Goal: Task Accomplishment & Management: Manage account settings

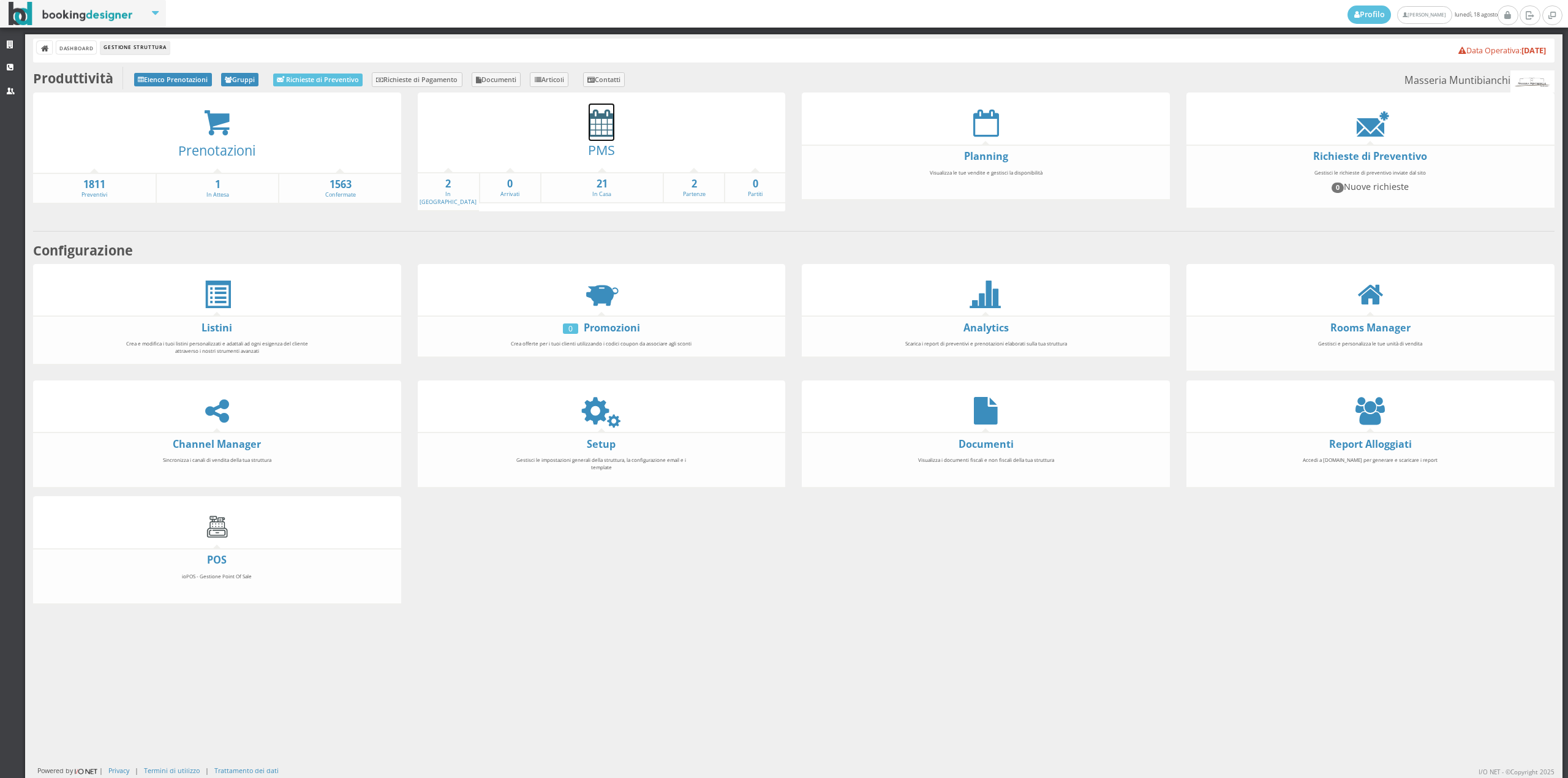
click at [589, 123] on icon at bounding box center [601, 123] width 25 height 28
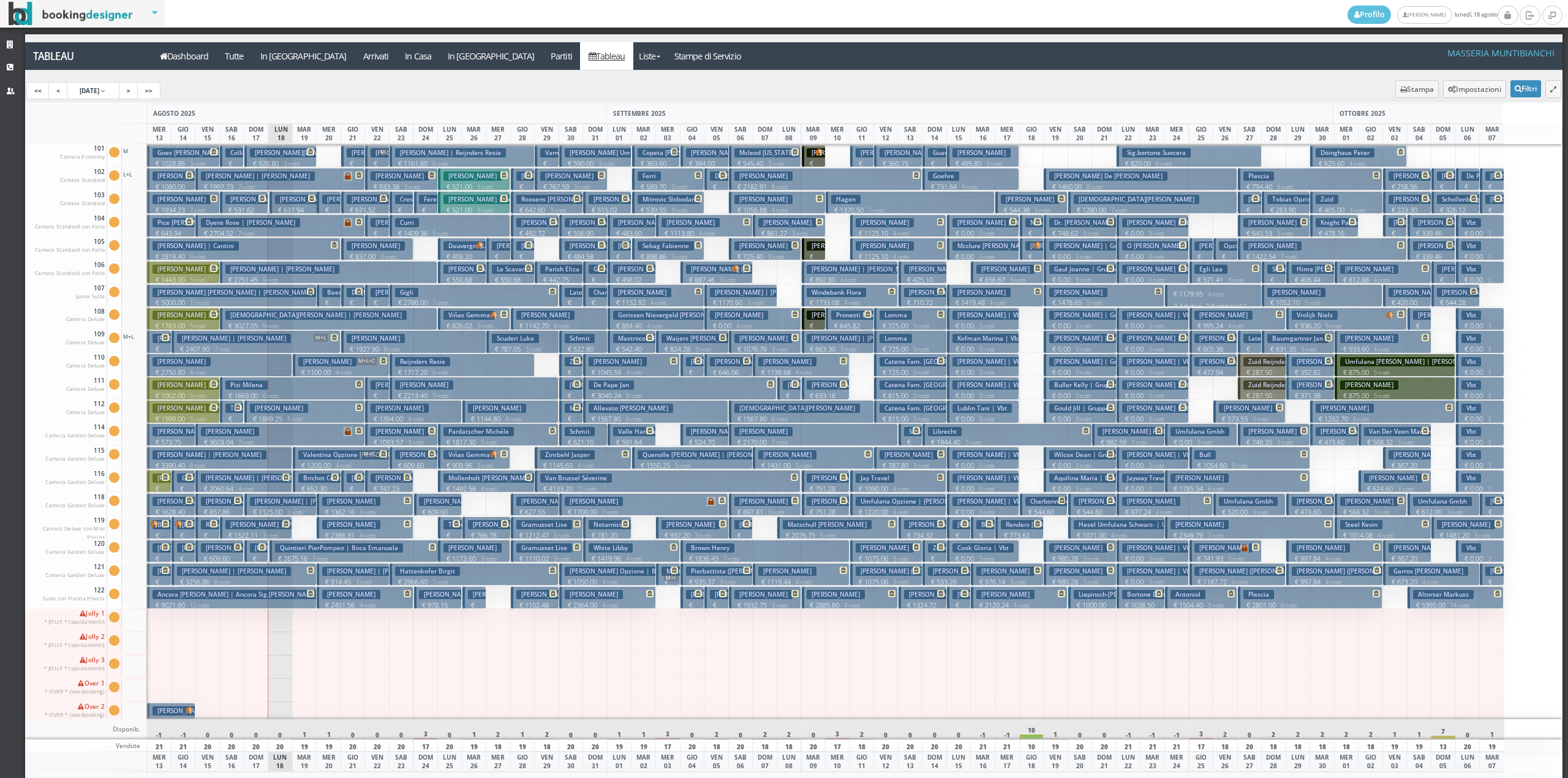
click at [280, 603] on p "€ 9021.60 12 notti" at bounding box center [233, 605] width 160 height 9
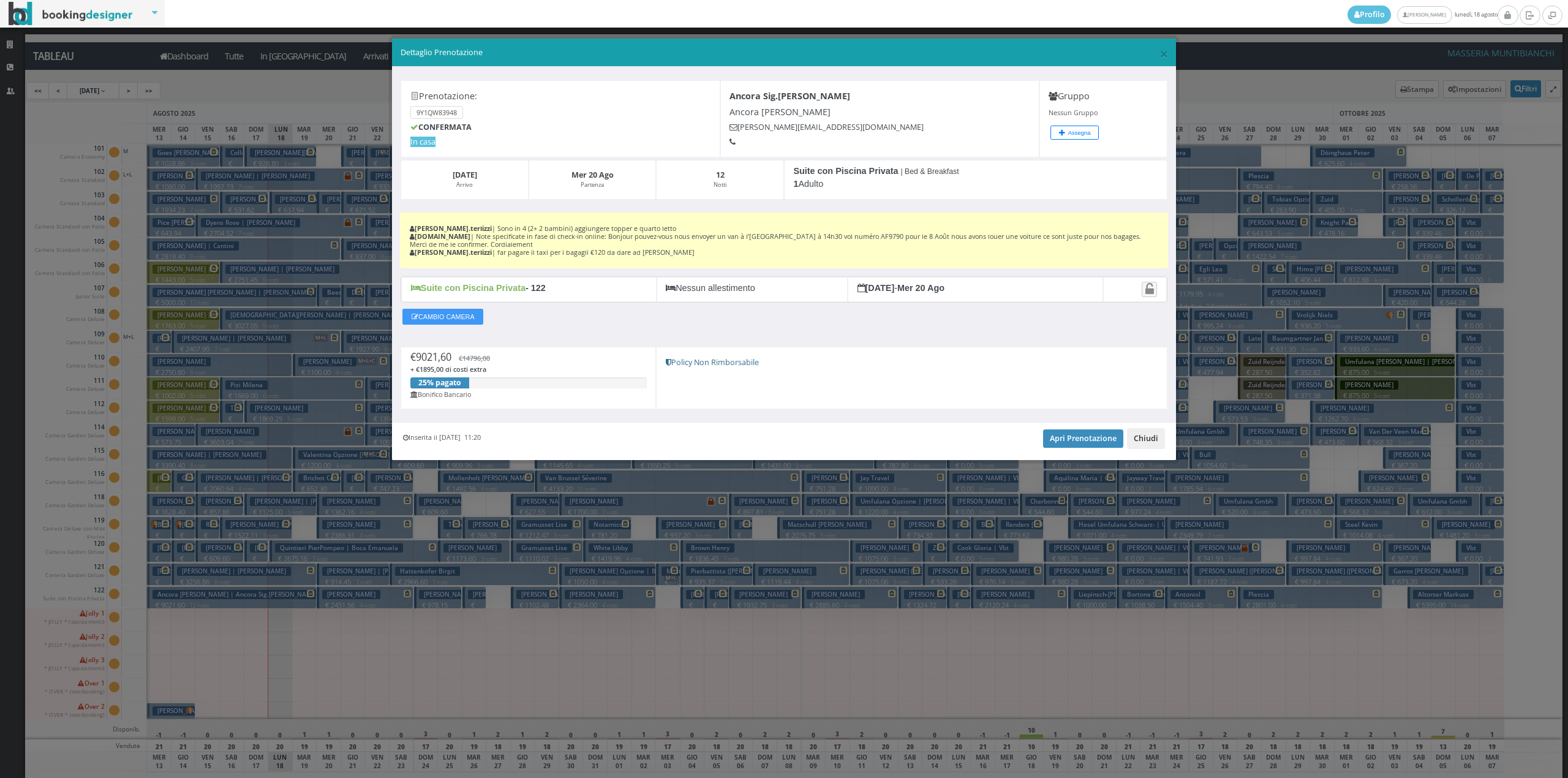
click at [1139, 442] on button "Chiudi" at bounding box center [1146, 438] width 38 height 21
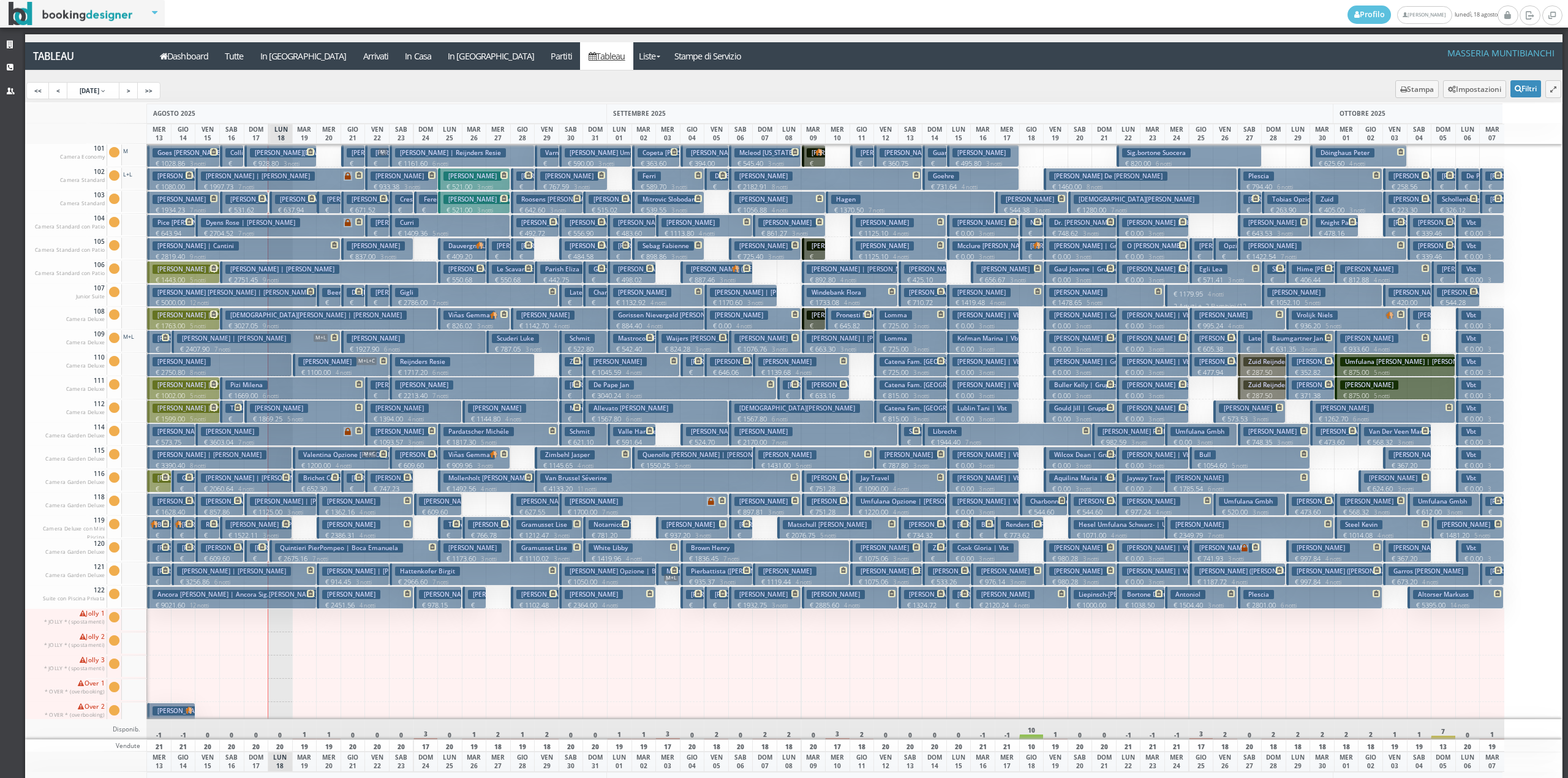
click at [233, 370] on p "€ 2750.80 8 notti" at bounding box center [220, 372] width 136 height 9
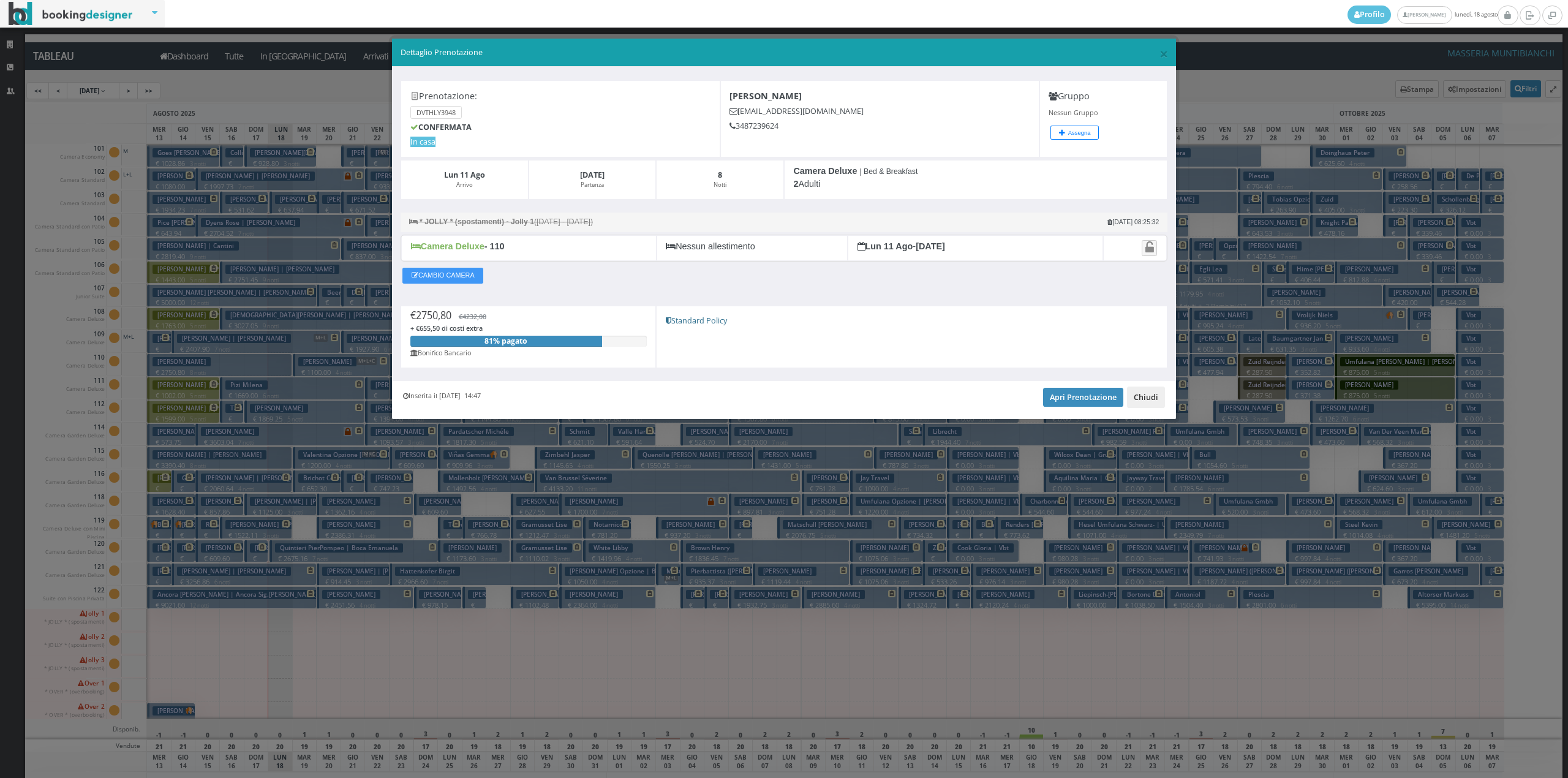
click at [1152, 397] on button "Chiudi" at bounding box center [1146, 397] width 38 height 21
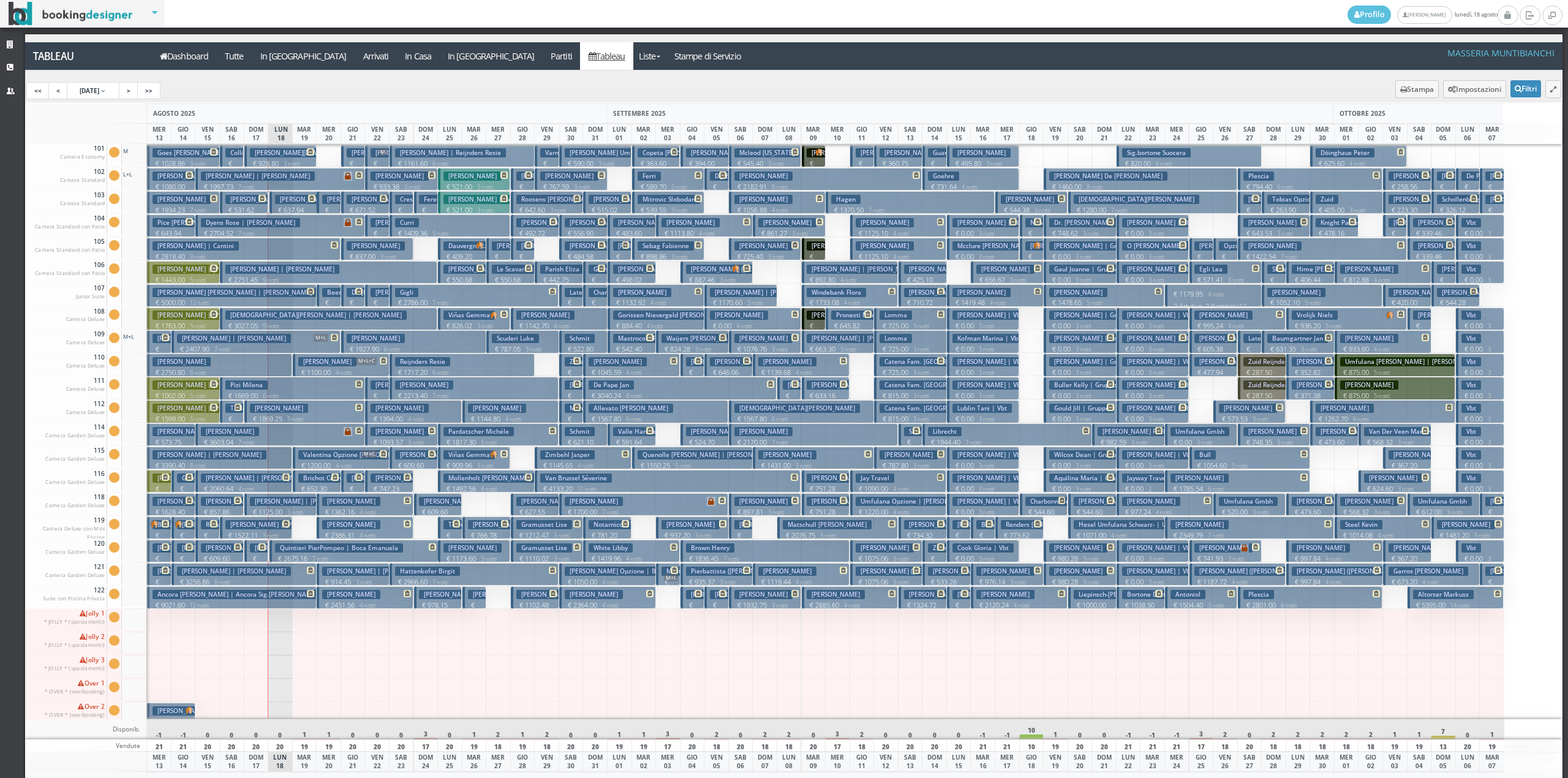
click at [236, 455] on h3 "Ballabio Giuliano | Casati Monica" at bounding box center [210, 455] width 114 height 9
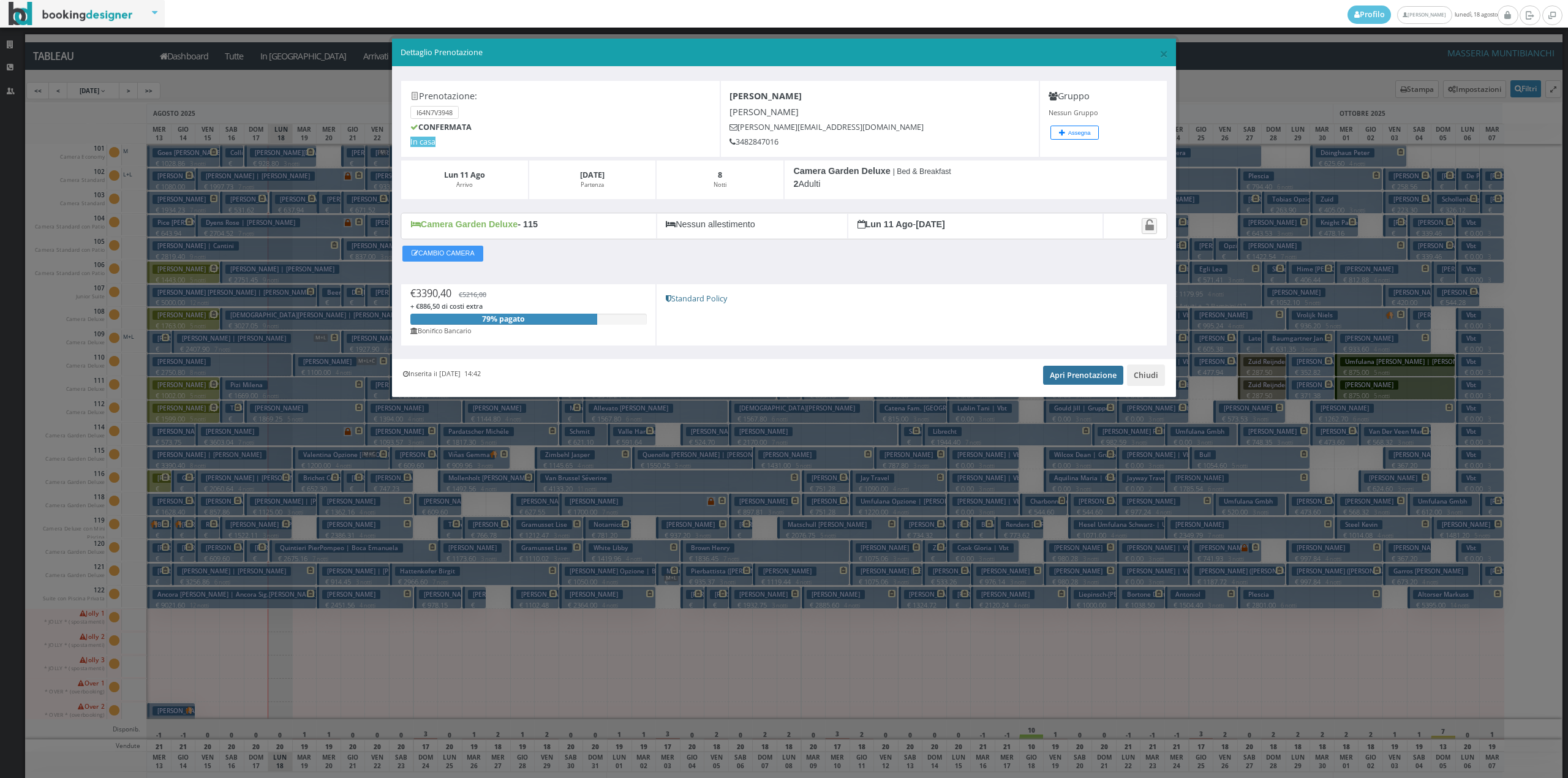
click at [1093, 376] on link "Apri Prenotazione" at bounding box center [1083, 375] width 80 height 18
click at [1139, 375] on button "Chiudi" at bounding box center [1146, 375] width 38 height 21
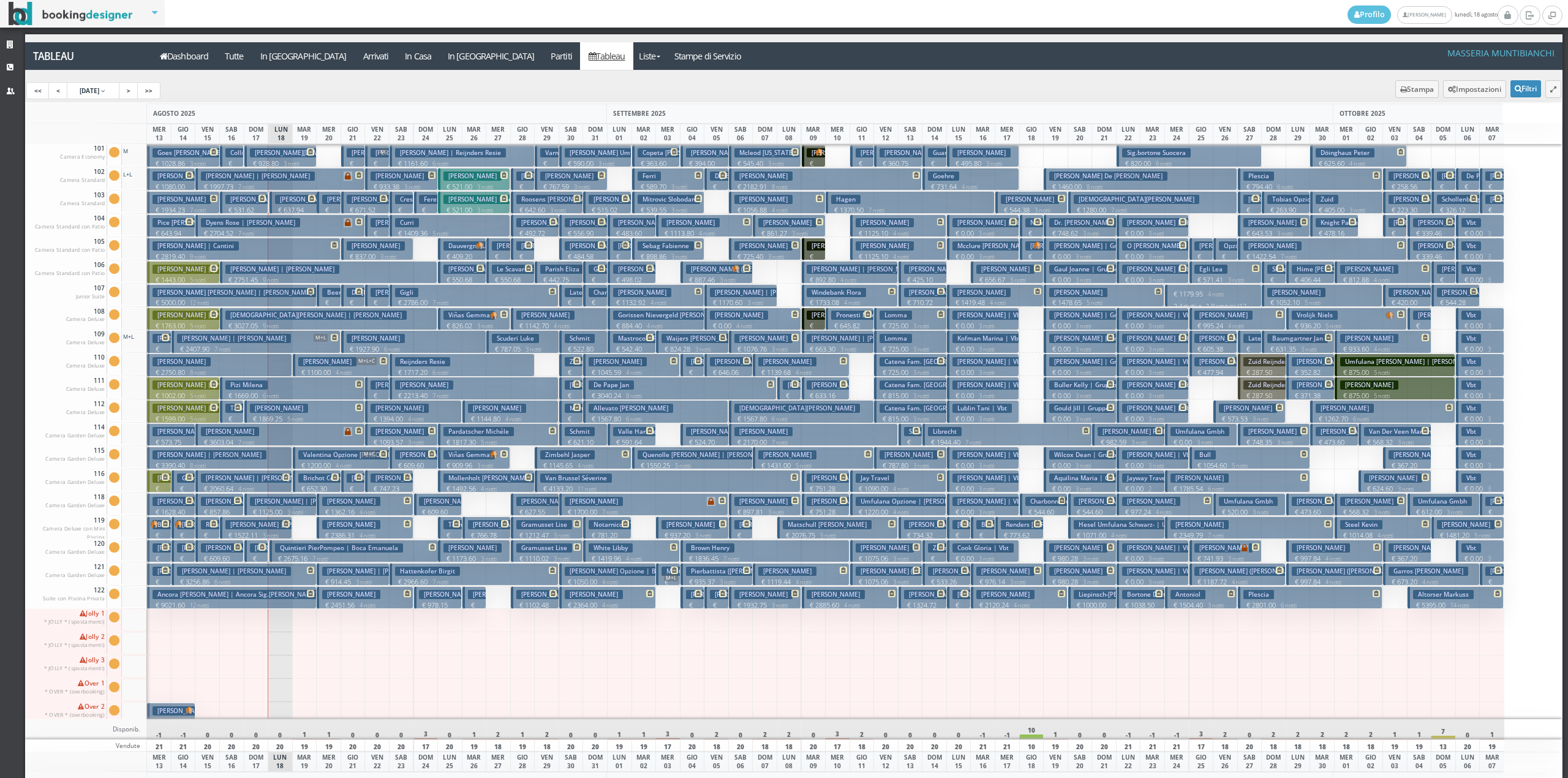
click at [226, 457] on h3 "Ballabio Giuliano | Casati Monica" at bounding box center [210, 455] width 114 height 9
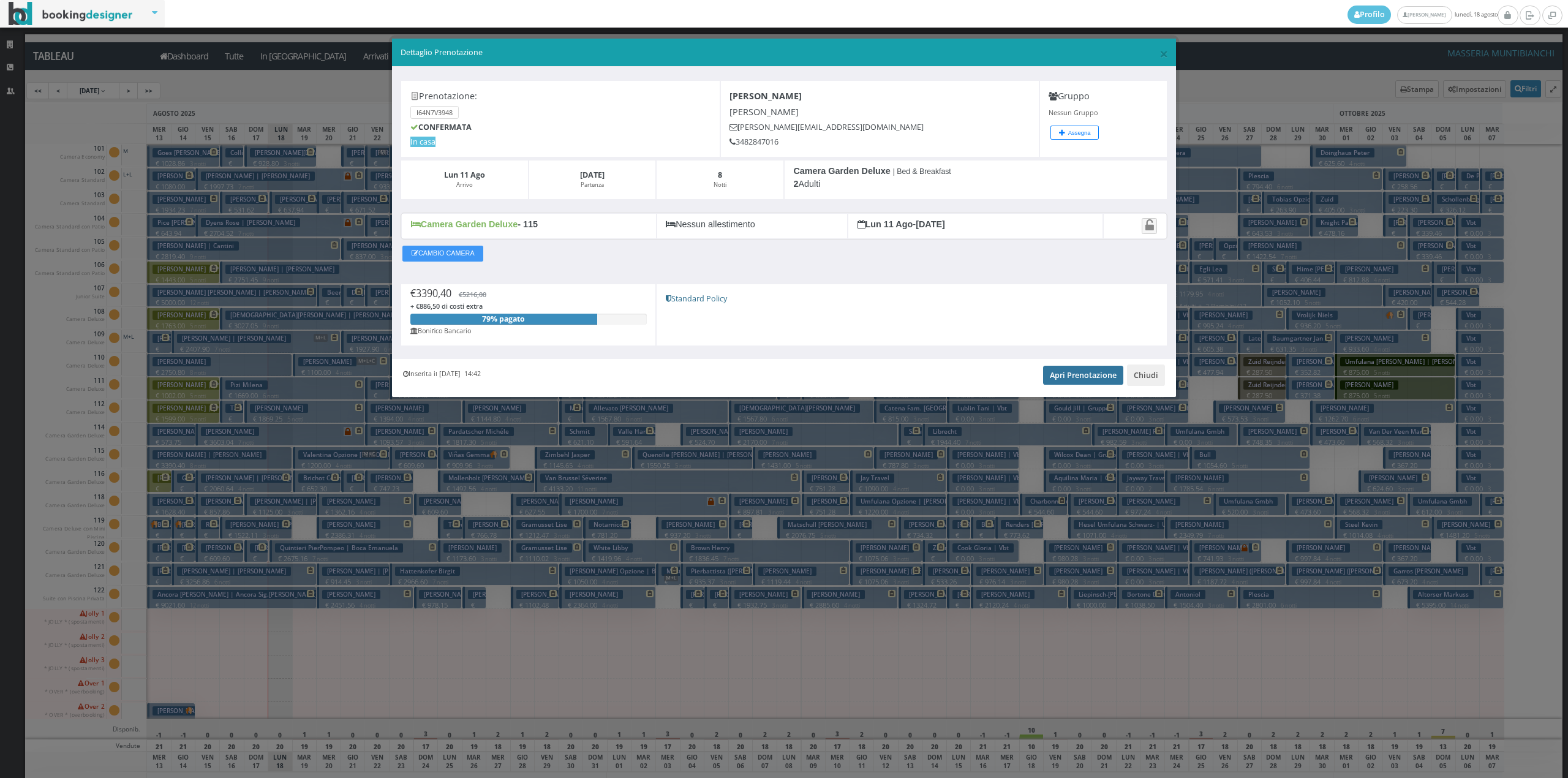
click at [1061, 378] on link "Apri Prenotazione" at bounding box center [1083, 375] width 80 height 18
click at [1147, 385] on button "Chiudi" at bounding box center [1146, 375] width 38 height 21
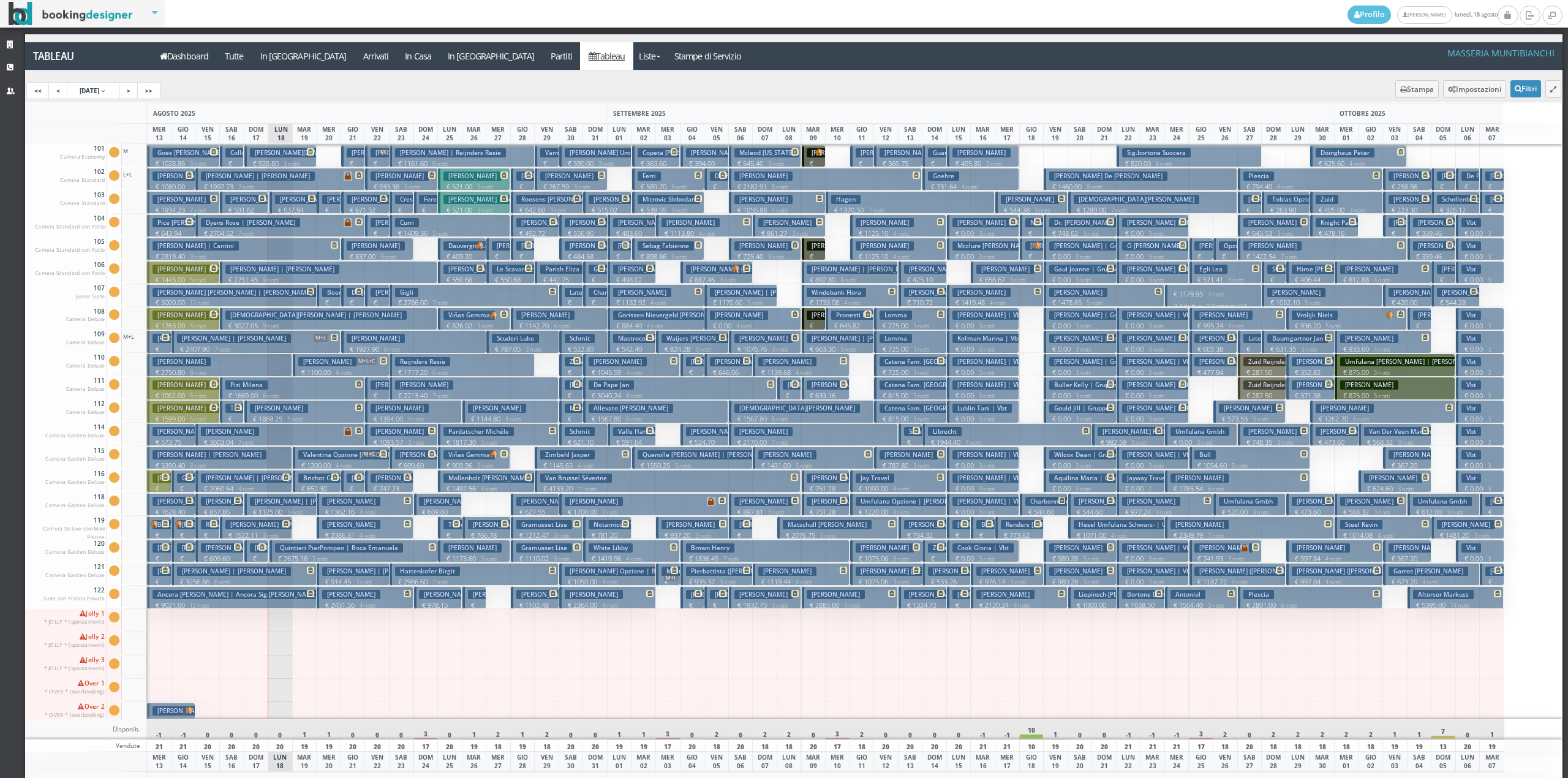
click at [236, 365] on button "Consonni Paolo € 2750.80 8 notti 2 Adulti" at bounding box center [219, 365] width 145 height 23
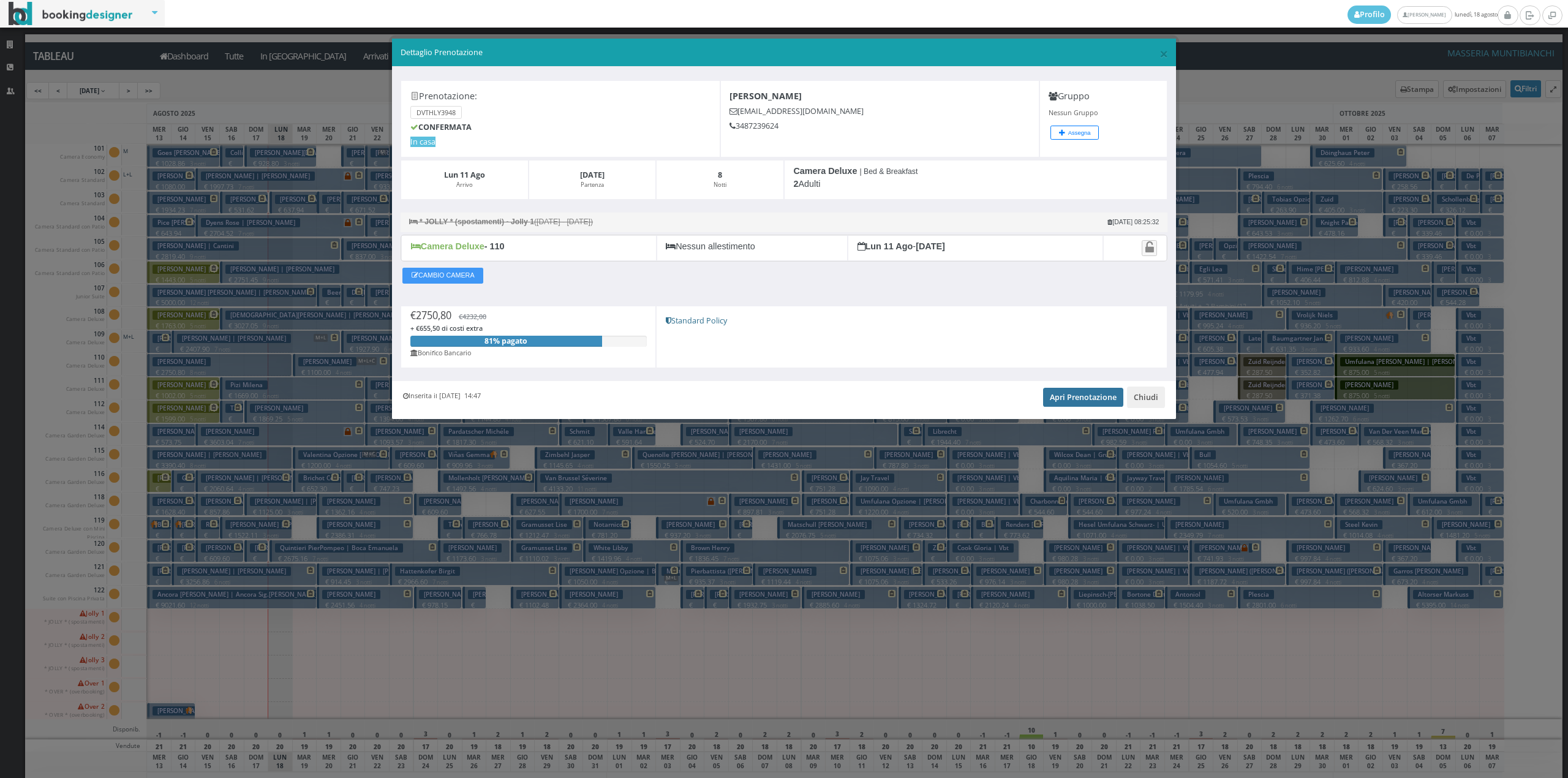
click at [1056, 400] on link "Apri Prenotazione" at bounding box center [1083, 397] width 80 height 18
click at [1152, 408] on button "Chiudi" at bounding box center [1146, 397] width 38 height 21
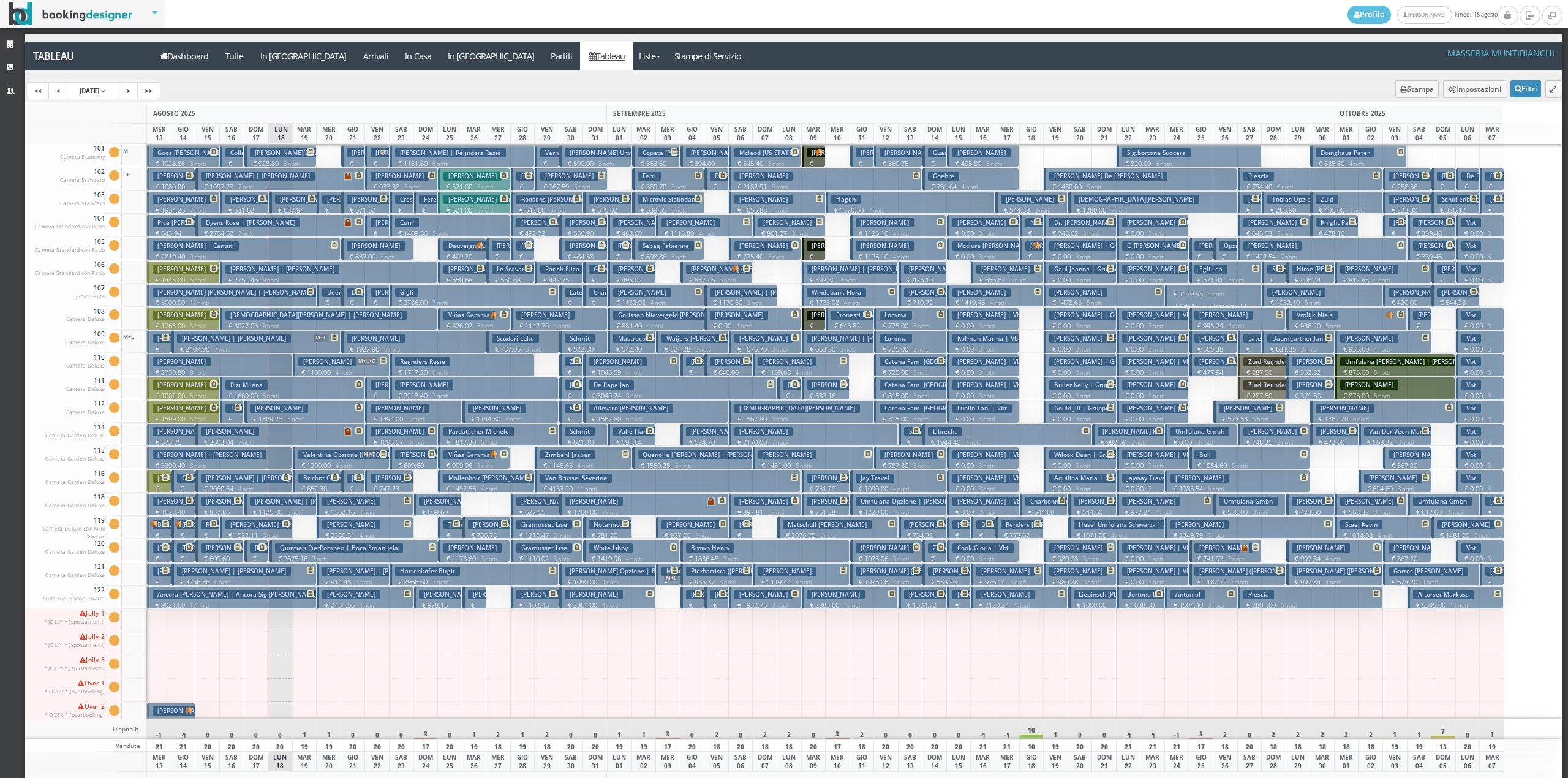
click at [322, 161] on div at bounding box center [328, 156] width 25 height 23
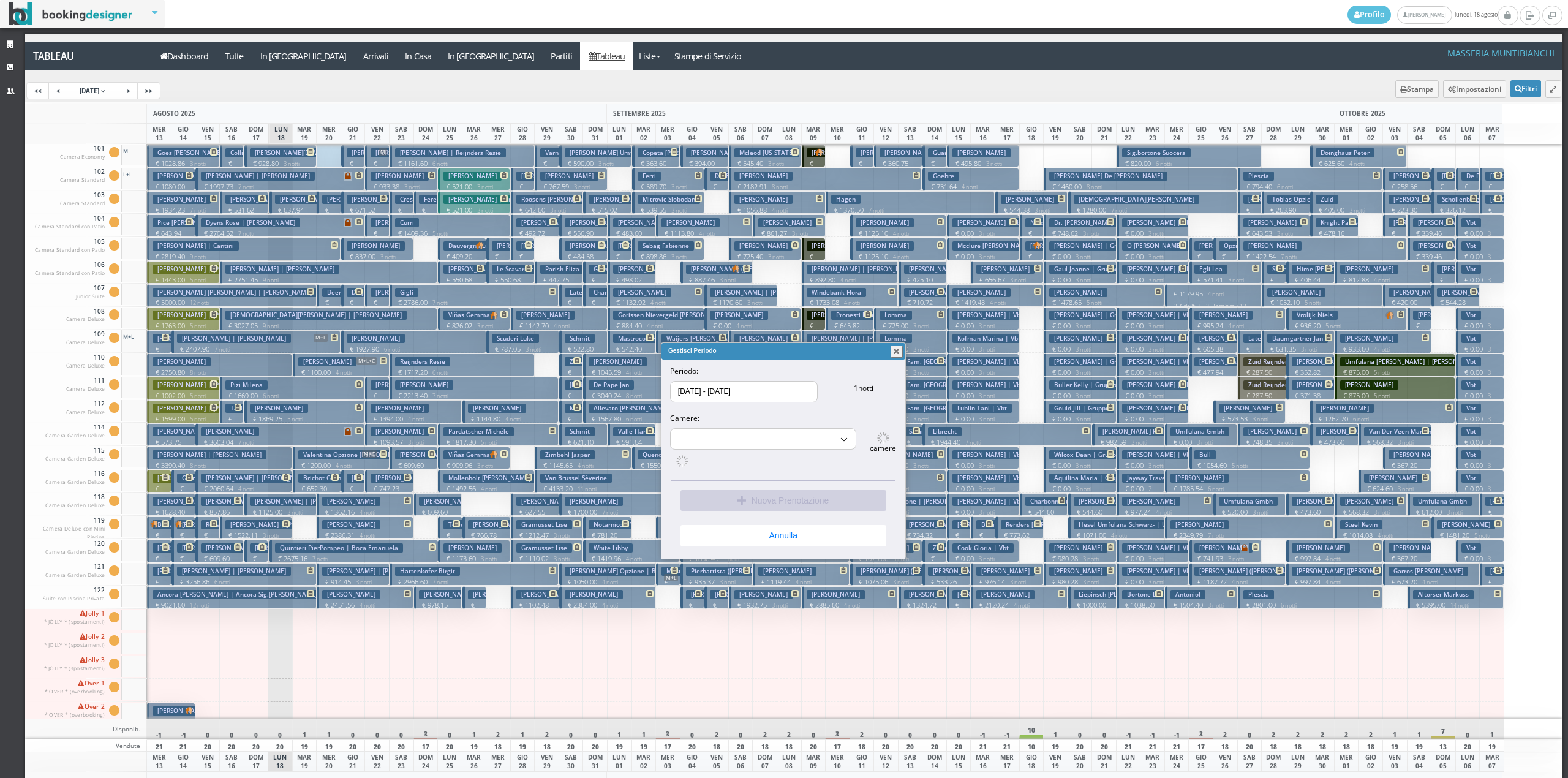
select select "15490"
click at [792, 495] on button "Nuova Prenotazione" at bounding box center [783, 497] width 206 height 21
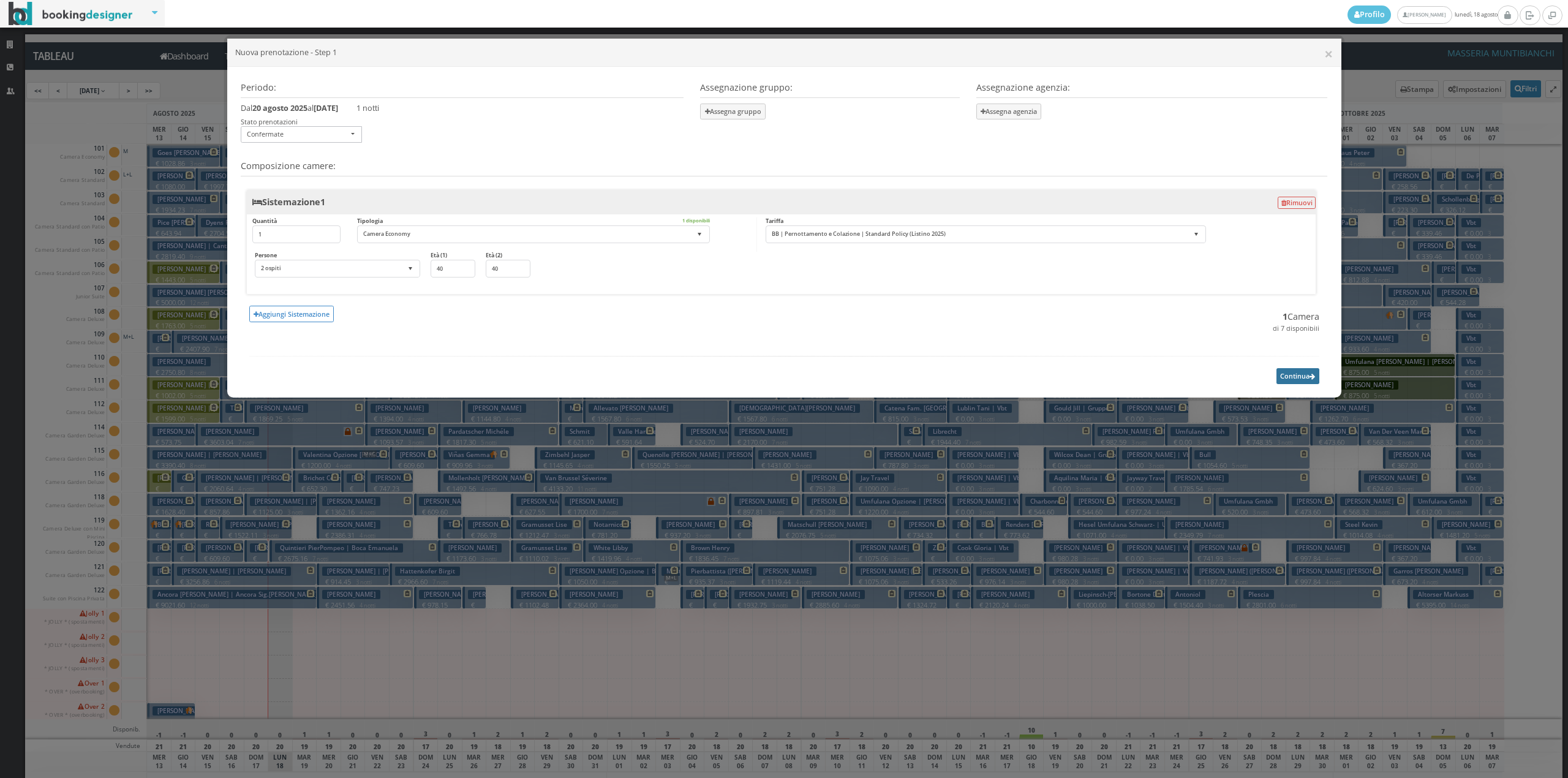
click at [1296, 376] on button "Continua" at bounding box center [1297, 376] width 43 height 15
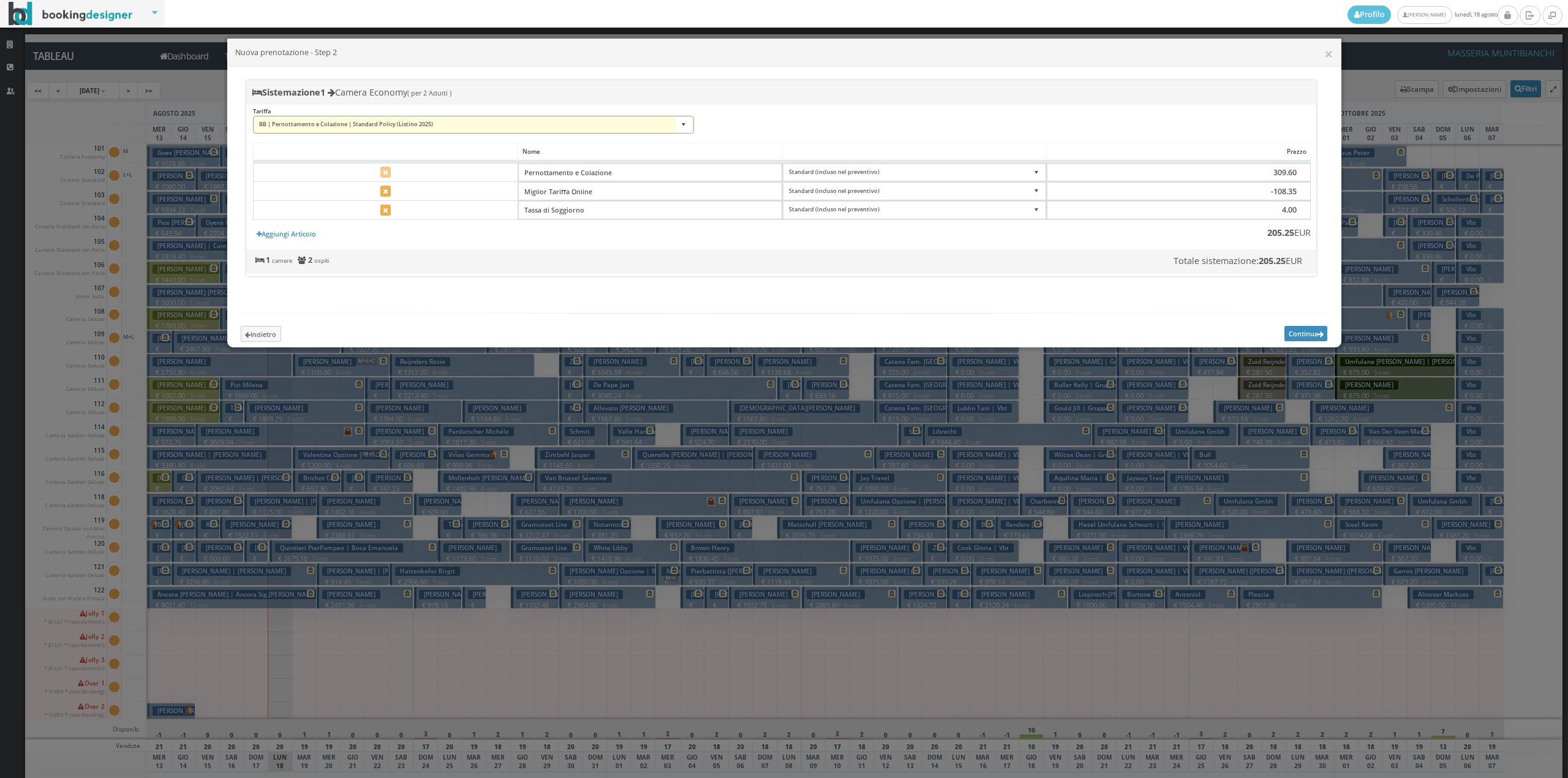
click at [354, 125] on select "BB | Pernottamento e Colazione | Standard Policy (Listino 2025) BB | Pernottame…" at bounding box center [474, 124] width 441 height 18
select select "193466:22359"
click at [253, 116] on select "BB | Pernottamento e Colazione | Standard Policy (Listino 2025) BB | Pernottame…" at bounding box center [474, 124] width 441 height 18
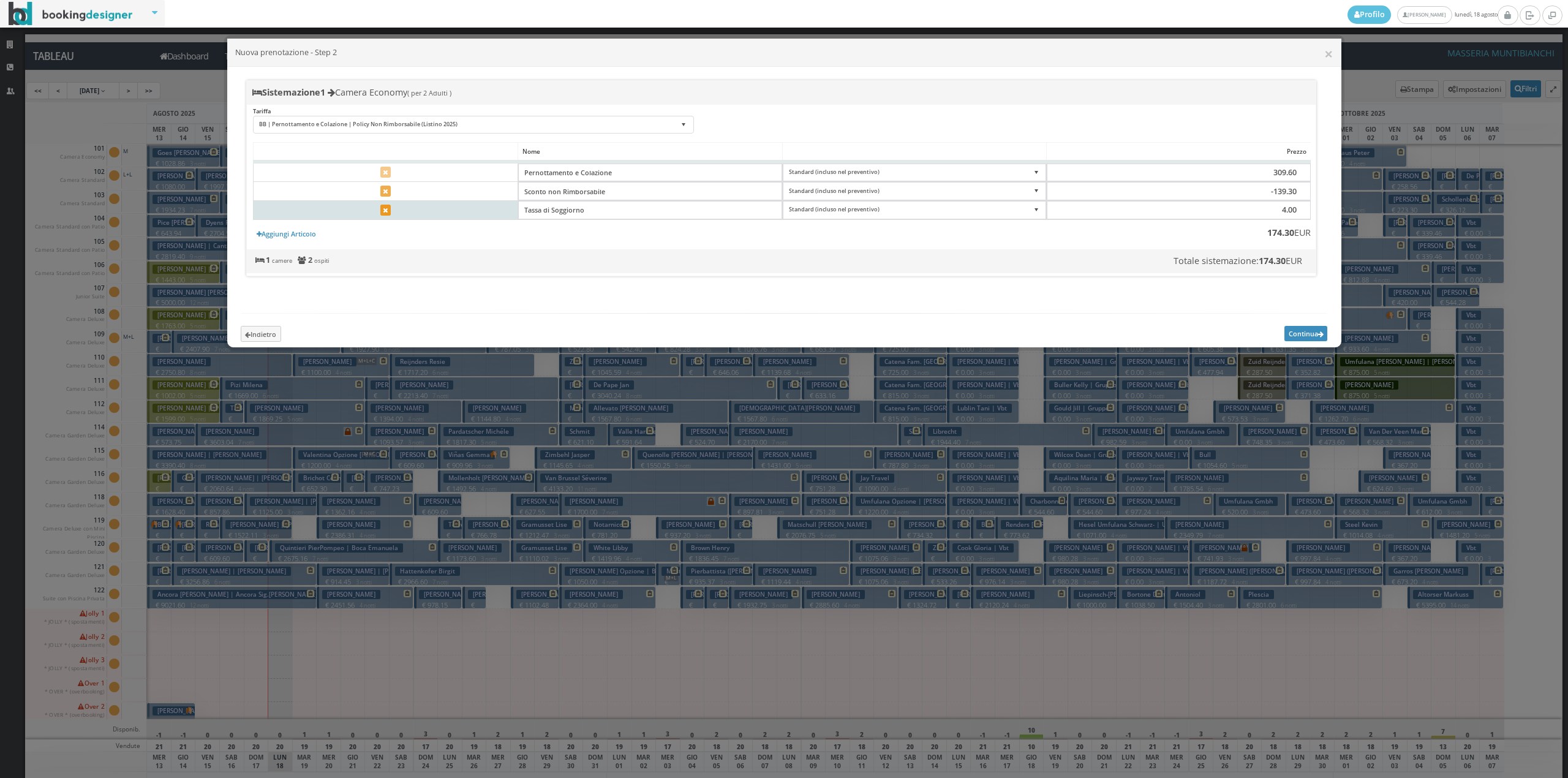
click at [387, 212] on icon at bounding box center [385, 210] width 5 height 7
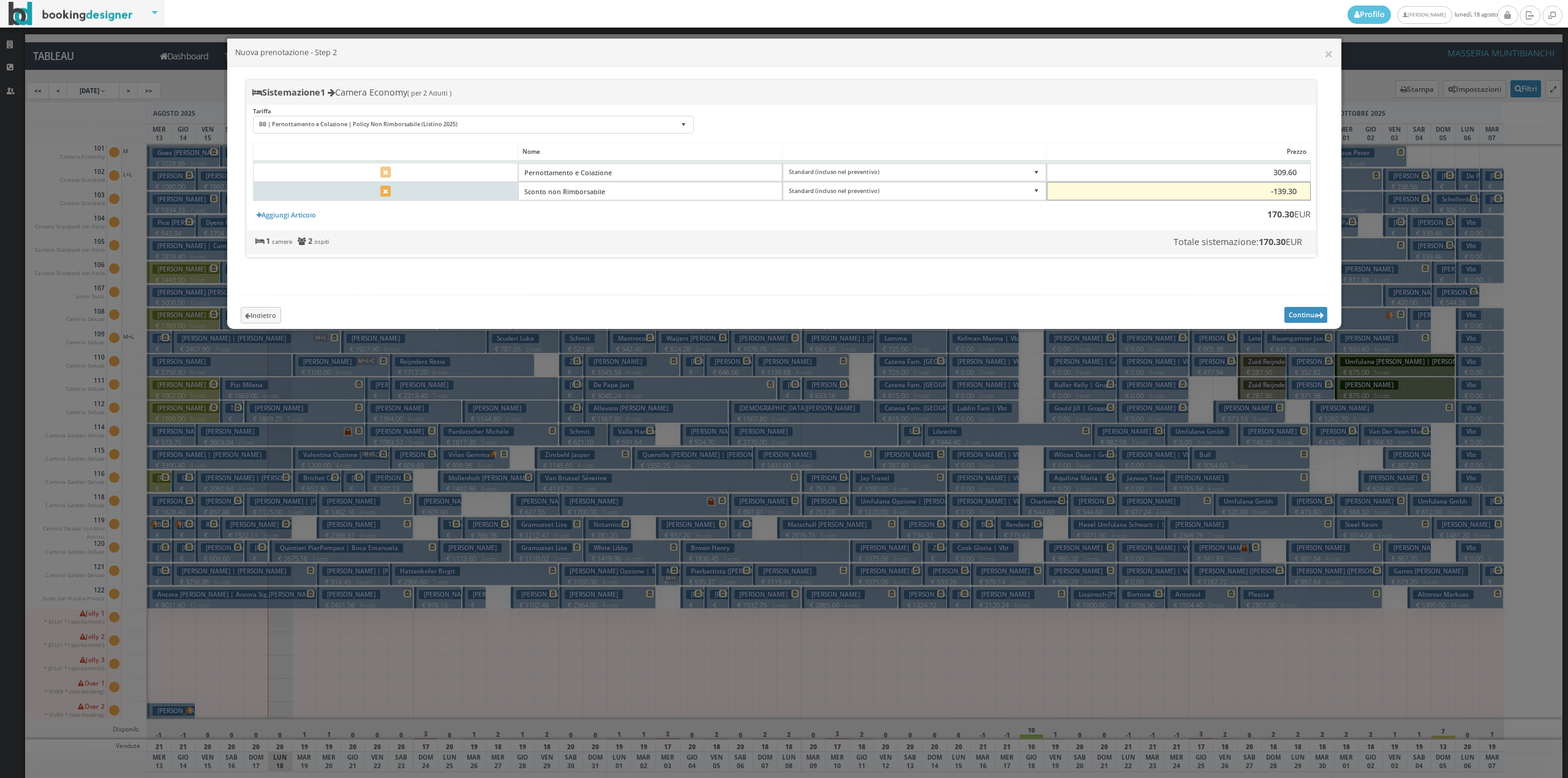
click at [1292, 194] on input "-139.30" at bounding box center [1179, 191] width 264 height 18
type input "-139.60"
click at [1305, 322] on button "Continua" at bounding box center [1305, 314] width 43 height 15
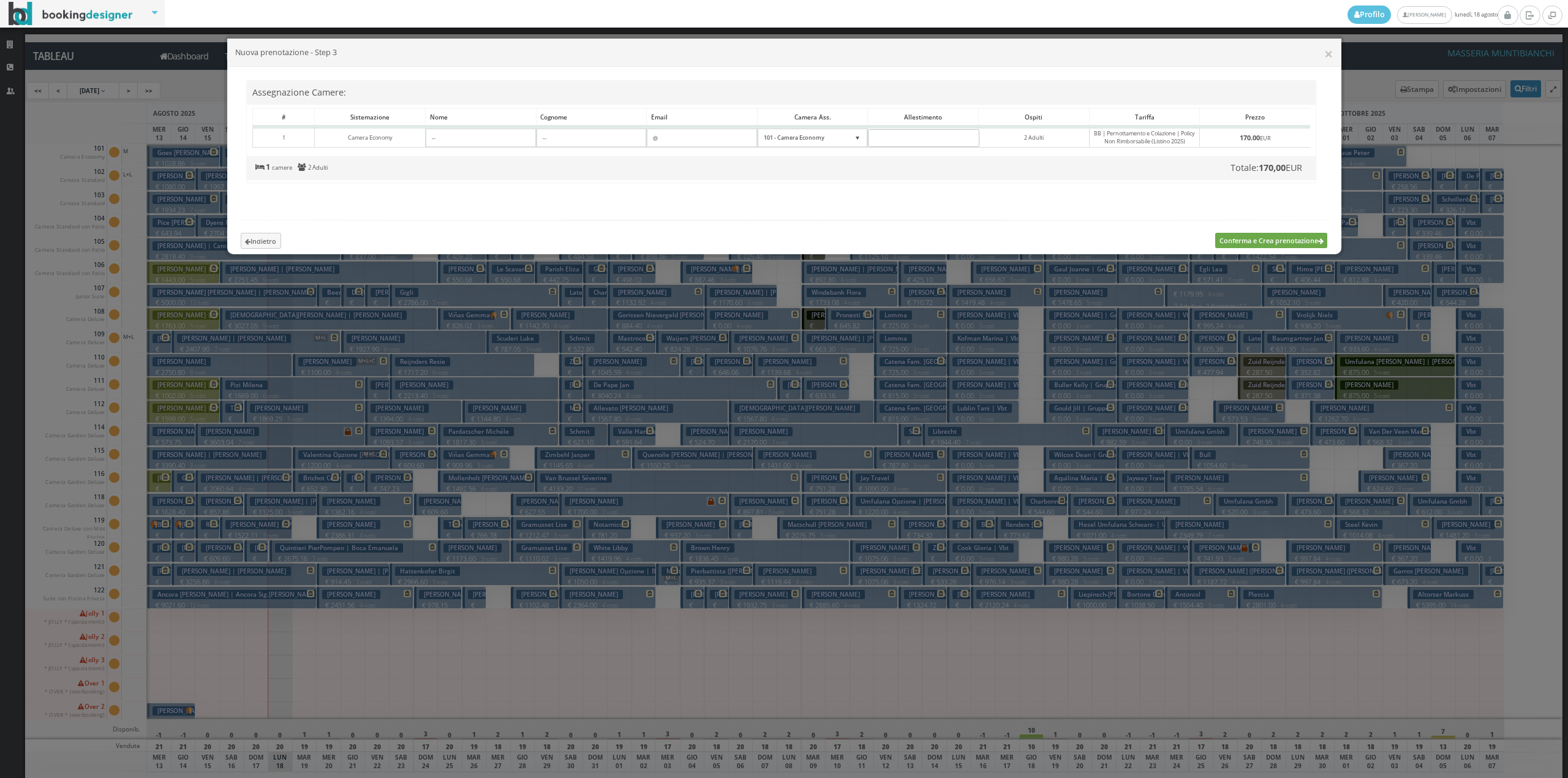
click at [1279, 248] on button "Conferma e Crea prenotazione" at bounding box center [1271, 240] width 112 height 15
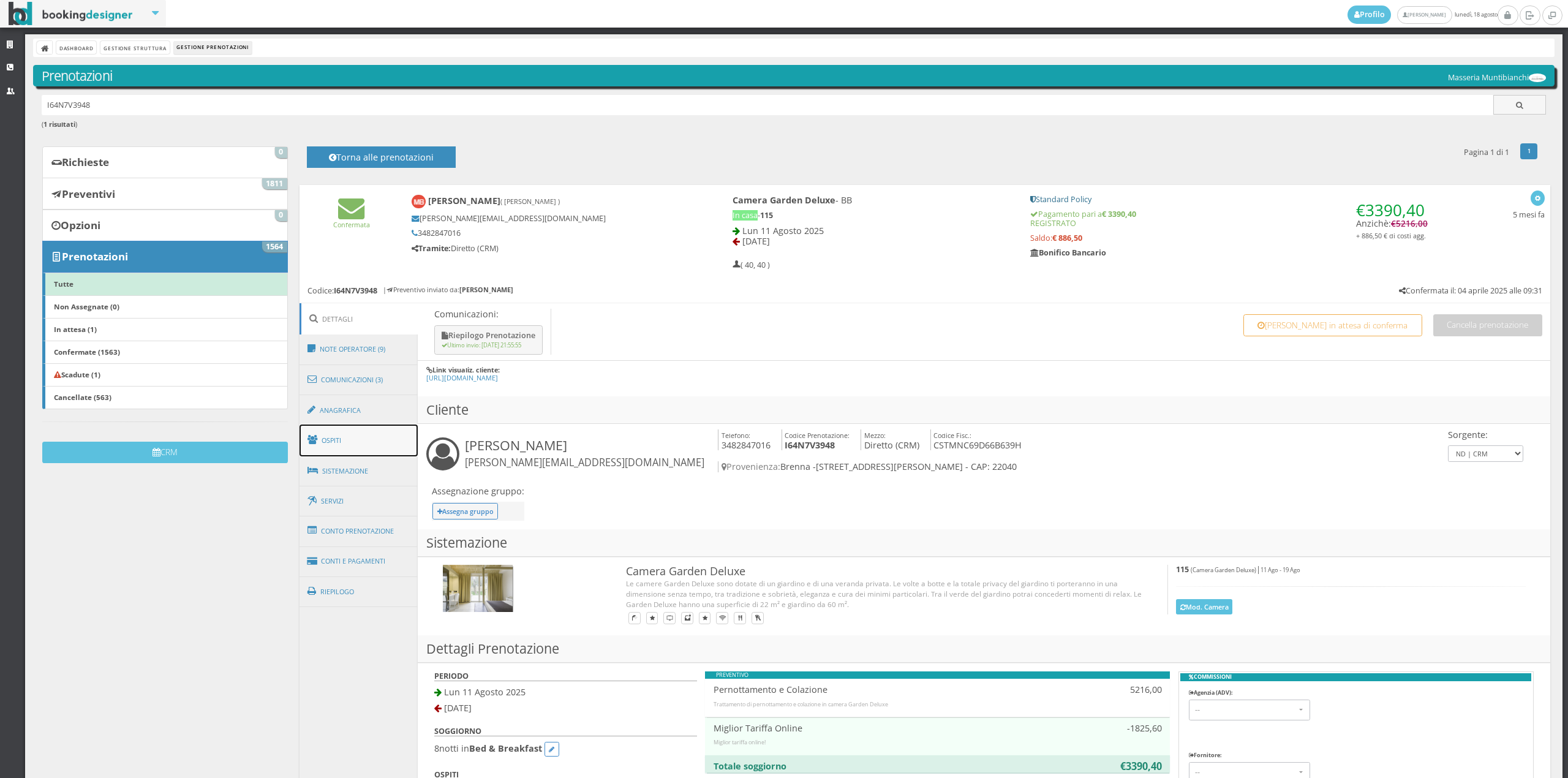
click at [396, 442] on link "Ospiti" at bounding box center [359, 440] width 119 height 32
click at [351, 441] on link "Ospiti" at bounding box center [359, 440] width 119 height 32
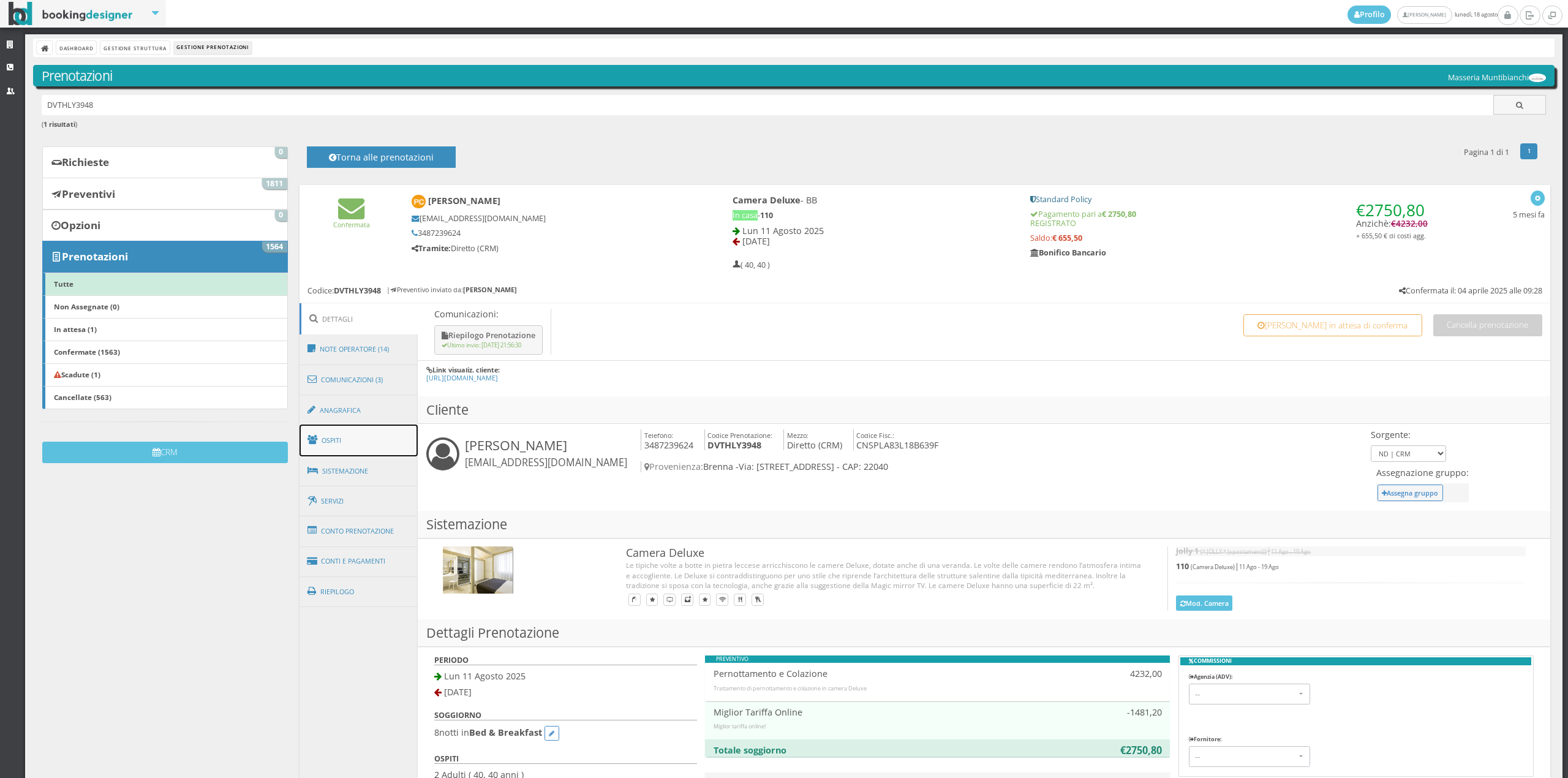
click at [402, 442] on link "Ospiti" at bounding box center [359, 440] width 119 height 32
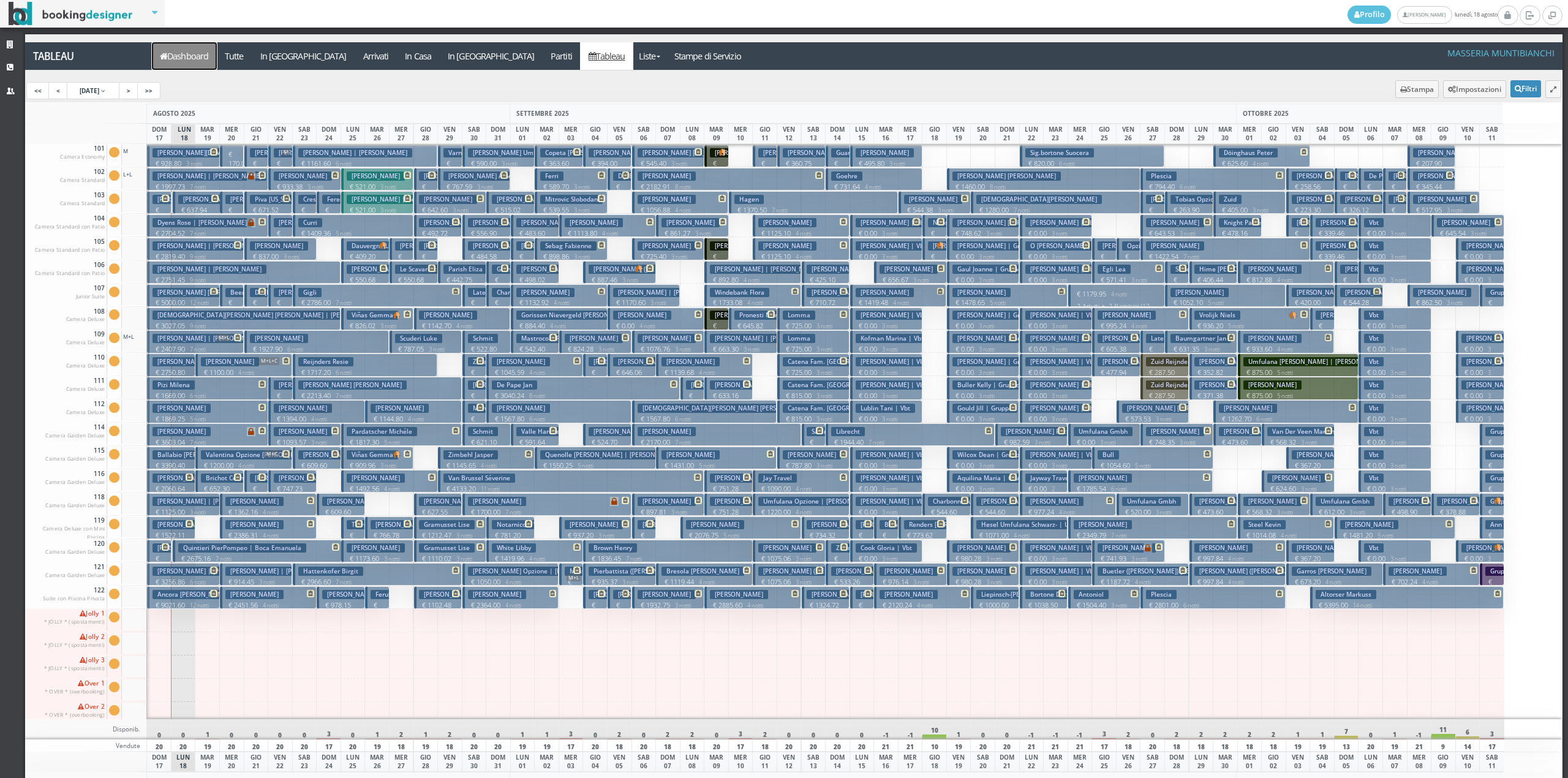
click at [181, 44] on link "Dashboard" at bounding box center [184, 56] width 65 height 28
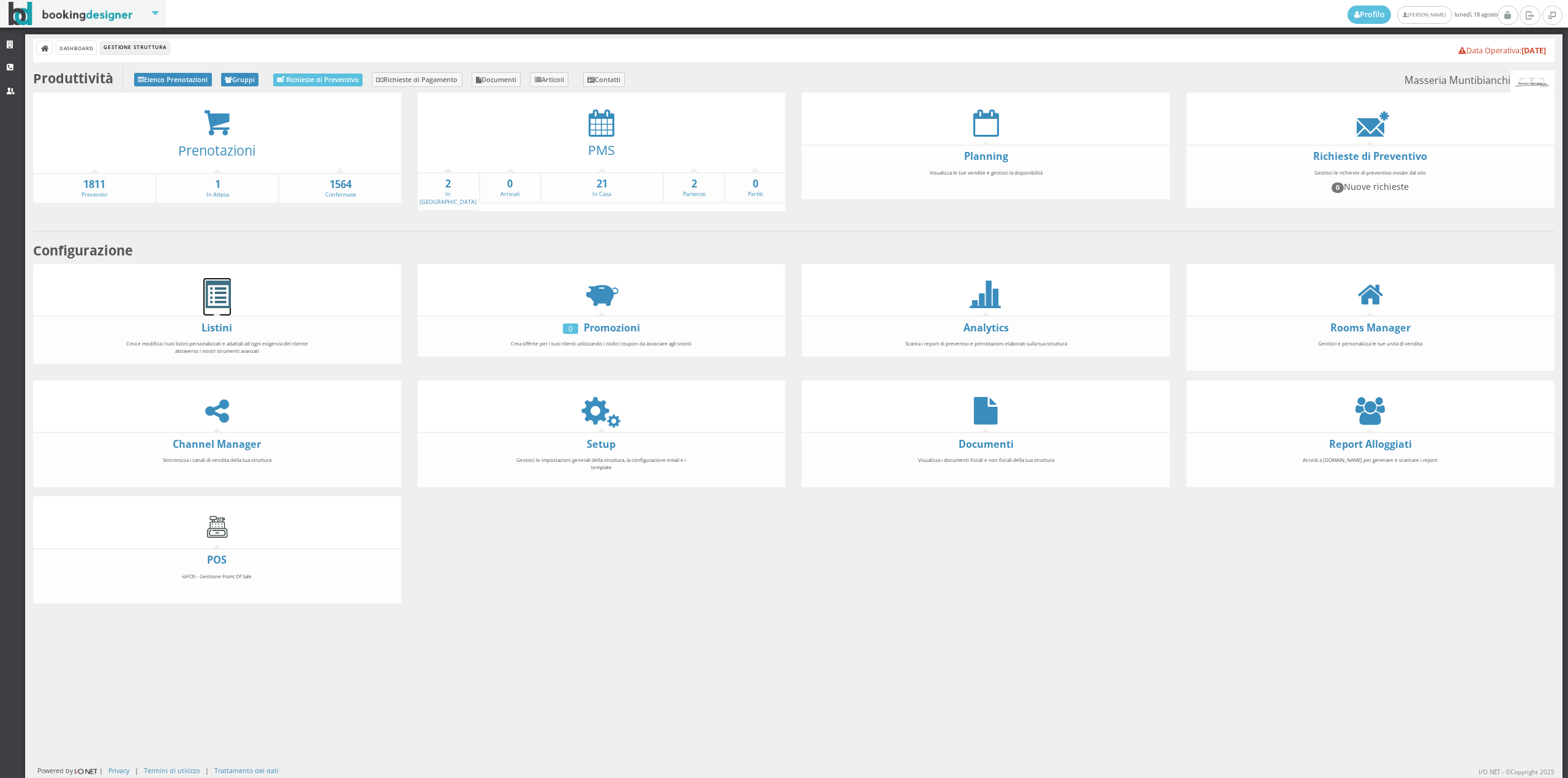
click at [226, 296] on span at bounding box center [217, 295] width 28 height 28
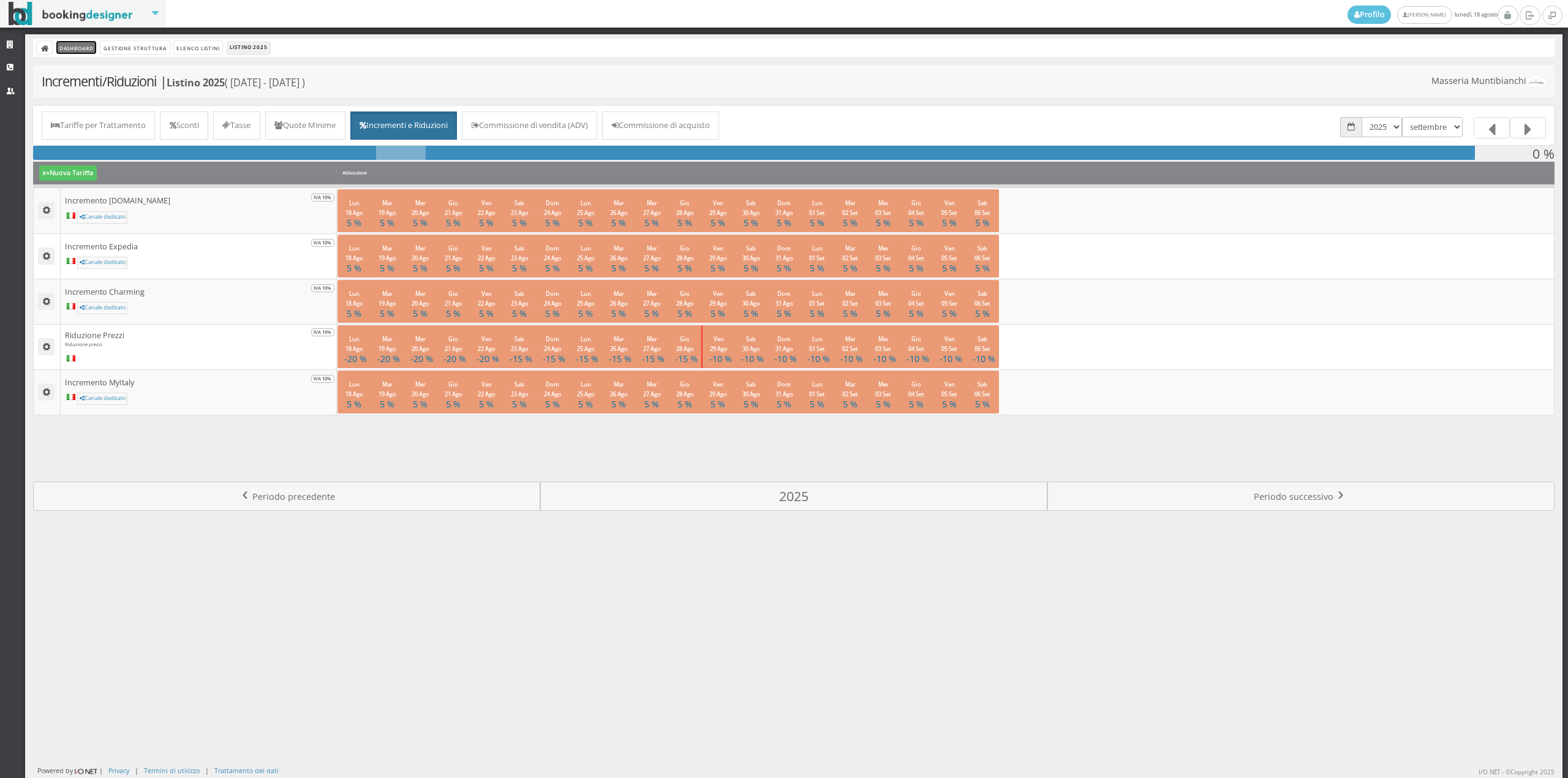
click at [91, 52] on link "Dashboard" at bounding box center [76, 47] width 40 height 13
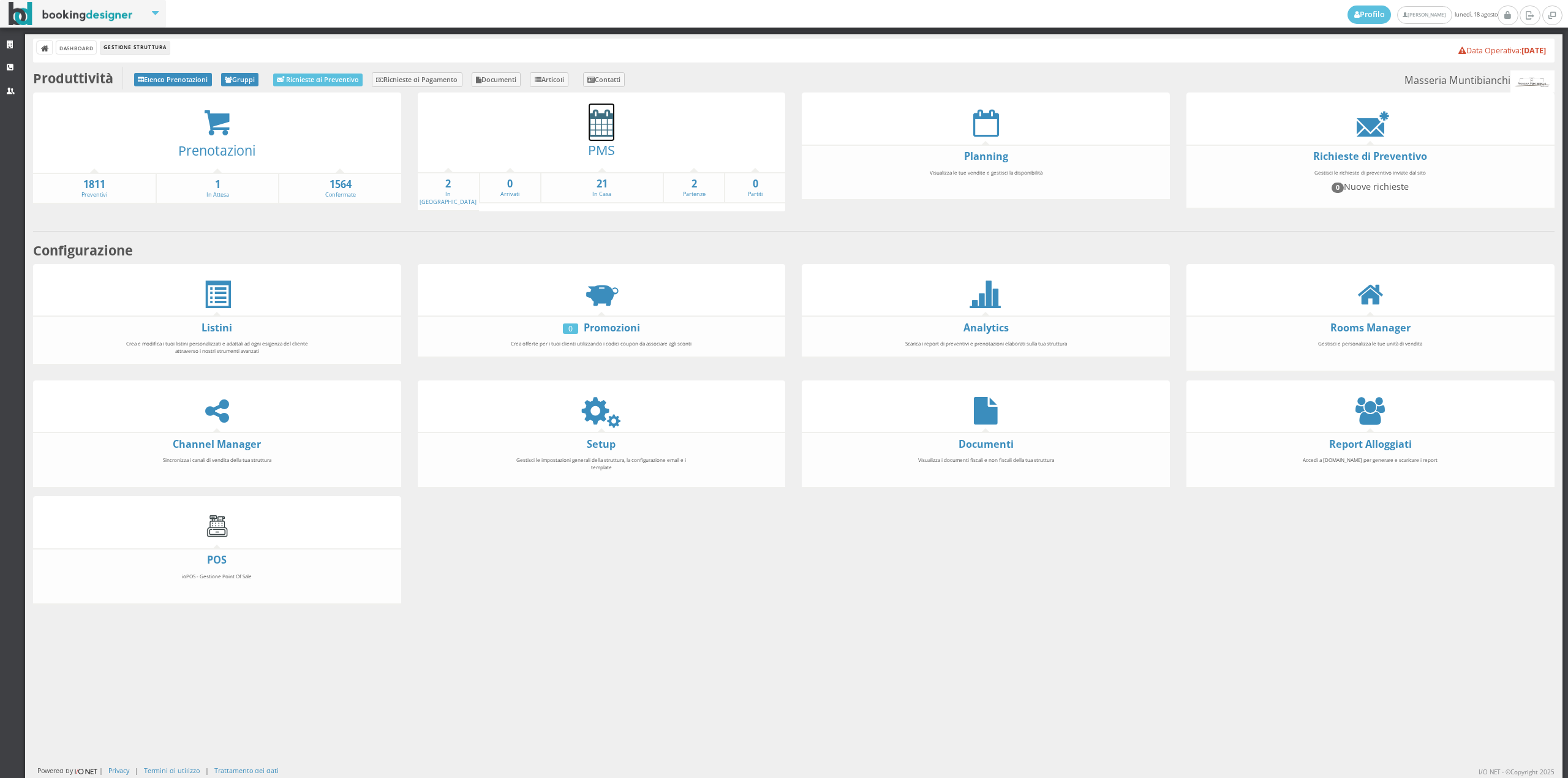
click at [599, 124] on icon at bounding box center [601, 123] width 25 height 28
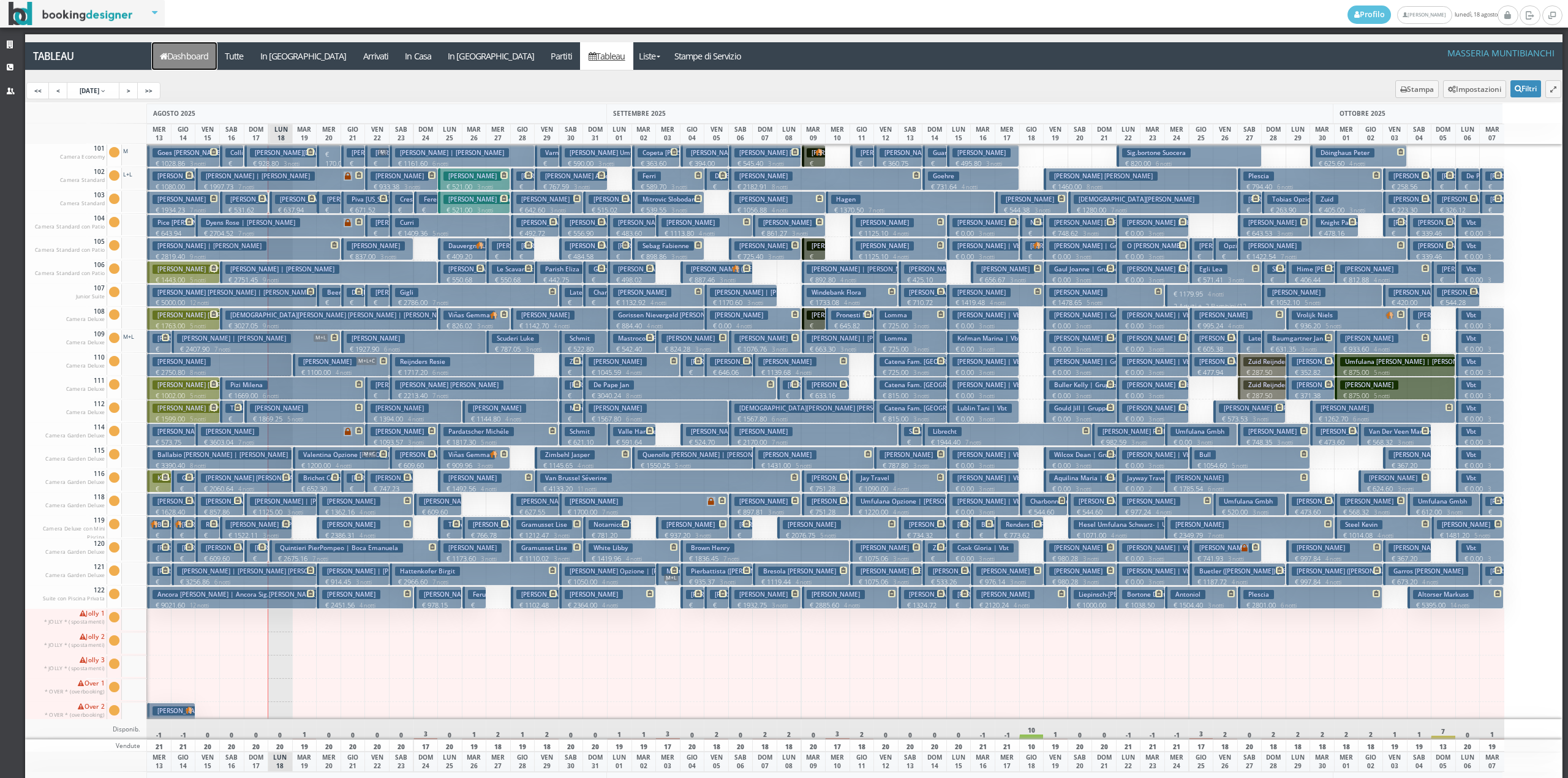
click at [186, 57] on link "Dashboard" at bounding box center [184, 56] width 65 height 28
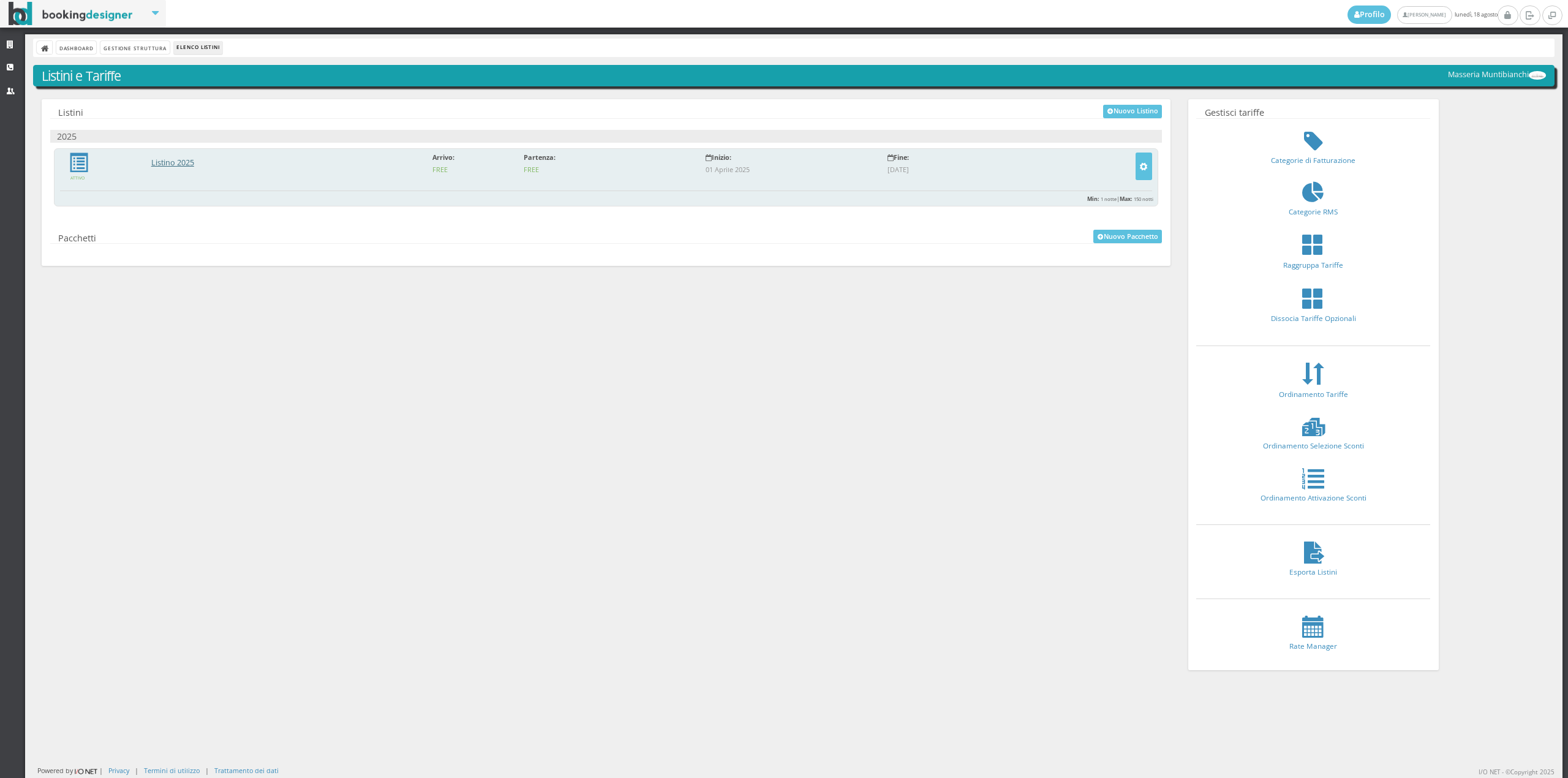
click at [180, 162] on link "Listino 2025" at bounding box center [172, 162] width 43 height 10
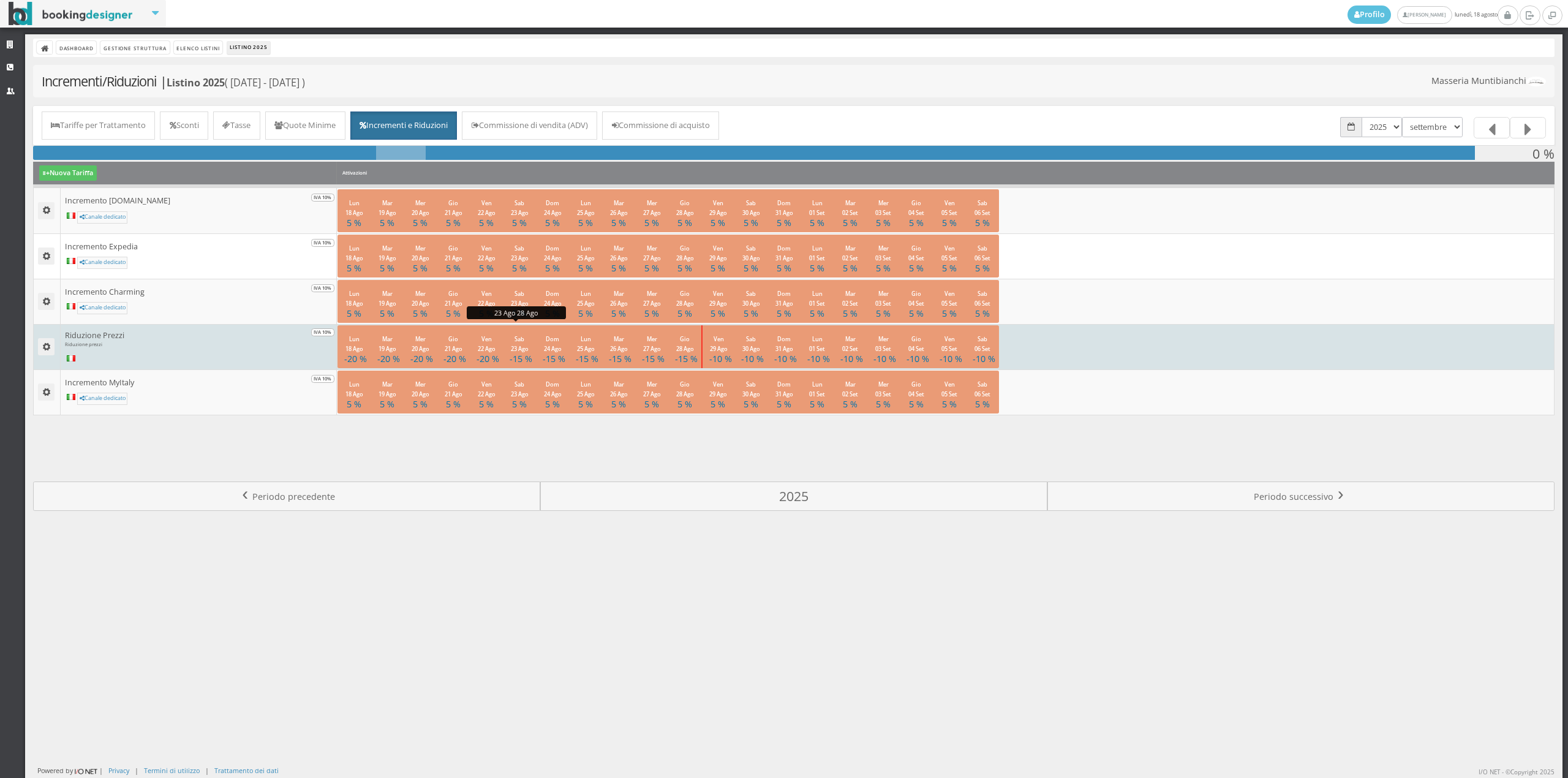
click at [520, 351] on small "Sab 23 Ago" at bounding box center [520, 344] width 17 height 17
click at [541, 381] on link "Modifica Attivazione" at bounding box center [552, 378] width 100 height 14
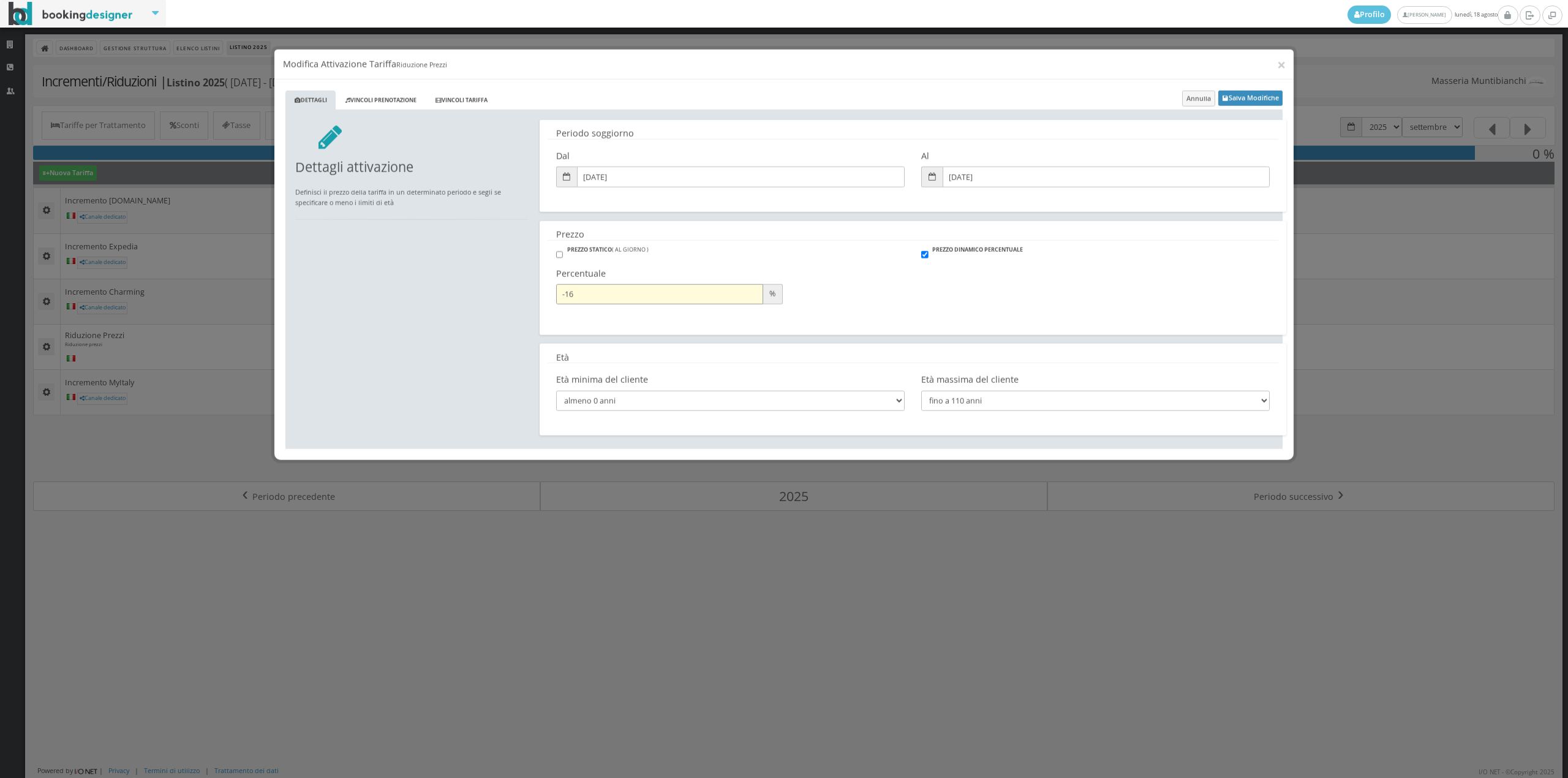
click at [755, 288] on input "-16" at bounding box center [659, 283] width 207 height 20
click at [755, 288] on input "-17" at bounding box center [659, 283] width 207 height 20
click at [755, 288] on input "-18" at bounding box center [659, 283] width 207 height 20
click at [755, 288] on input "-19" at bounding box center [659, 283] width 207 height 20
type input "-20"
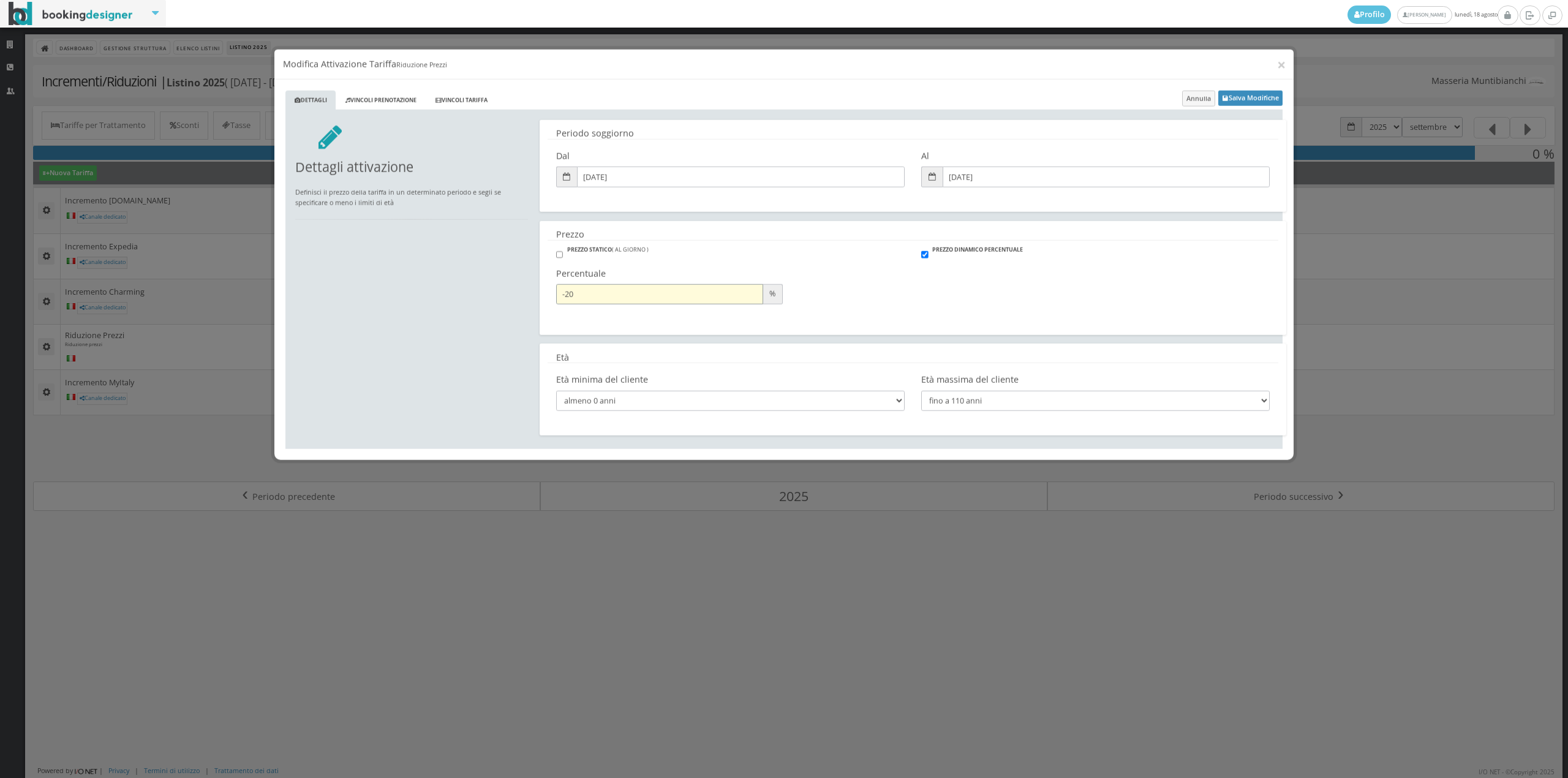
click at [755, 288] on input "-20" at bounding box center [659, 283] width 207 height 20
click at [1270, 82] on button "Salva Modifiche" at bounding box center [1250, 87] width 64 height 15
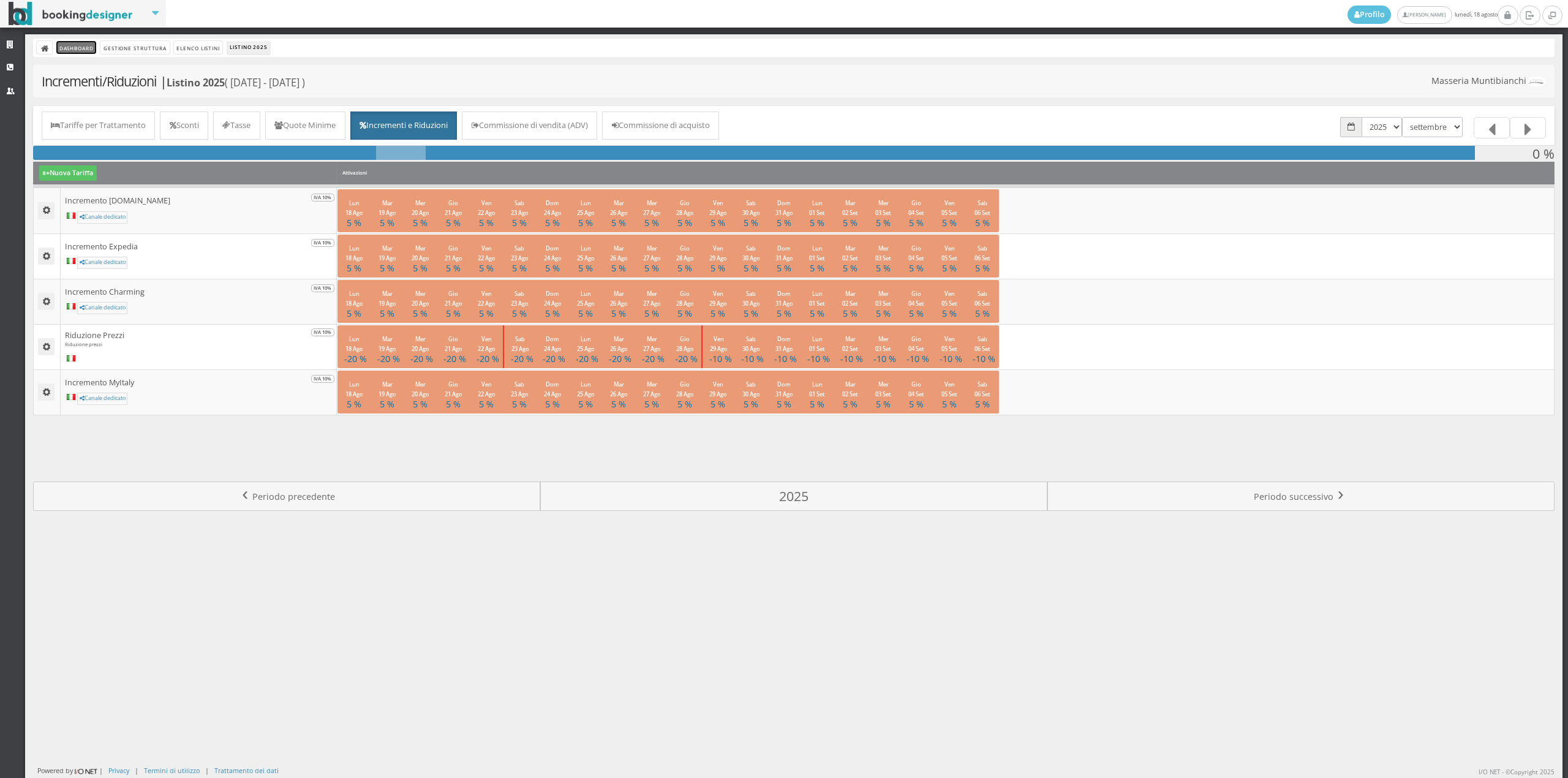
click at [81, 43] on link "Dashboard" at bounding box center [76, 47] width 40 height 13
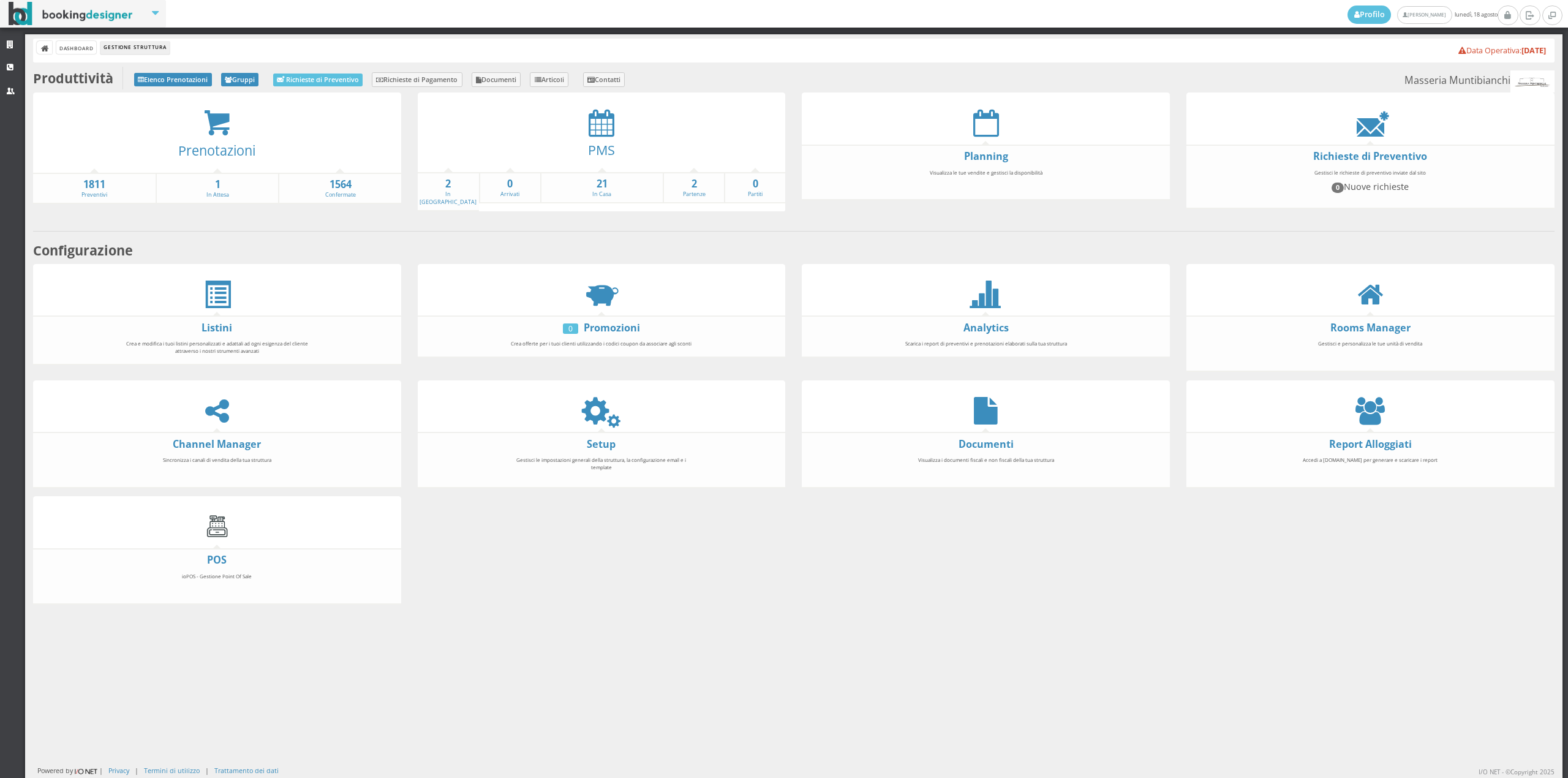
click at [596, 137] on div "PMS" at bounding box center [602, 154] width 368 height 35
click at [598, 150] on link "PMS" at bounding box center [601, 150] width 27 height 17
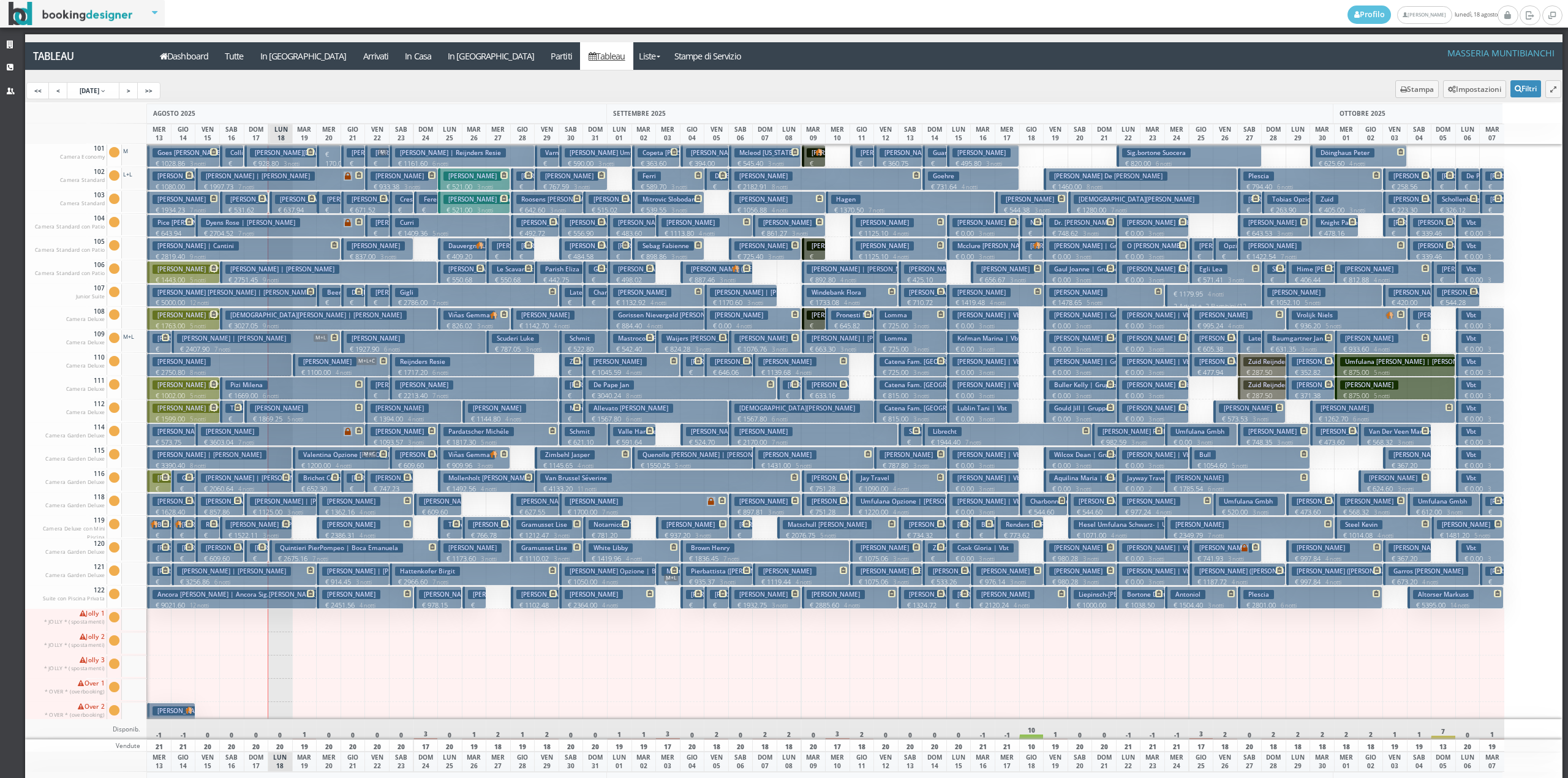
click at [418, 457] on h3 "Manni Federico" at bounding box center [424, 455] width 58 height 9
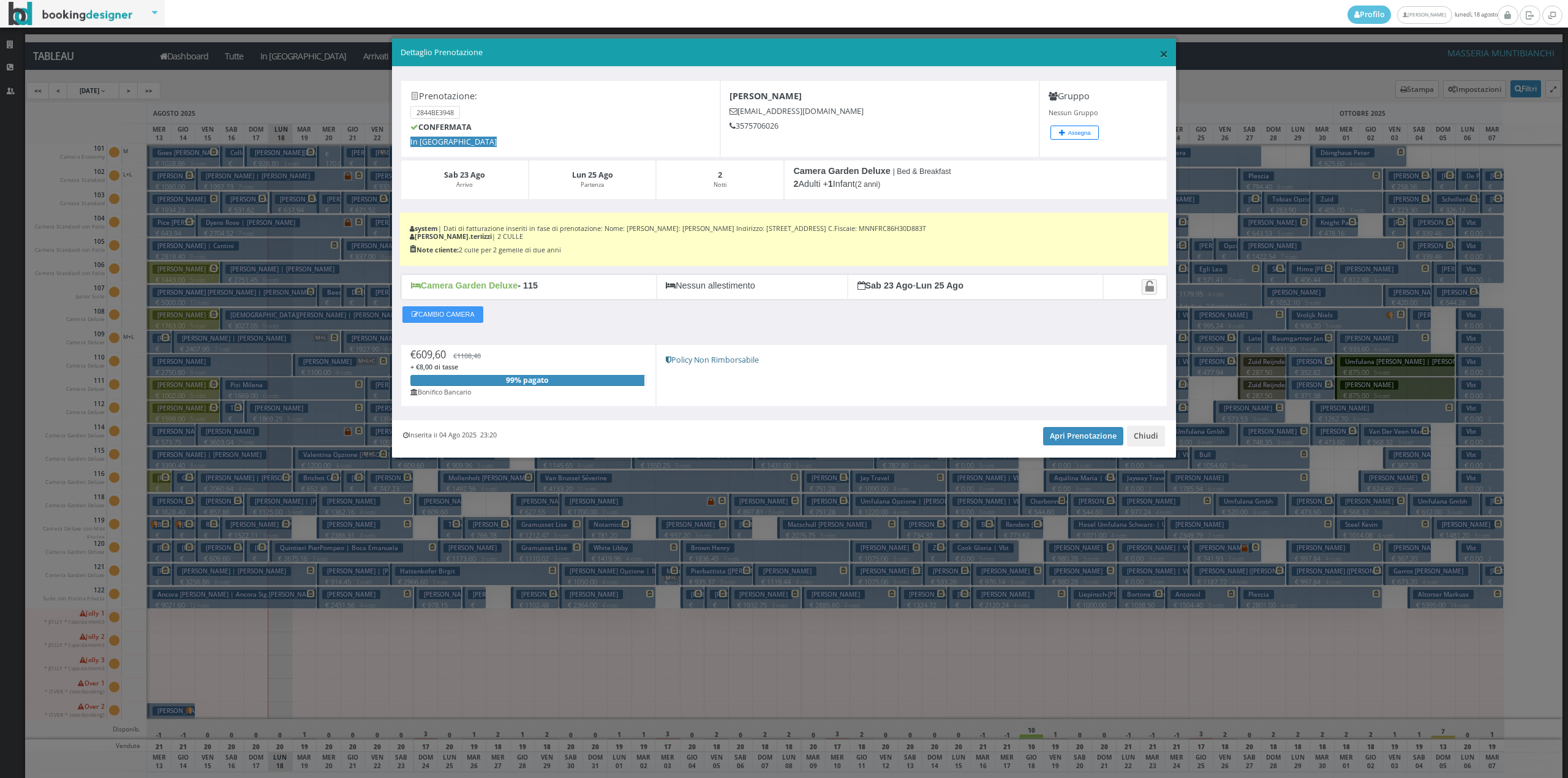
click at [1163, 44] on span "×" at bounding box center [1163, 53] width 9 height 21
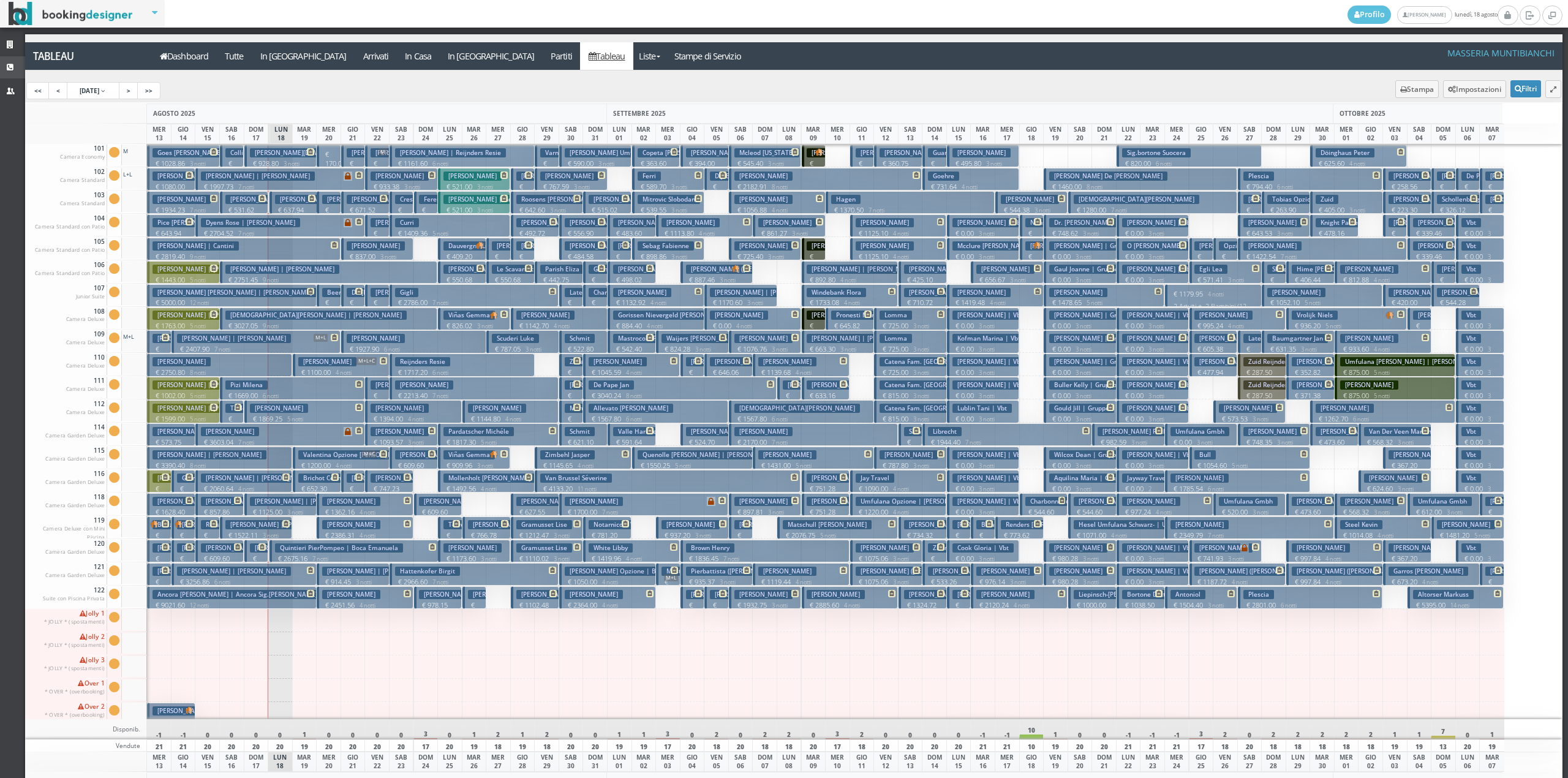
click at [7, 70] on icon at bounding box center [11, 68] width 9 height 8
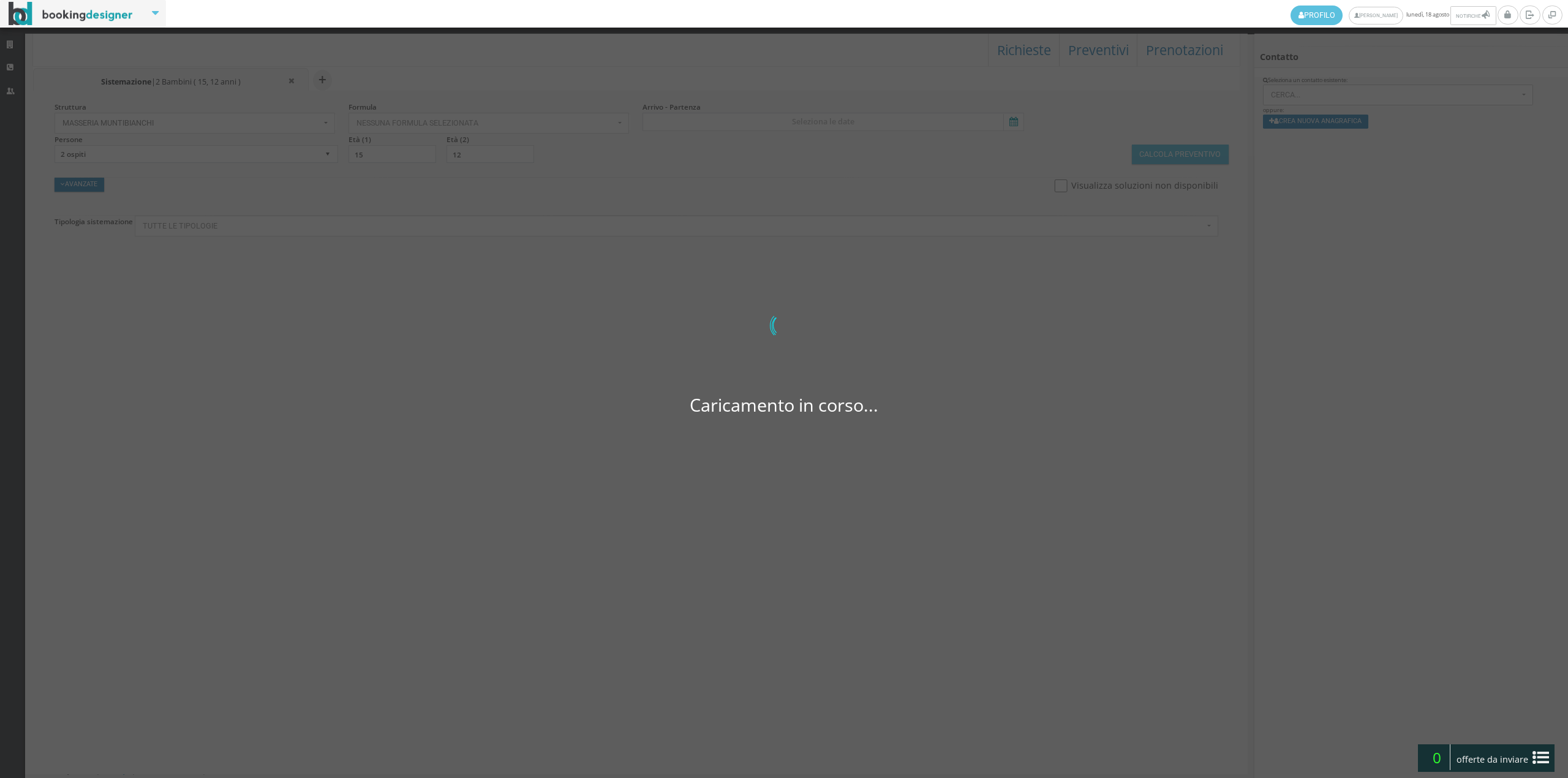
select select
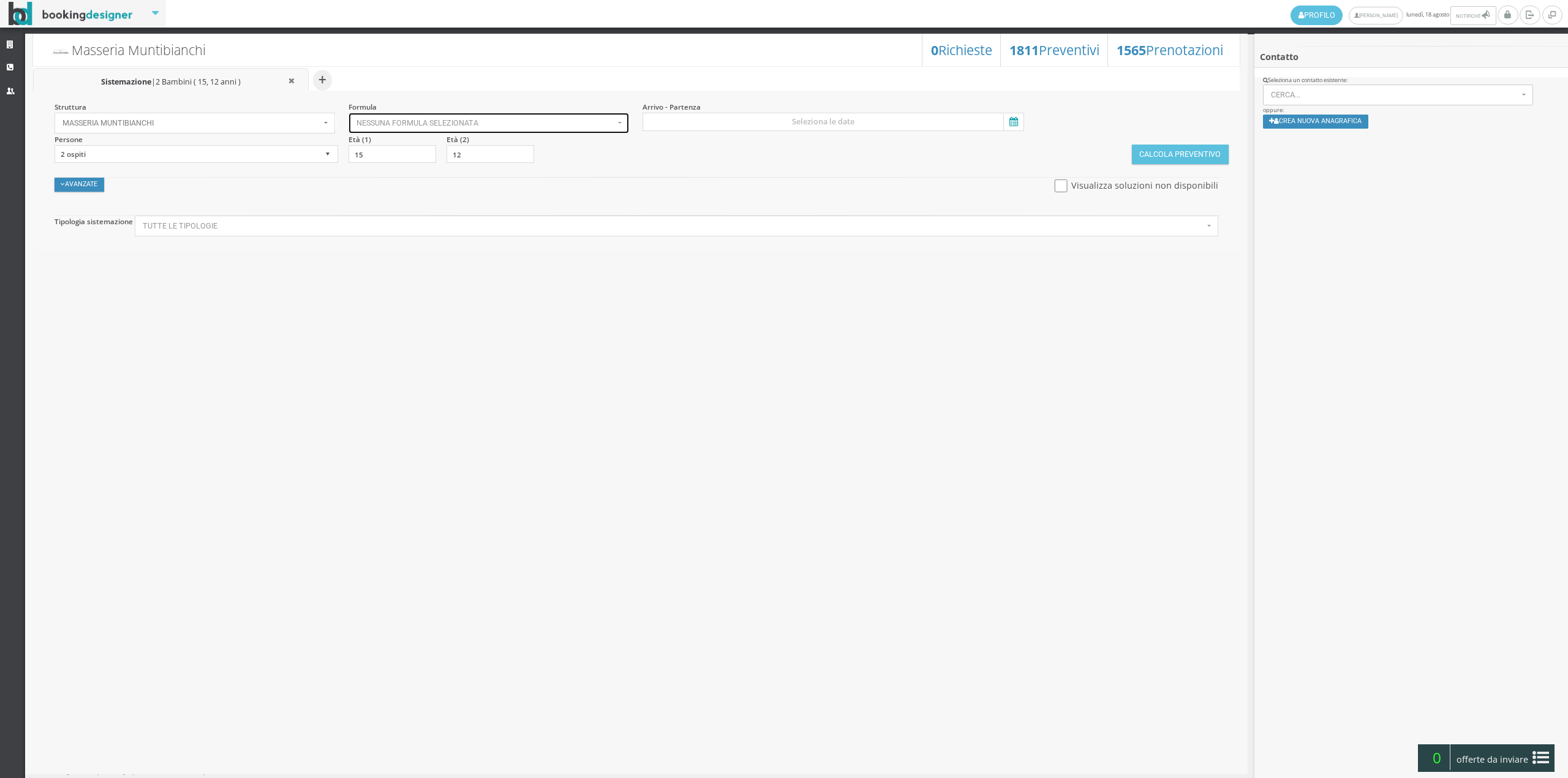
click at [509, 123] on span "Nessuna formula selezionata" at bounding box center [485, 123] width 258 height 9
click at [475, 172] on section "Avanzate Nascondi Visualizza soluzioni non disponibili Sconti Speciali Condizio…" at bounding box center [640, 184] width 1177 height 36
click at [507, 126] on span "Nessuna formula selezionata" at bounding box center [485, 123] width 258 height 9
click at [381, 178] on div "Avanzate Nascondi Visualizza soluzioni non disponibili" at bounding box center [637, 189] width 1182 height 25
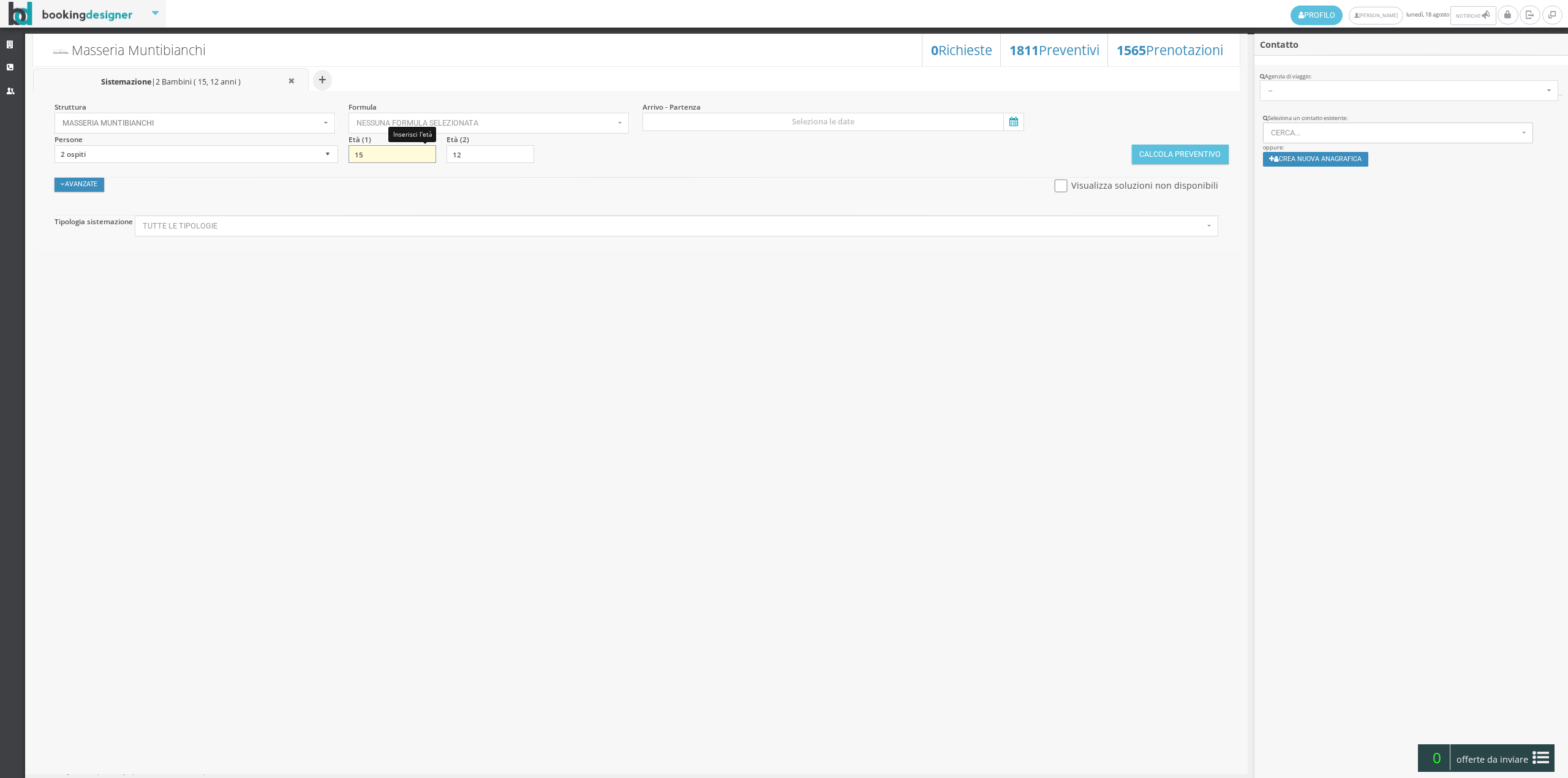
click at [383, 158] on input "15" at bounding box center [392, 154] width 87 height 18
type input "1"
type input "40"
click at [478, 155] on input "12" at bounding box center [490, 154] width 87 height 18
type input "1"
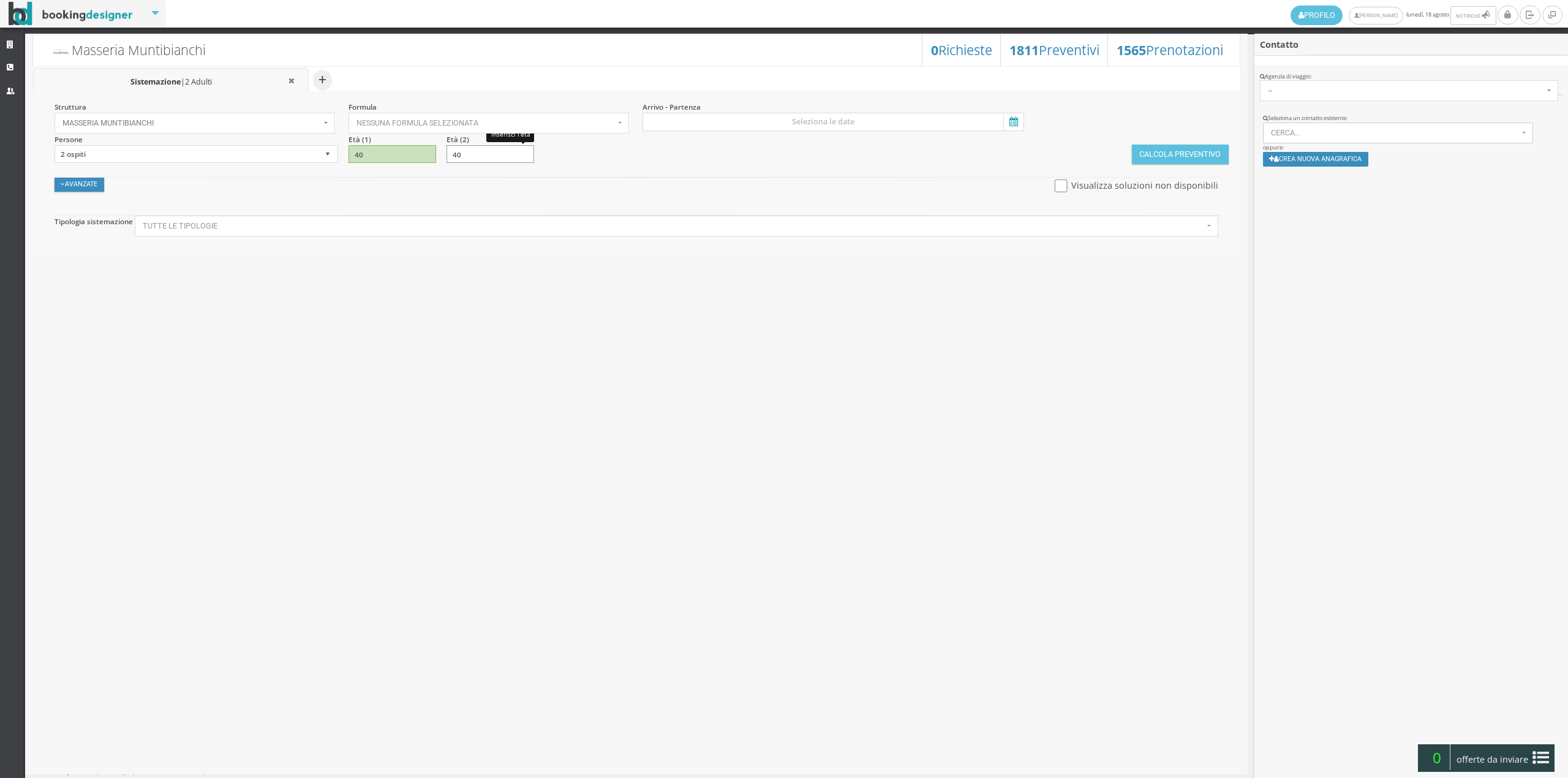
type input "40"
click at [434, 122] on span "Nessuna formula selezionata" at bounding box center [485, 123] width 258 height 9
click at [435, 157] on link "Bed & Breakfast" at bounding box center [477, 162] width 257 height 14
select select "4"
click at [781, 119] on input at bounding box center [833, 122] width 381 height 18
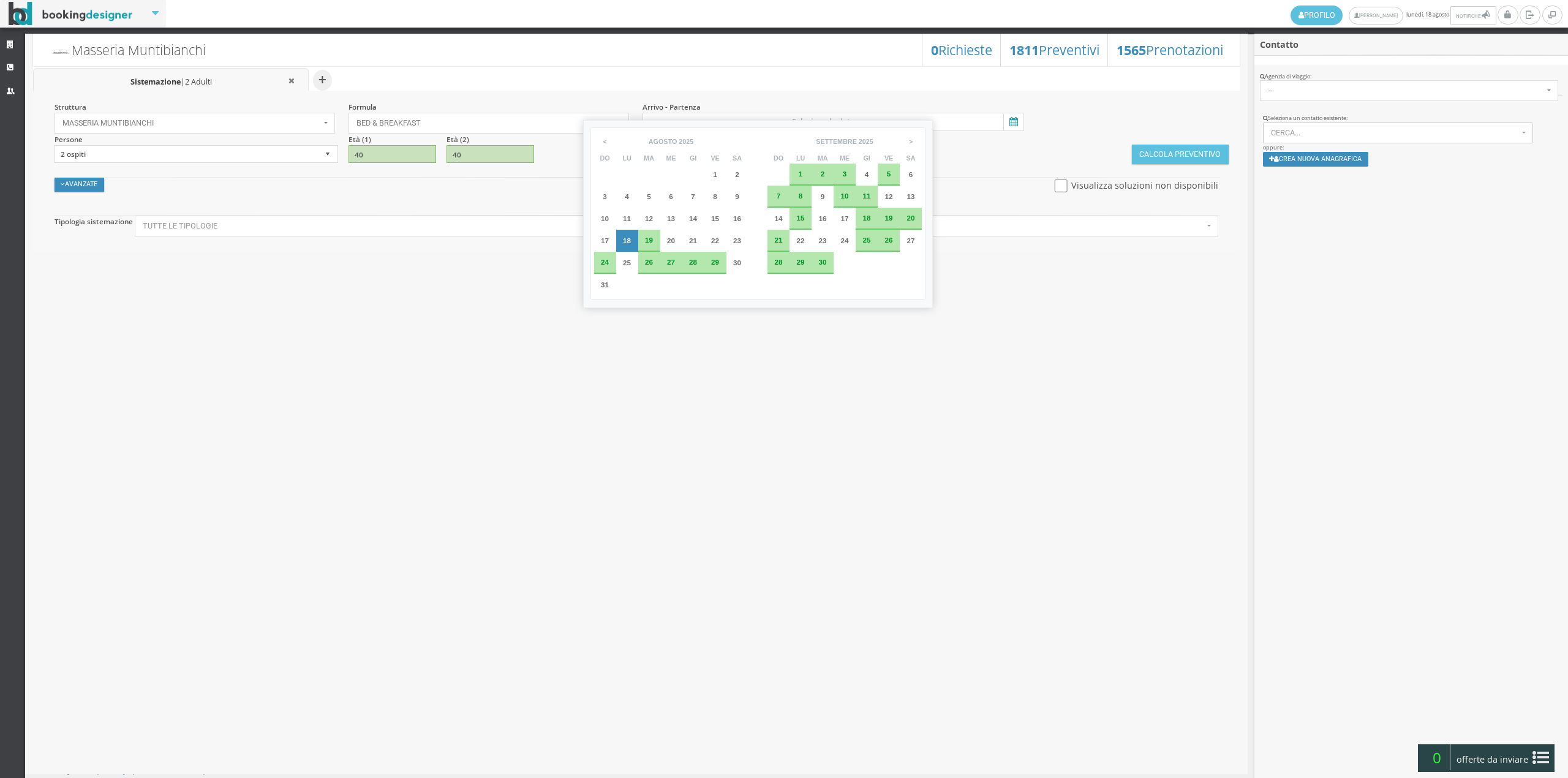
click at [645, 237] on span "19" at bounding box center [648, 239] width 8 height 8
click at [677, 240] on div "20" at bounding box center [671, 241] width 14 height 7
type input "[DATE] - [DATE]"
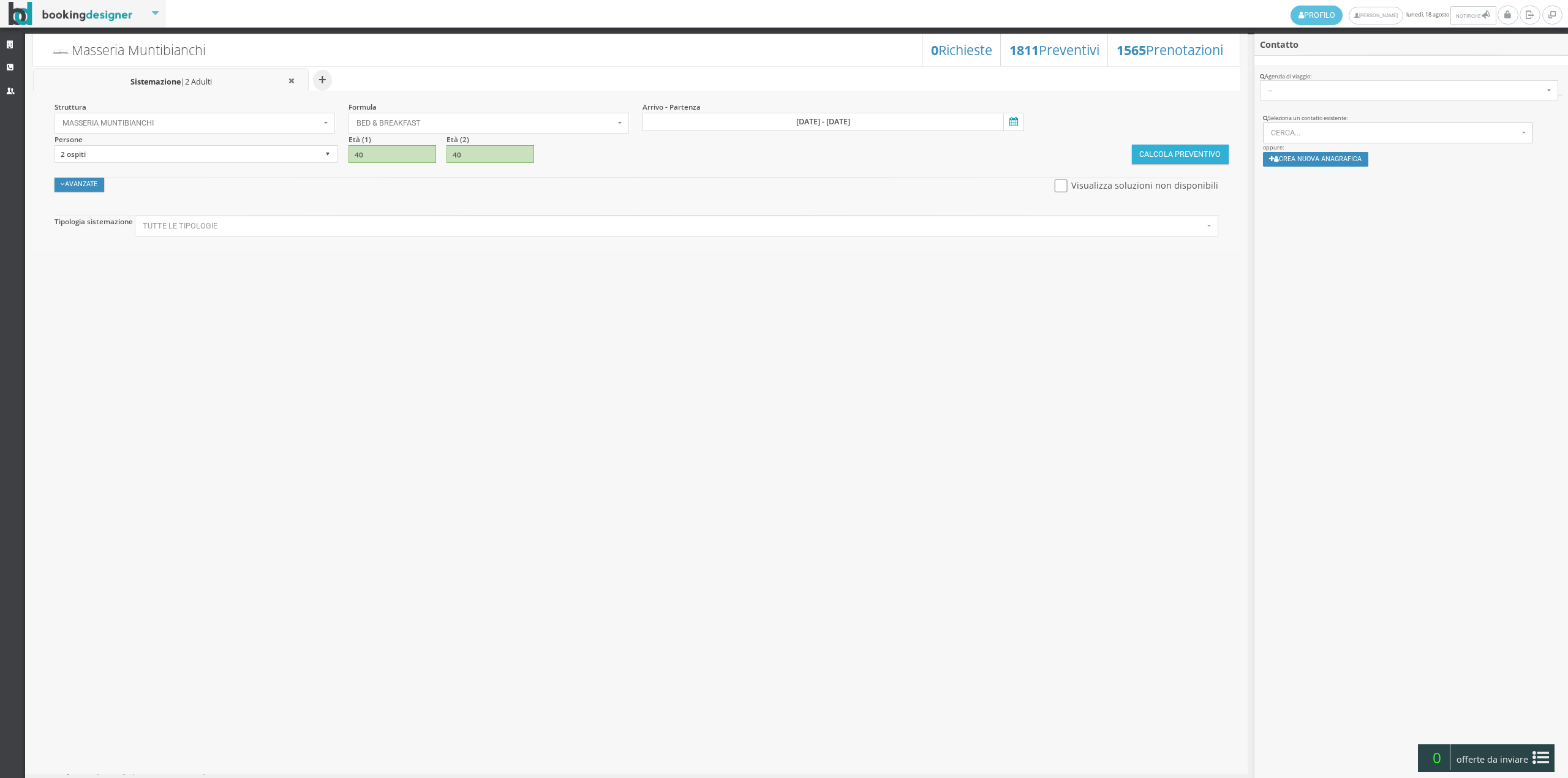
click at [1156, 145] on button "Calcola Preventivo" at bounding box center [1180, 154] width 97 height 20
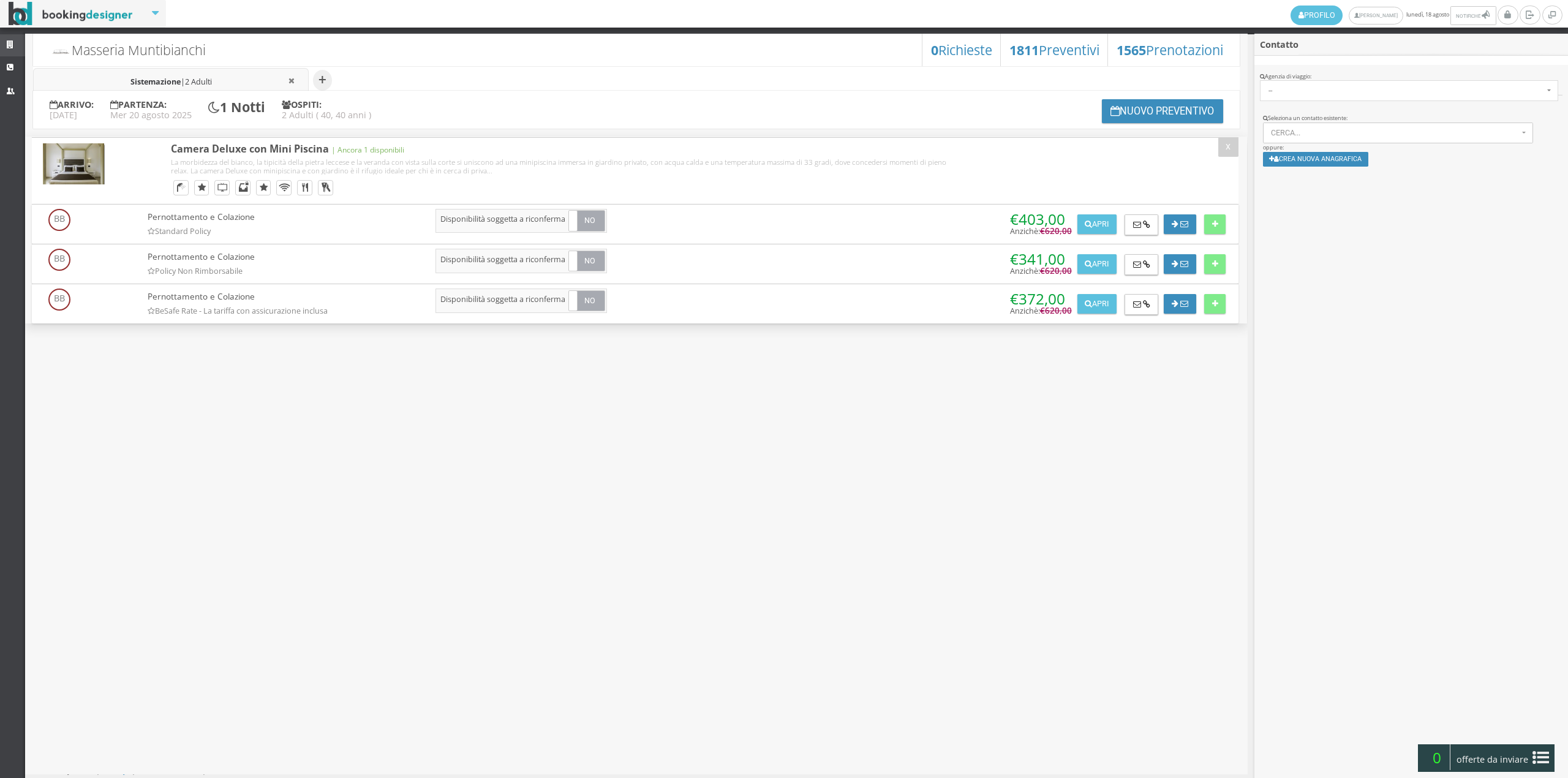
click at [7, 39] on link "Strutture" at bounding box center [12, 45] width 25 height 22
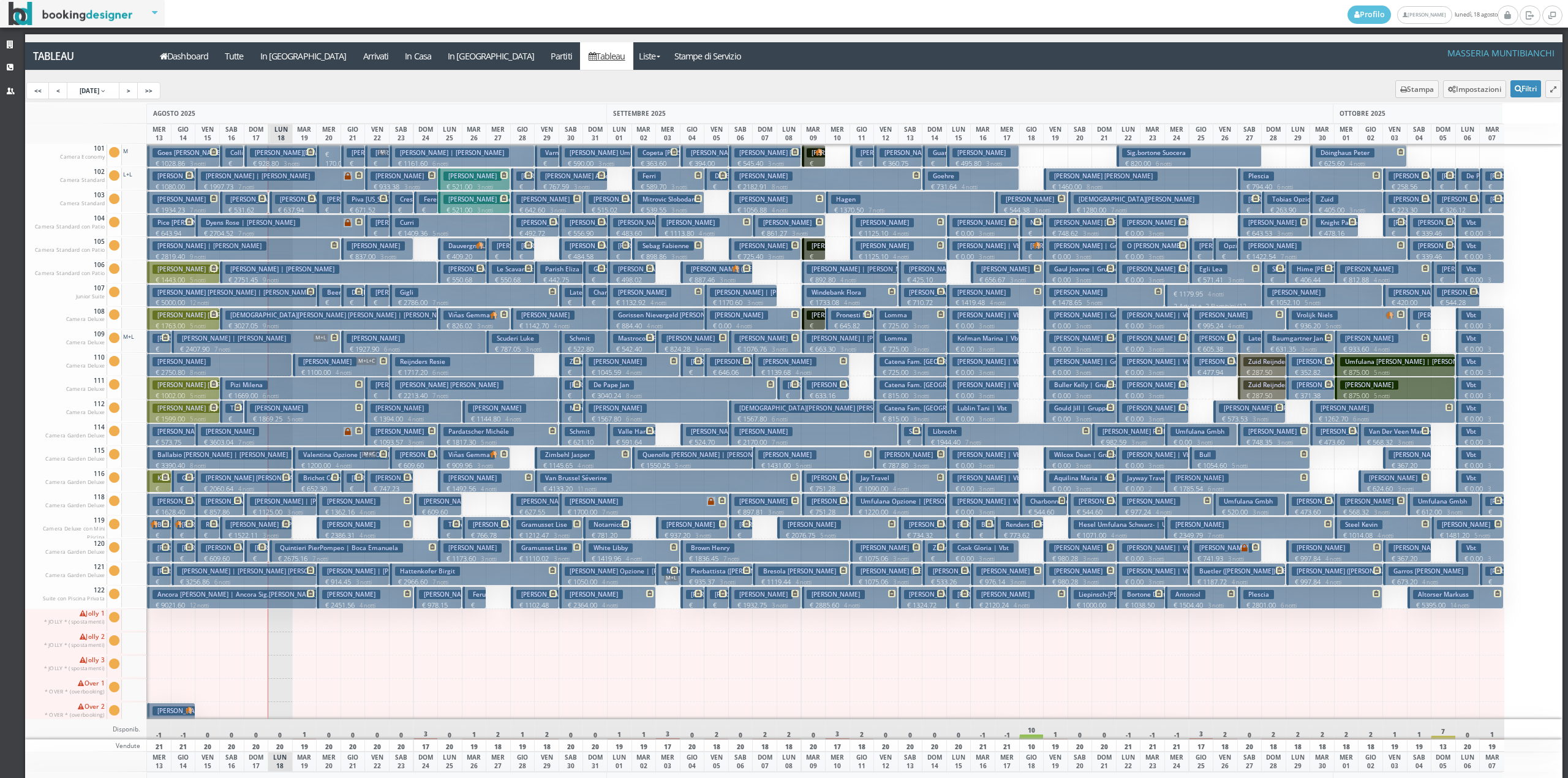
click at [358, 153] on h3 "Cellamare Angelo | Cellamare Angelo" at bounding box center [403, 153] width 114 height 9
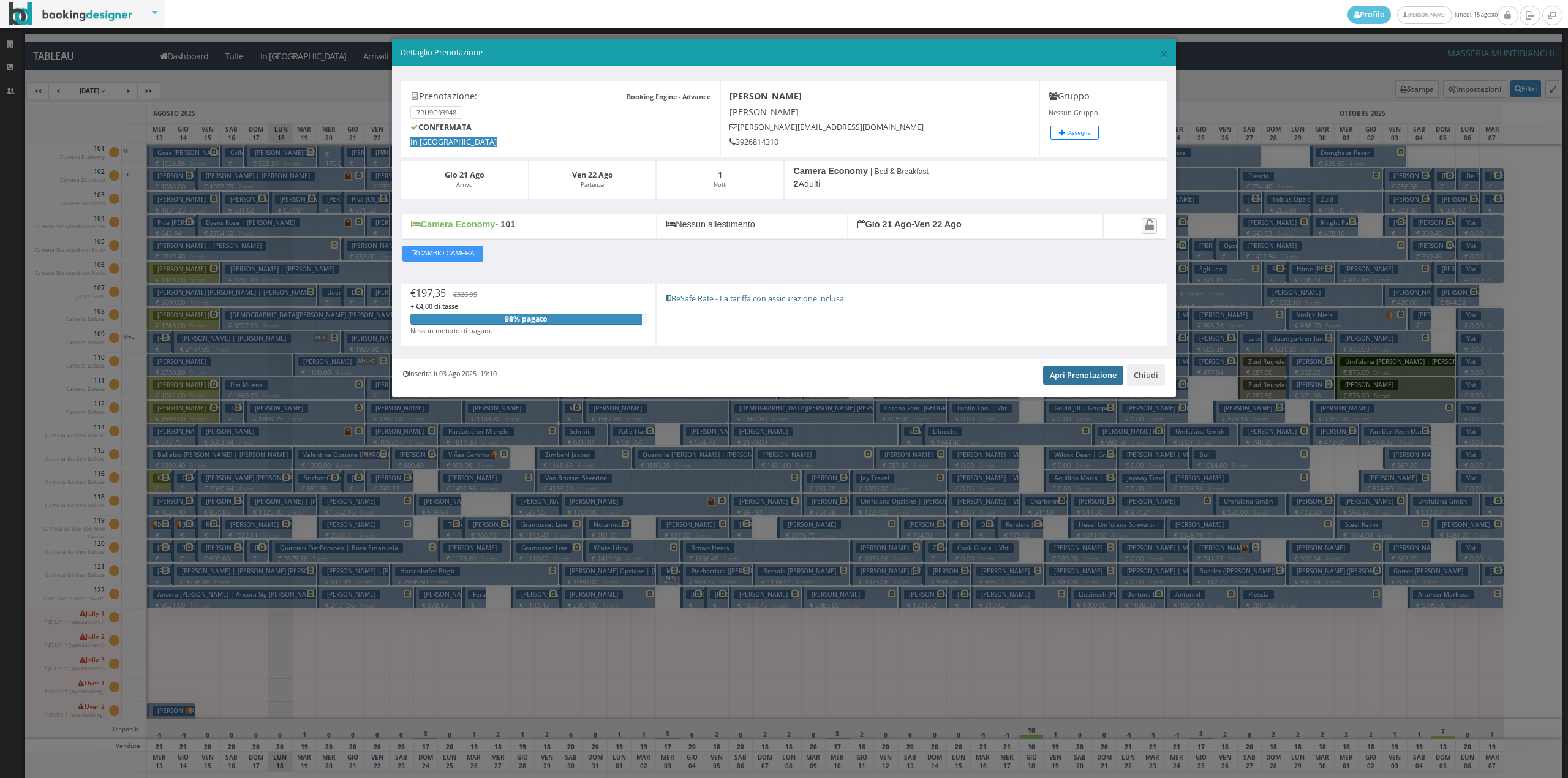
click at [1118, 378] on link "Apri Prenotazione" at bounding box center [1083, 375] width 80 height 18
click at [1149, 380] on button "Chiudi" at bounding box center [1146, 375] width 38 height 21
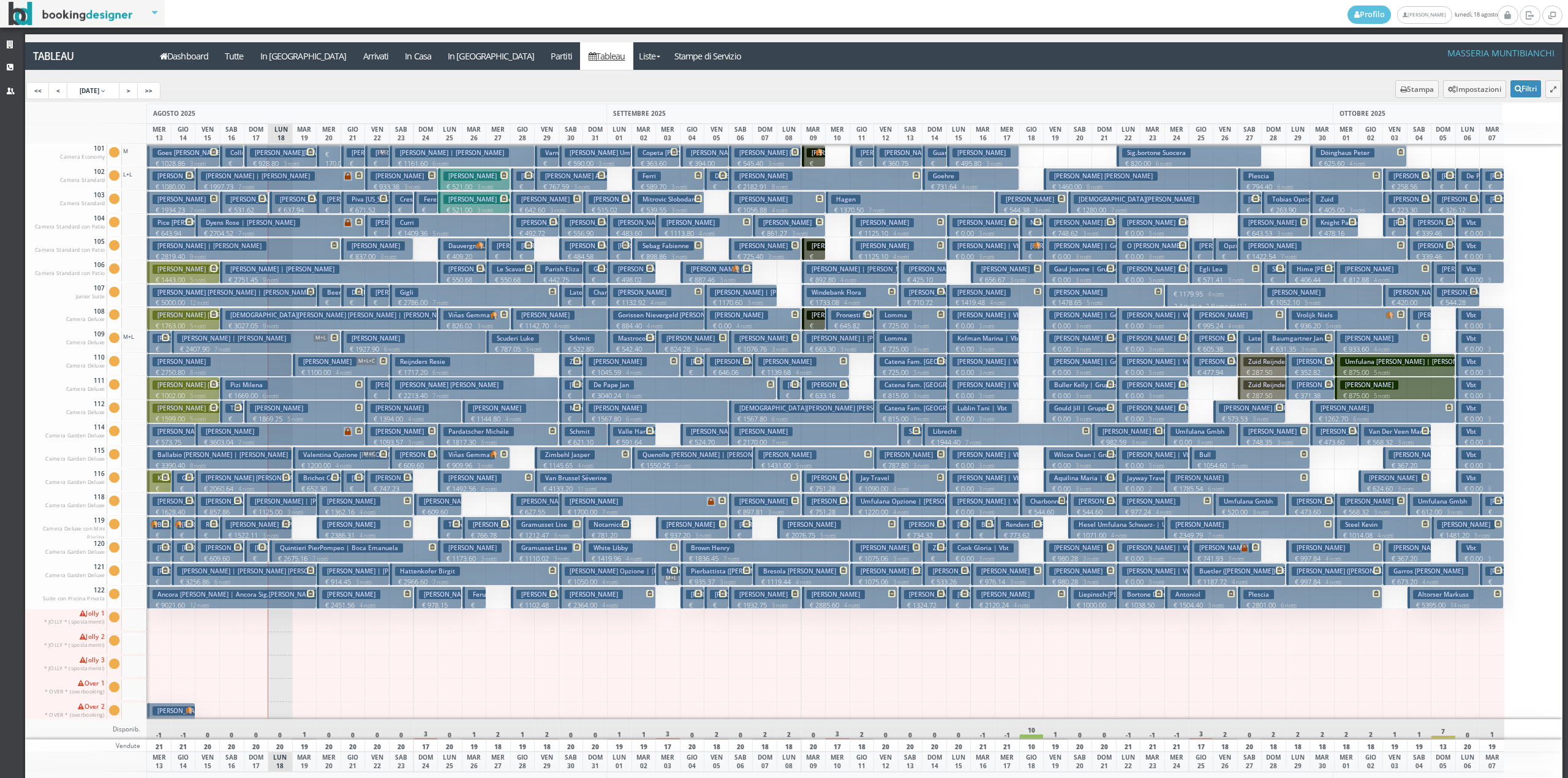
click at [358, 486] on p "€ 326.15 1 notti" at bounding box center [354, 503] width 15 height 39
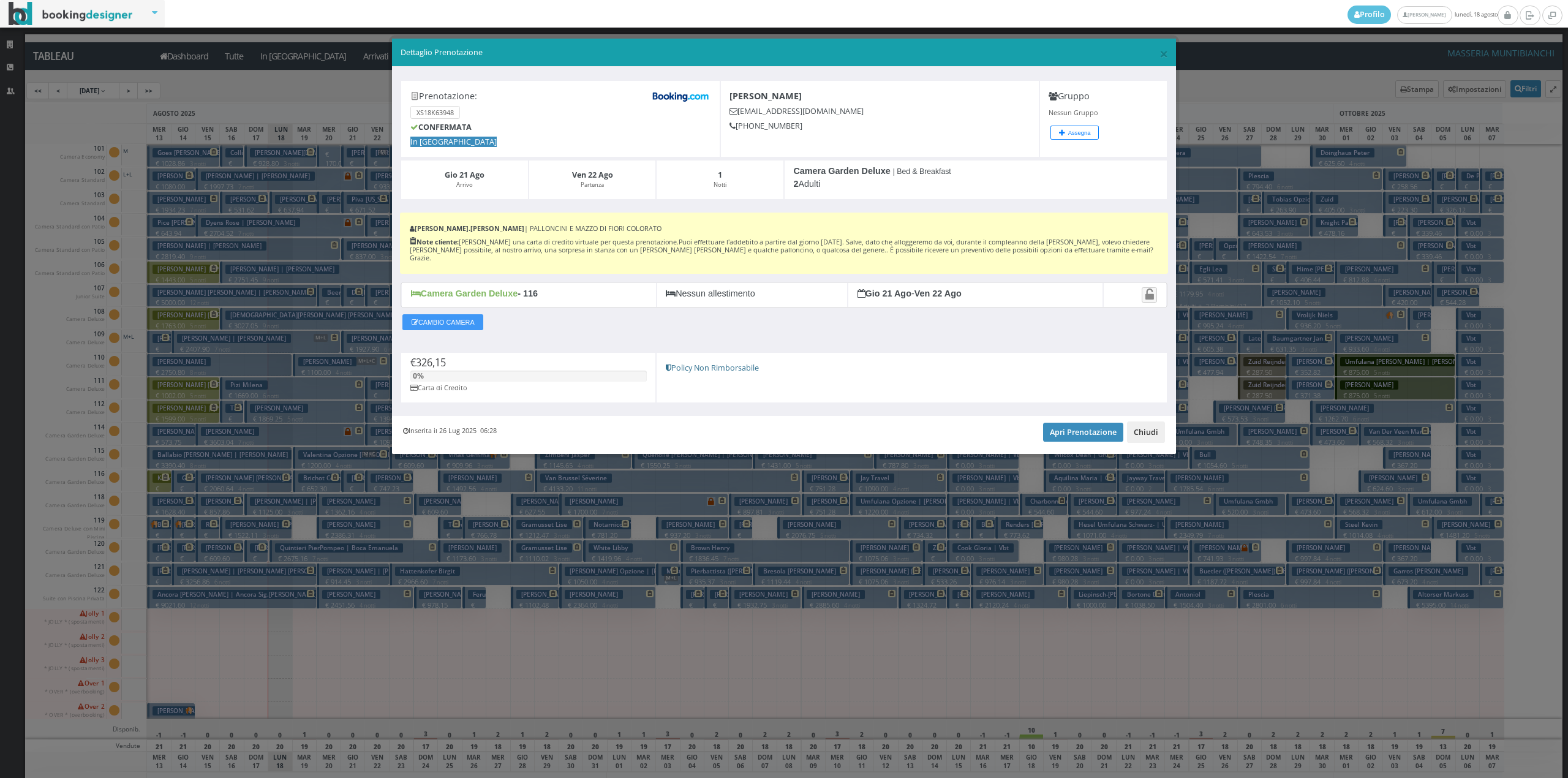
click at [1155, 426] on button "Chiudi" at bounding box center [1146, 432] width 38 height 21
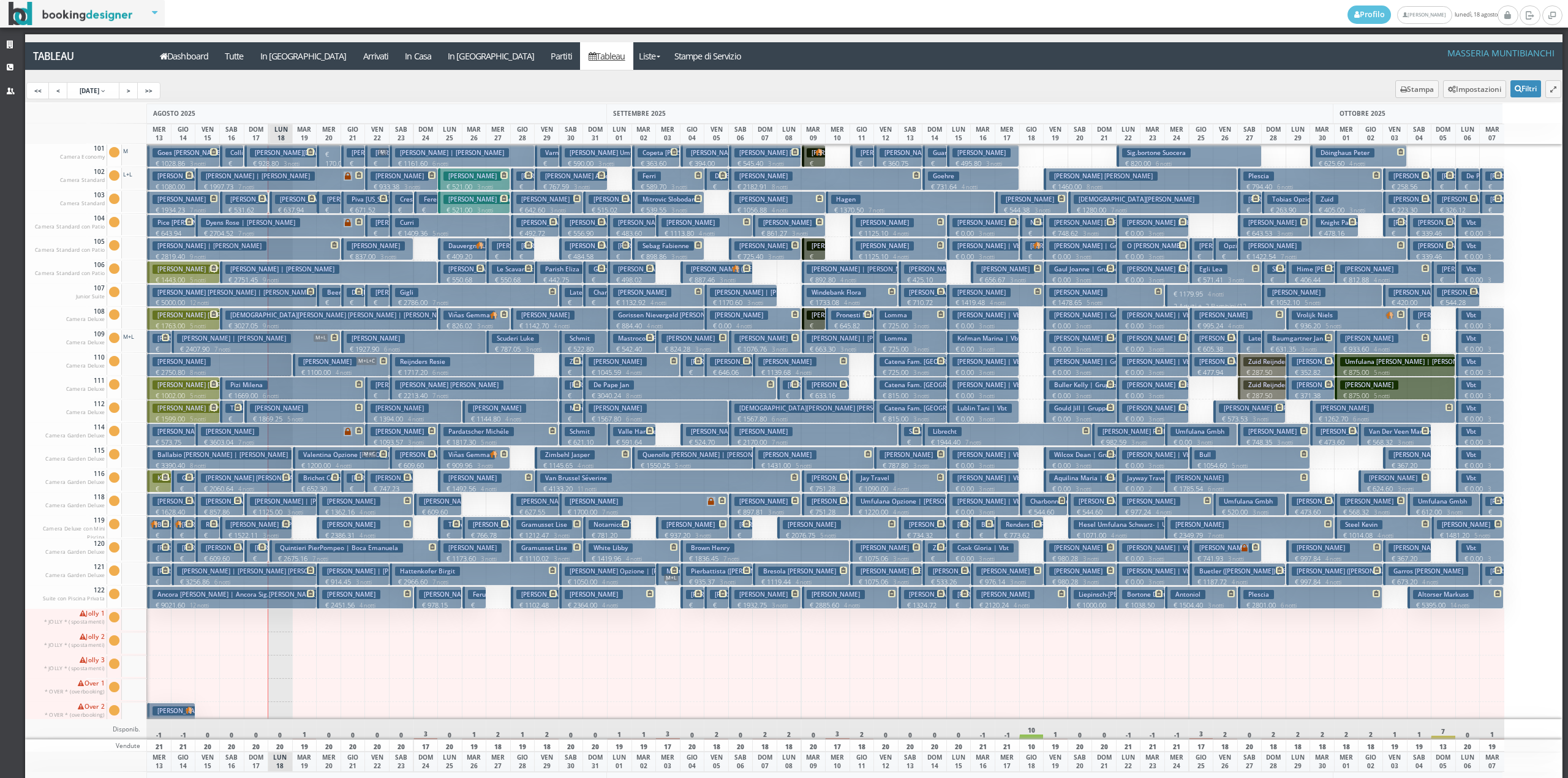
click at [351, 486] on p "€ 326.15 1 notti" at bounding box center [354, 503] width 15 height 39
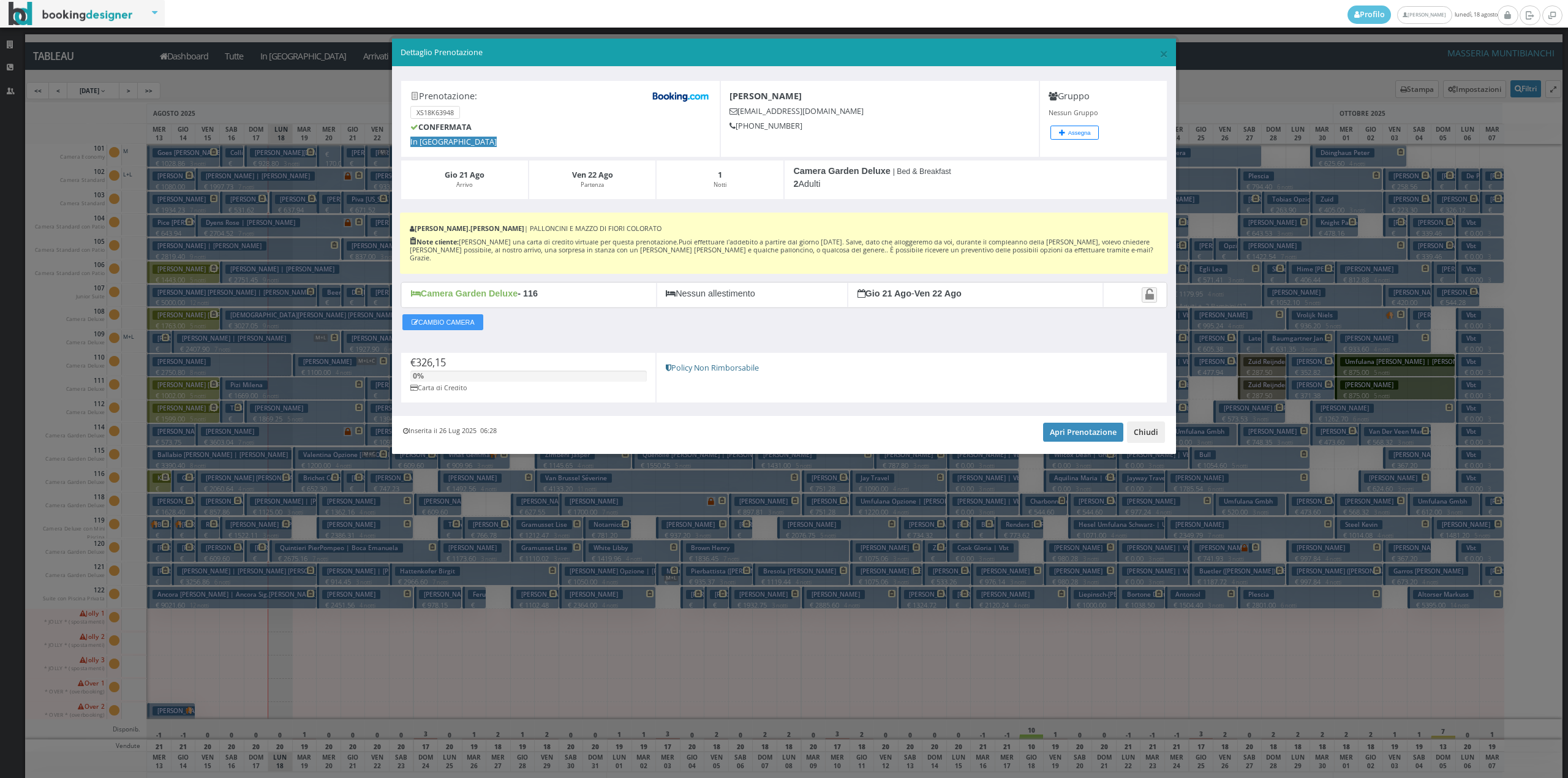
click at [1147, 428] on button "Chiudi" at bounding box center [1146, 432] width 38 height 21
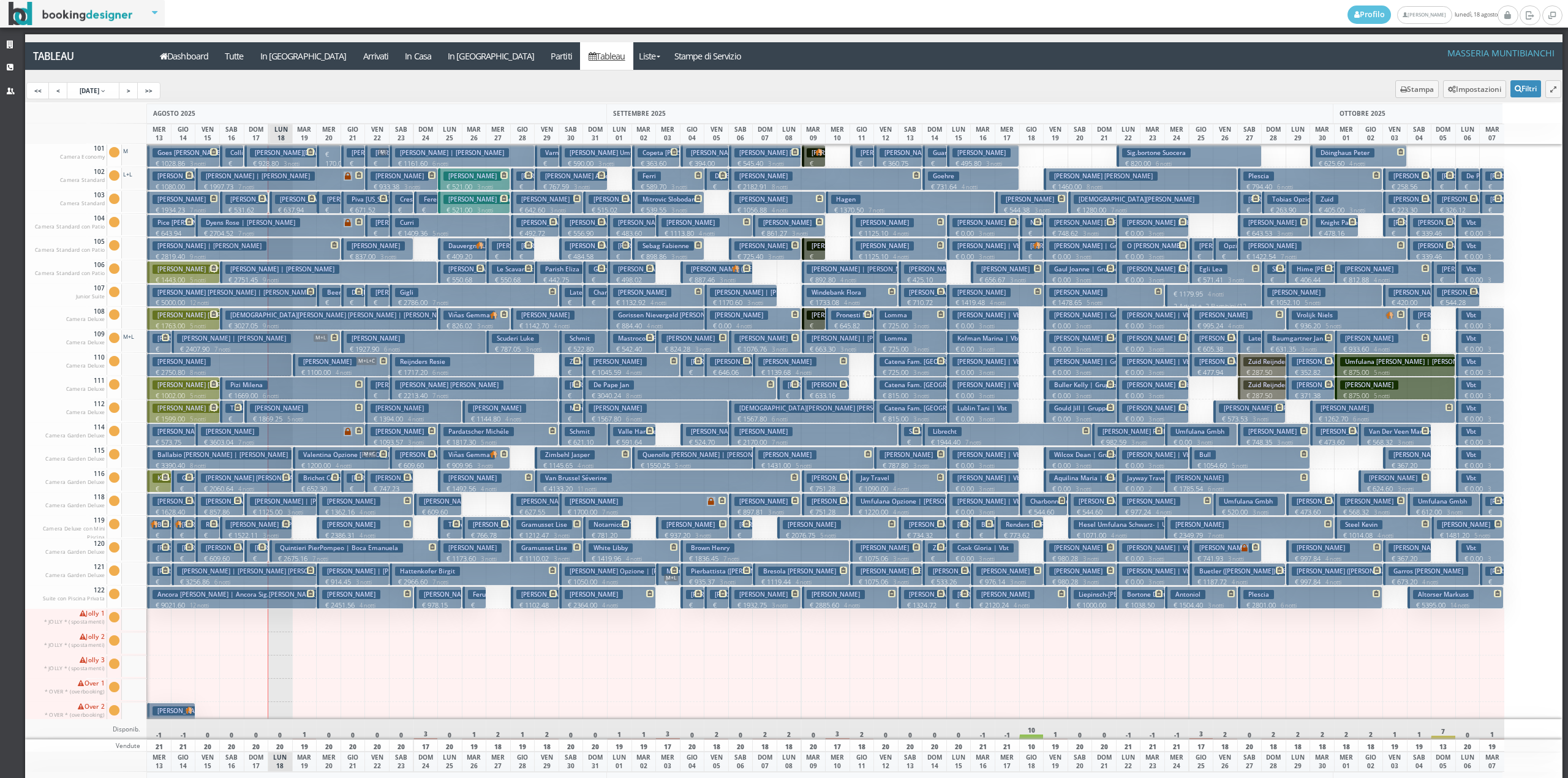
click at [349, 488] on p "€ 326.15 1 notti" at bounding box center [354, 503] width 15 height 39
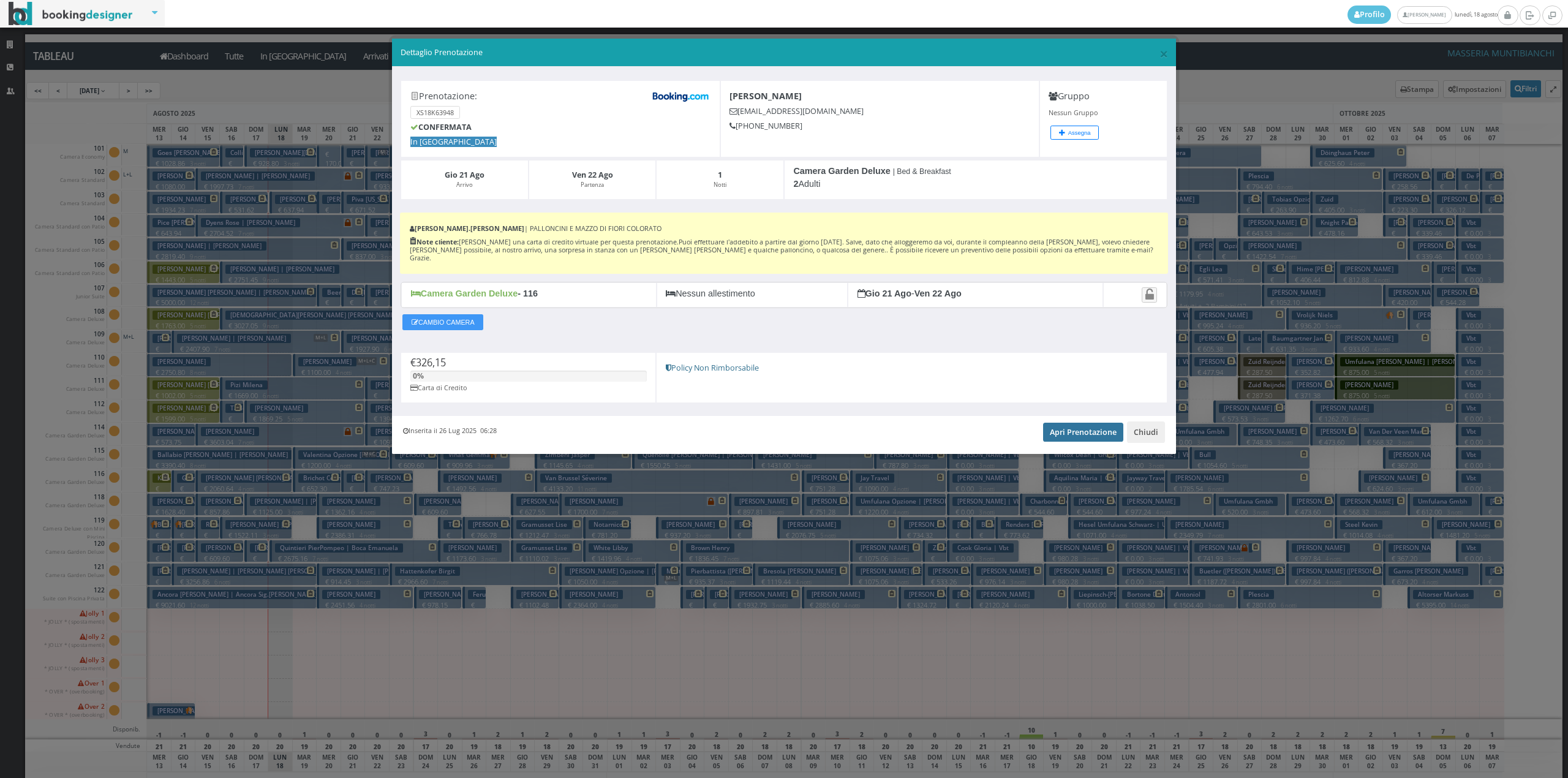
click at [1043, 425] on link "Apri Prenotazione" at bounding box center [1083, 432] width 80 height 18
click at [1158, 430] on button "Chiudi" at bounding box center [1146, 432] width 38 height 21
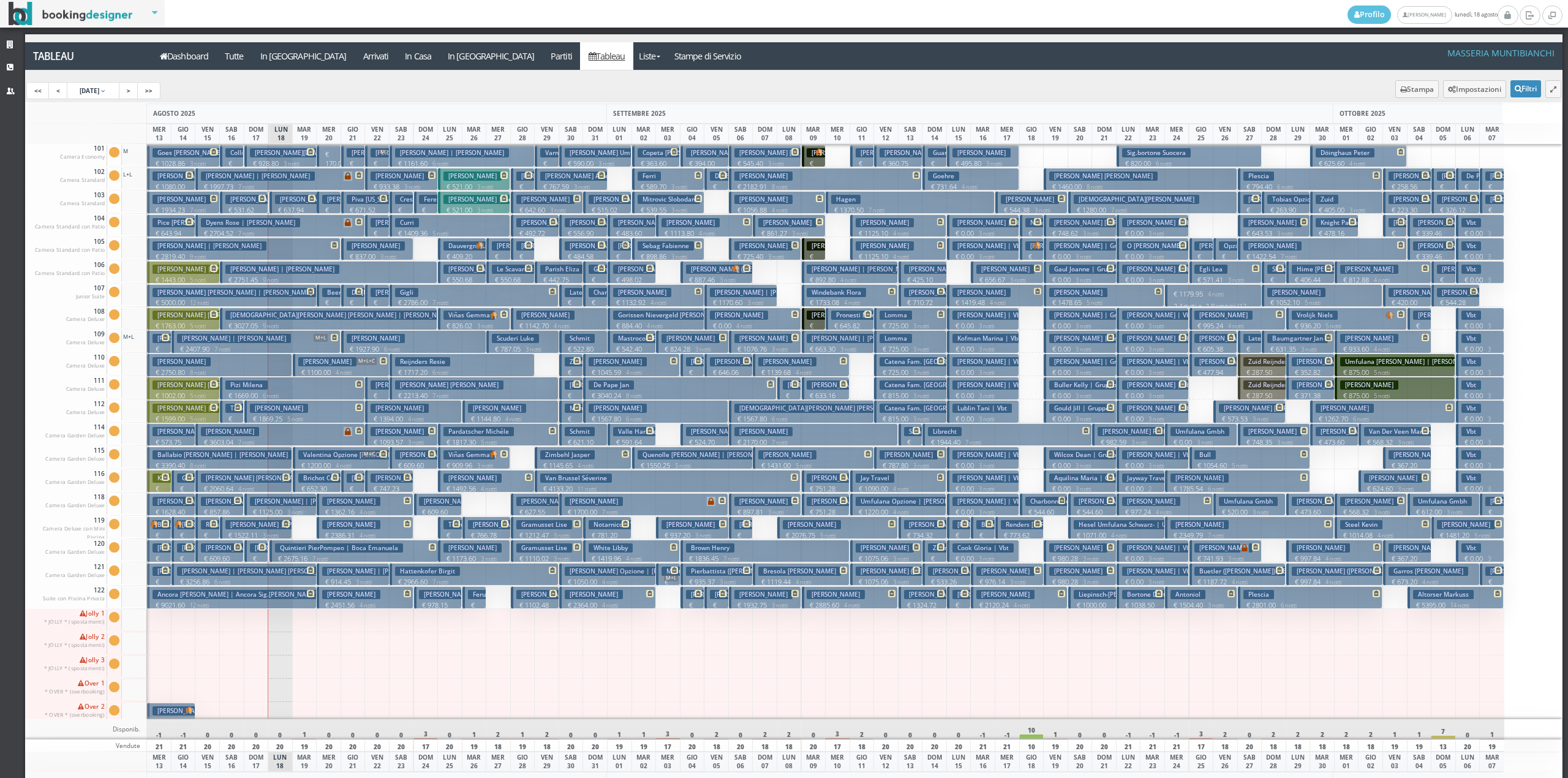
click at [348, 488] on p "€ 326.15 1 notti" at bounding box center [354, 503] width 15 height 39
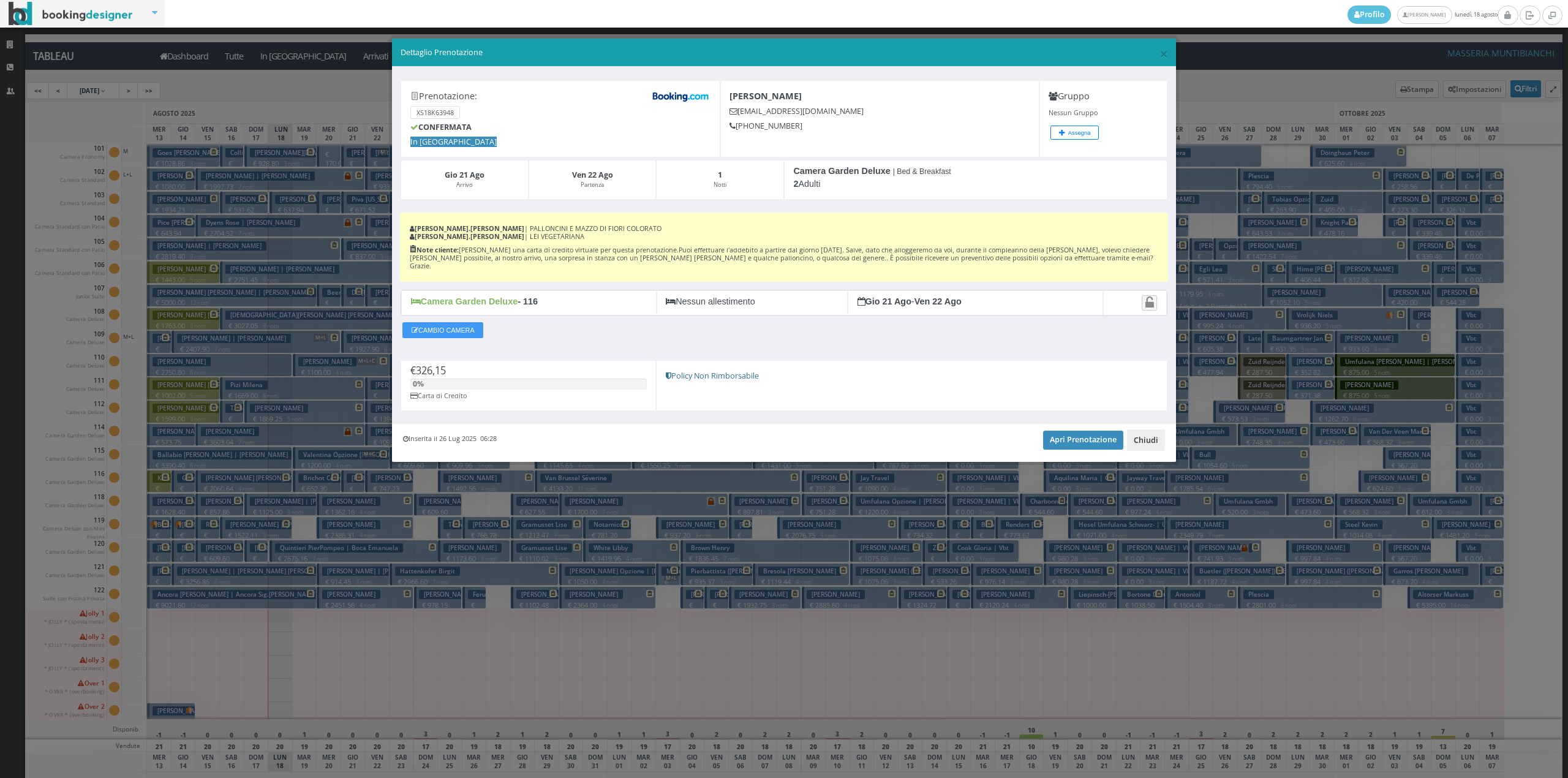
click at [1154, 429] on button "Chiudi" at bounding box center [1146, 440] width 38 height 21
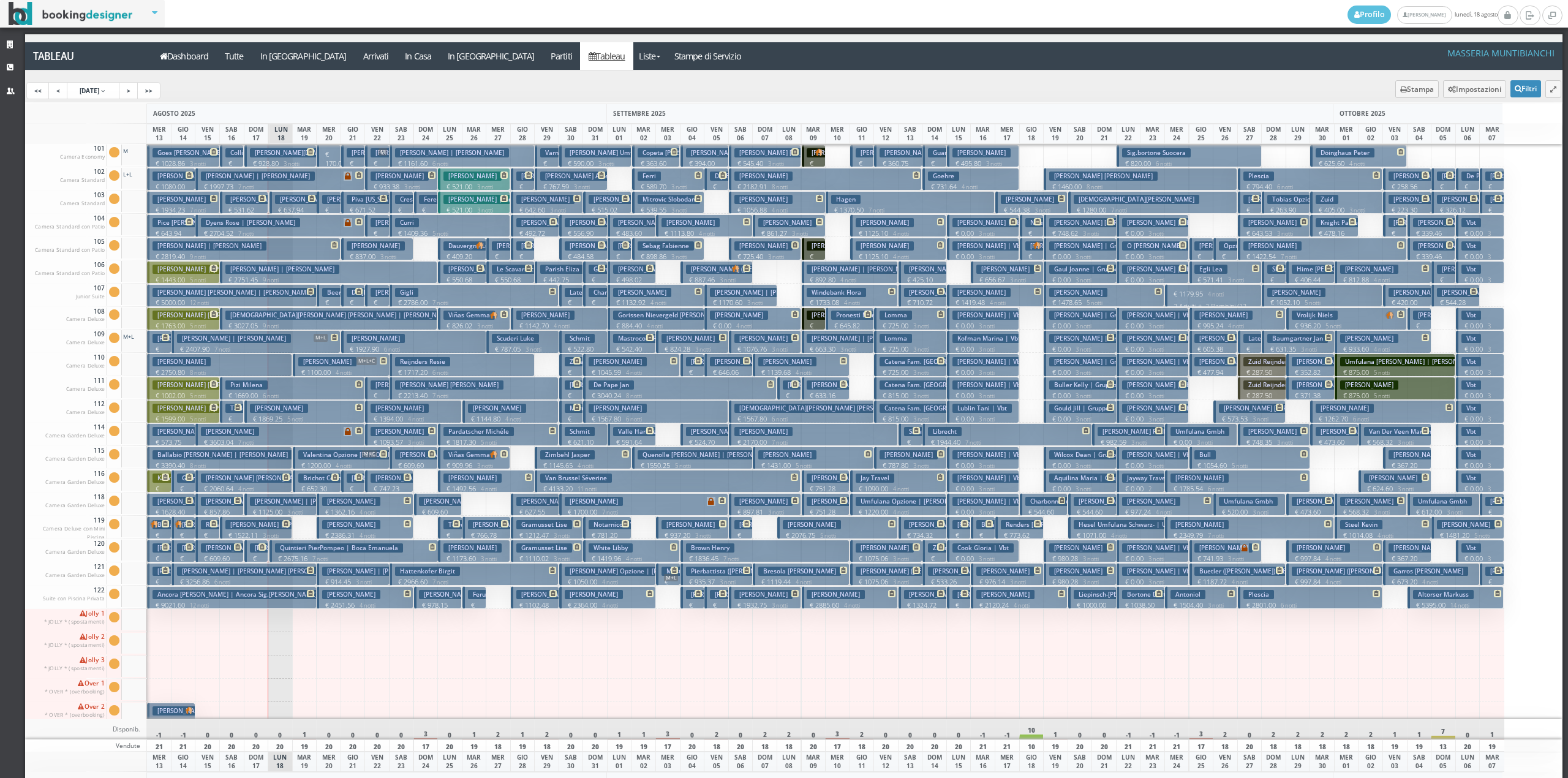
click at [287, 560] on p "€ 2675.16 7 notti" at bounding box center [355, 558] width 160 height 9
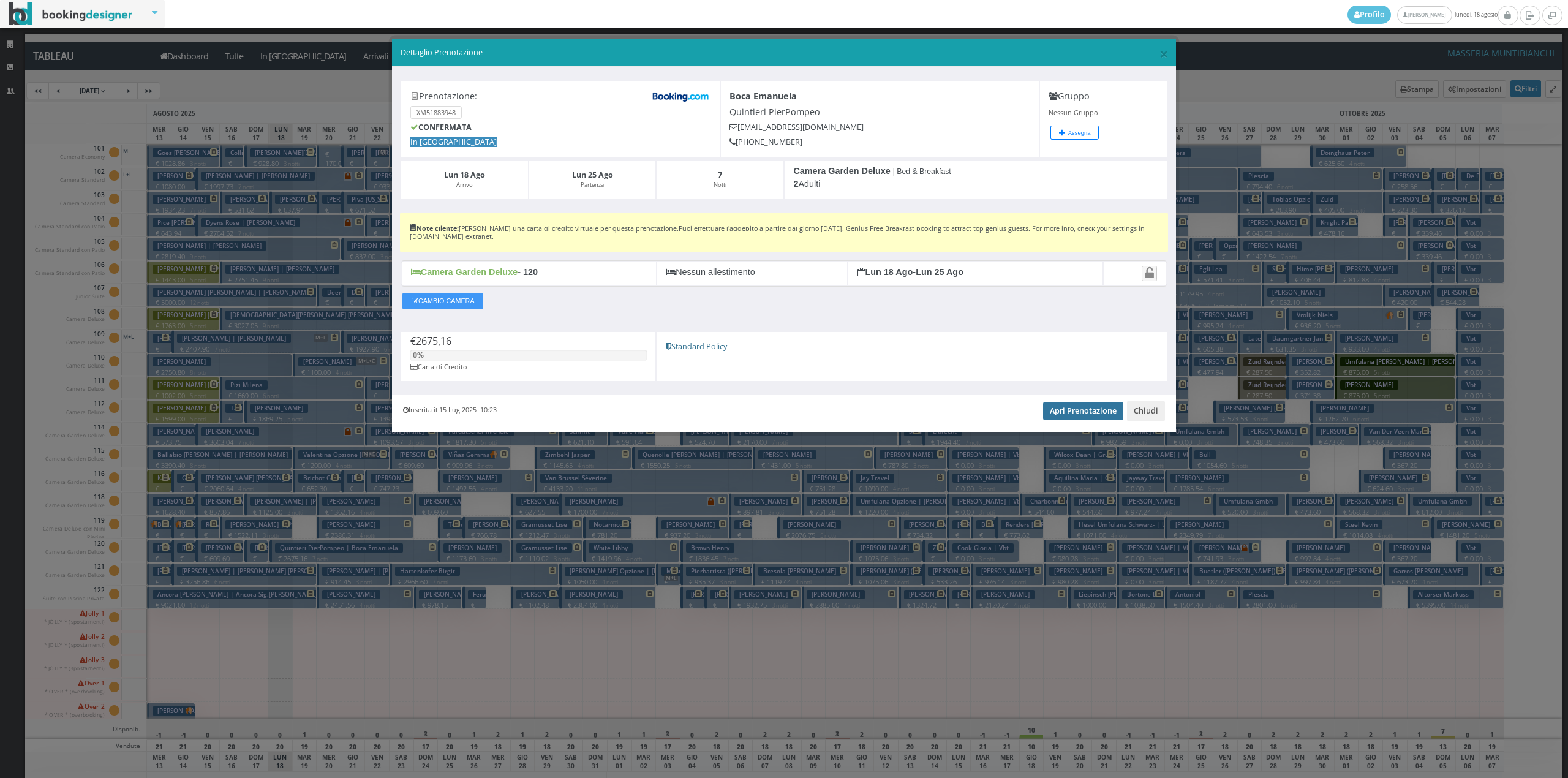
click at [1078, 416] on link "Apri Prenotazione" at bounding box center [1083, 410] width 80 height 18
click at [1161, 415] on button "Chiudi" at bounding box center [1146, 411] width 38 height 21
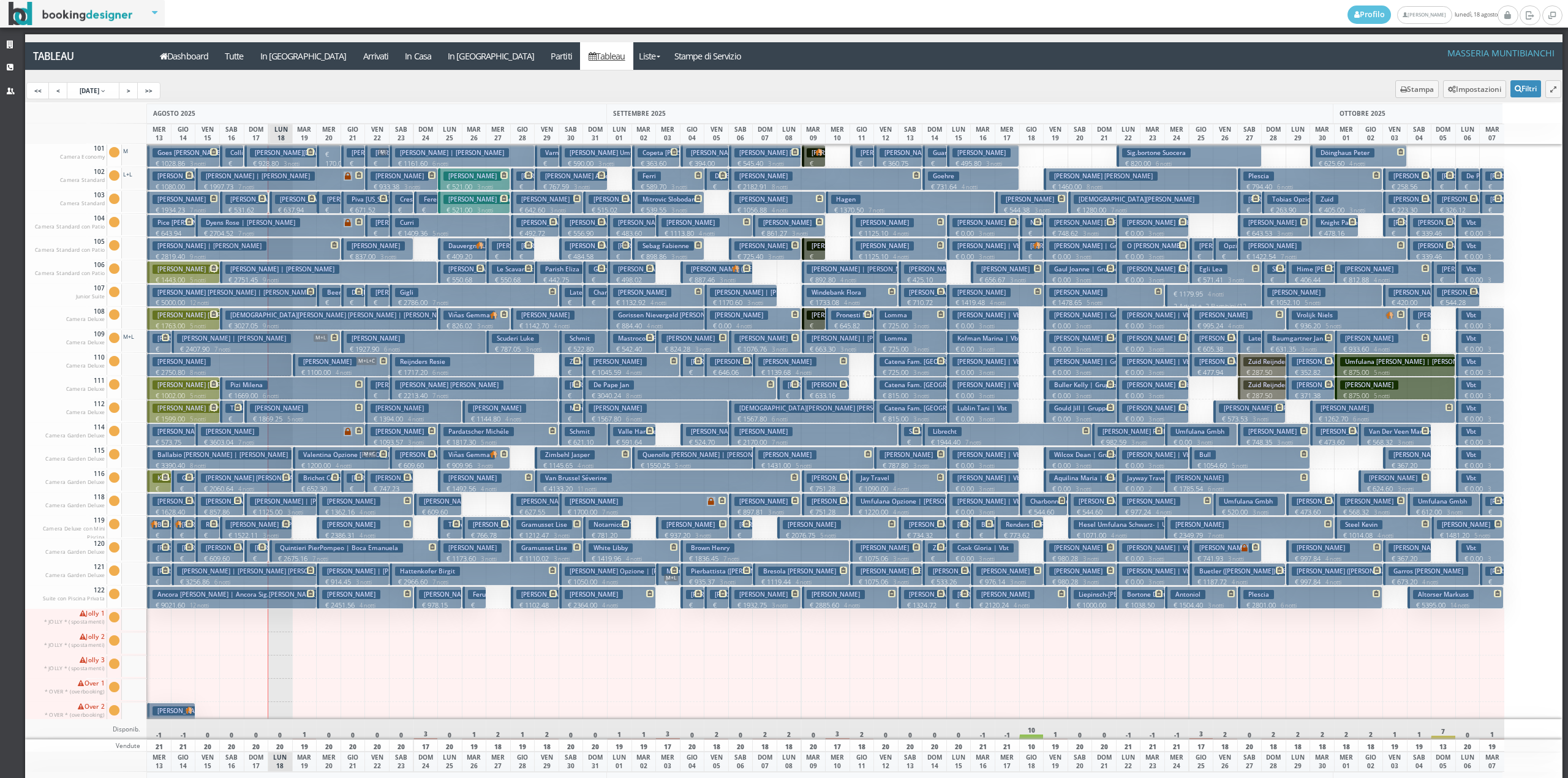
click at [355, 479] on icon at bounding box center [359, 477] width 7 height 7
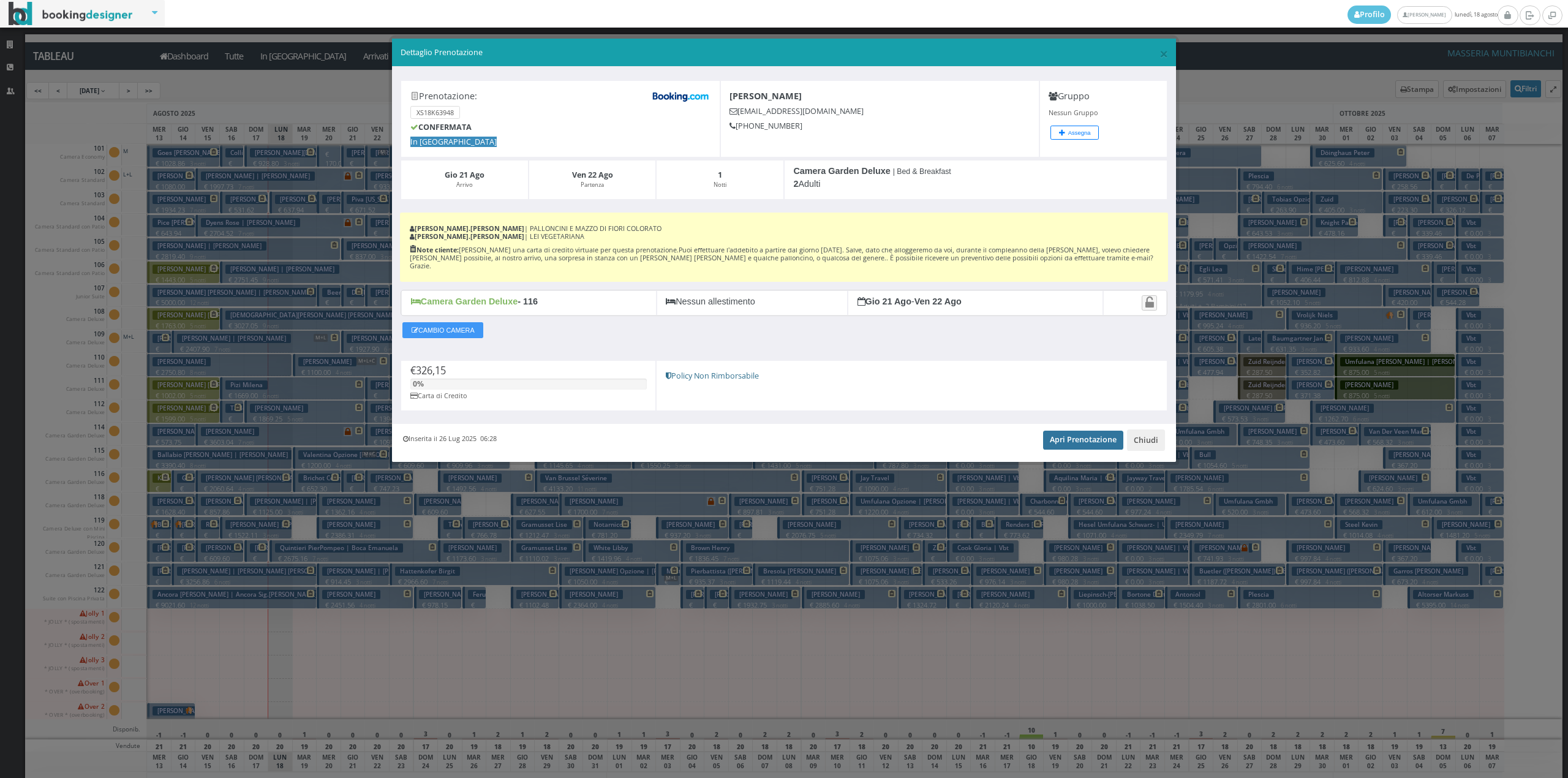
click at [1071, 436] on link "Apri Prenotazione" at bounding box center [1083, 440] width 80 height 18
click at [1147, 432] on button "Chiudi" at bounding box center [1146, 440] width 38 height 21
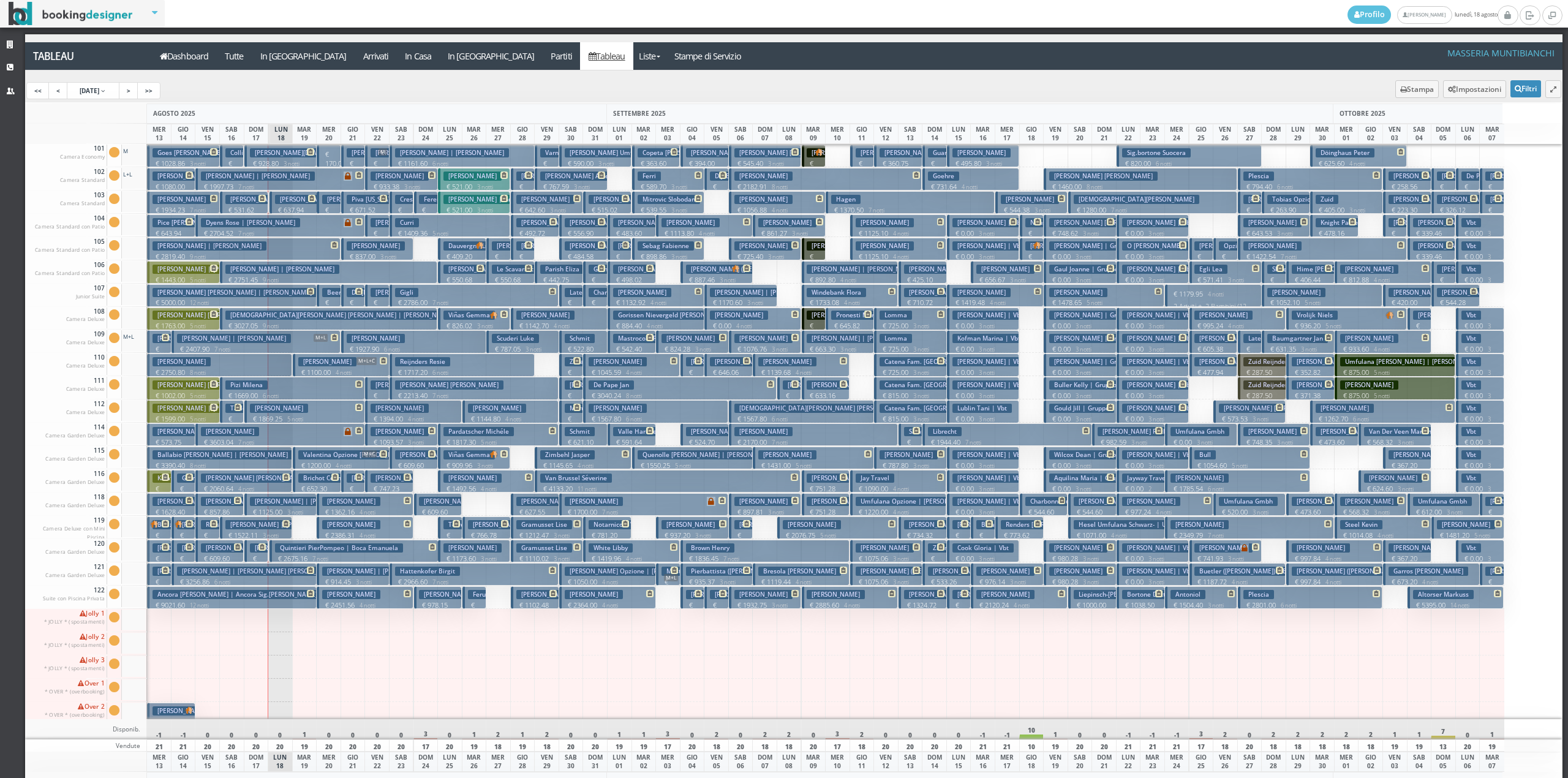
click at [274, 556] on button "Quintieri PierPompeo | Boca Emanuela € 2675.16 7 notti 2 Adulti" at bounding box center [354, 551] width 169 height 23
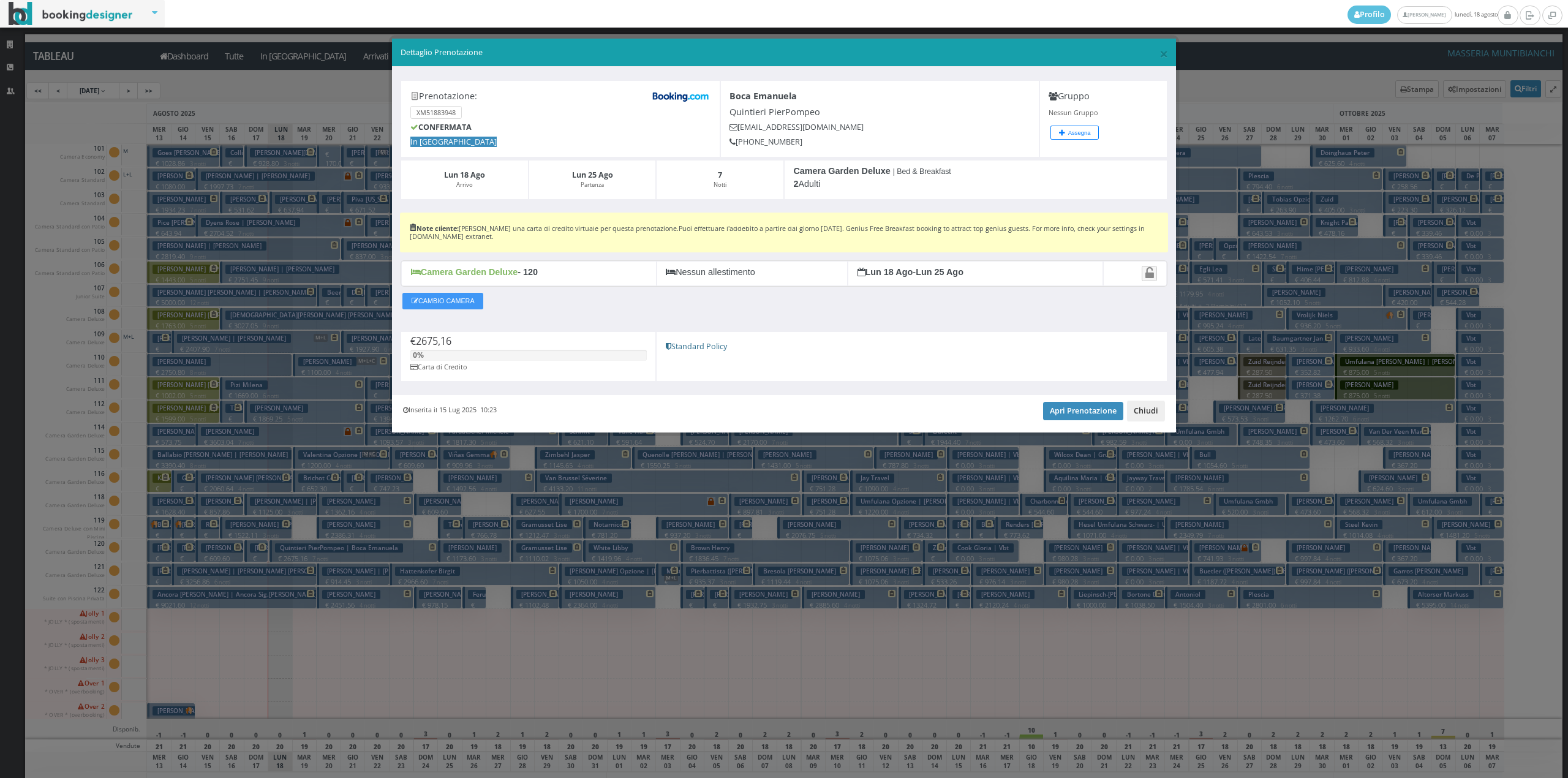
click at [1145, 415] on button "Chiudi" at bounding box center [1146, 411] width 38 height 21
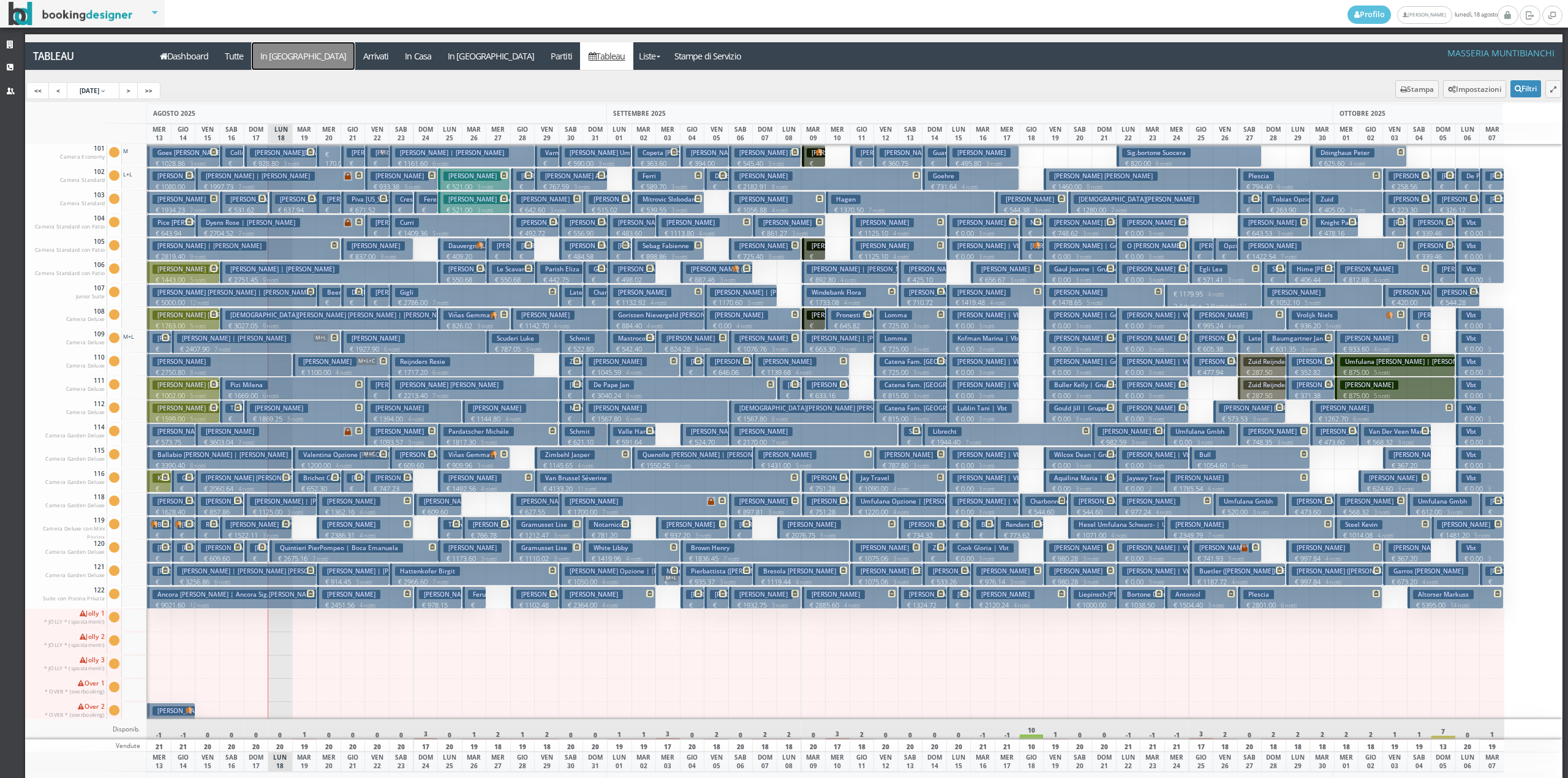
click at [290, 66] on a=pms-arrival-reservations"] "In Arrivo" at bounding box center [303, 56] width 103 height 28
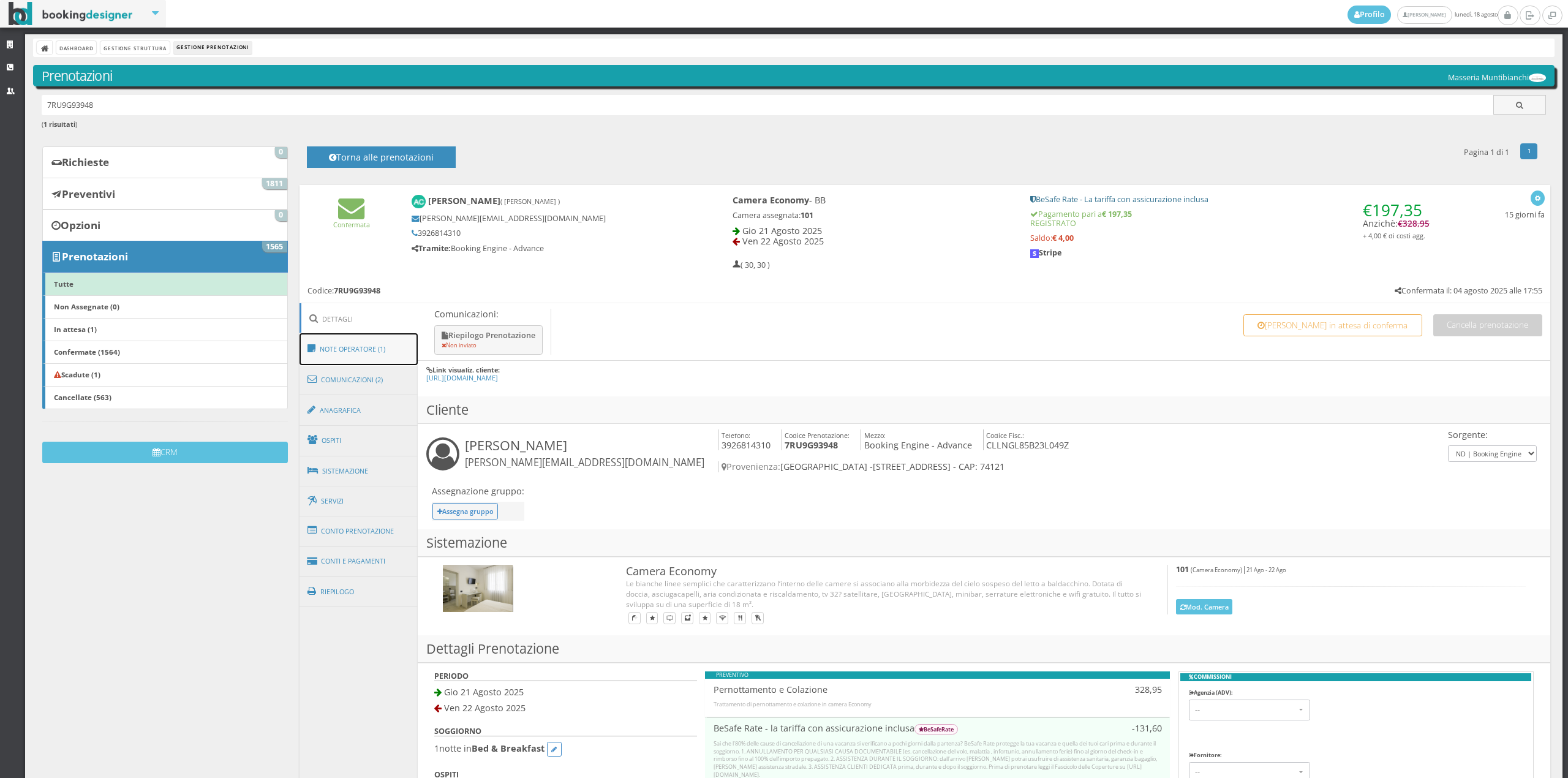
click at [367, 338] on link "Note Operatore (1)" at bounding box center [359, 349] width 119 height 32
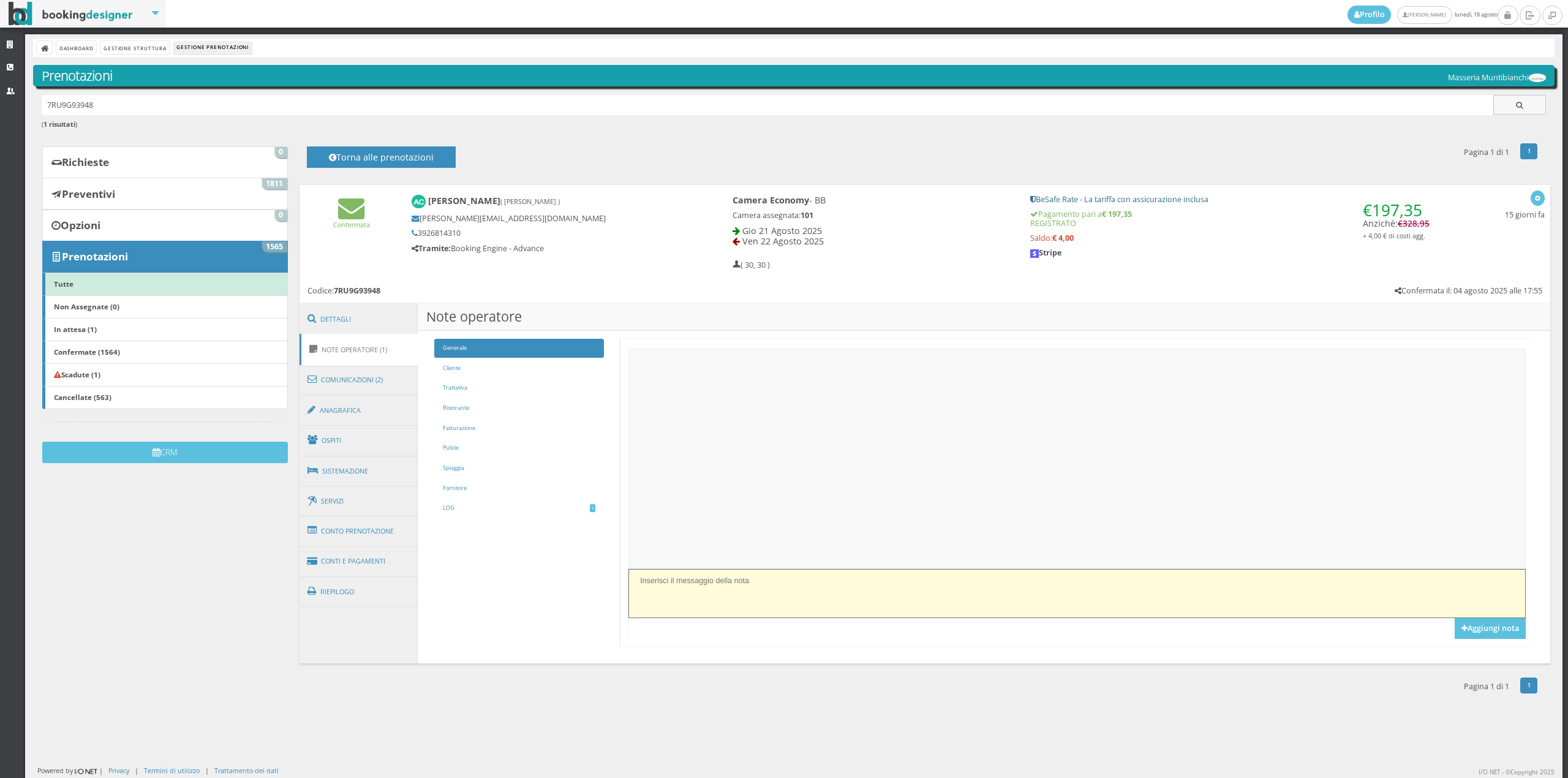
click at [662, 586] on textarea at bounding box center [1077, 593] width 896 height 48
type textarea "i"
type textarea "P"
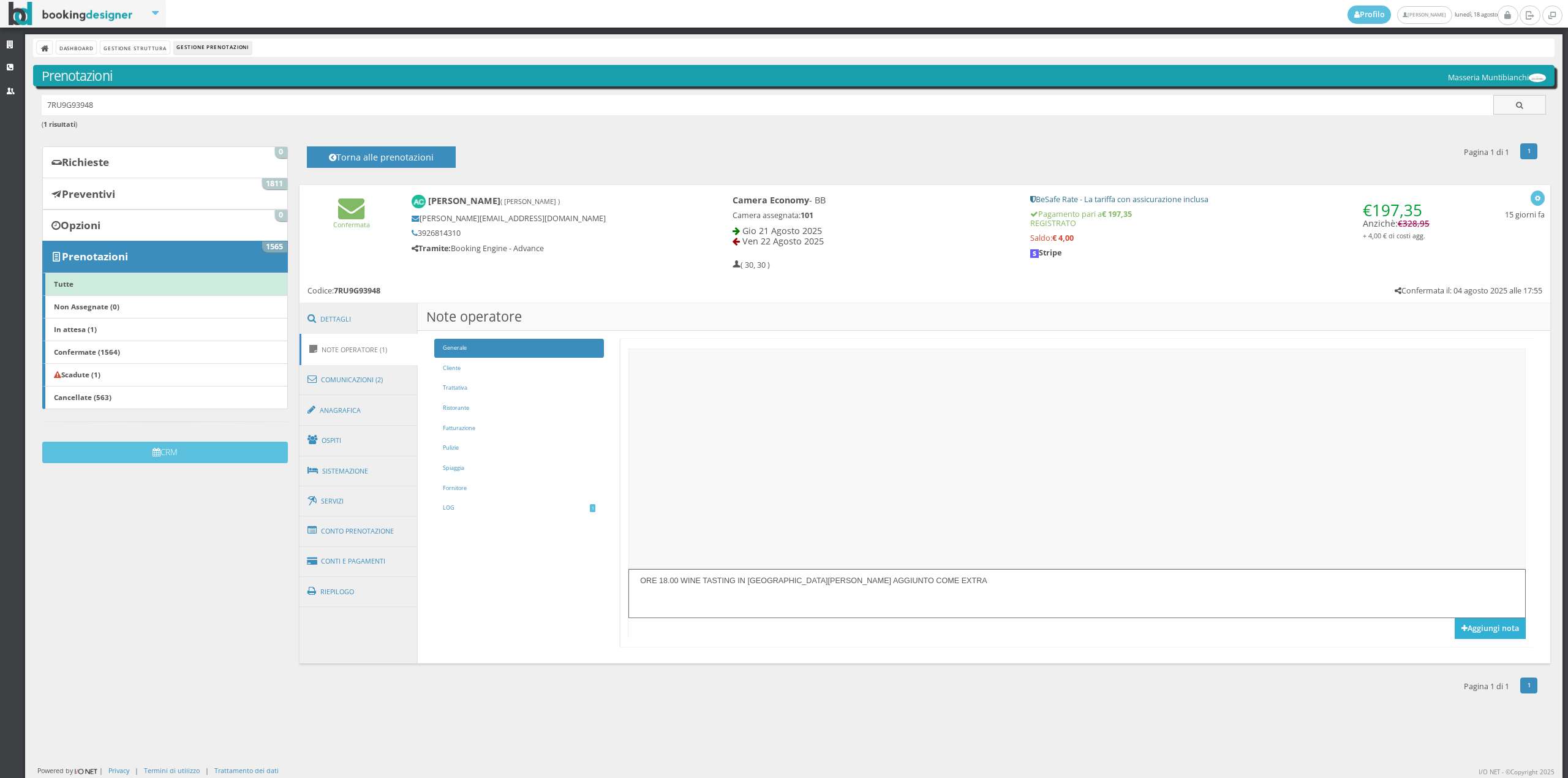
type textarea "ORE 18.00 WINE TASTING IN VIGNA, GIà AGGIUNTO COME EXTRA"
click at [1476, 628] on button "Aggiungi nota" at bounding box center [1490, 628] width 71 height 21
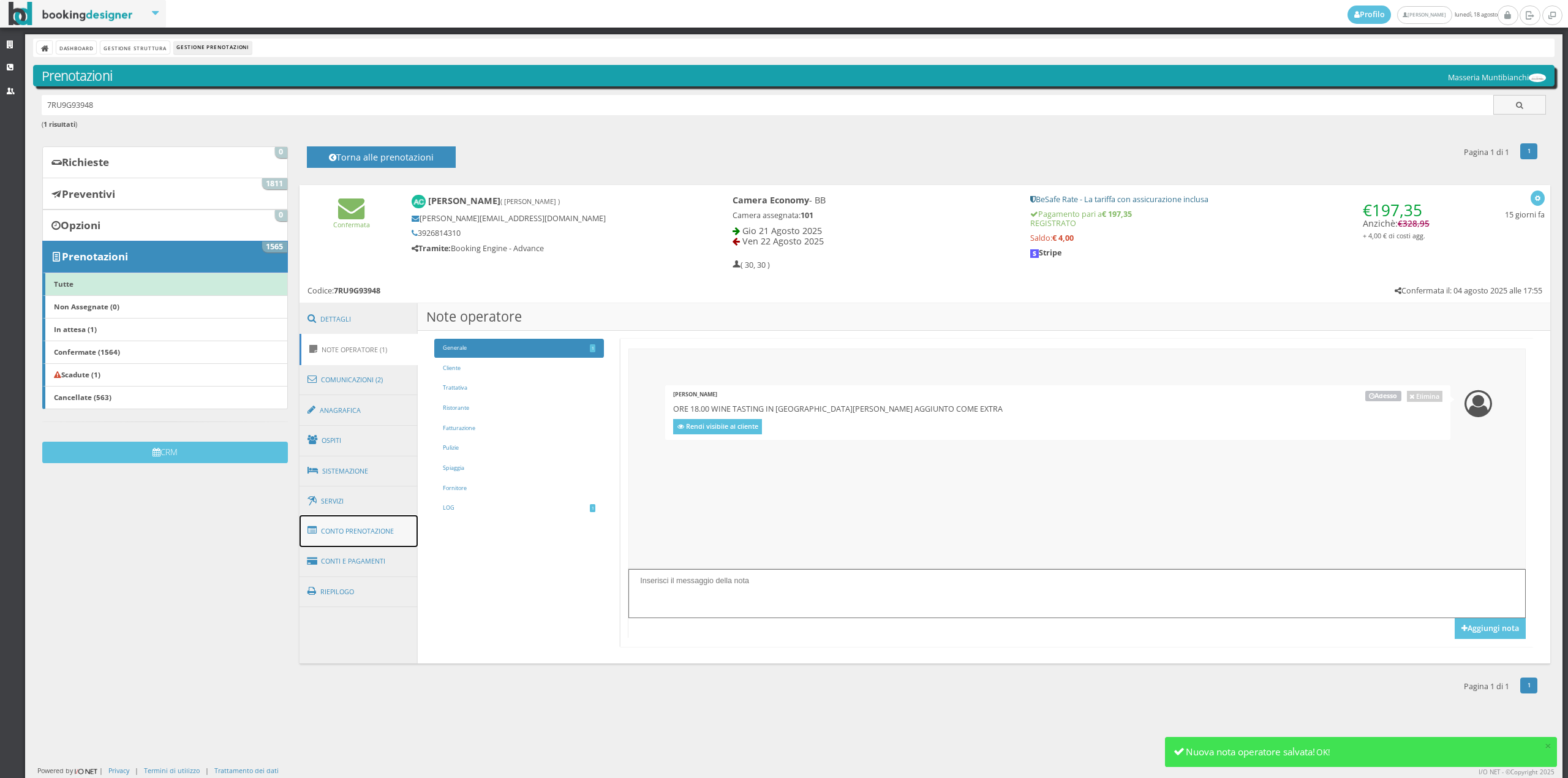
click at [375, 531] on link "Conto Prenotazione" at bounding box center [359, 531] width 119 height 32
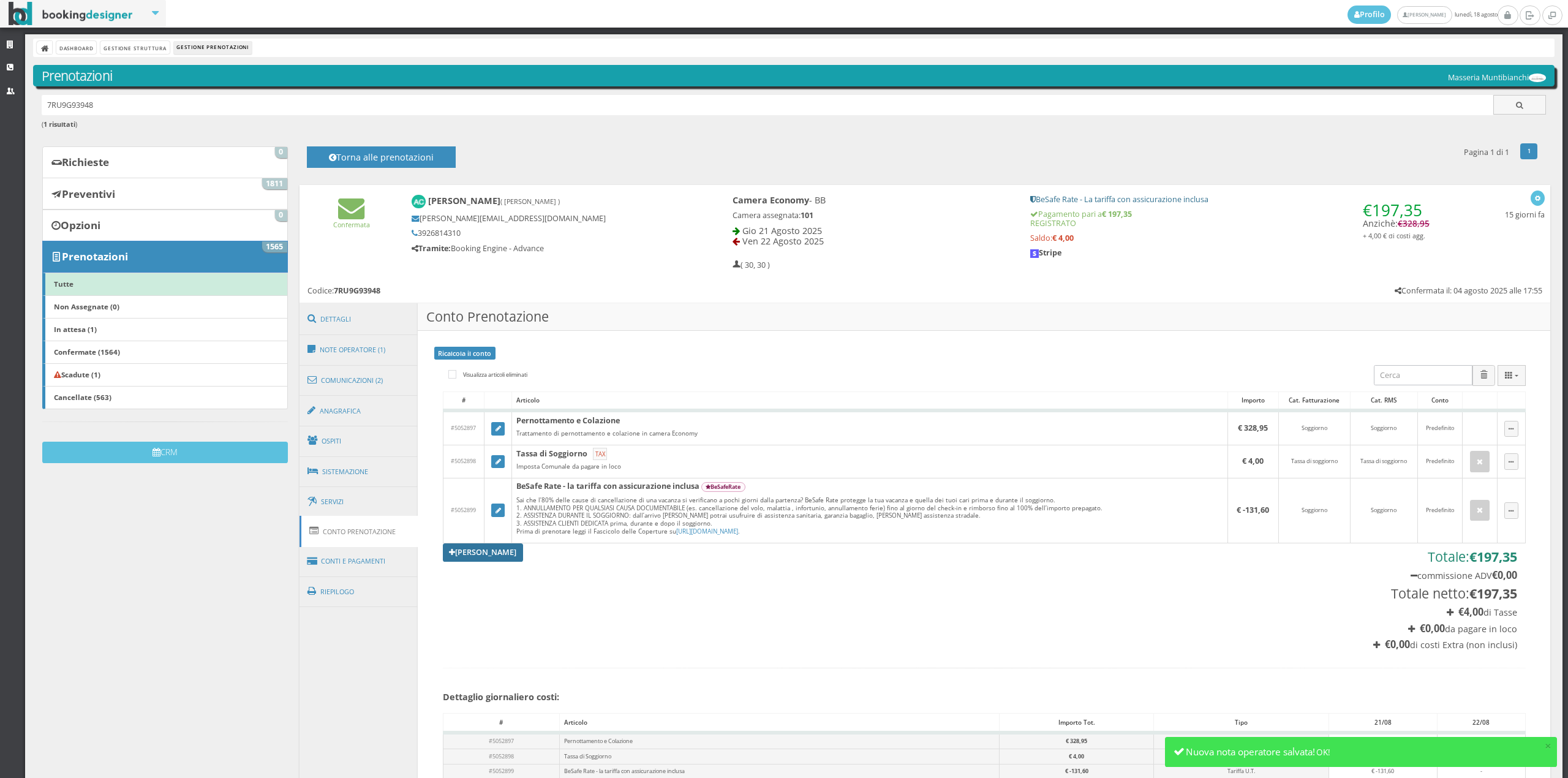
click at [487, 555] on link "Aggiungi Tariffa" at bounding box center [483, 552] width 81 height 18
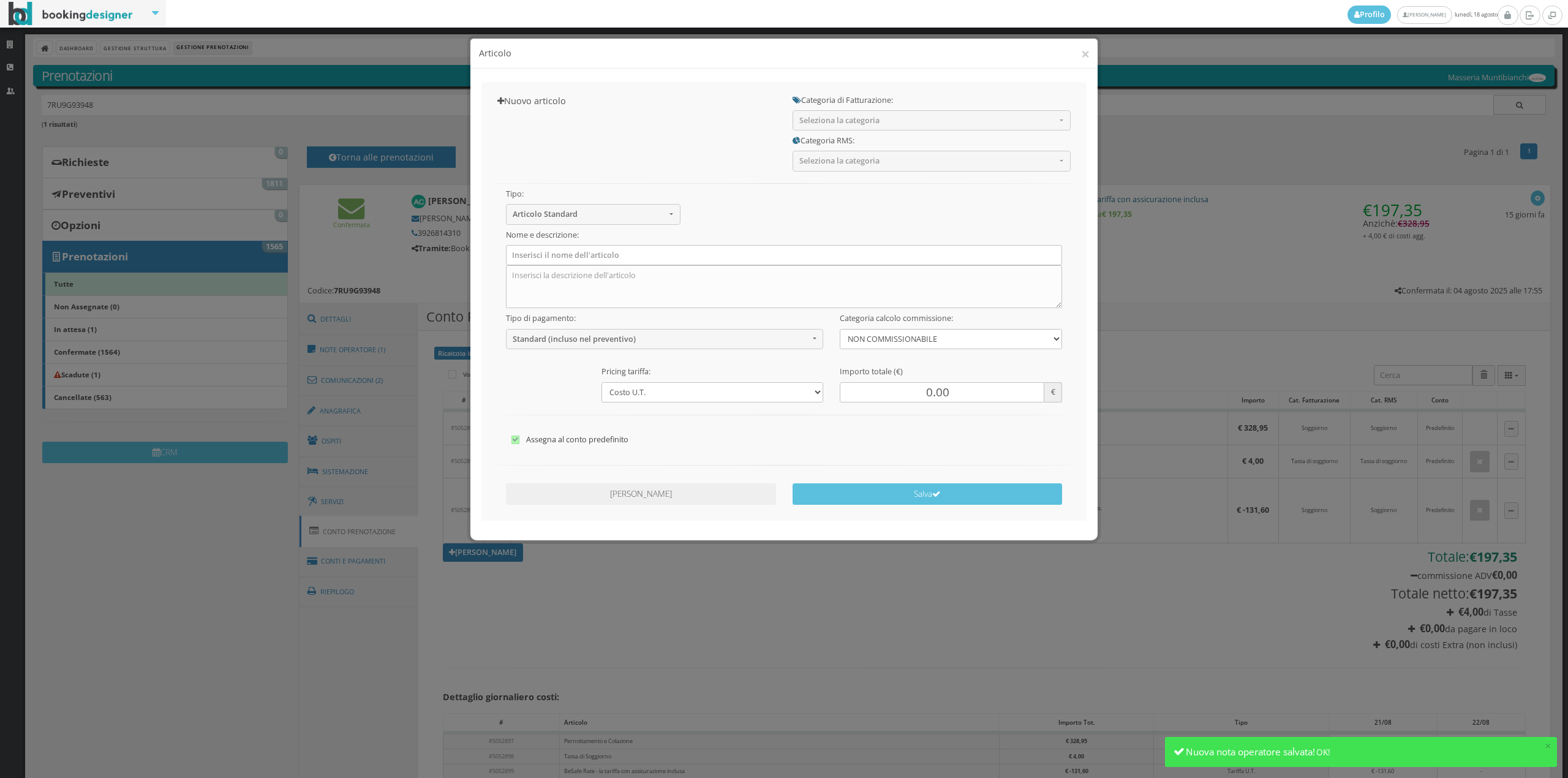
click at [1089, 52] on div "× Articolo" at bounding box center [784, 53] width 627 height 30
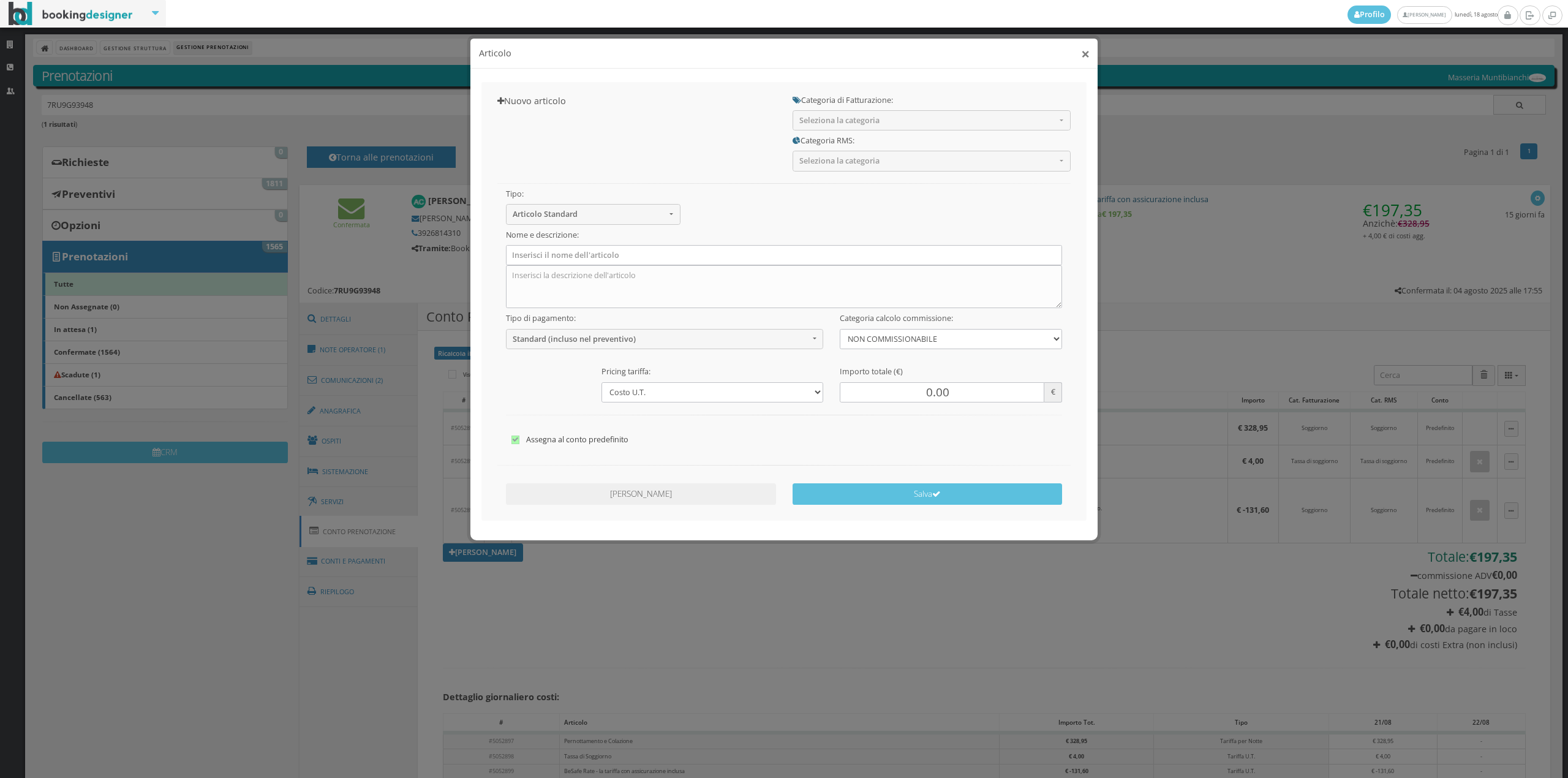
click at [1082, 52] on button "×" at bounding box center [1086, 53] width 9 height 15
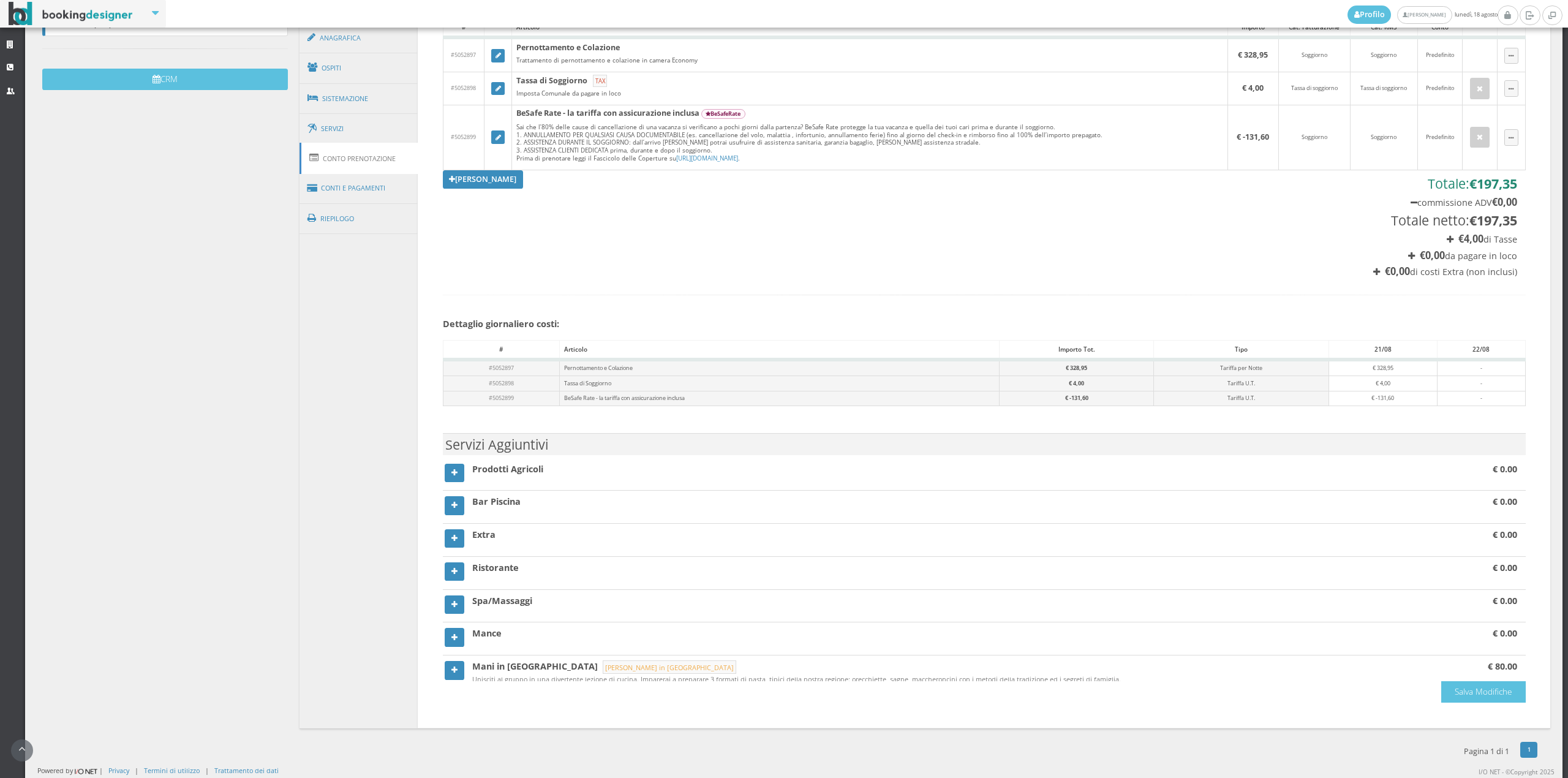
drag, startPoint x: 1513, startPoint y: 478, endPoint x: 1511, endPoint y: 498, distance: 20.1
click at [1511, 498] on section "Prodotti Agricoli € 0.00 Bar Piscina € 0.00 Extra € 0.00 Ristorante € 0.00 € 0.…" at bounding box center [984, 571] width 1083 height 221
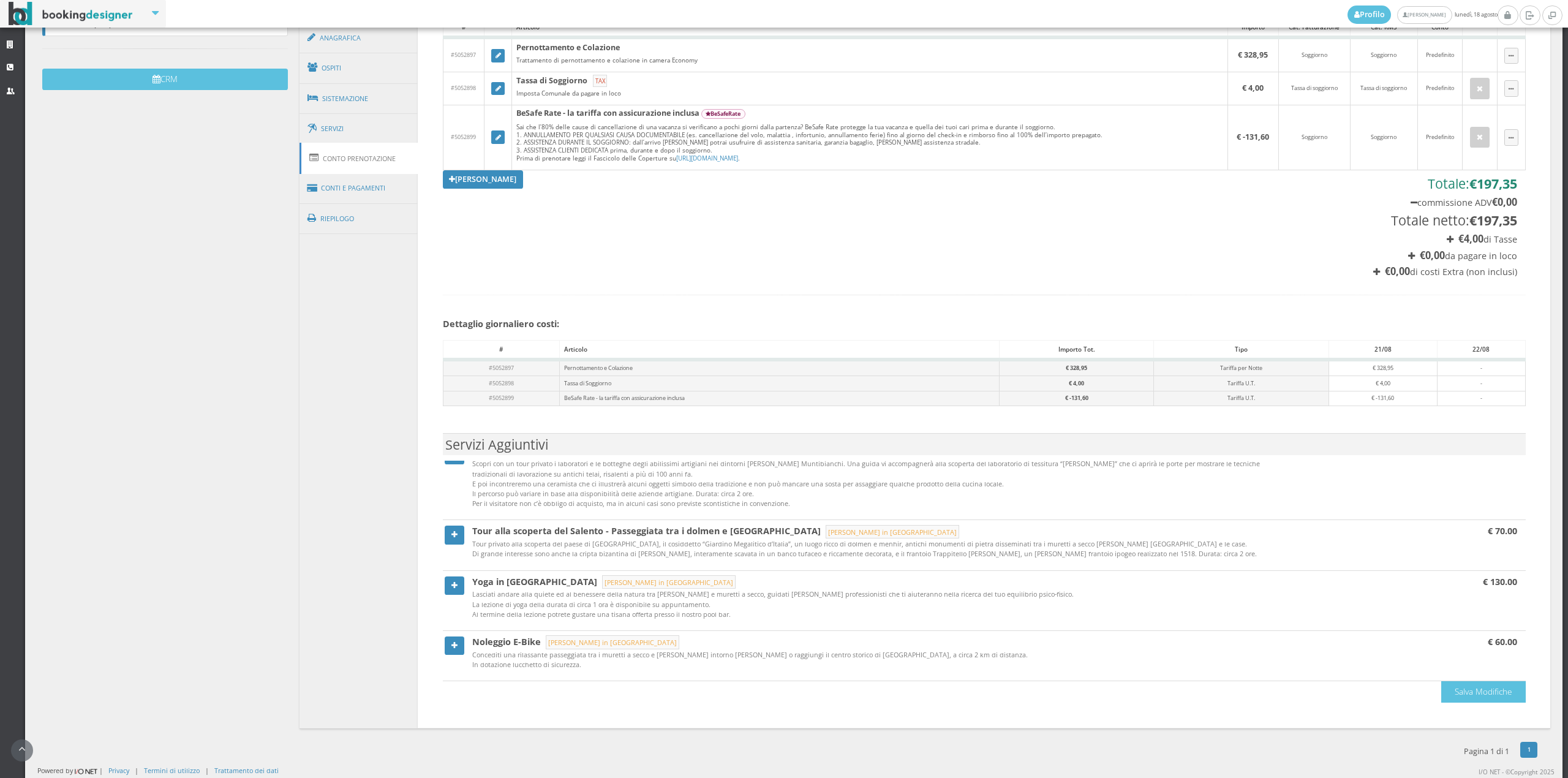
scroll to position [999, 0]
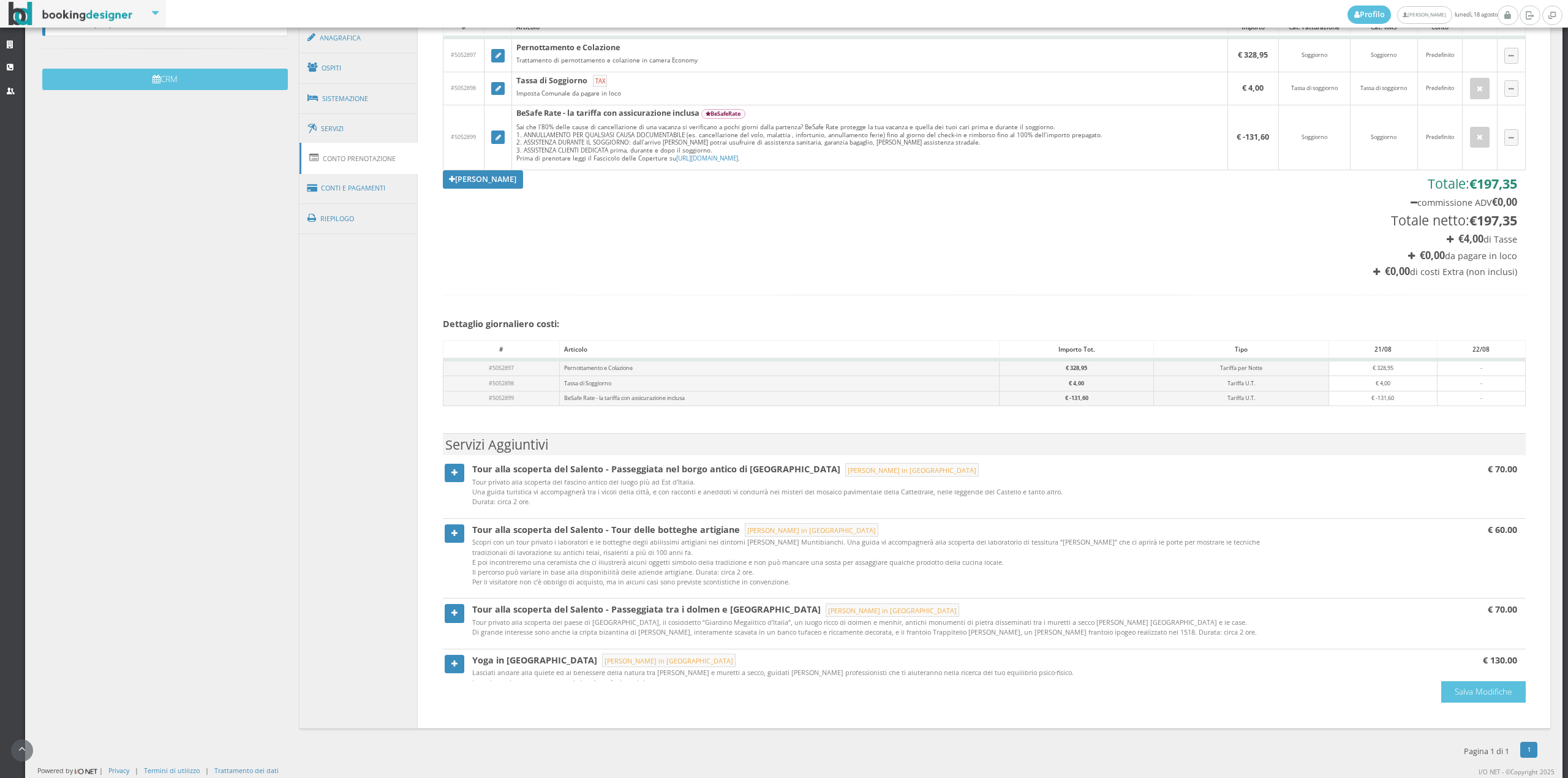
drag, startPoint x: 1510, startPoint y: 645, endPoint x: 1509, endPoint y: 614, distance: 31.0
click at [1509, 614] on section "Tour alla scoperta del Salento - Passeggiata tra i dolmen e menhir di Giurdigna…" at bounding box center [984, 626] width 1083 height 48
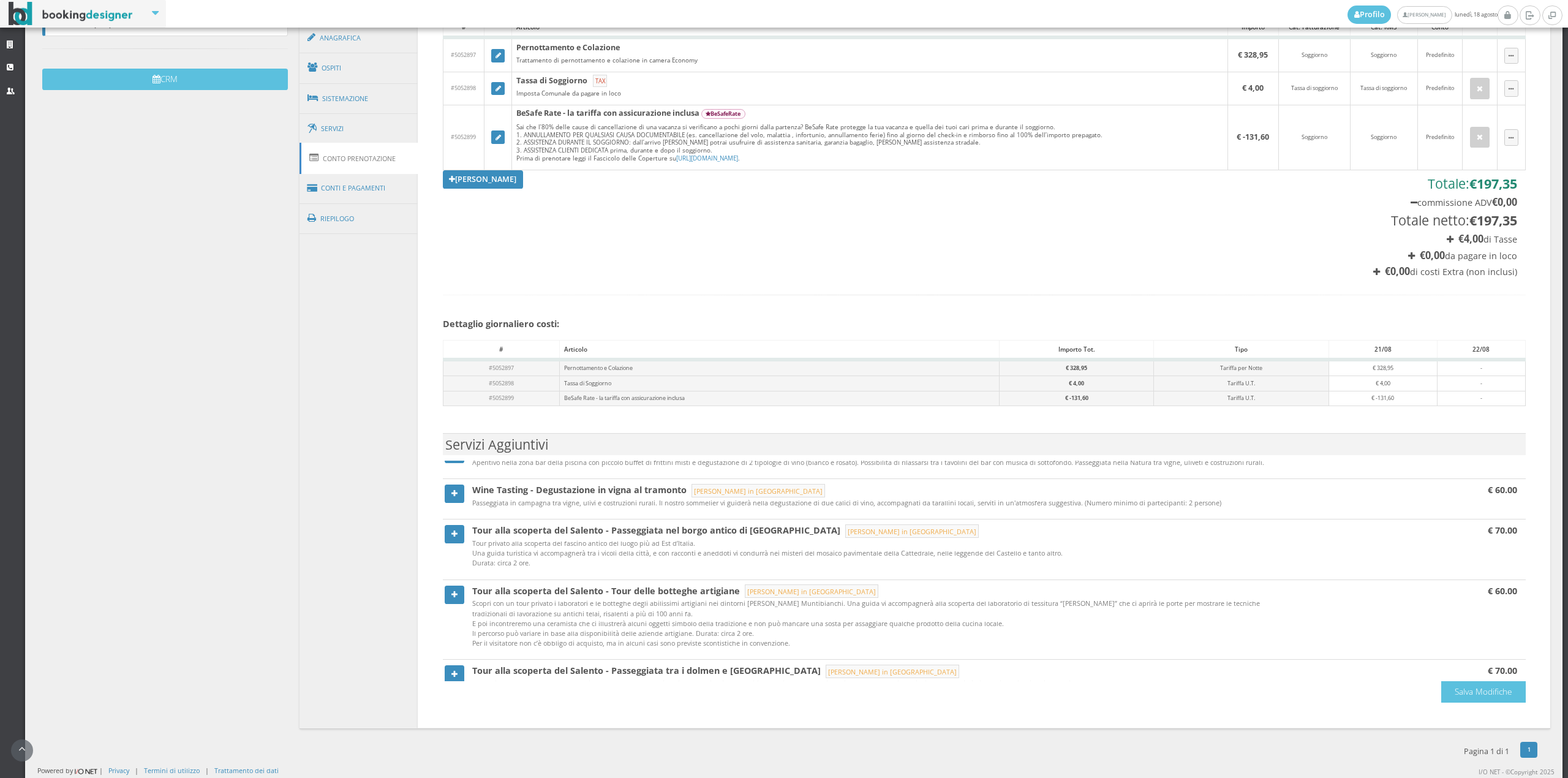
scroll to position [908, 0]
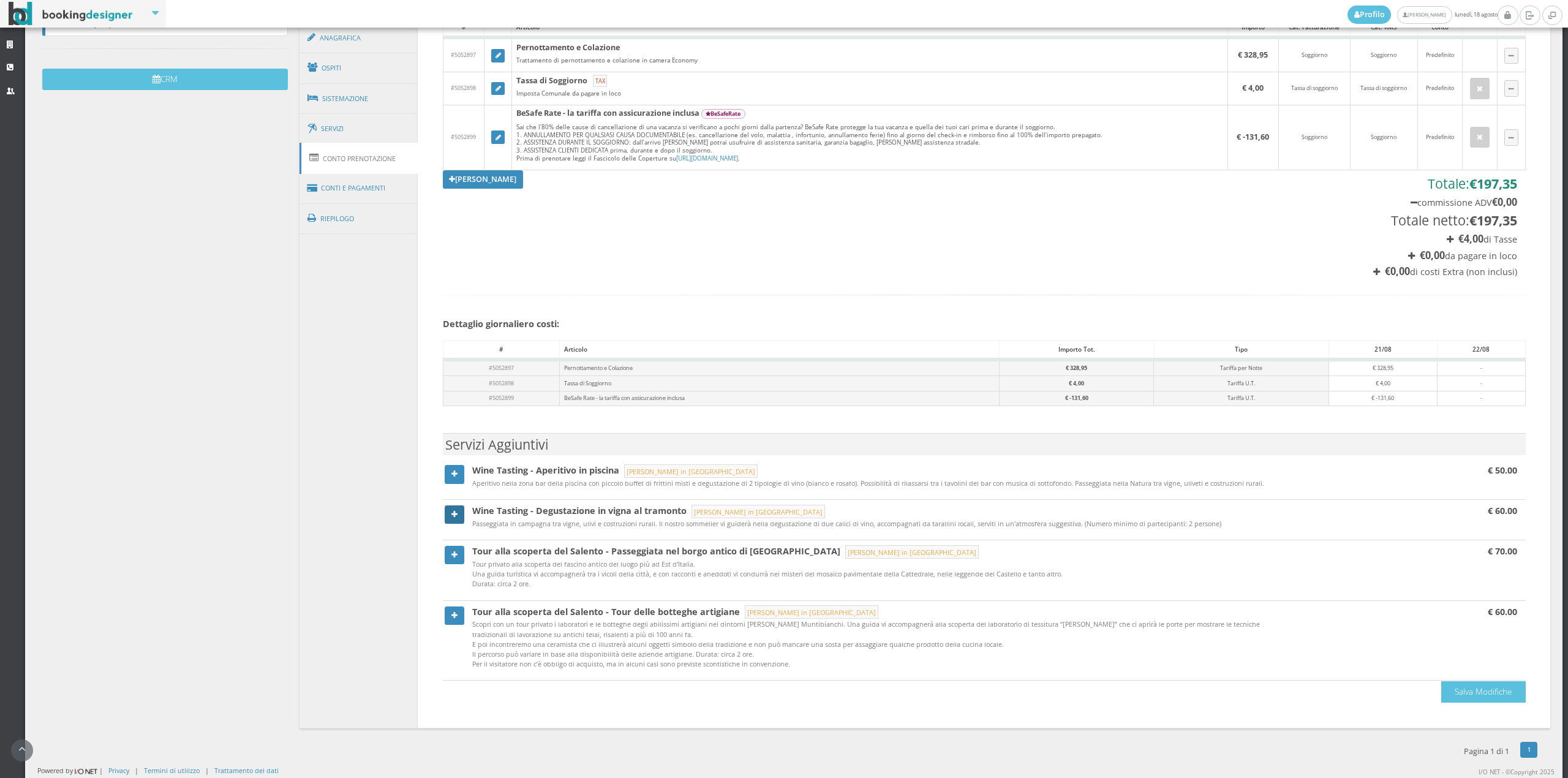
click at [455, 518] on link at bounding box center [454, 514] width 20 height 18
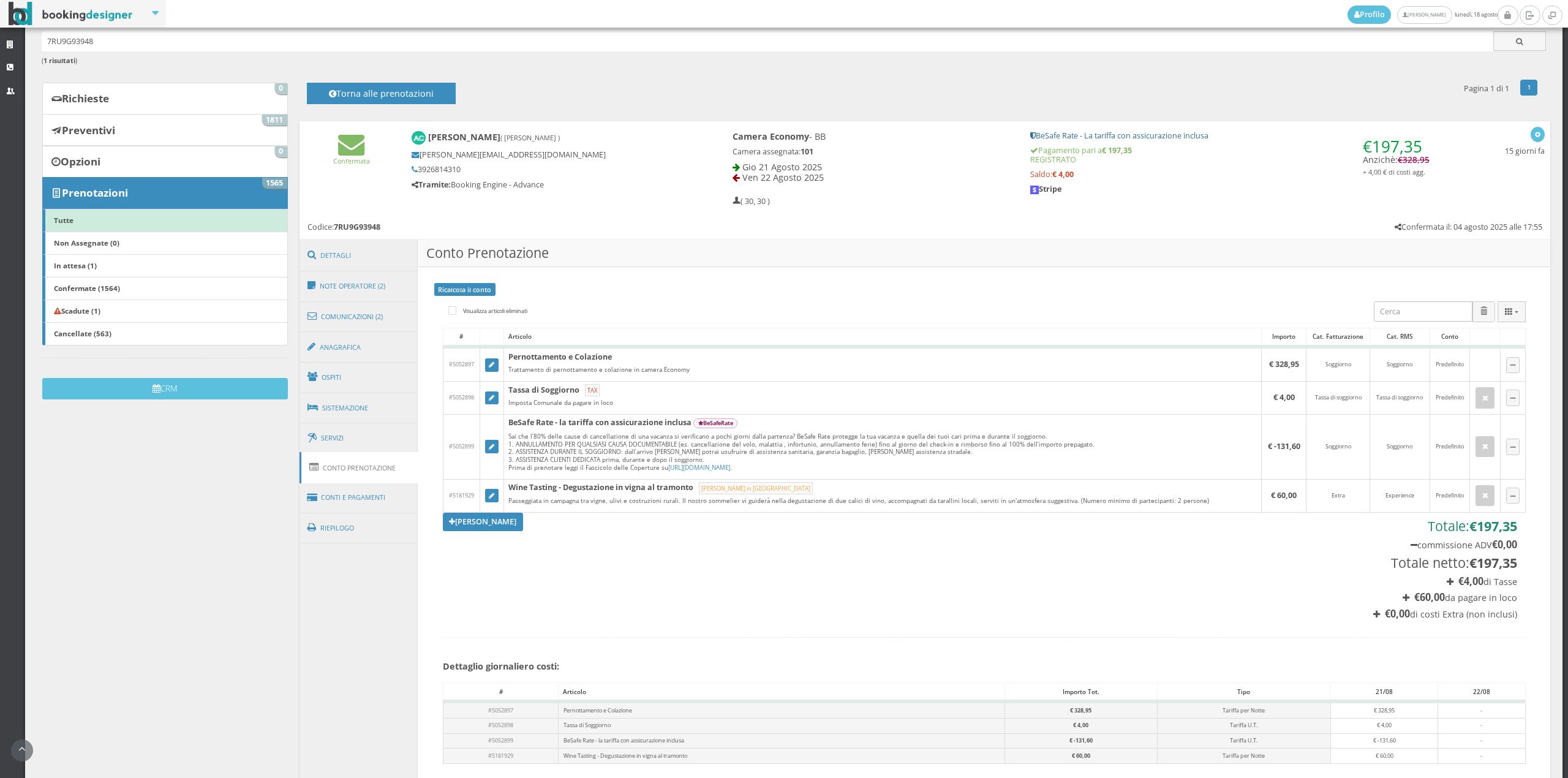
scroll to position [35, 0]
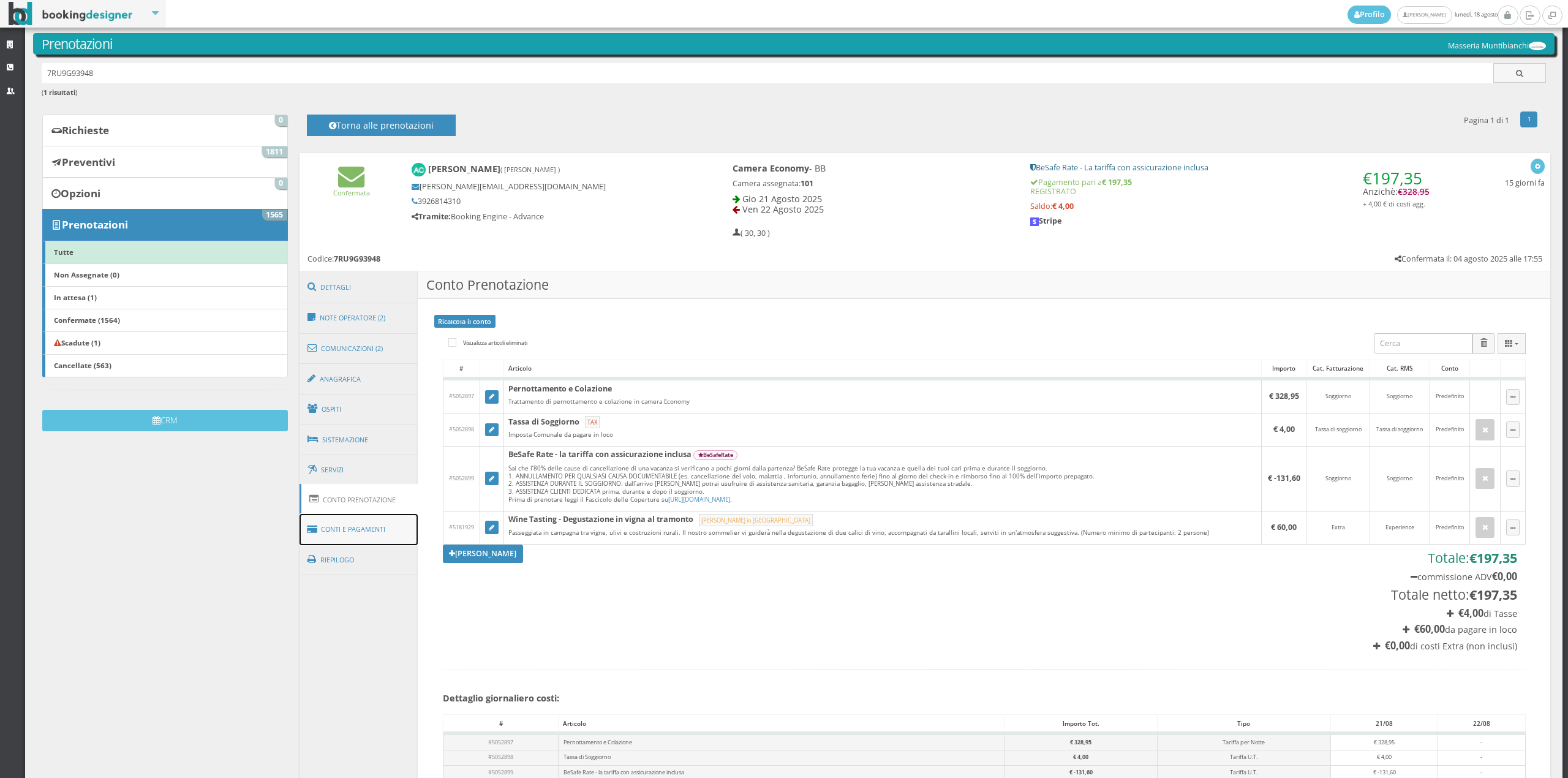
click at [316, 520] on icon at bounding box center [314, 529] width 14 height 20
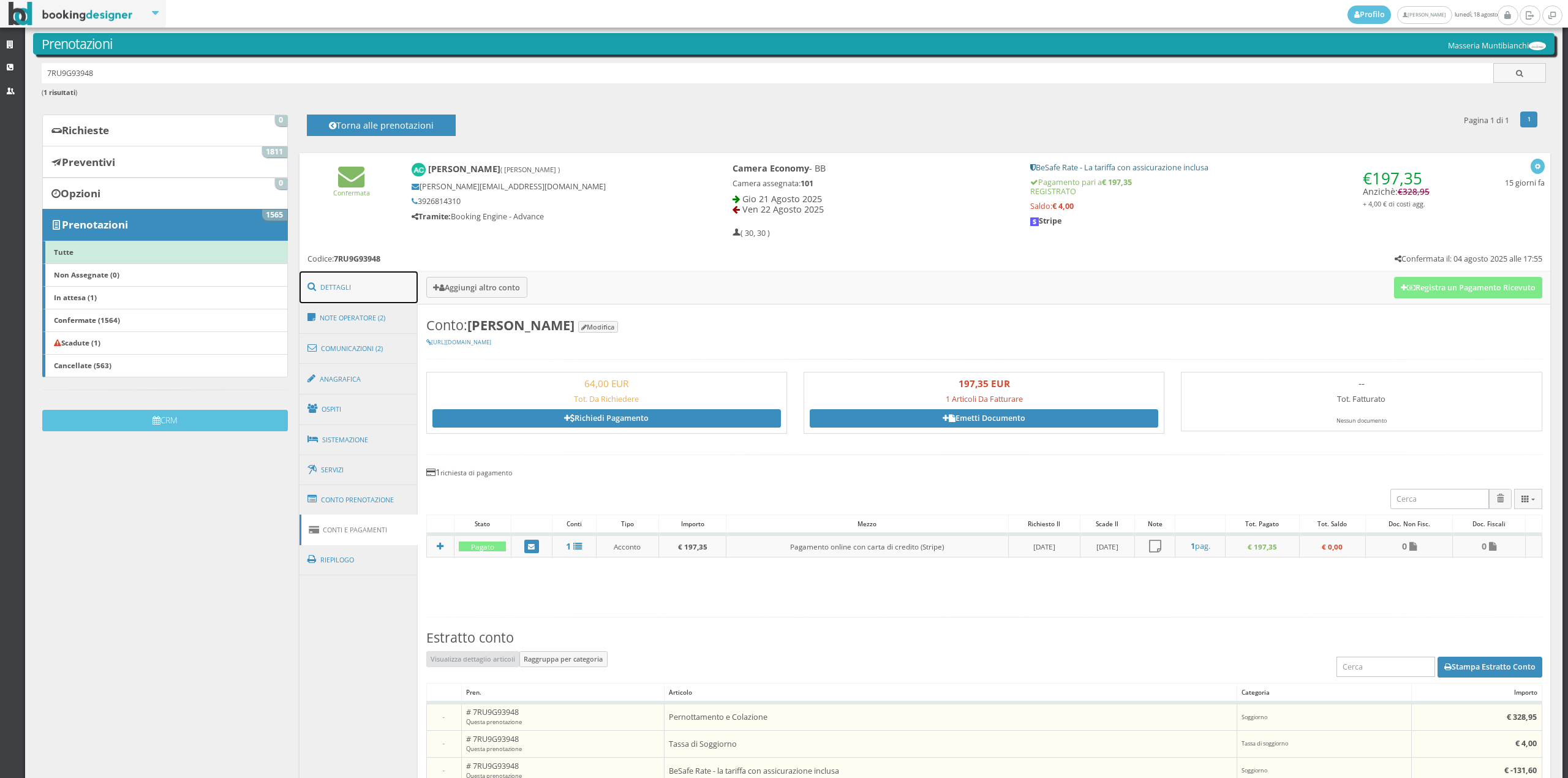
click at [346, 290] on link "Dettagli" at bounding box center [359, 287] width 119 height 32
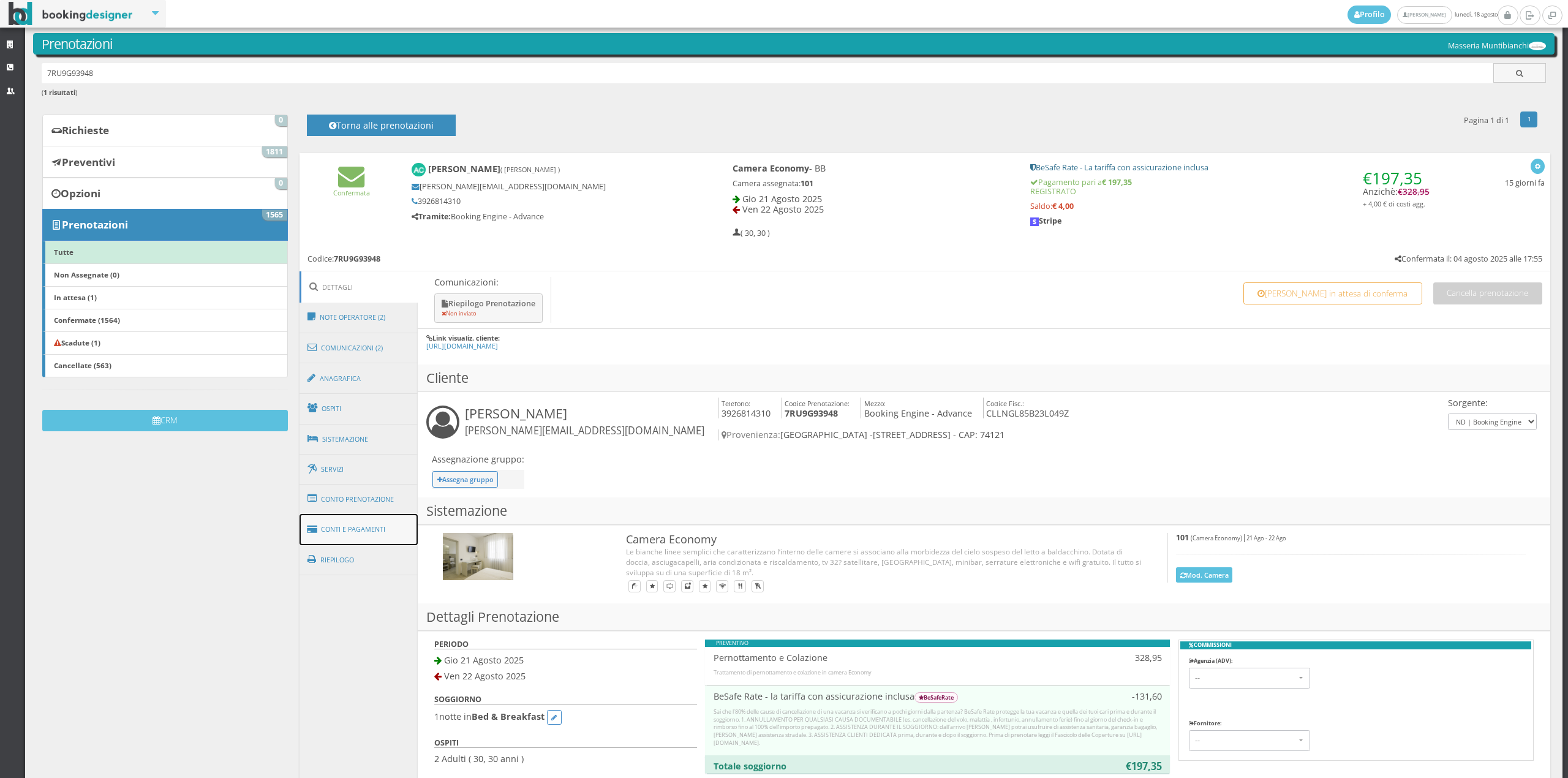
click at [354, 528] on link "Conti e Pagamenti" at bounding box center [359, 529] width 119 height 31
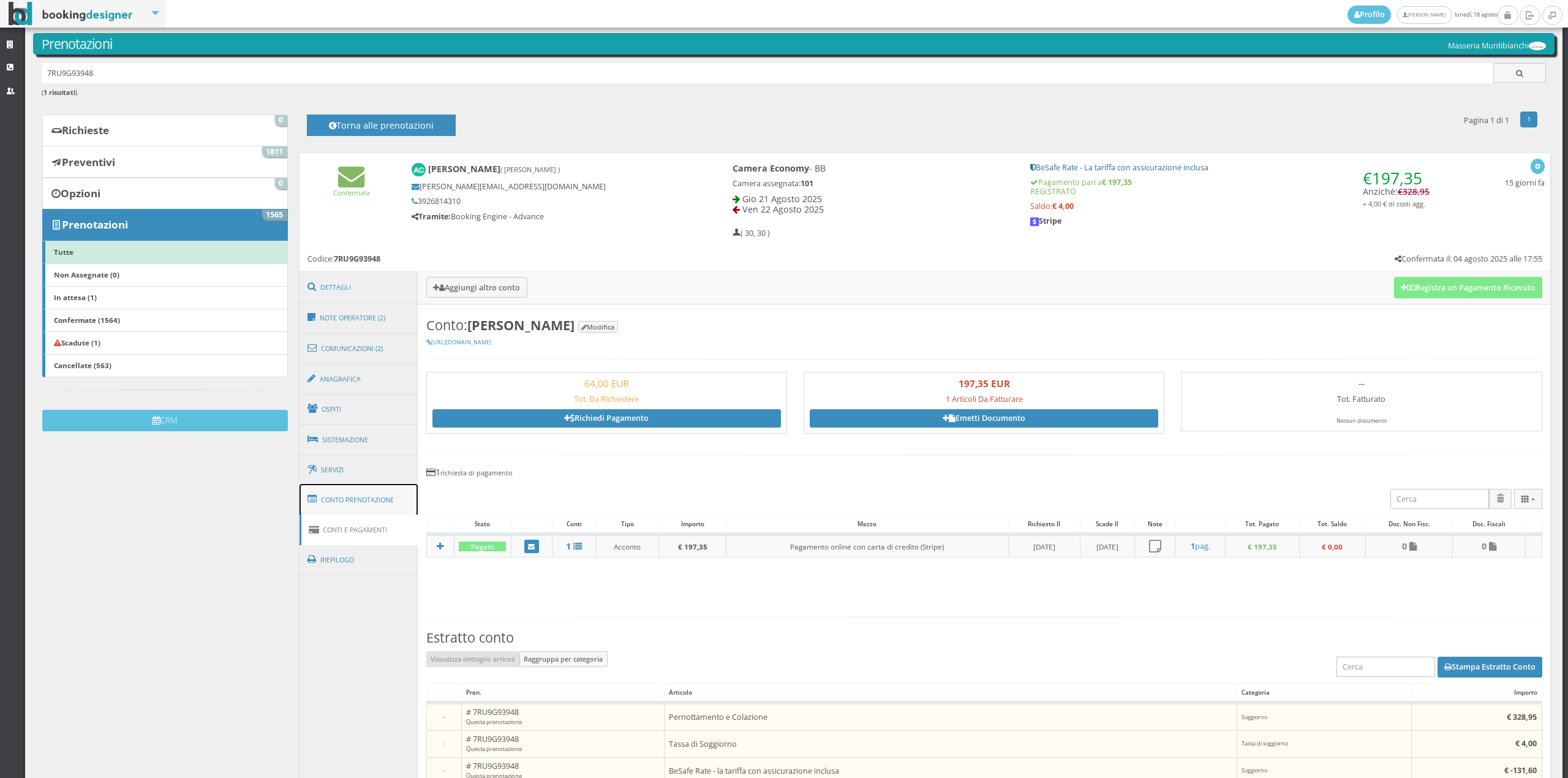
click at [362, 491] on link "Conto Prenotazione" at bounding box center [359, 500] width 119 height 32
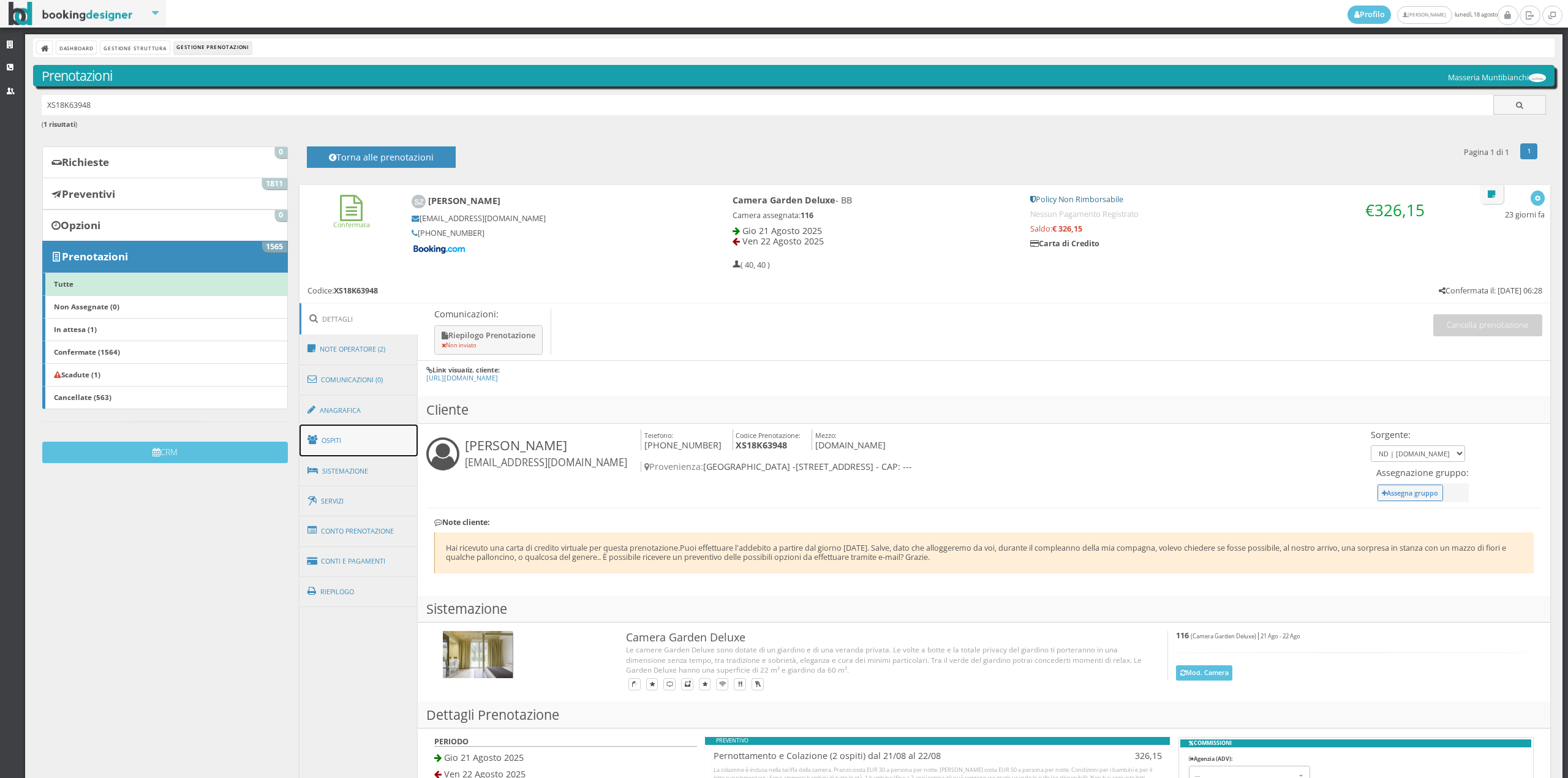
click at [361, 432] on link "Ospiti" at bounding box center [359, 440] width 119 height 32
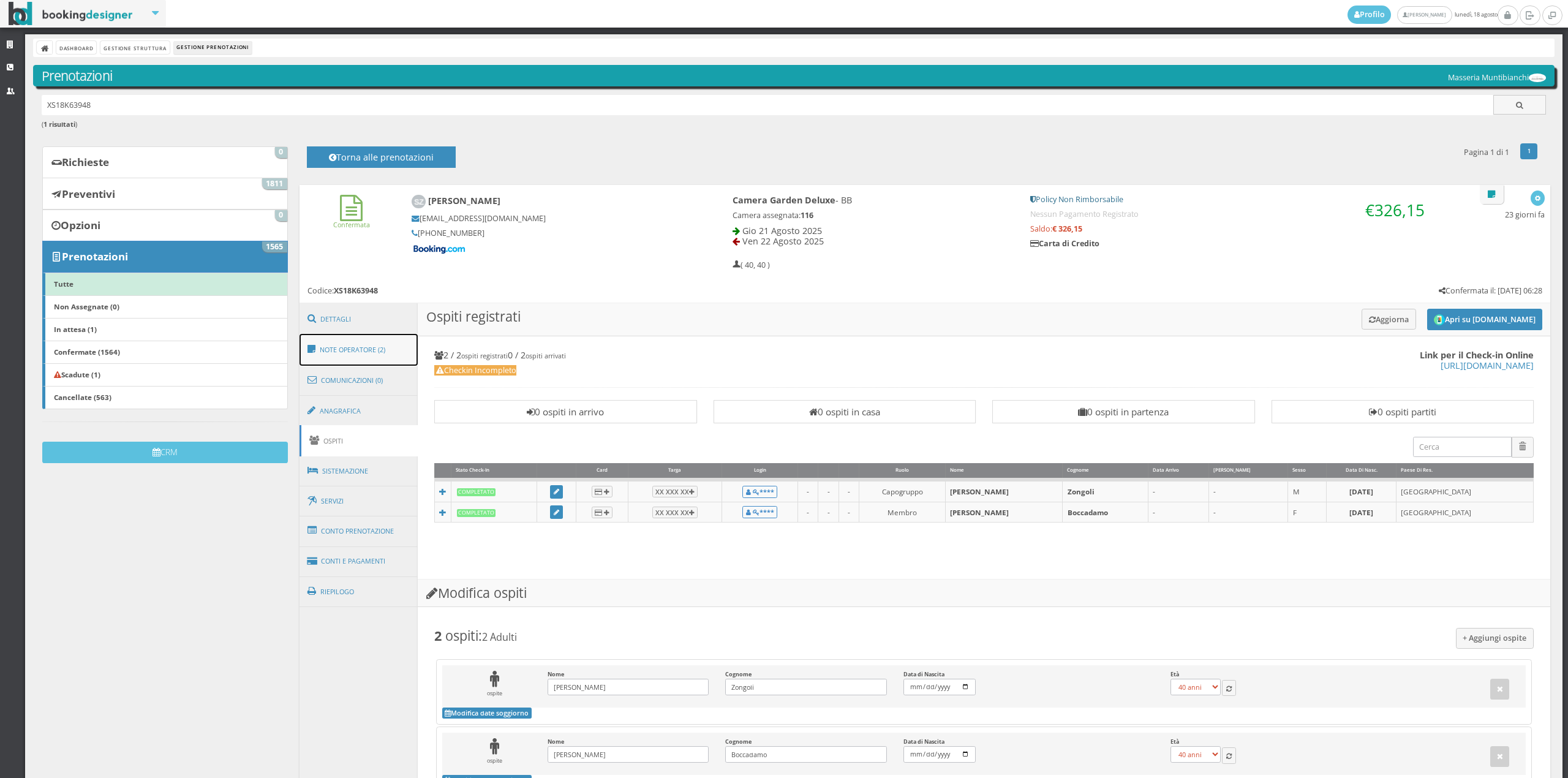
click at [373, 350] on link "Note Operatore (2)" at bounding box center [359, 350] width 119 height 32
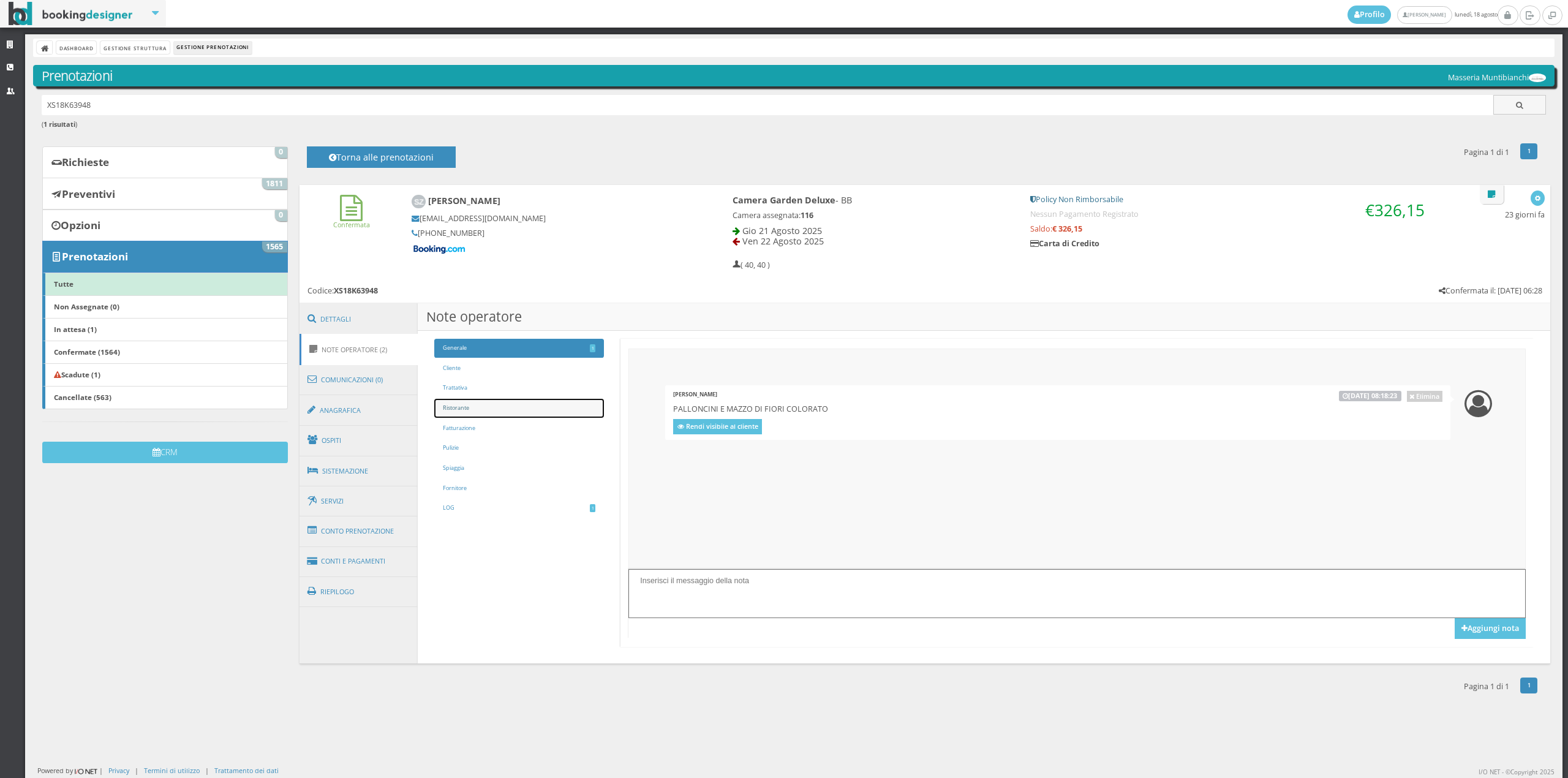
click at [469, 405] on link "Ristorante" at bounding box center [519, 408] width 170 height 19
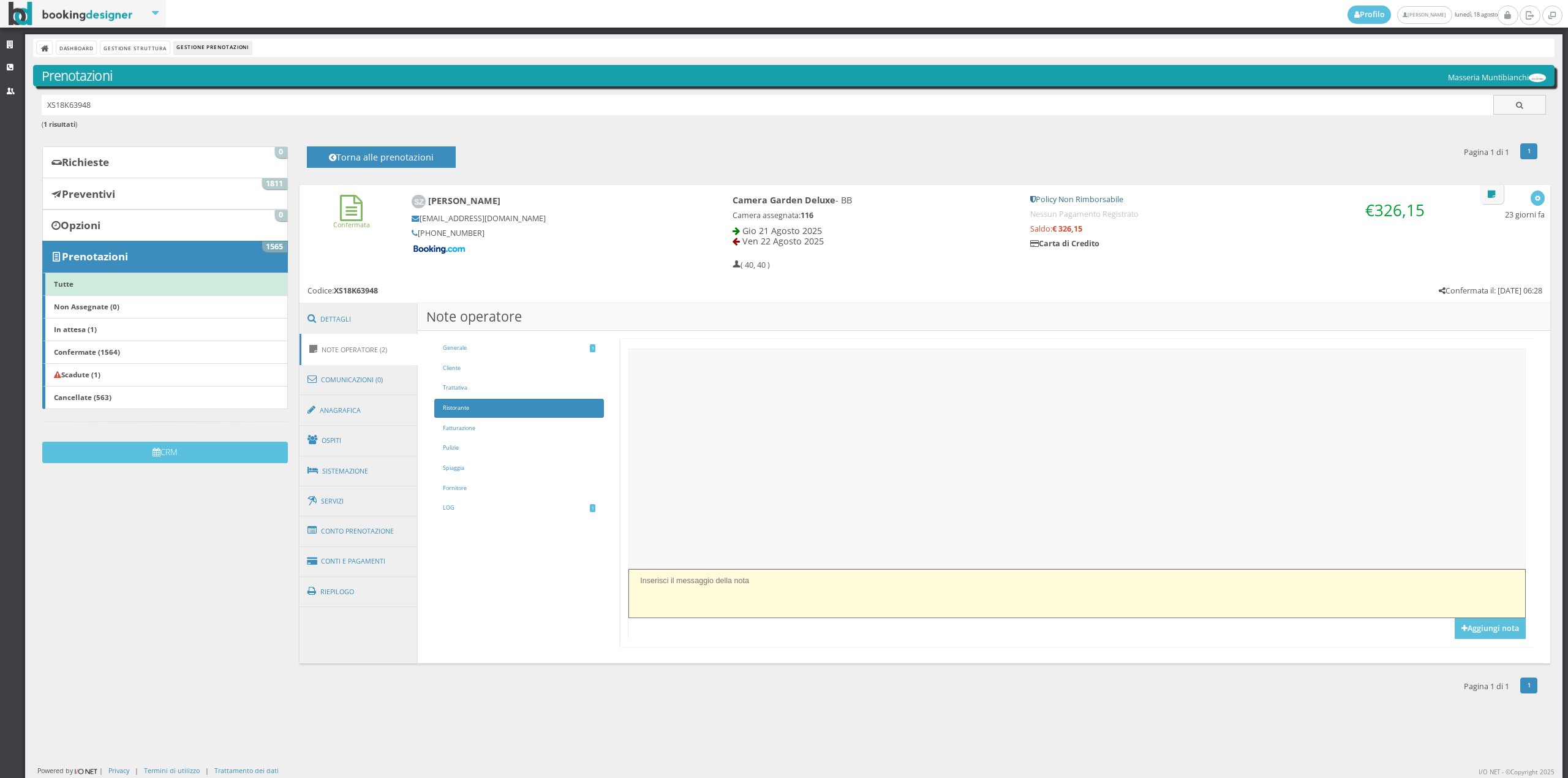
click at [664, 579] on textarea at bounding box center [1077, 593] width 896 height 48
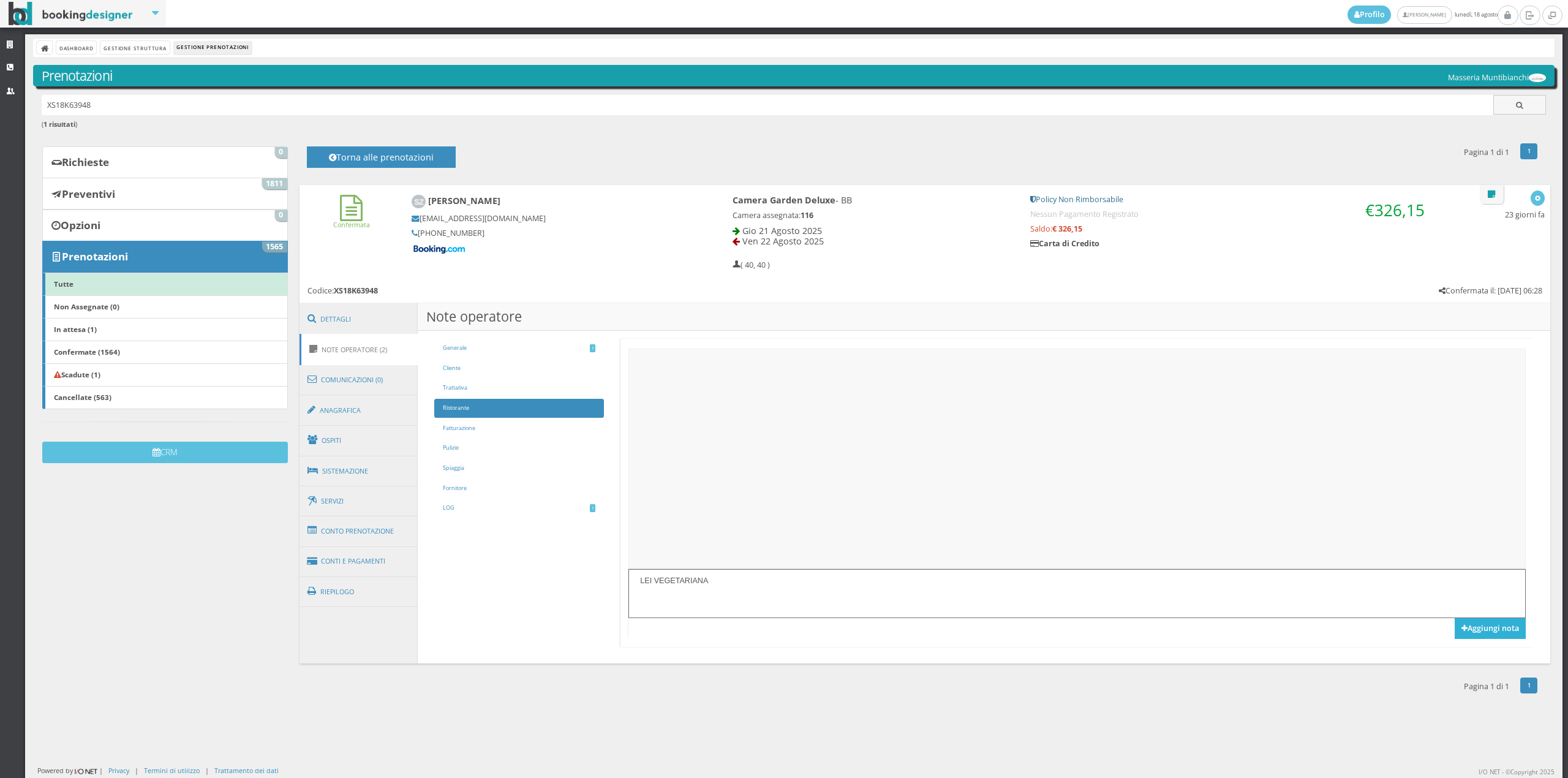
type textarea "LEI VEGETARIANA"
click at [1492, 629] on button "Aggiungi nota" at bounding box center [1490, 628] width 71 height 21
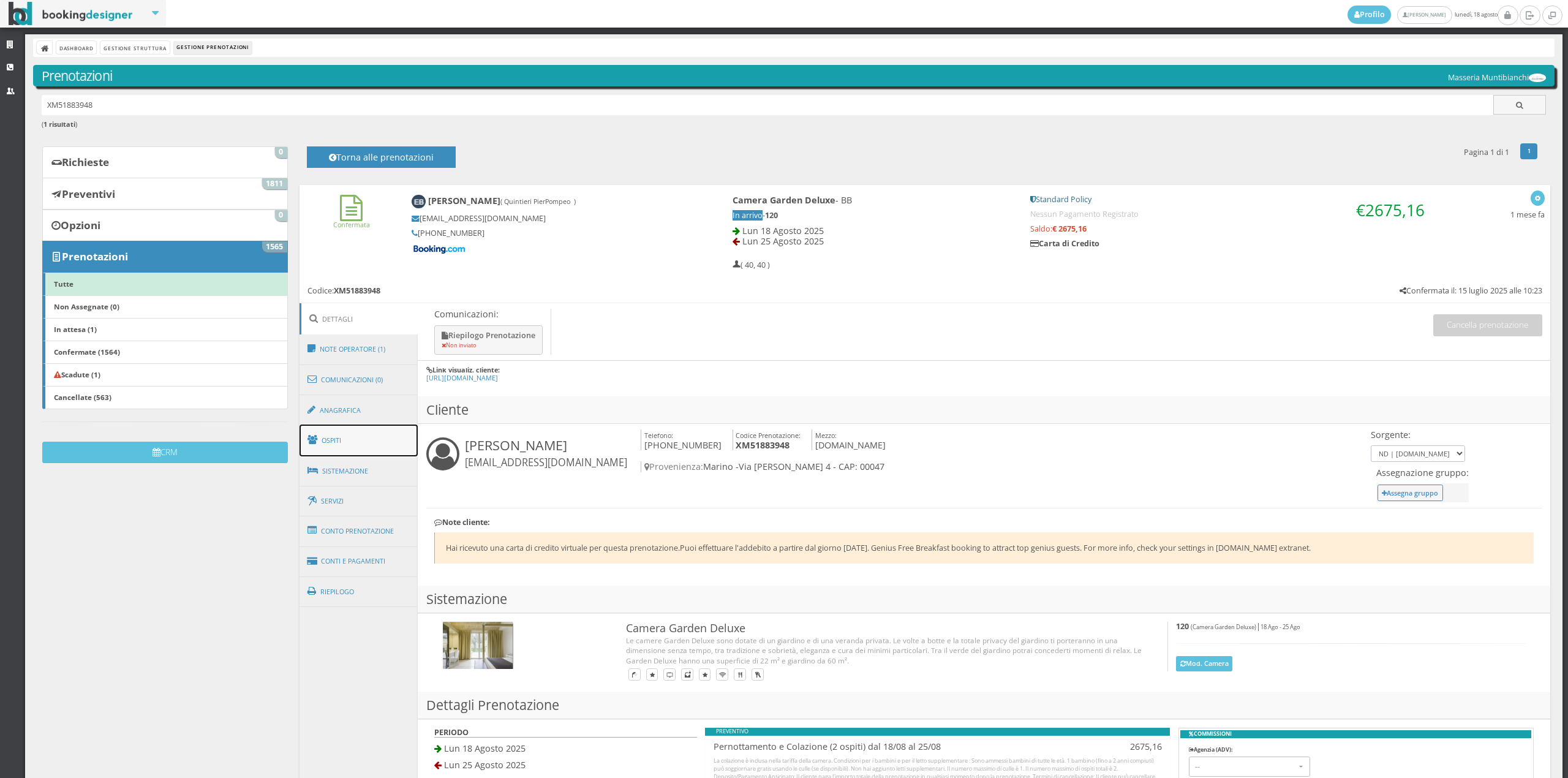
click at [362, 440] on link "Ospiti" at bounding box center [359, 440] width 119 height 32
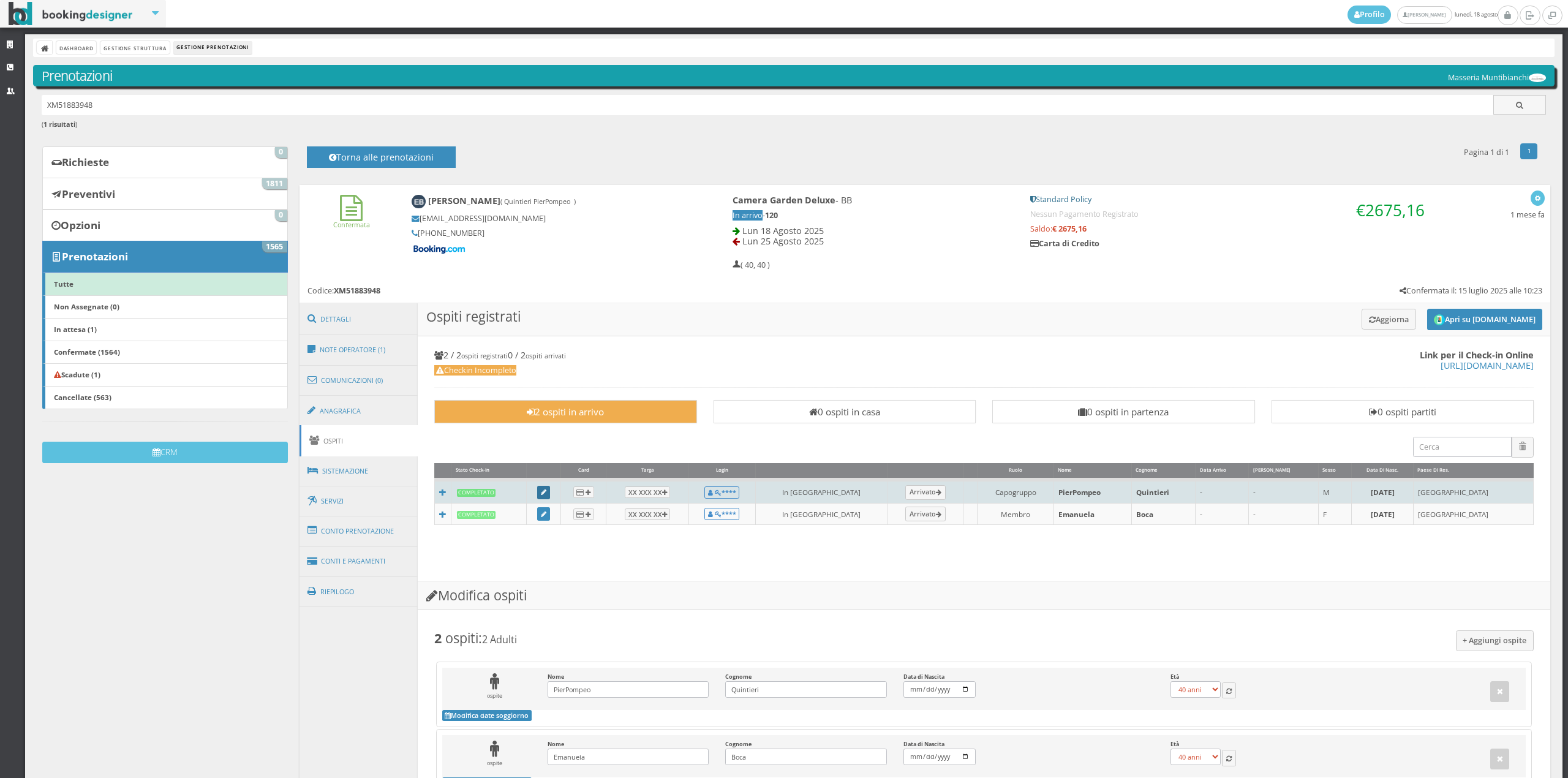
click at [546, 493] on icon at bounding box center [544, 493] width 6 height 7
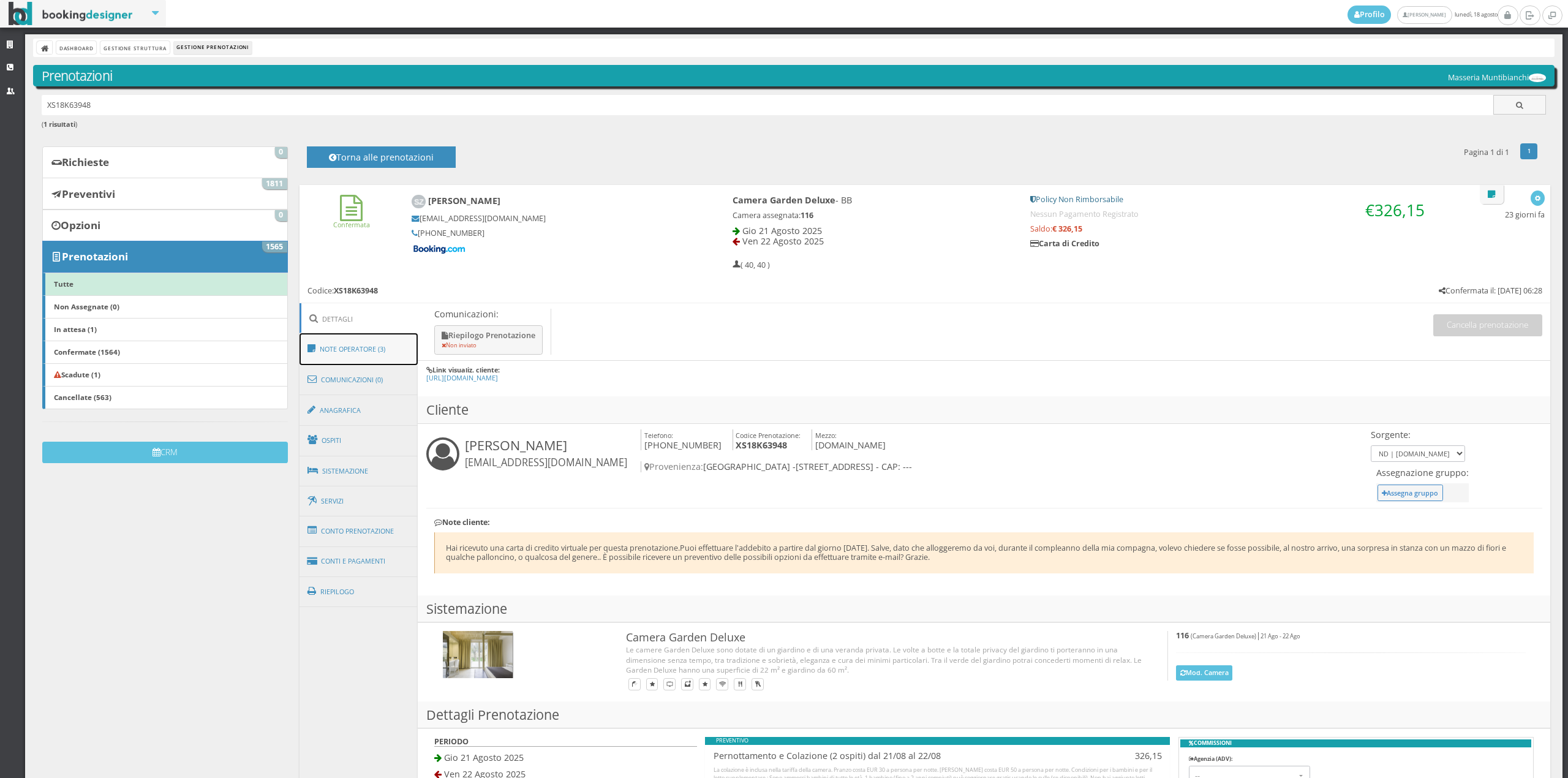
click at [361, 353] on link "Note Operatore (3)" at bounding box center [359, 349] width 119 height 32
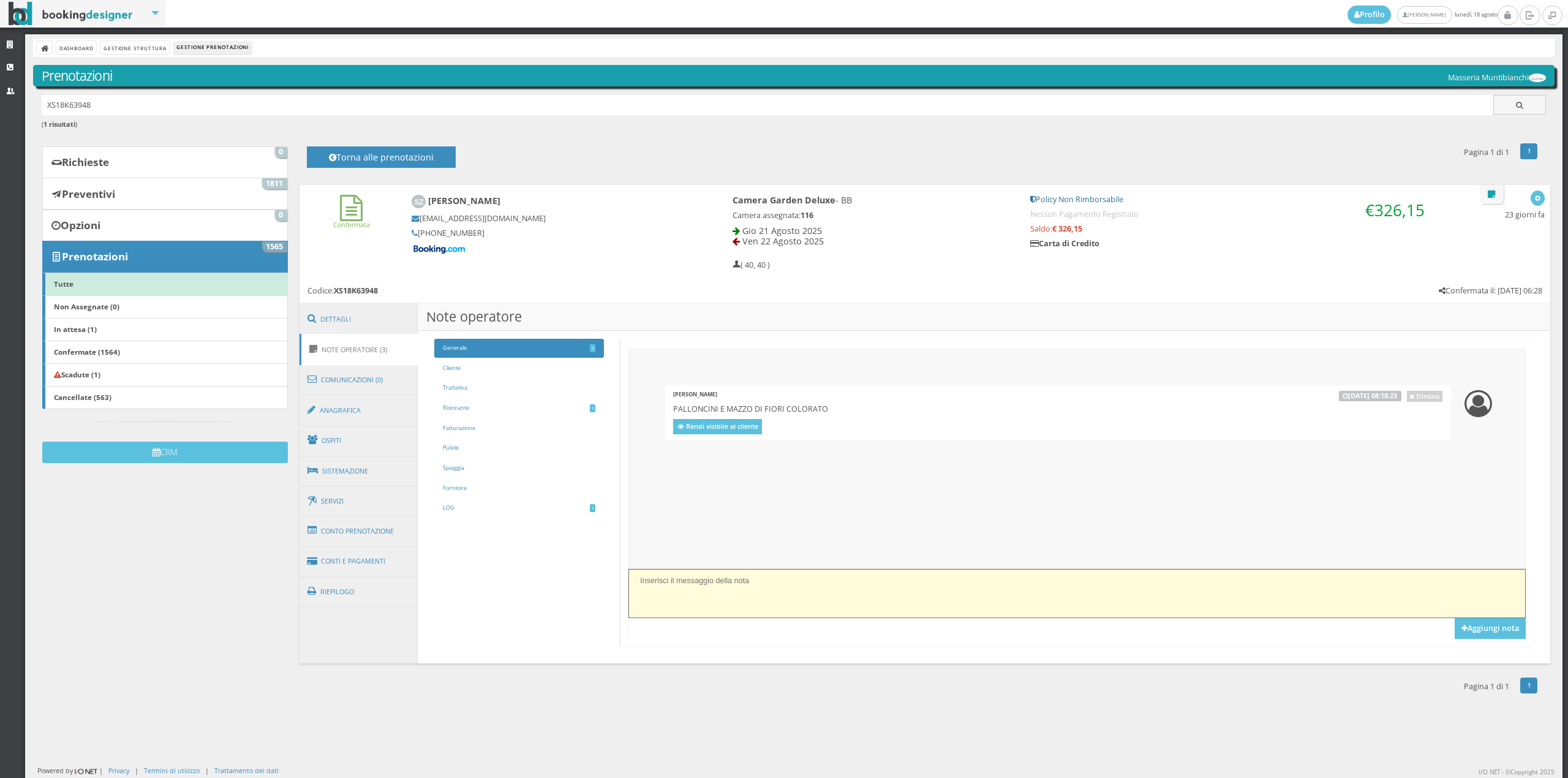
click at [635, 587] on textarea at bounding box center [1077, 593] width 896 height 48
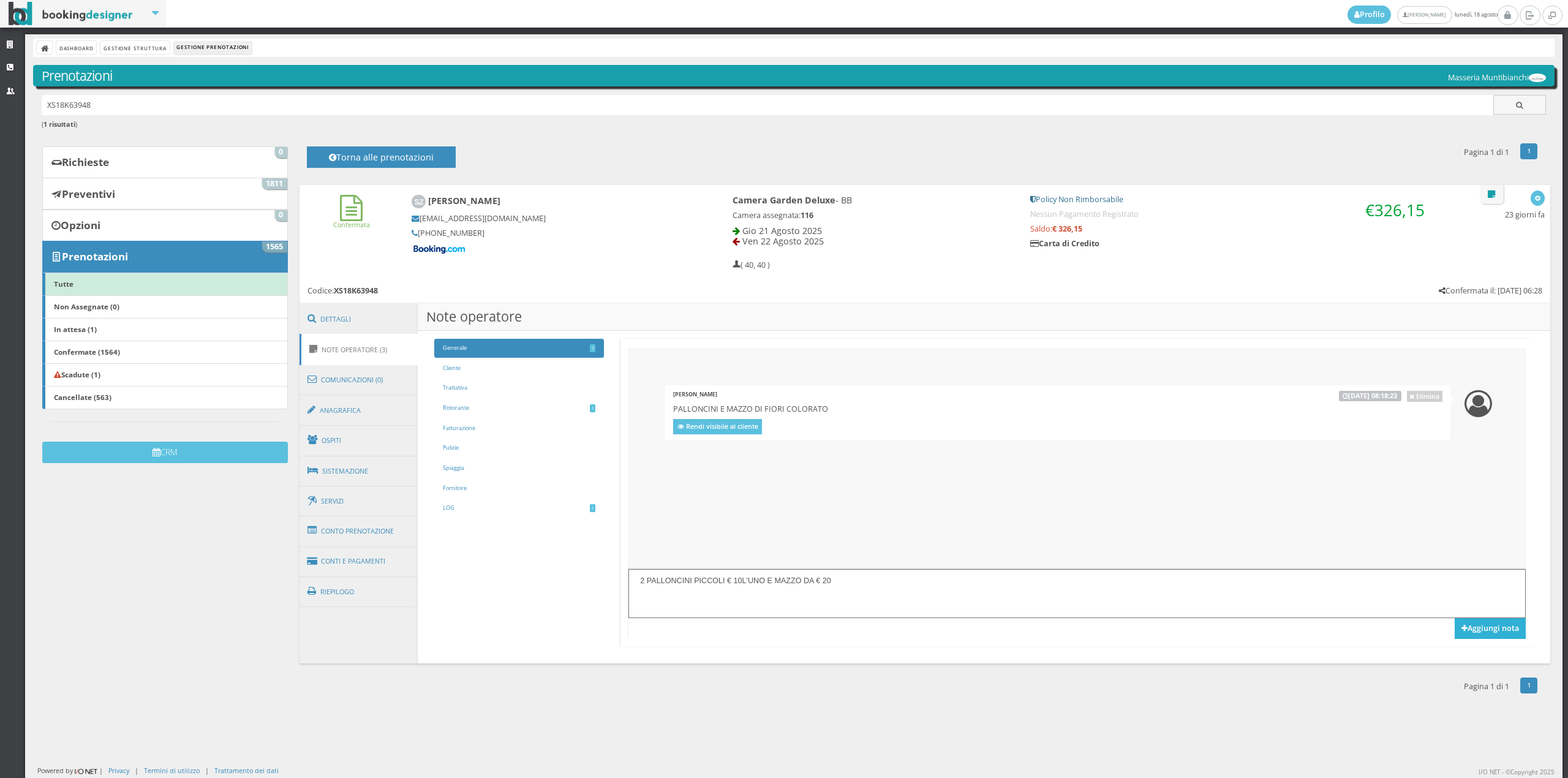
type textarea "2 PALLONCINI PICCOLI € 10L'UNO E MAZZO DA € 20"
click at [1496, 626] on button "Aggiungi nota" at bounding box center [1490, 628] width 71 height 21
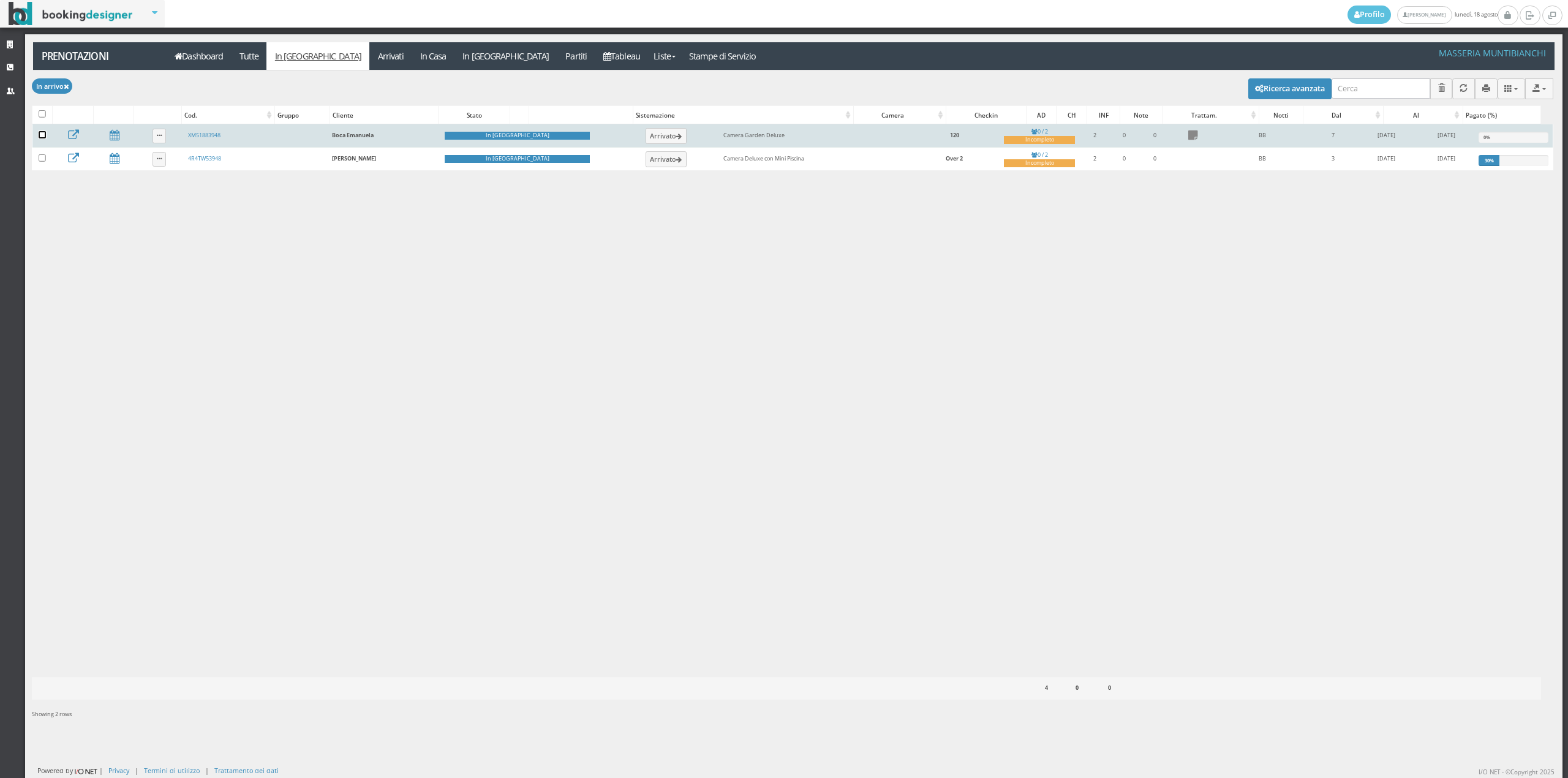
click at [43, 138] on input "checkbox" at bounding box center [42, 135] width 7 height 7
click at [1004, 141] on div "Incompleto" at bounding box center [1040, 140] width 71 height 8
click at [41, 135] on input "checkbox" at bounding box center [42, 135] width 7 height 7
checkbox input "false"
click at [676, 140] on icon at bounding box center [679, 137] width 6 height 7
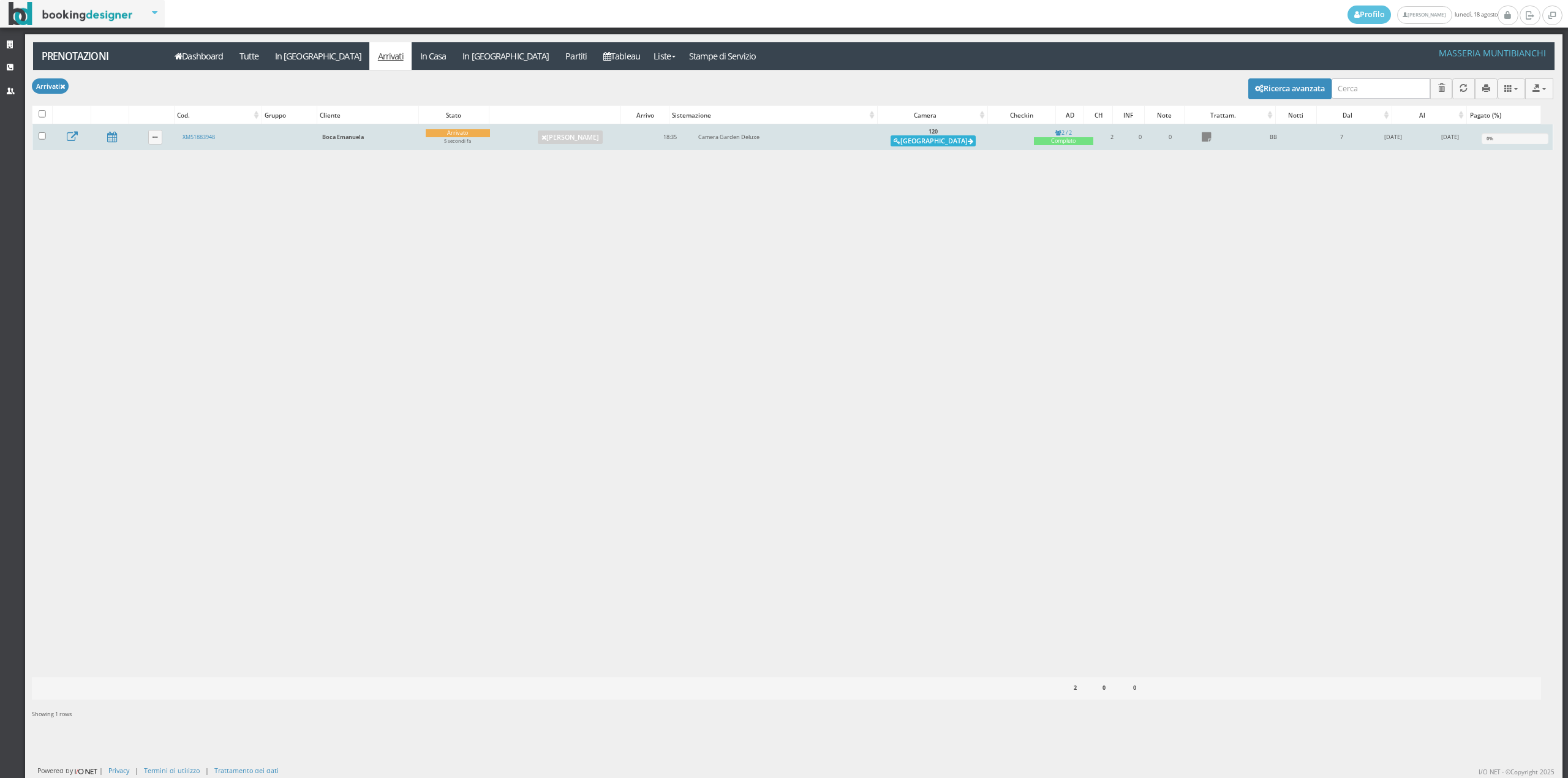
click at [926, 138] on button "[GEOGRAPHIC_DATA]" at bounding box center [933, 140] width 85 height 11
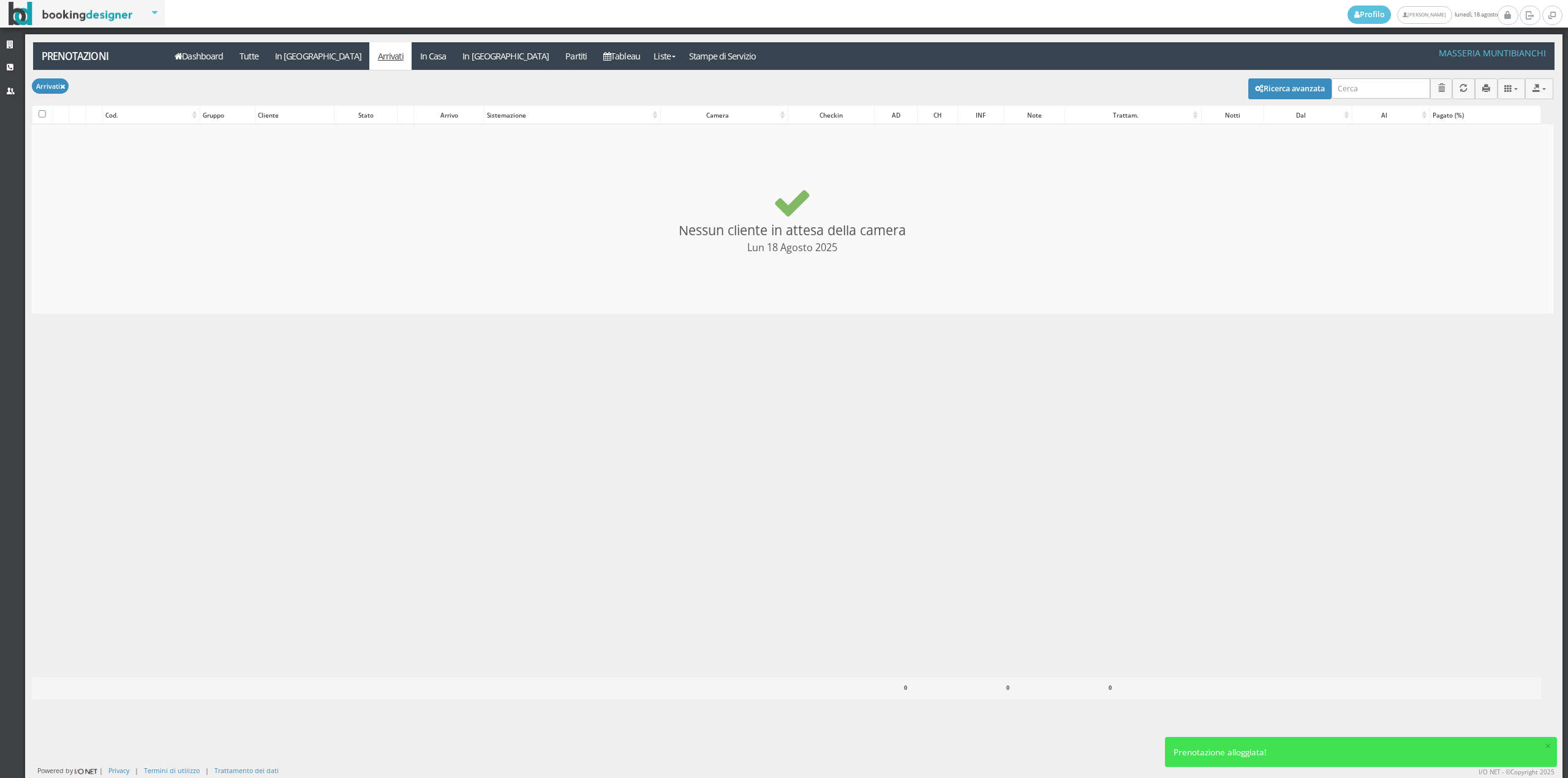
checkbox input "false"
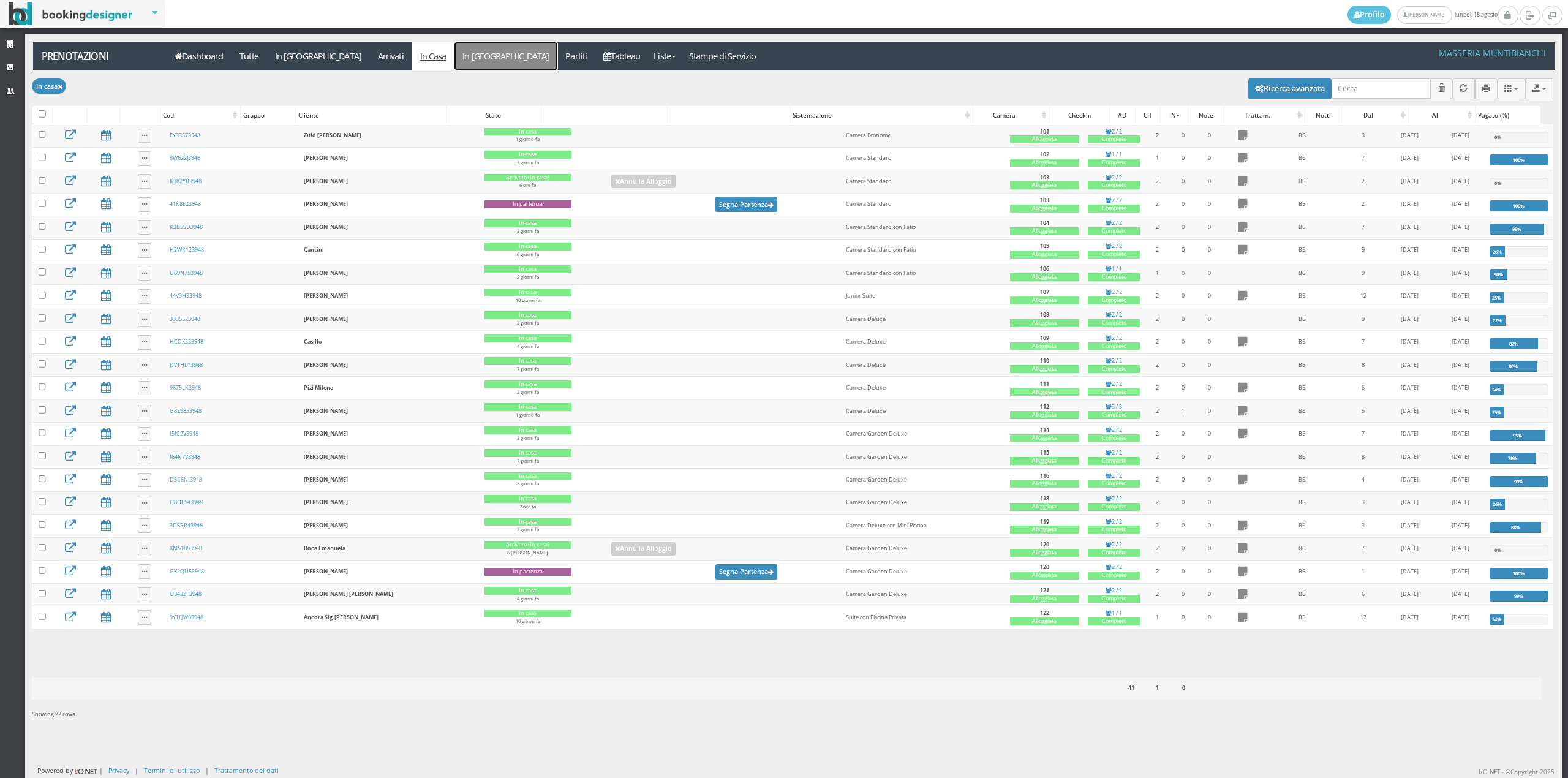
click at [455, 55] on link "In [GEOGRAPHIC_DATA]" at bounding box center [506, 56] width 103 height 28
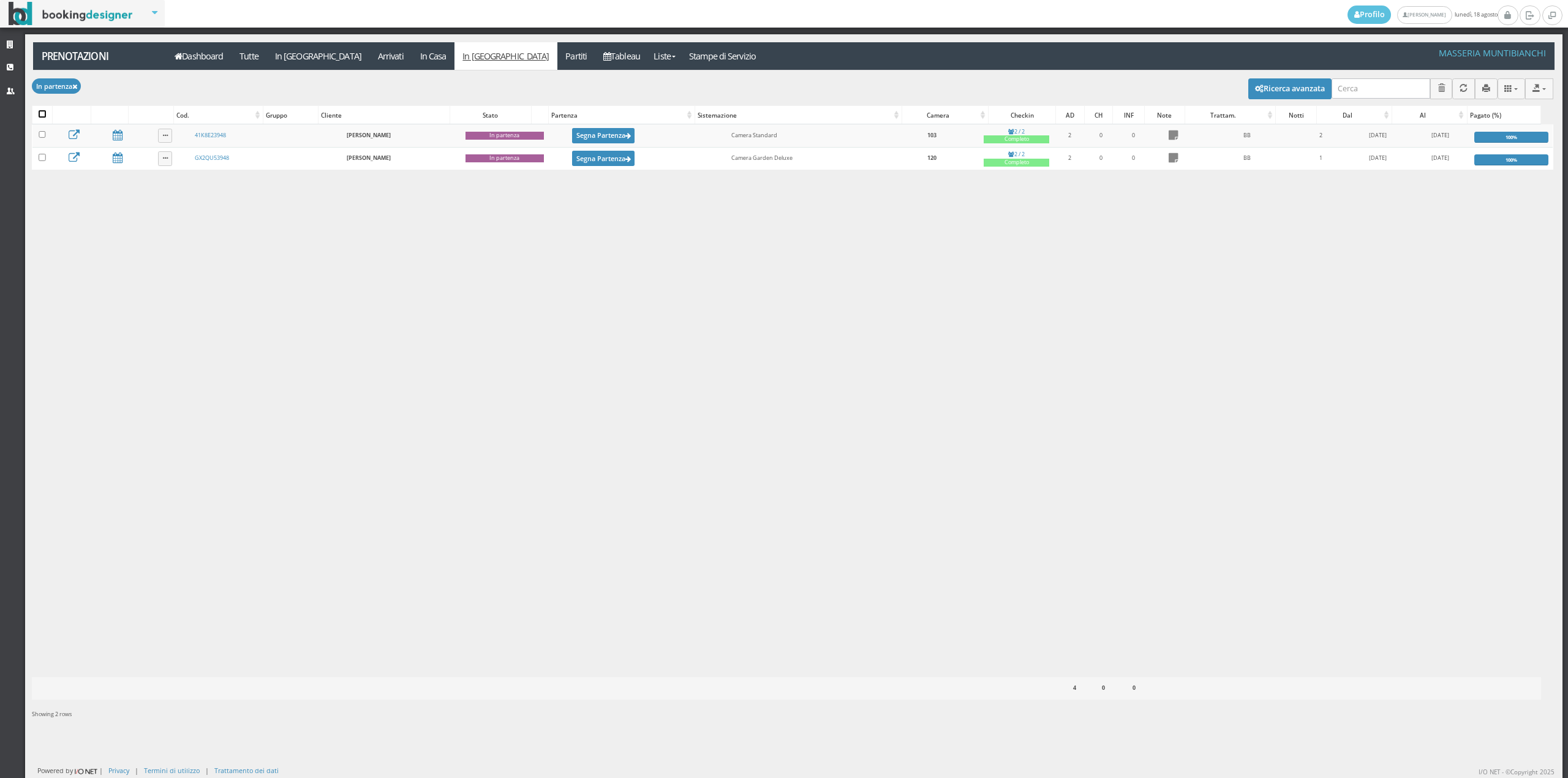
click at [41, 111] on input "checkbox" at bounding box center [42, 114] width 7 height 7
checkbox input "true"
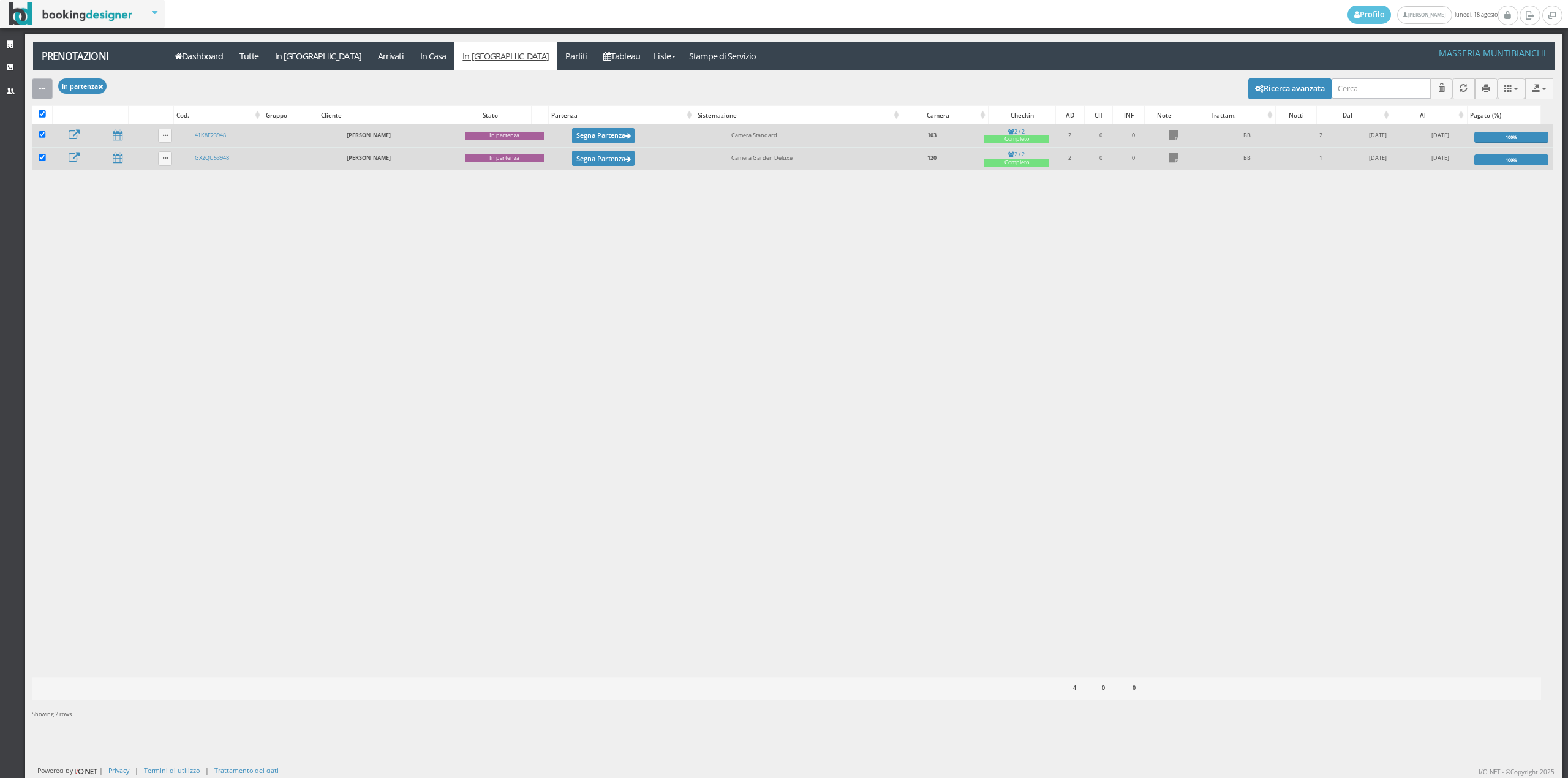
click at [34, 82] on button "button" at bounding box center [42, 89] width 21 height 20
click at [73, 180] on link "Segna come "Partito"" at bounding box center [84, 178] width 105 height 14
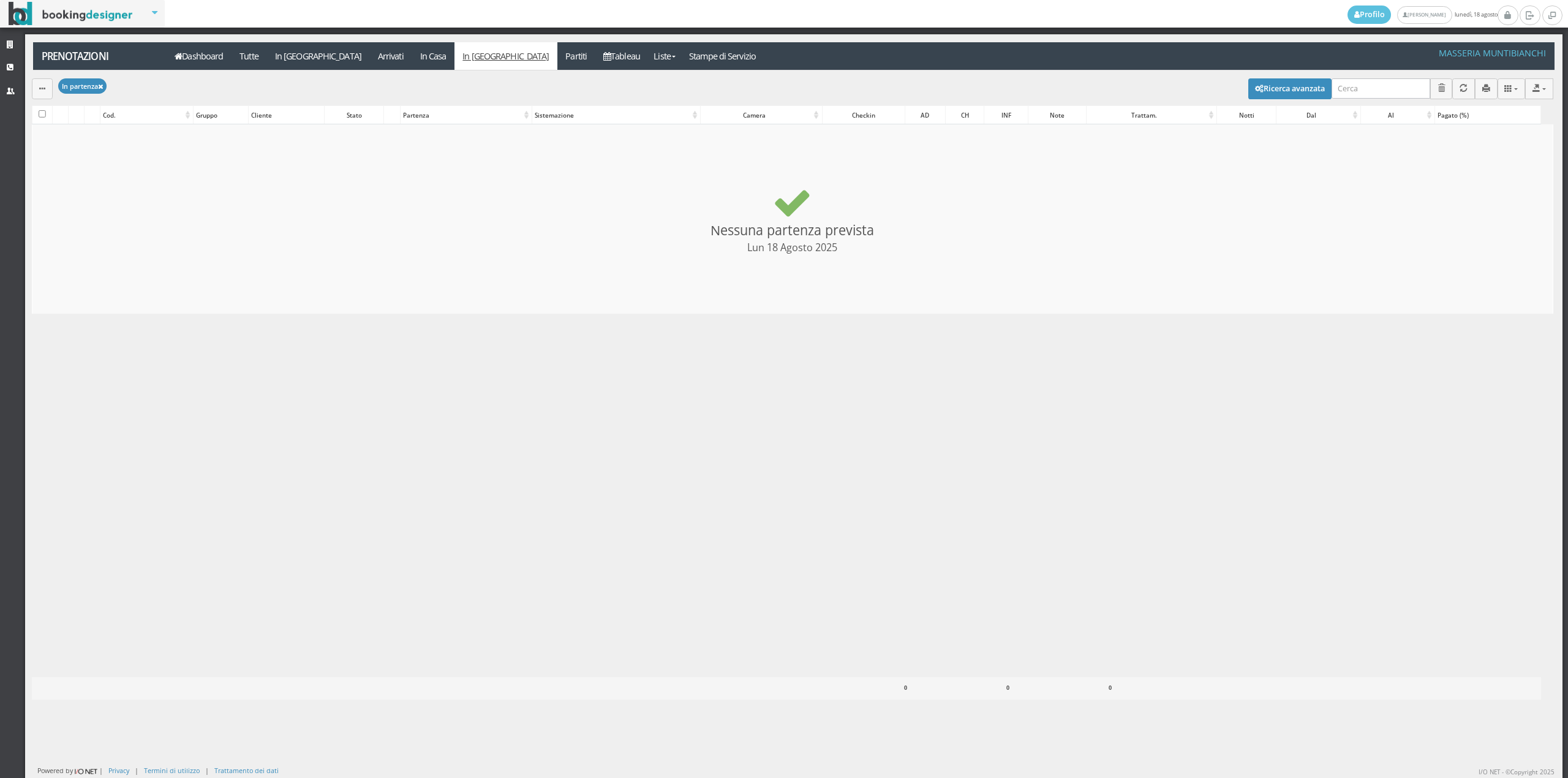
checkbox input "false"
click at [595, 57] on link "Tableau" at bounding box center [621, 56] width 53 height 28
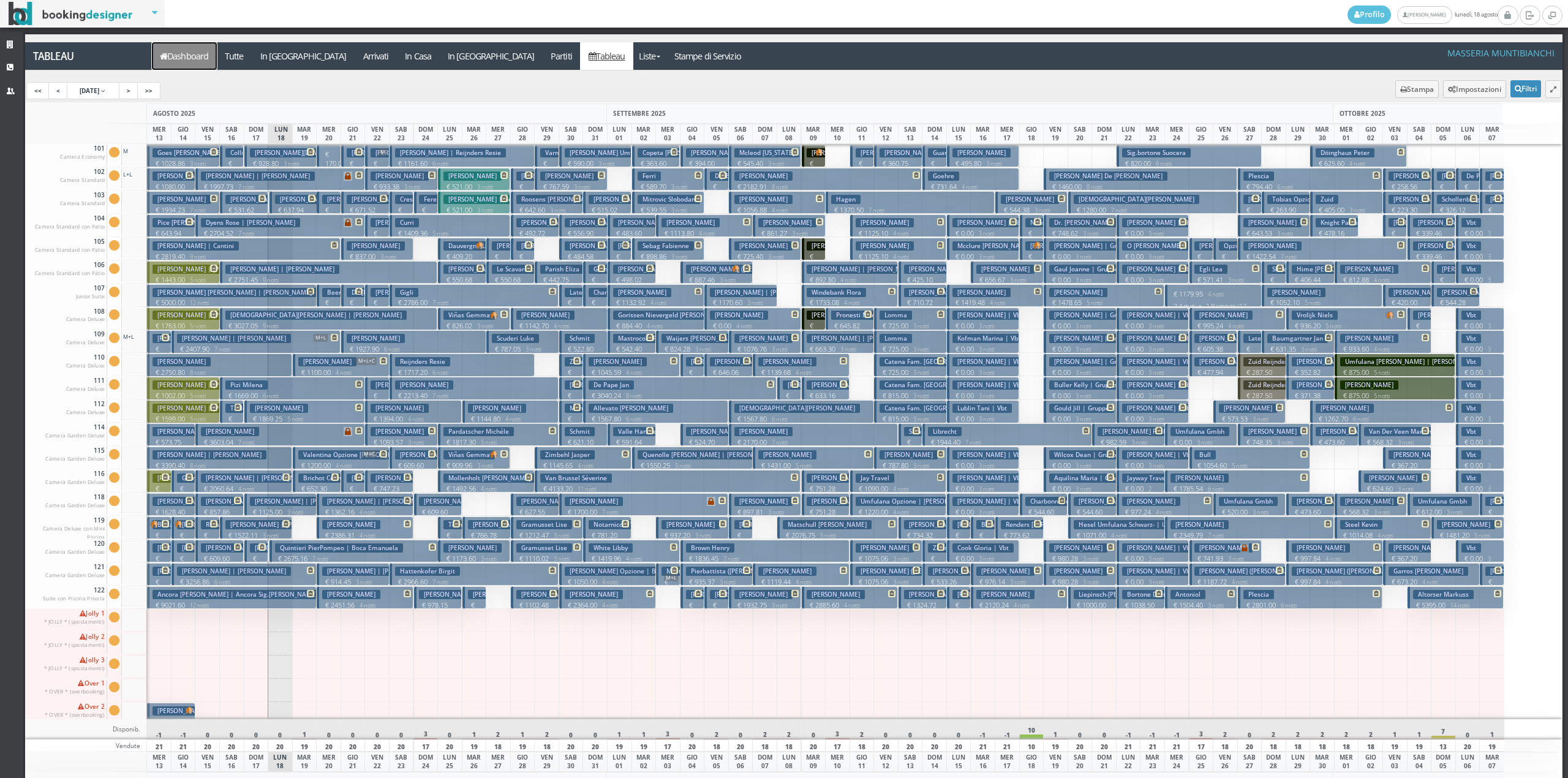
click at [203, 50] on link "Dashboard" at bounding box center [184, 56] width 65 height 28
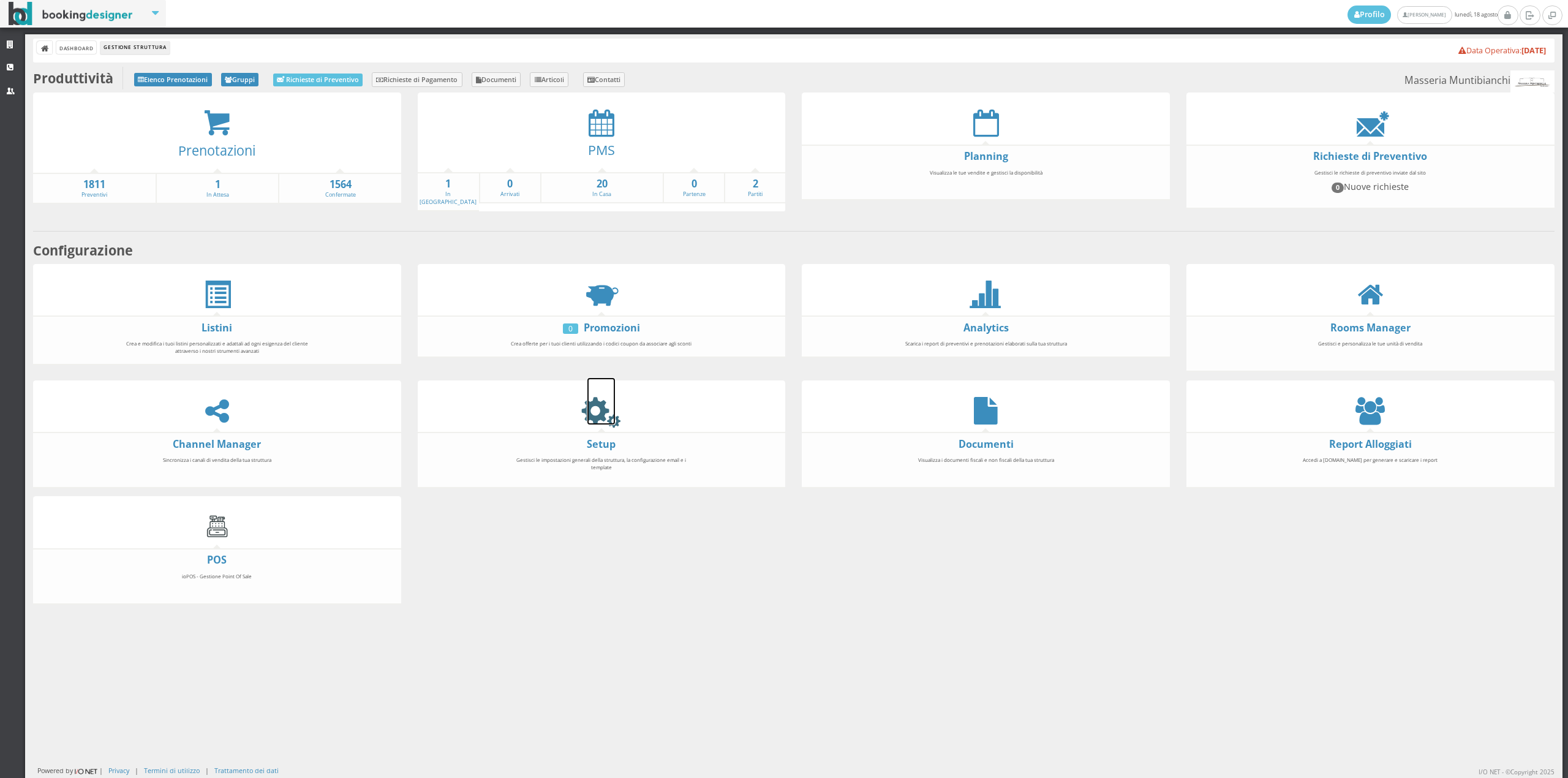
click at [603, 410] on icon at bounding box center [601, 410] width 28 height 28
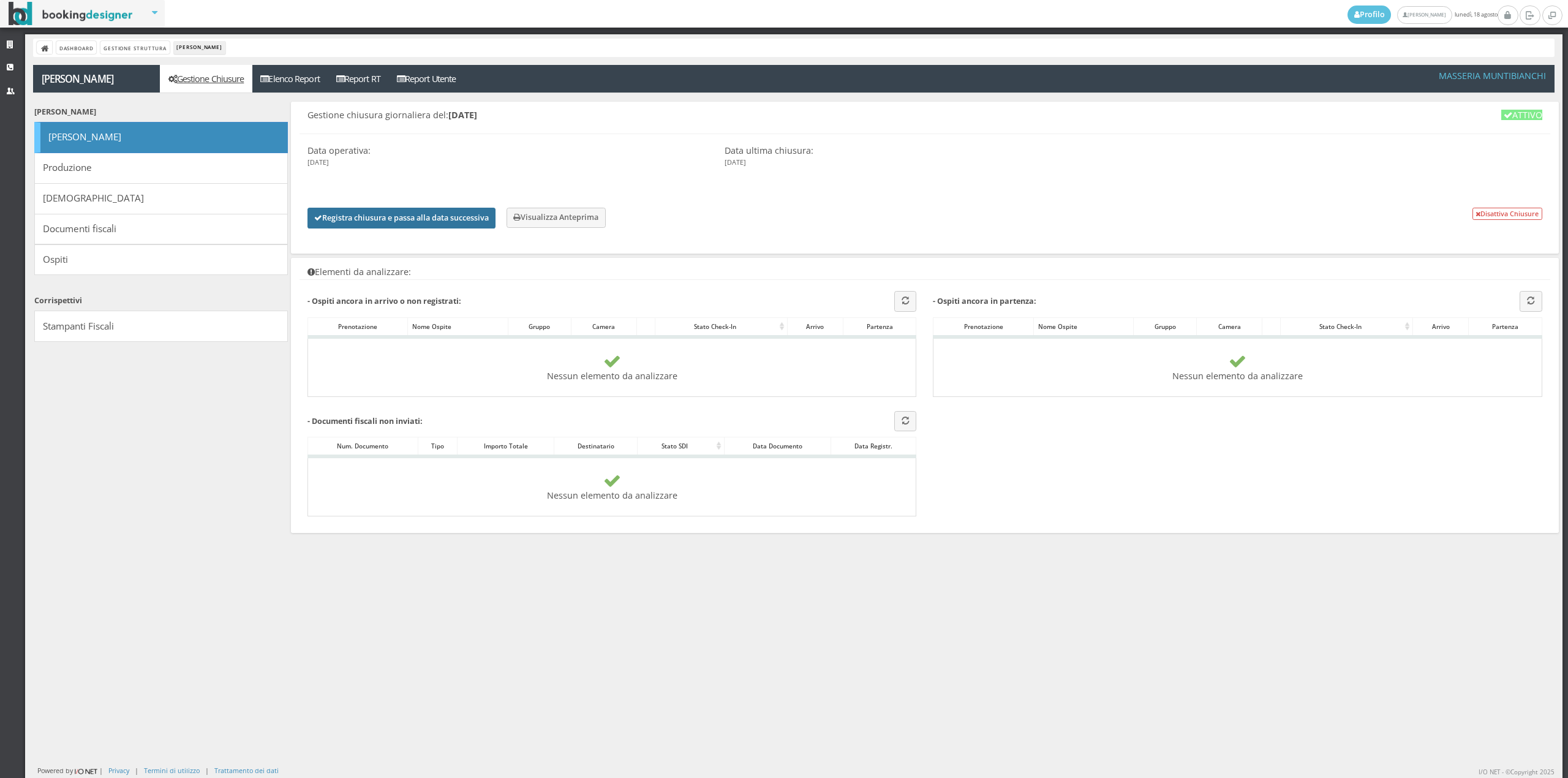
click at [346, 215] on button "Registra chiusura e passa alla data successiva" at bounding box center [402, 218] width 188 height 21
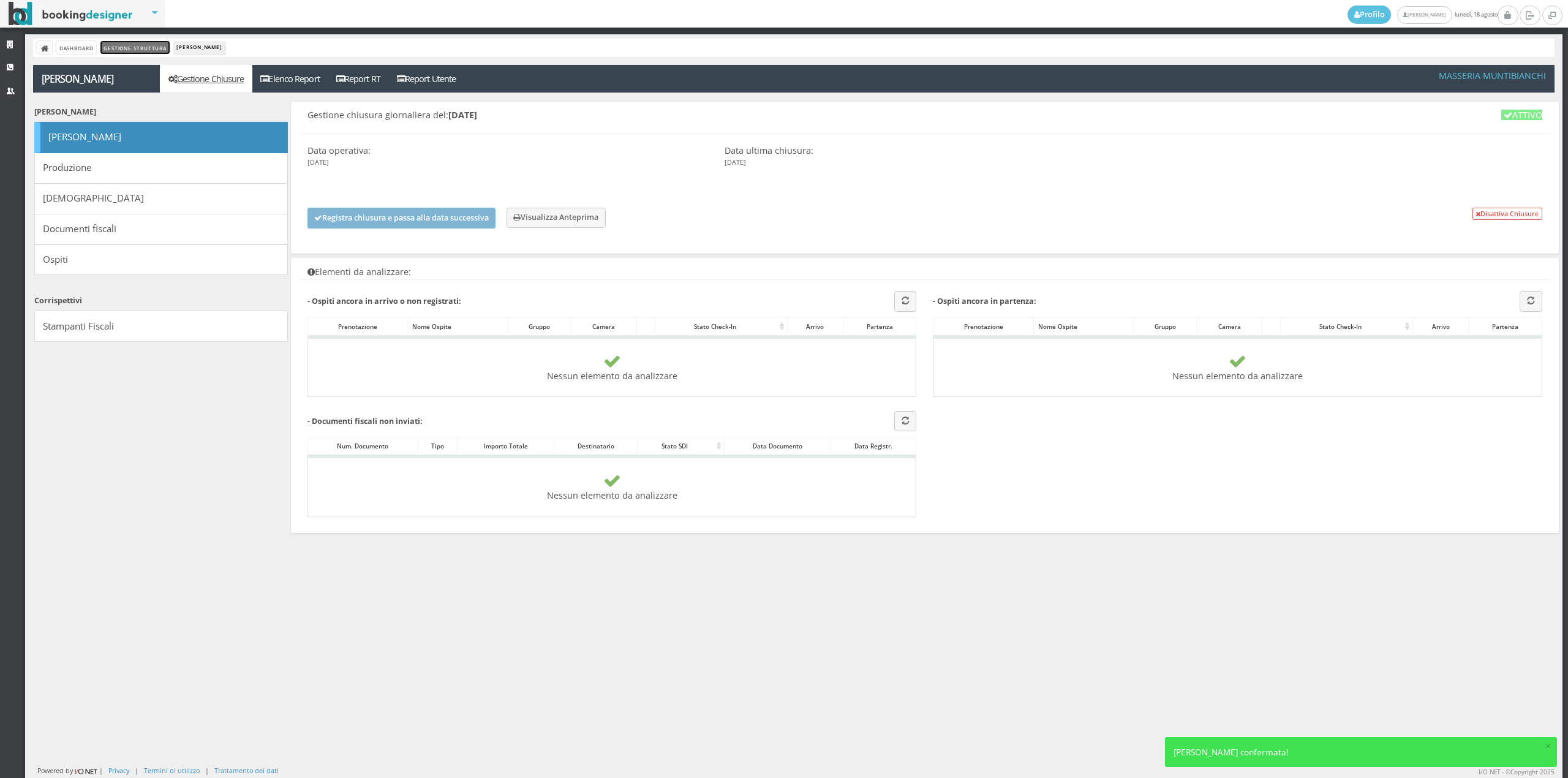
click at [129, 47] on link "Gestione Struttura" at bounding box center [135, 47] width 68 height 13
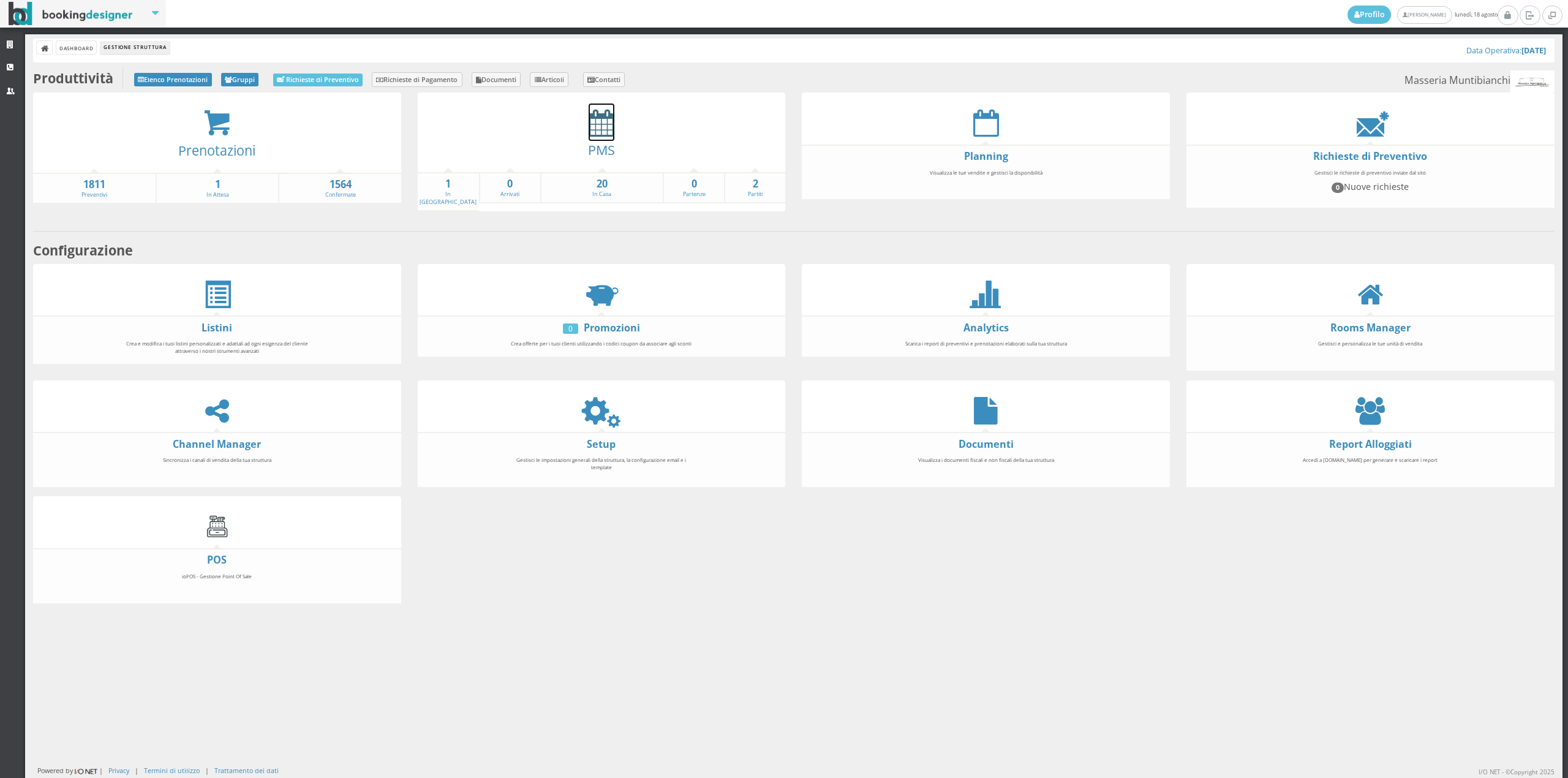
click at [589, 130] on icon at bounding box center [601, 123] width 25 height 28
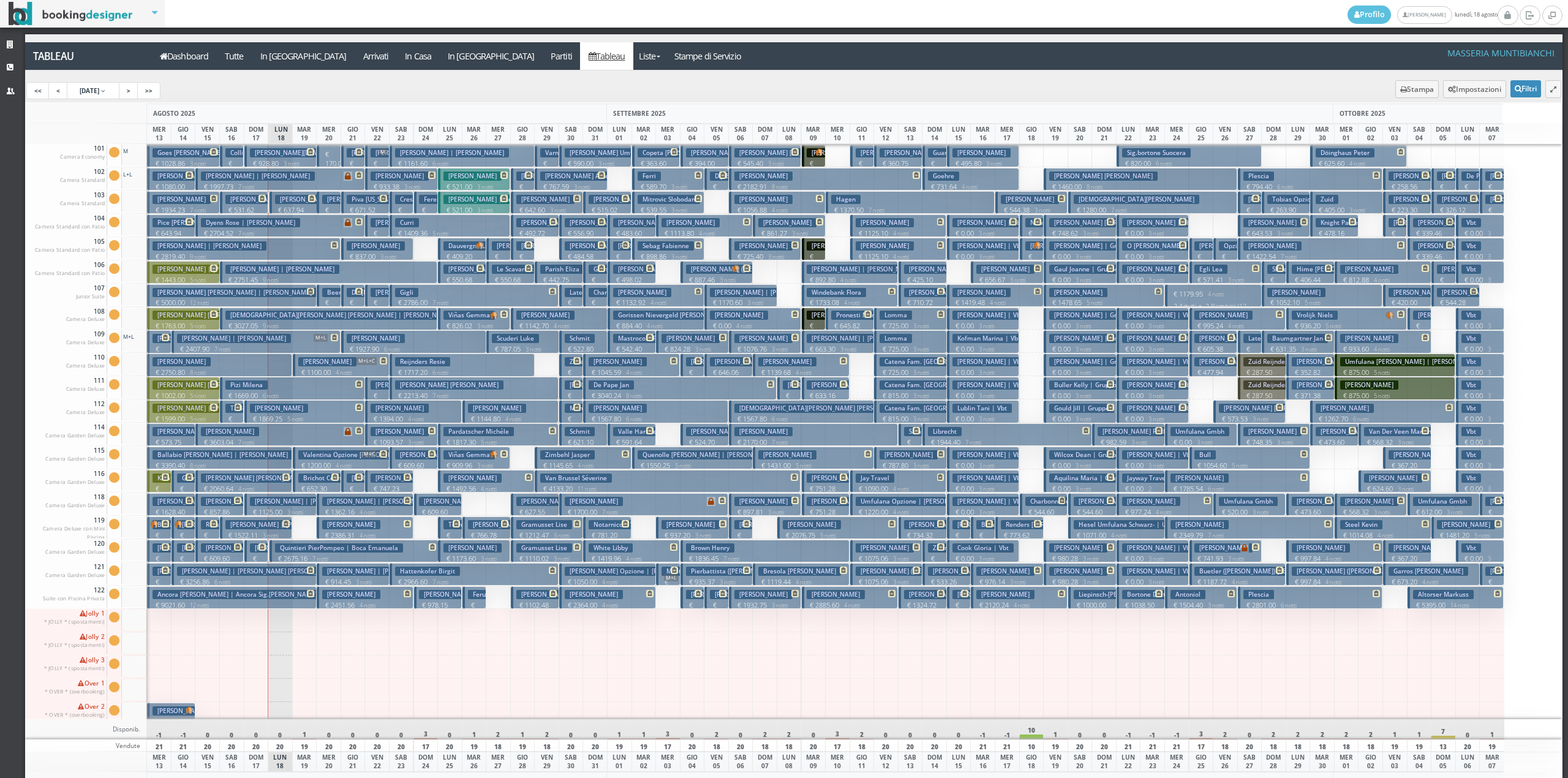
click at [326, 154] on p "€ 170.00 1 notti" at bounding box center [330, 168] width 15 height 39
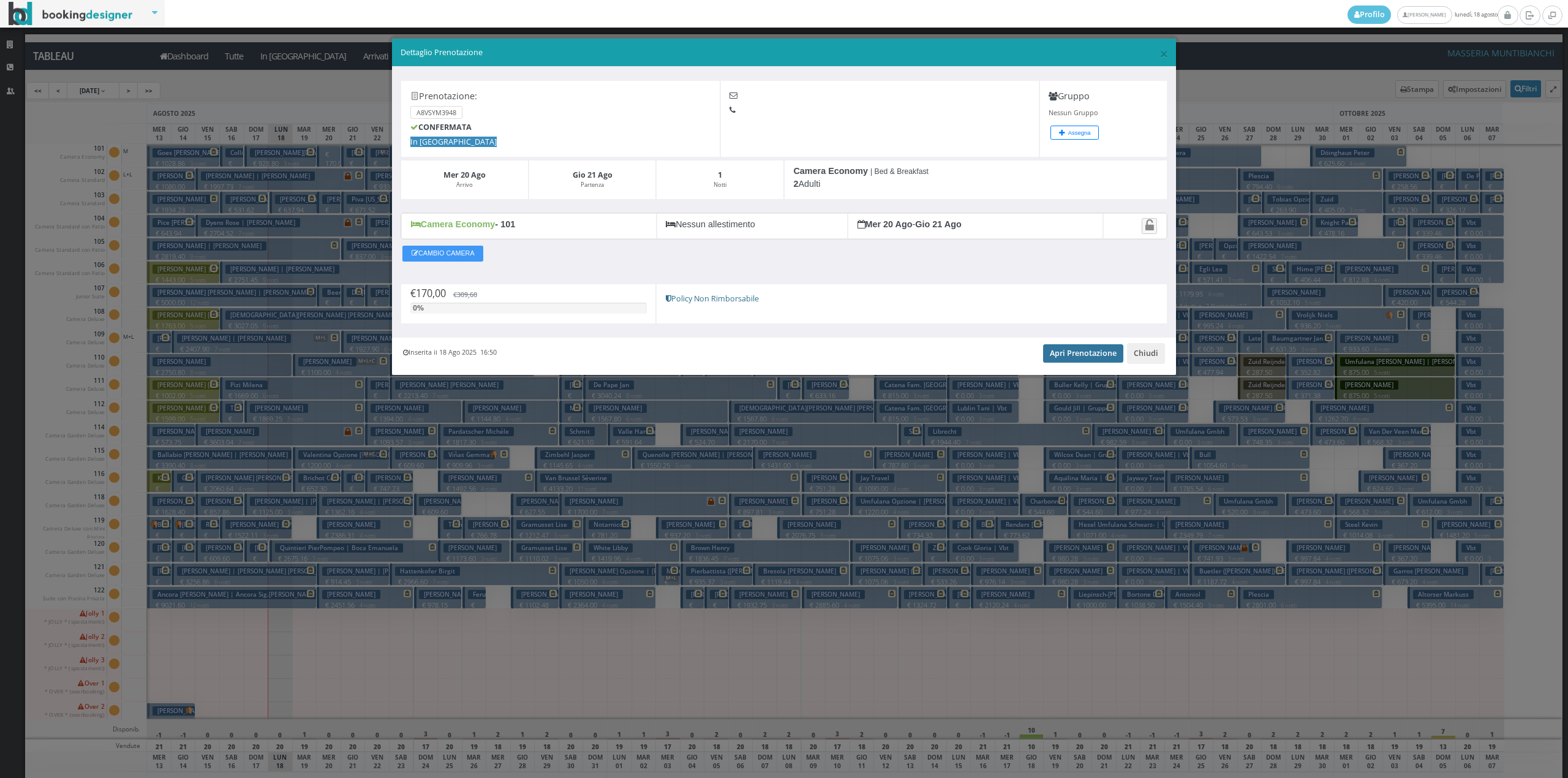
click at [1089, 354] on link "Apri Prenotazione" at bounding box center [1083, 353] width 80 height 18
click at [1142, 355] on button "Chiudi" at bounding box center [1146, 353] width 38 height 21
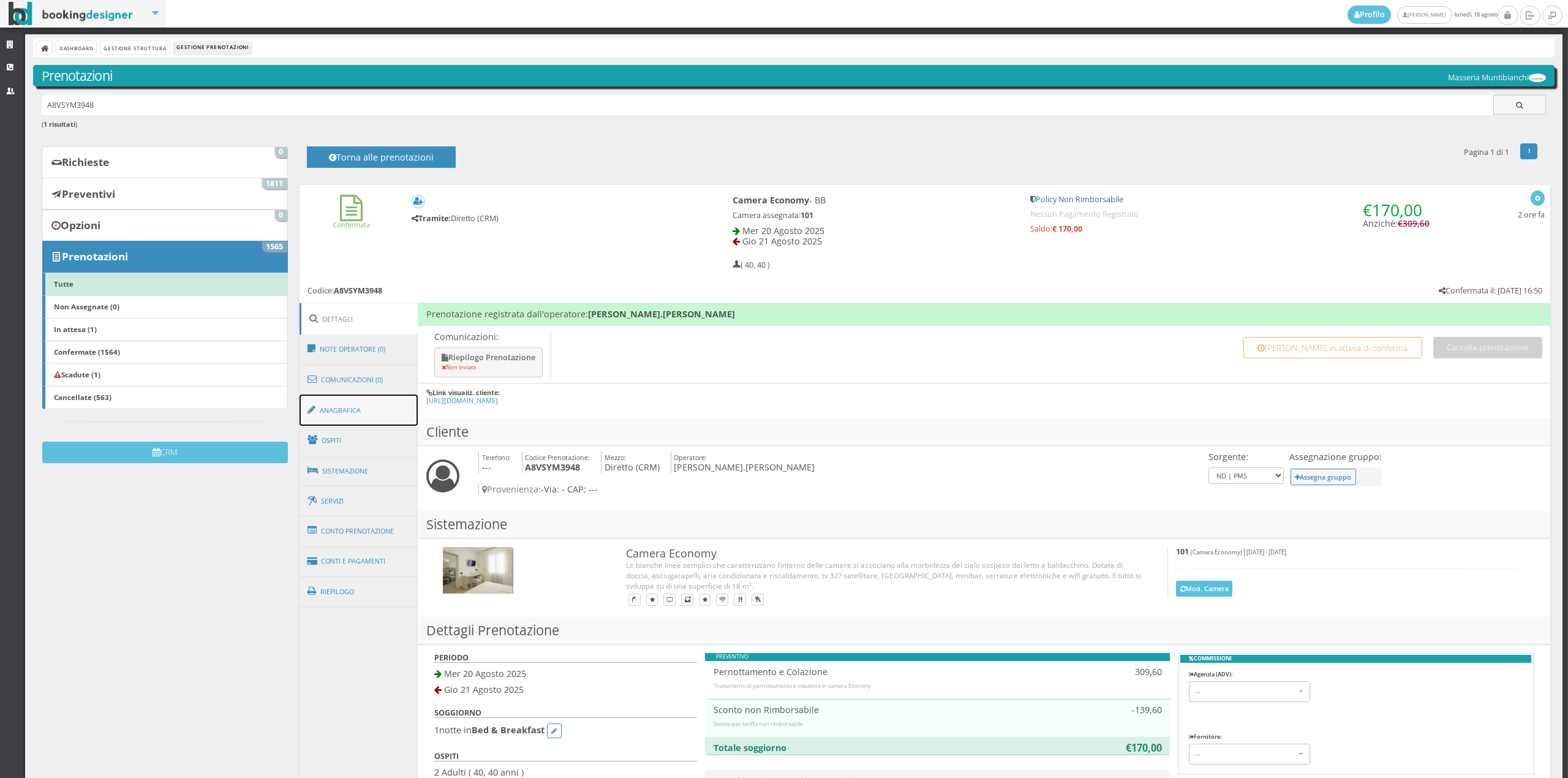
click at [341, 405] on link "Anagrafica" at bounding box center [359, 410] width 119 height 32
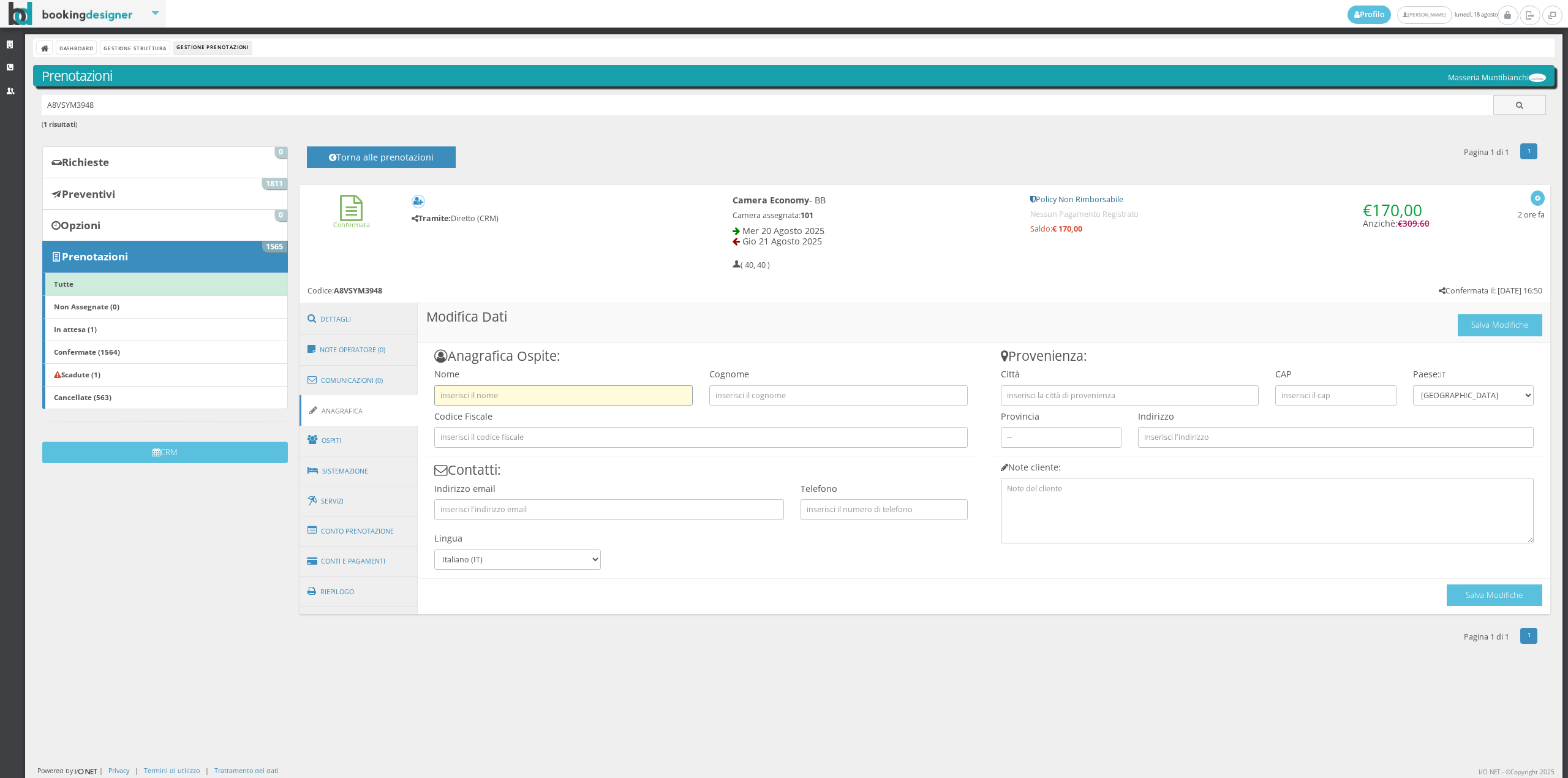
click at [493, 403] on input "text" at bounding box center [563, 395] width 258 height 20
click at [338, 441] on link "Ospiti" at bounding box center [359, 440] width 119 height 32
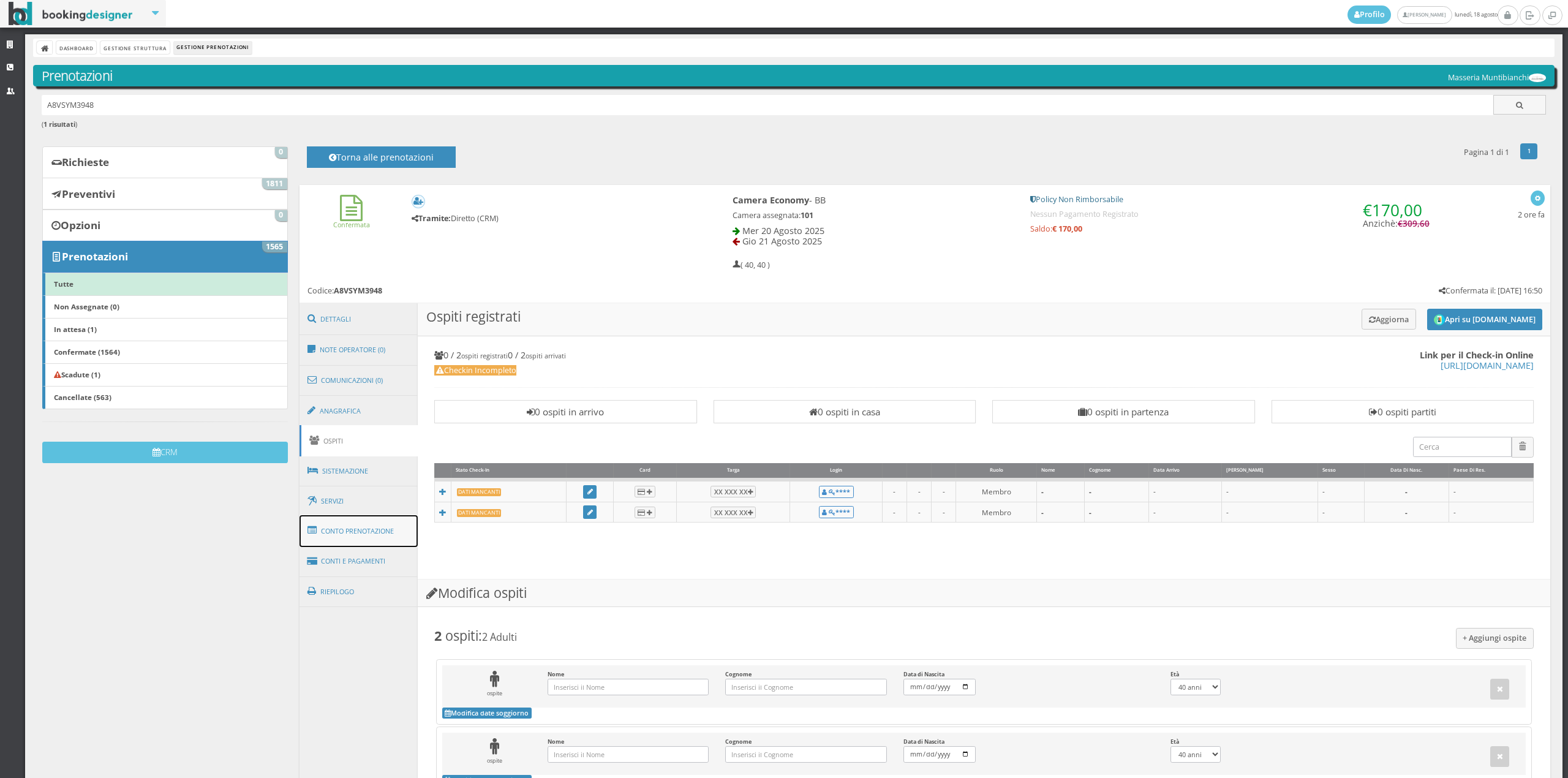
click at [378, 522] on link "Conto Prenotazione" at bounding box center [359, 531] width 119 height 32
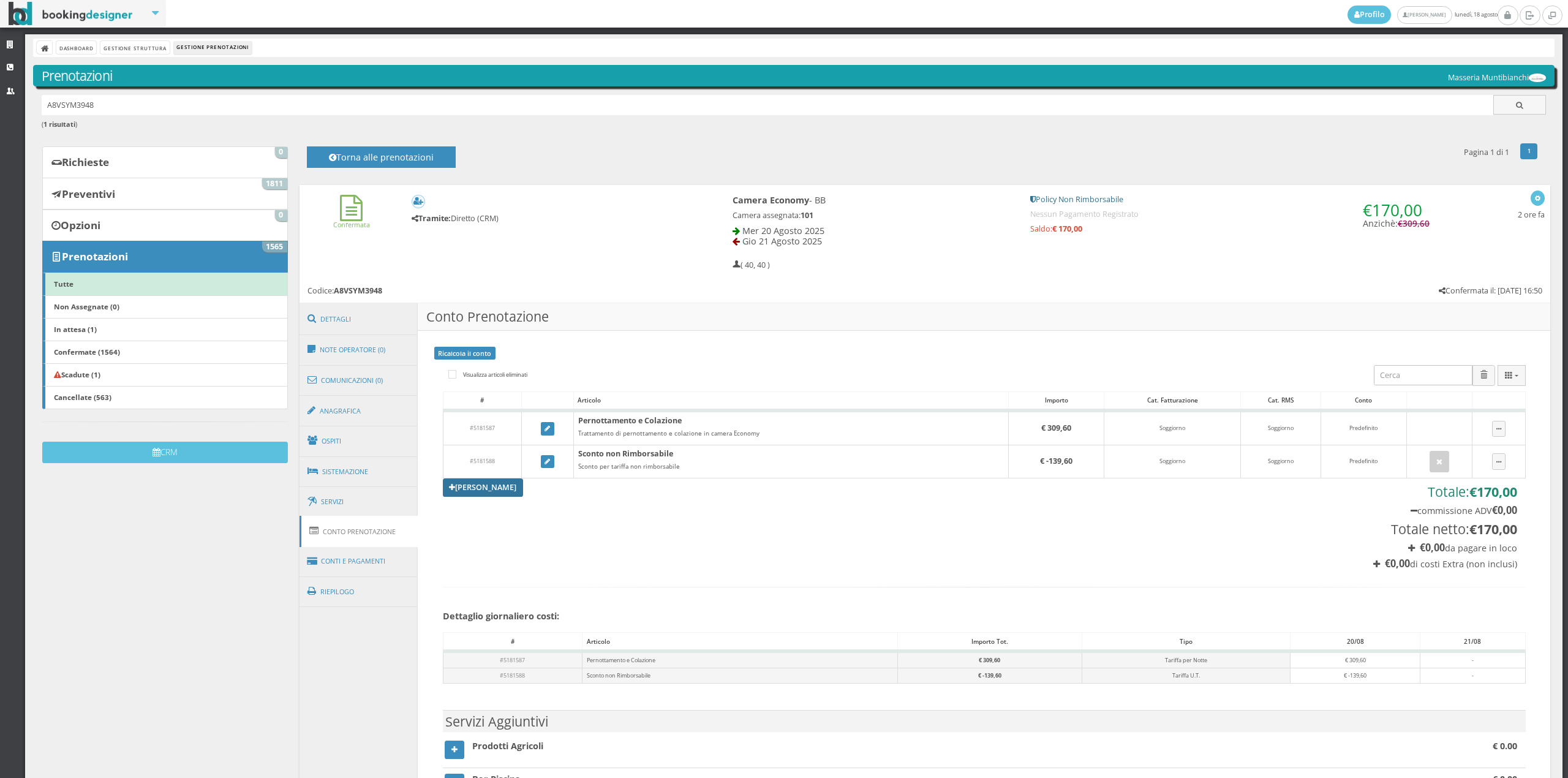
click at [491, 493] on link "[PERSON_NAME]" at bounding box center [483, 487] width 81 height 18
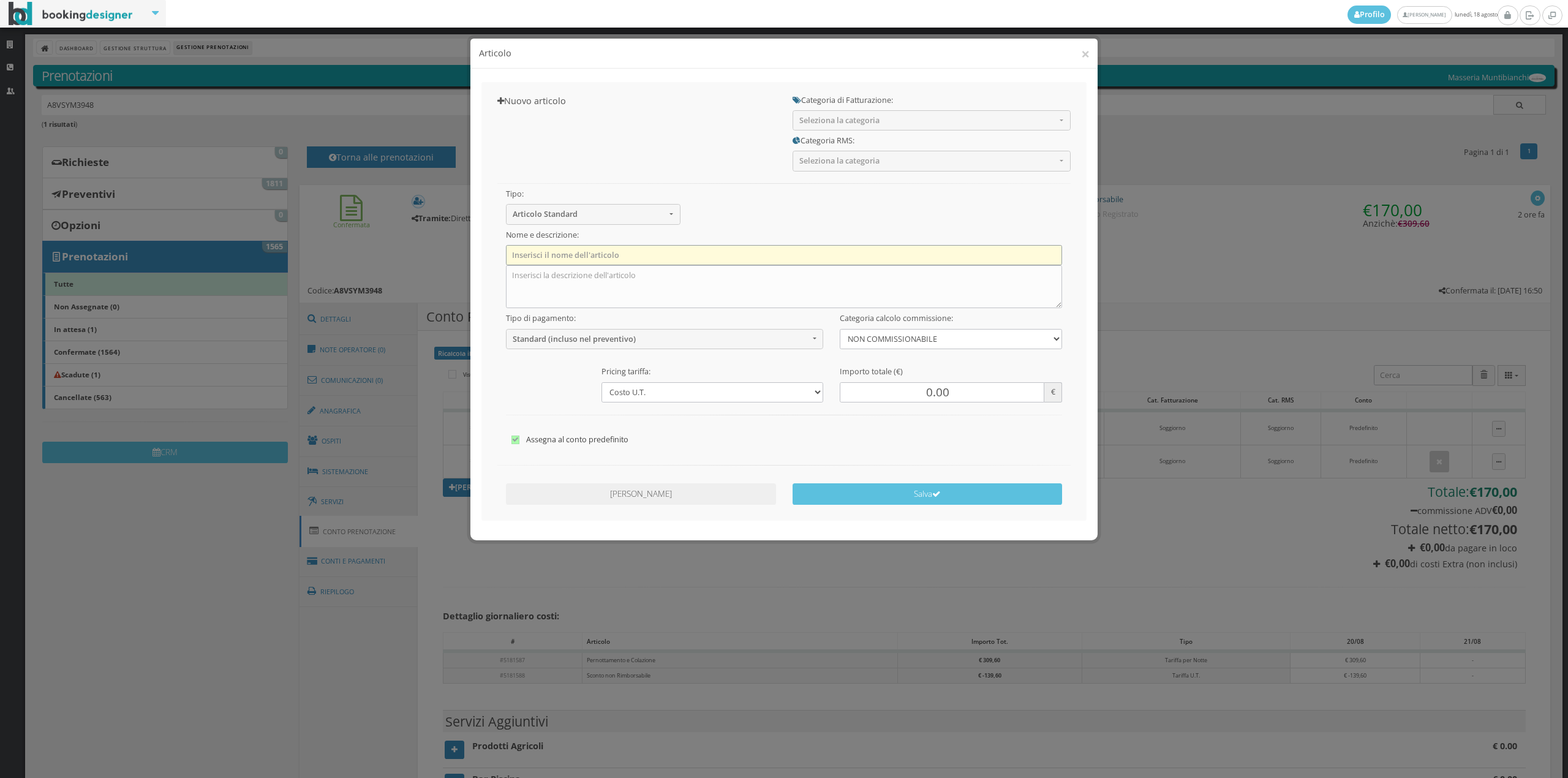
click at [714, 258] on input "text" at bounding box center [784, 255] width 557 height 20
type input "s"
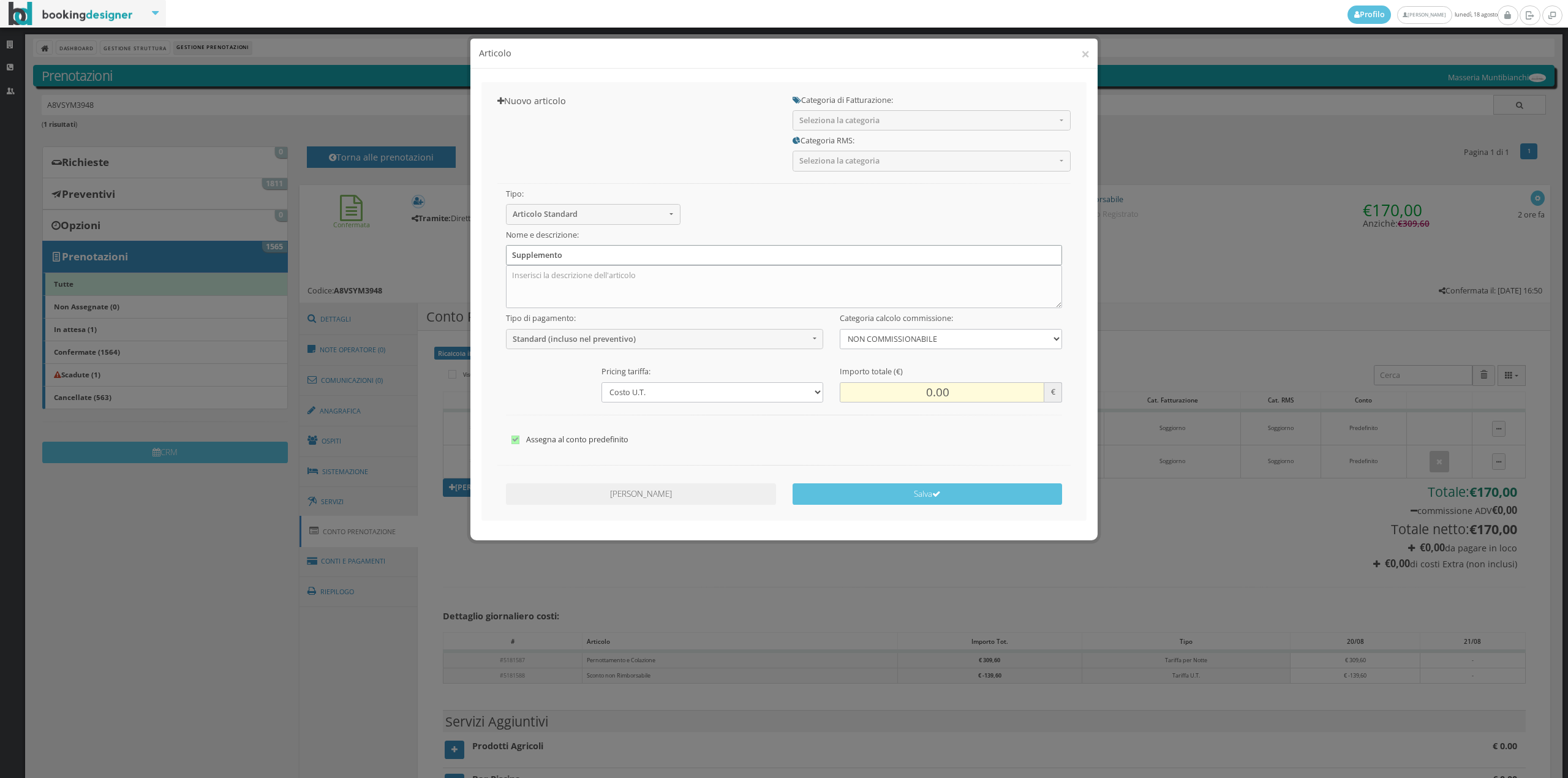
type input "Supplemento"
click at [907, 387] on input "0.00" at bounding box center [942, 392] width 204 height 20
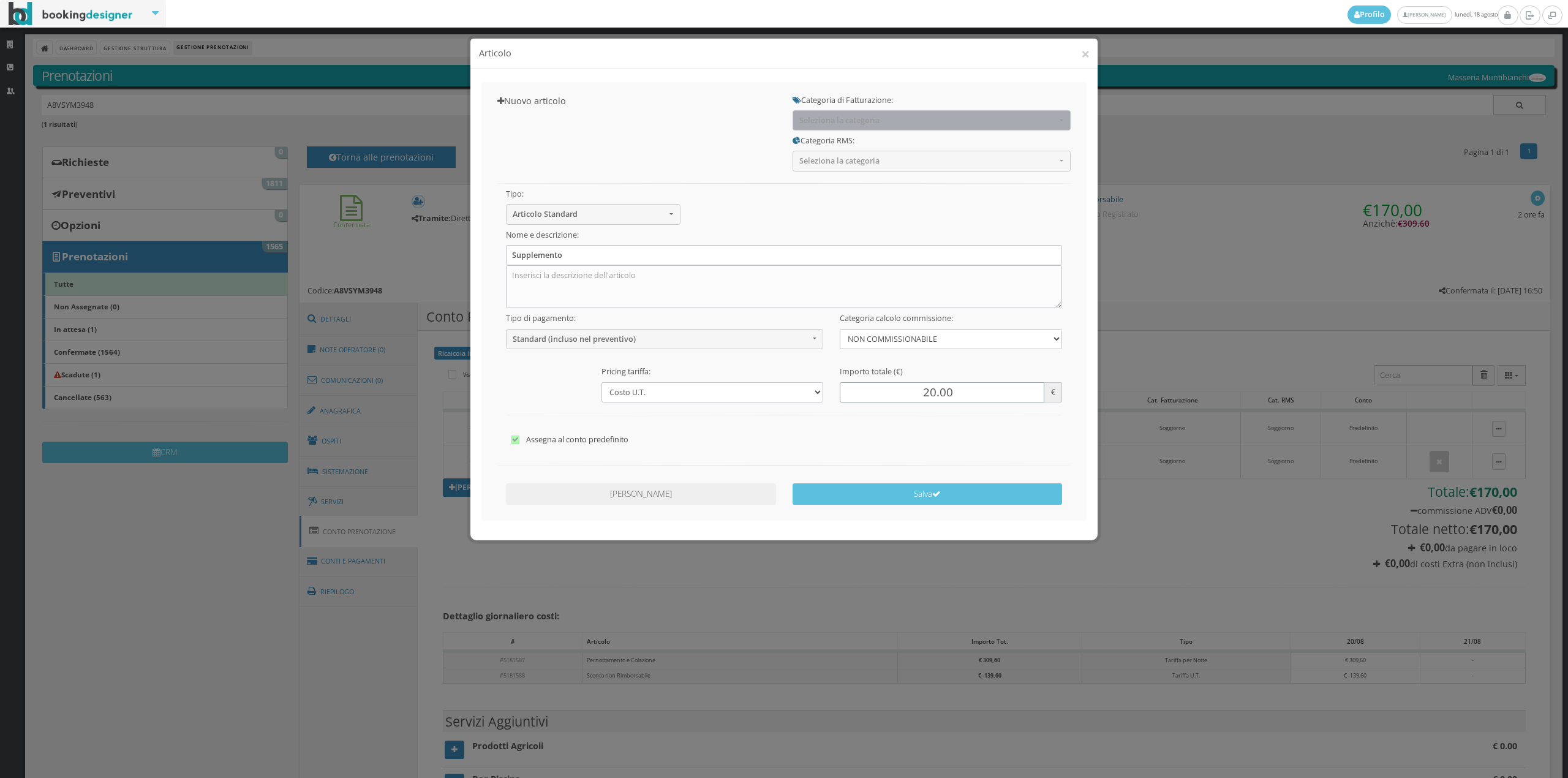
type input "20.00"
click at [814, 128] on button "Seleziona la categoria" at bounding box center [931, 121] width 278 height 20
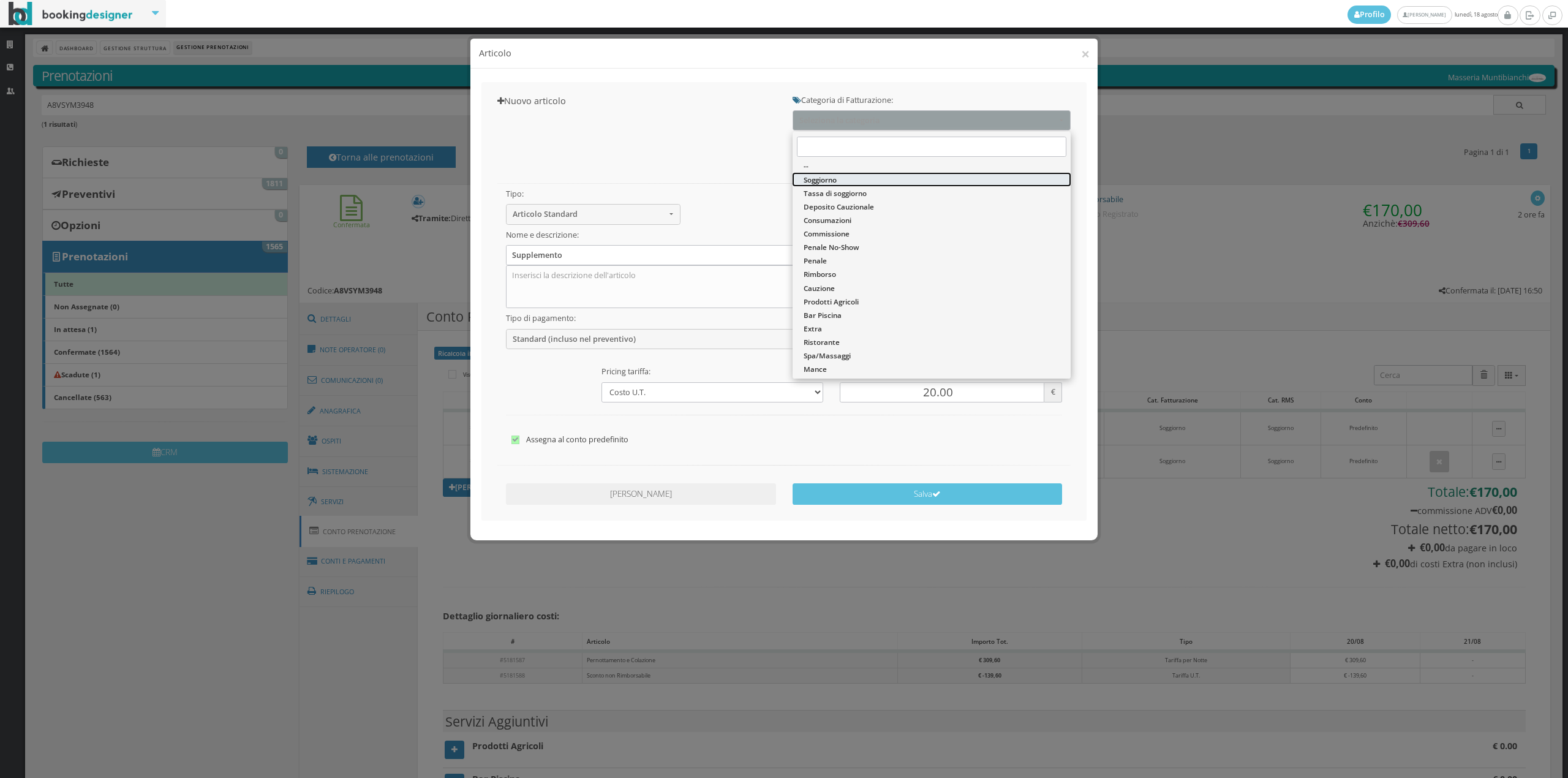
click at [823, 177] on span "Soggiorno" at bounding box center [819, 180] width 33 height 10
select select "1"
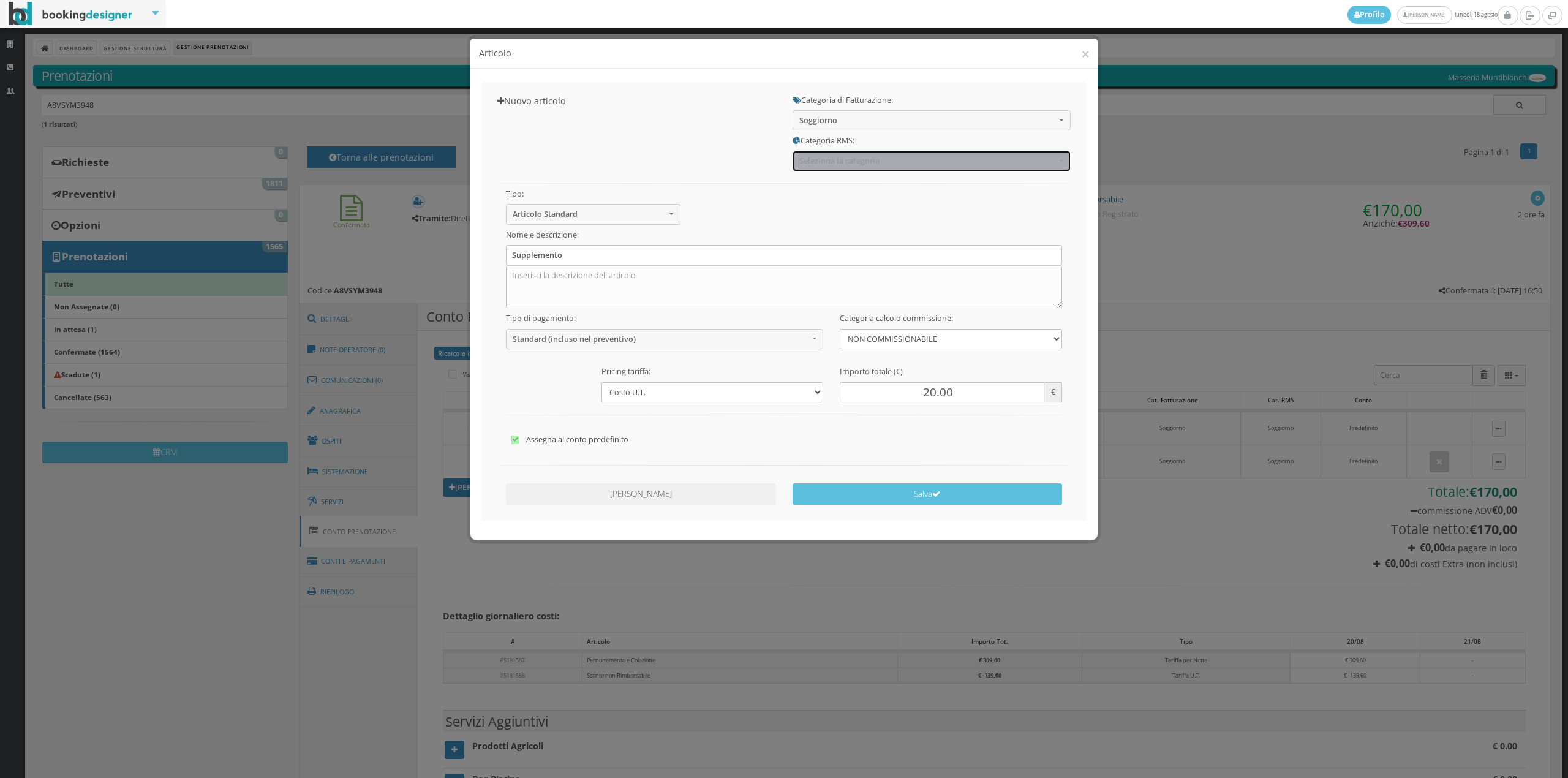
click at [826, 169] on button "Seleziona la categoria" at bounding box center [931, 161] width 278 height 20
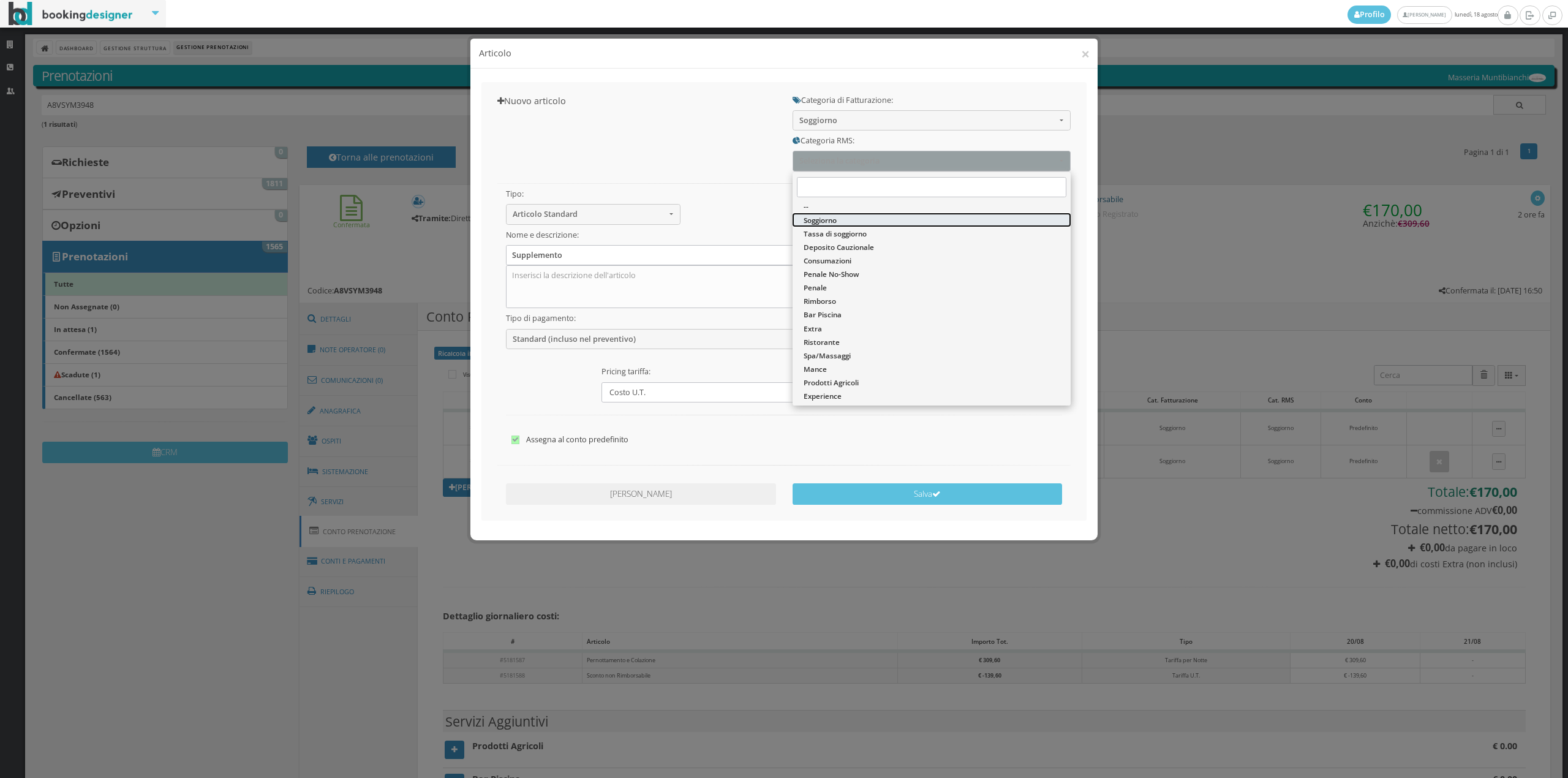
click at [830, 222] on span "Soggiorno" at bounding box center [819, 220] width 33 height 10
select select "1"
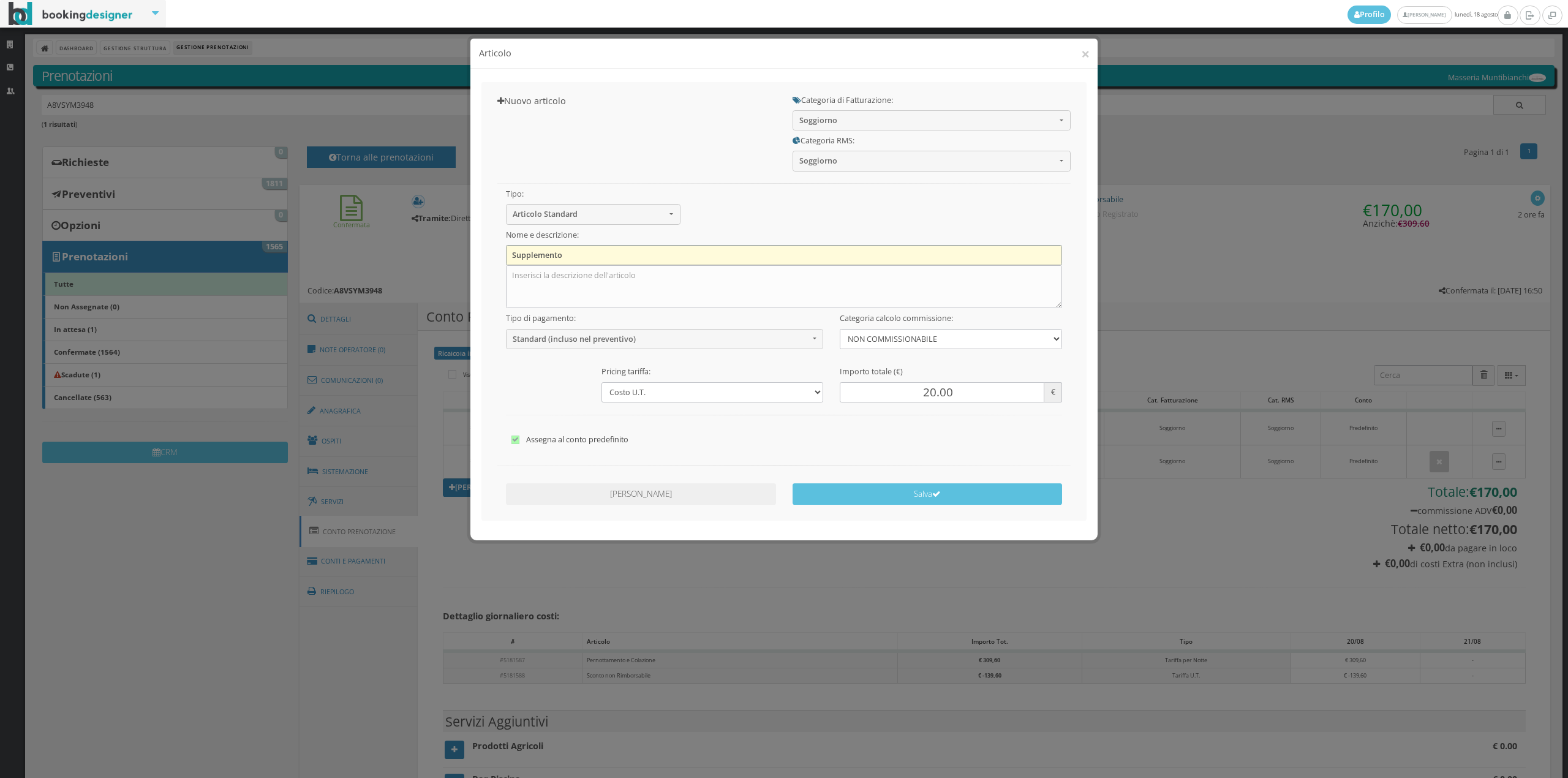
click at [613, 256] on input "Supplemento" at bounding box center [784, 255] width 557 height 20
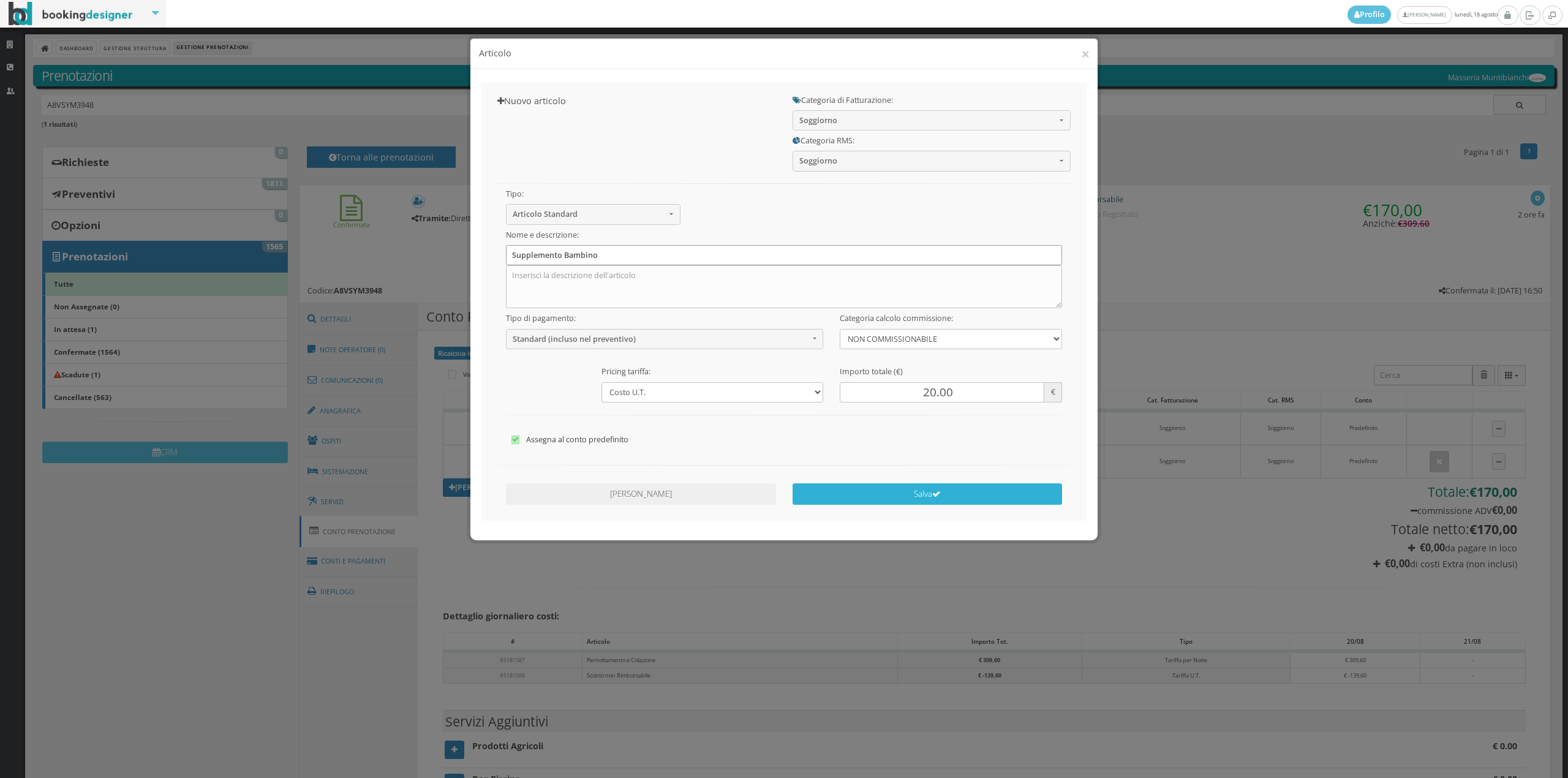
type input "Supplemento Bambino"
click at [935, 502] on button "Salva" at bounding box center [927, 493] width 270 height 21
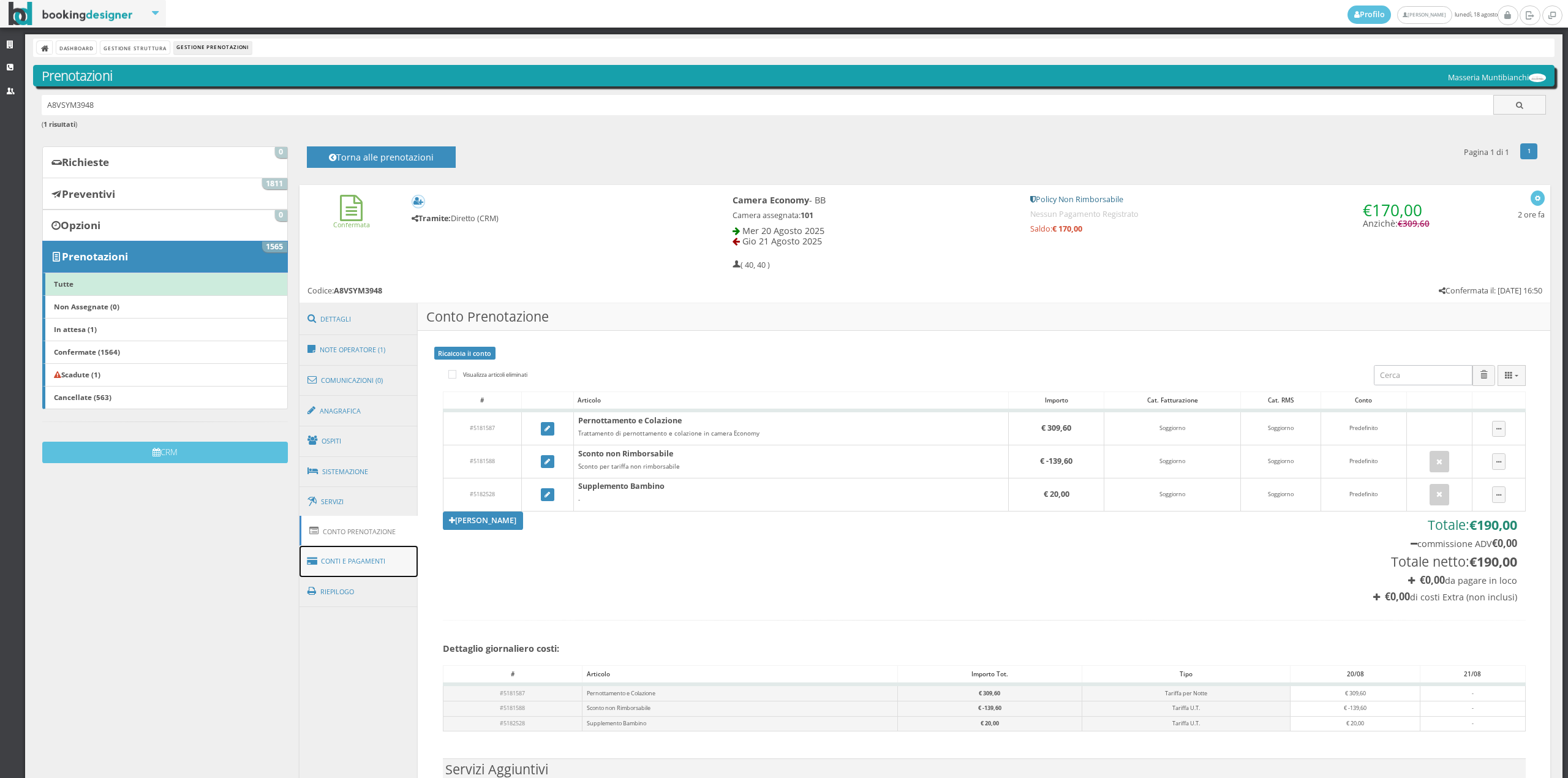
click at [388, 552] on link "Conti e Pagamenti" at bounding box center [359, 561] width 119 height 31
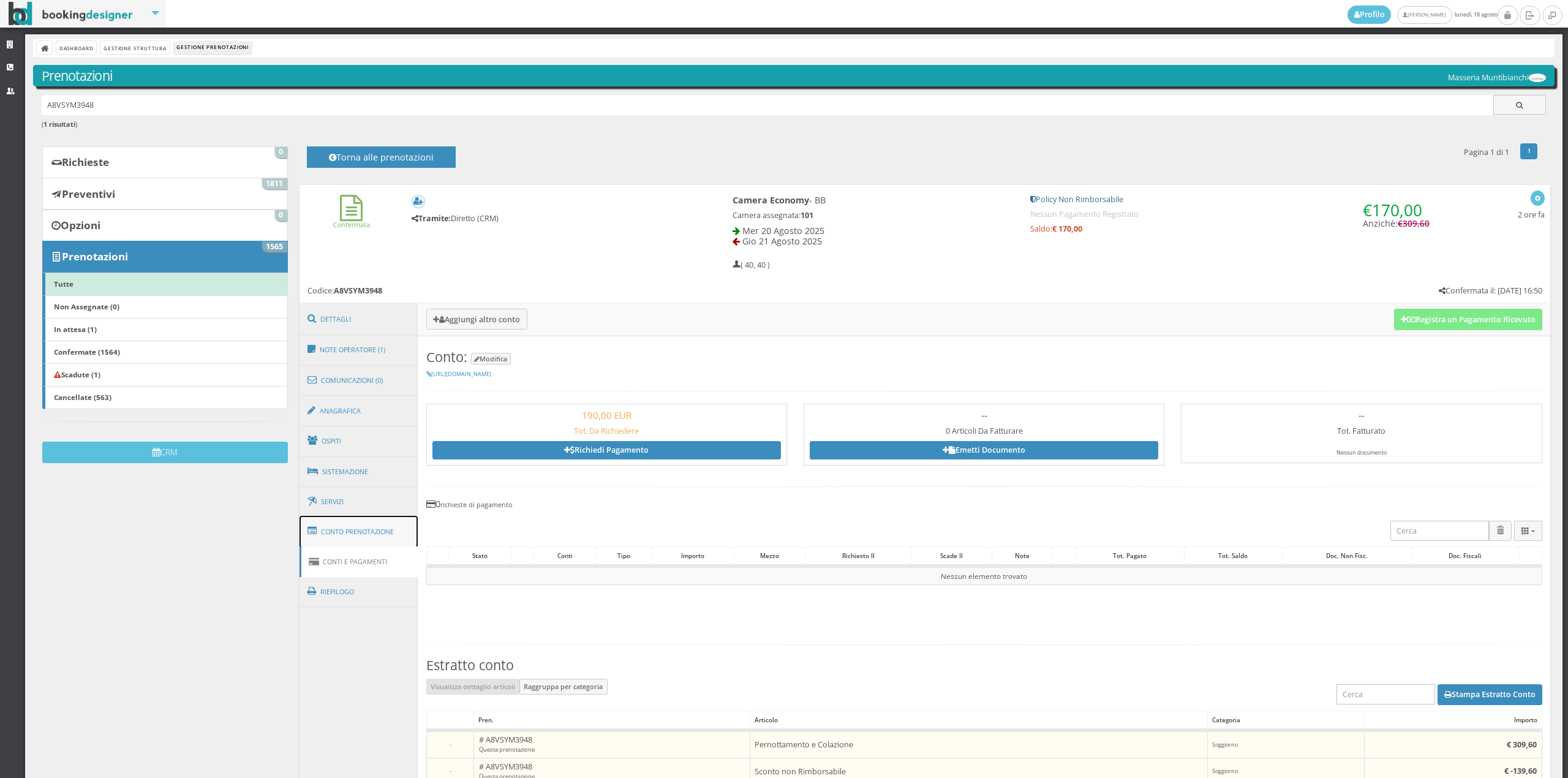
click at [354, 531] on link "Conto Prenotazione" at bounding box center [359, 532] width 119 height 32
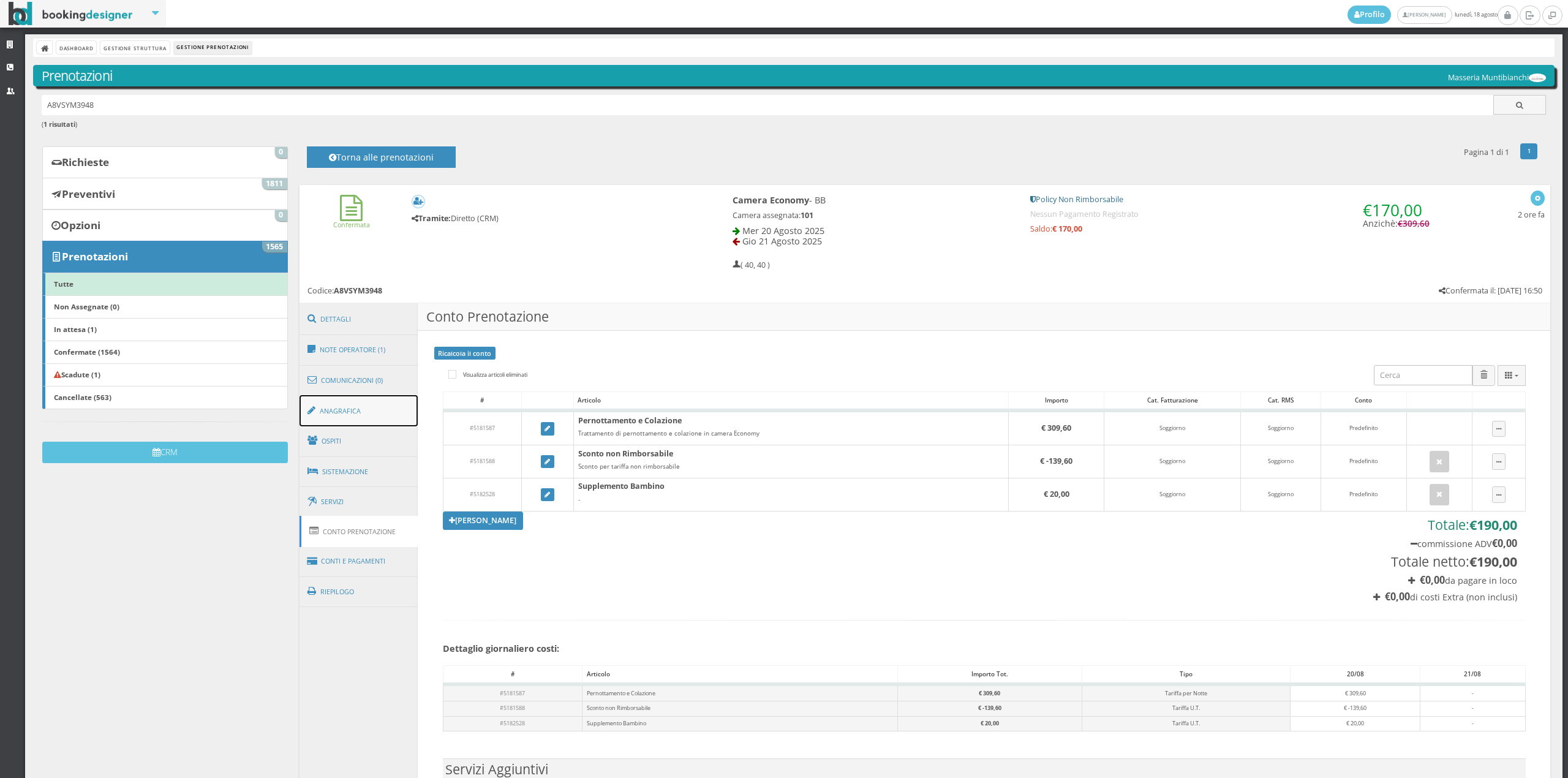
click at [358, 402] on link "Anagrafica" at bounding box center [359, 411] width 119 height 32
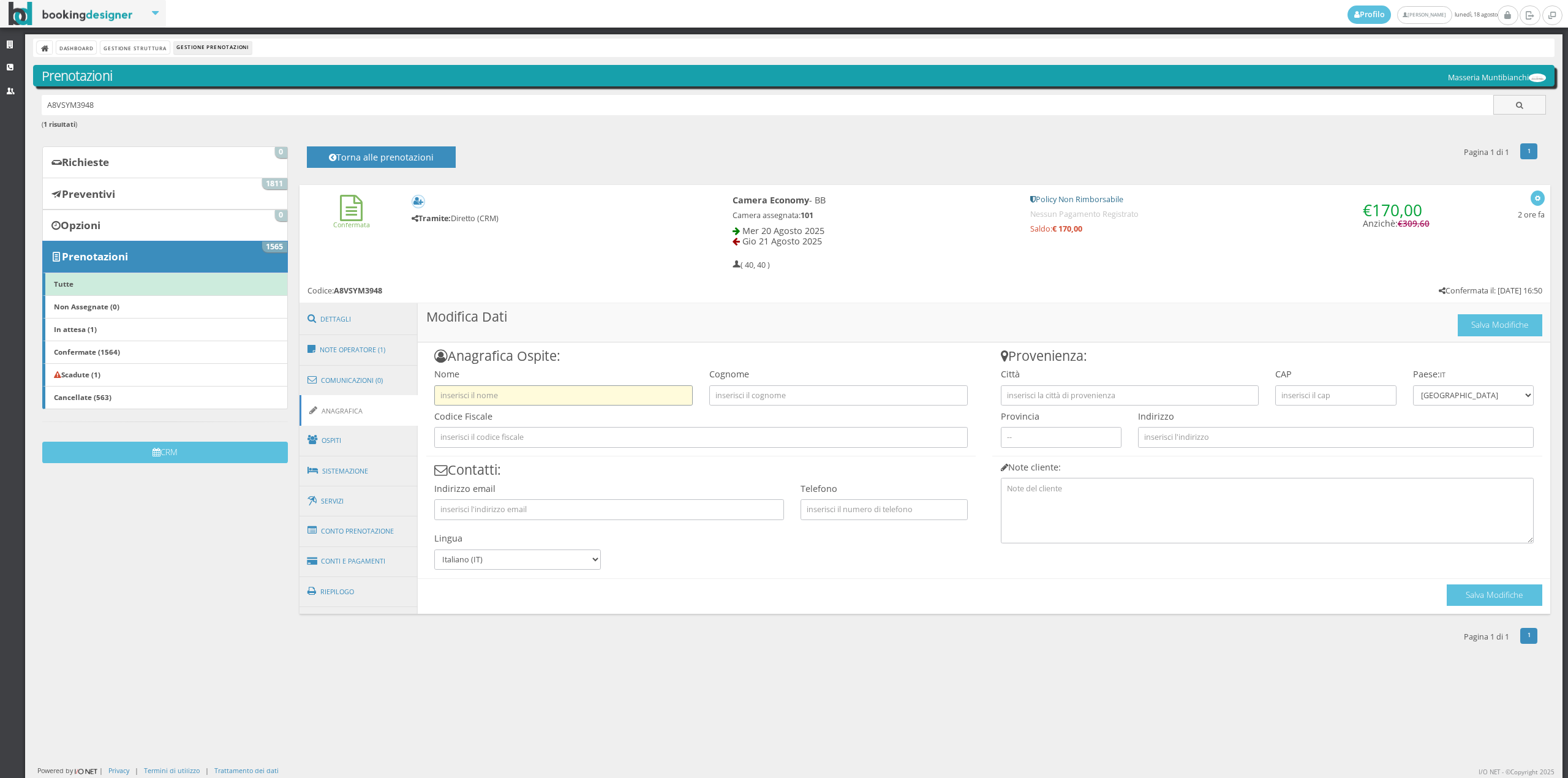
click at [493, 401] on input "text" at bounding box center [563, 395] width 258 height 20
type input "Rotondo"
click at [66, 49] on link "Dashboard" at bounding box center [76, 47] width 40 height 13
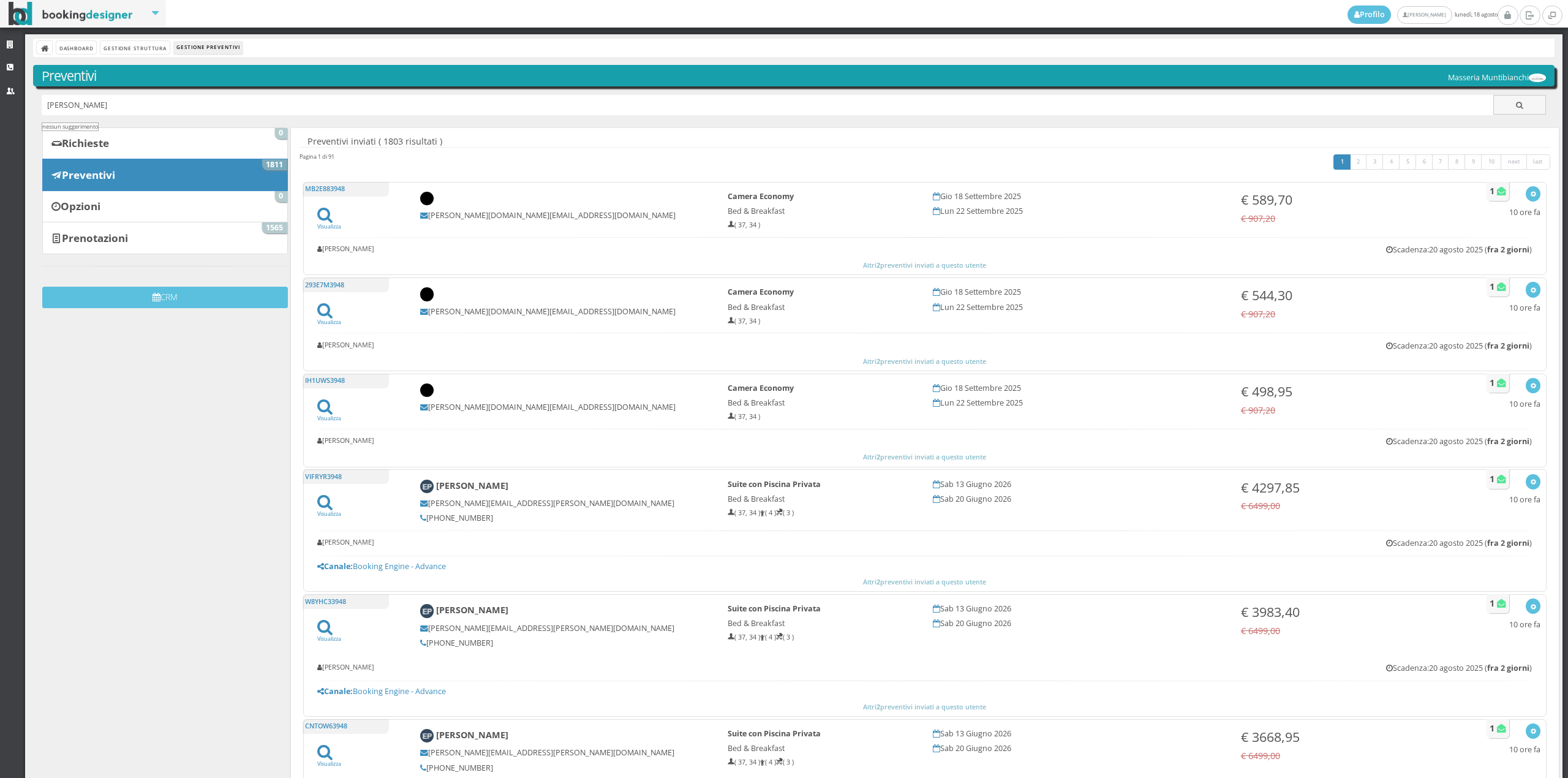
type input "[PERSON_NAME]"
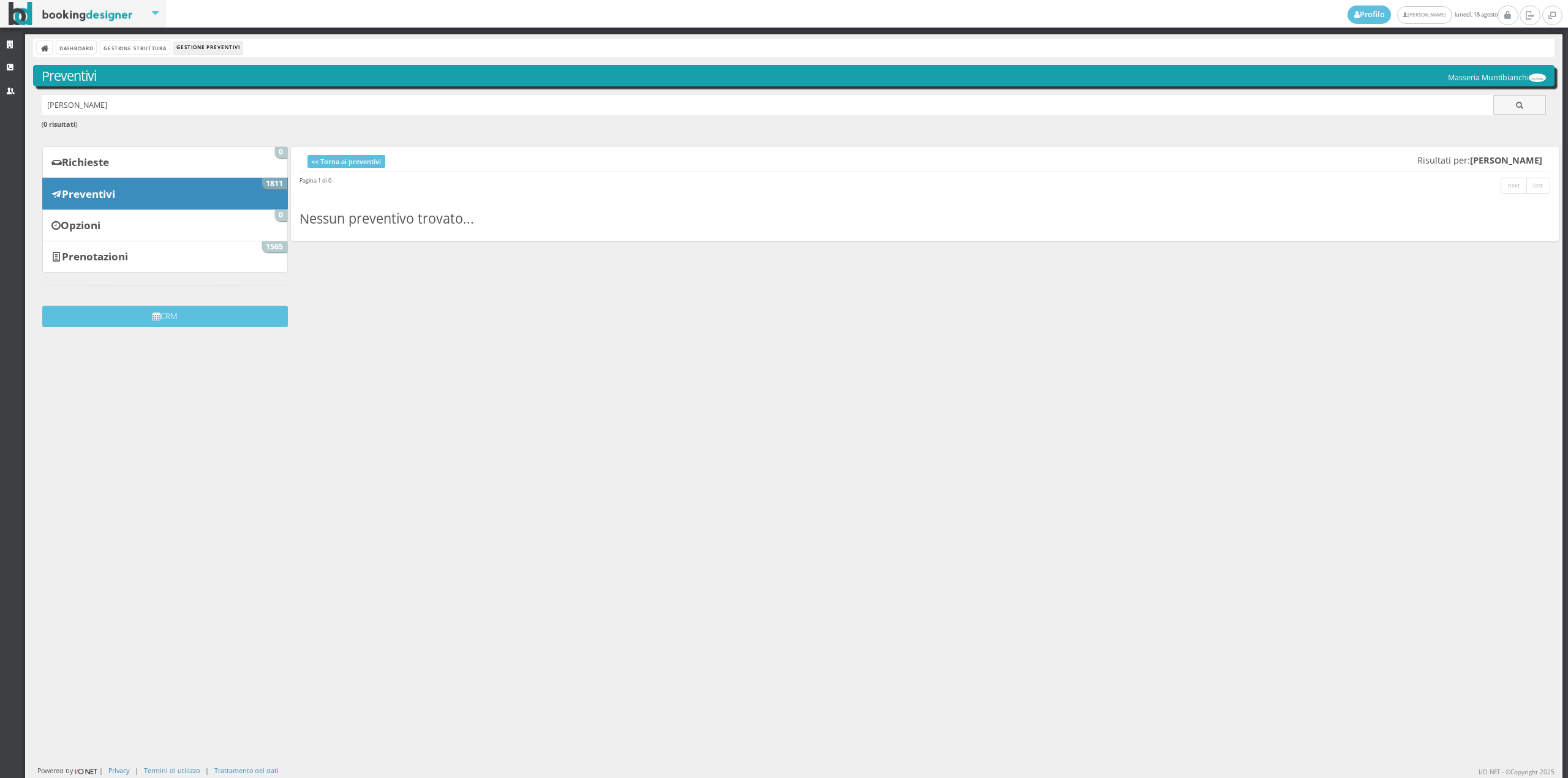
click at [148, 103] on input "[PERSON_NAME]" at bounding box center [768, 105] width 1452 height 20
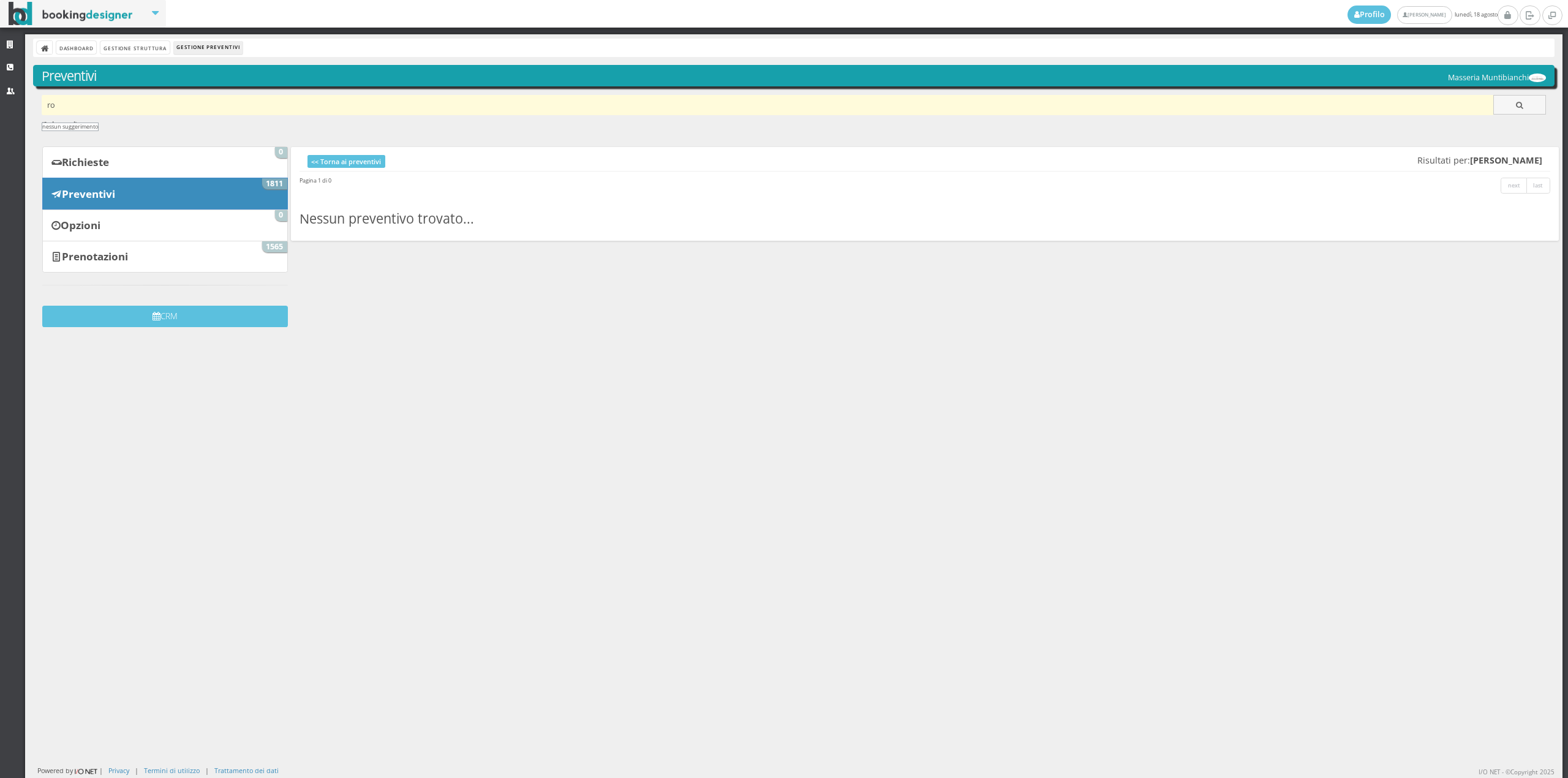
type input "r"
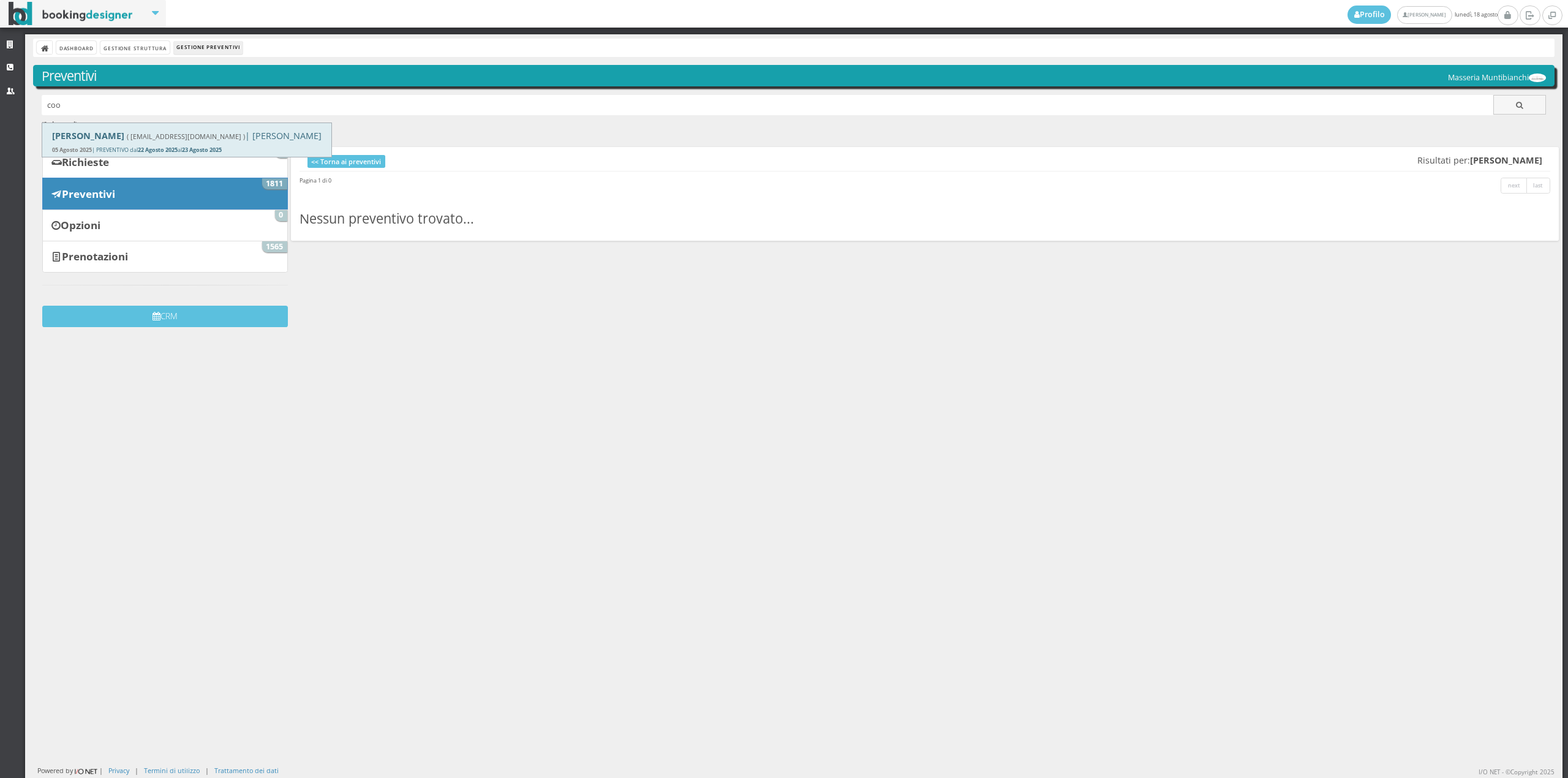
type input "coo"
click at [138, 145] on div "[PERSON_NAME] ( [EMAIL_ADDRESS][DOMAIN_NAME] ) | Masseria Muntibianchi 05 Agost…" at bounding box center [186, 140] width 289 height 33
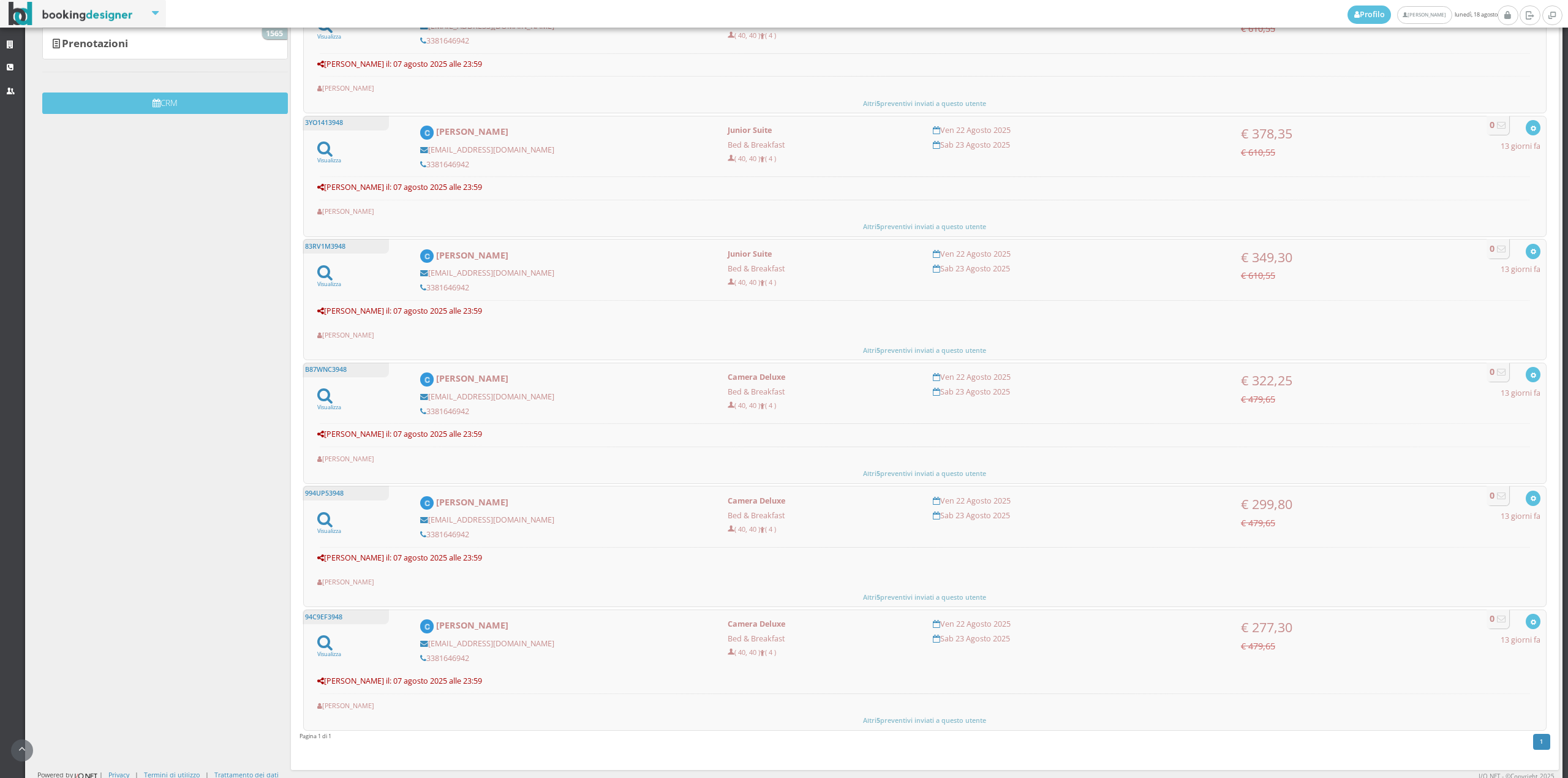
scroll to position [243, 0]
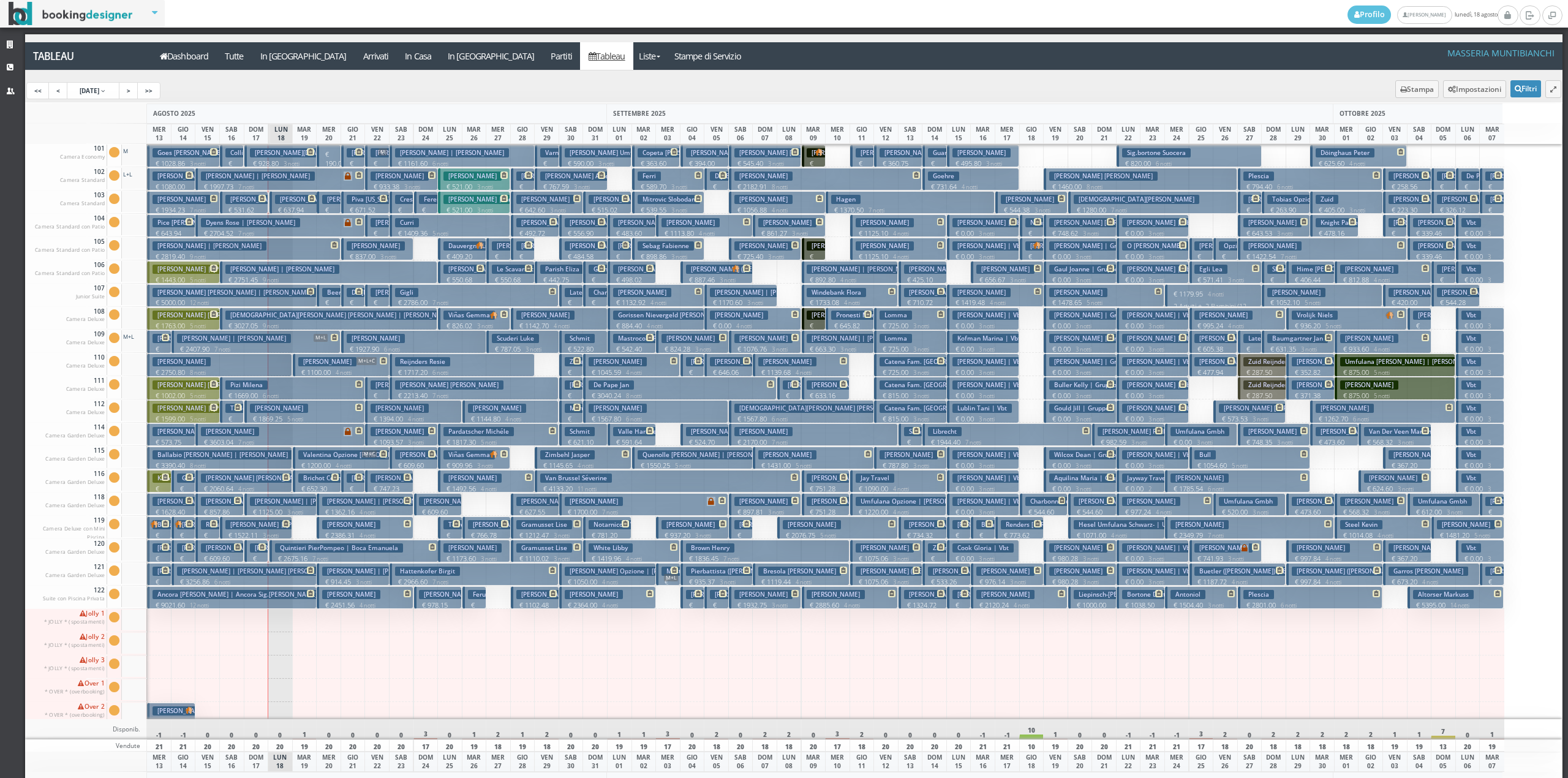
click at [331, 157] on p "€ 190.00 1 notti" at bounding box center [330, 168] width 15 height 39
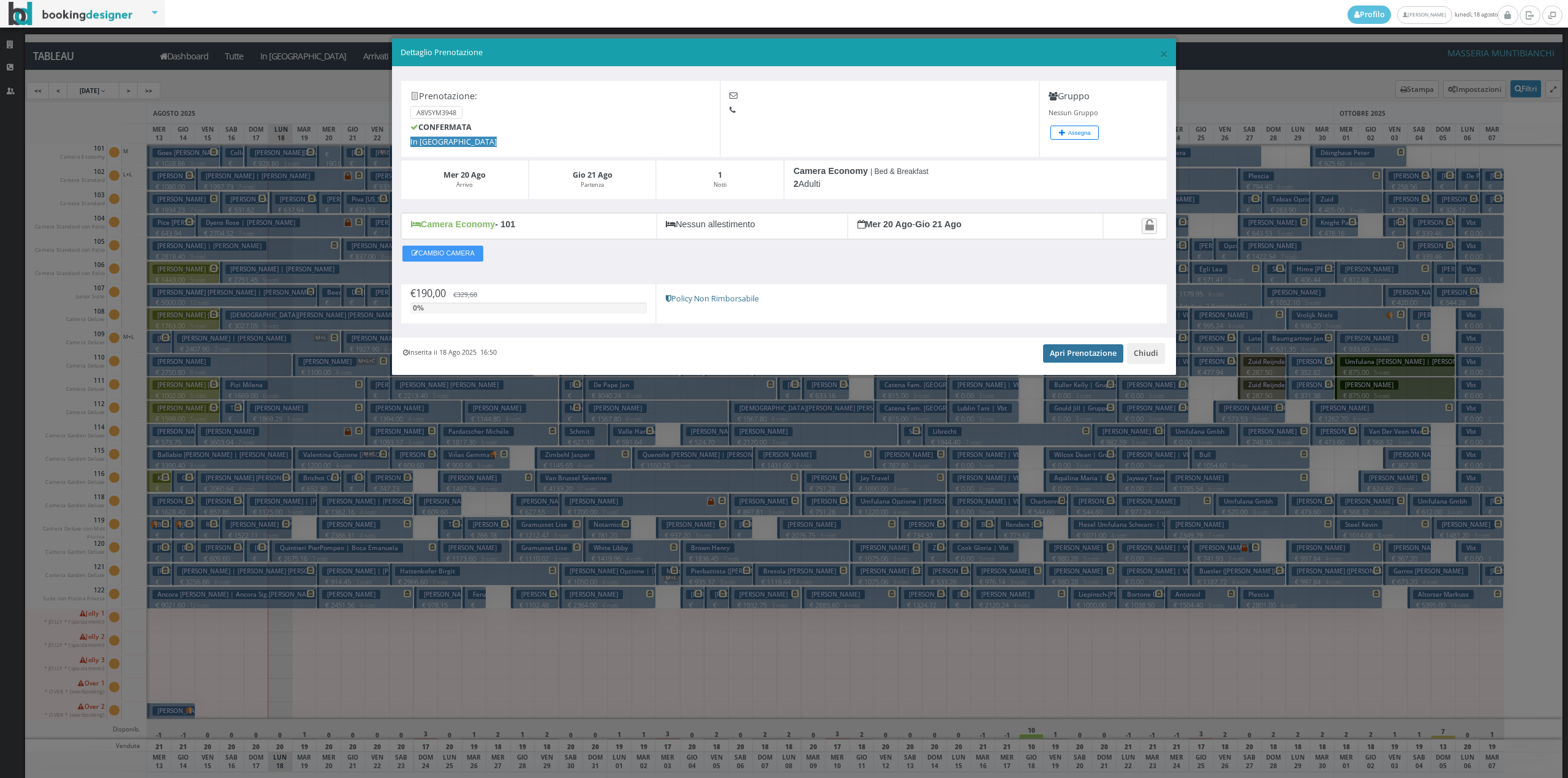
click at [1100, 353] on link "Apri Prenotazione" at bounding box center [1083, 353] width 80 height 18
click at [1091, 354] on link "Apri Prenotazione" at bounding box center [1083, 353] width 80 height 18
click at [1150, 349] on button "Chiudi" at bounding box center [1146, 353] width 38 height 21
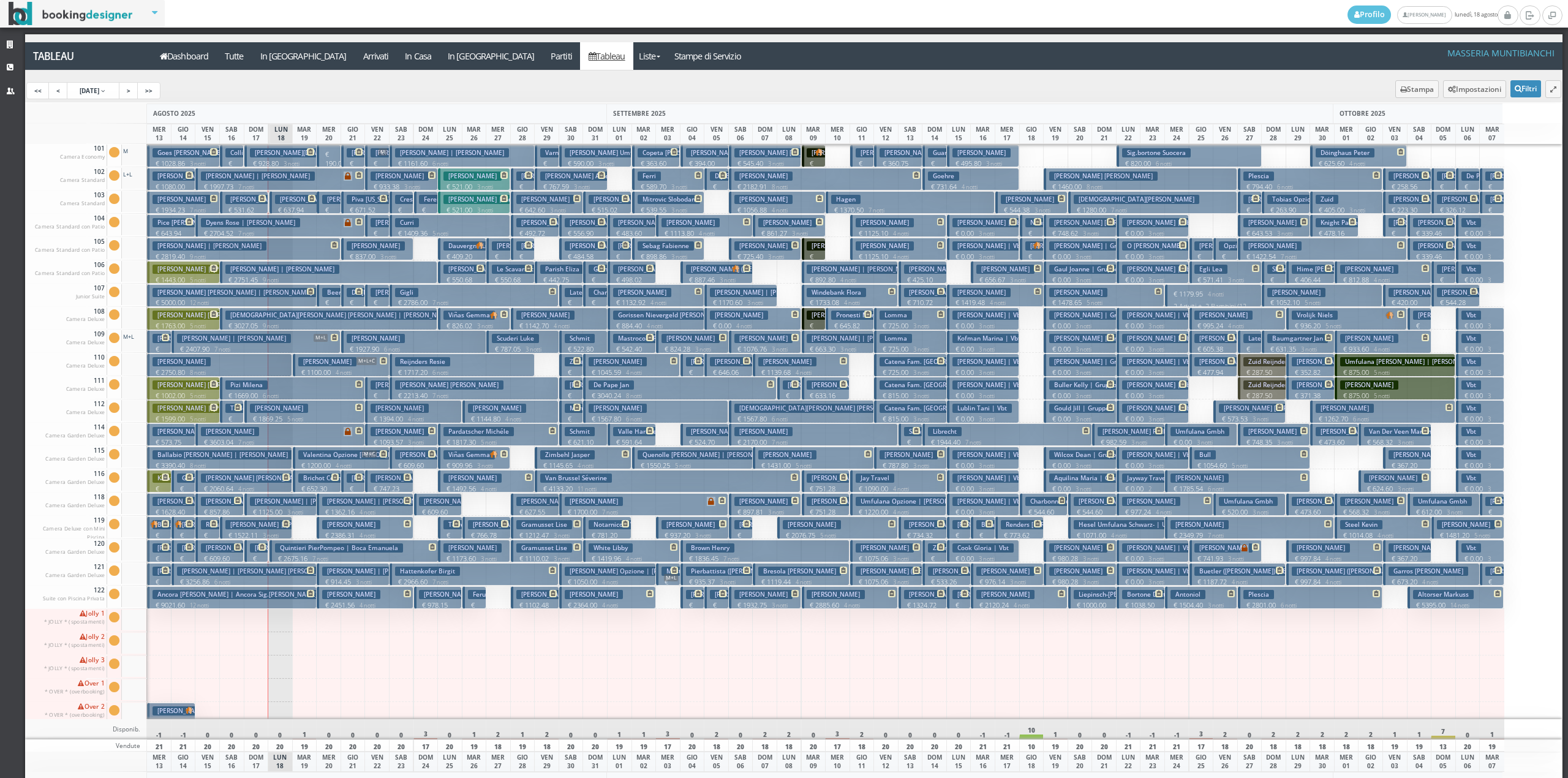
click at [721, 277] on small "3 notti" at bounding box center [725, 280] width 21 height 8
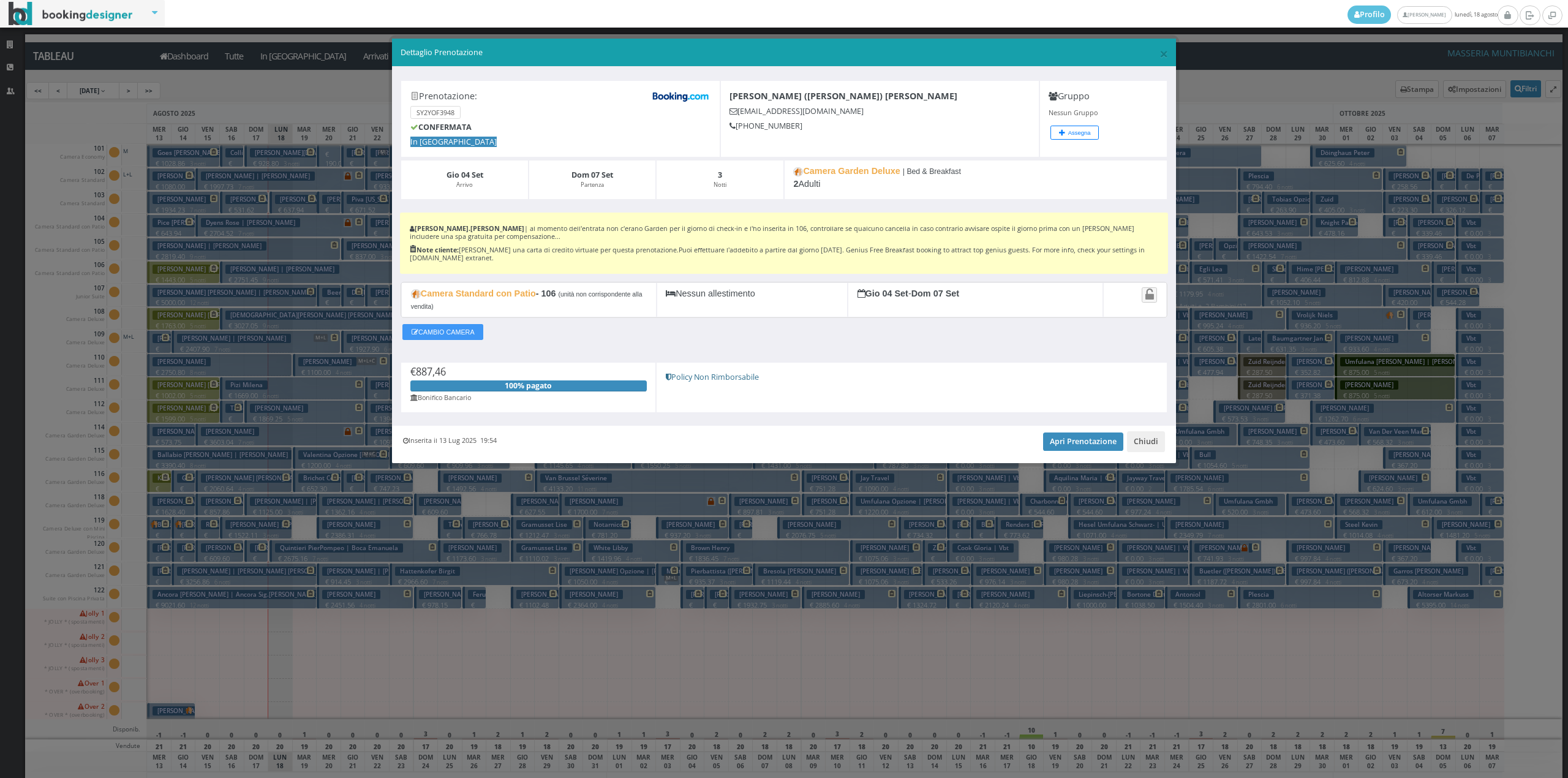
click at [1150, 456] on div "Inserita il 13 Lug 2025 19:54 Apri Prenotazione Chiudi" at bounding box center [784, 444] width 784 height 37
click at [1137, 442] on button "Chiudi" at bounding box center [1146, 442] width 38 height 21
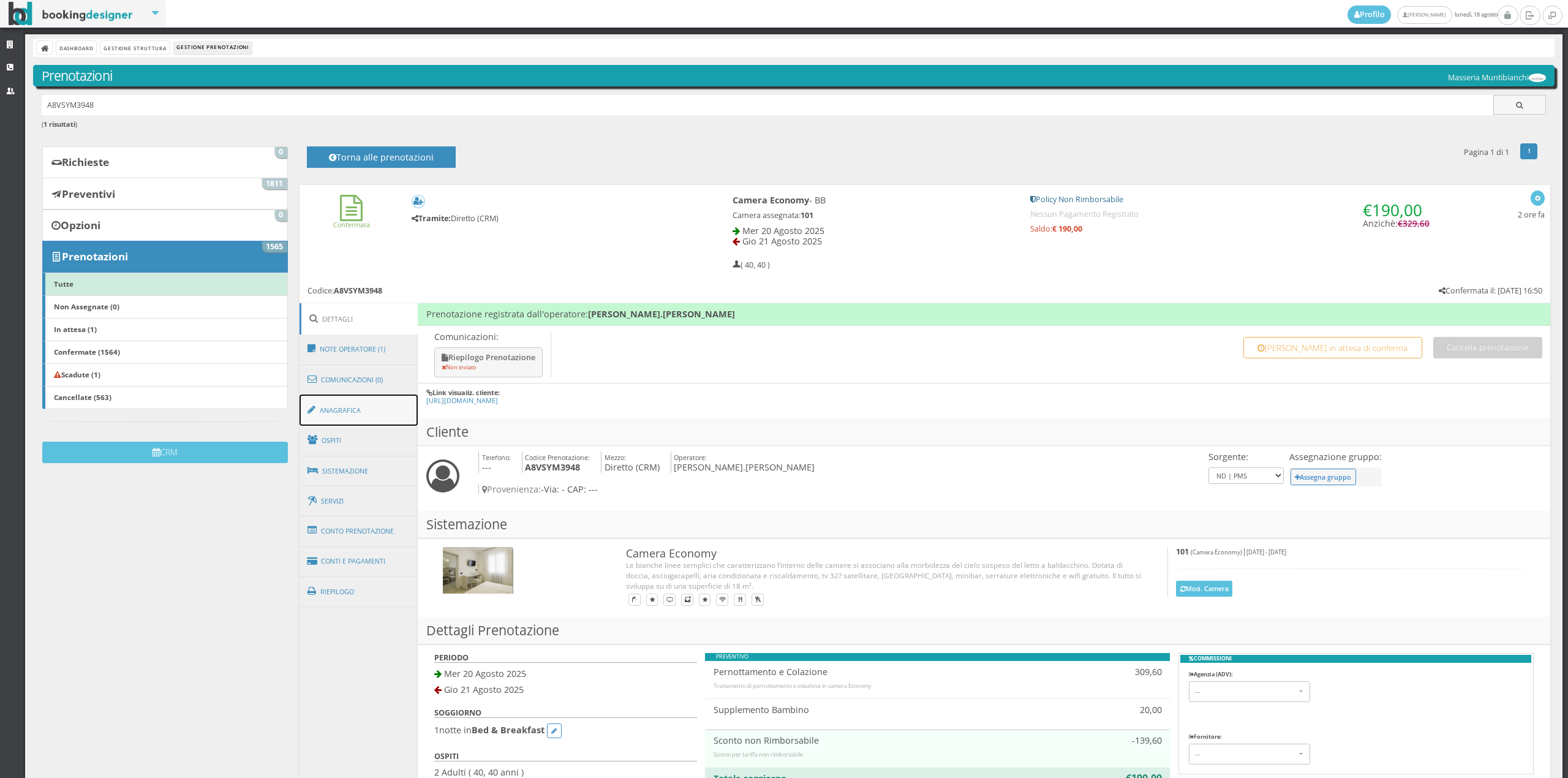
click at [343, 409] on link "Anagrafica" at bounding box center [359, 410] width 119 height 32
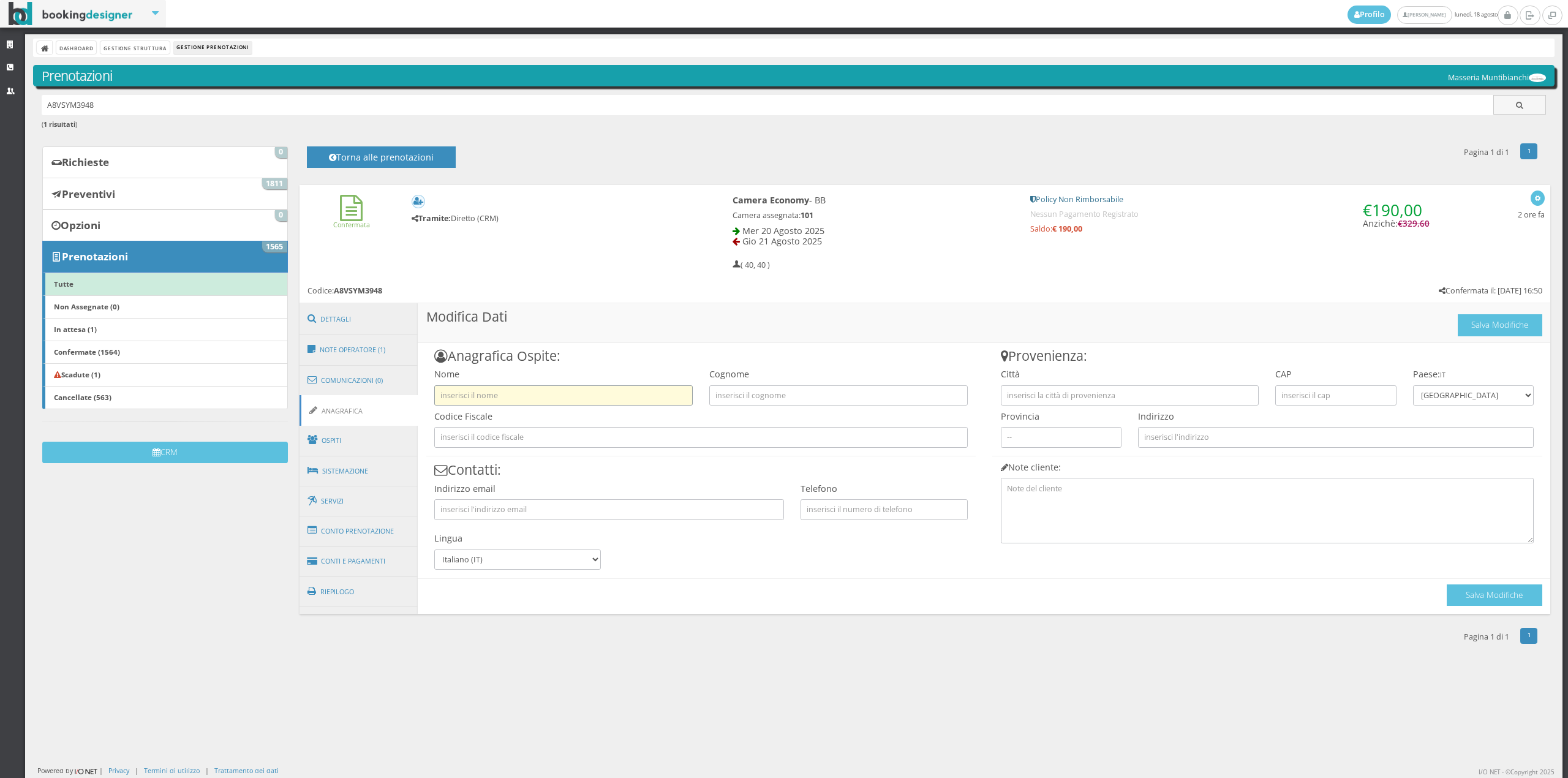
click at [545, 388] on input "text" at bounding box center [563, 395] width 258 height 20
type input "C"
type input "o"
type input "[PERSON_NAME]"
click at [738, 391] on input "text" at bounding box center [838, 395] width 258 height 20
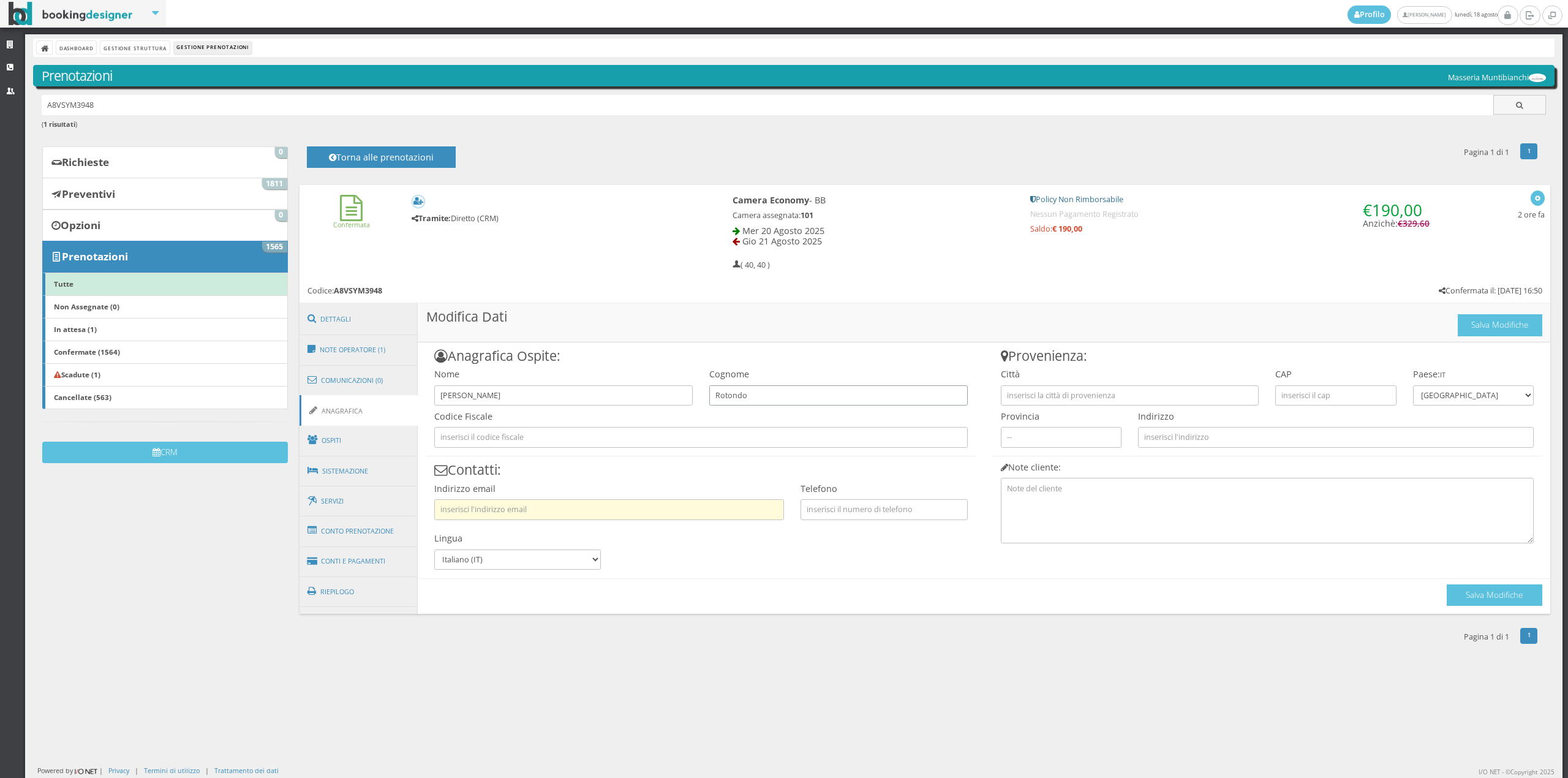
type input "Rotondo"
click at [681, 507] on input "text" at bounding box center [609, 509] width 350 height 20
type input "coortd89@"
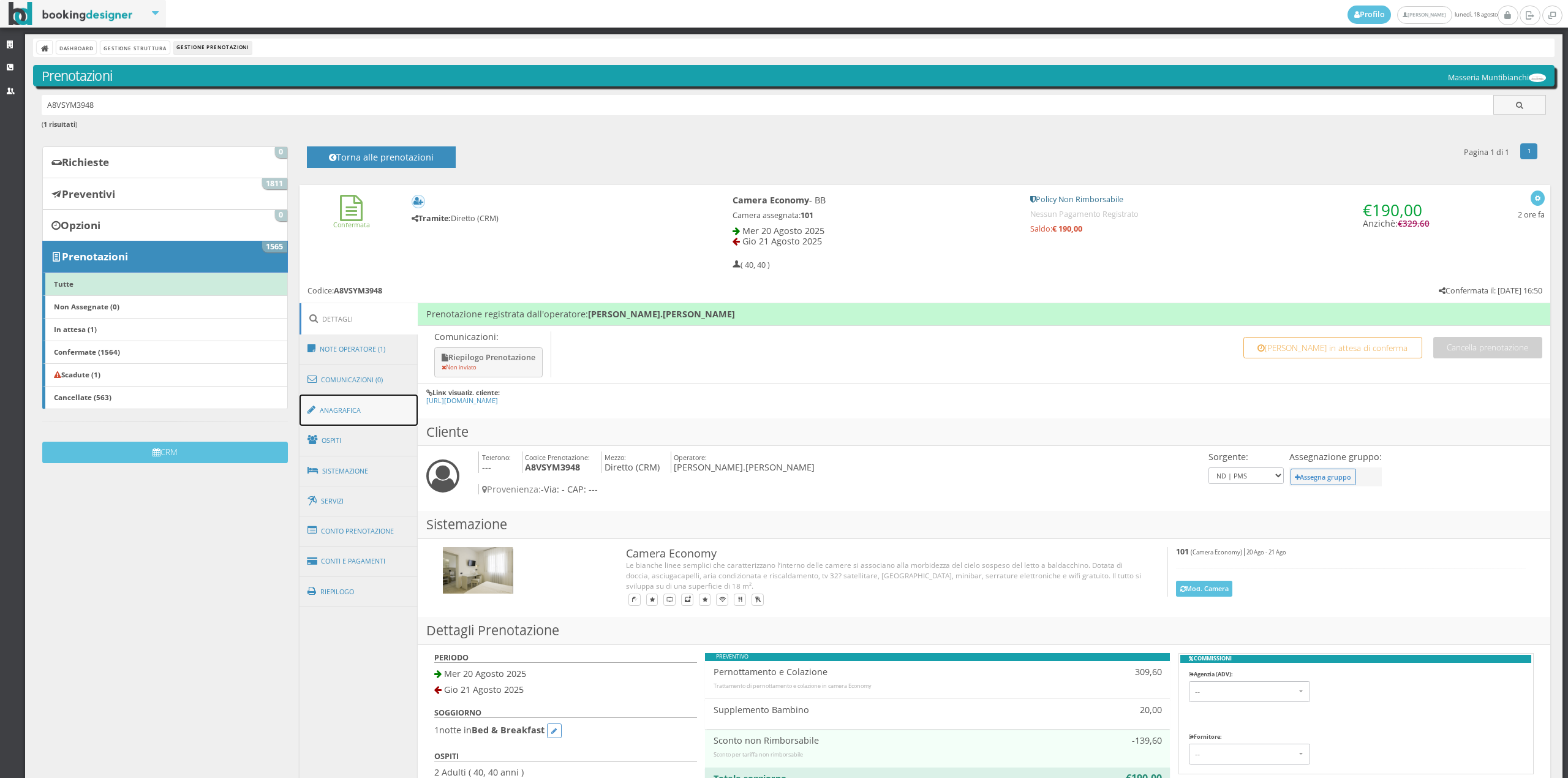
click at [354, 408] on link "Anagrafica" at bounding box center [359, 410] width 119 height 32
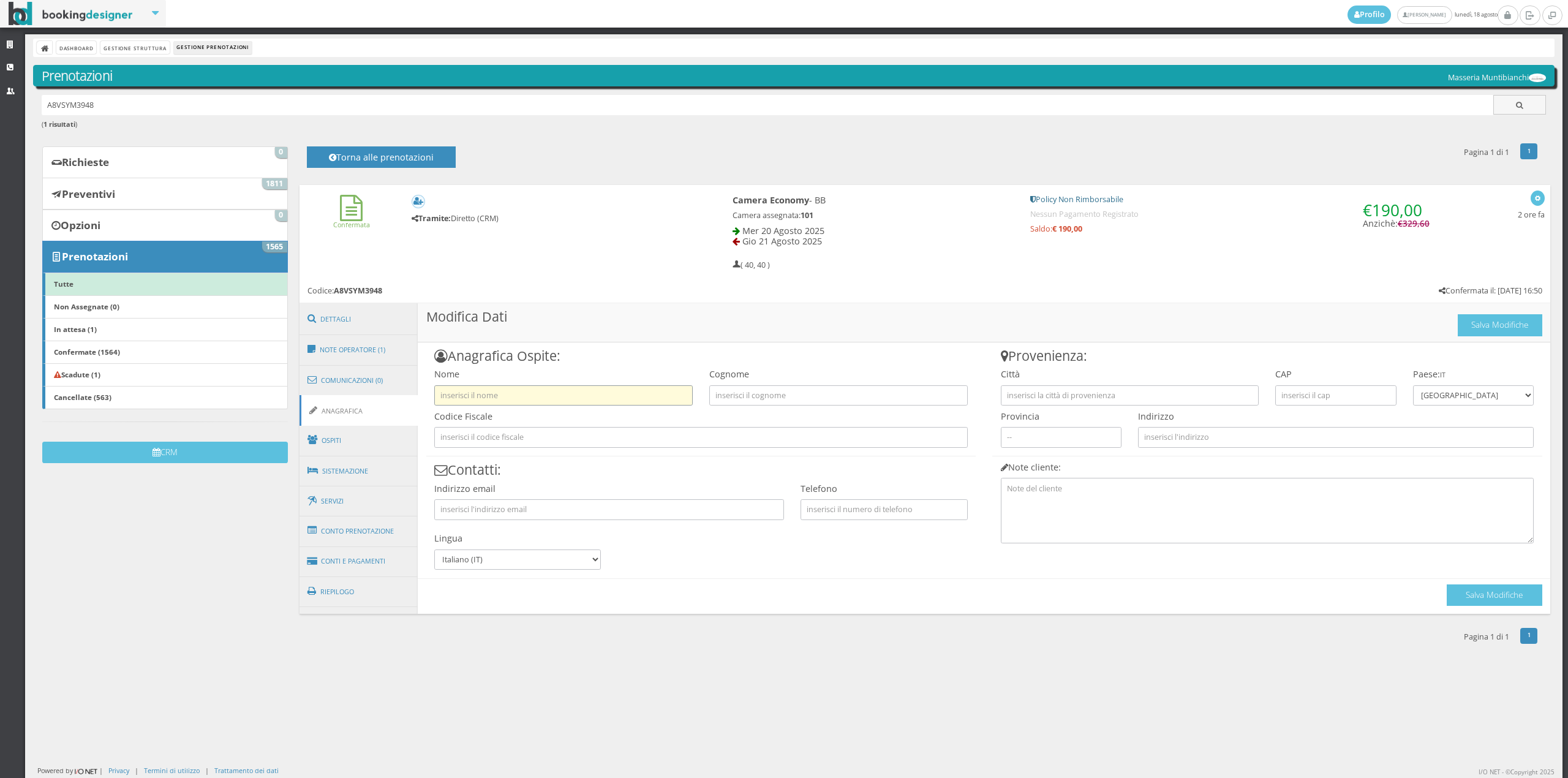
click at [510, 393] on input "text" at bounding box center [563, 395] width 258 height 20
type input "[PERSON_NAME]"
click at [796, 402] on input "text" at bounding box center [838, 395] width 258 height 20
type input "Rotondo"
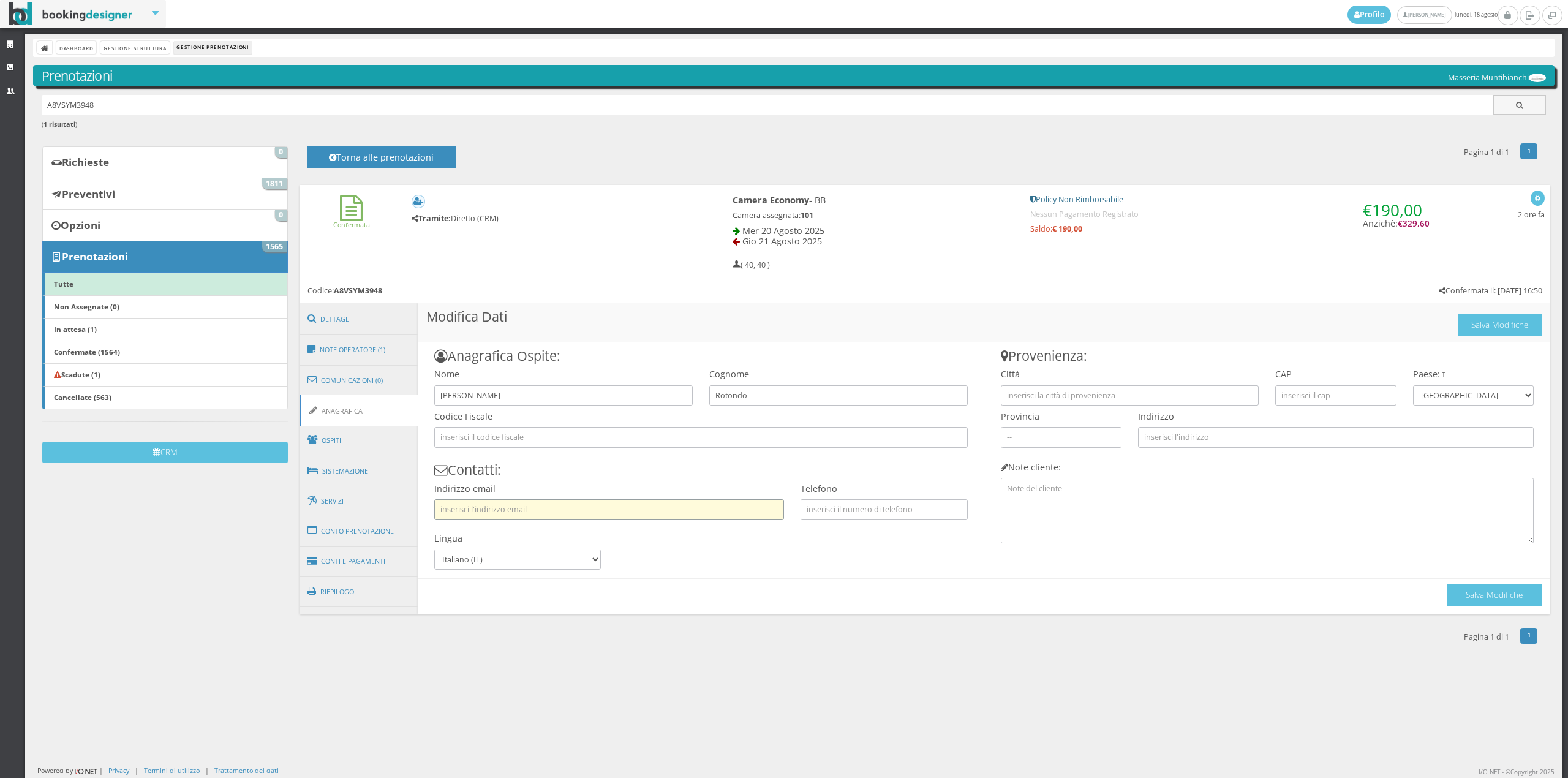
click at [741, 503] on input "text" at bounding box center [609, 509] width 350 height 20
type input "[EMAIL_ADDRESS][DOMAIN_NAME]"
drag, startPoint x: 1449, startPoint y: 590, endPoint x: 1456, endPoint y: 587, distance: 7.6
click at [1453, 588] on button "Salva Modifiche" at bounding box center [1494, 595] width 95 height 21
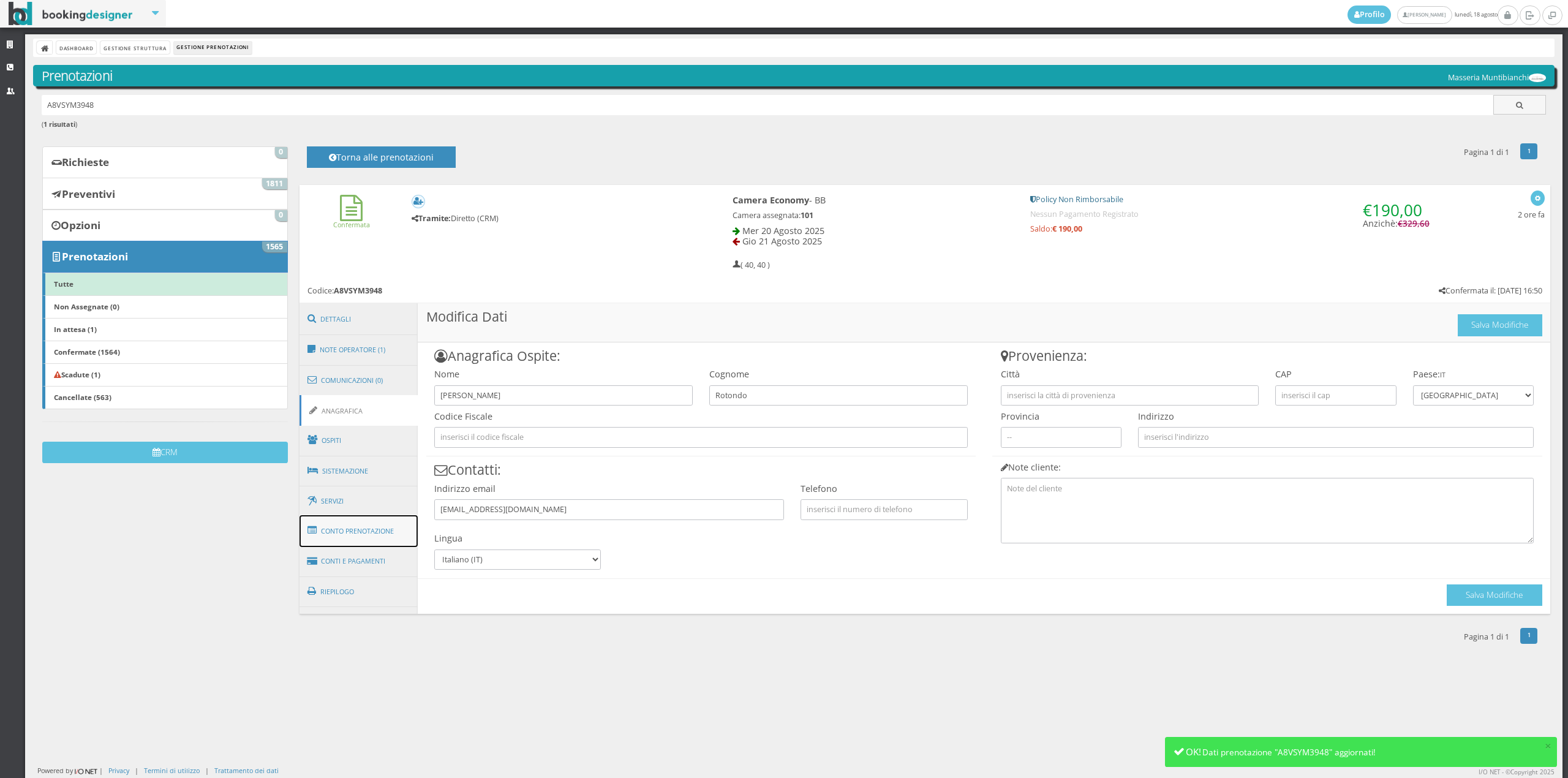
click at [370, 525] on link "Conto Prenotazione" at bounding box center [359, 531] width 119 height 32
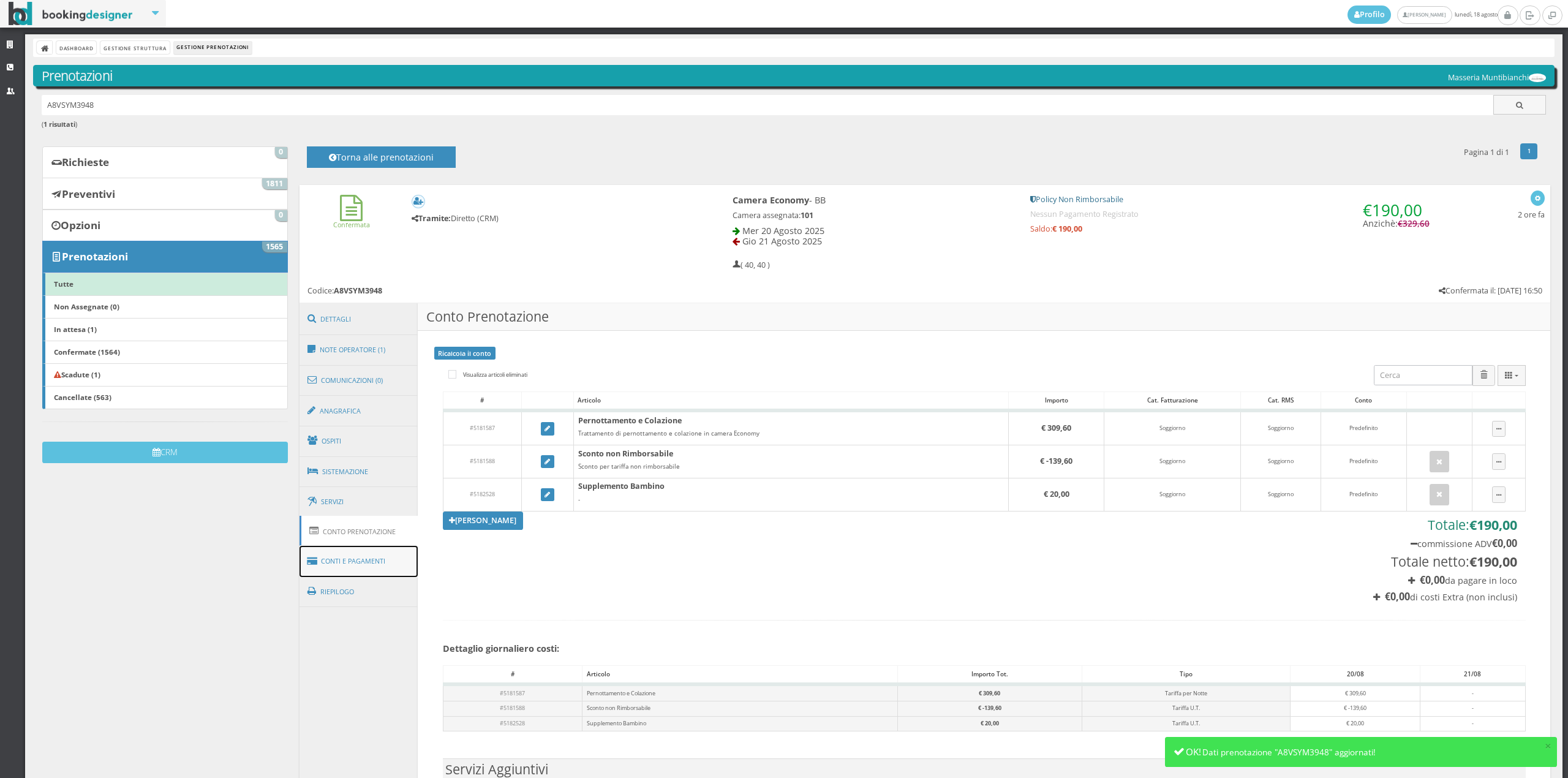
click at [371, 561] on link "Conti e Pagamenti" at bounding box center [359, 561] width 119 height 31
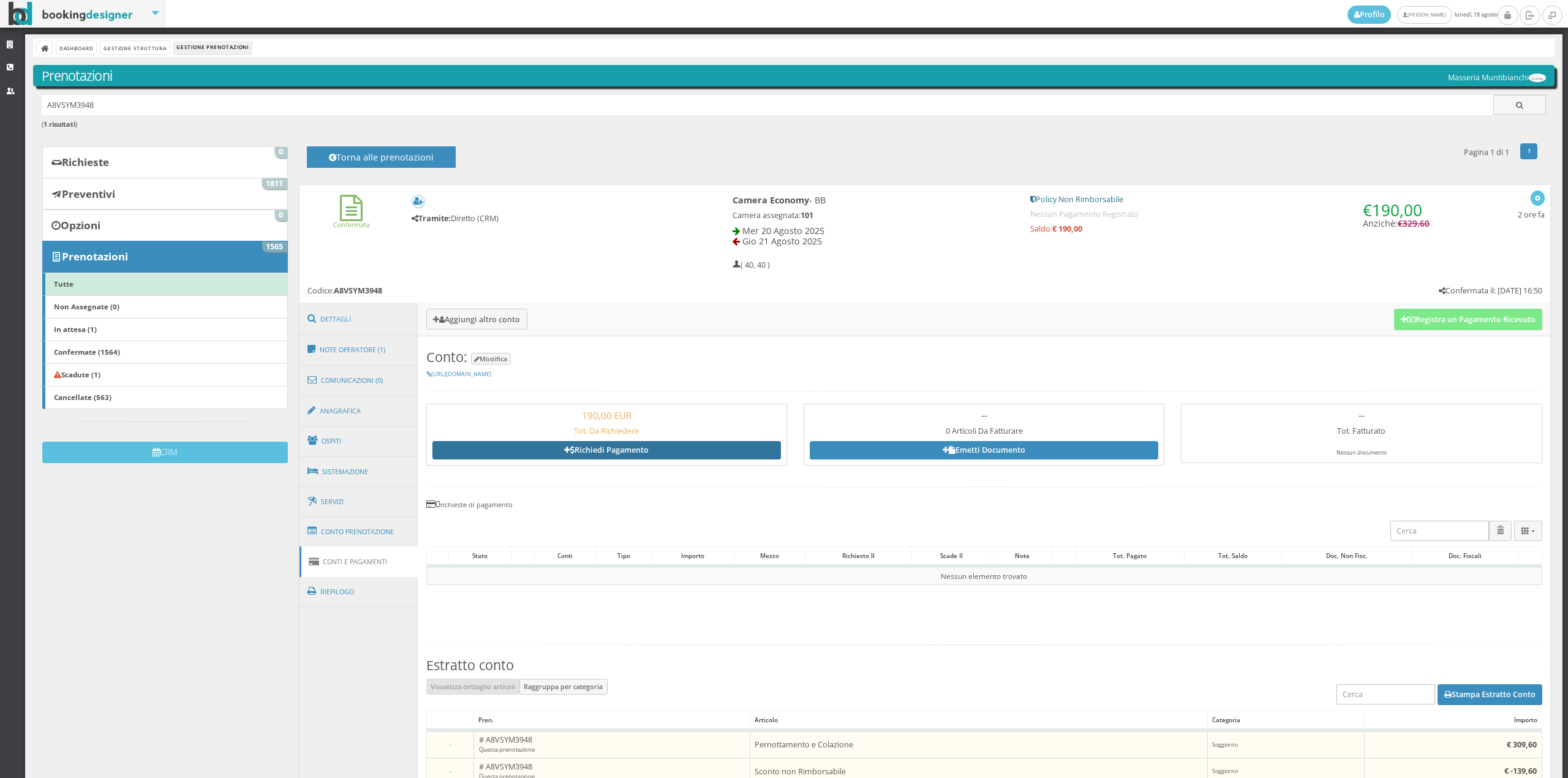
click at [598, 442] on link "Richiedi Pagamento" at bounding box center [606, 450] width 349 height 18
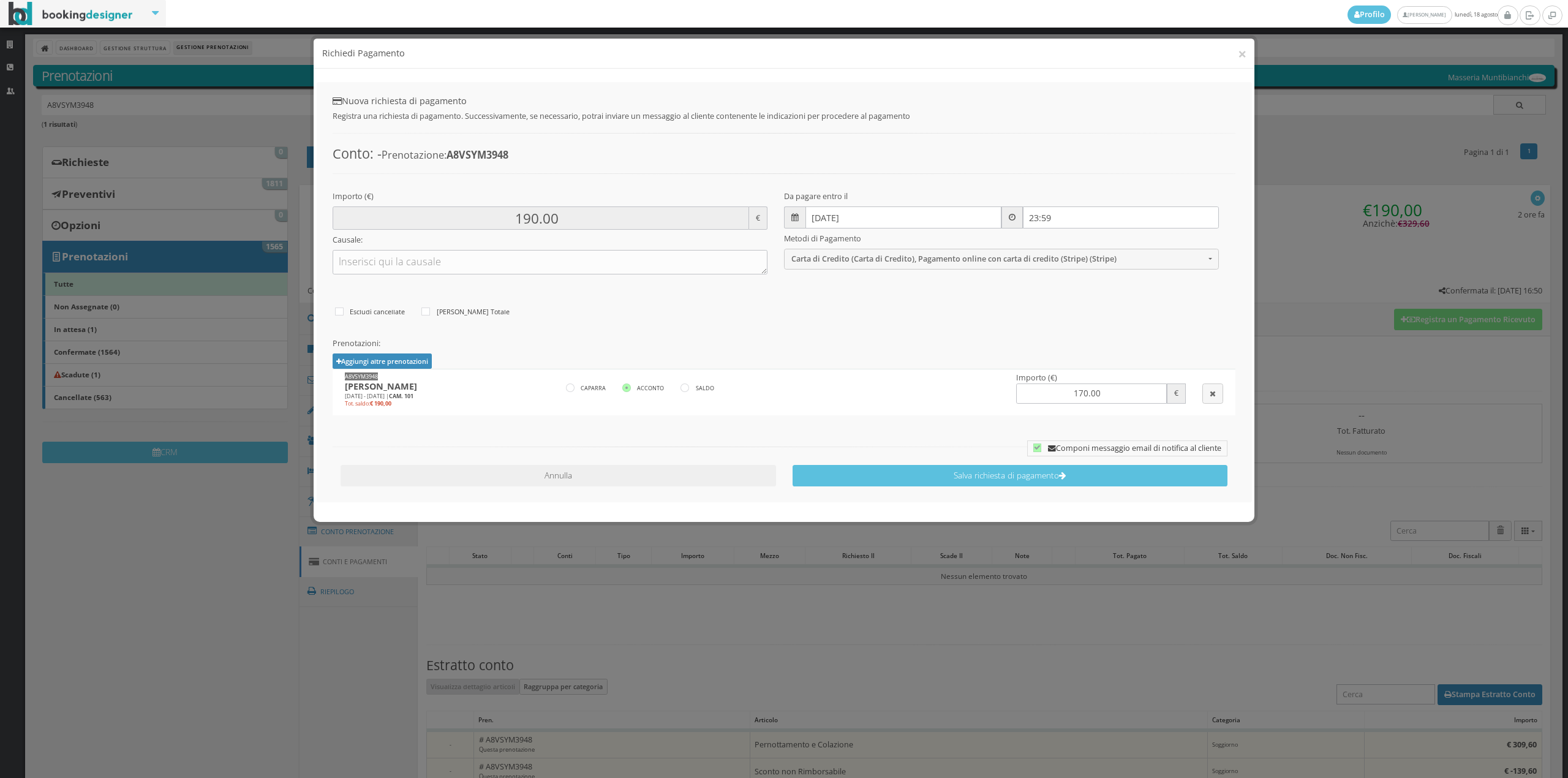
type input "170.00"
click at [687, 384] on label "SALDO" at bounding box center [696, 389] width 33 height 15
radio input"] "true"
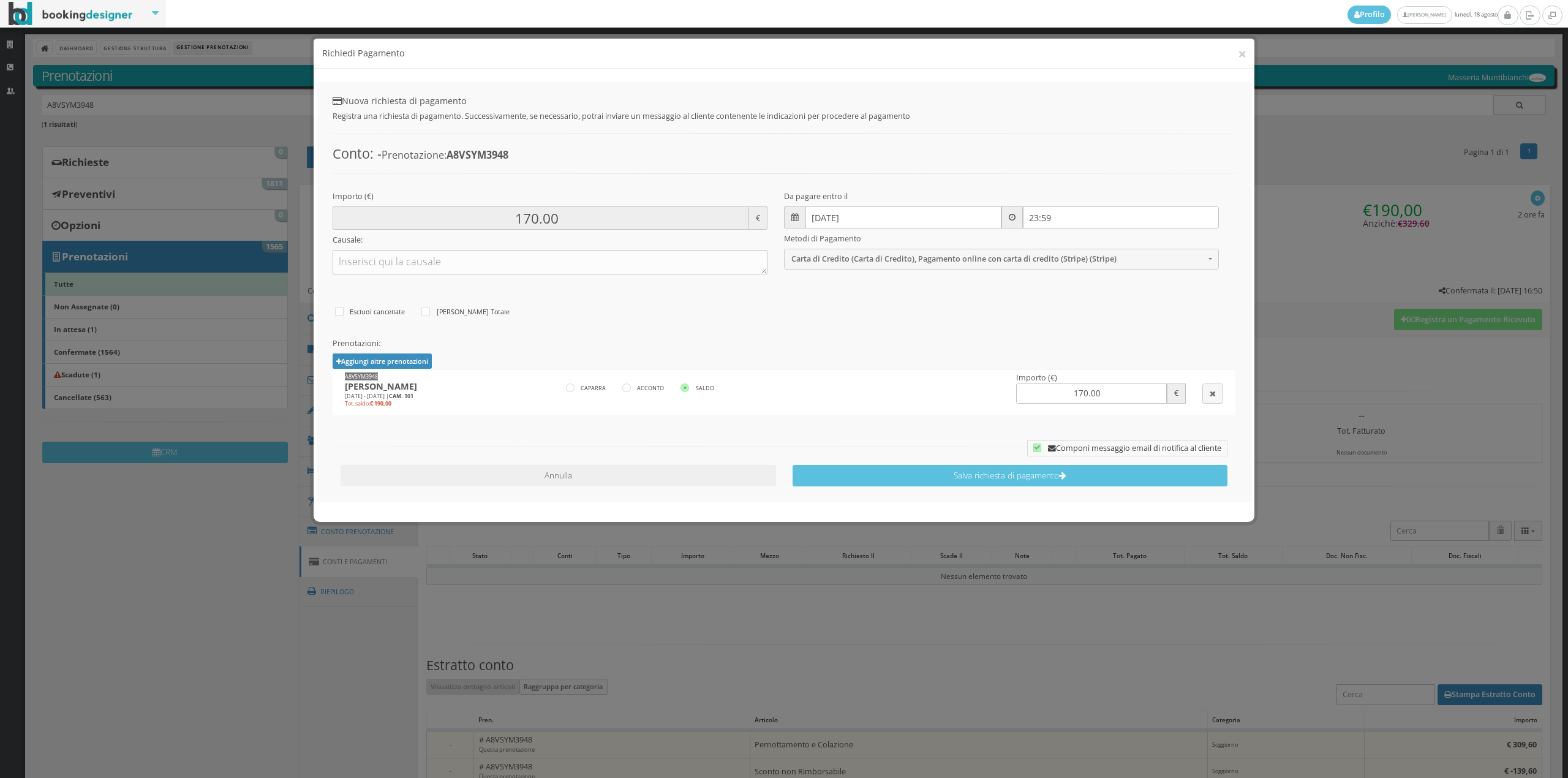
type input "190.00"
click at [910, 405] on button "Pernottamento e Colazione | € 309.60, Sconto non Rimborsabile | € -139.60, Supp…" at bounding box center [864, 395] width 143 height 20
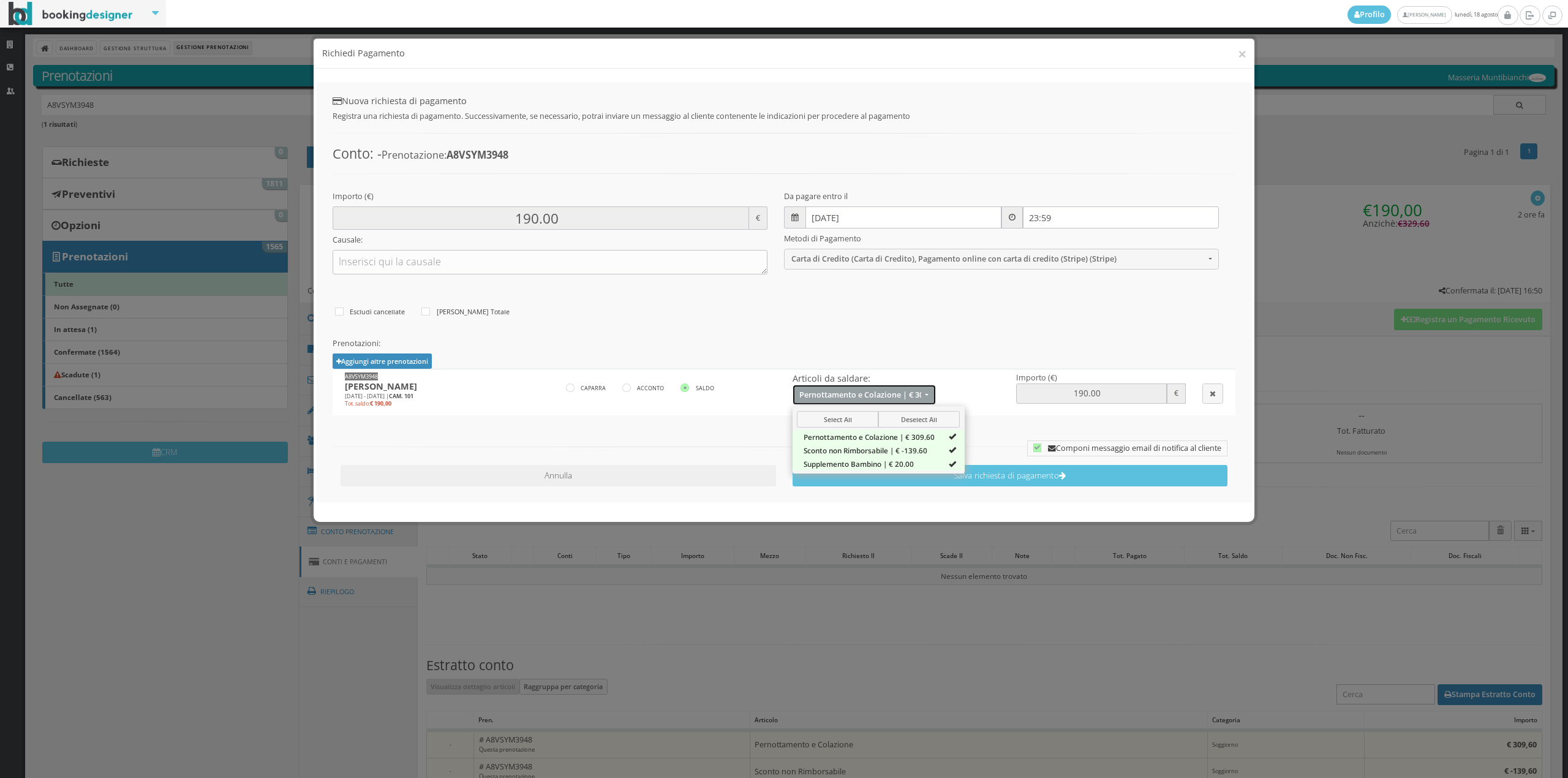
click at [910, 402] on button "Pernottamento e Colazione | € 309.60, Sconto non Rimborsabile | € -139.60, Supp…" at bounding box center [864, 395] width 143 height 20
click at [834, 215] on input "20/08/2025" at bounding box center [904, 218] width 196 height 22
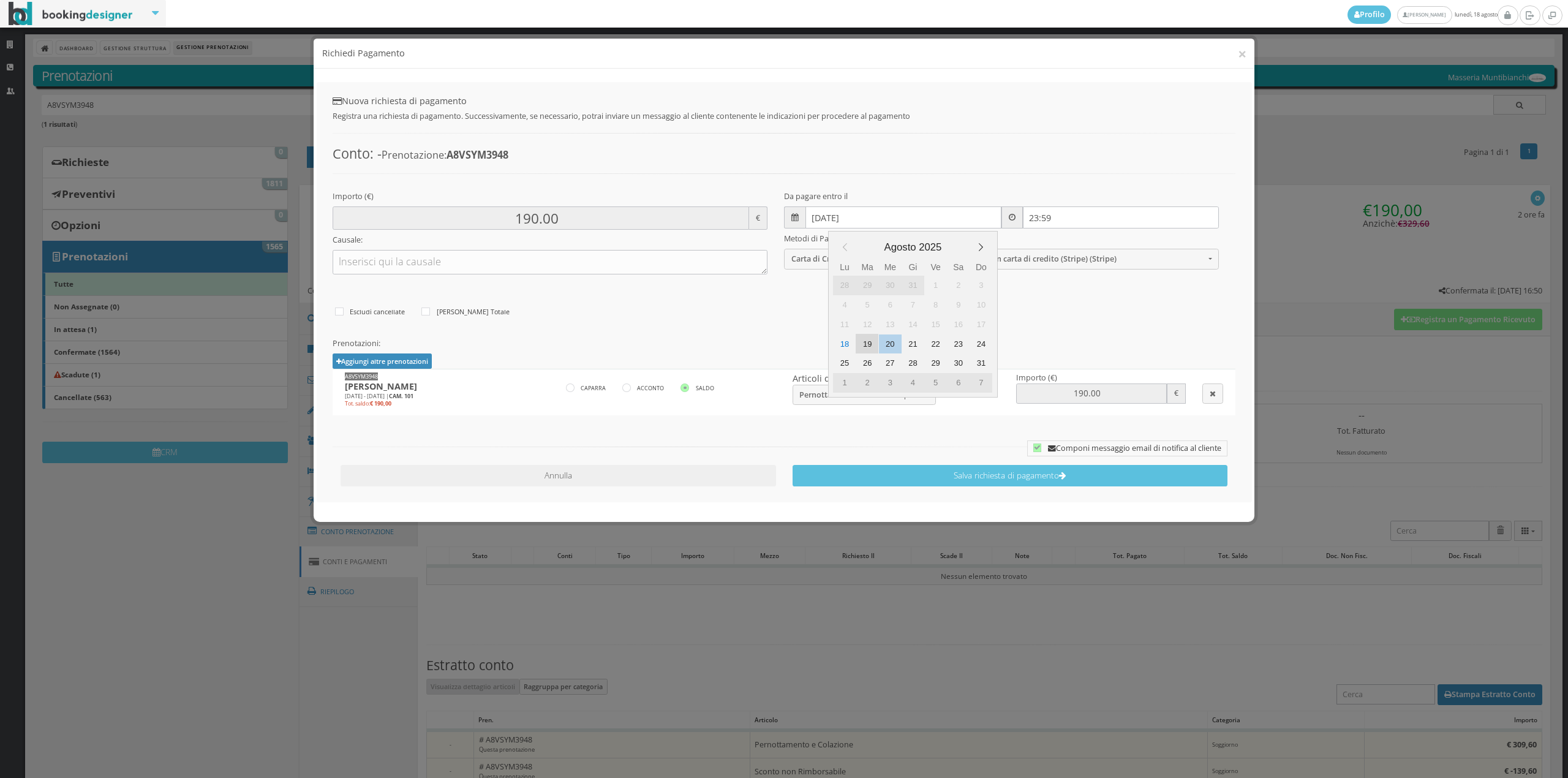
click at [873, 342] on div "19" at bounding box center [867, 344] width 23 height 20
type input "19/08/2025"
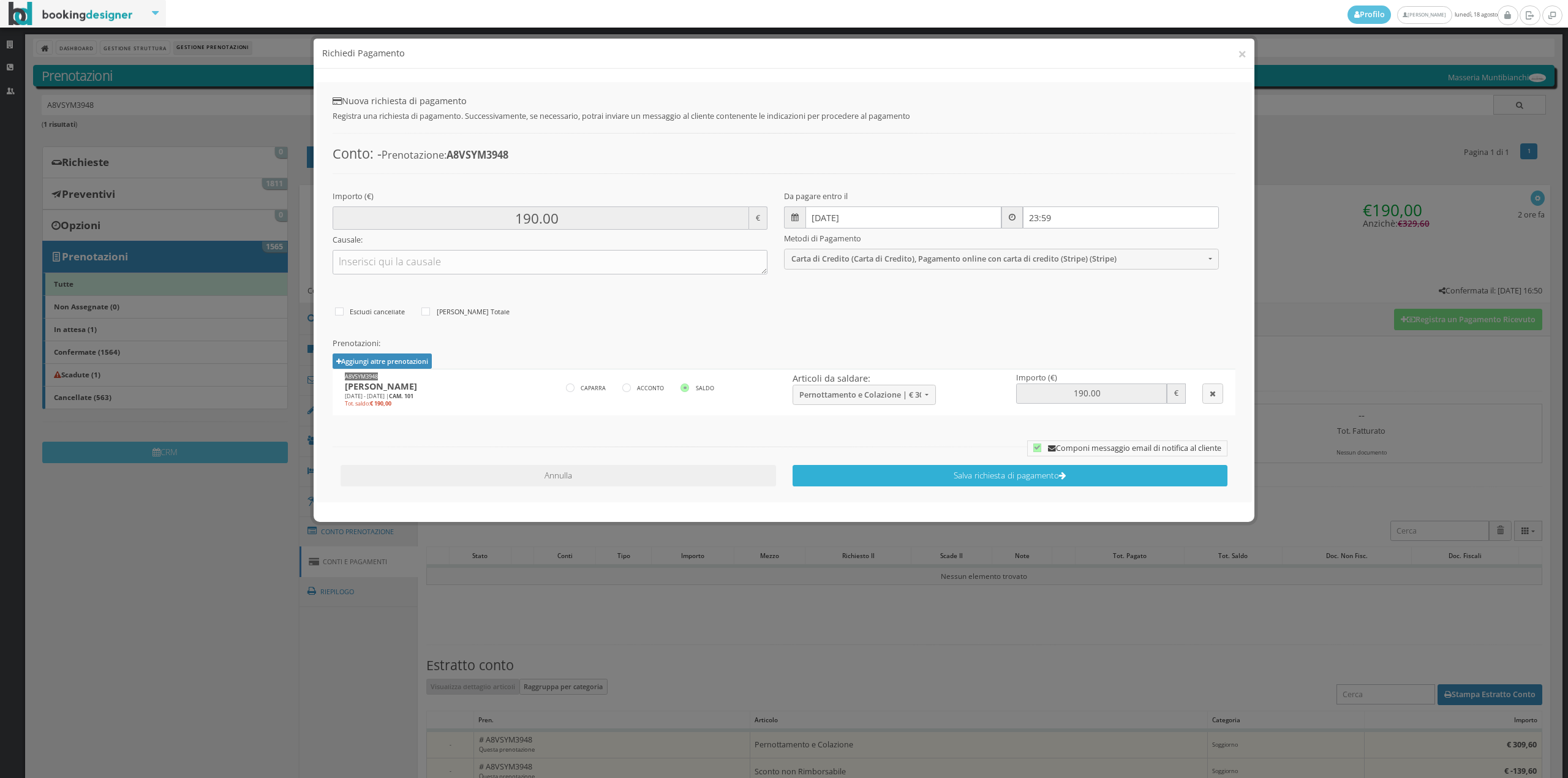
click at [988, 481] on button "Salva richiesta di pagamento" at bounding box center [1010, 475] width 435 height 21
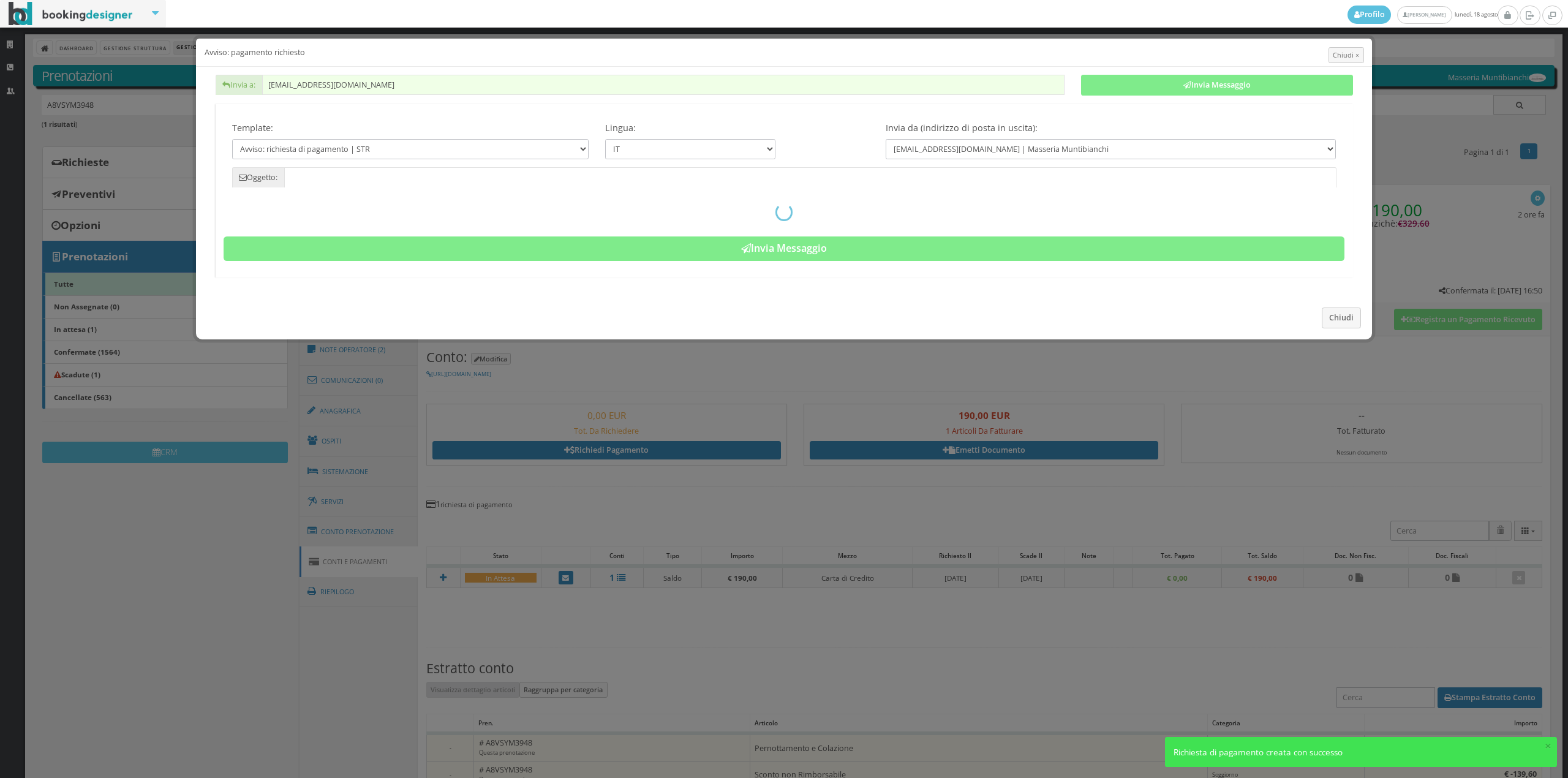
type input "Pagamento richiesto - Prenotazione: A8VSYM3948 -"
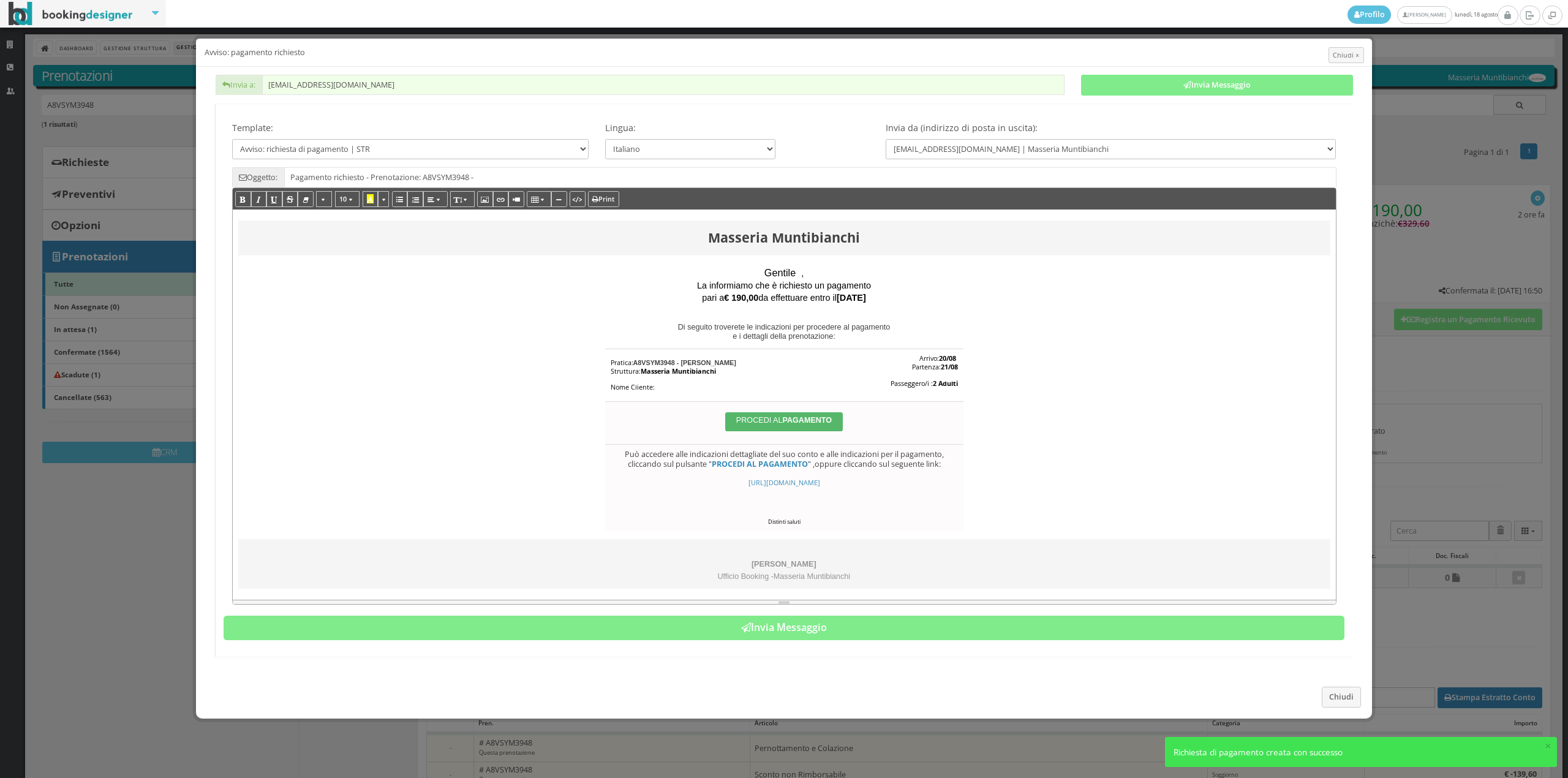
click at [799, 272] on span at bounding box center [800, 272] width 3 height 11
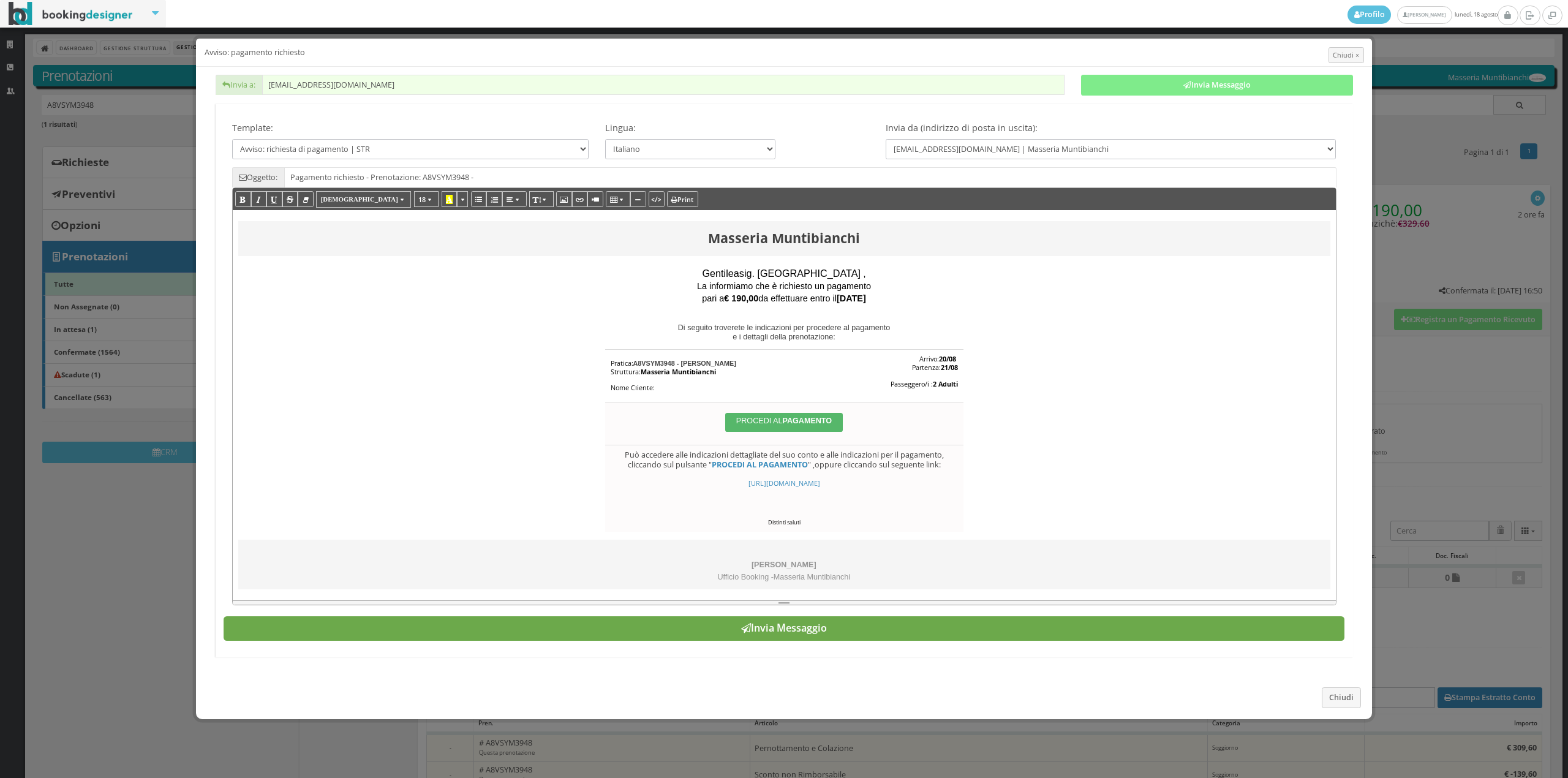
click at [867, 640] on button "Invia Messaggio" at bounding box center [784, 629] width 1121 height 25
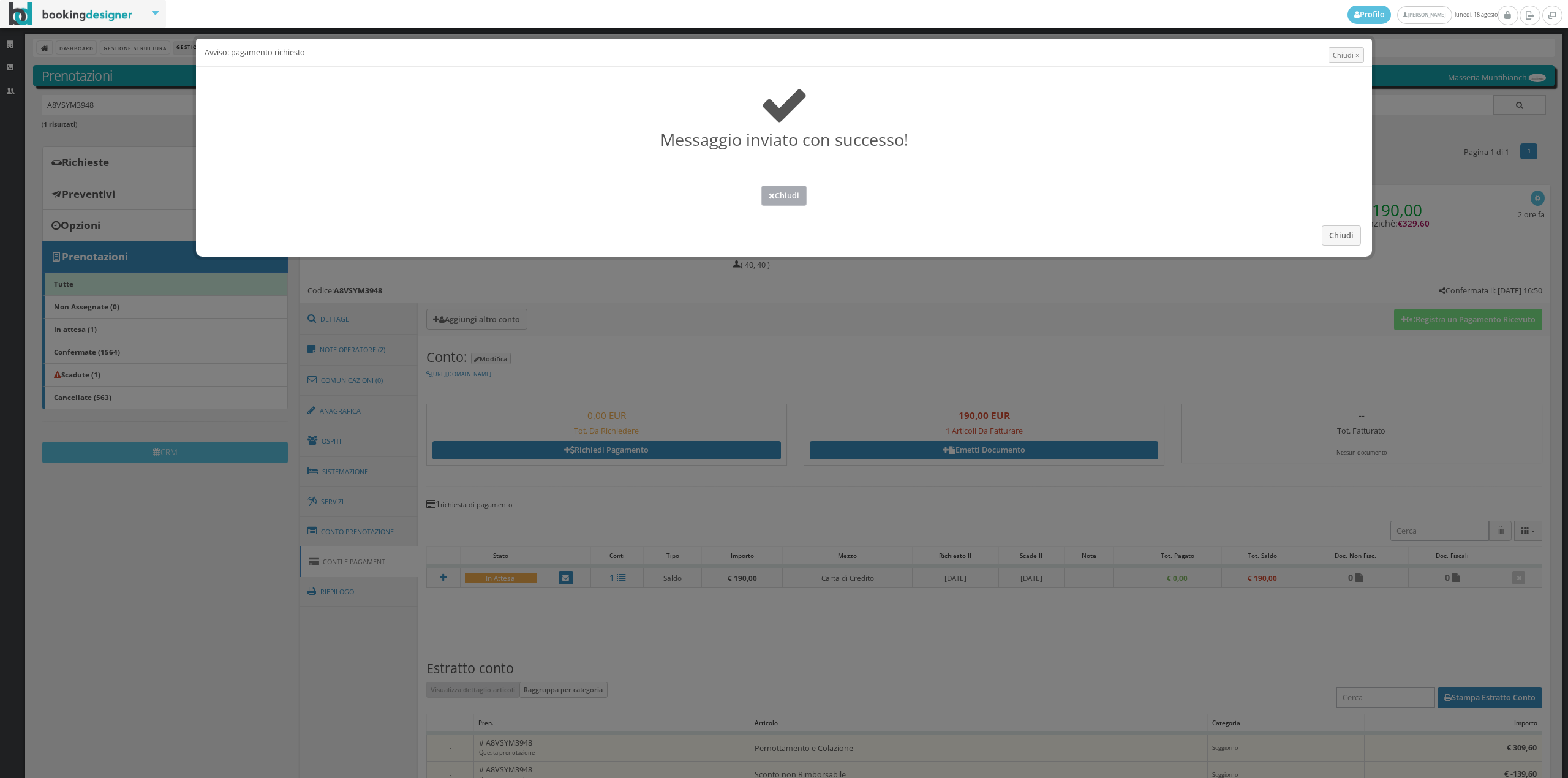
click at [780, 202] on button "Chiudi" at bounding box center [784, 196] width 45 height 20
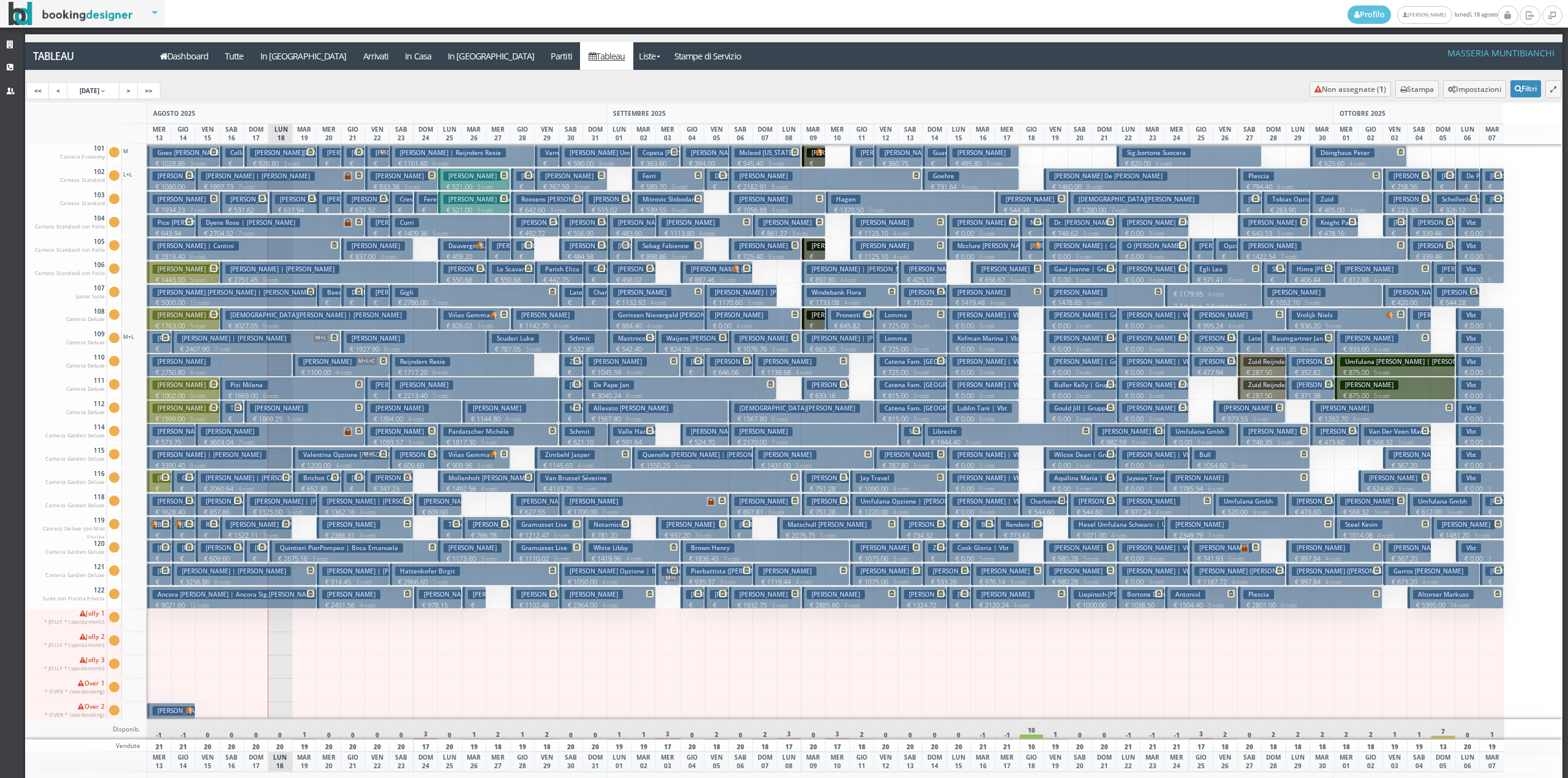
click at [339, 156] on h3 "Rotondo Cosimo" at bounding box center [351, 153] width 58 height 9
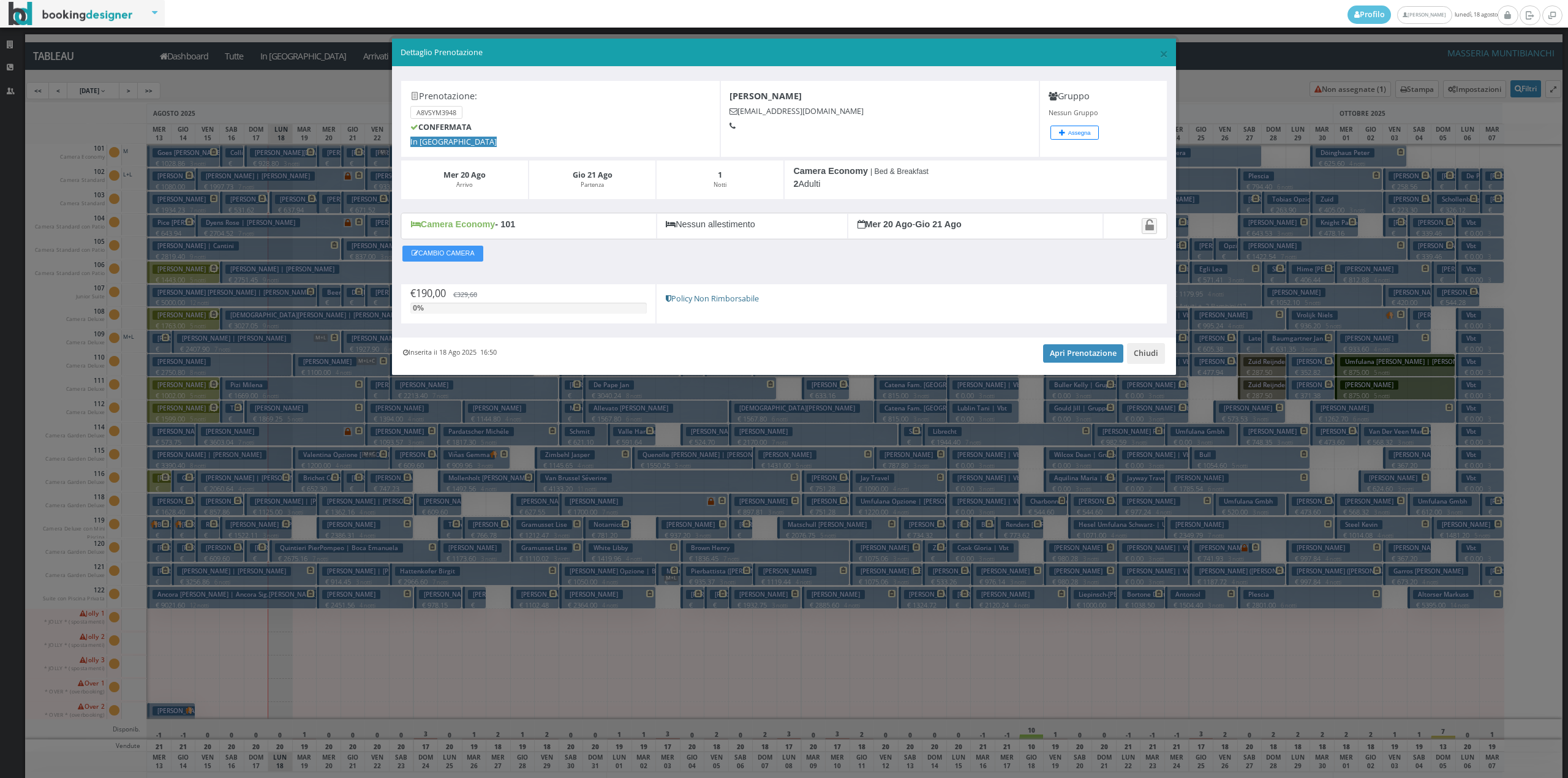
click at [1086, 373] on div "Inserita il 18 Ago 2025 16:50 Apri Prenotazione Chiudi" at bounding box center [784, 356] width 784 height 37
click at [1082, 359] on link "Apri Prenotazione" at bounding box center [1083, 353] width 80 height 18
click at [1156, 362] on button "Chiudi" at bounding box center [1146, 353] width 38 height 21
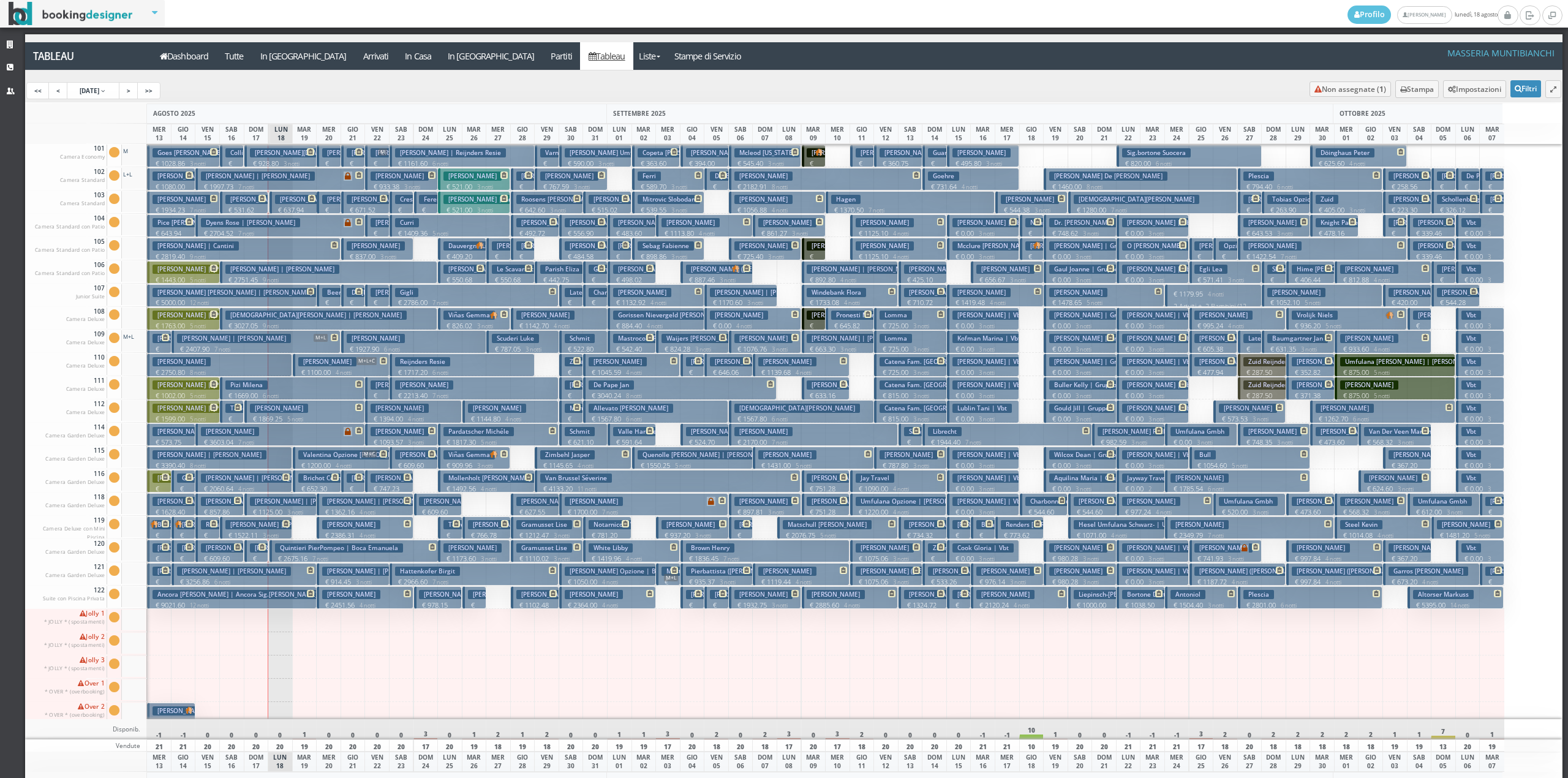
click at [299, 370] on p "€ 1100.00 4 notti" at bounding box center [342, 372] width 87 height 9
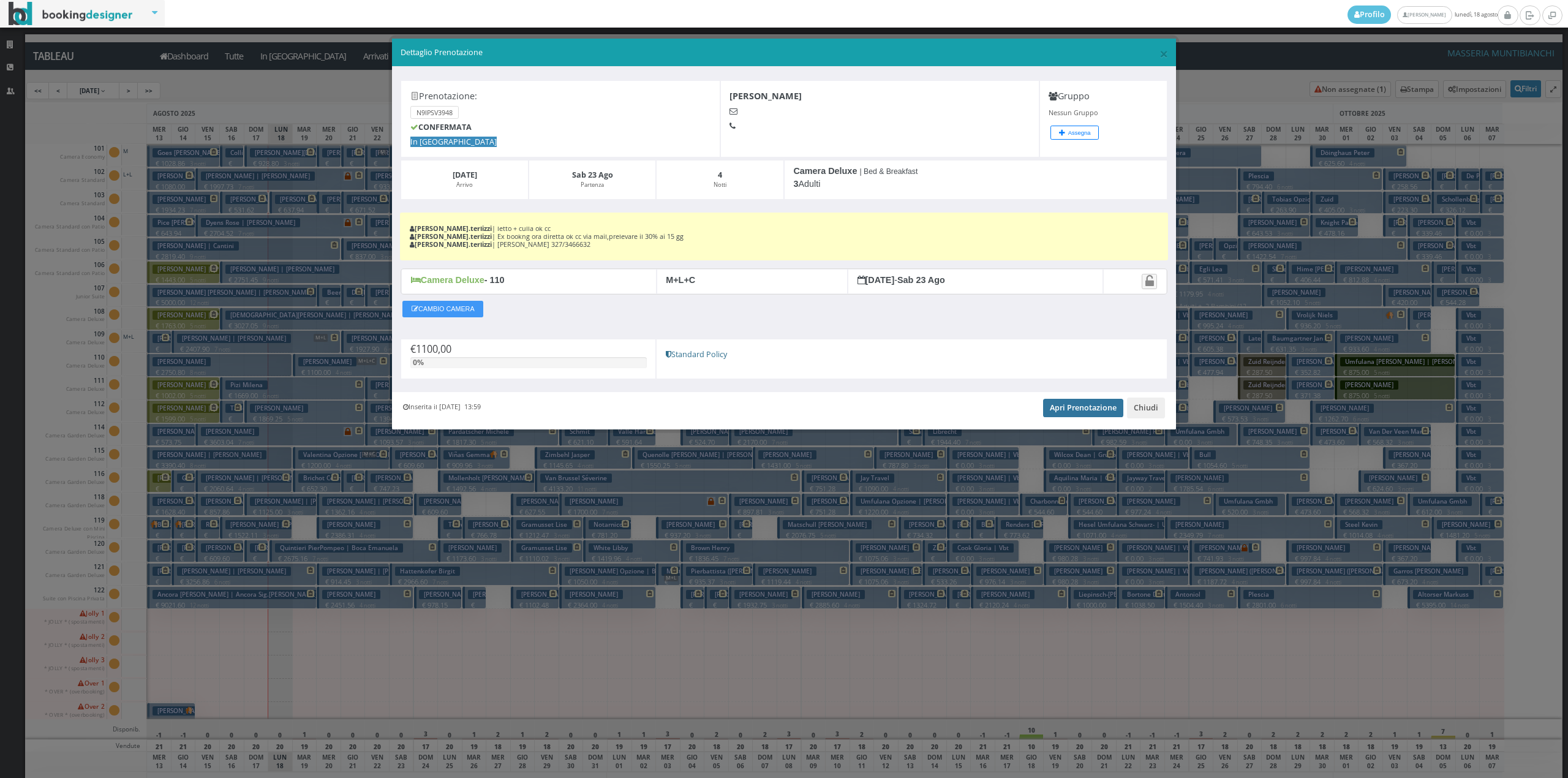
click at [1070, 408] on link "Apri Prenotazione" at bounding box center [1083, 408] width 80 height 18
click at [1147, 408] on button "Chiudi" at bounding box center [1146, 408] width 38 height 21
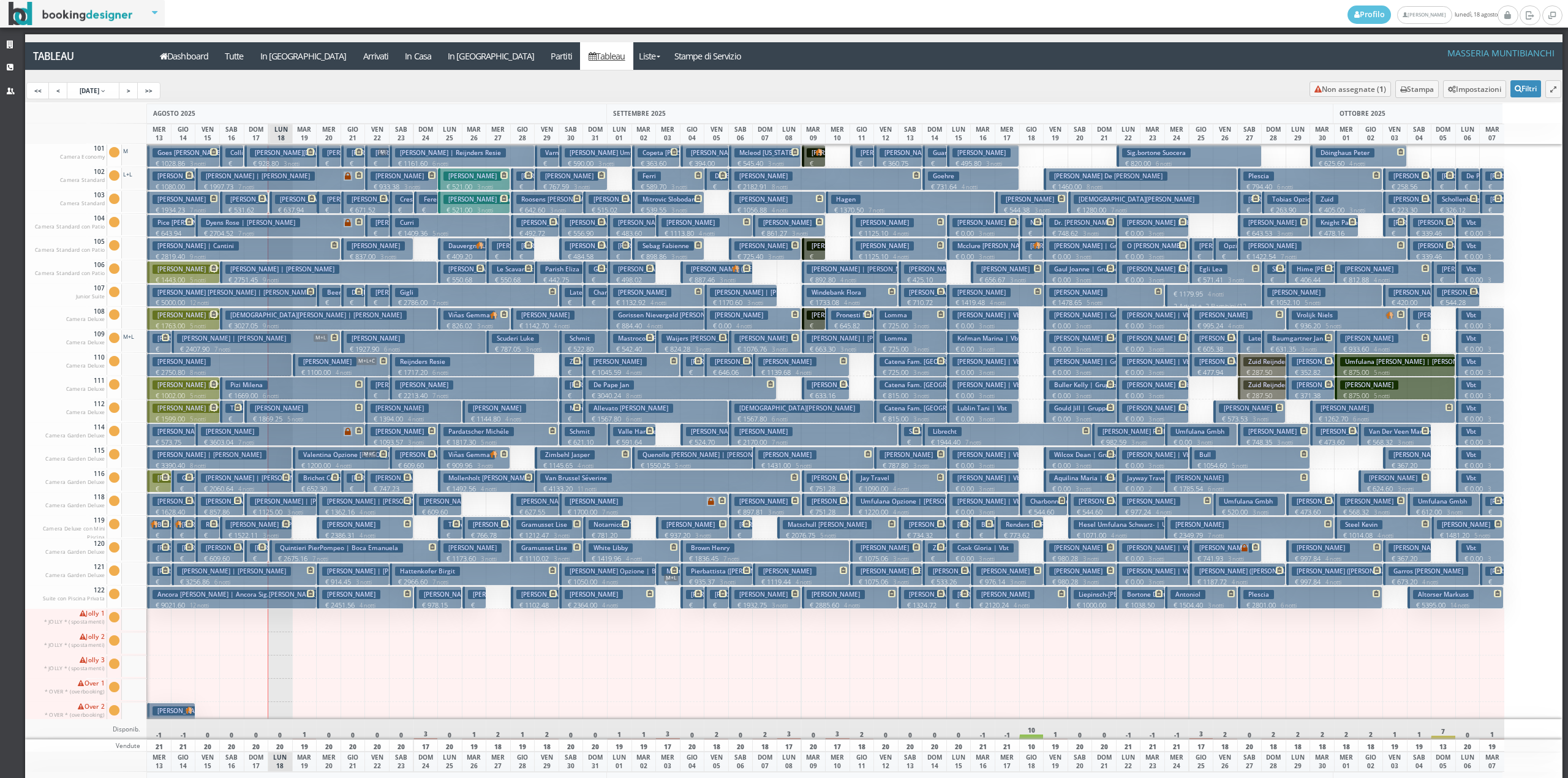
click at [301, 459] on h3 "Valentina Opzione [PERSON_NAME]" at bounding box center [355, 455] width 114 height 9
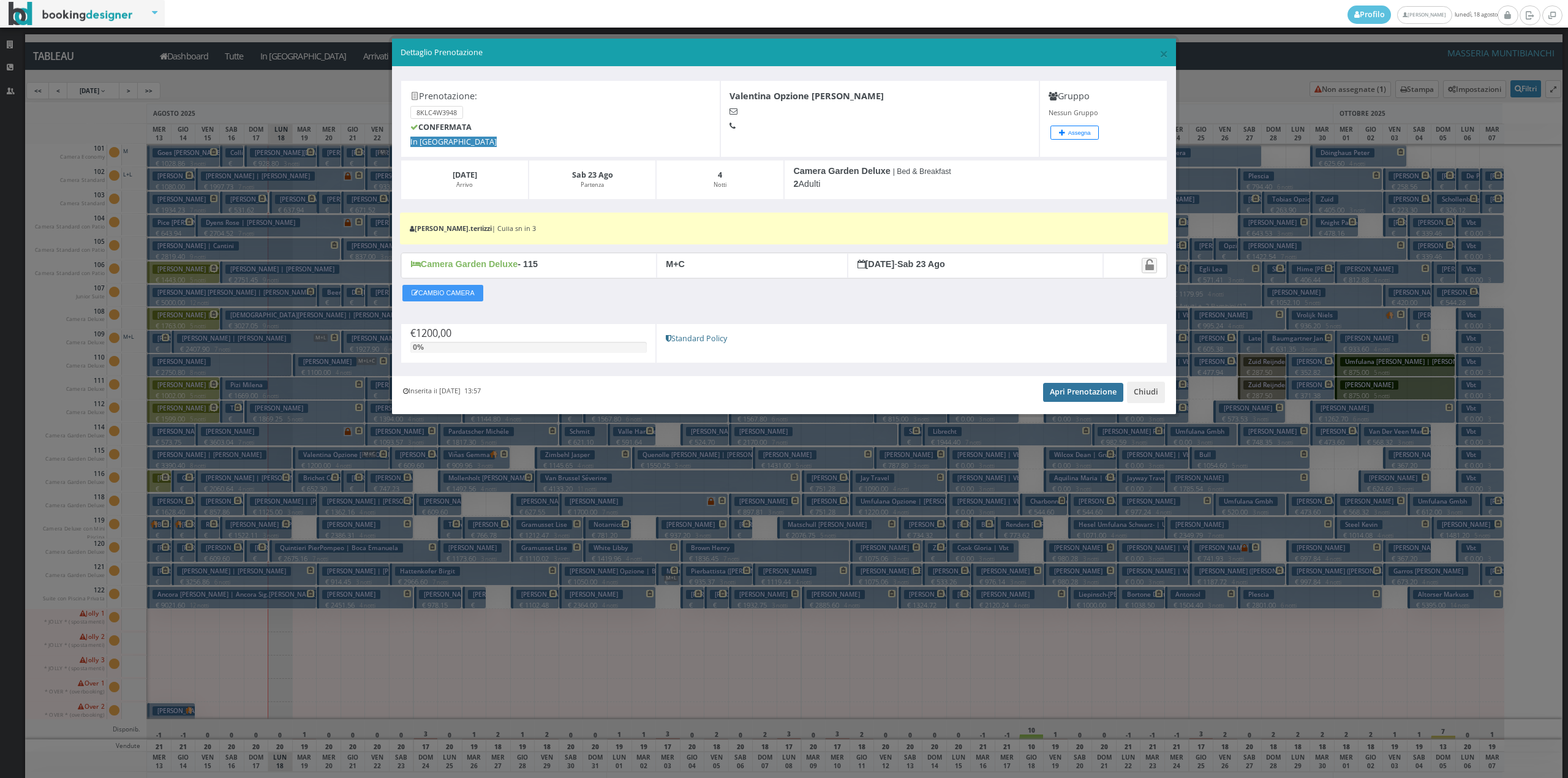
click at [1056, 388] on link "Apri Prenotazione" at bounding box center [1083, 392] width 80 height 18
click at [1147, 393] on button "Chiudi" at bounding box center [1146, 392] width 38 height 21
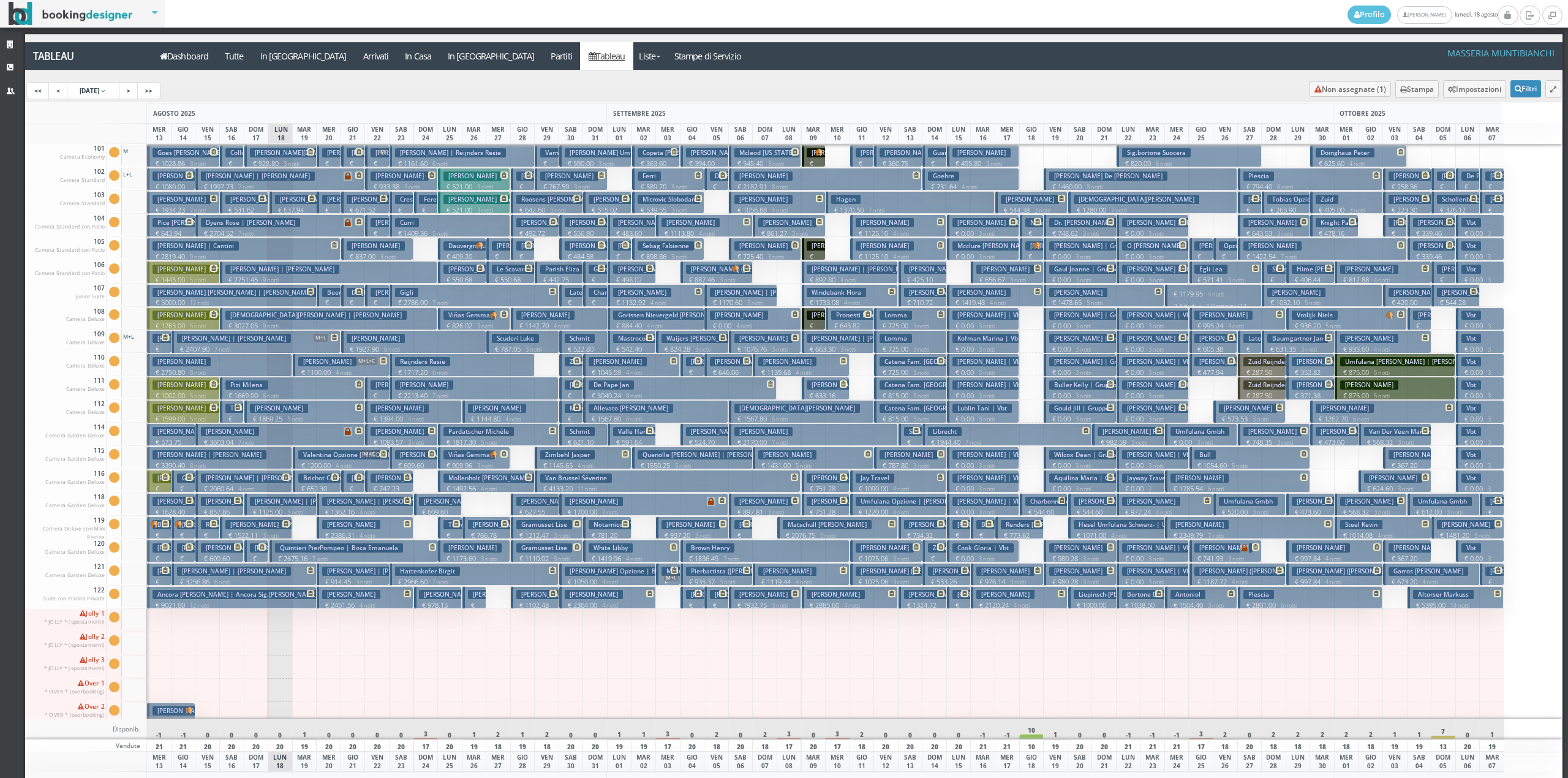
click at [302, 488] on p "€ 652.30 2 notti" at bounding box center [318, 493] width 39 height 19
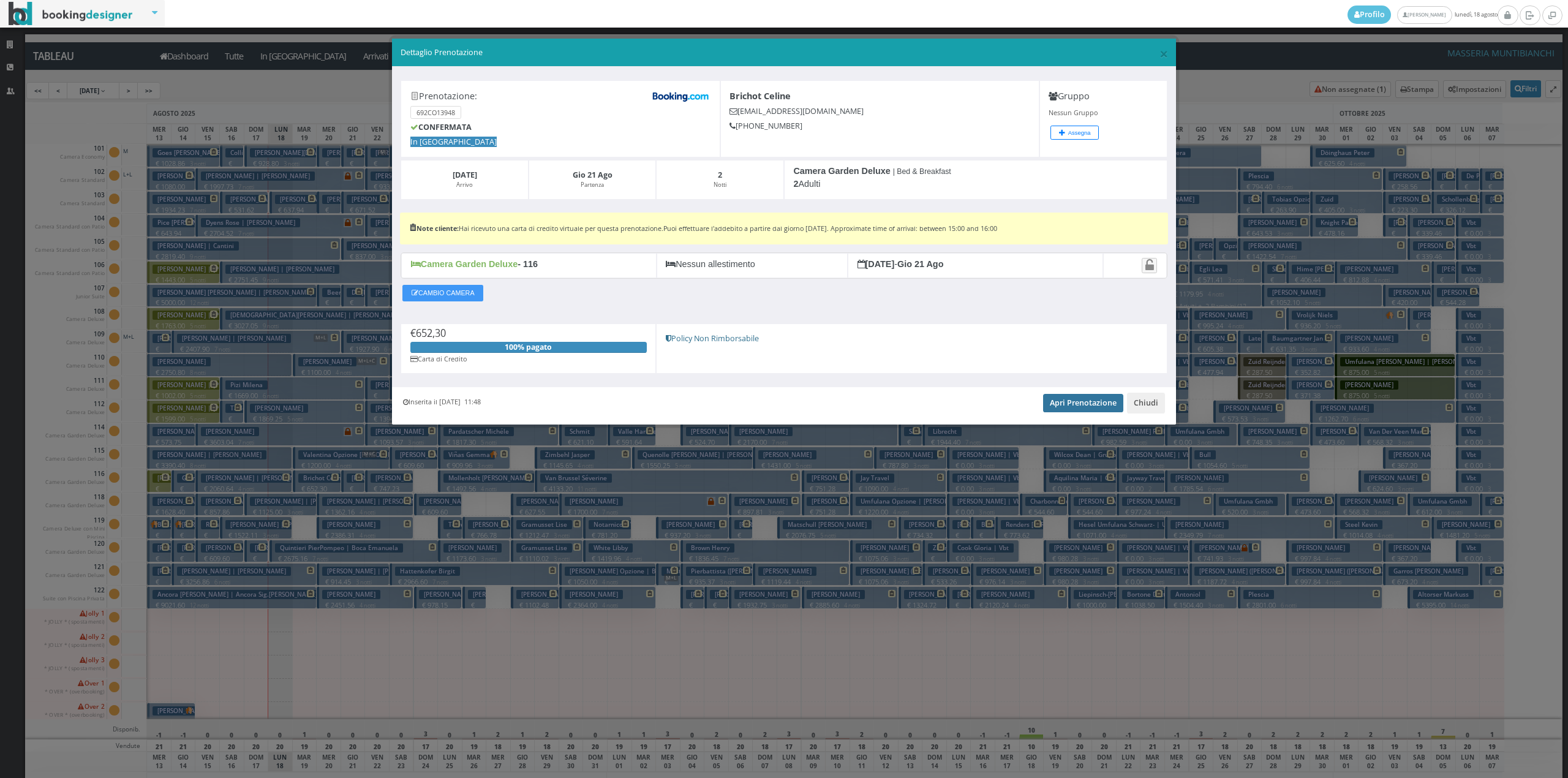
click at [1055, 409] on link "Apri Prenotazione" at bounding box center [1083, 402] width 80 height 18
click at [1157, 403] on button "Chiudi" at bounding box center [1146, 403] width 38 height 21
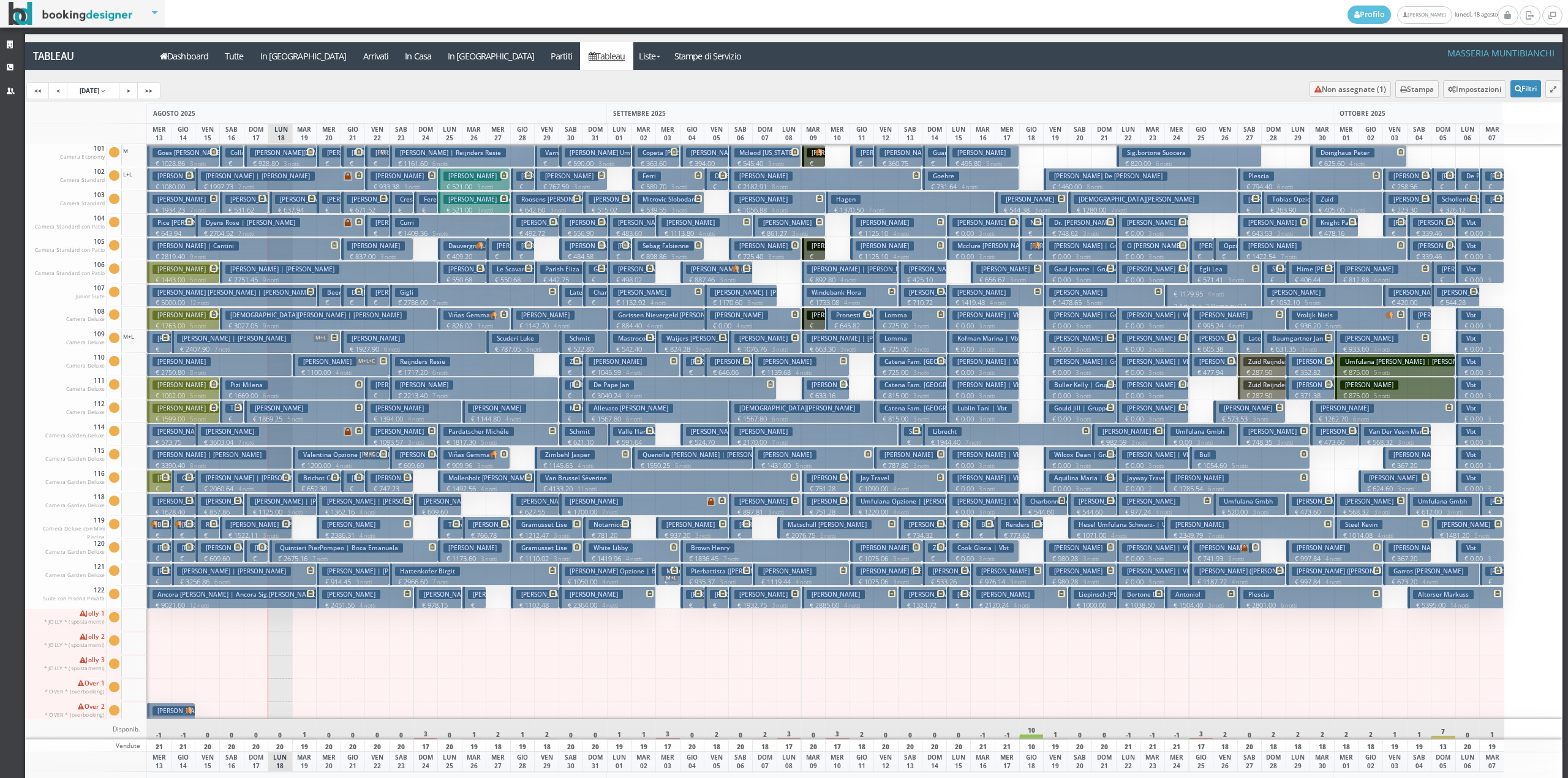
click at [253, 510] on p "€ 1125.00 3 notti" at bounding box center [281, 512] width 63 height 9
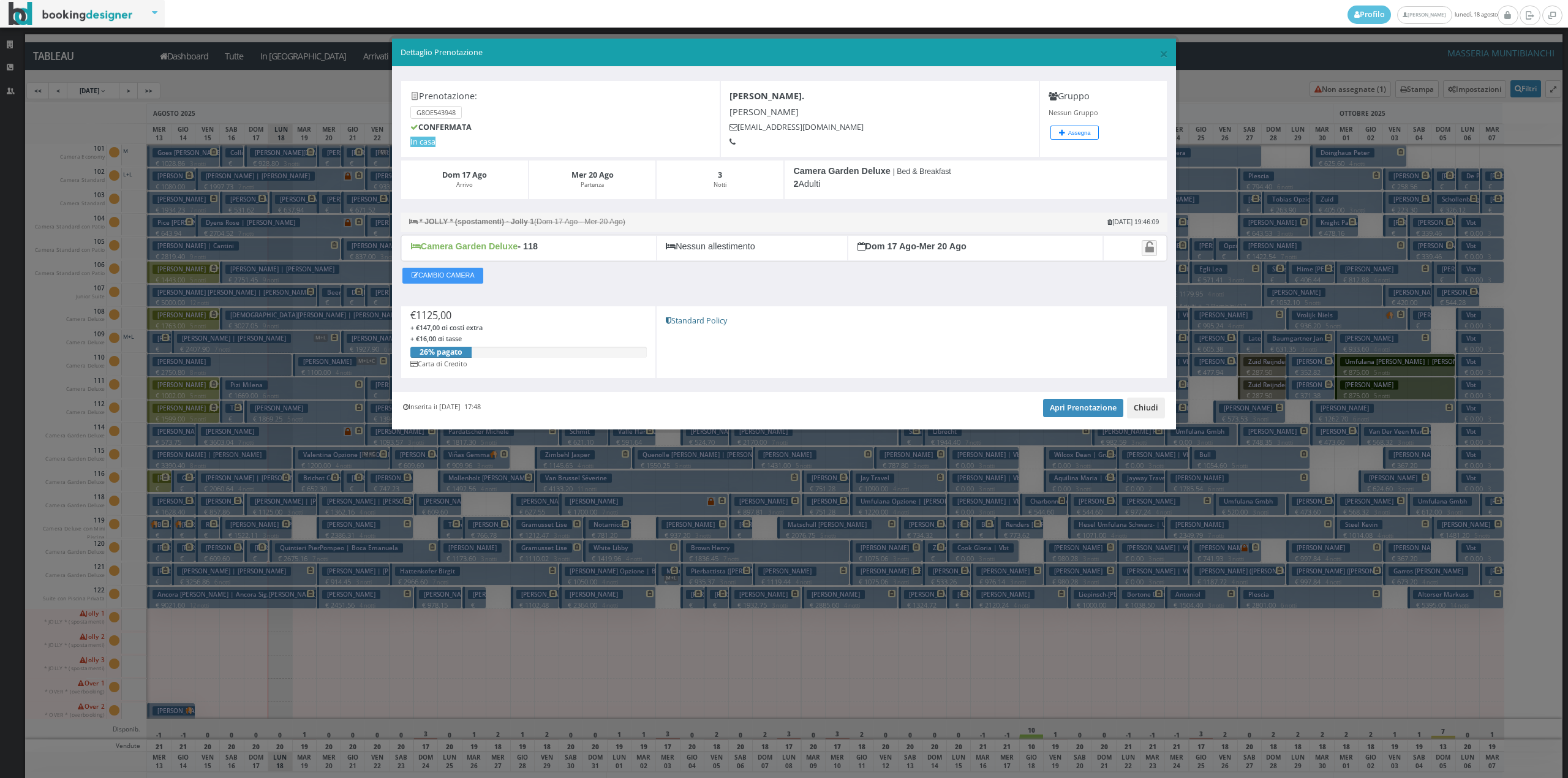
click at [1144, 414] on button "Chiudi" at bounding box center [1146, 408] width 38 height 21
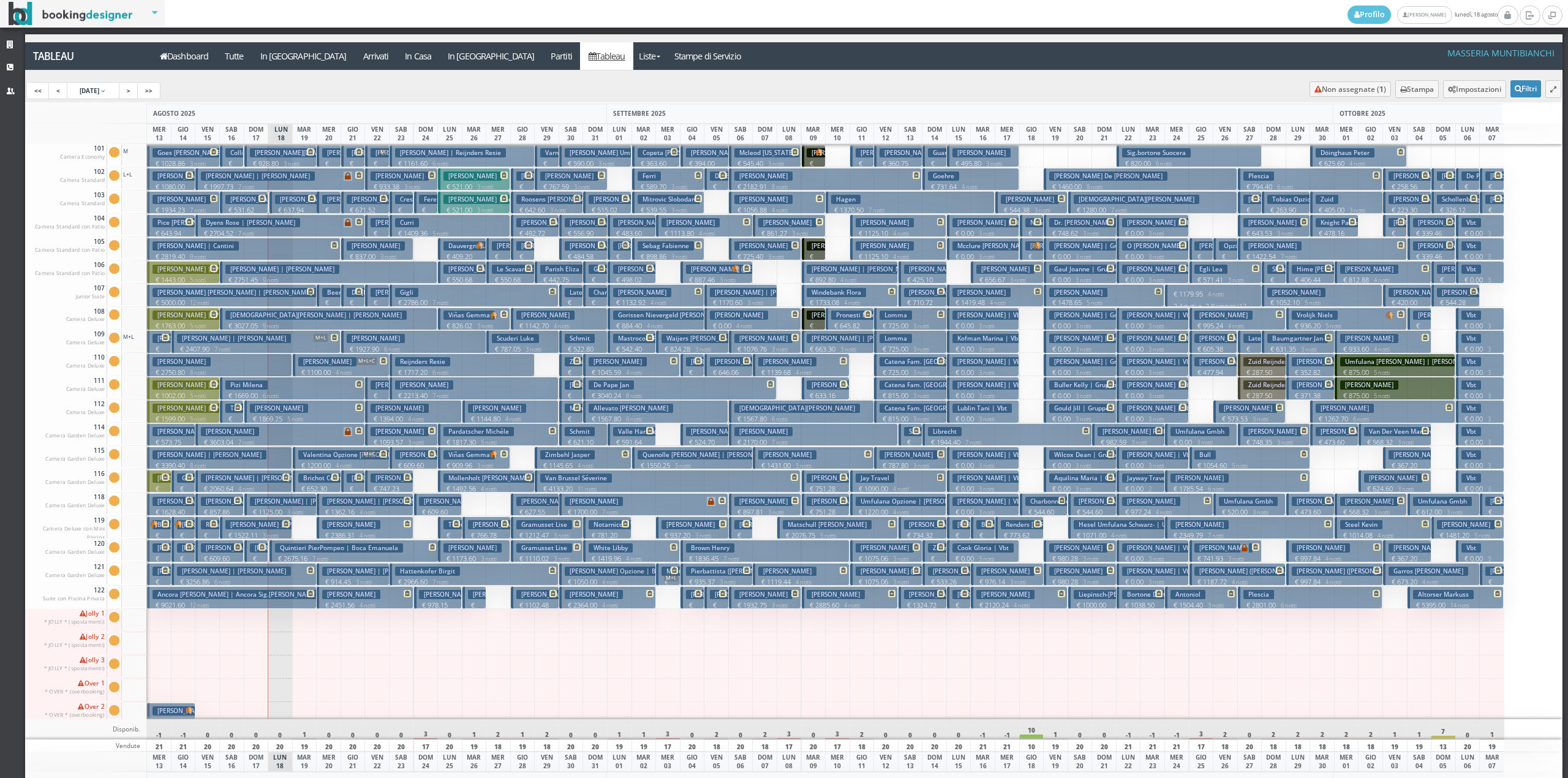
click at [298, 211] on p "€ 637.94 2 notti" at bounding box center [295, 215] width 39 height 19
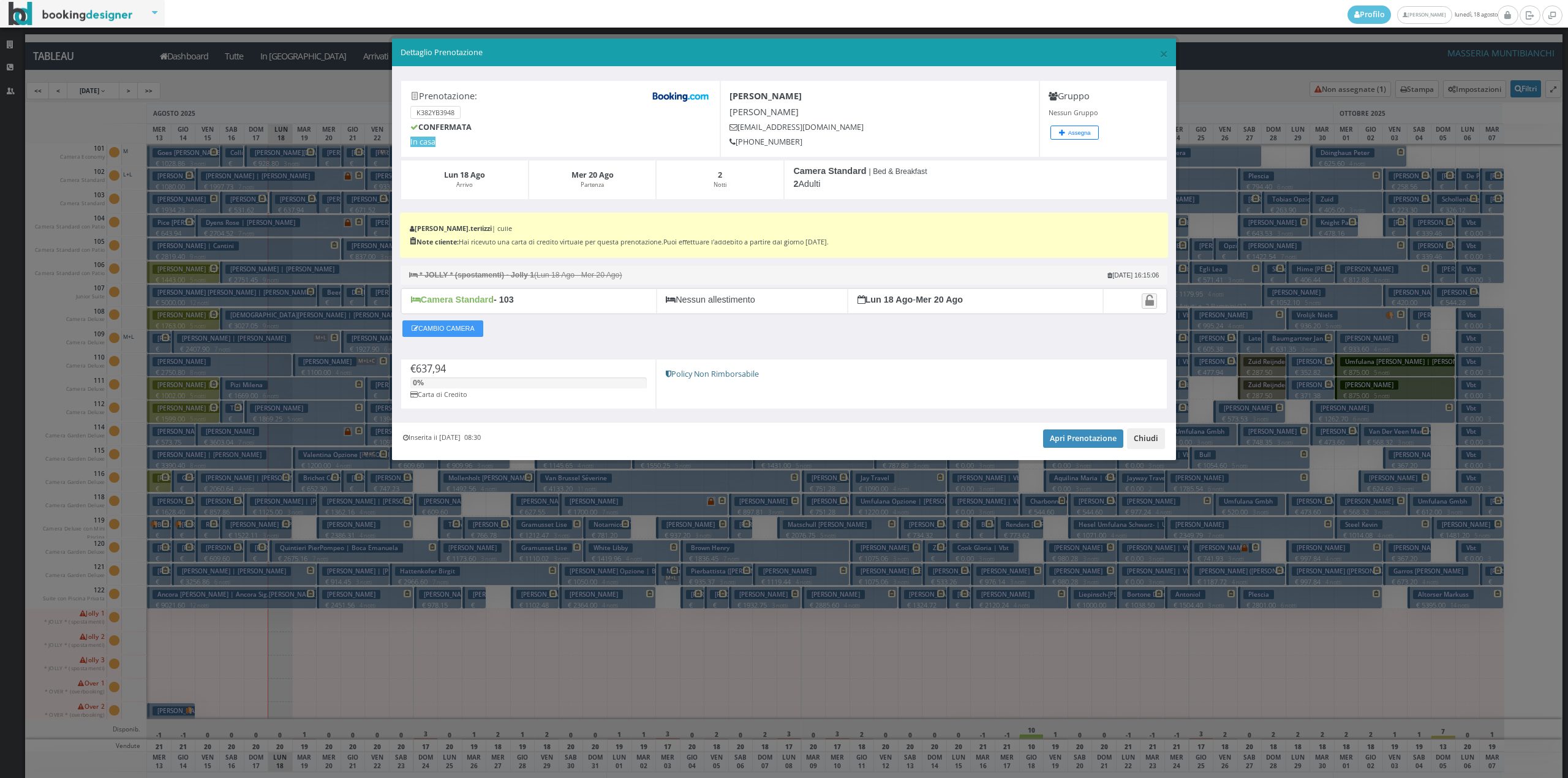
click at [1147, 449] on button "Chiudi" at bounding box center [1146, 438] width 38 height 21
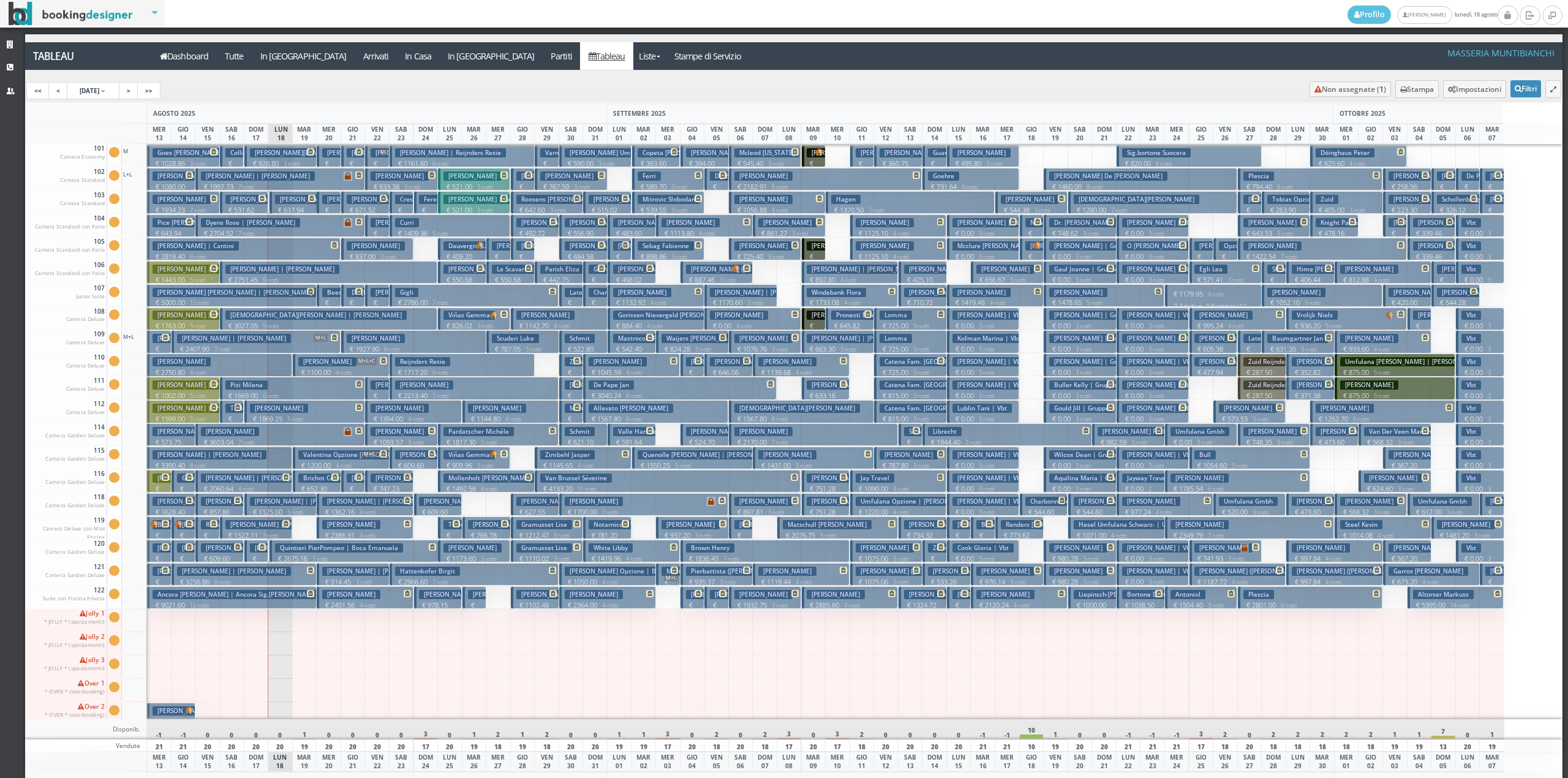
click at [263, 527] on h3 "[PERSON_NAME] | [PERSON_NAME]" at bounding box center [282, 525] width 114 height 9
click at [0, 0] on div "× Dettaglio Prenotazione Prenotazione: K382YB3948 CONFERMATA In casa Pankratz J…" at bounding box center [0, 0] width 0 height 0
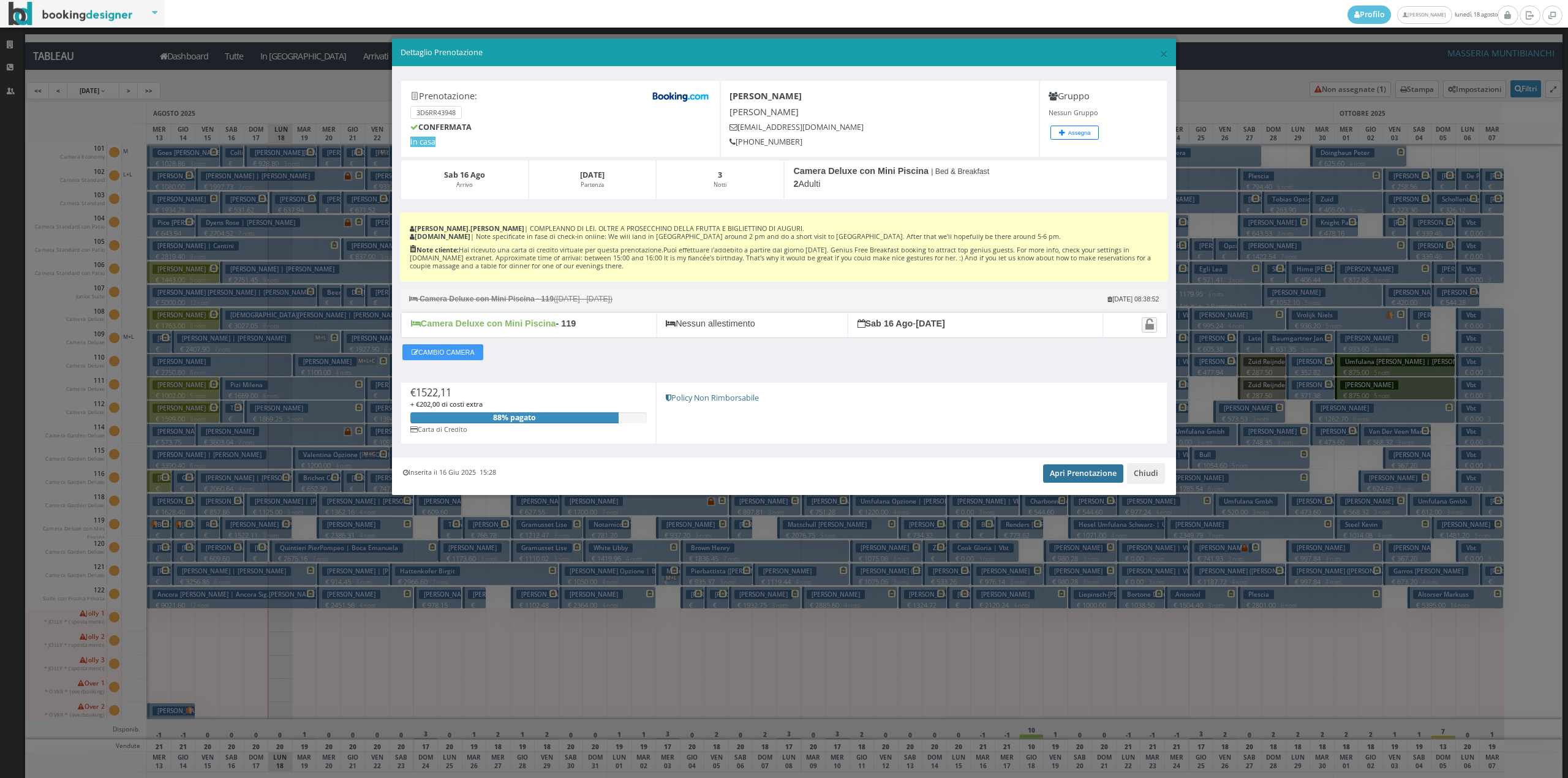
click at [1079, 479] on link "Apri Prenotazione" at bounding box center [1083, 473] width 80 height 18
click at [1142, 475] on button "Chiudi" at bounding box center [1146, 473] width 38 height 21
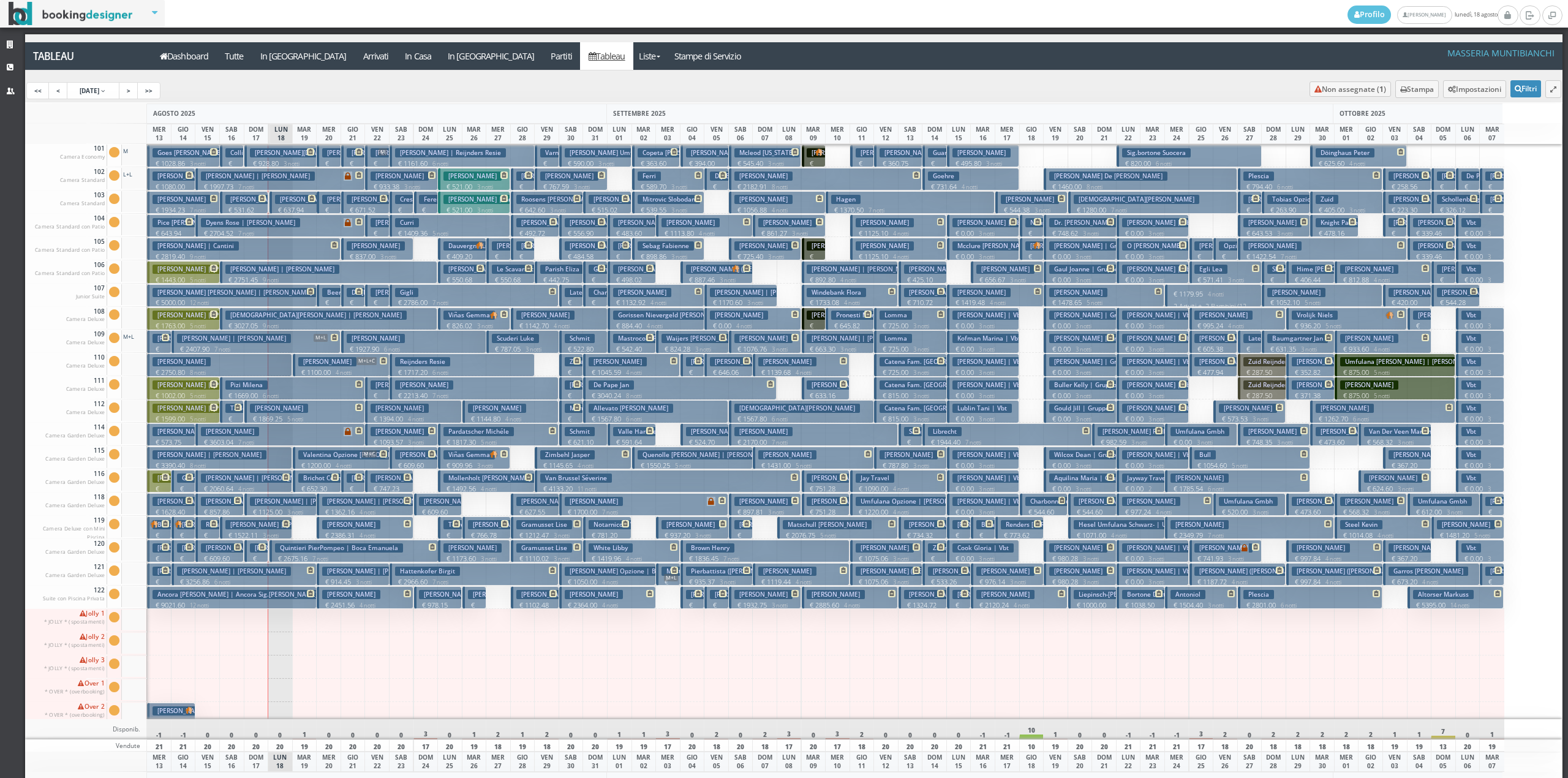
click at [267, 478] on h3 "[PERSON_NAME] [PERSON_NAME] | [PERSON_NAME]" at bounding box center [258, 478] width 114 height 9
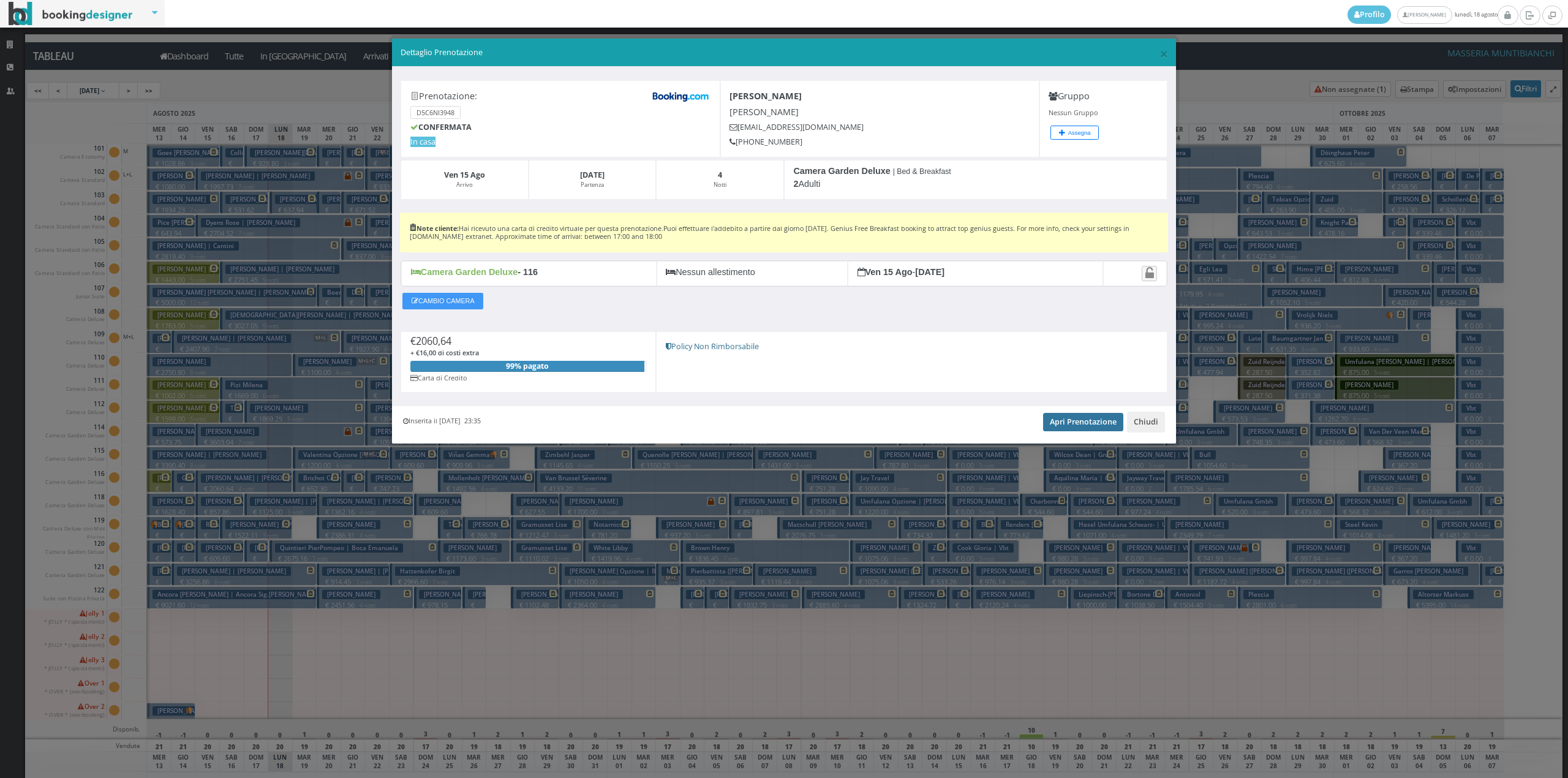
click at [1069, 416] on link "Apri Prenotazione" at bounding box center [1083, 421] width 80 height 18
click at [1143, 424] on button "Chiudi" at bounding box center [1146, 422] width 38 height 21
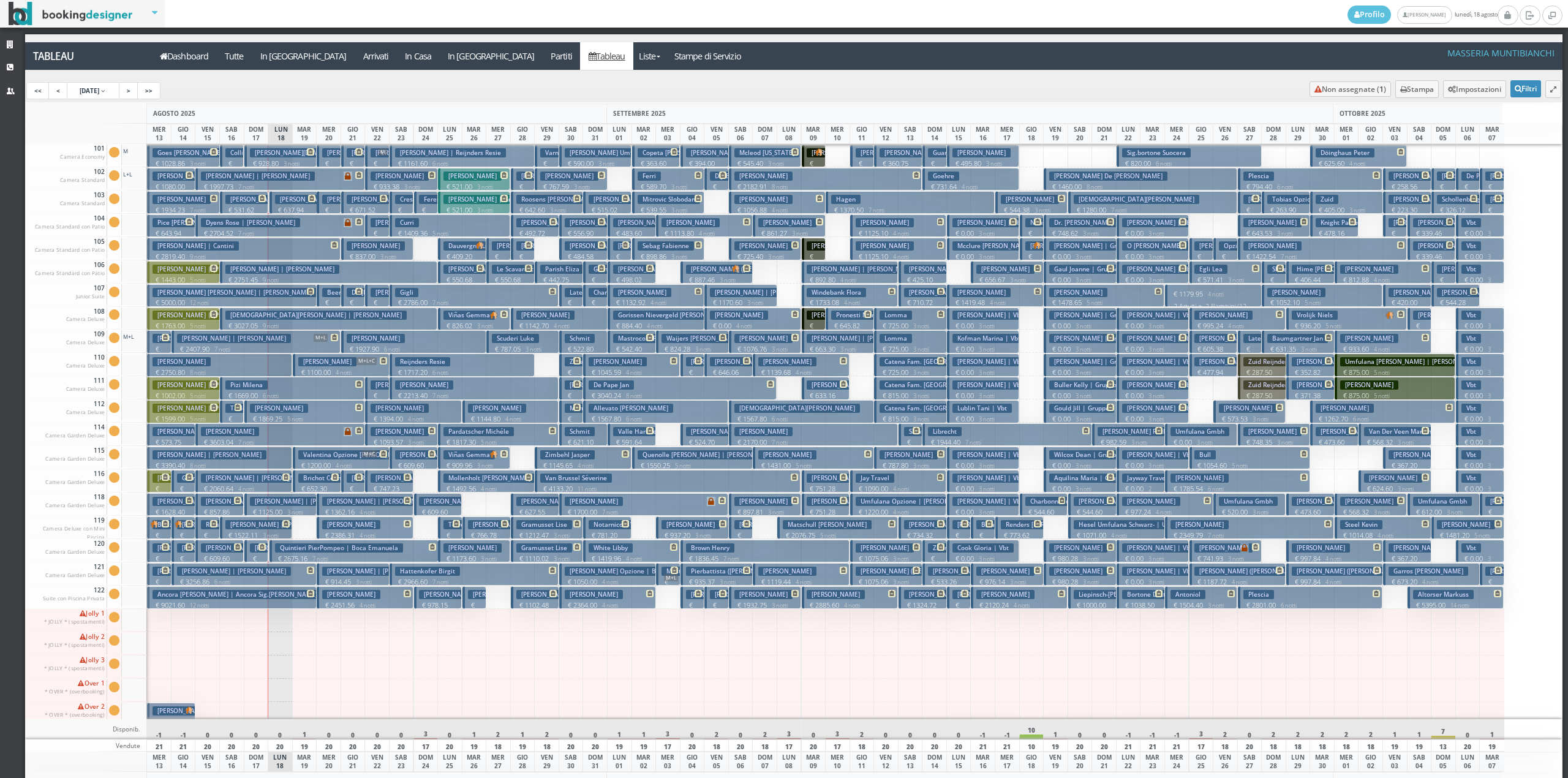
click at [260, 532] on p "€ 1522.11 3 notti" at bounding box center [257, 535] width 63 height 9
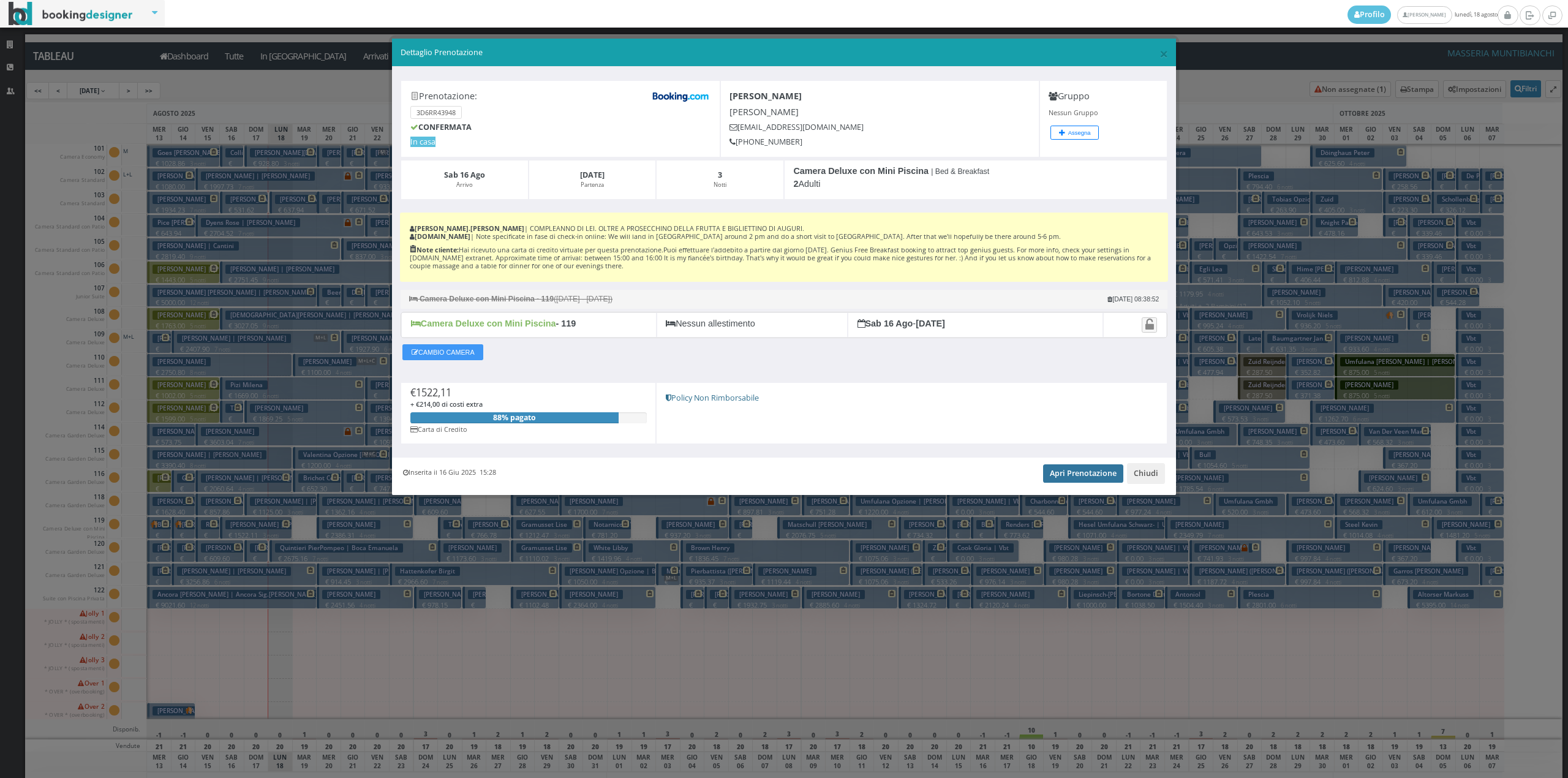
click at [1078, 478] on link "Apri Prenotazione" at bounding box center [1083, 473] width 80 height 18
click at [1086, 483] on link "Apri Prenotazione" at bounding box center [1083, 473] width 80 height 18
click at [1150, 470] on button "Chiudi" at bounding box center [1146, 473] width 38 height 21
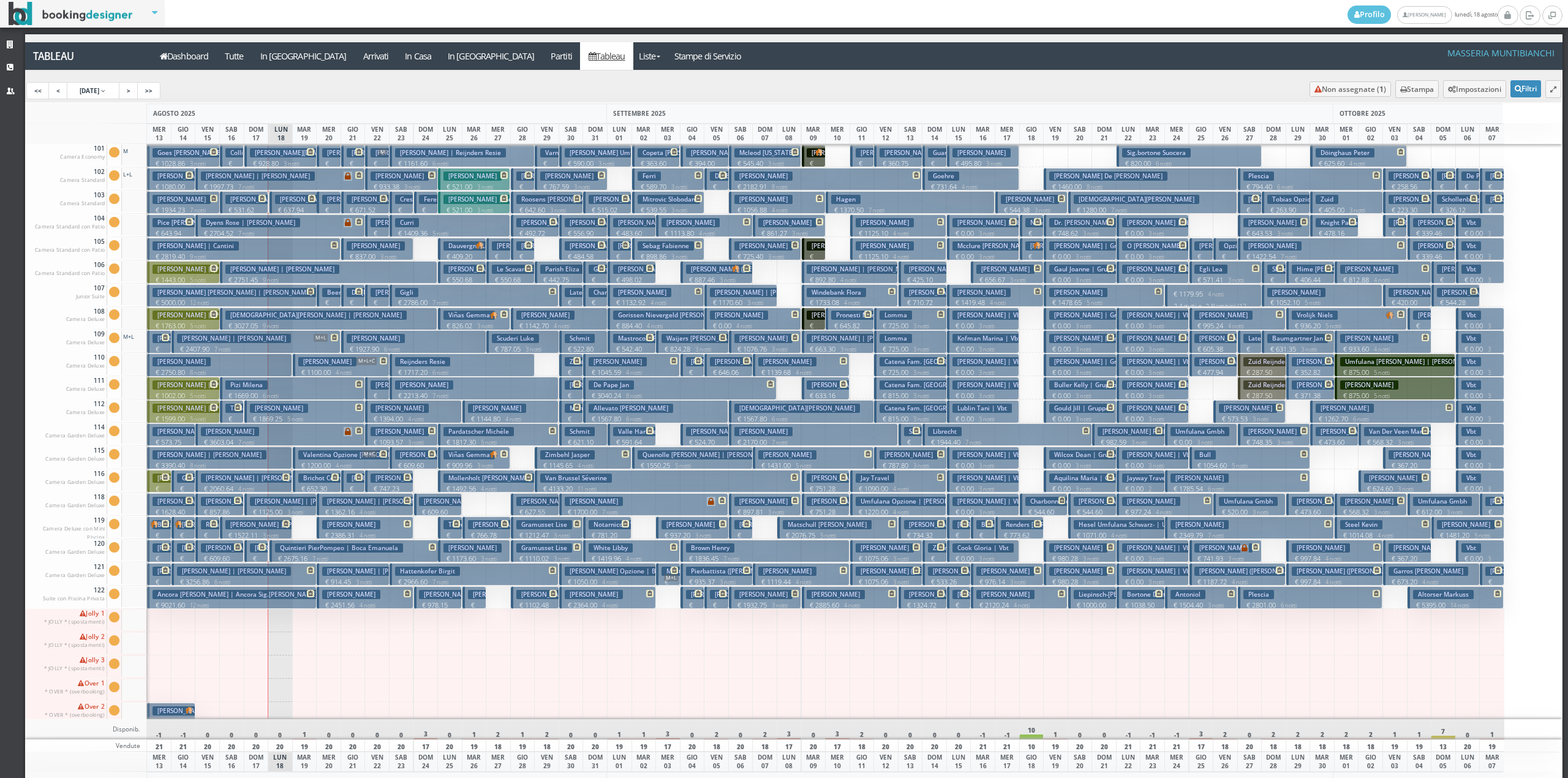
click at [271, 358] on button "Consonni Paolo € 2750.80 8 notti 2 Adulti" at bounding box center [219, 365] width 145 height 23
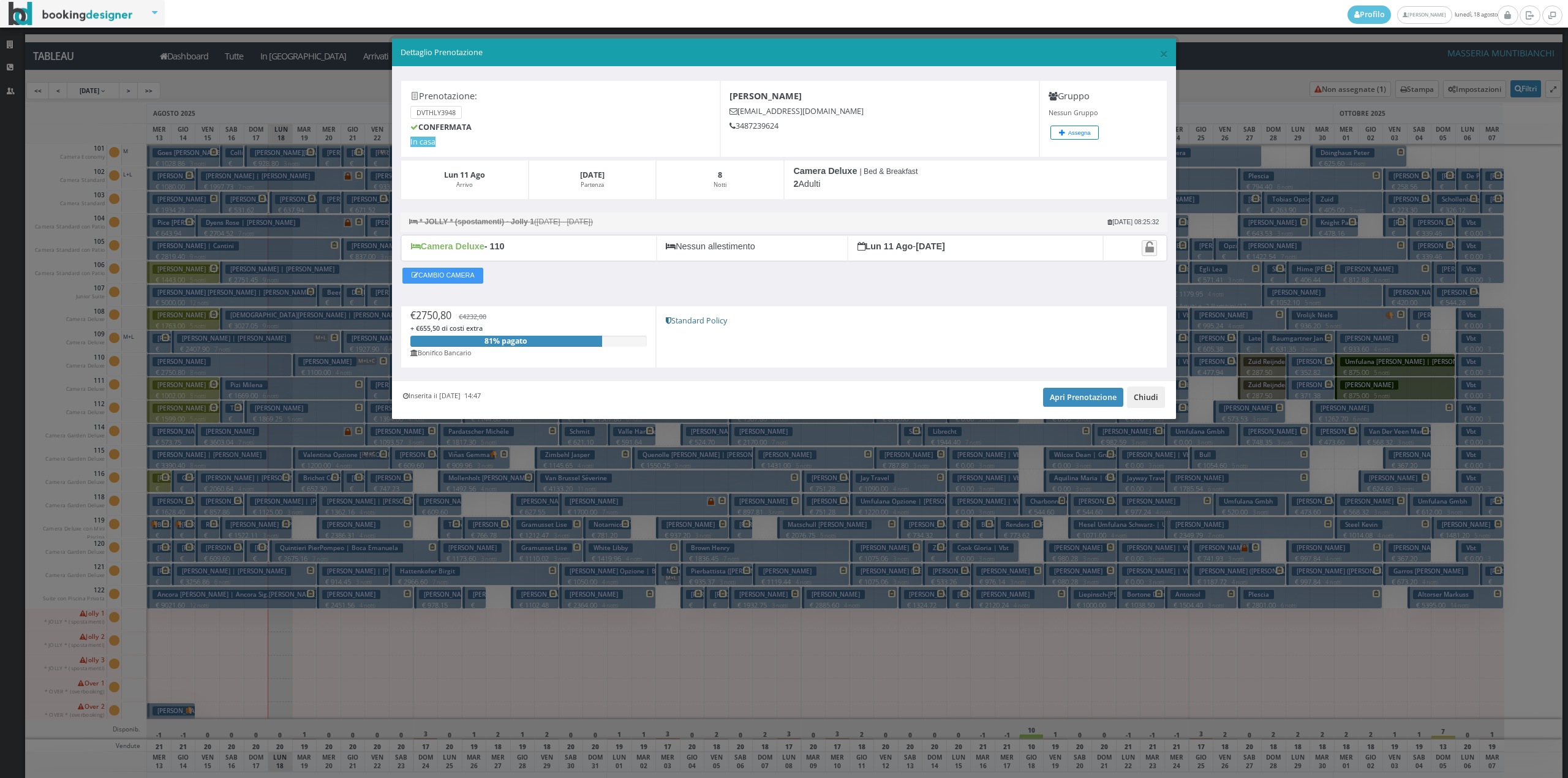
click at [1161, 400] on button "Chiudi" at bounding box center [1146, 397] width 38 height 21
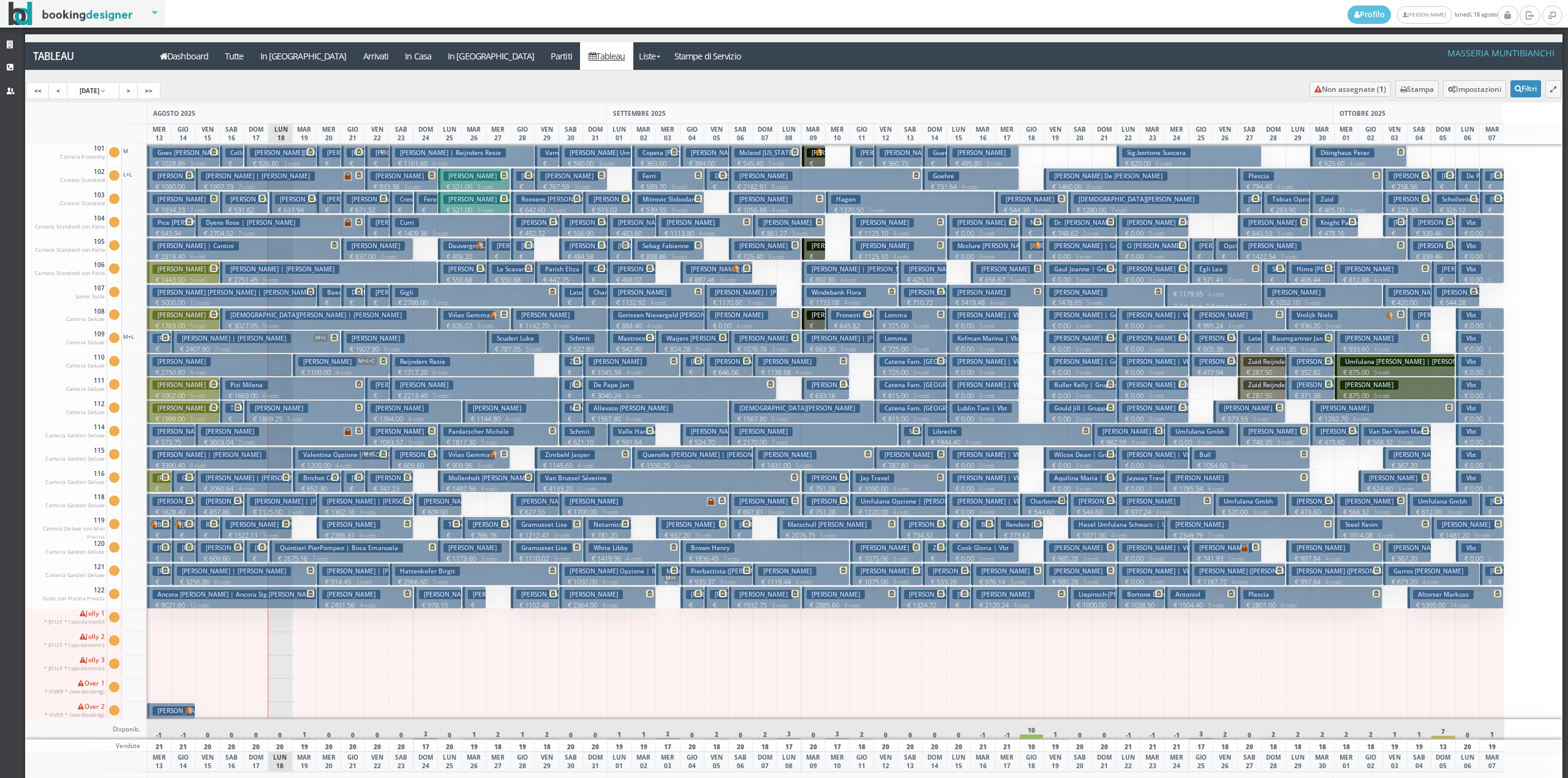
click at [242, 483] on h3 "[PERSON_NAME] [PERSON_NAME] | [PERSON_NAME]" at bounding box center [258, 478] width 114 height 9
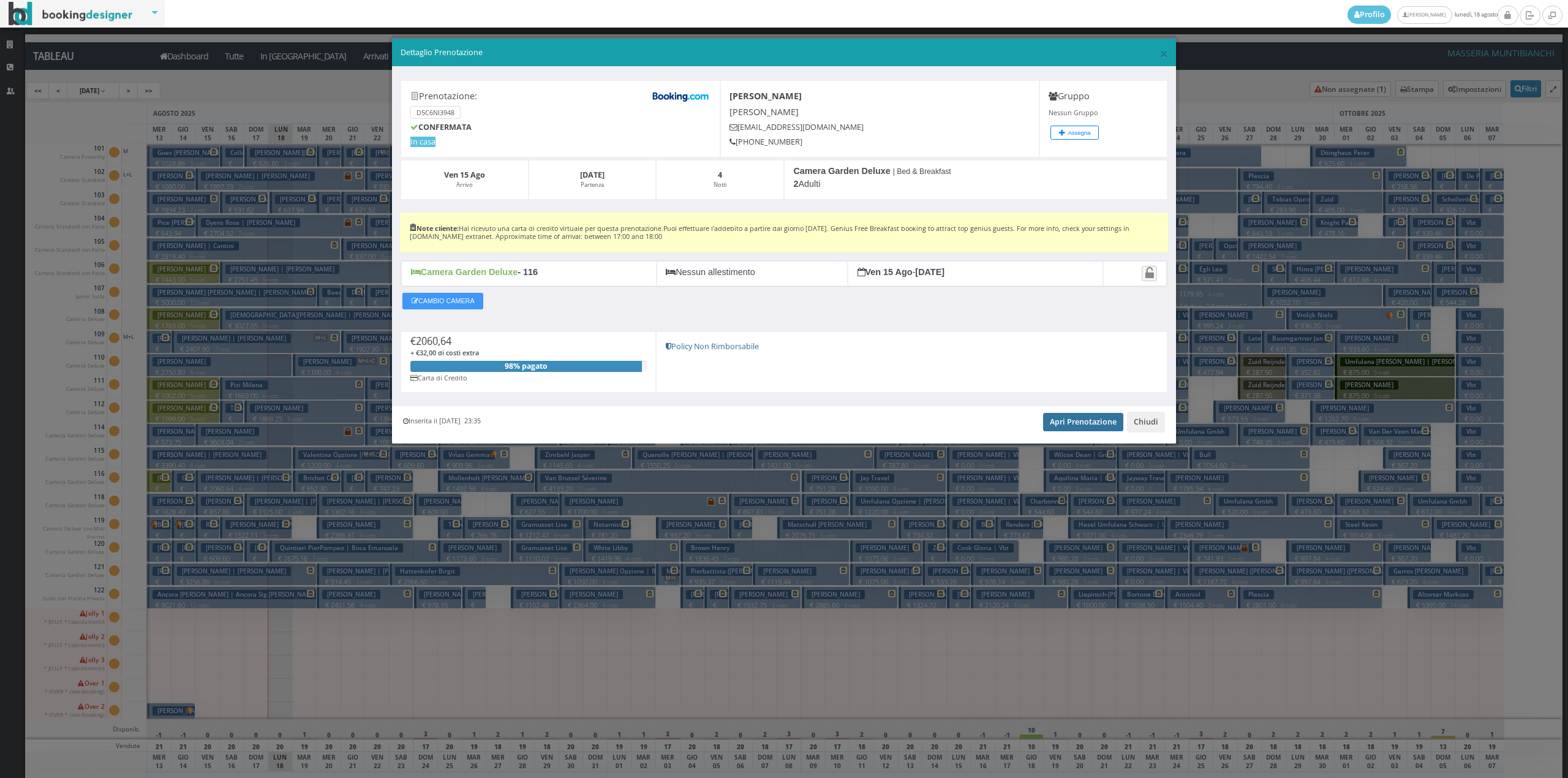
click at [1105, 421] on link "Apri Prenotazione" at bounding box center [1083, 421] width 80 height 18
click at [1152, 427] on button "Chiudi" at bounding box center [1146, 422] width 38 height 21
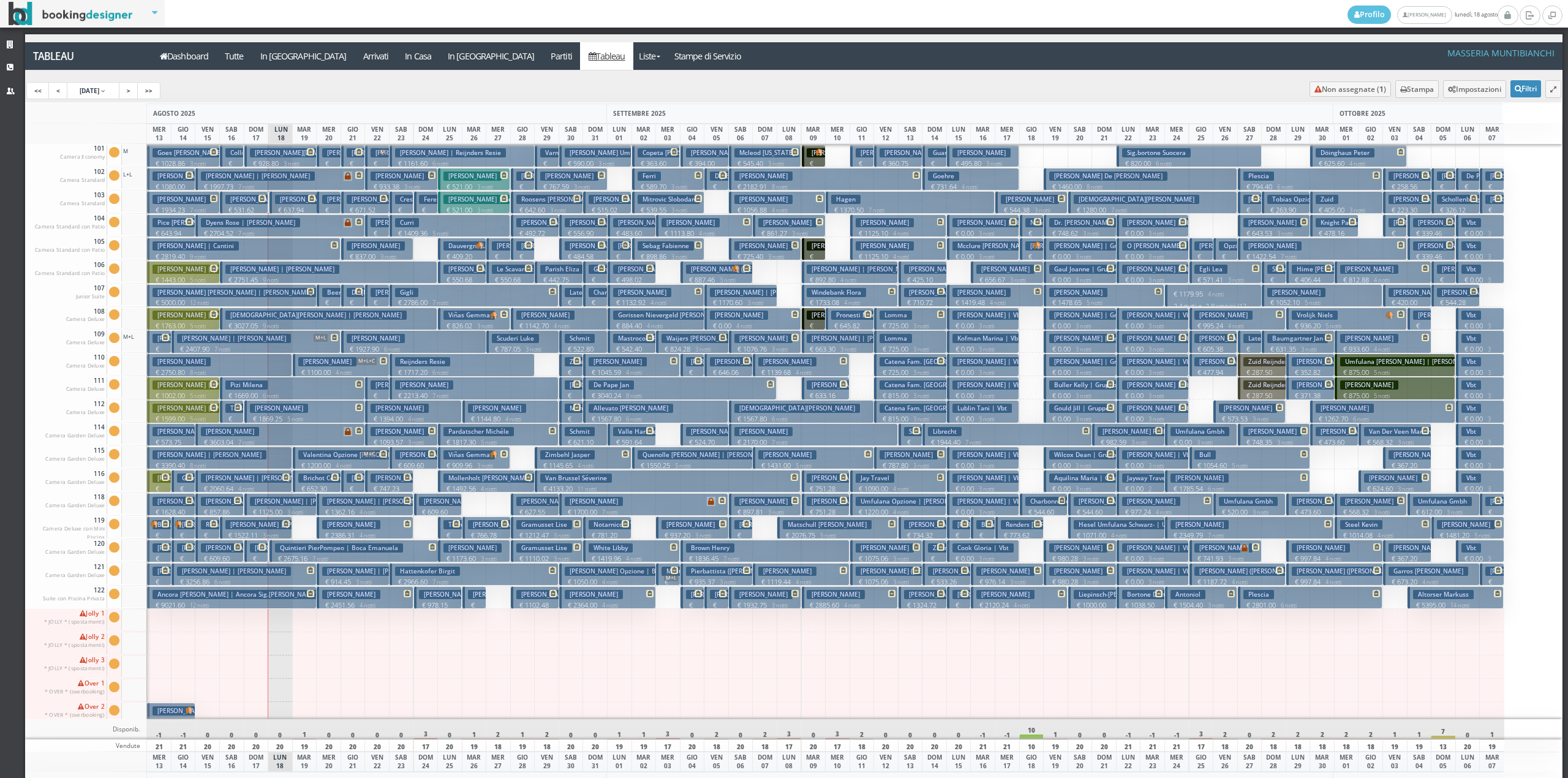
click at [288, 418] on small "5 notti" at bounding box center [292, 419] width 21 height 8
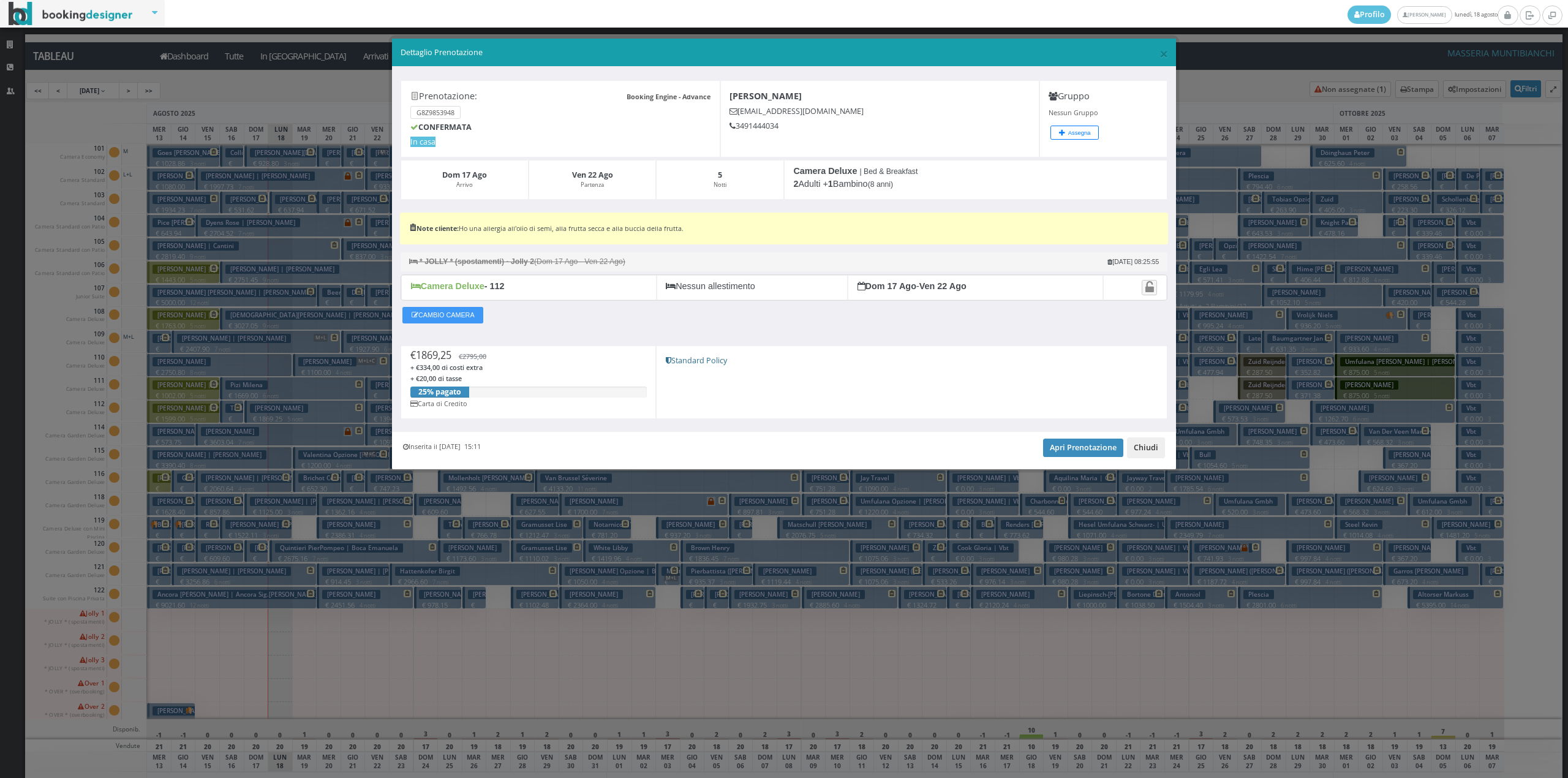
click at [1152, 457] on button "Chiudi" at bounding box center [1146, 448] width 38 height 21
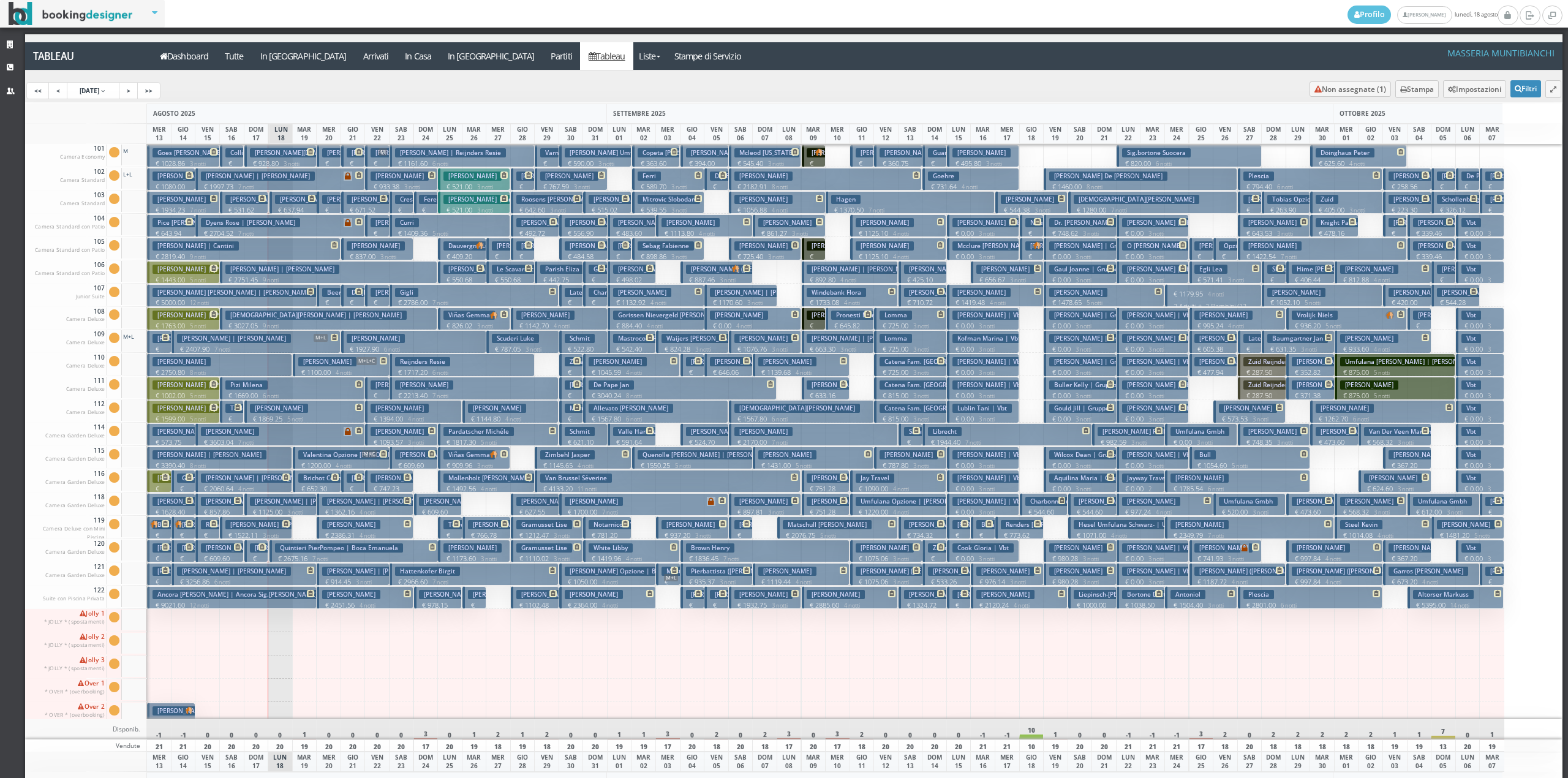
click at [216, 247] on h3 "[PERSON_NAME] | [PERSON_NAME]" at bounding box center [196, 246] width 87 height 9
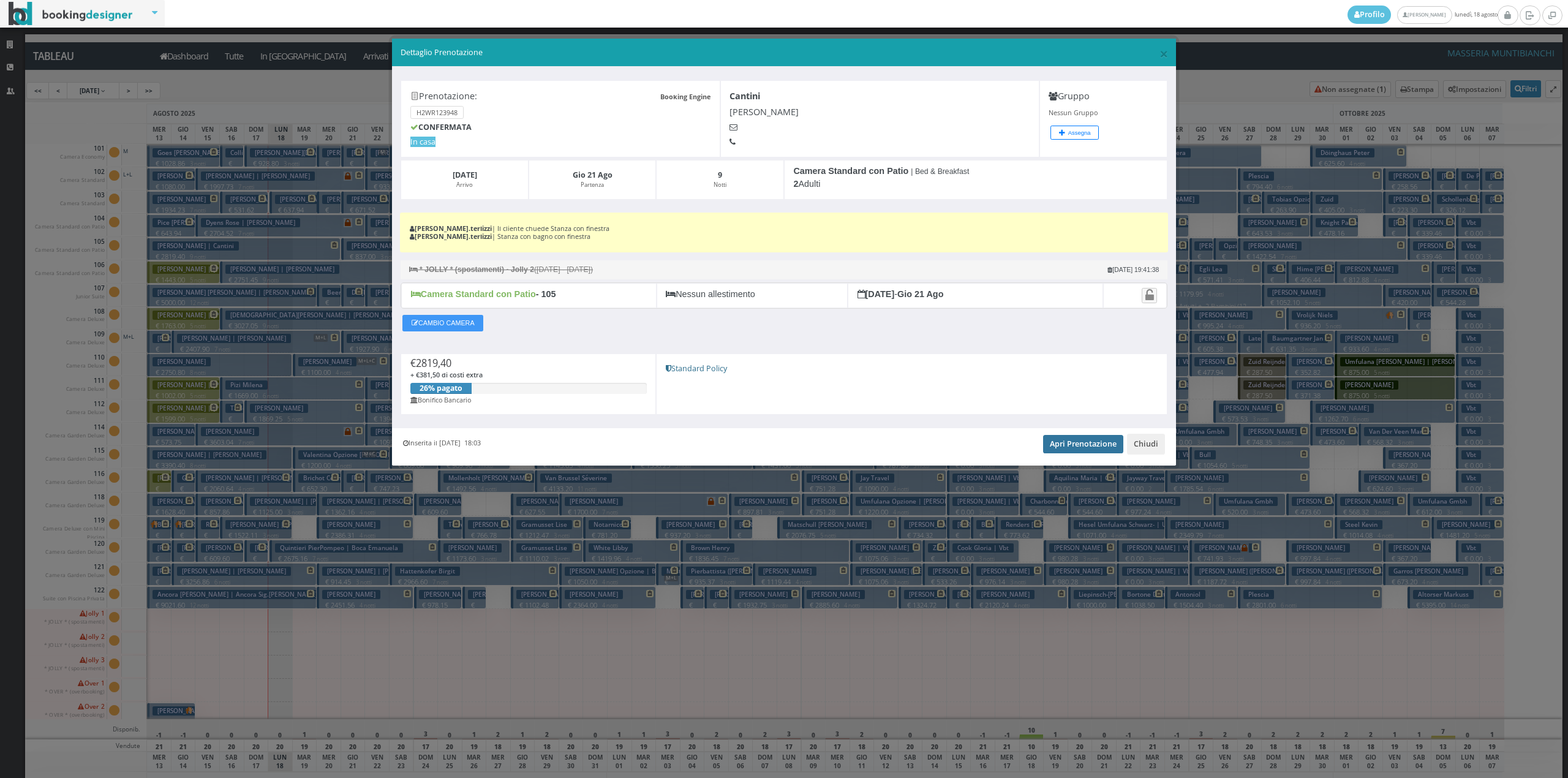
click at [1100, 449] on link "Apri Prenotazione" at bounding box center [1083, 444] width 80 height 18
click at [1136, 447] on button "Chiudi" at bounding box center [1146, 444] width 38 height 21
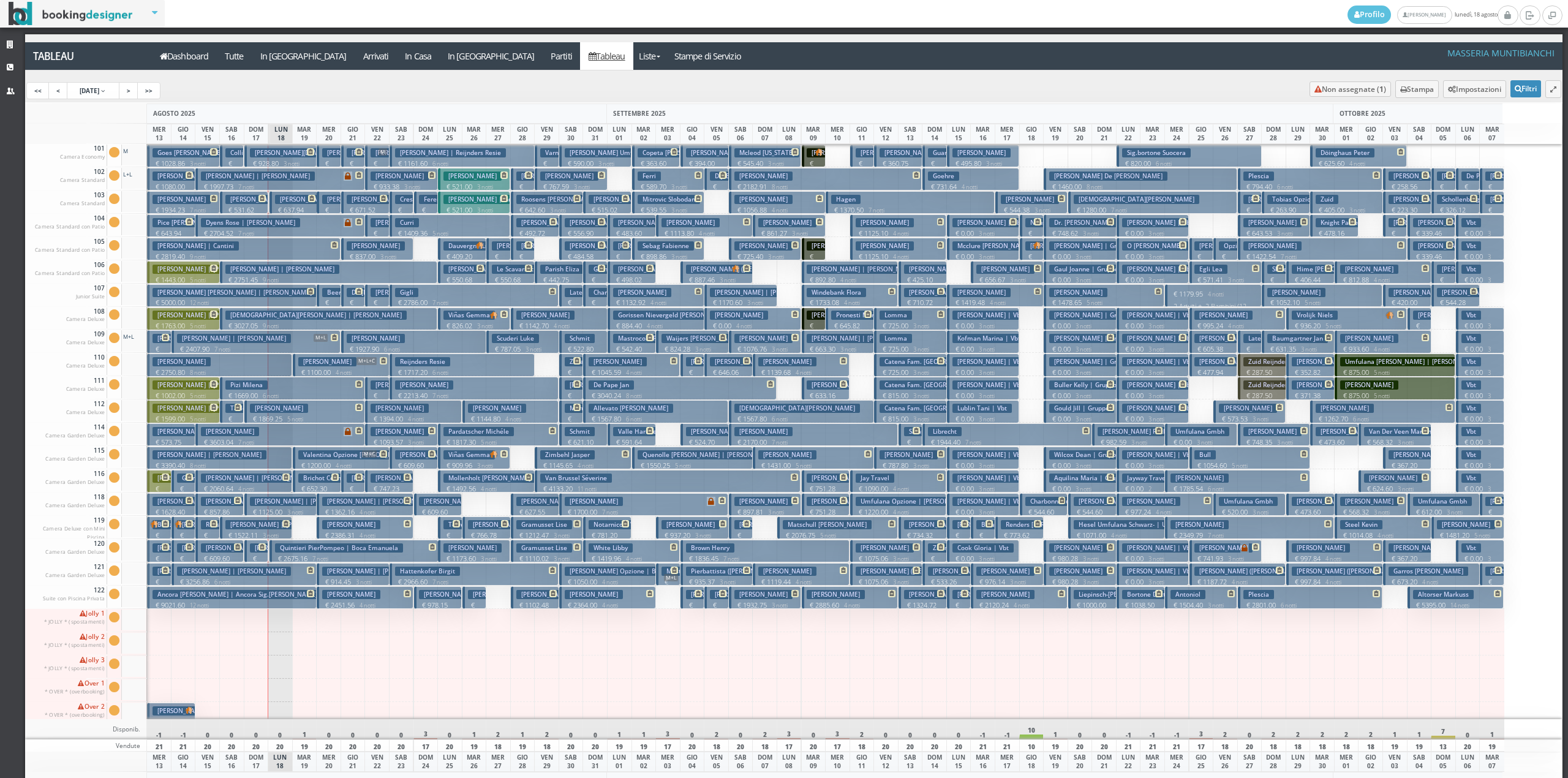
click at [267, 508] on p "€ 1125.00 3 notti" at bounding box center [281, 512] width 63 height 9
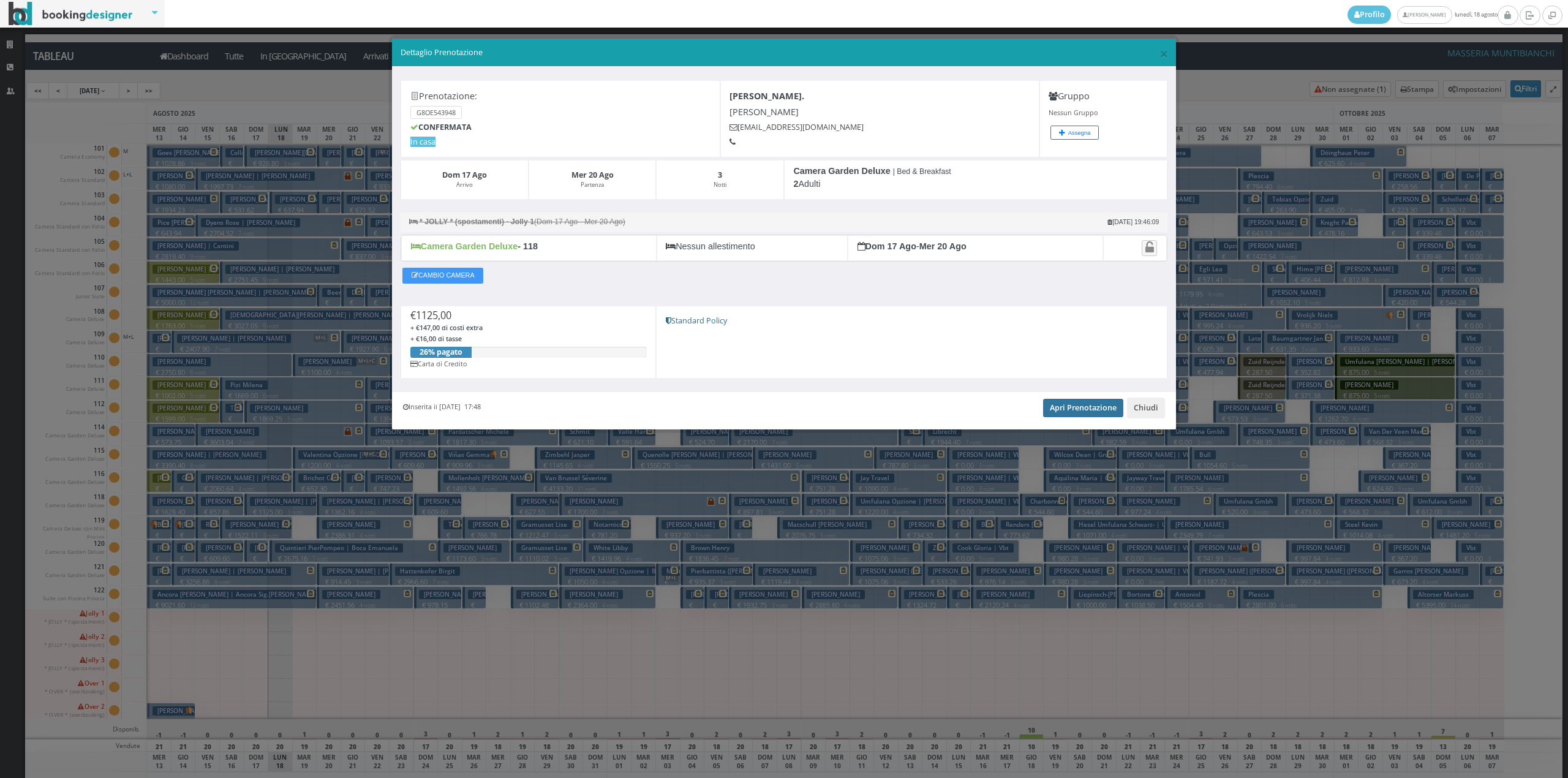
click at [1068, 408] on link "Apri Prenotazione" at bounding box center [1083, 408] width 80 height 18
click at [1150, 415] on button "Chiudi" at bounding box center [1146, 408] width 38 height 21
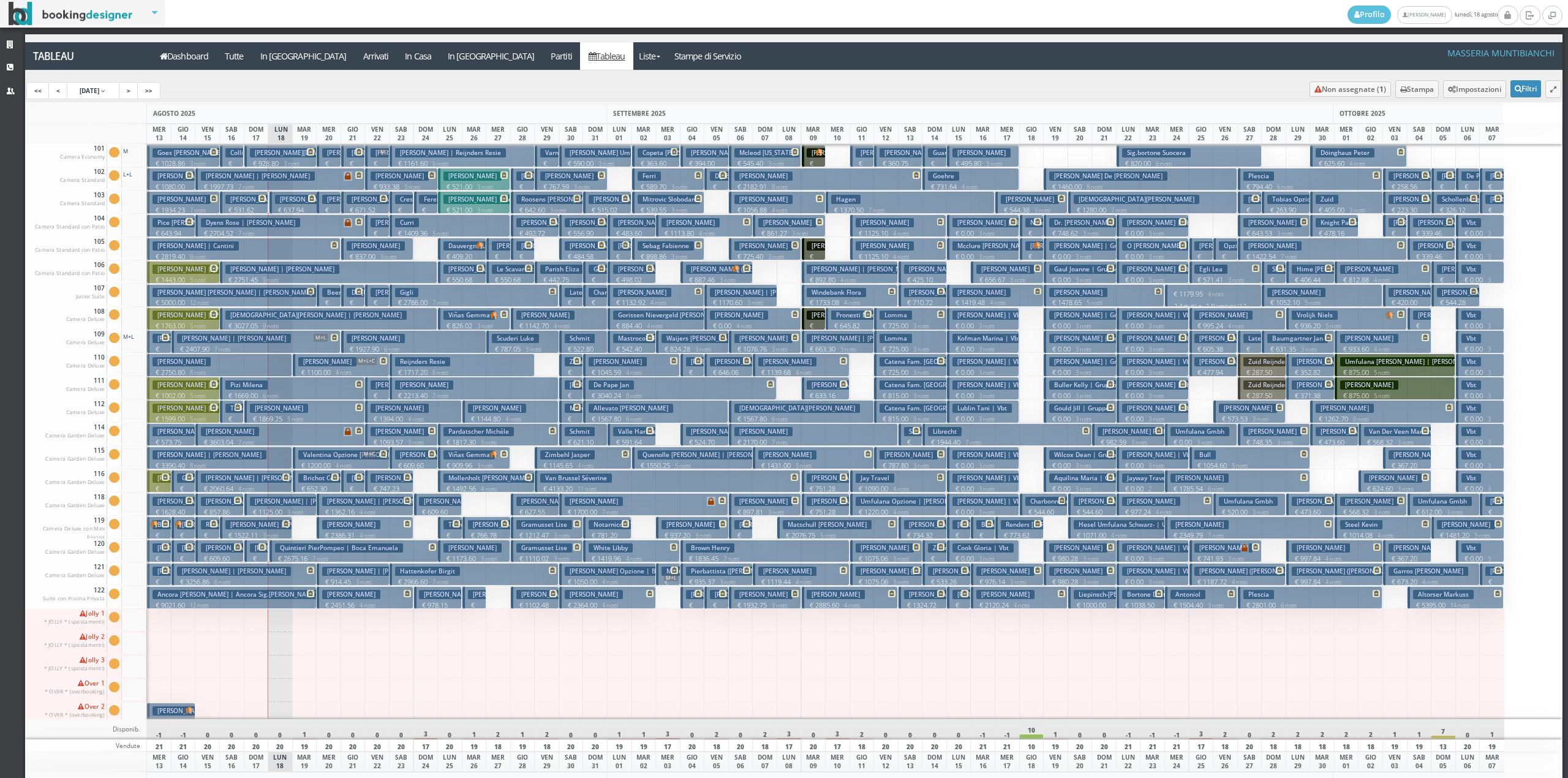
click at [243, 596] on h3 "Ancora [PERSON_NAME] | Ancora Sig.[PERSON_NAME]" at bounding box center [237, 595] width 170 height 9
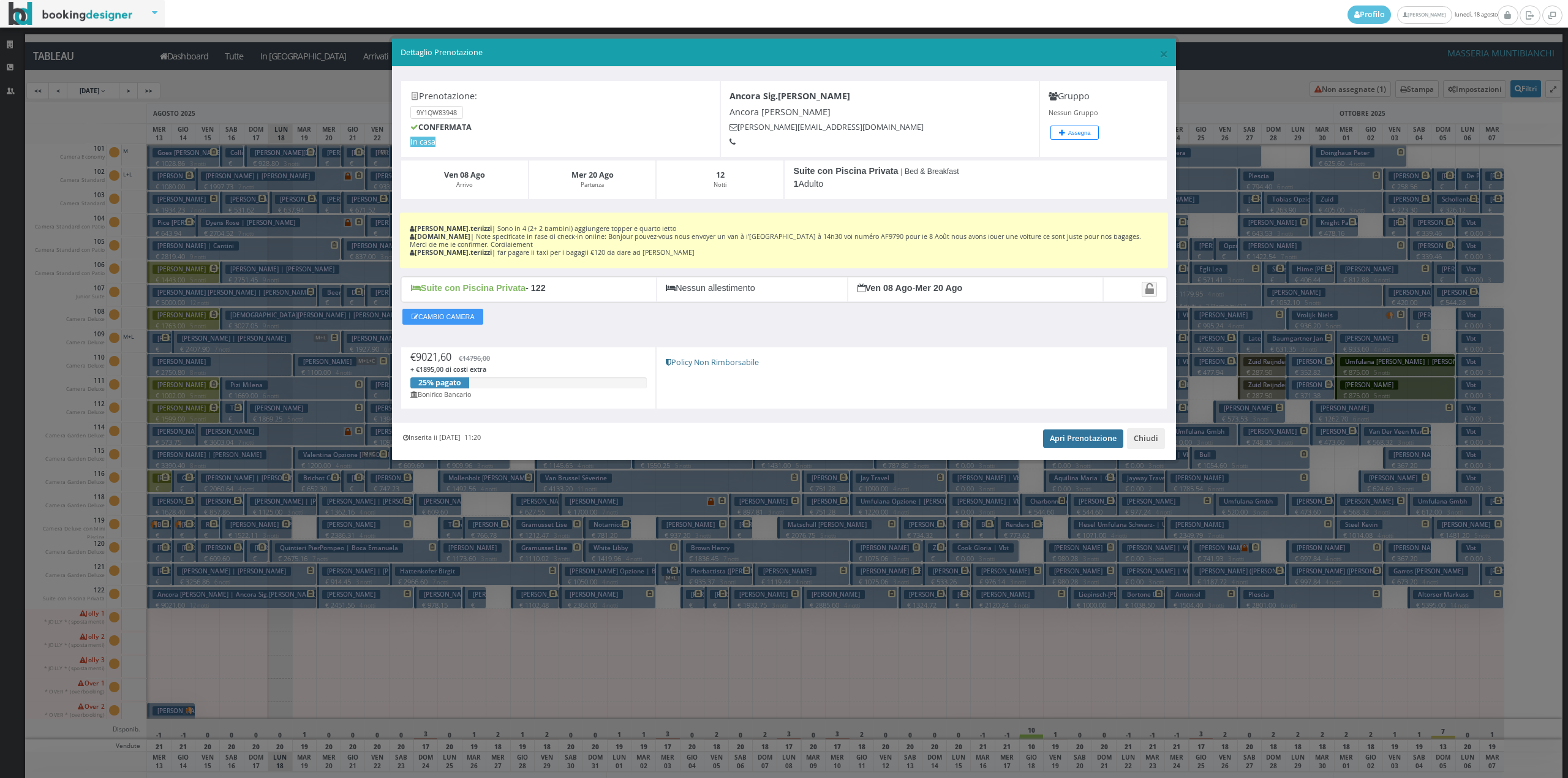
click at [1075, 442] on link "Apri Prenotazione" at bounding box center [1083, 438] width 80 height 18
click at [1145, 432] on button "Chiudi" at bounding box center [1146, 438] width 38 height 21
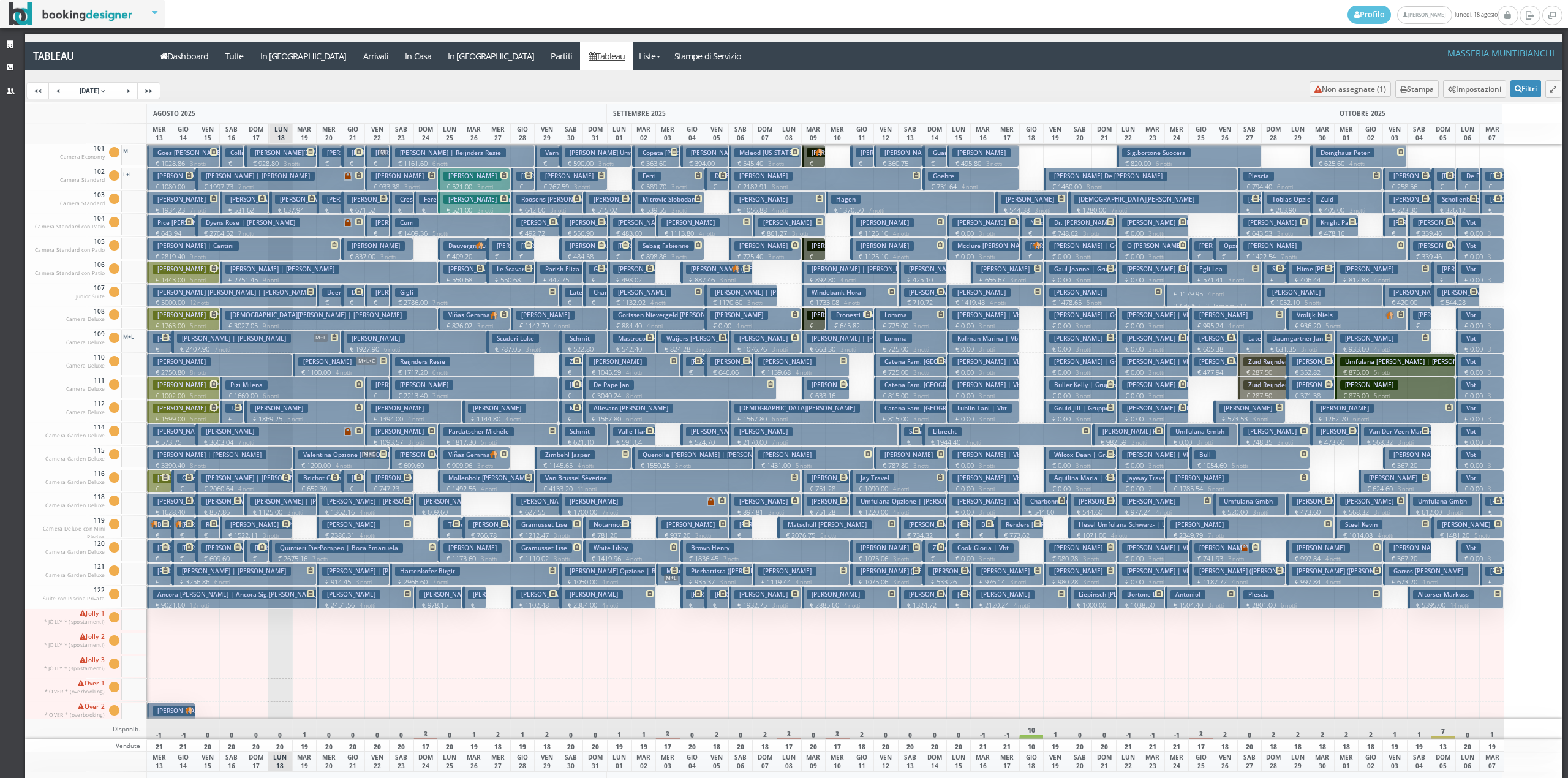
click at [356, 366] on h3 "[PERSON_NAME]" at bounding box center [327, 362] width 58 height 9
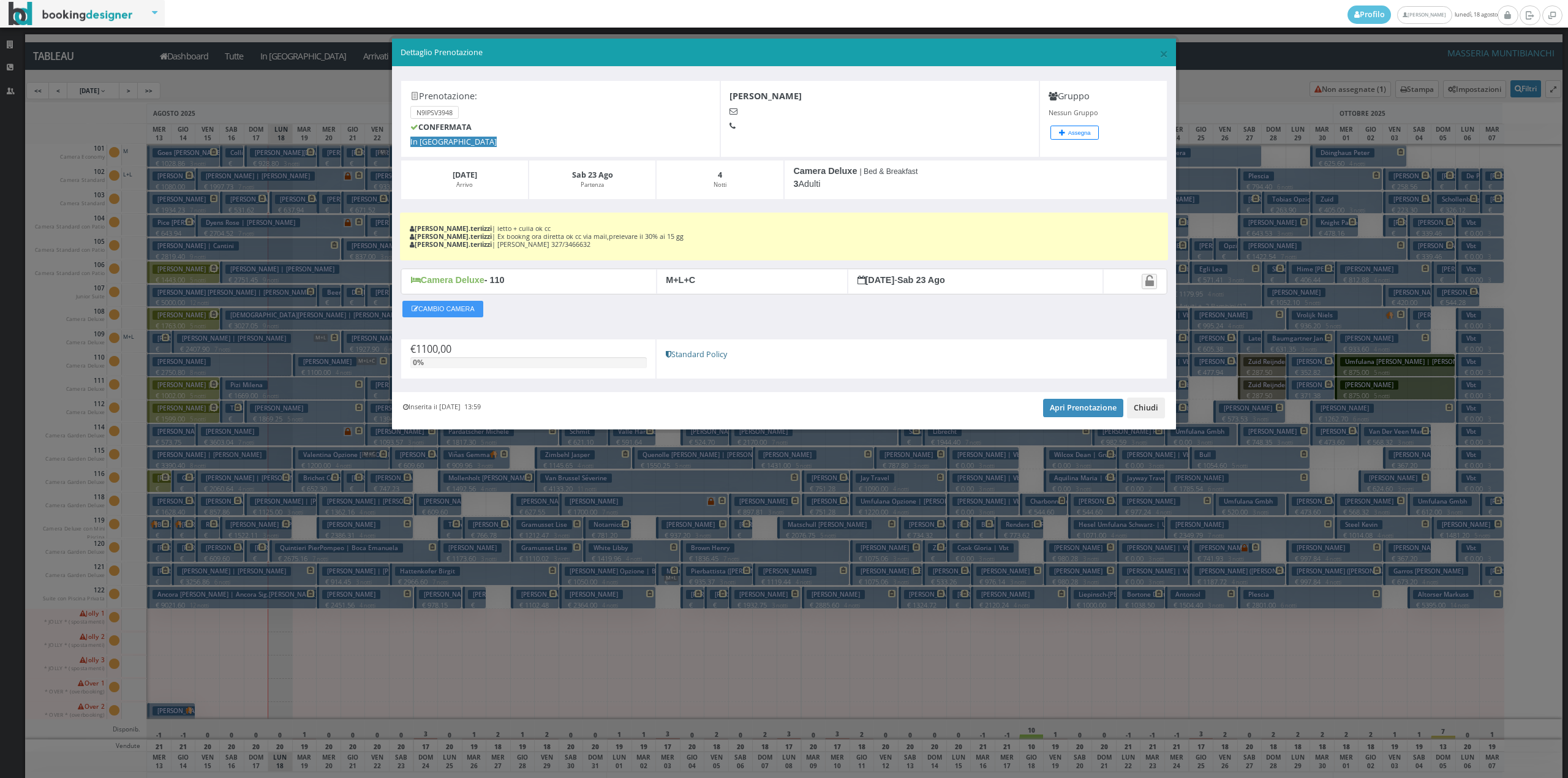
click at [1162, 412] on button "Chiudi" at bounding box center [1146, 408] width 38 height 21
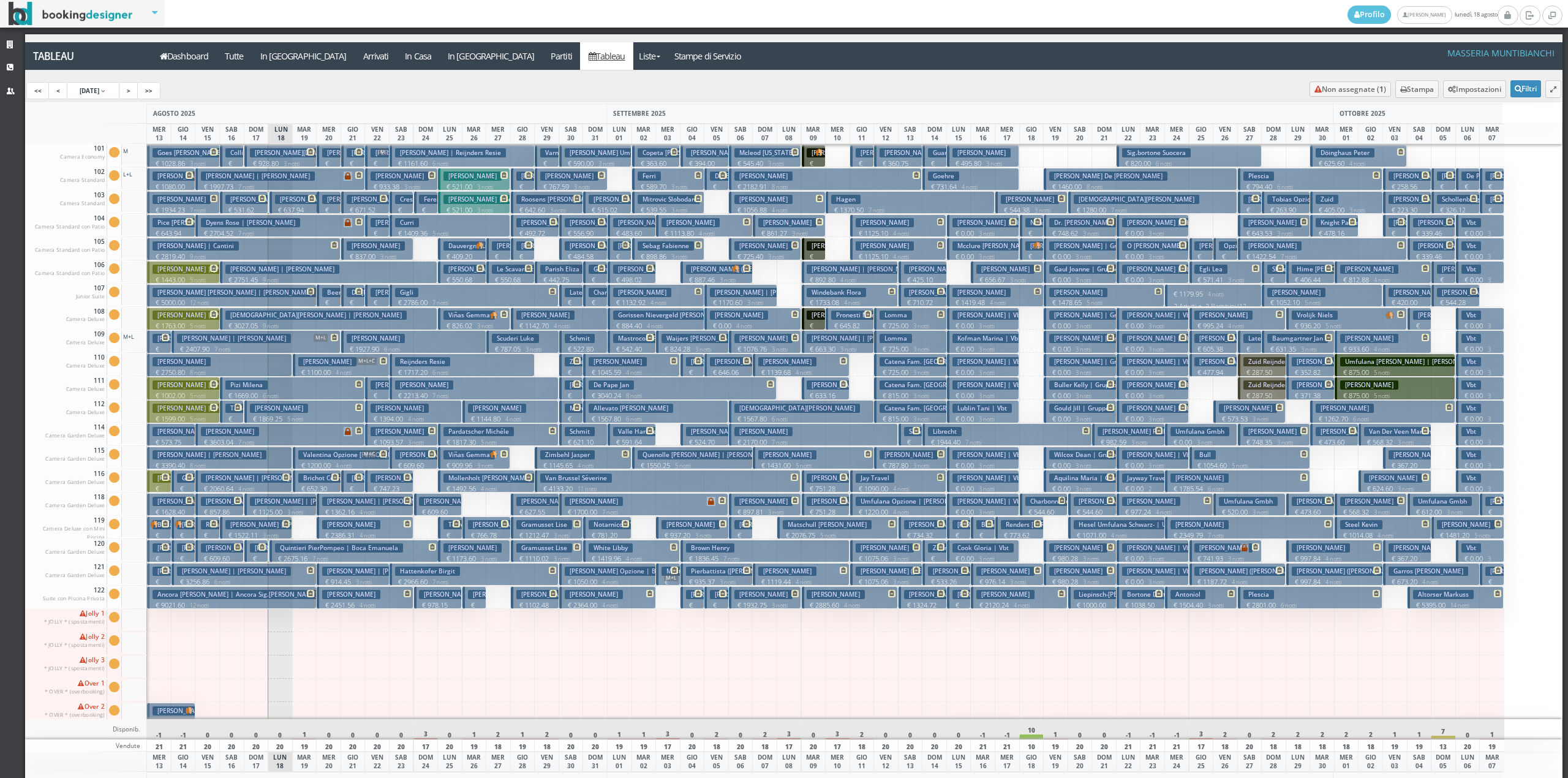
click at [331, 463] on p "€ 1200.00 4 notti" at bounding box center [342, 465] width 87 height 9
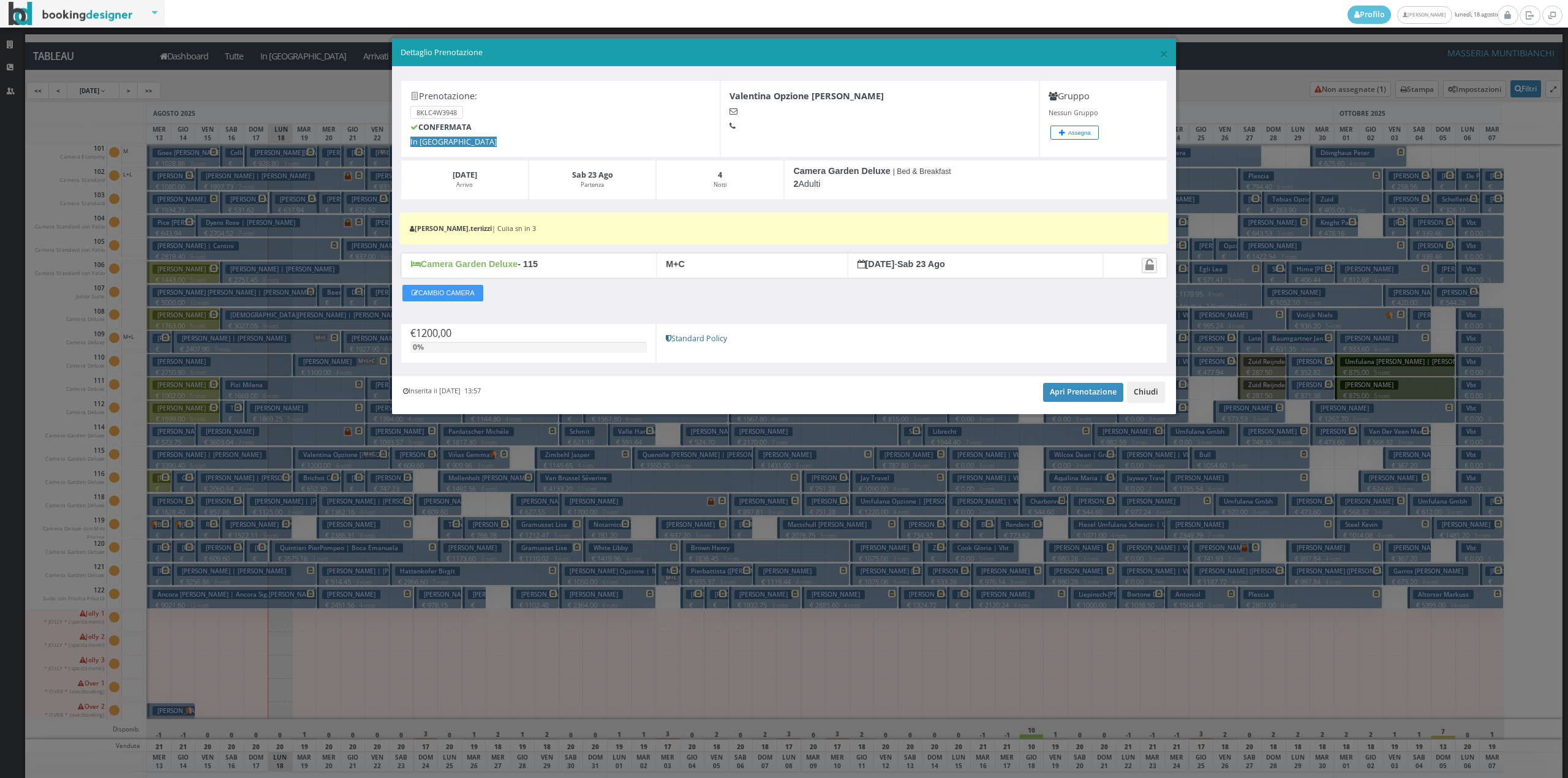
click at [1138, 392] on button "Chiudi" at bounding box center [1146, 392] width 38 height 21
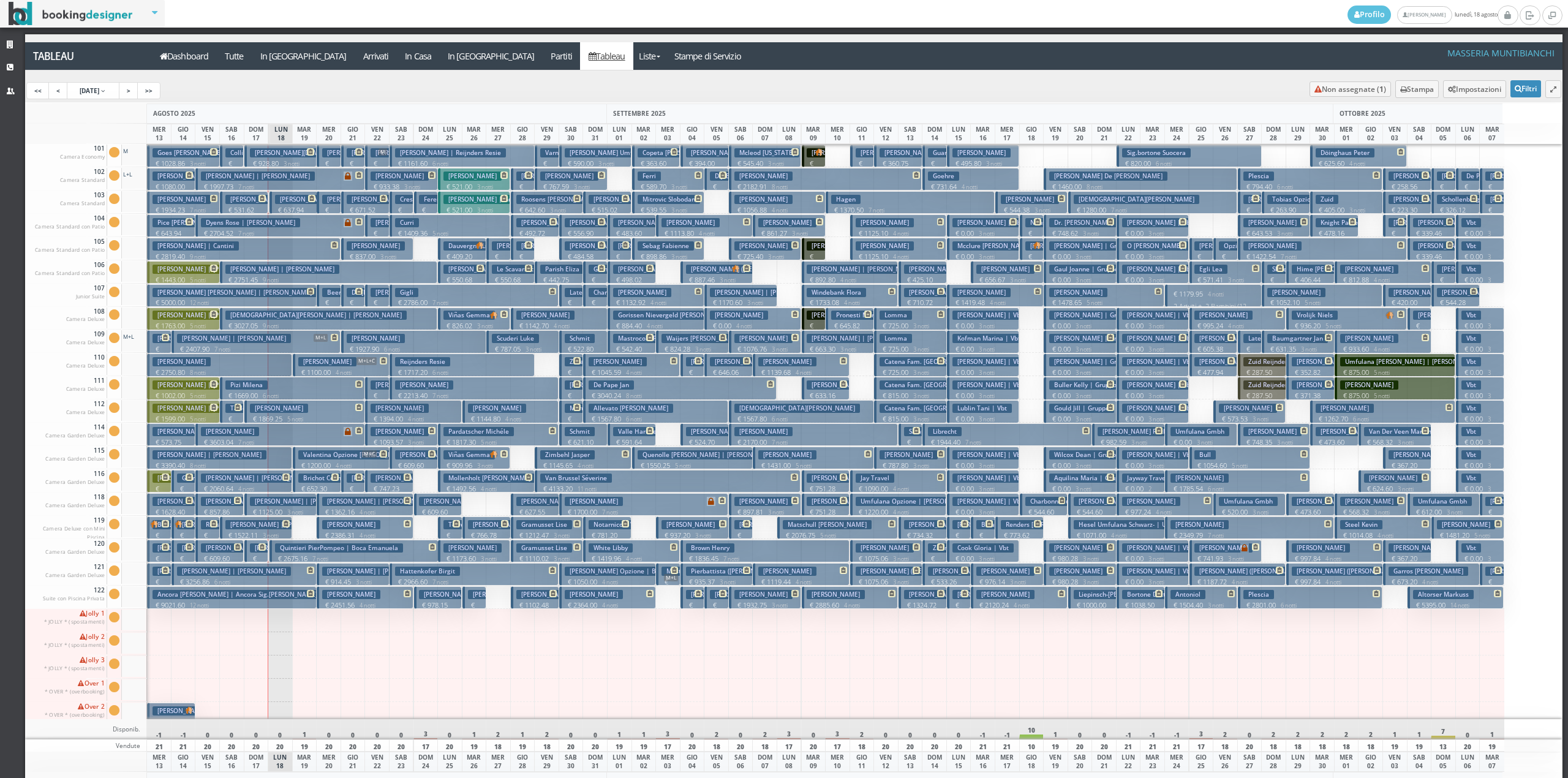
click at [311, 353] on p "€ 2407.90 7 notti" at bounding box center [257, 349] width 160 height 9
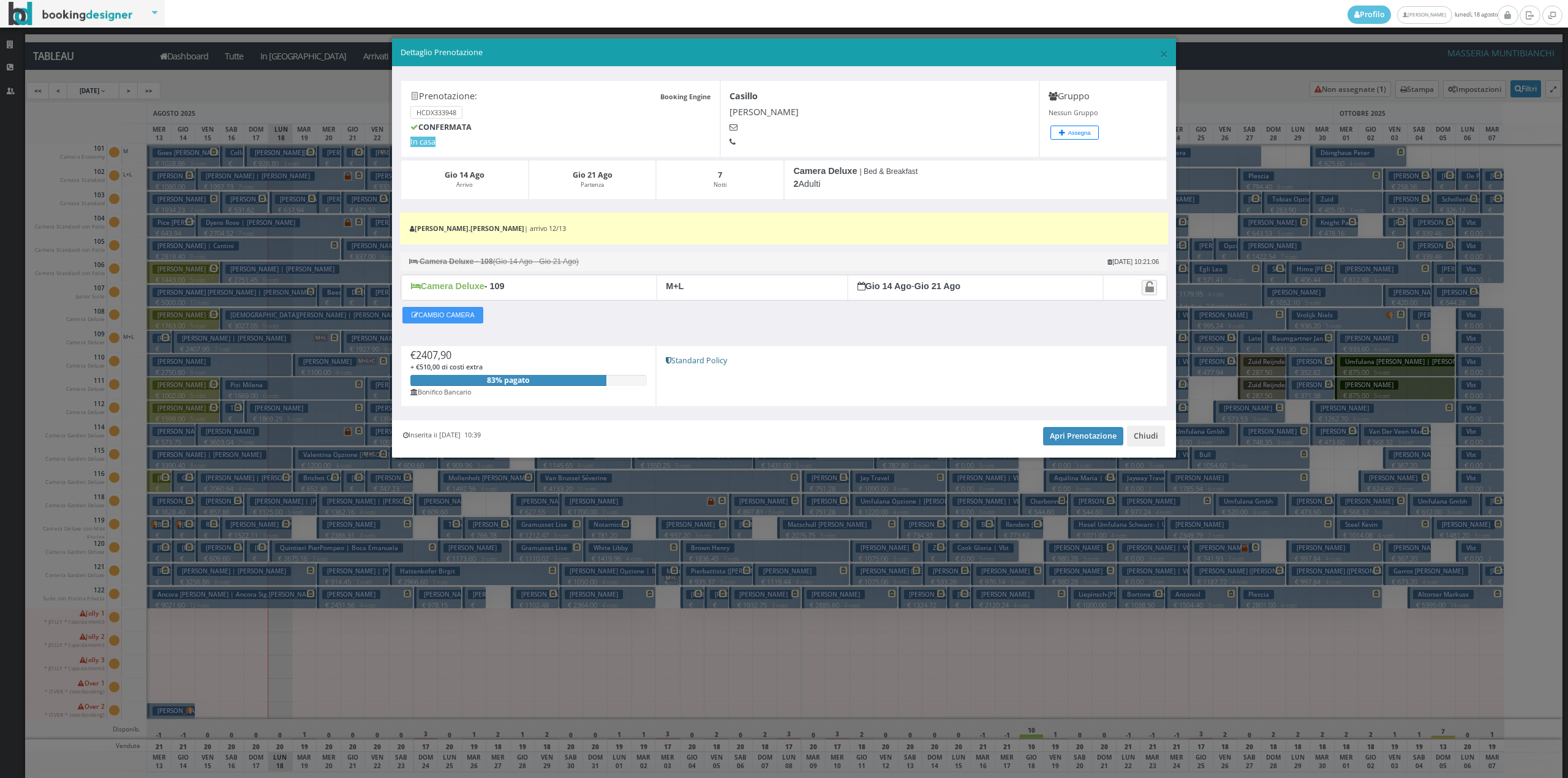
click at [1147, 451] on div "Inserita il 24 Feb 2025 10:39 Apri Prenotazione Chiudi" at bounding box center [784, 438] width 784 height 37
click at [1142, 437] on button "Chiudi" at bounding box center [1146, 436] width 38 height 21
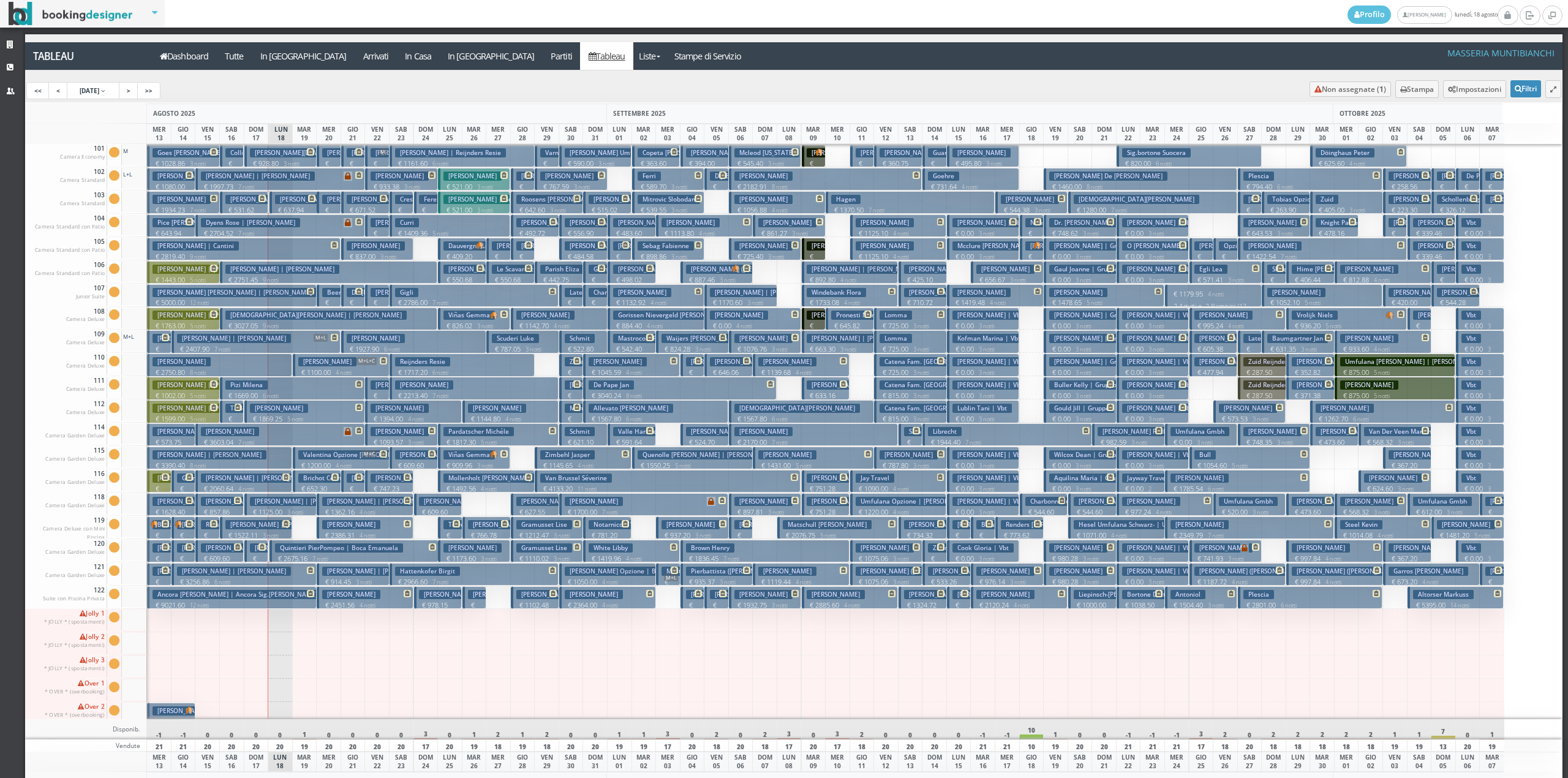
click at [319, 364] on h3 "[PERSON_NAME]" at bounding box center [327, 362] width 58 height 9
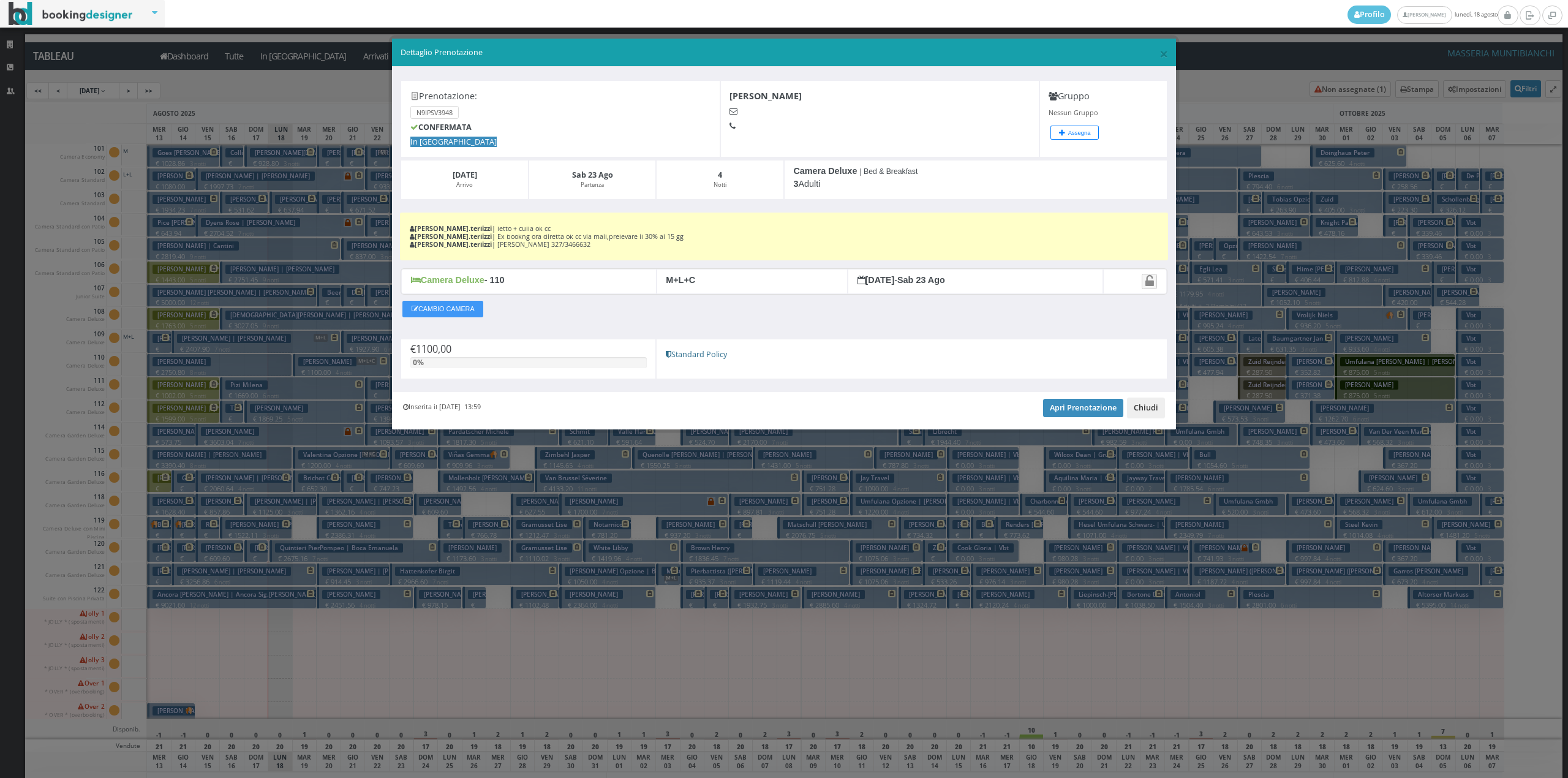
click at [1153, 403] on button "Chiudi" at bounding box center [1146, 408] width 38 height 21
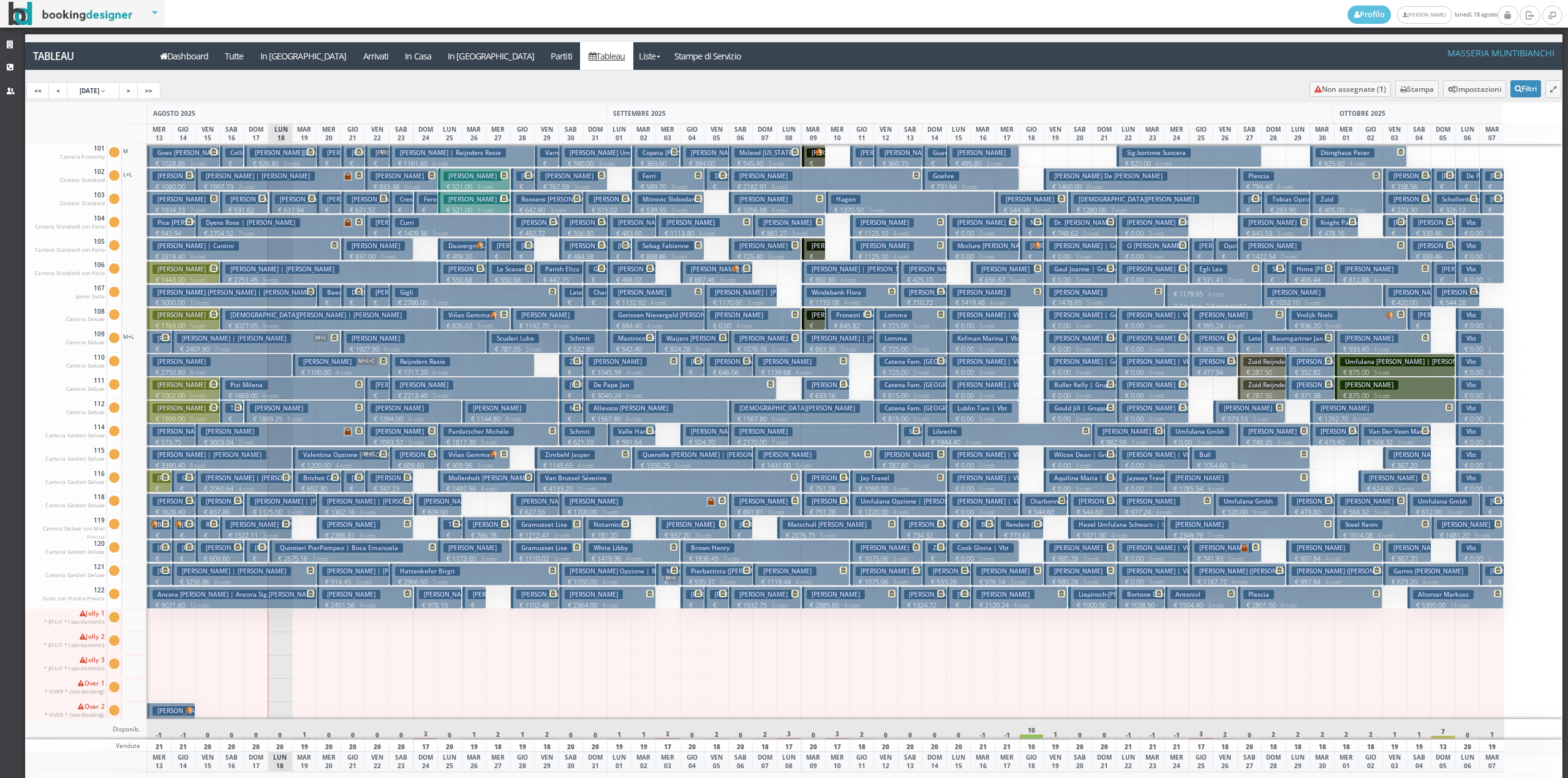
click at [312, 451] on h3 "Valentina Opzione [PERSON_NAME]" at bounding box center [355, 455] width 114 height 9
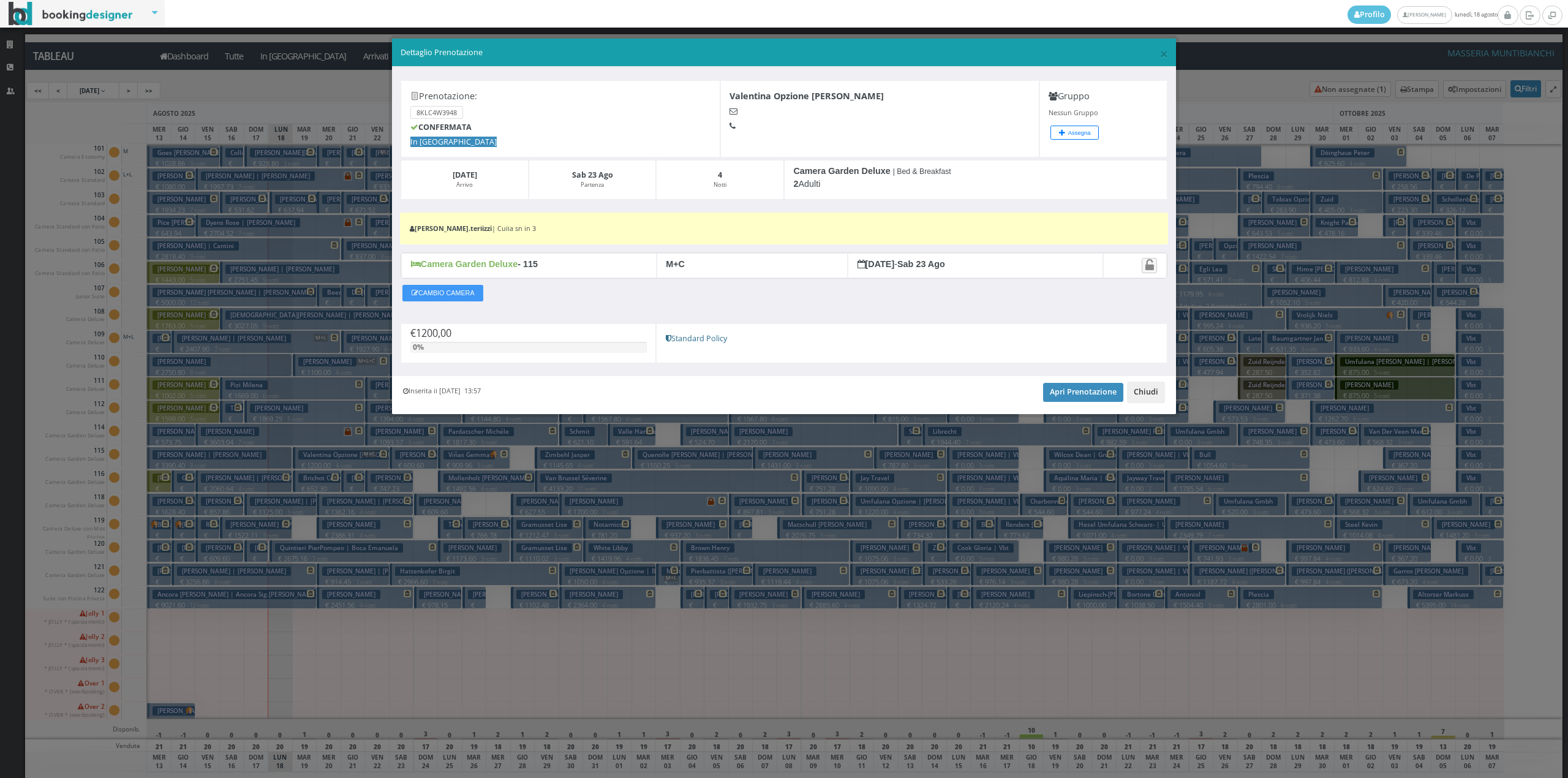
click at [1145, 398] on button "Chiudi" at bounding box center [1146, 392] width 38 height 21
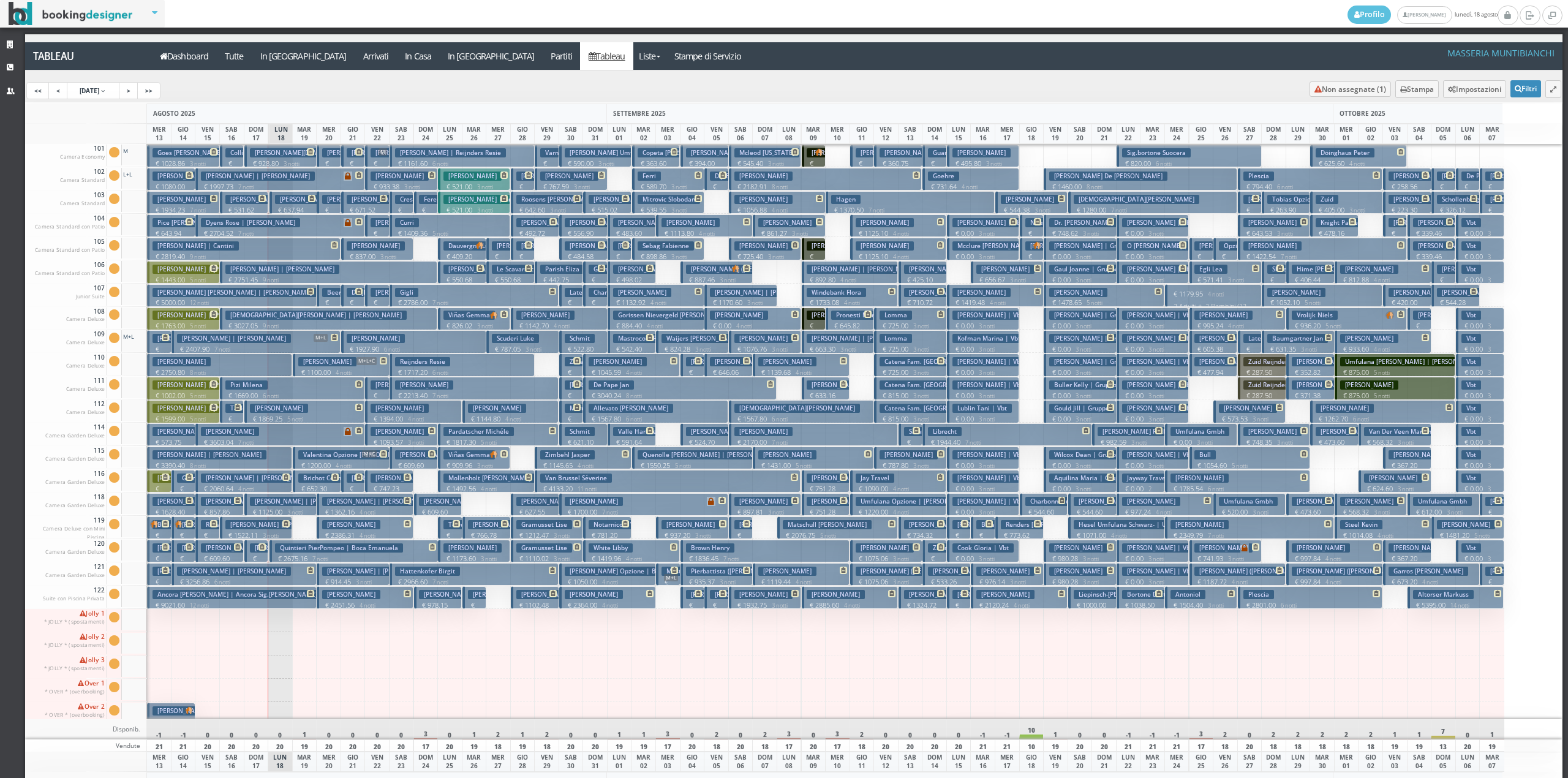
click at [287, 333] on button "Carillo Emilia | Casillo M+L € 2407.90 7 notti 2 Adulti" at bounding box center [256, 341] width 169 height 23
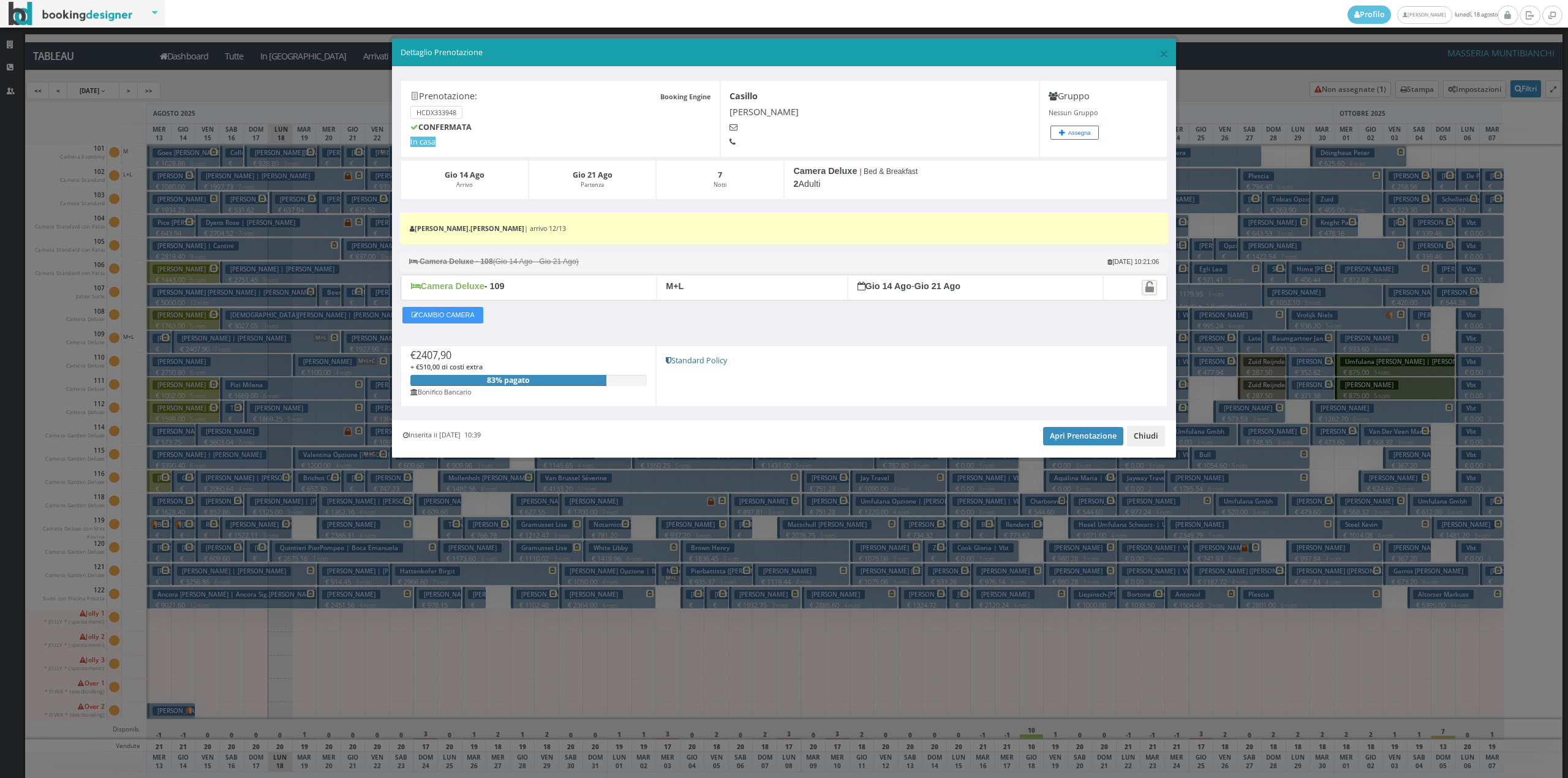
click at [1160, 447] on button "Chiudi" at bounding box center [1146, 436] width 38 height 21
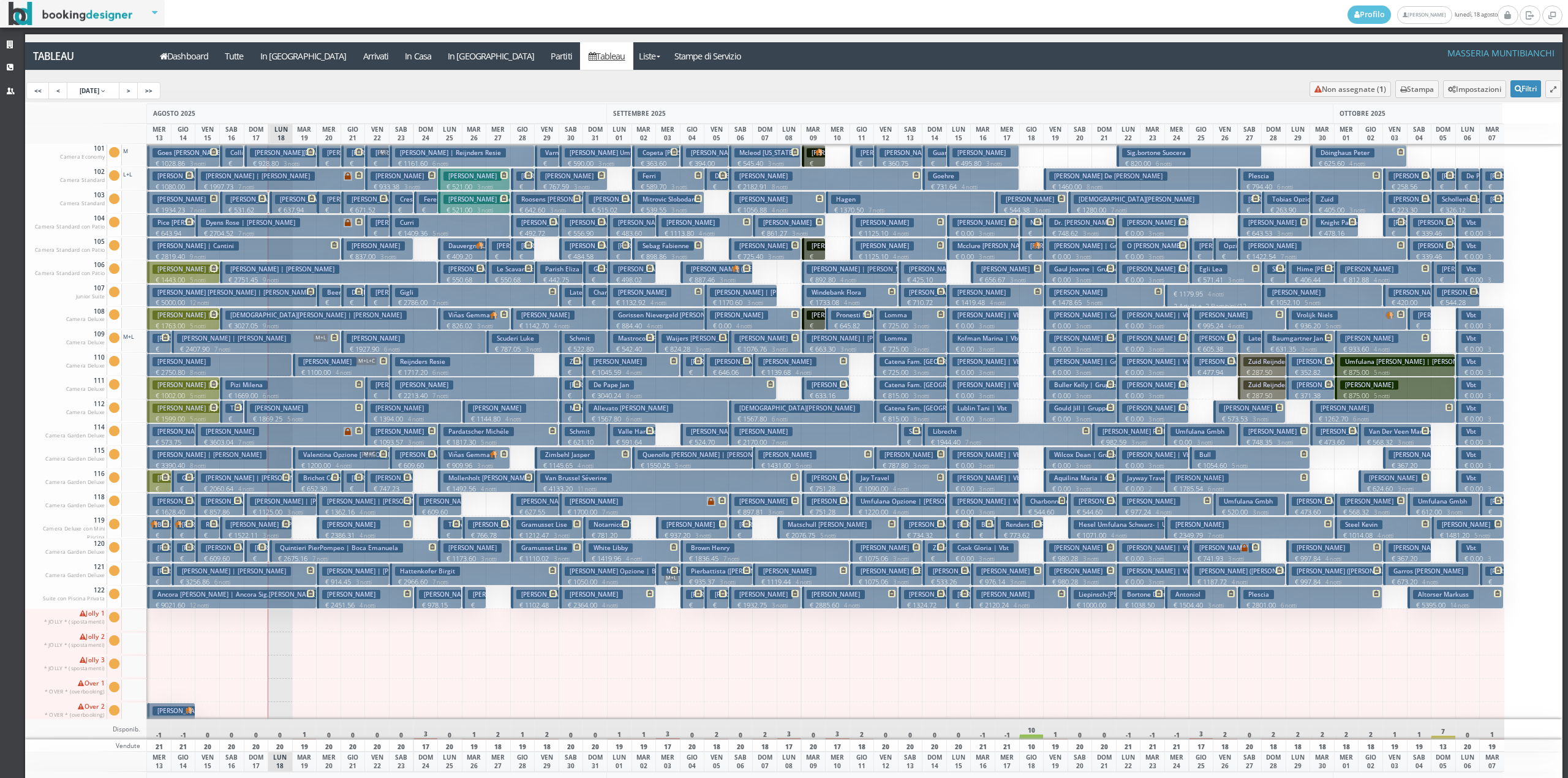
click at [276, 417] on p "€ 1869.25 5 notti" at bounding box center [305, 418] width 111 height 9
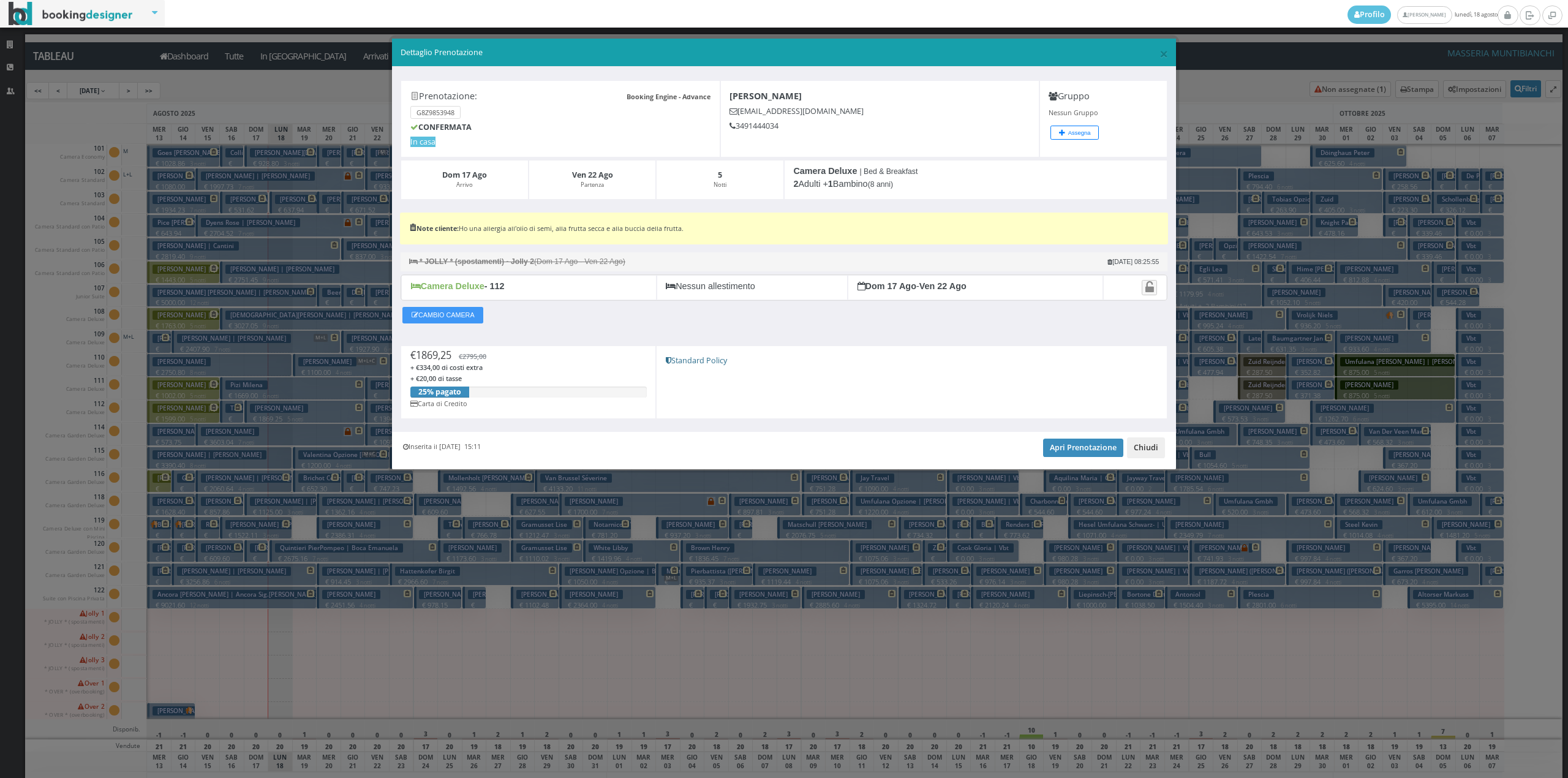
click at [1139, 449] on button "Chiudi" at bounding box center [1146, 448] width 38 height 21
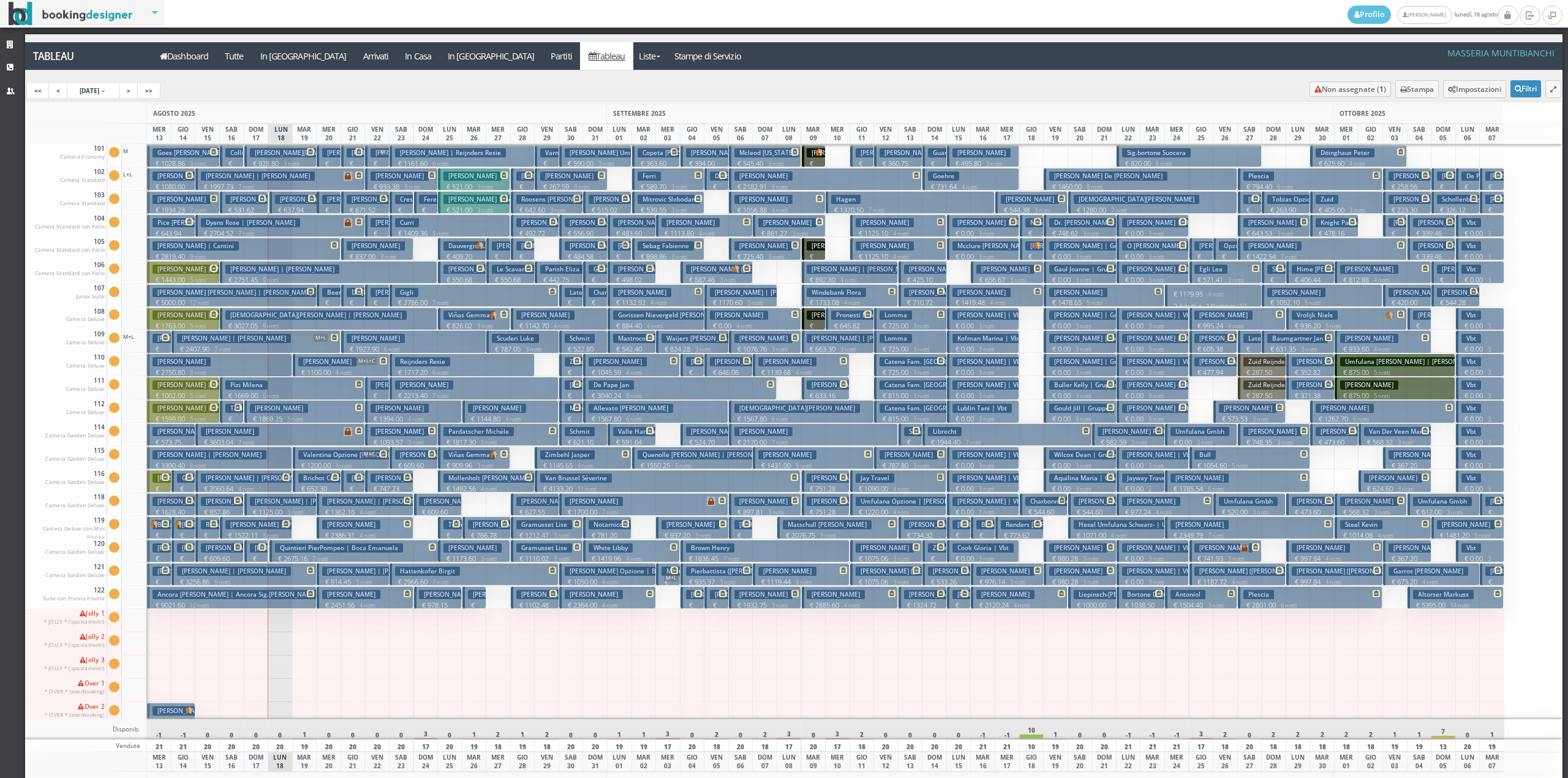
click at [334, 538] on p "€ 2386.31 4 notti" at bounding box center [366, 535] width 87 height 9
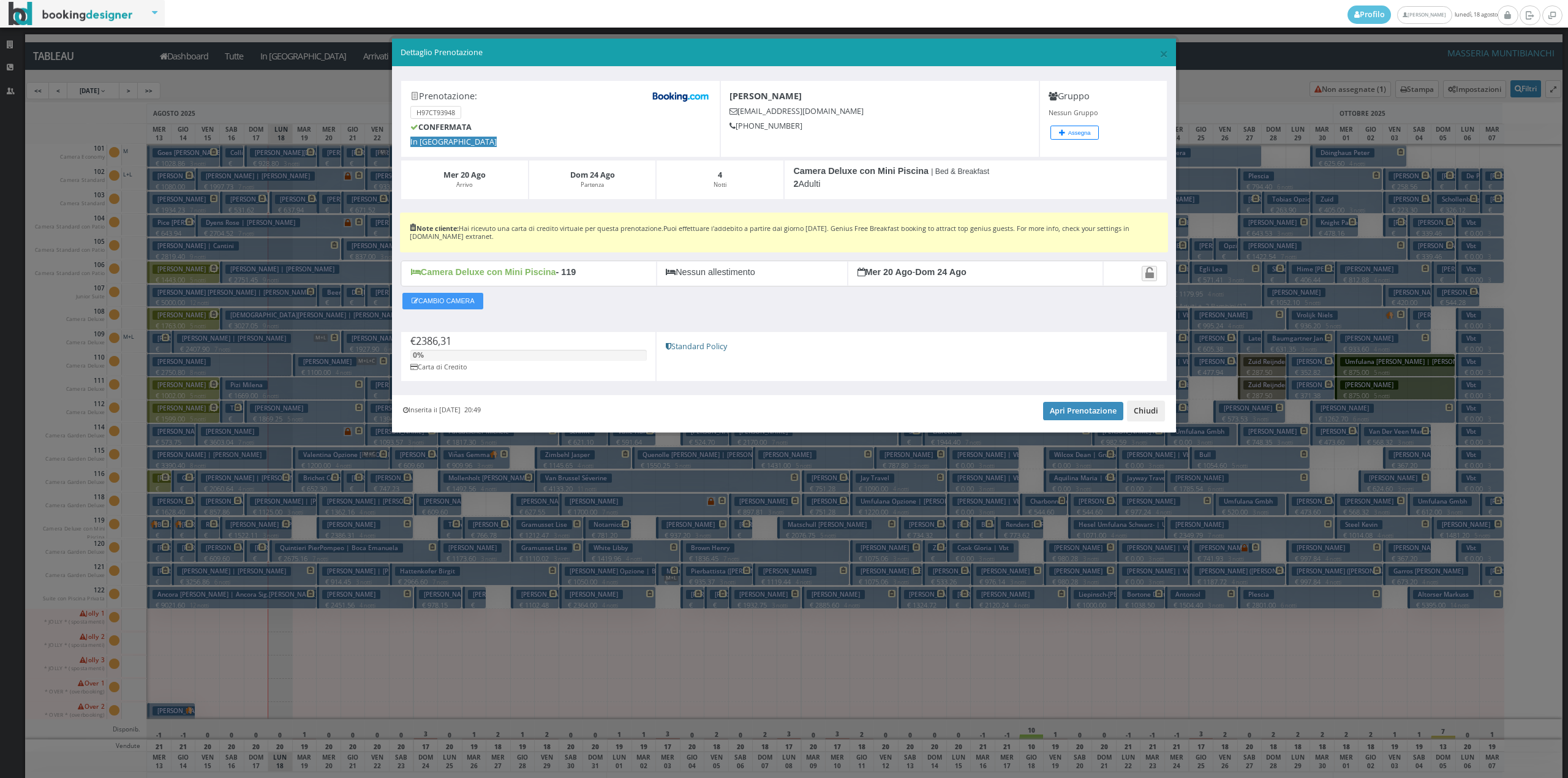
click at [1132, 413] on button "Chiudi" at bounding box center [1146, 411] width 38 height 21
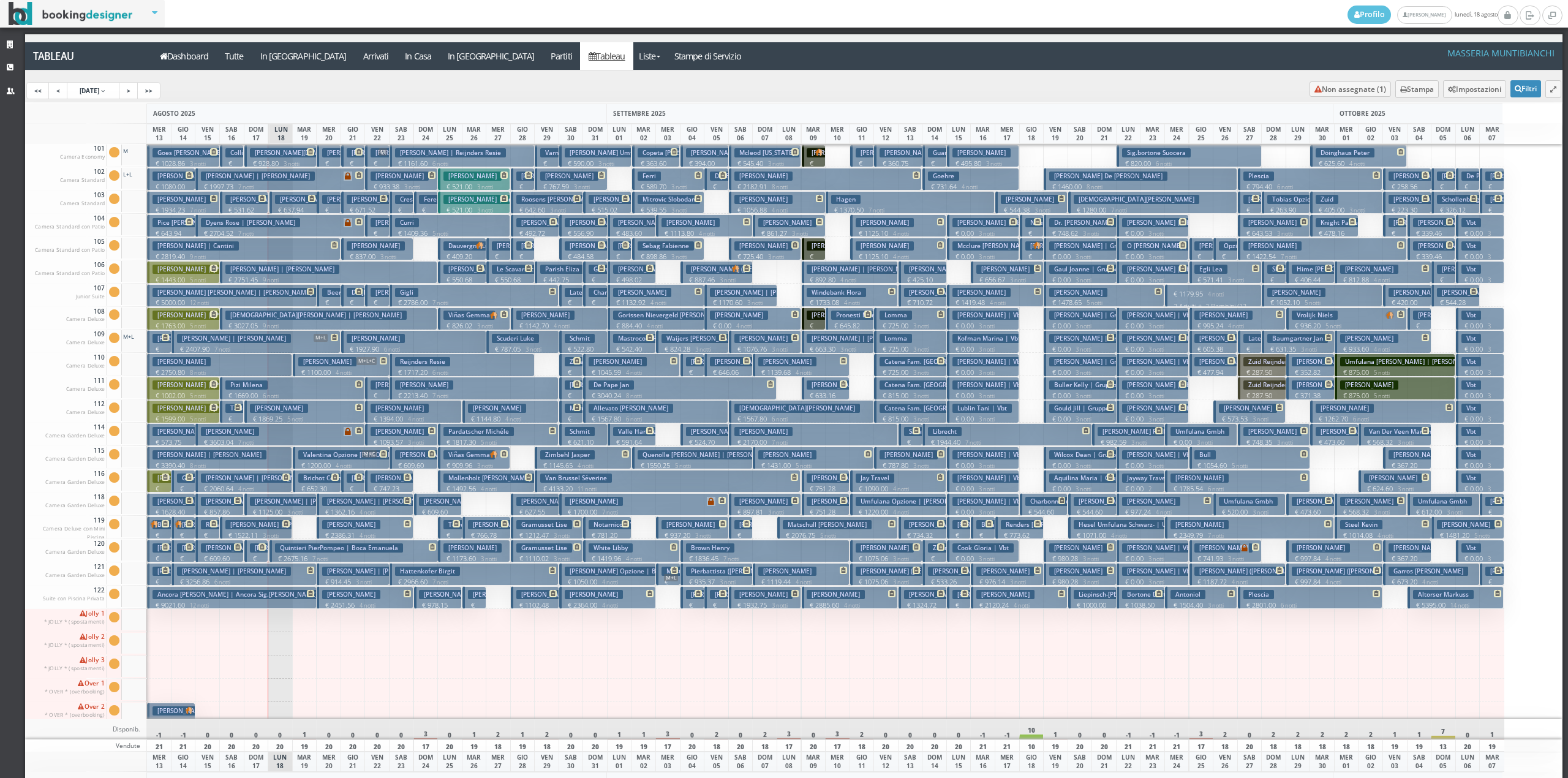
click at [355, 502] on h3 "[PERSON_NAME] | [PERSON_NAME]" at bounding box center [379, 501] width 114 height 9
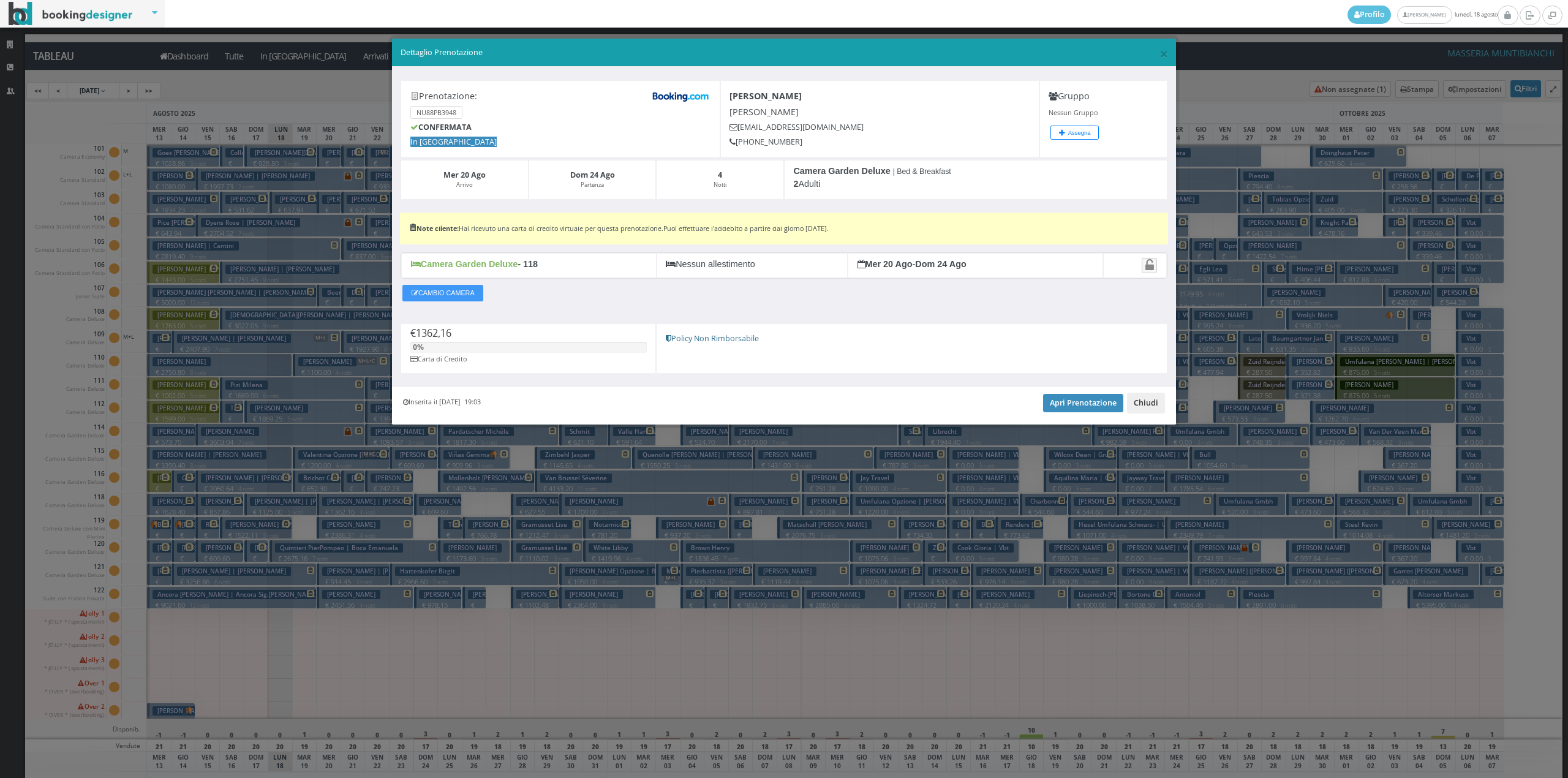
click at [1155, 410] on button "Chiudi" at bounding box center [1146, 403] width 38 height 21
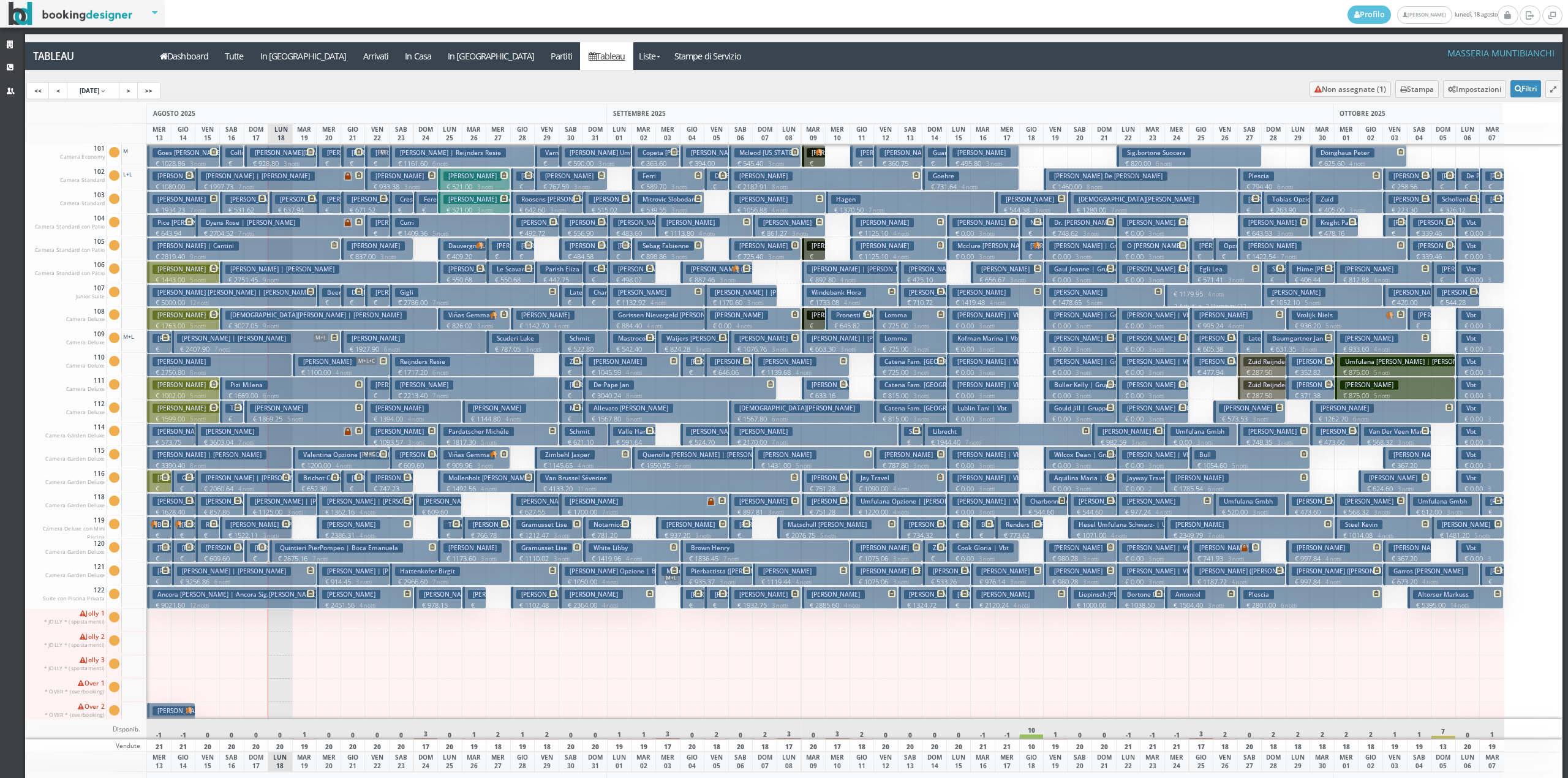
click at [332, 298] on button "Been Yolanda € 546.40 1 notti 2 Adulti" at bounding box center [328, 295] width 24 height 23
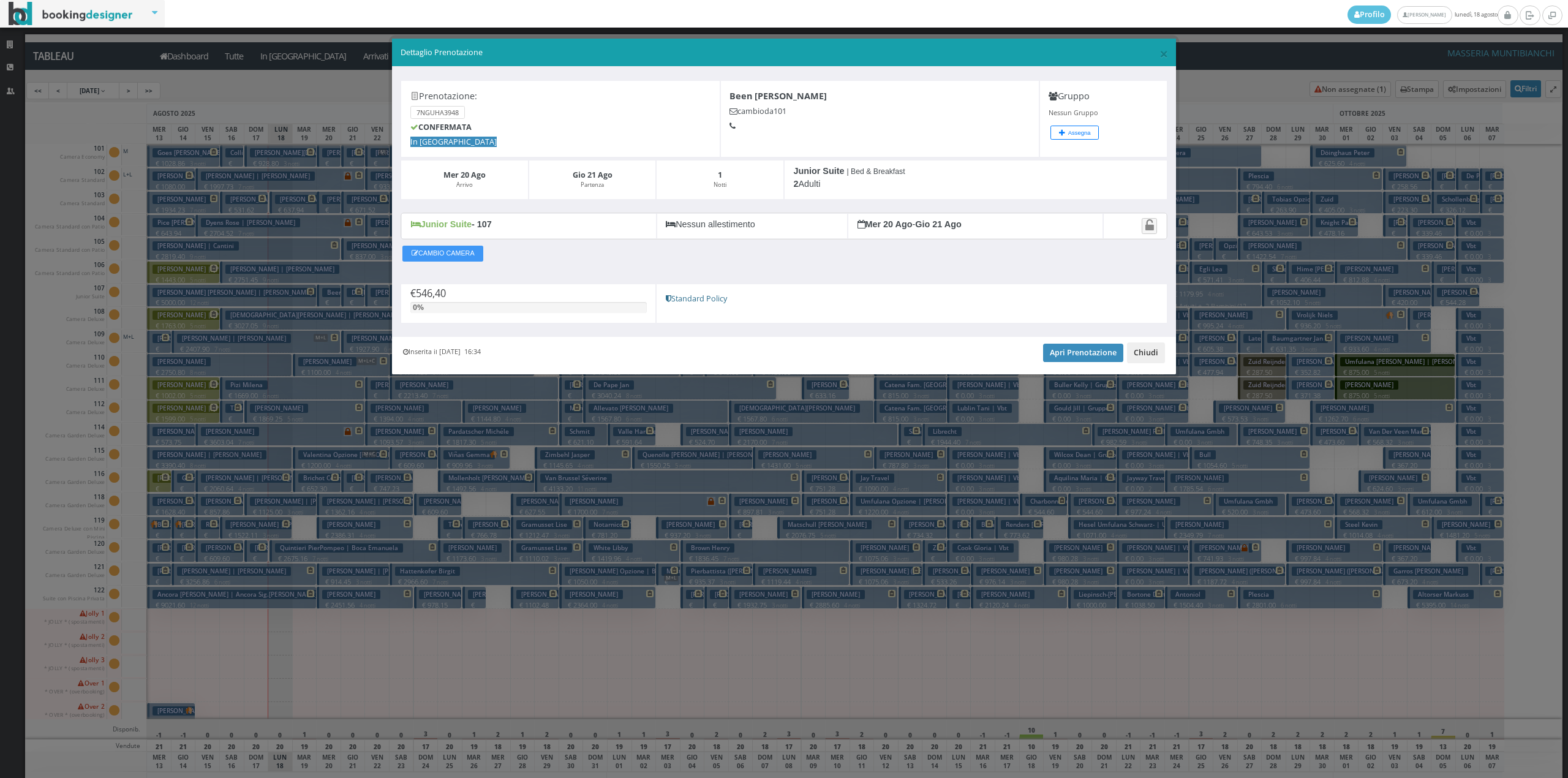
click at [1137, 354] on button "Chiudi" at bounding box center [1146, 353] width 38 height 21
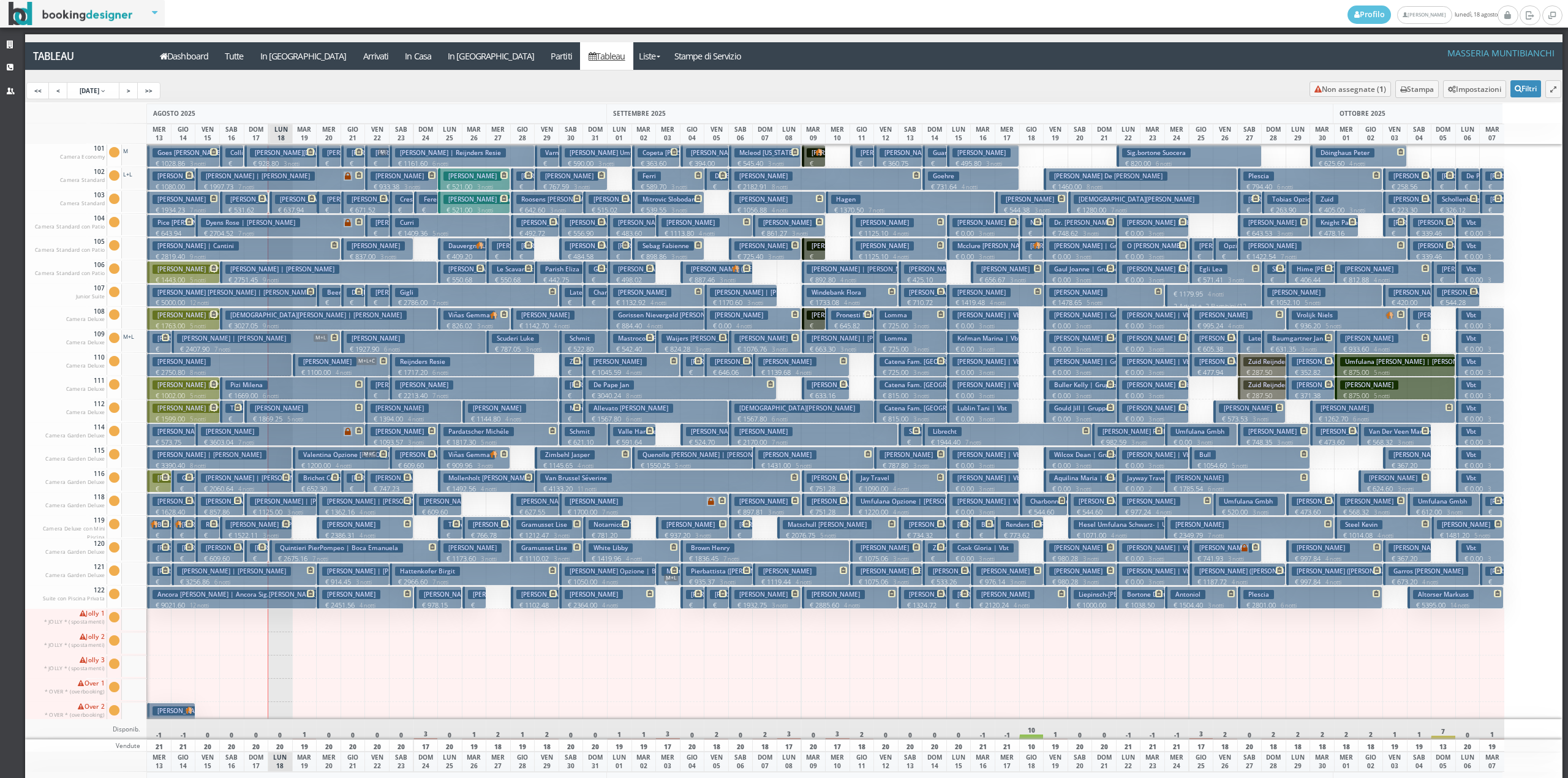
click at [328, 199] on h3 "[PERSON_NAME]" at bounding box center [351, 199] width 58 height 9
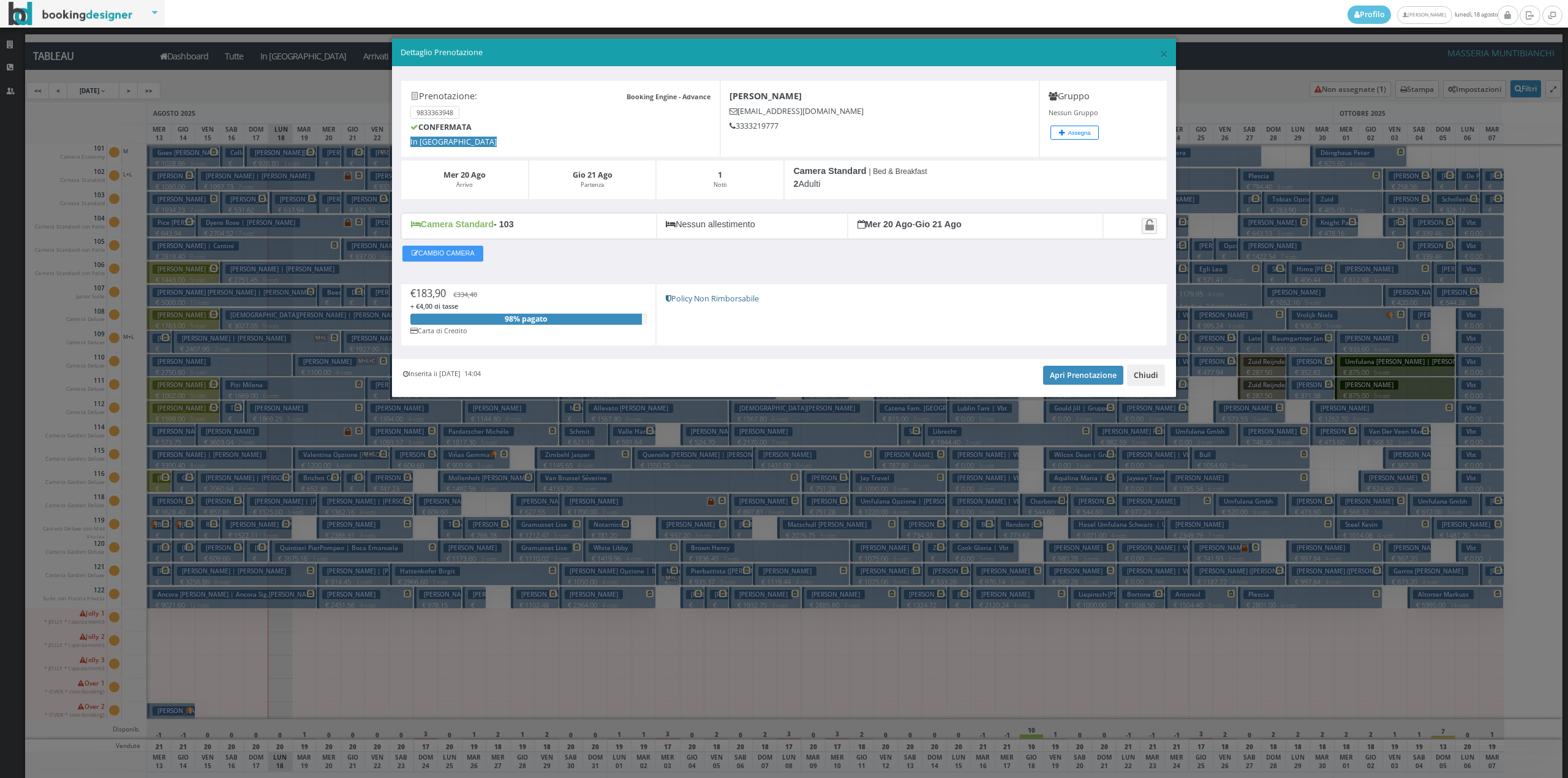
click at [1156, 373] on button "Chiudi" at bounding box center [1146, 375] width 38 height 21
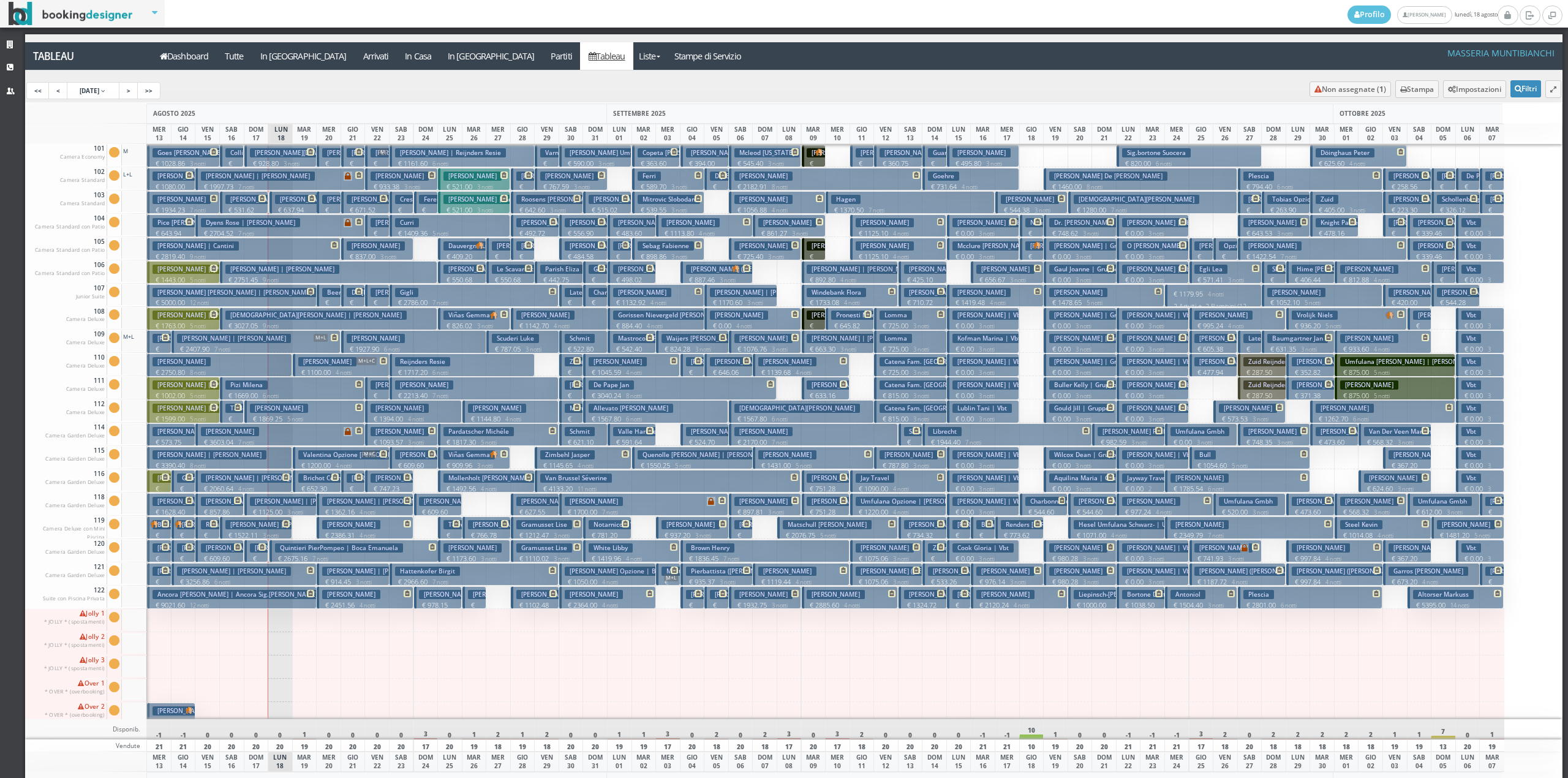
click at [348, 300] on p "€ 359.66 1 notti" at bounding box center [354, 317] width 15 height 39
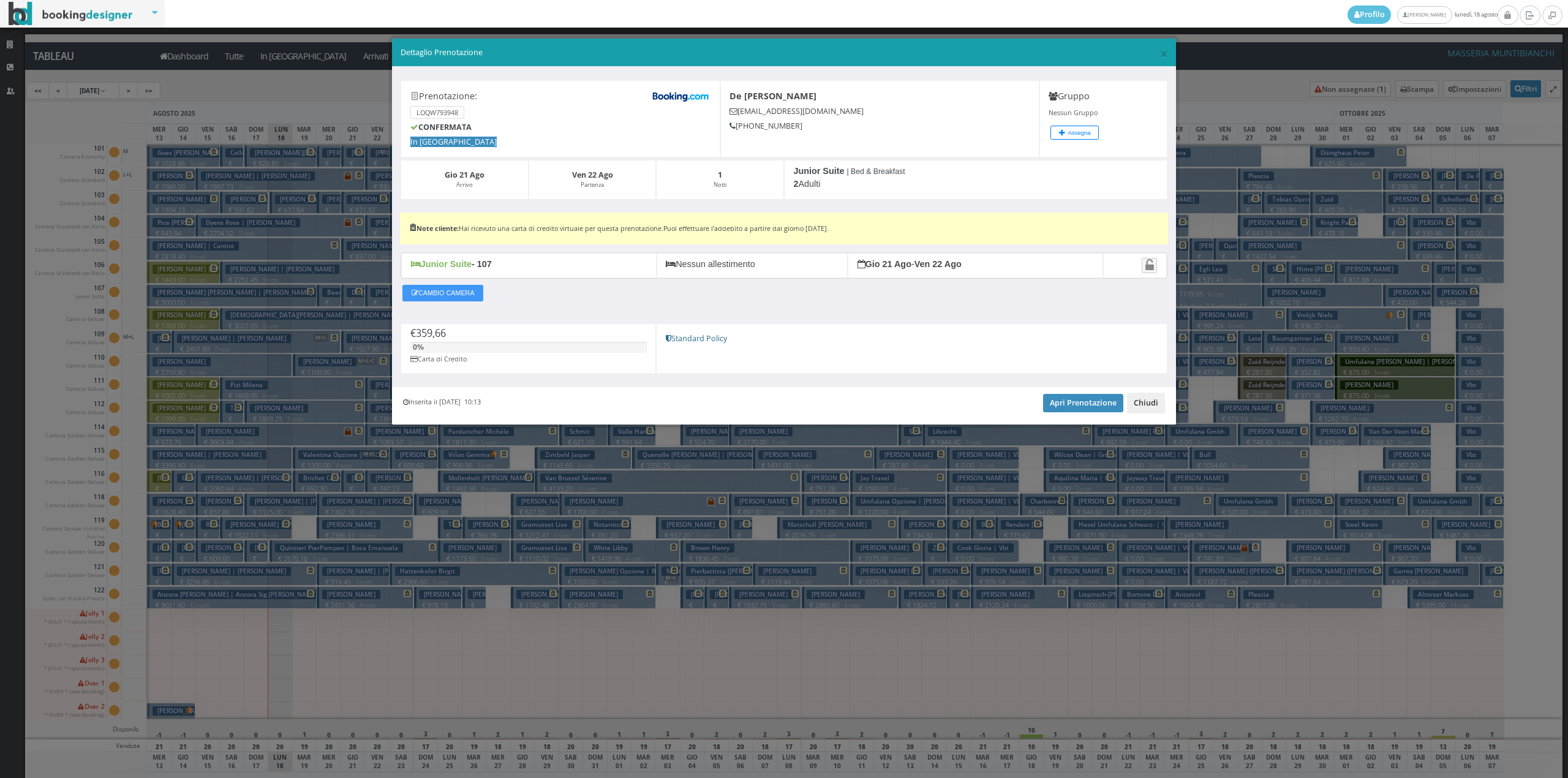
click at [1142, 408] on button "Chiudi" at bounding box center [1146, 403] width 38 height 21
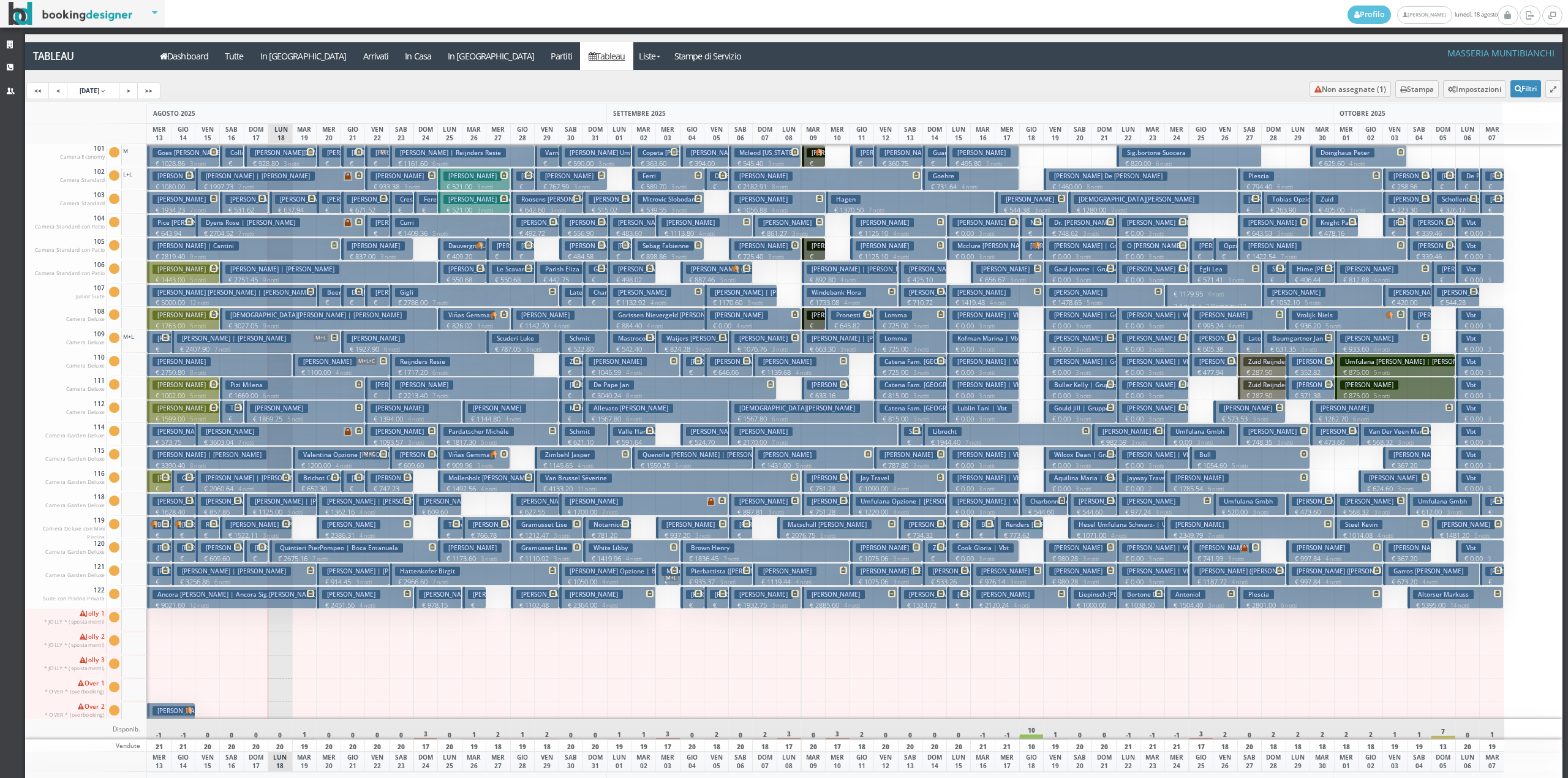
click at [385, 297] on h3 "[PERSON_NAME] | [PERSON_NAME]" at bounding box center [427, 293] width 114 height 9
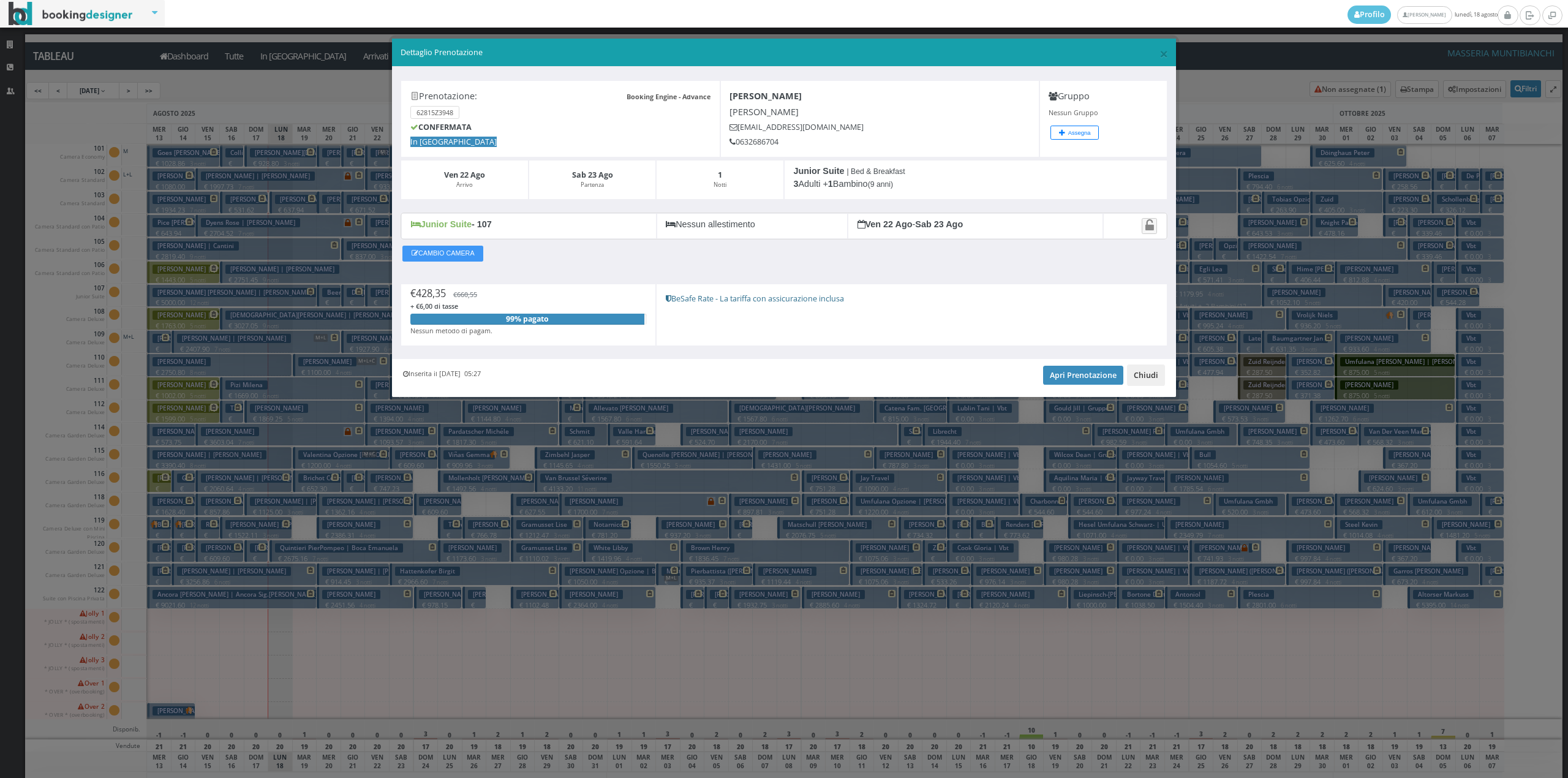
click at [1138, 381] on button "Chiudi" at bounding box center [1146, 375] width 38 height 21
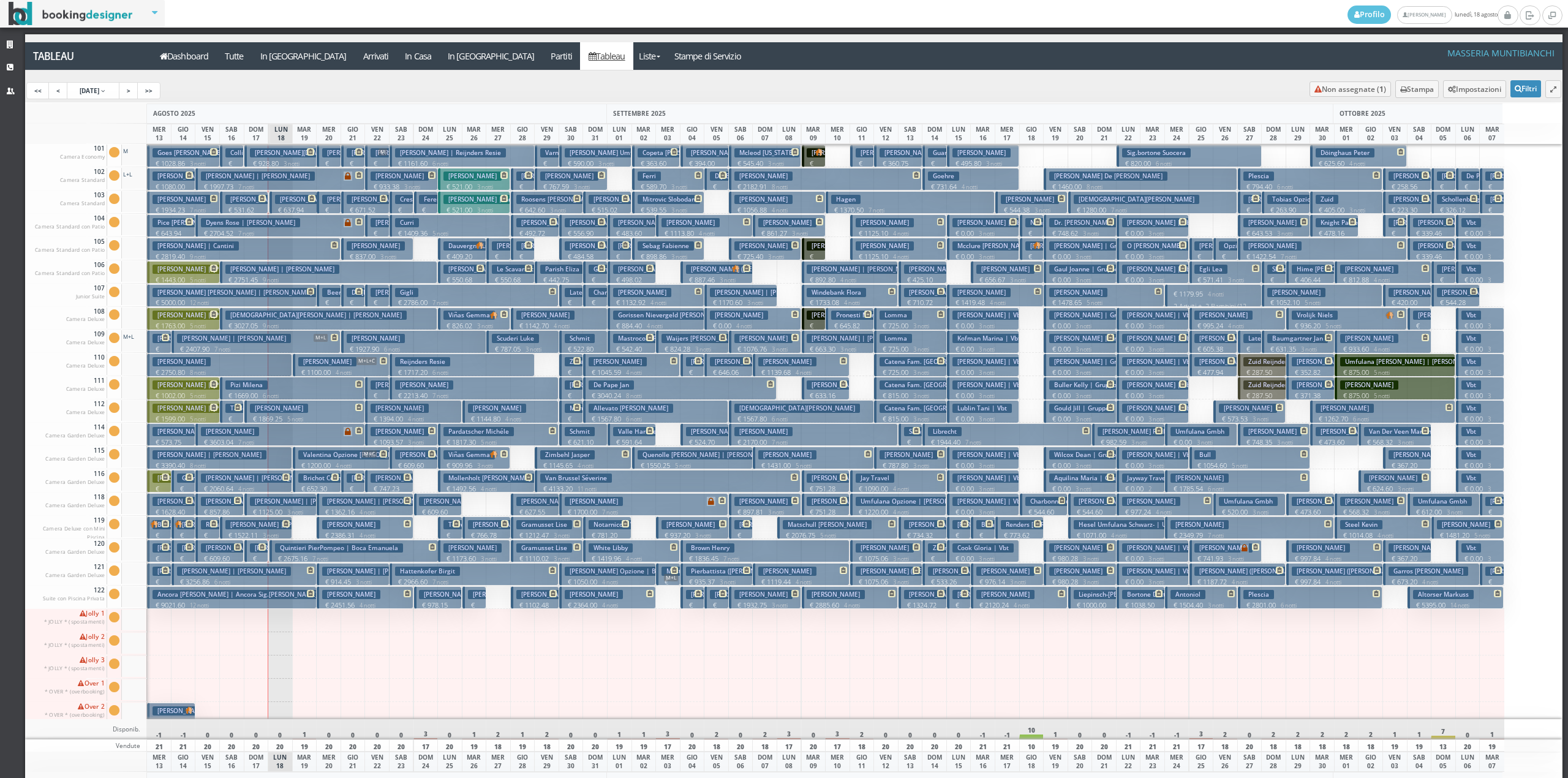
click at [351, 491] on p "€ 326.15 1 notti" at bounding box center [354, 503] width 15 height 39
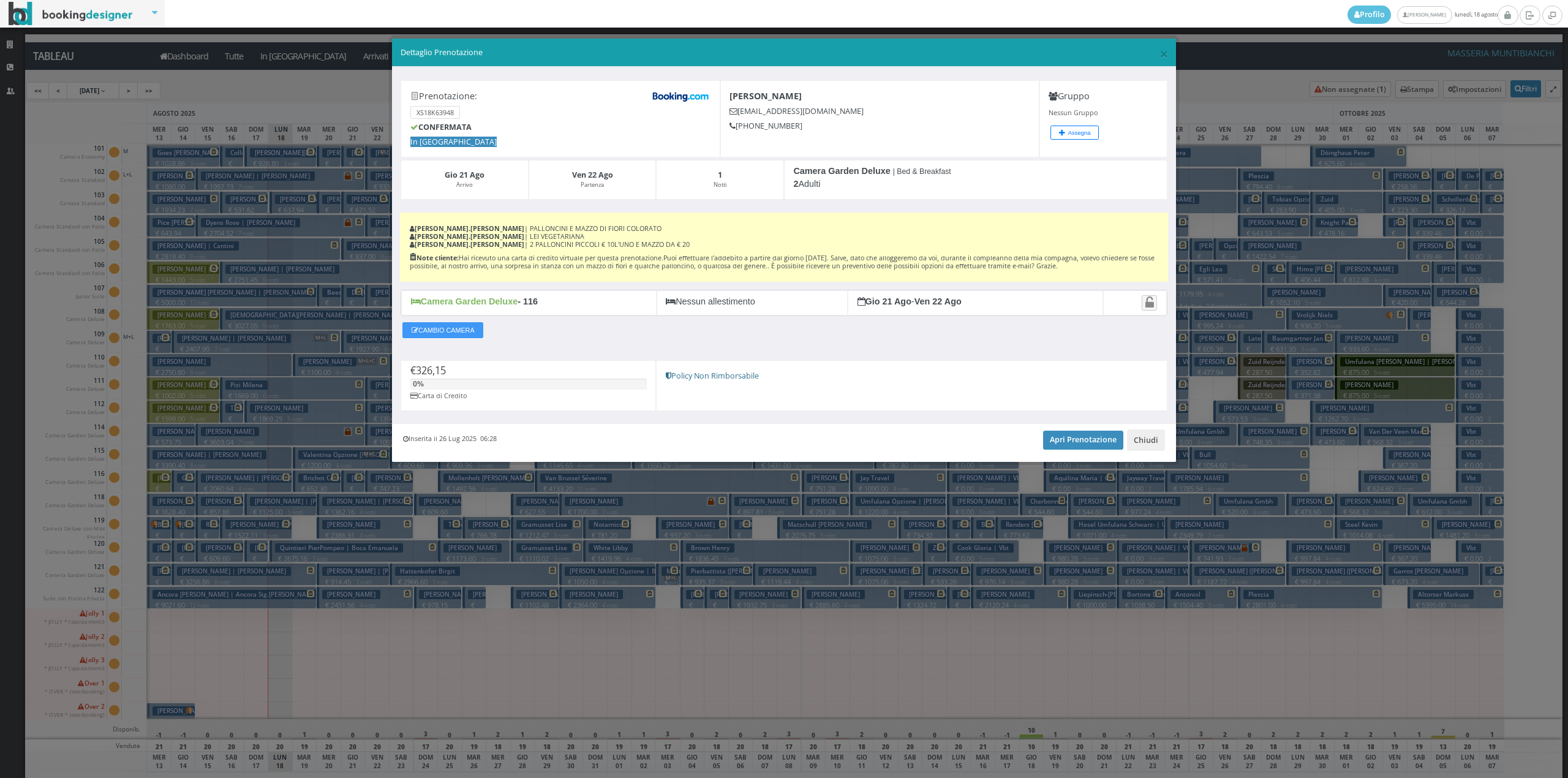
click at [351, 491] on div "× Dettaglio Prenotazione Prenotazione: XS18K63948 CONFERMATA In Arrivo Zongoli …" at bounding box center [784, 389] width 1568 height 778
click at [1164, 446] on button "Chiudi" at bounding box center [1146, 440] width 38 height 21
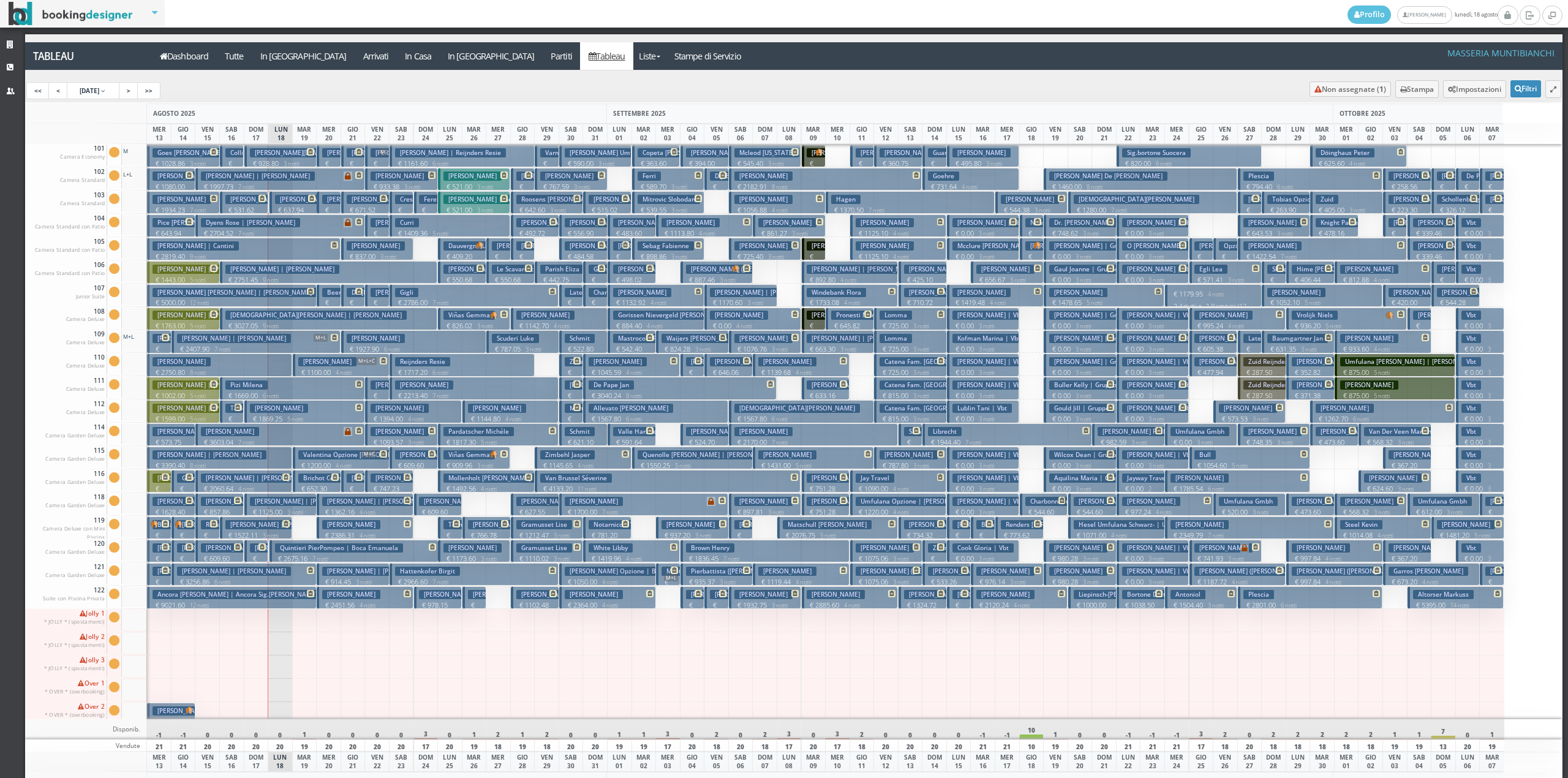
click at [373, 603] on small "4 notti" at bounding box center [365, 606] width 21 height 8
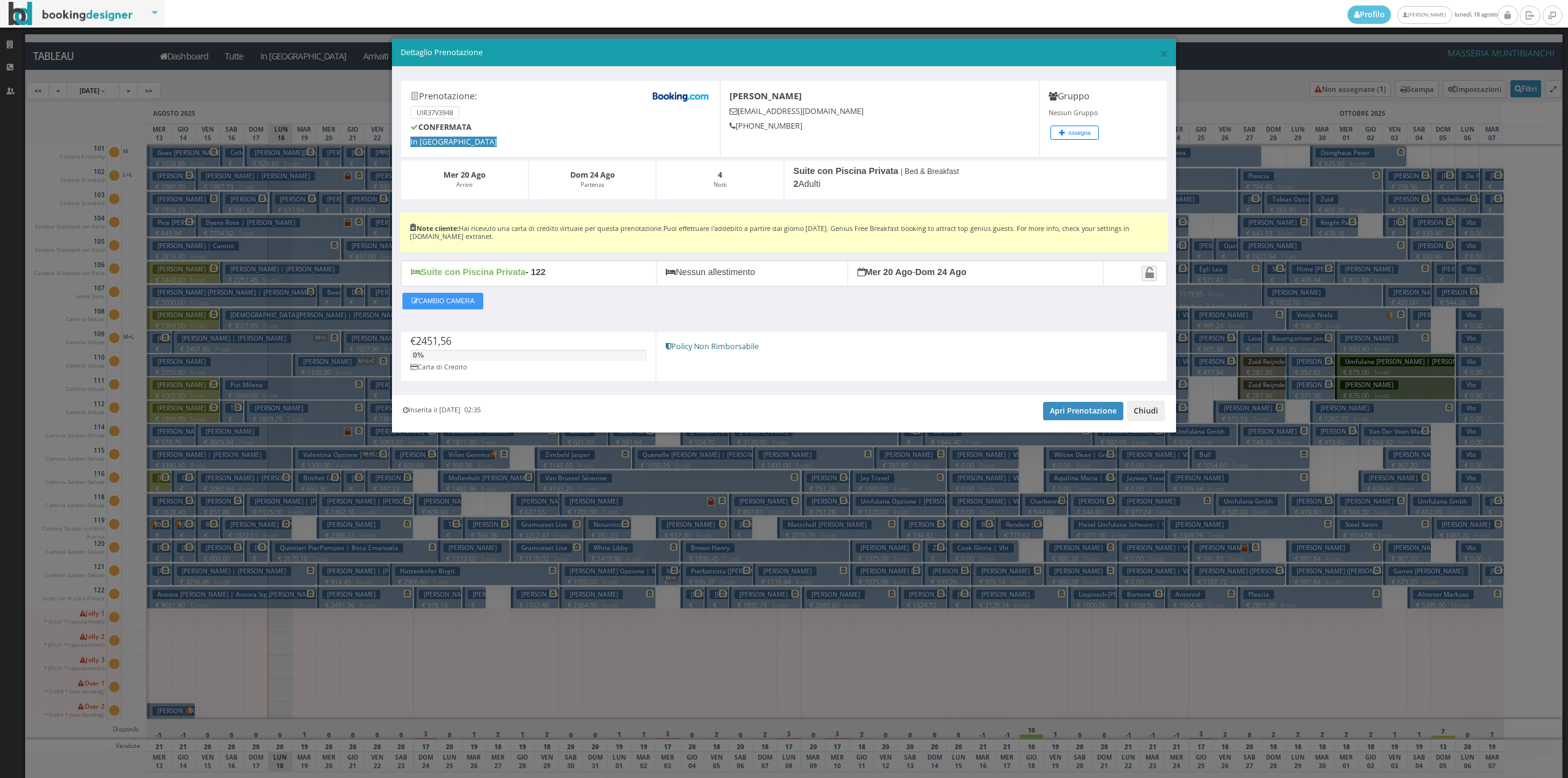
click at [1143, 413] on button "Chiudi" at bounding box center [1146, 411] width 38 height 21
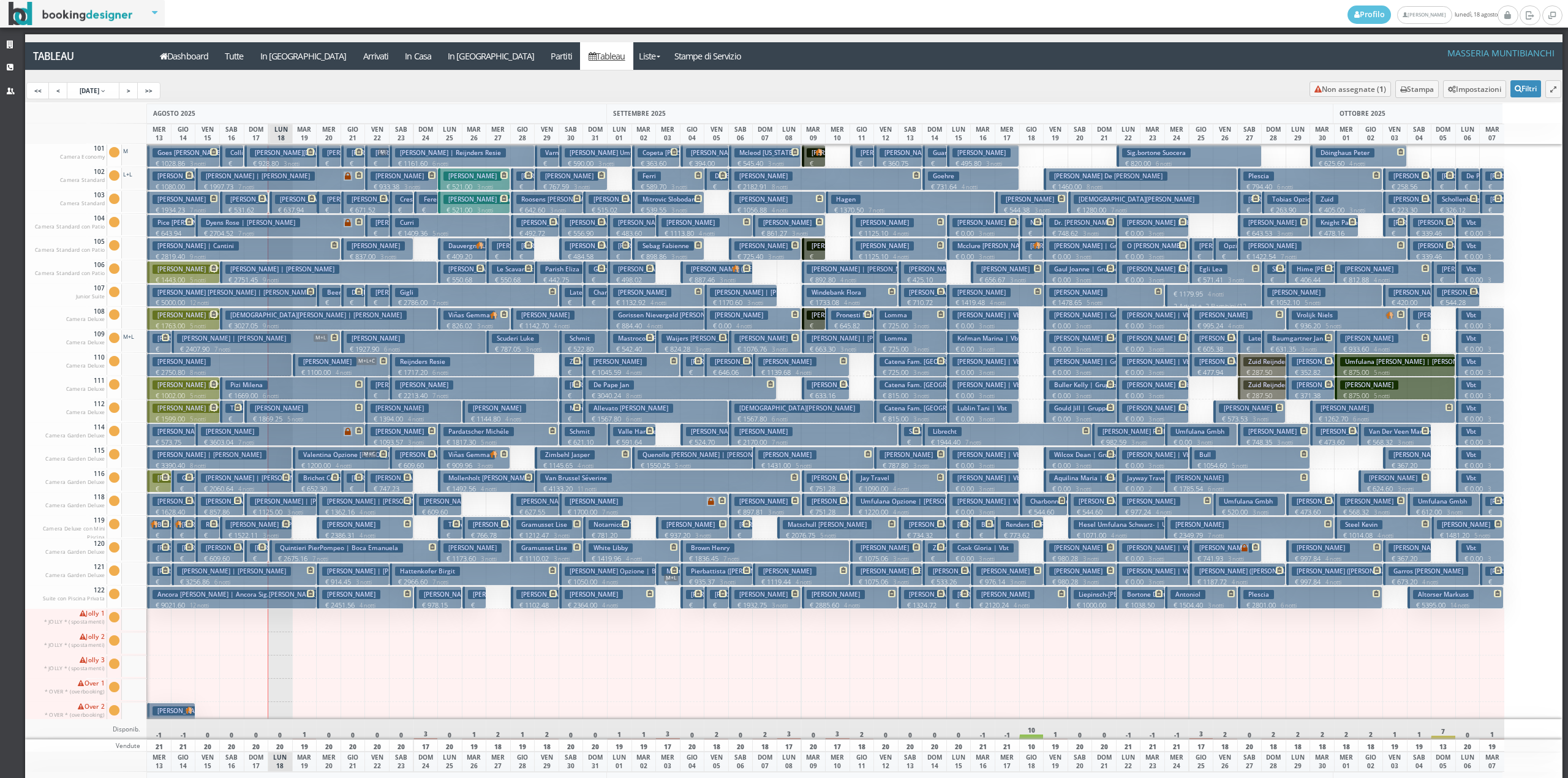
click at [455, 602] on p "€ 978.15 2 notti" at bounding box center [439, 610] width 39 height 19
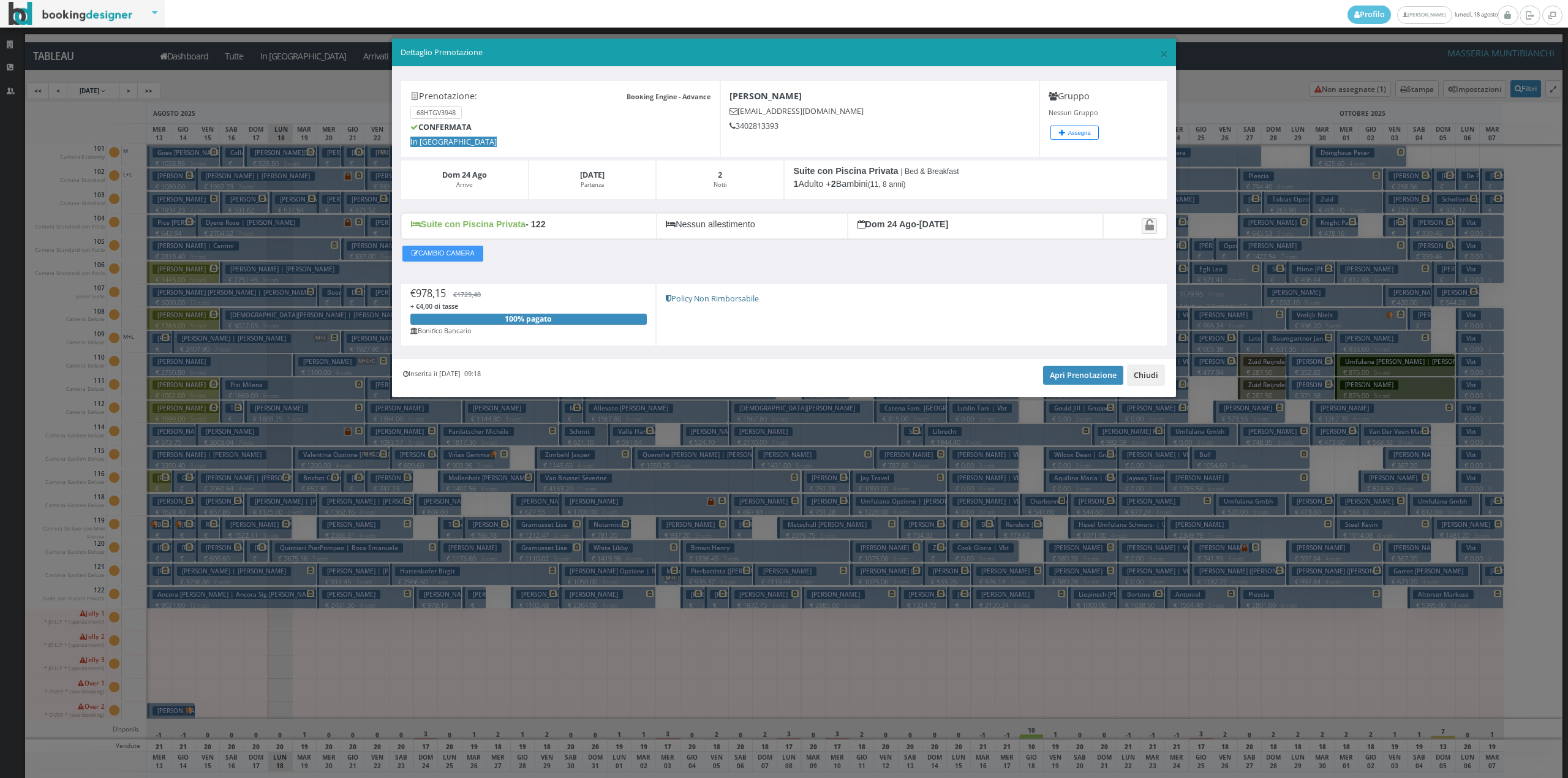
click at [1147, 383] on button "Chiudi" at bounding box center [1146, 375] width 38 height 21
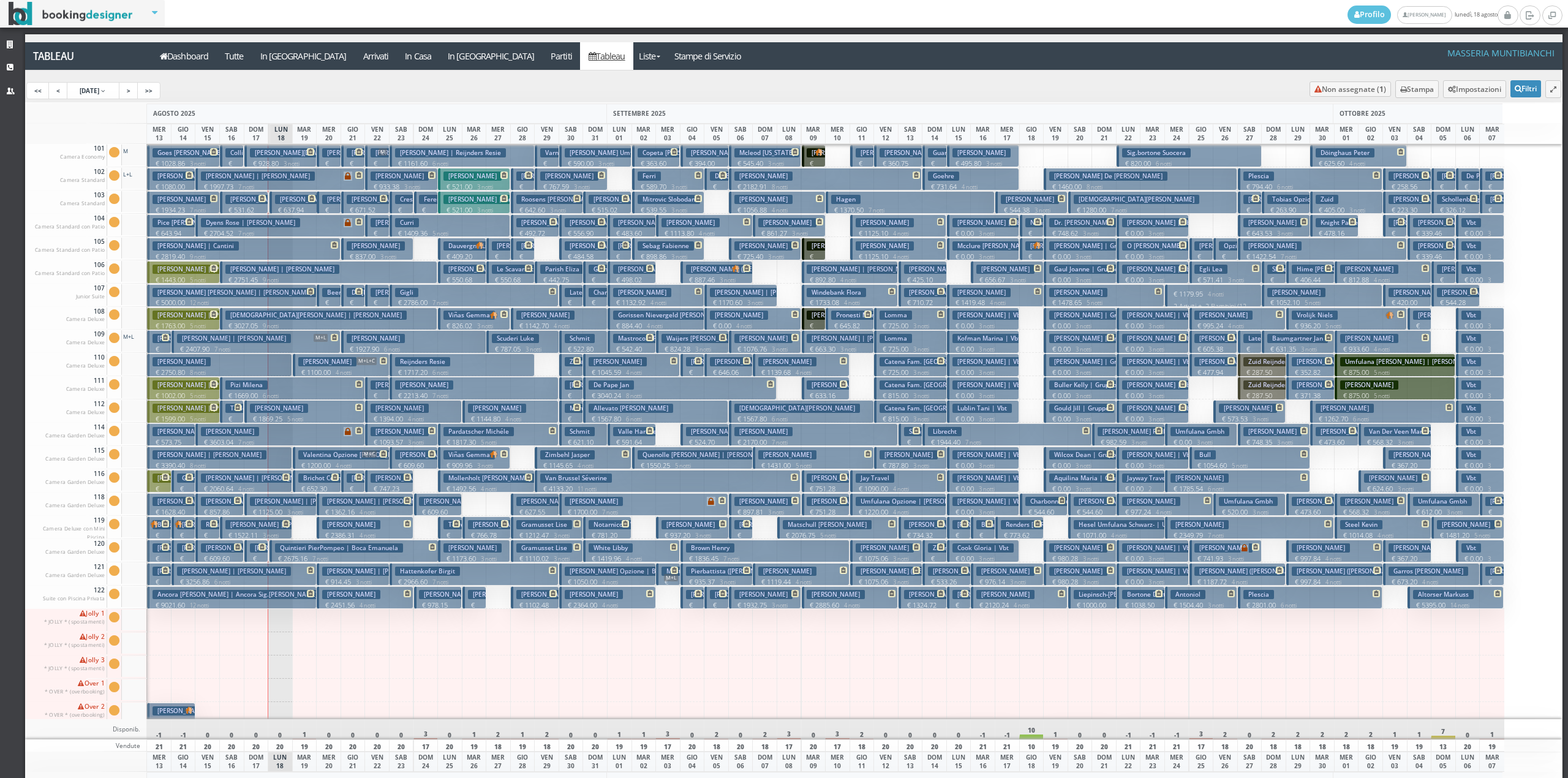
click at [441, 601] on p "€ 978.15 2 notti" at bounding box center [439, 610] width 39 height 19
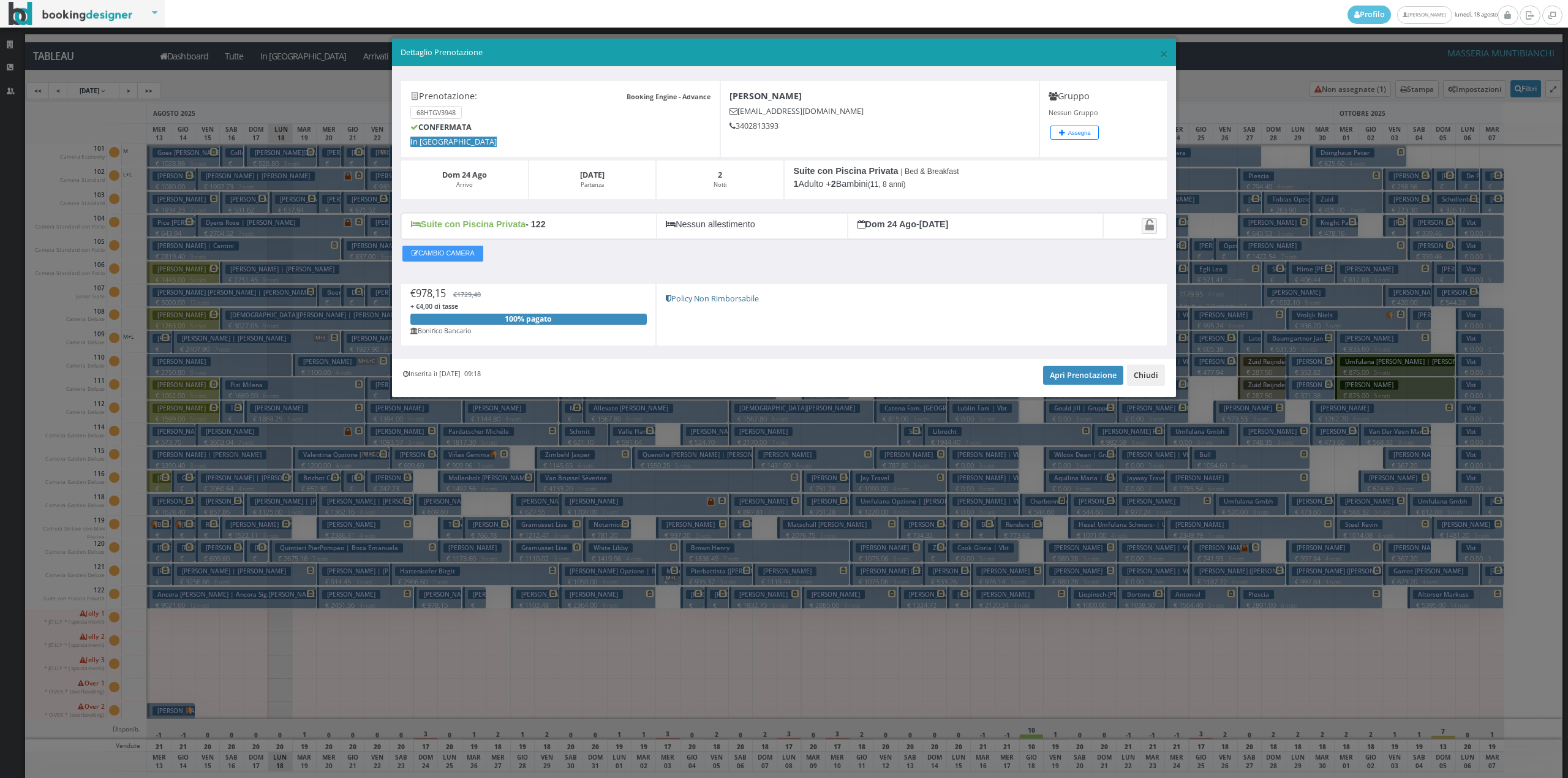
click at [1145, 378] on button "Chiudi" at bounding box center [1146, 375] width 38 height 21
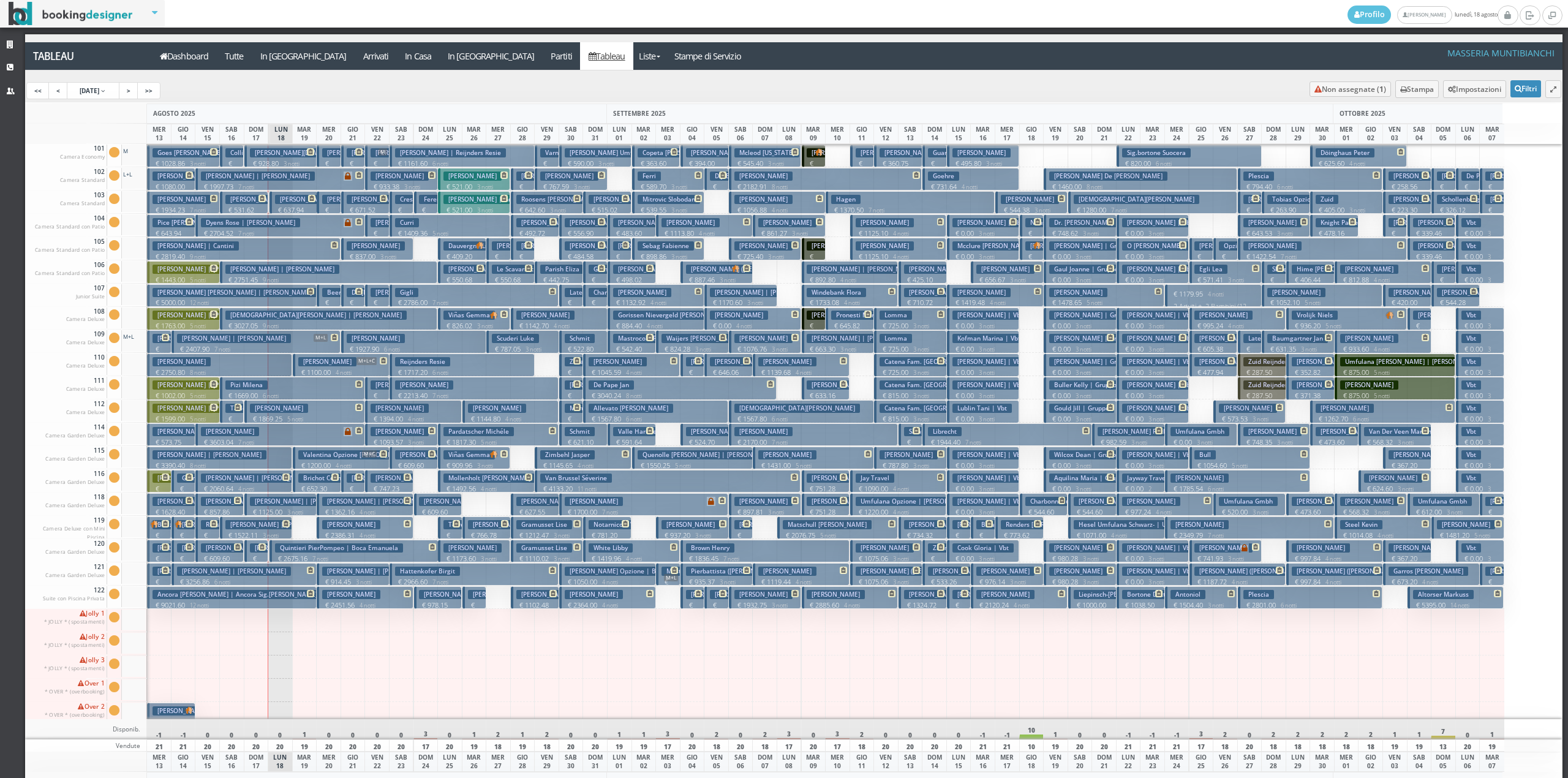
click at [309, 456] on h3 "Valentina Opzione [PERSON_NAME]" at bounding box center [355, 455] width 114 height 9
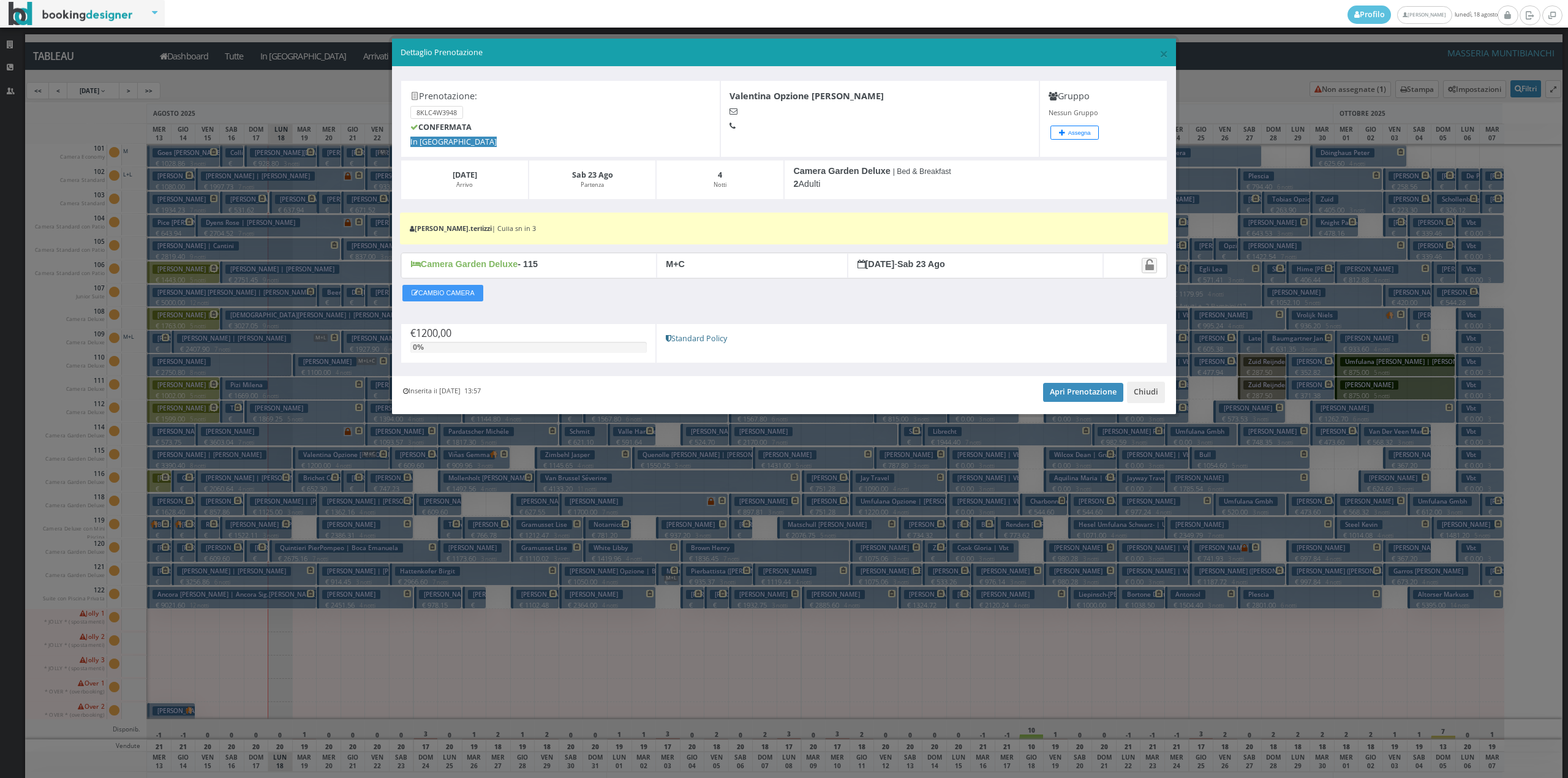
click at [1142, 384] on div "Inserita il 17 Lug 2025 13:57 Apri Prenotazione Chiudi" at bounding box center [784, 394] width 784 height 37
click at [1150, 401] on button "Chiudi" at bounding box center [1146, 392] width 38 height 21
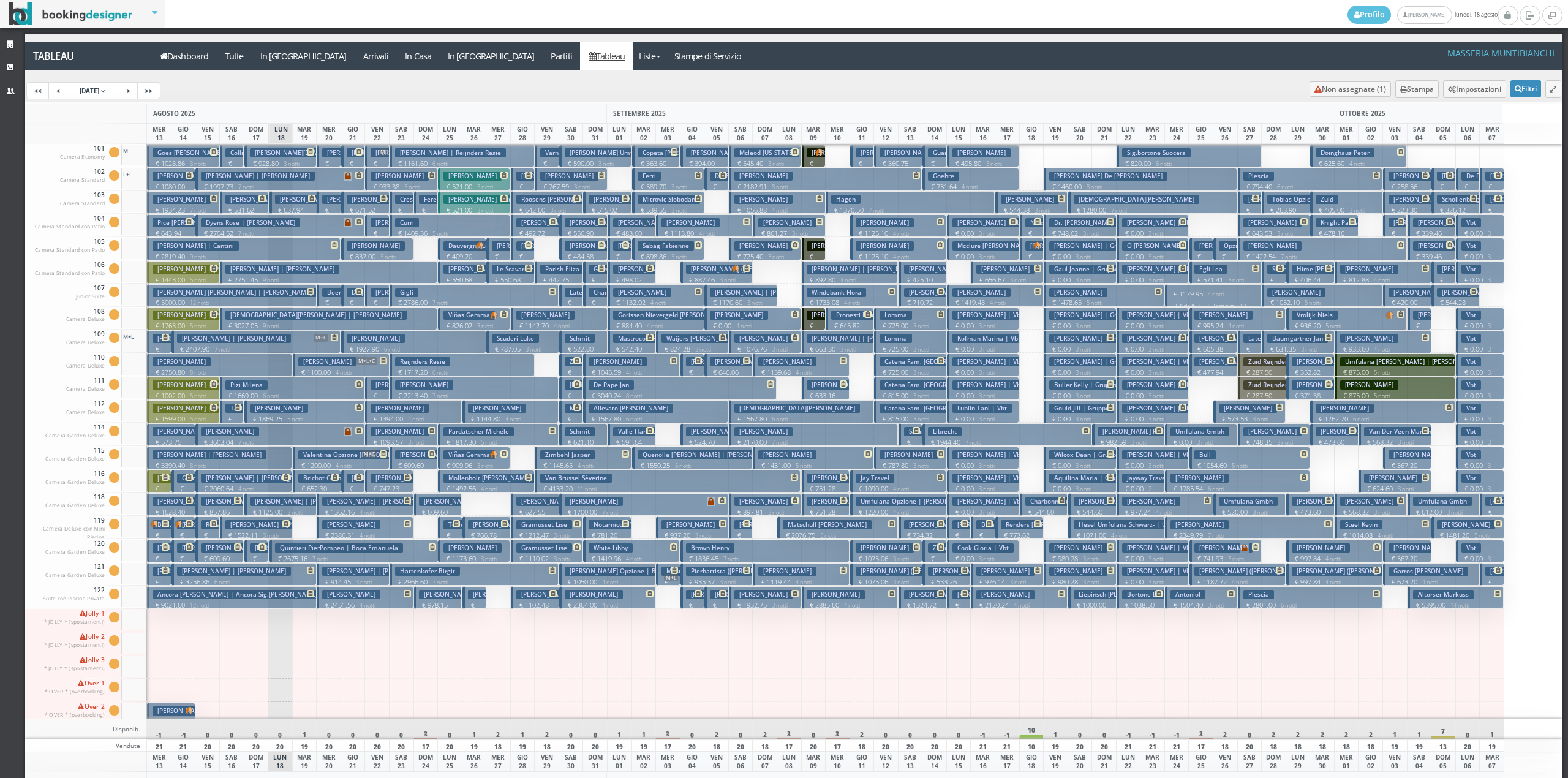
click at [329, 600] on button "Karahasan Yusuf € 2451.56 4 notti 2 Adulti" at bounding box center [365, 598] width 97 height 23
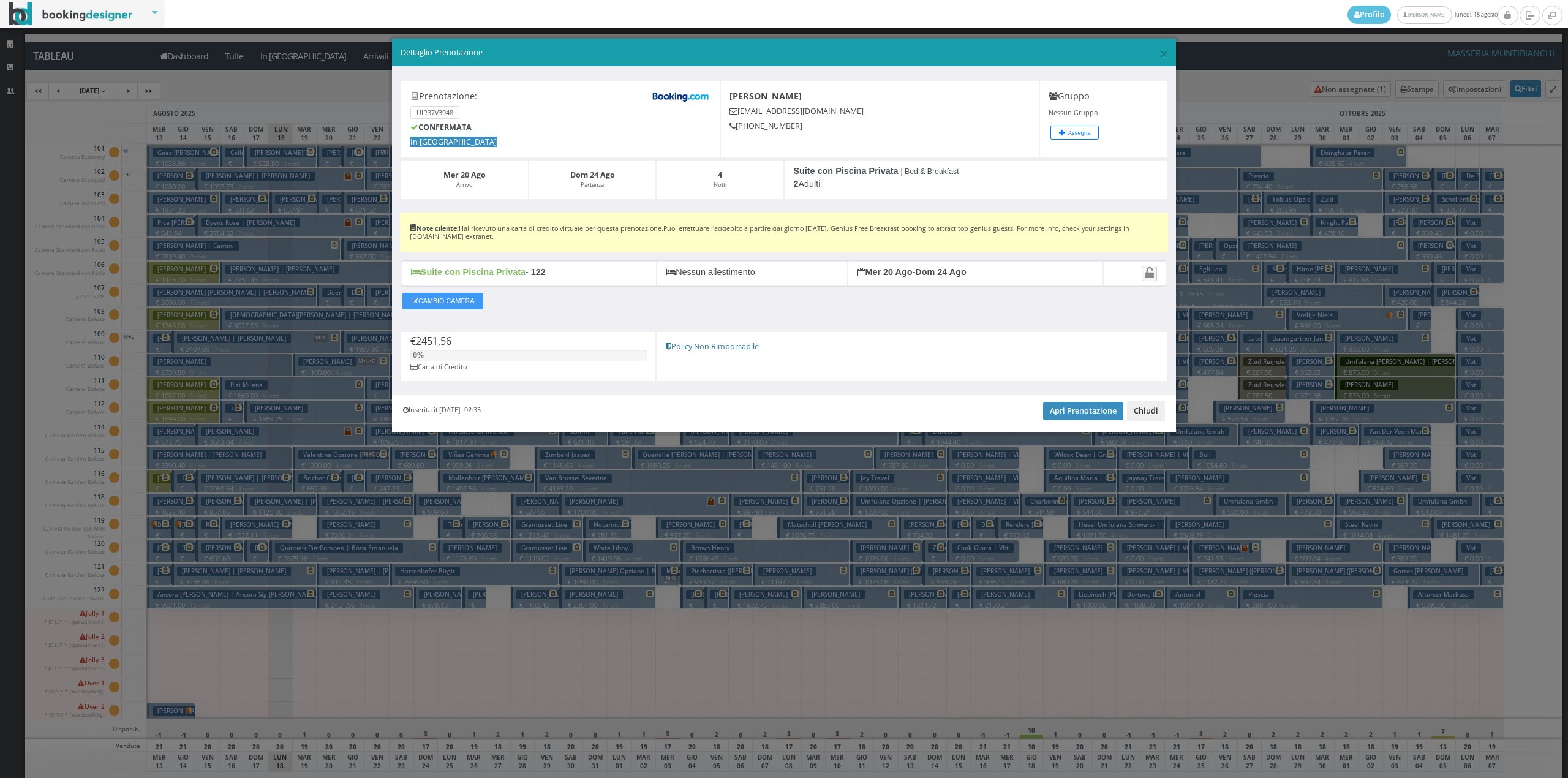
click at [1147, 416] on button "Chiudi" at bounding box center [1146, 411] width 38 height 21
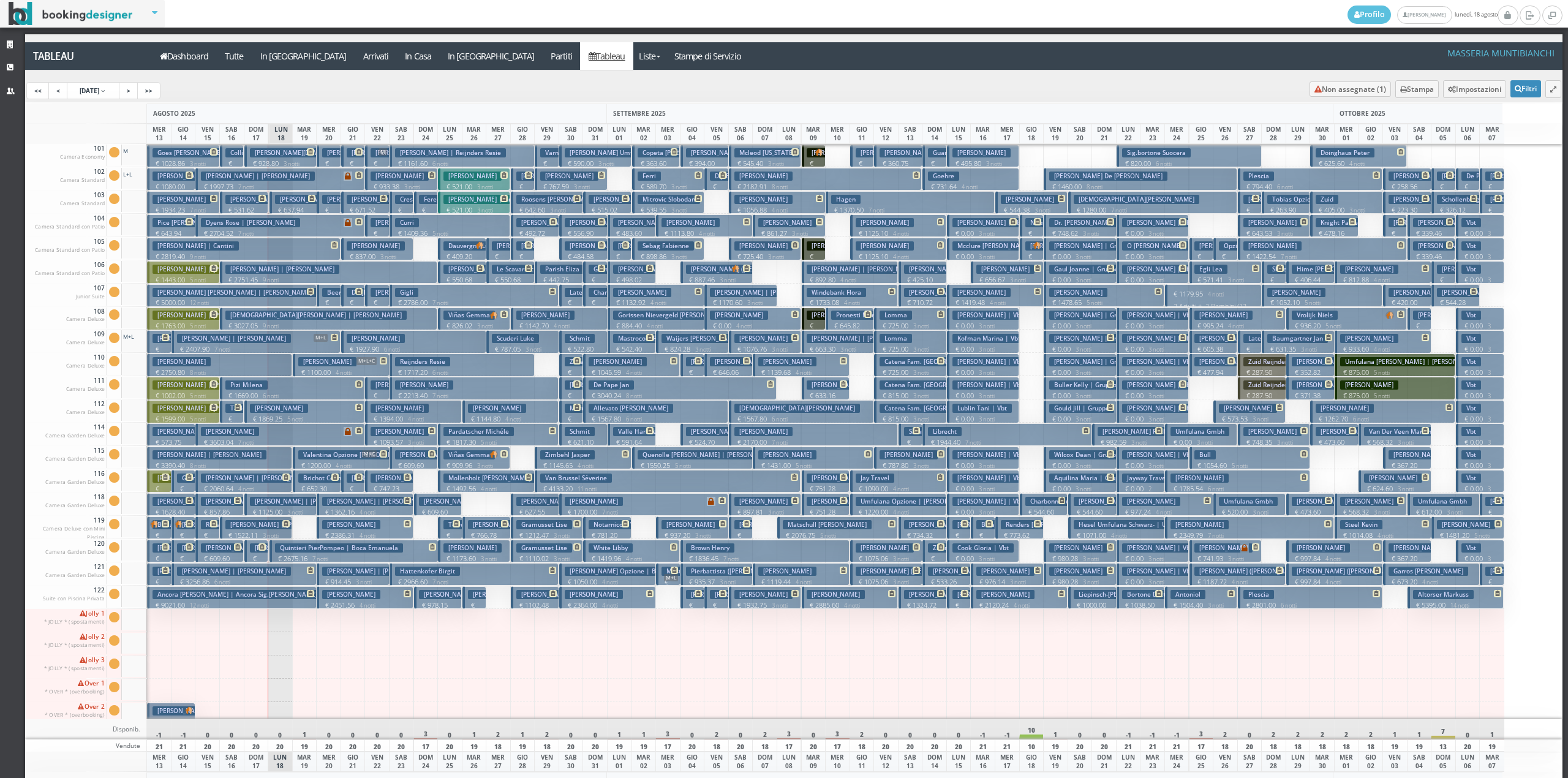
click at [338, 574] on h3 "[PERSON_NAME] | [PERSON_NAME] [PERSON_NAME]" at bounding box center [379, 571] width 114 height 9
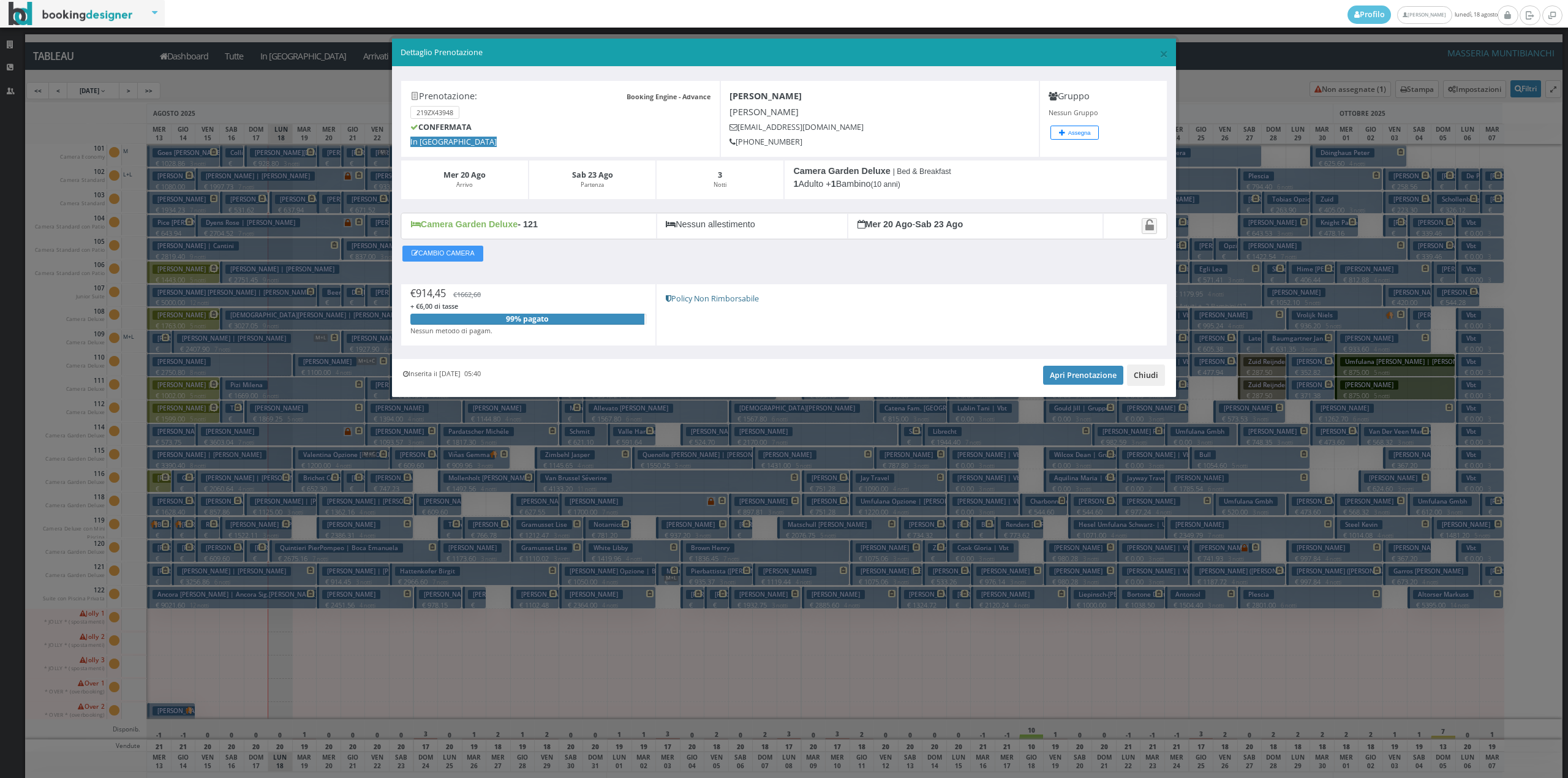
click at [1139, 373] on button "Chiudi" at bounding box center [1146, 375] width 38 height 21
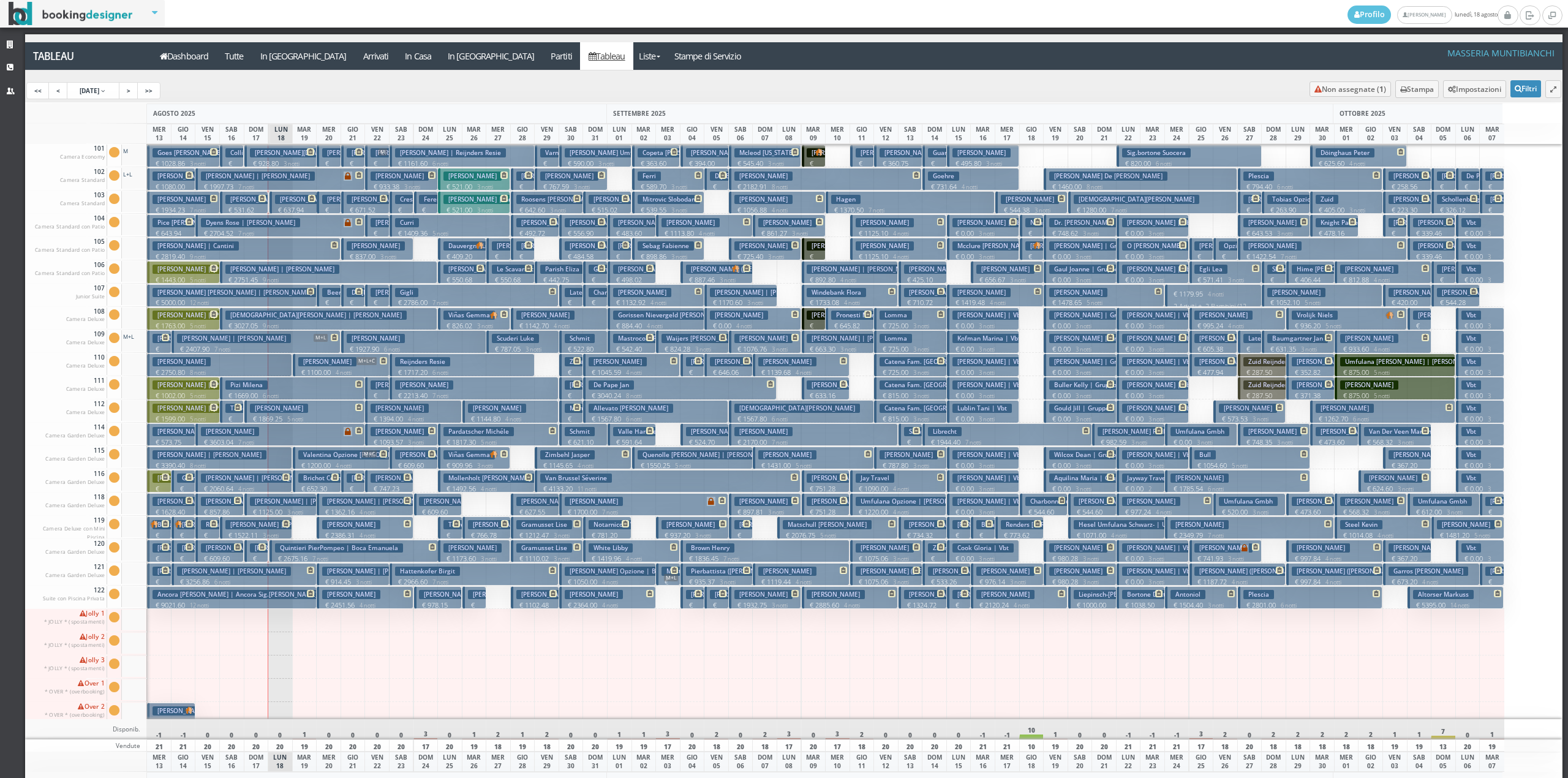
click at [339, 525] on h3 "[PERSON_NAME]" at bounding box center [351, 525] width 58 height 9
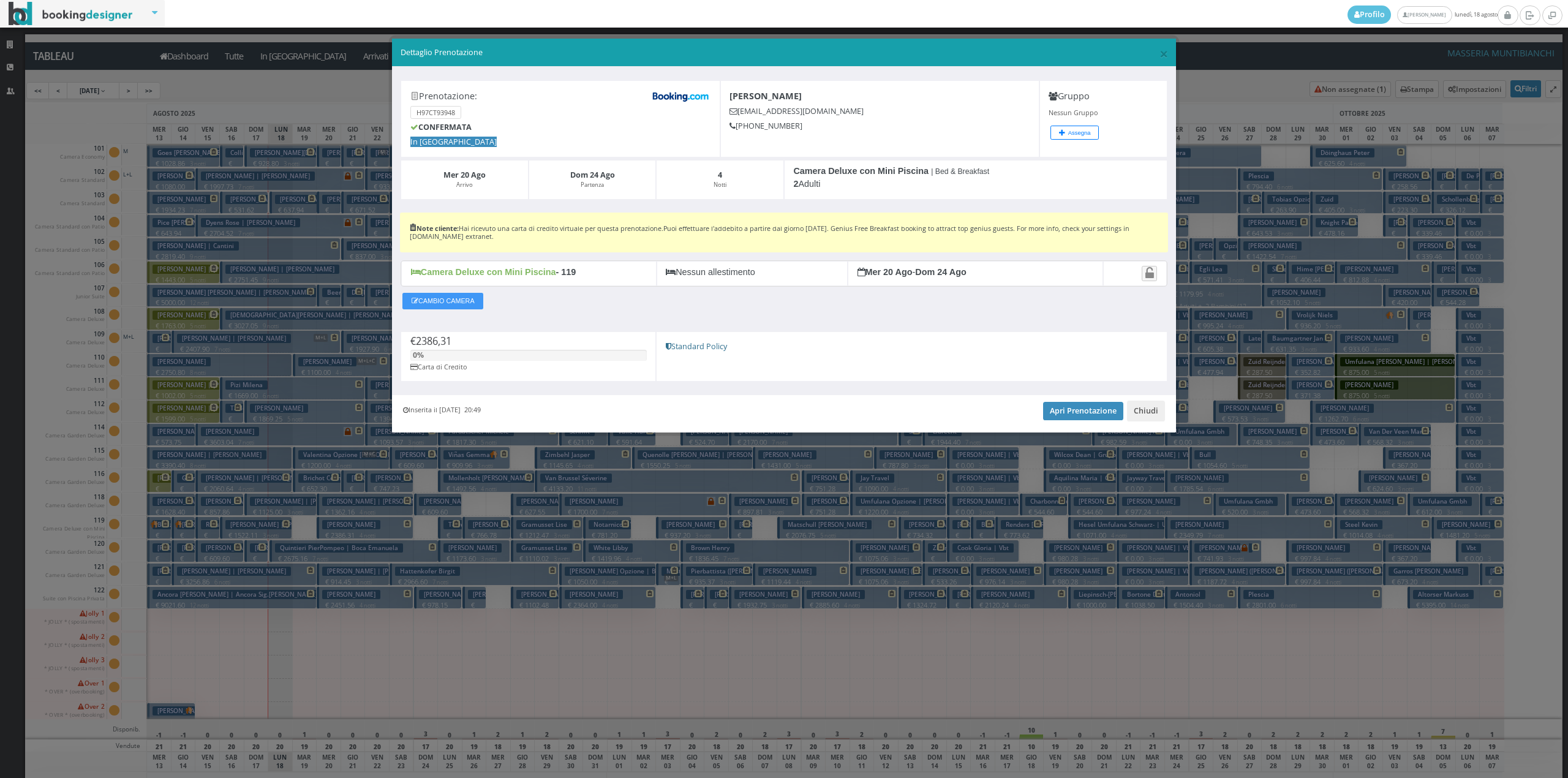
click at [1155, 424] on div "Inserita il 11 Feb 2025 20:49 Apri Prenotazione Chiudi" at bounding box center [784, 413] width 784 height 37
click at [1144, 405] on button "Chiudi" at bounding box center [1146, 411] width 38 height 21
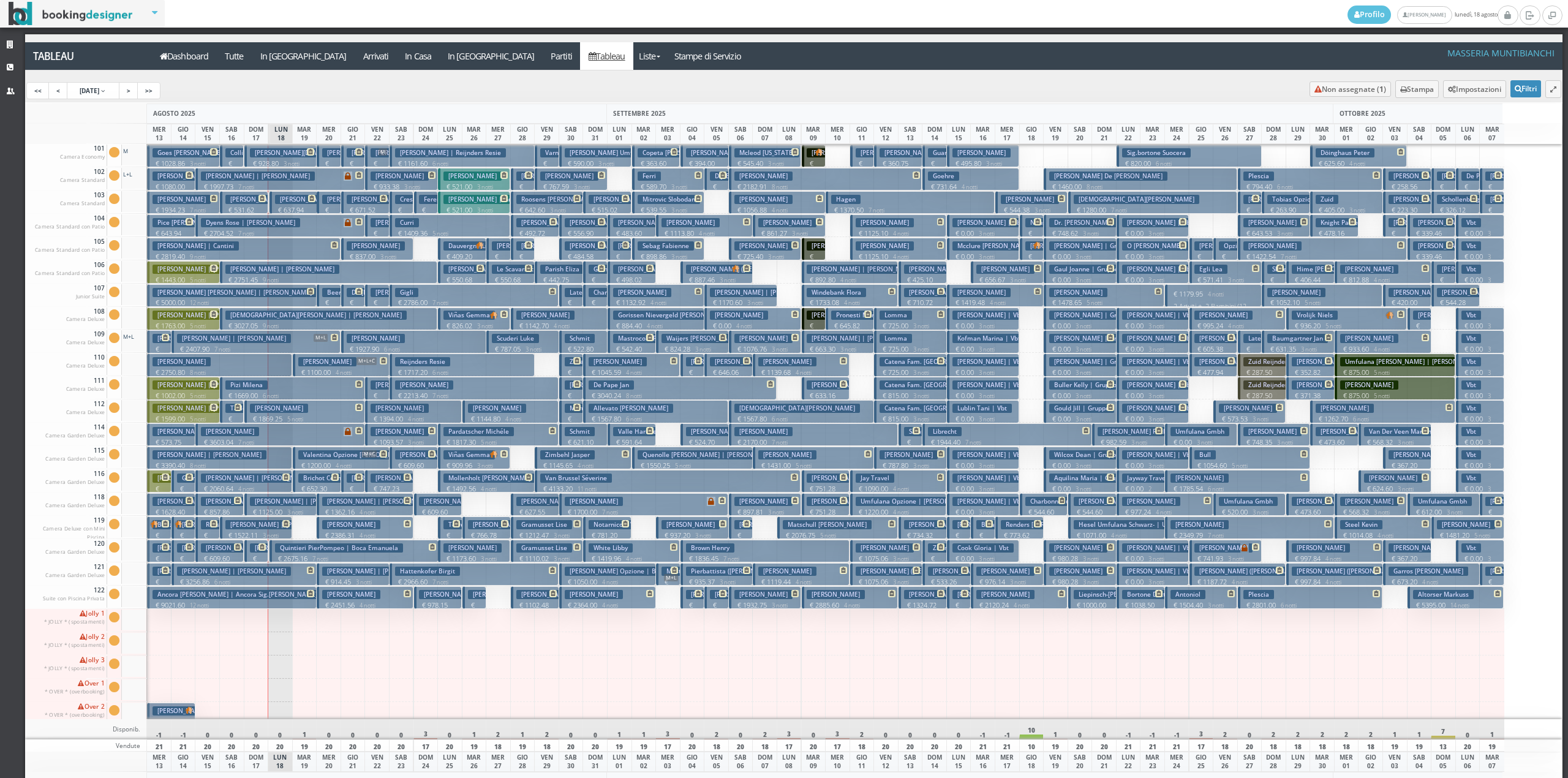
click at [333, 501] on h3 "[PERSON_NAME] | [PERSON_NAME]" at bounding box center [379, 501] width 114 height 9
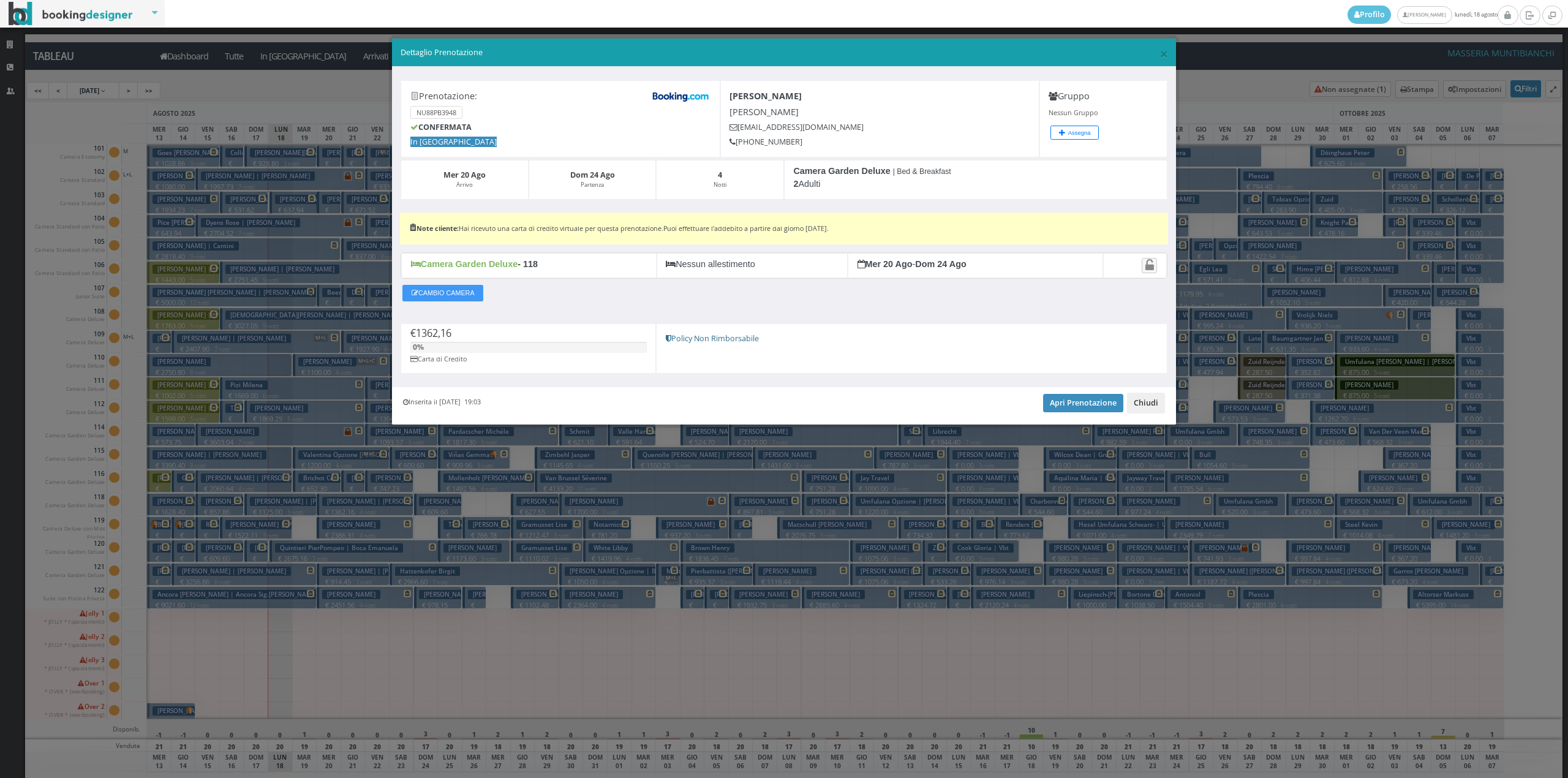
click at [1155, 402] on button "Chiudi" at bounding box center [1146, 403] width 38 height 21
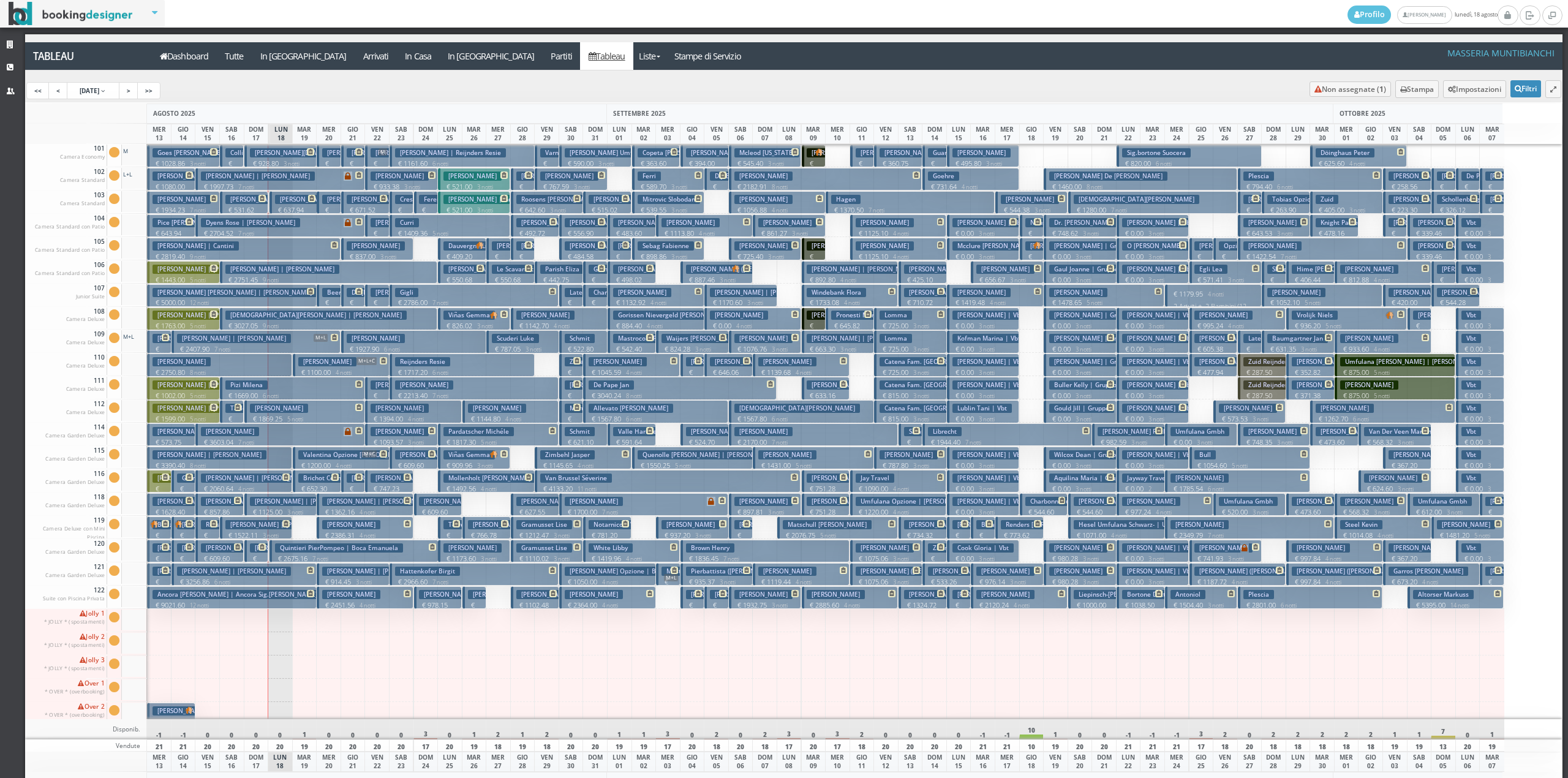
click at [331, 301] on p "€ 546.40 1 notti" at bounding box center [330, 317] width 15 height 39
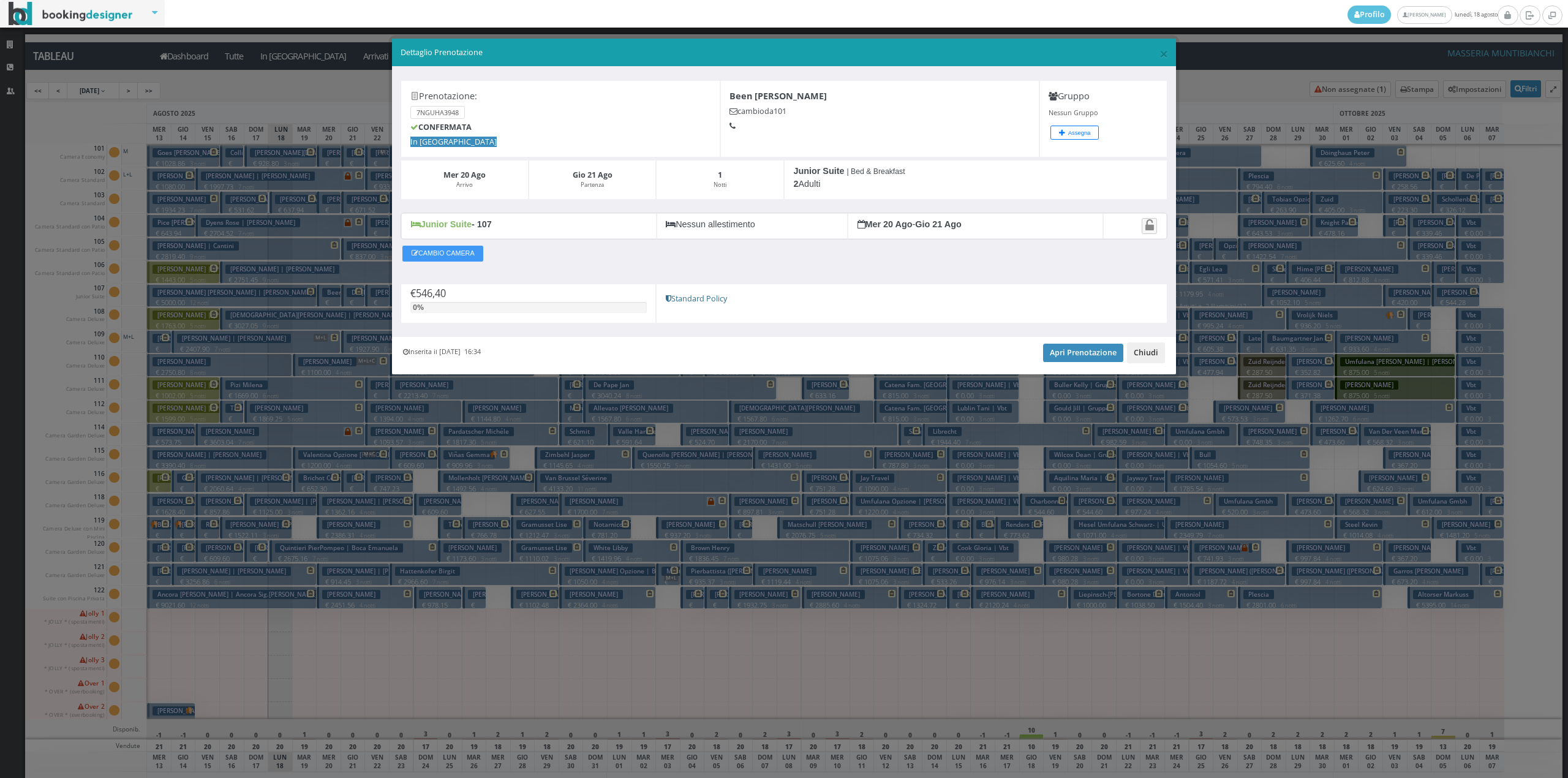
click at [1155, 355] on button "Chiudi" at bounding box center [1146, 353] width 38 height 21
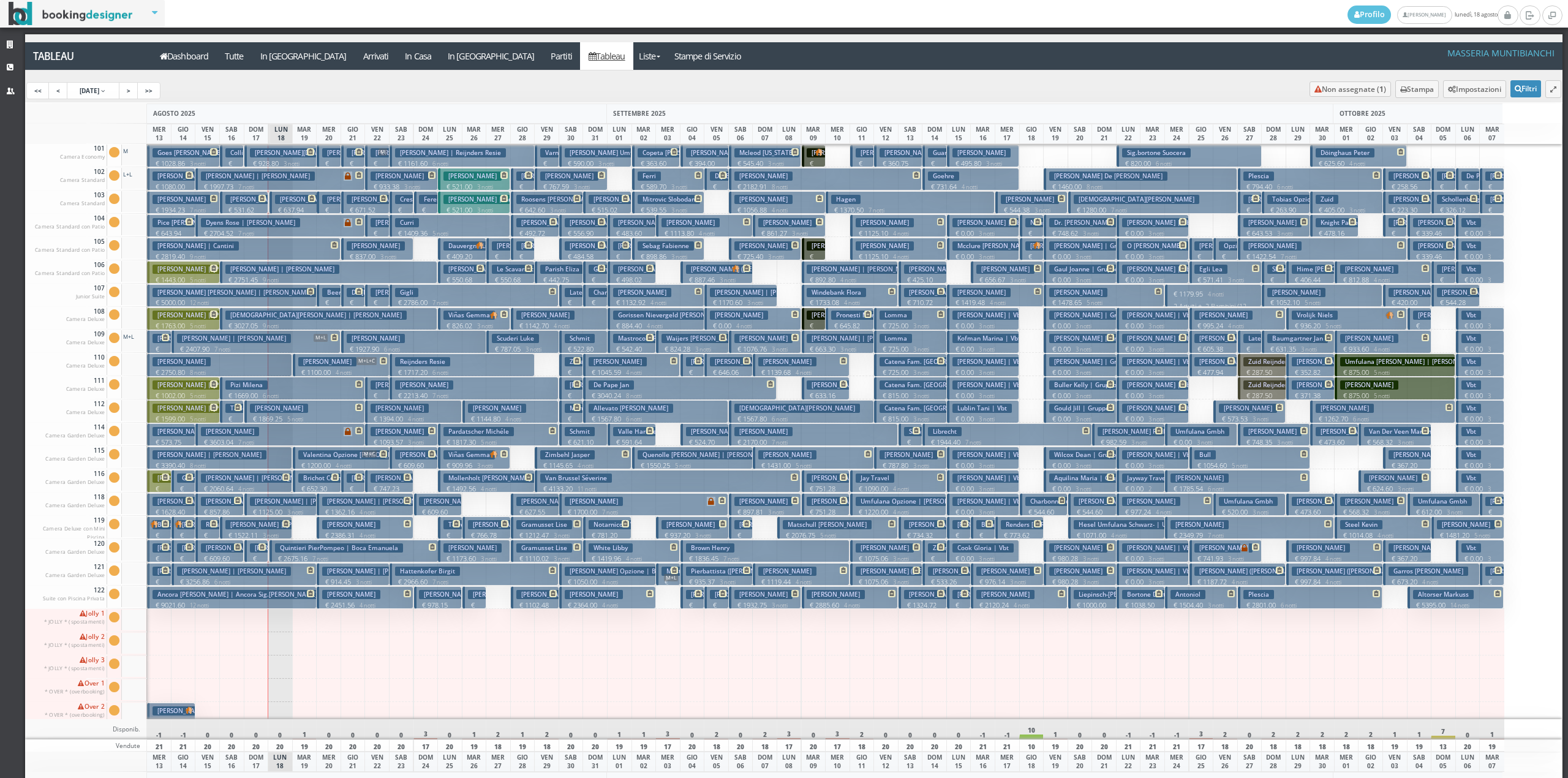
click at [330, 210] on p "€ 183.90 1 notti" at bounding box center [330, 224] width 15 height 39
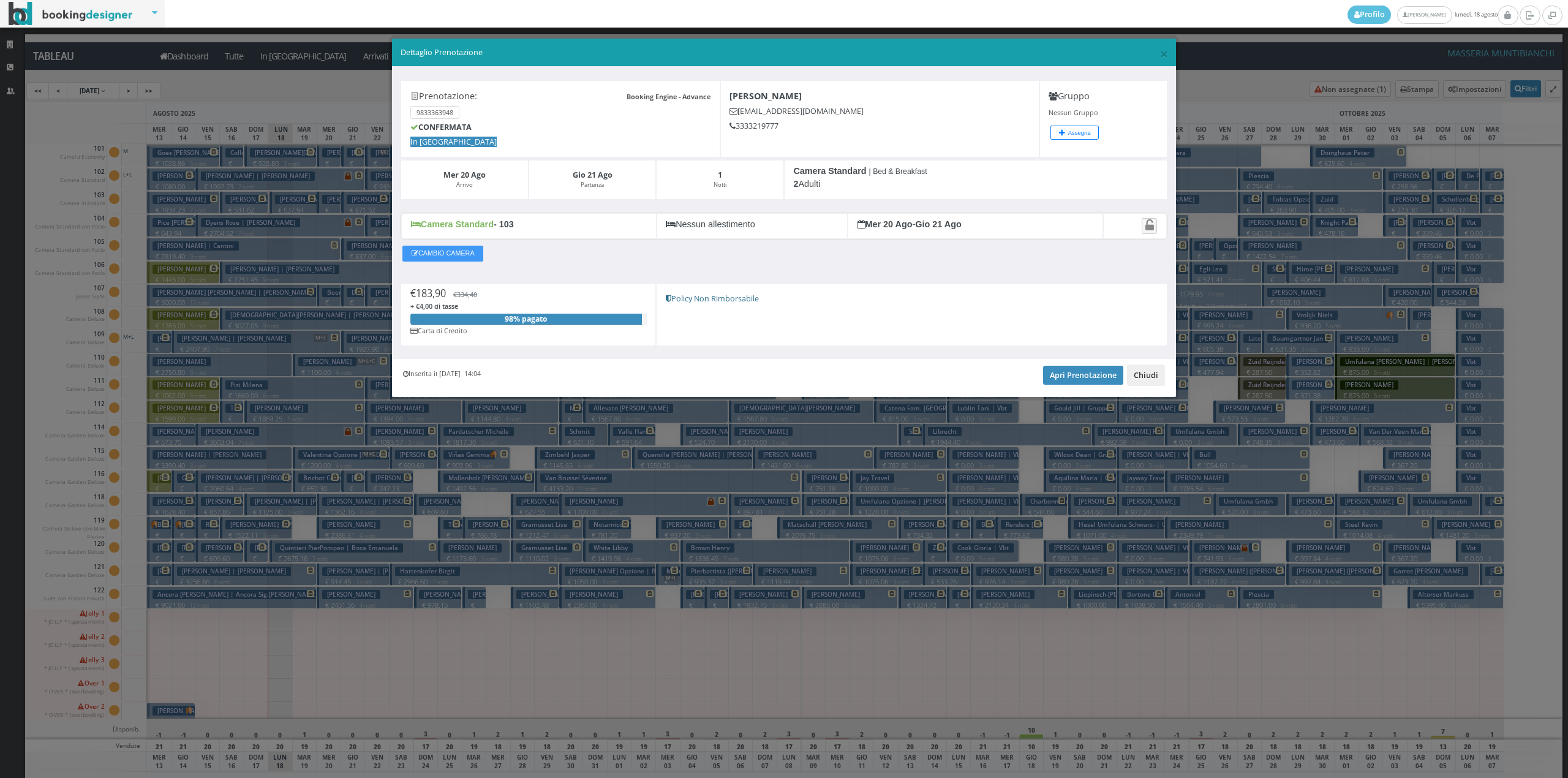
click at [1136, 376] on button "Chiudi" at bounding box center [1146, 375] width 38 height 21
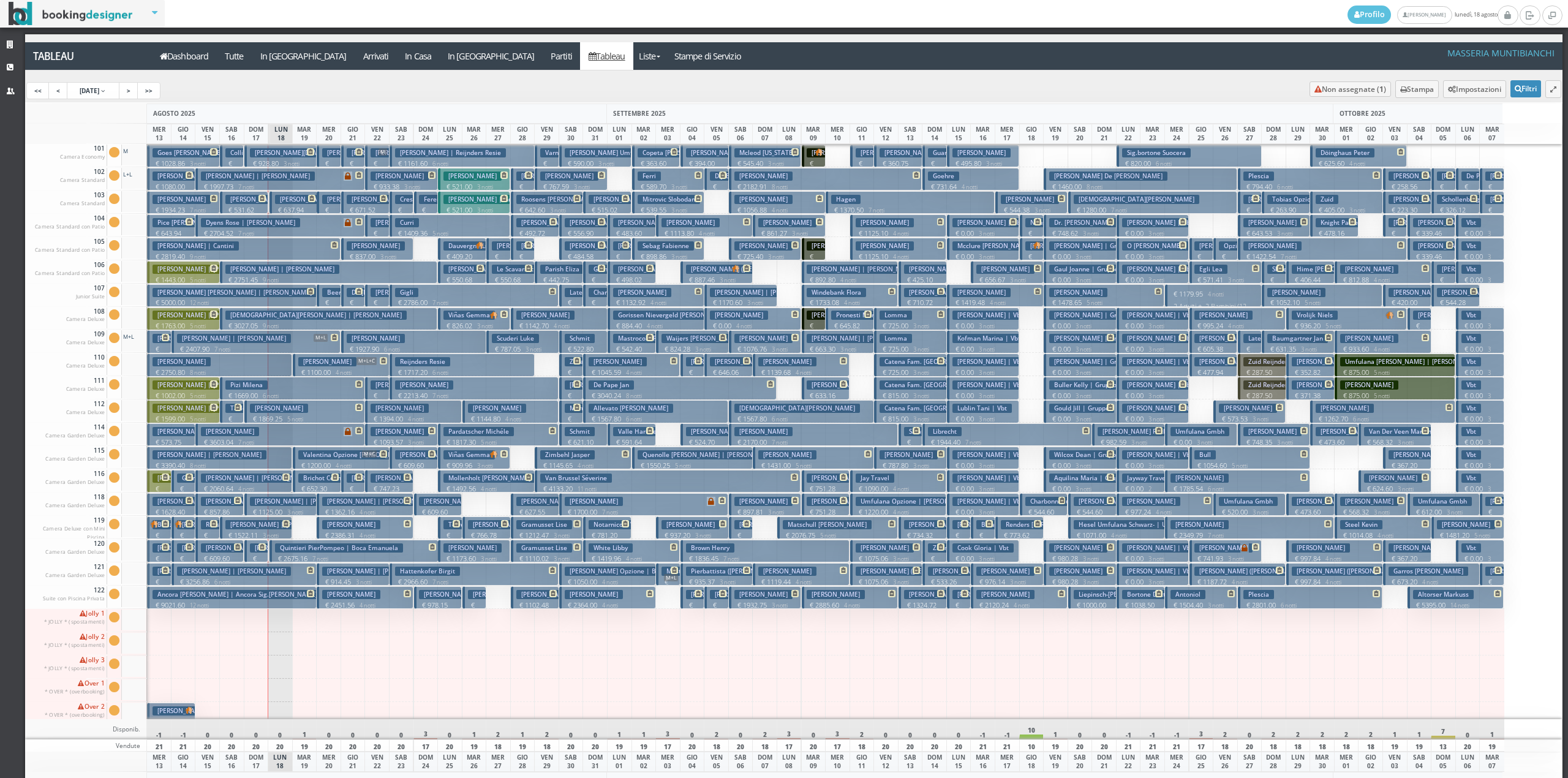
click at [327, 153] on h3 "[PERSON_NAME]" at bounding box center [351, 153] width 58 height 9
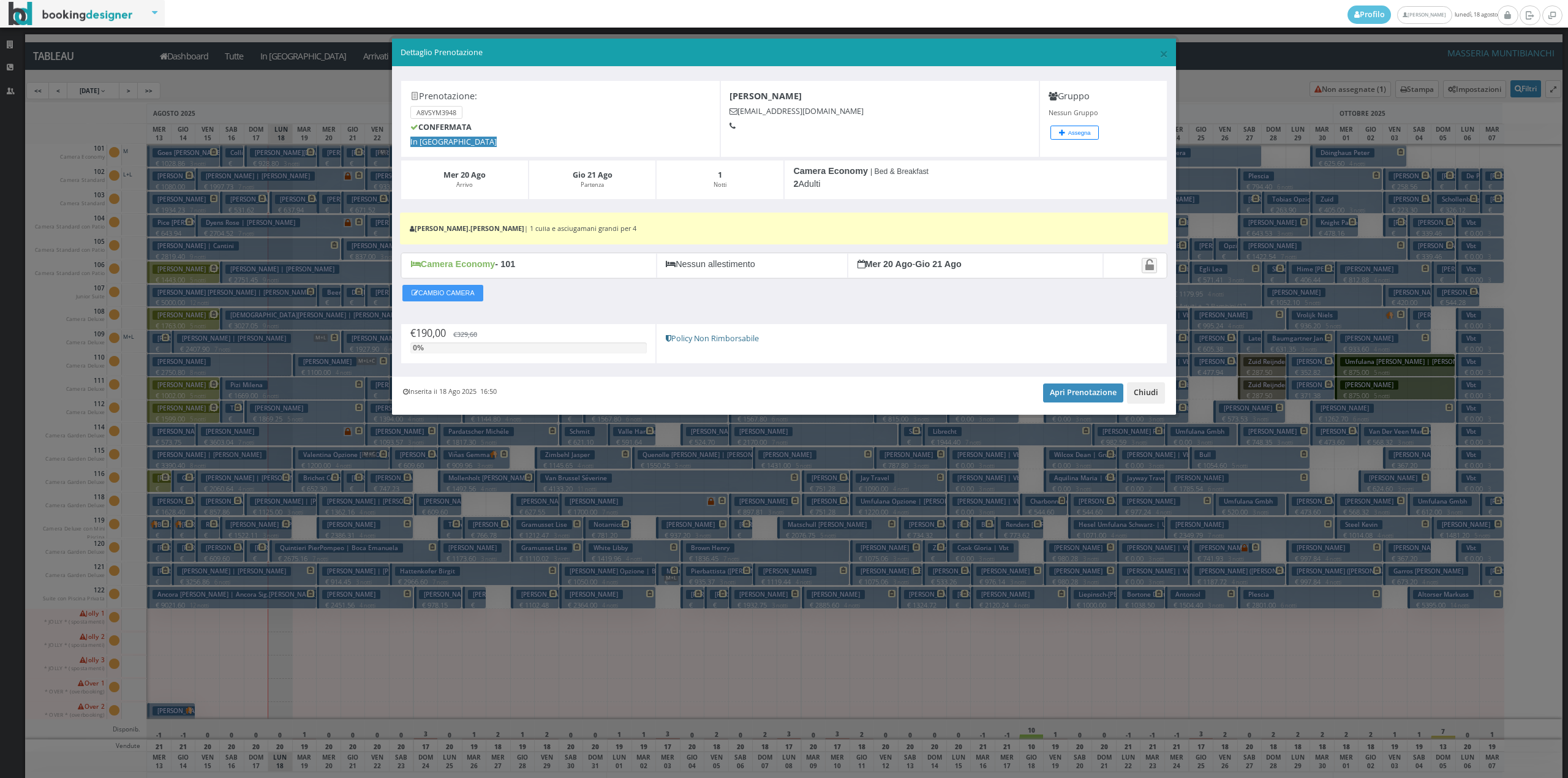
click at [1140, 393] on button "Chiudi" at bounding box center [1146, 392] width 38 height 21
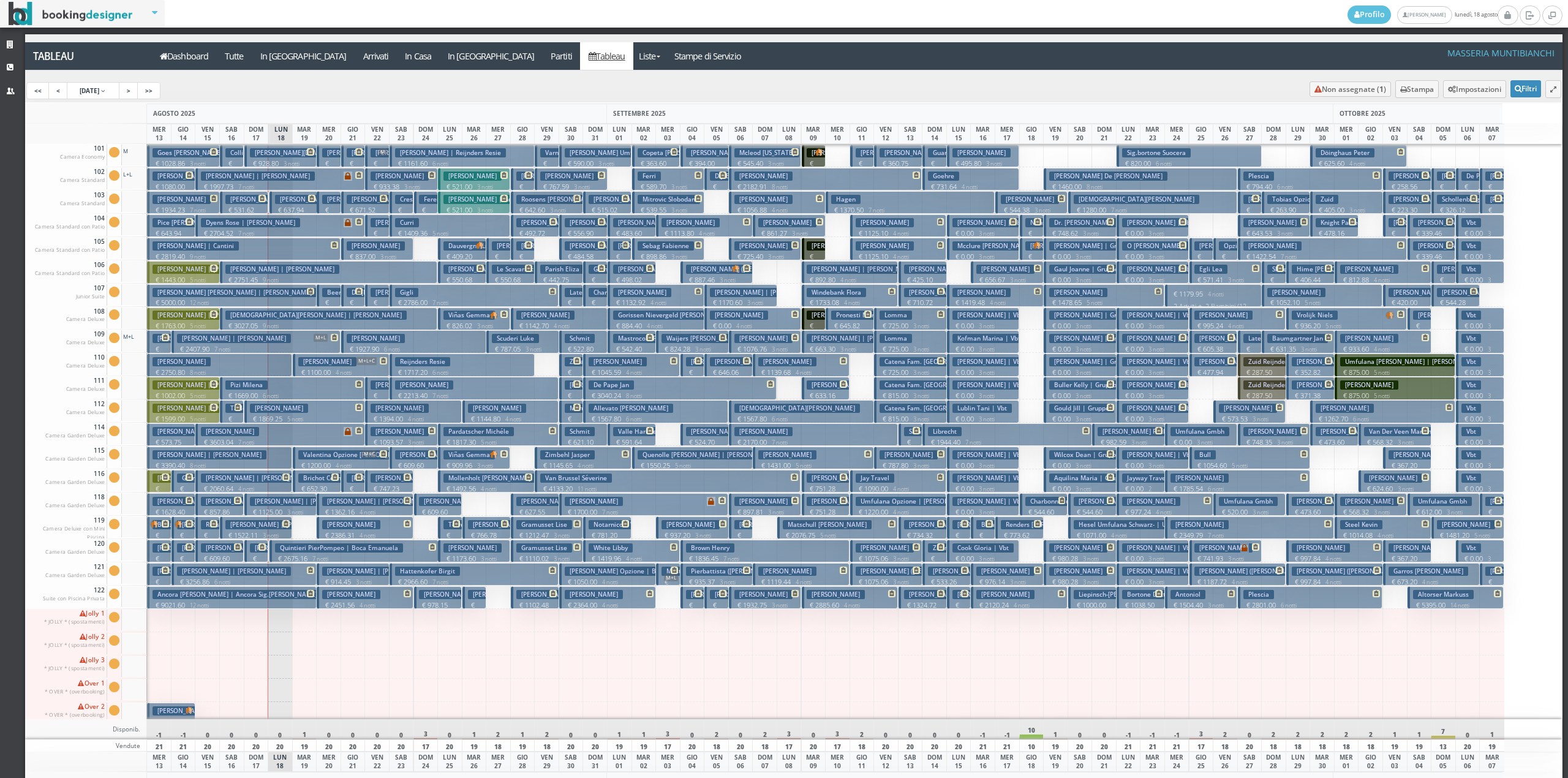
click at [303, 484] on p "€ 652.30 2 notti" at bounding box center [318, 493] width 39 height 19
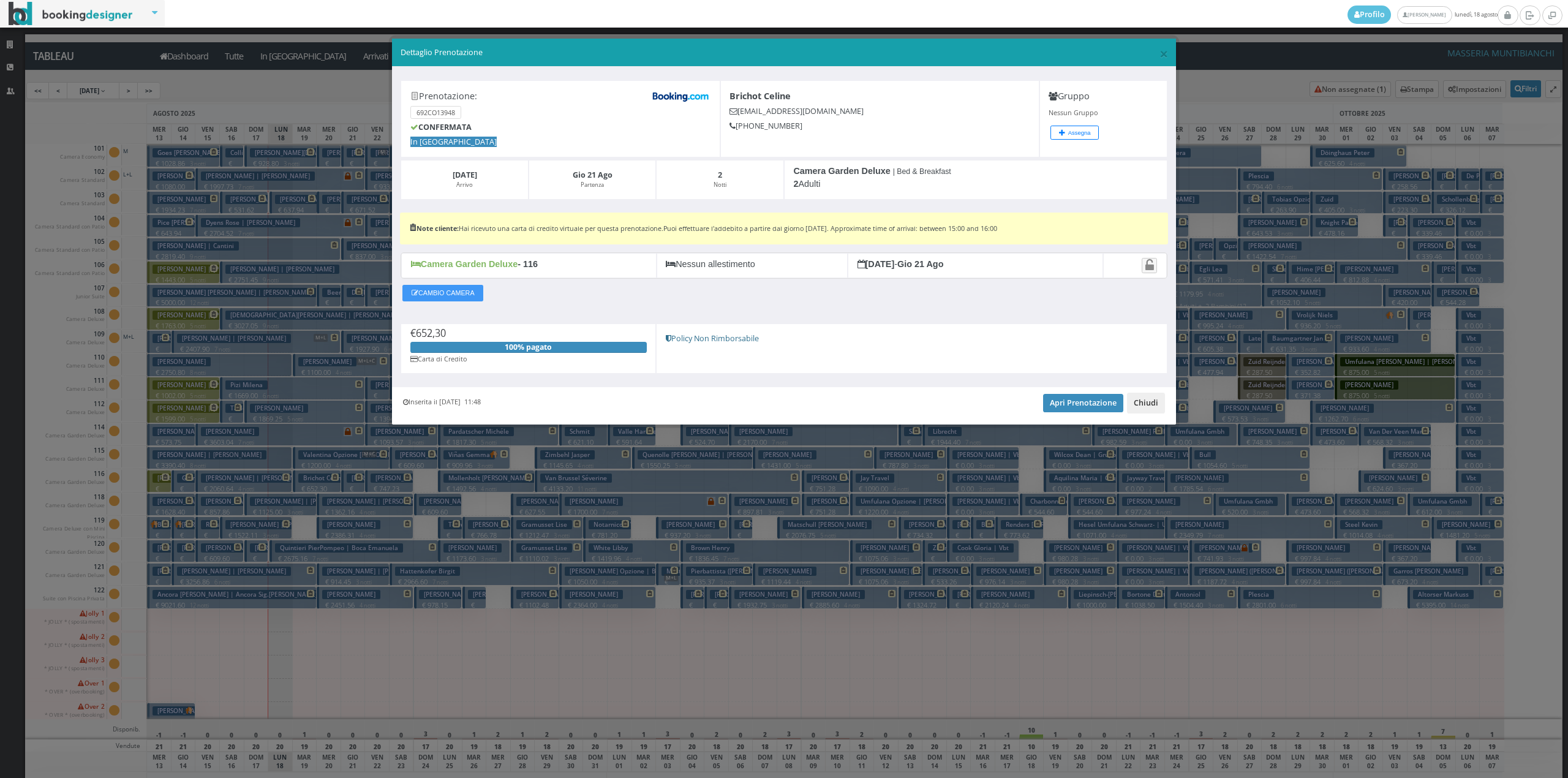
click at [1143, 400] on button "Chiudi" at bounding box center [1146, 403] width 38 height 21
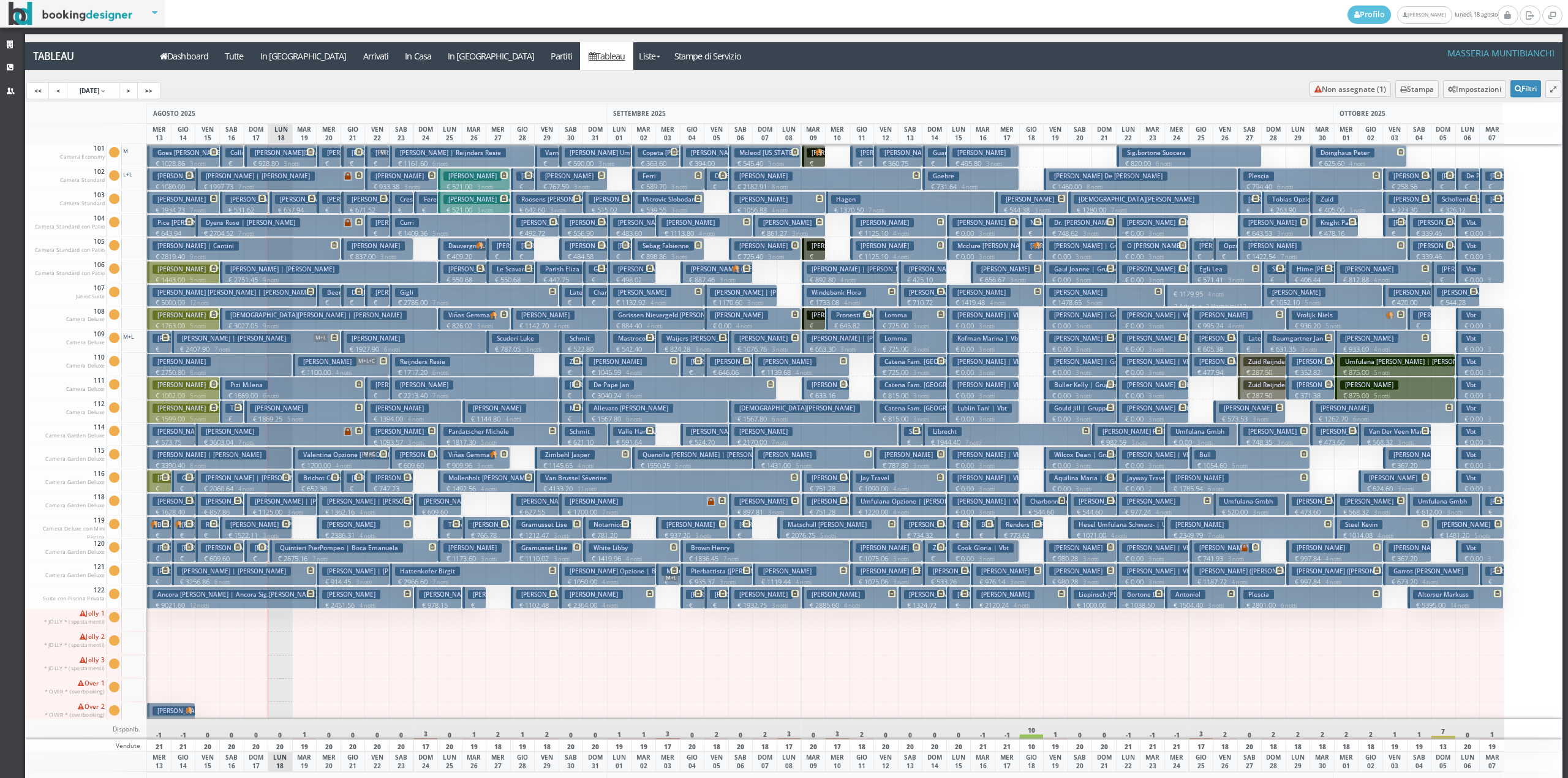
click at [314, 485] on p "€ 652.30 2 notti" at bounding box center [318, 493] width 39 height 19
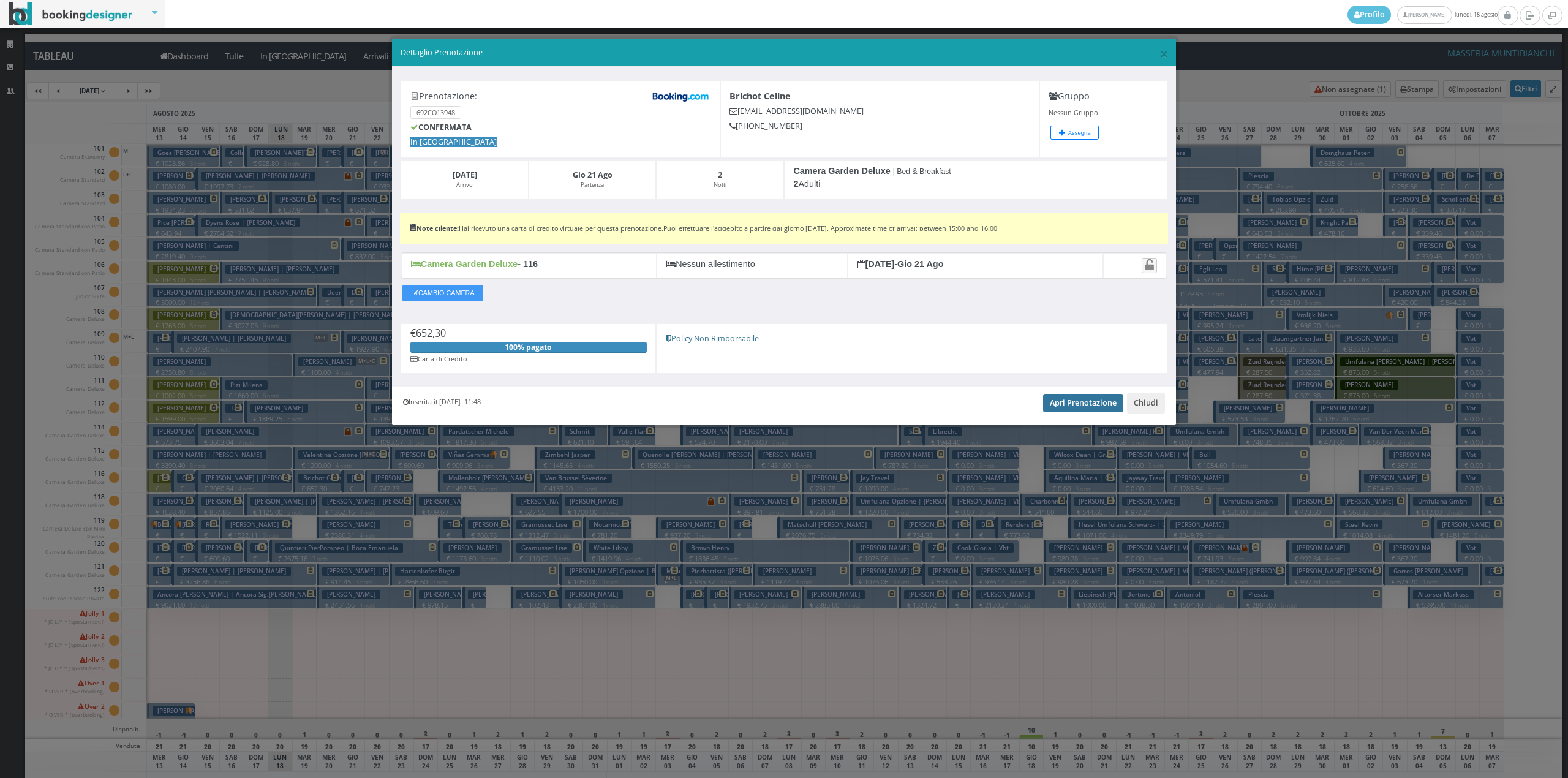
click at [1081, 402] on link "Apri Prenotazione" at bounding box center [1083, 402] width 80 height 18
click at [1147, 405] on button "Chiudi" at bounding box center [1146, 403] width 38 height 21
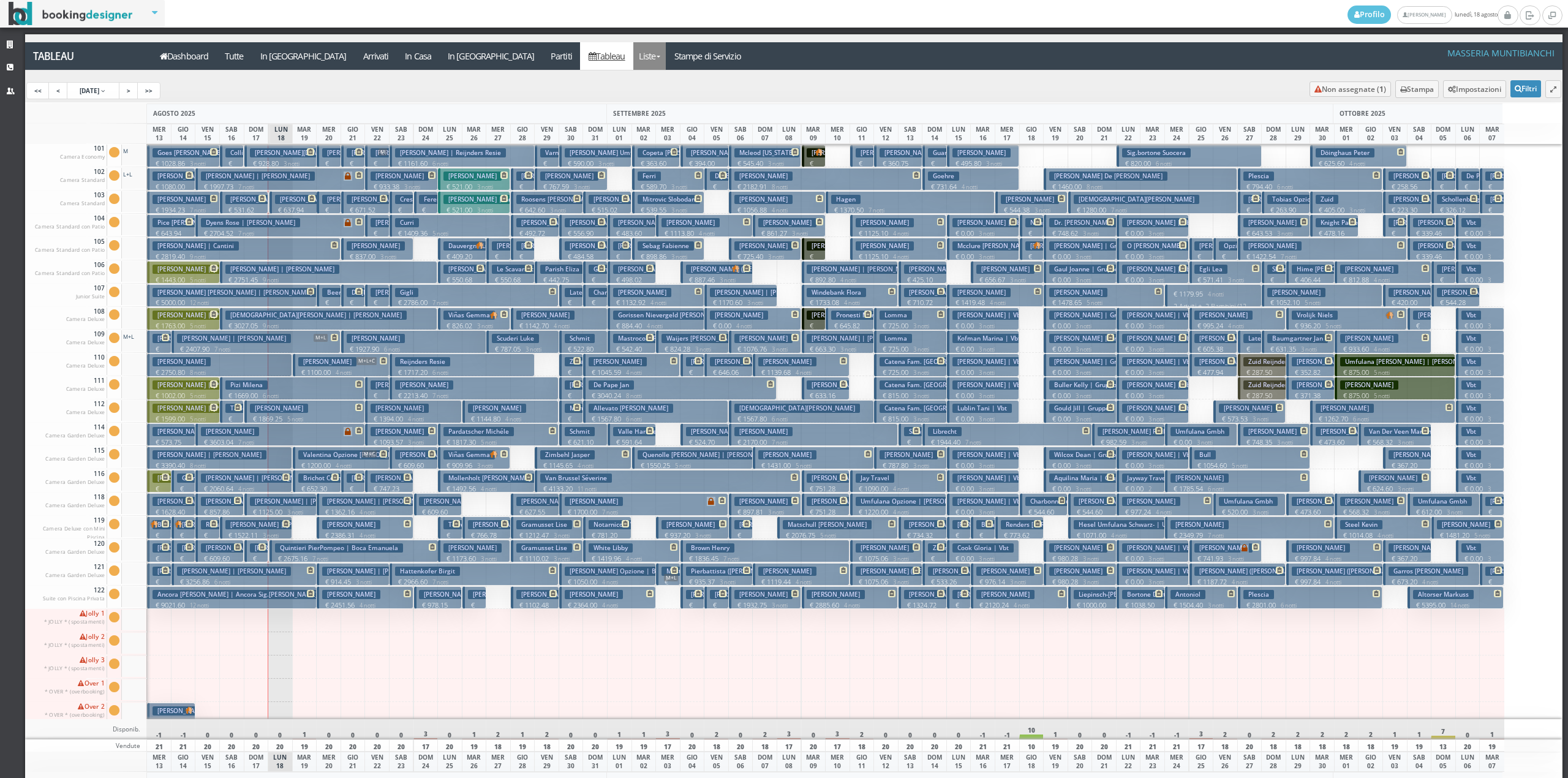
click at [633, 49] on link "Liste" at bounding box center [649, 56] width 33 height 28
click at [633, 94] on link "Foglio Pulizie" at bounding box center [677, 101] width 88 height 21
click at [564, 94] on div "<< < 13 Aug 2025 > >>" at bounding box center [795, 91] width 1538 height 23
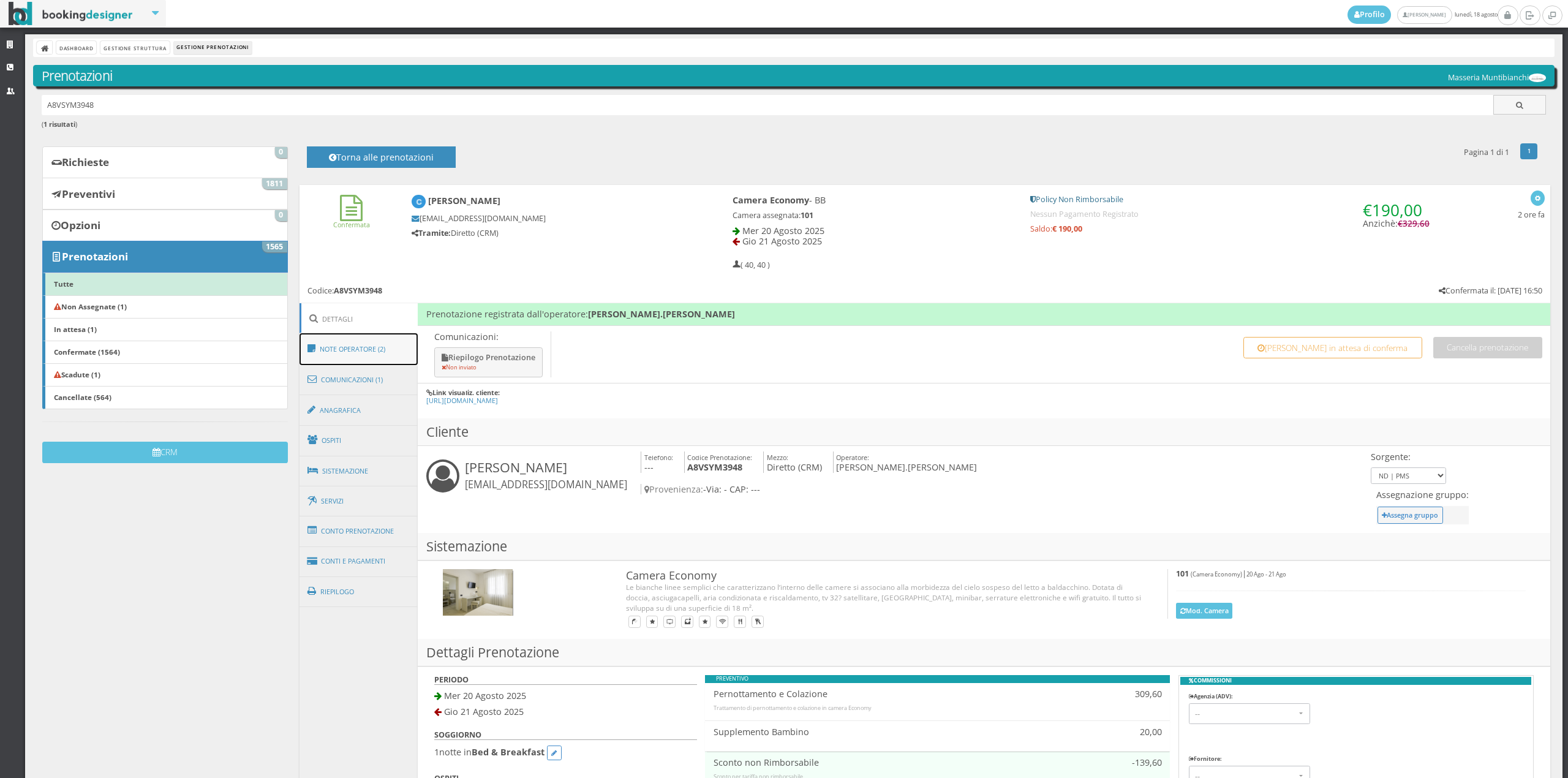
click at [373, 341] on link "Note Operatore (2)" at bounding box center [359, 349] width 119 height 32
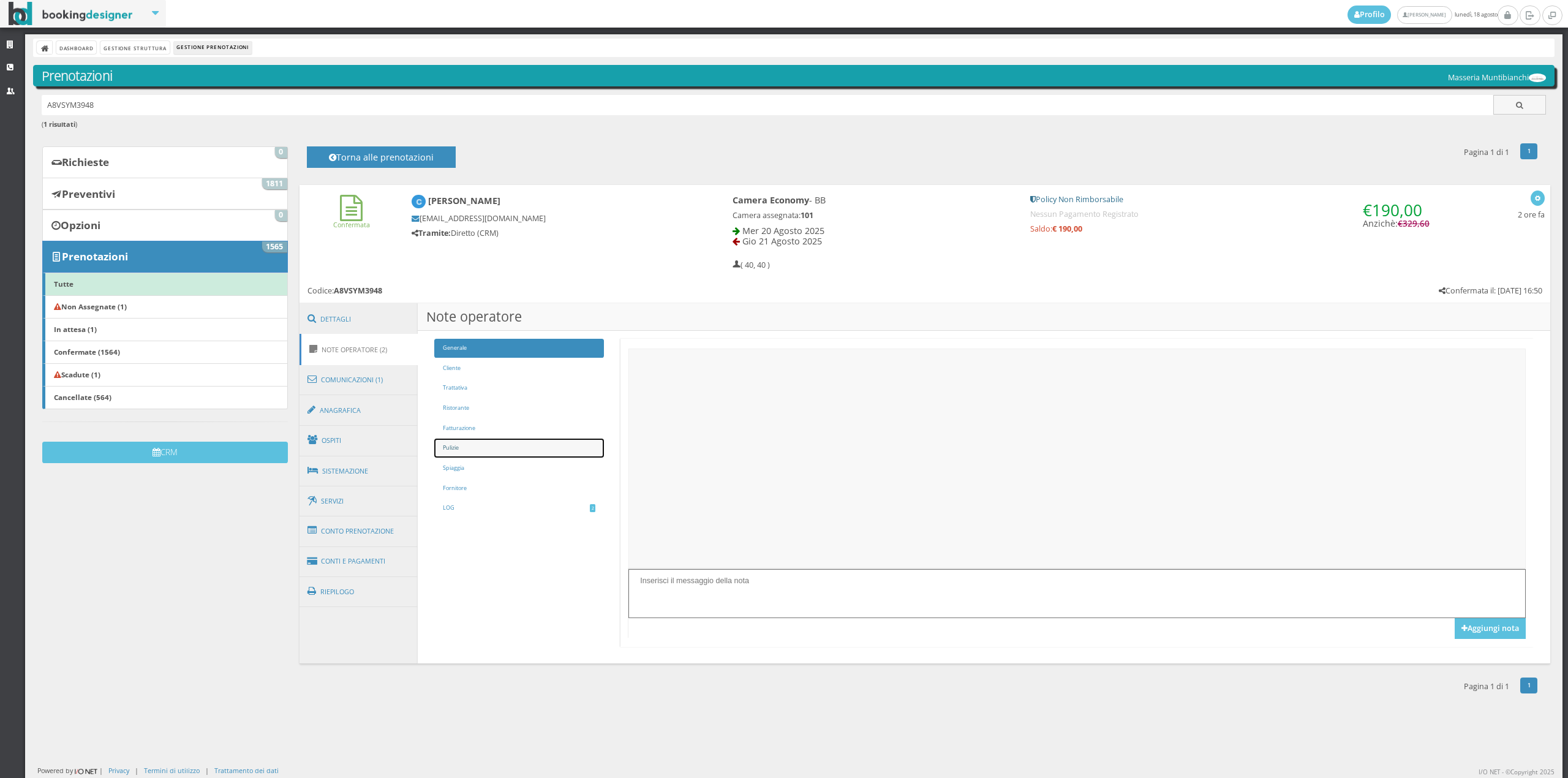
click at [489, 455] on link "Pulizie" at bounding box center [519, 448] width 170 height 19
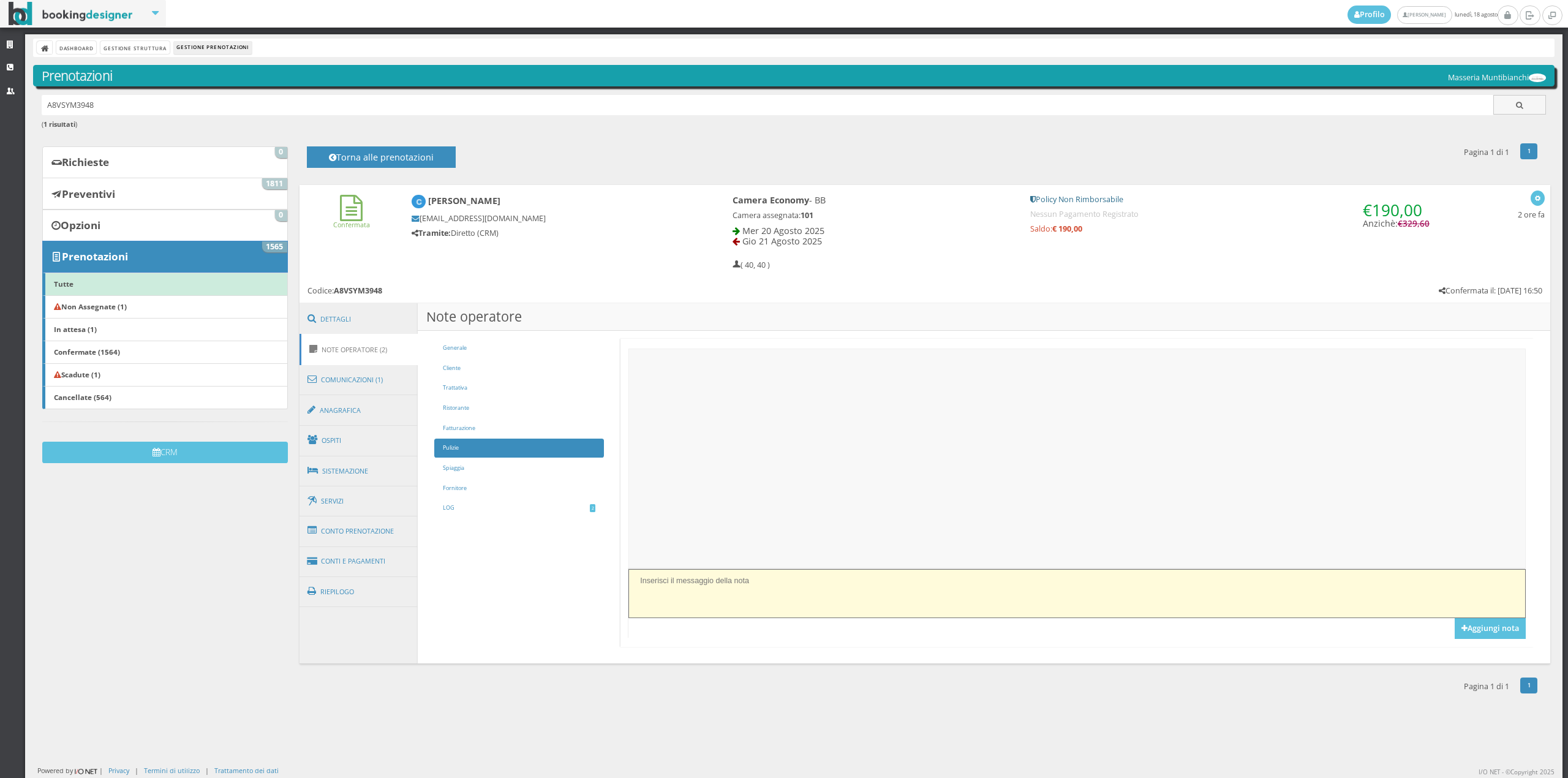
click at [676, 579] on textarea at bounding box center [1077, 593] width 896 height 48
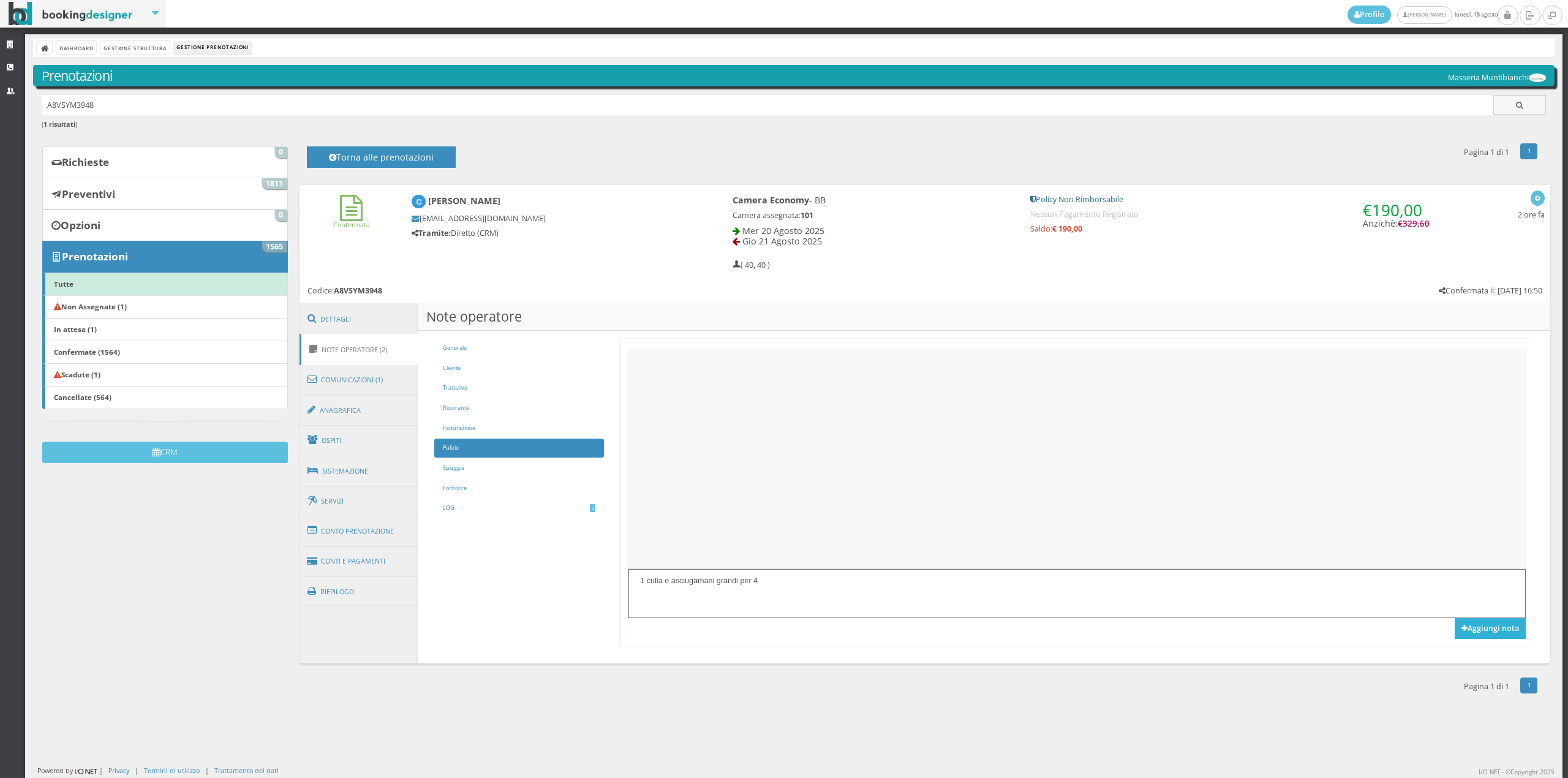
type textarea "1 culla e asciugamani grandi per 4"
click at [1459, 632] on button "Aggiungi nota" at bounding box center [1490, 628] width 71 height 21
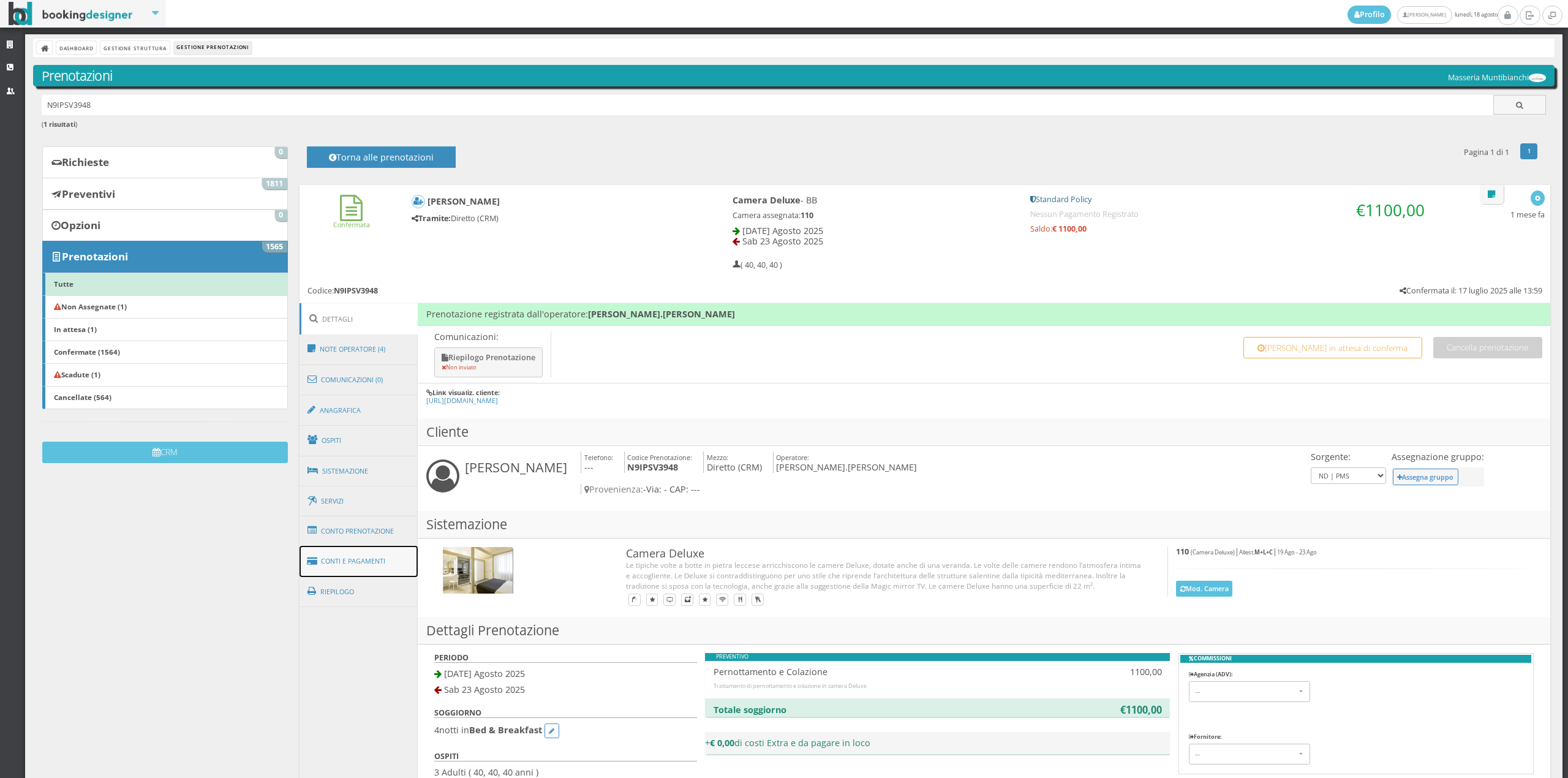
click at [354, 552] on link "Conti e Pagamenti" at bounding box center [359, 561] width 119 height 31
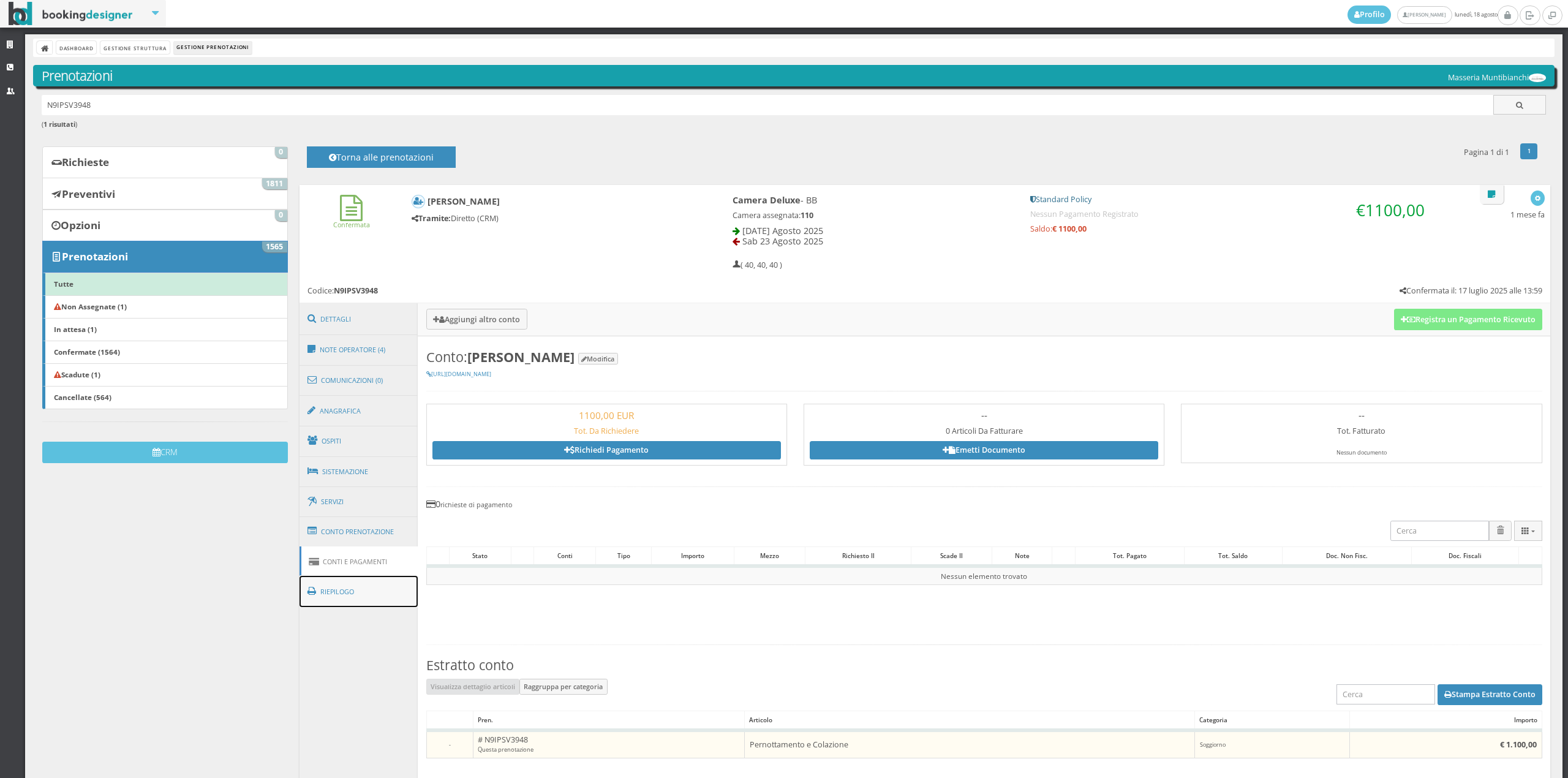
click at [370, 587] on link "Riepilogo" at bounding box center [359, 592] width 119 height 32
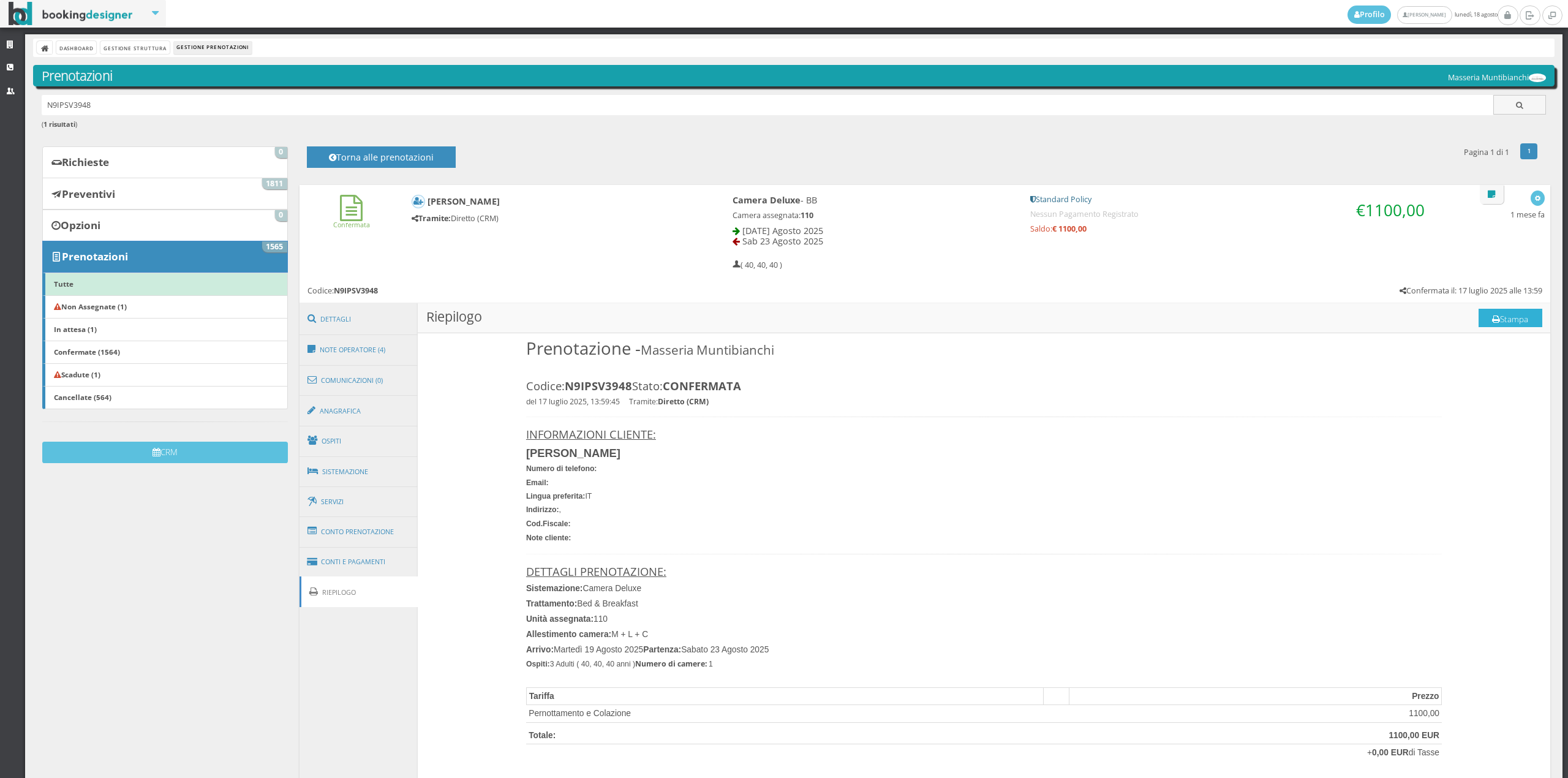
click at [1492, 319] on icon at bounding box center [1496, 320] width 8 height 9
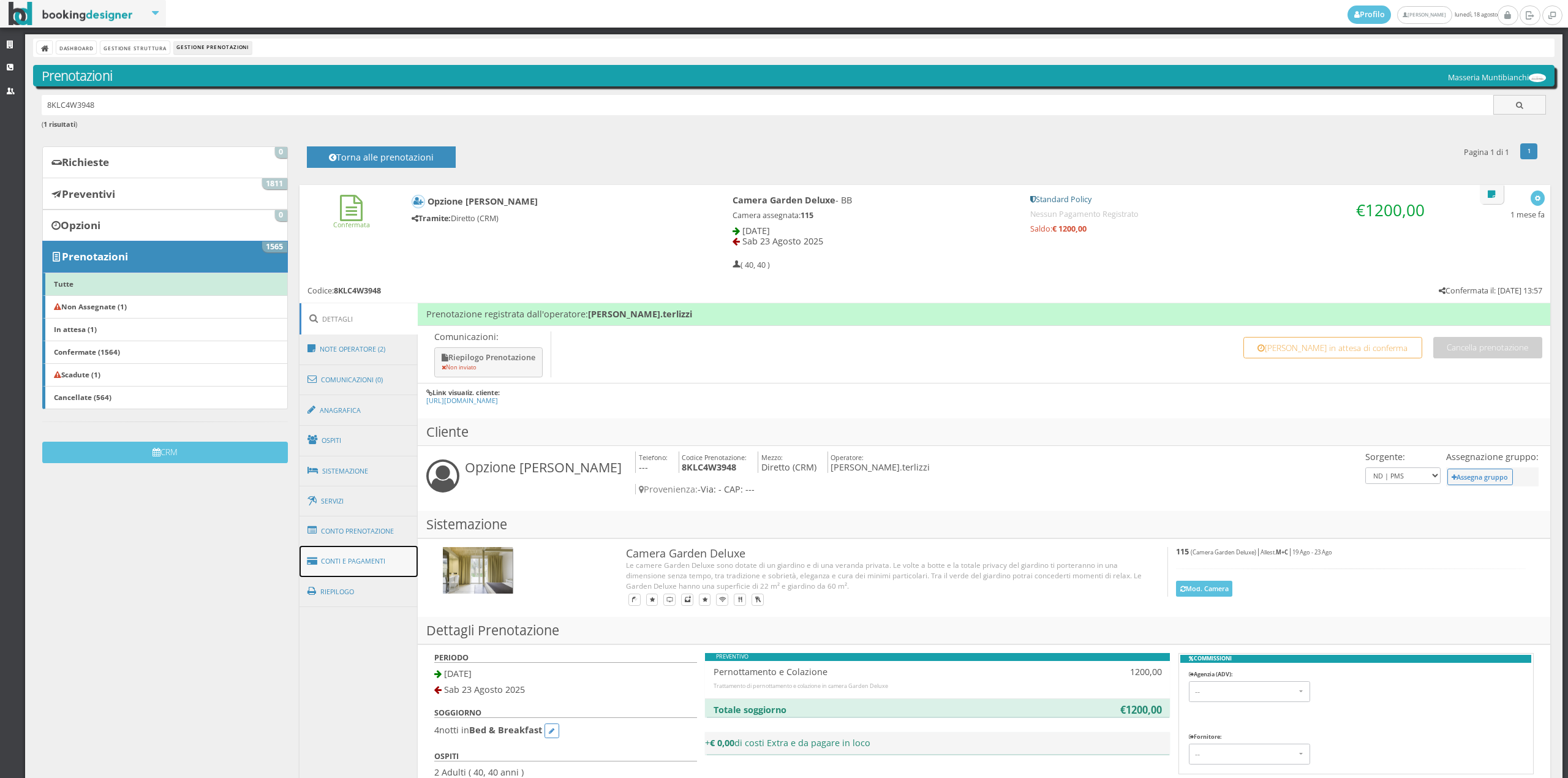
click at [378, 555] on link "Conti e Pagamenti" at bounding box center [359, 561] width 119 height 31
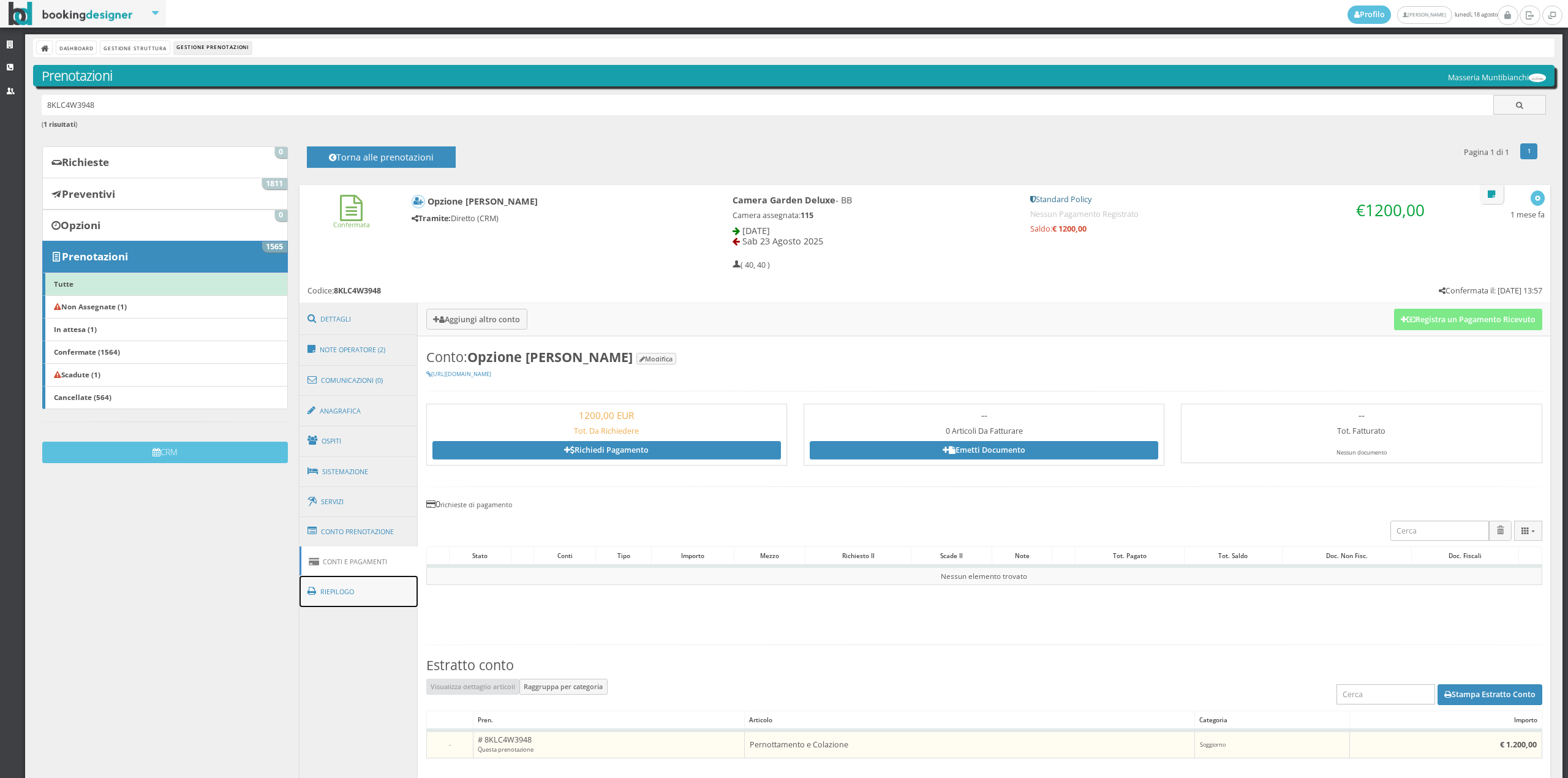
click at [328, 594] on link "Riepilogo" at bounding box center [359, 592] width 119 height 32
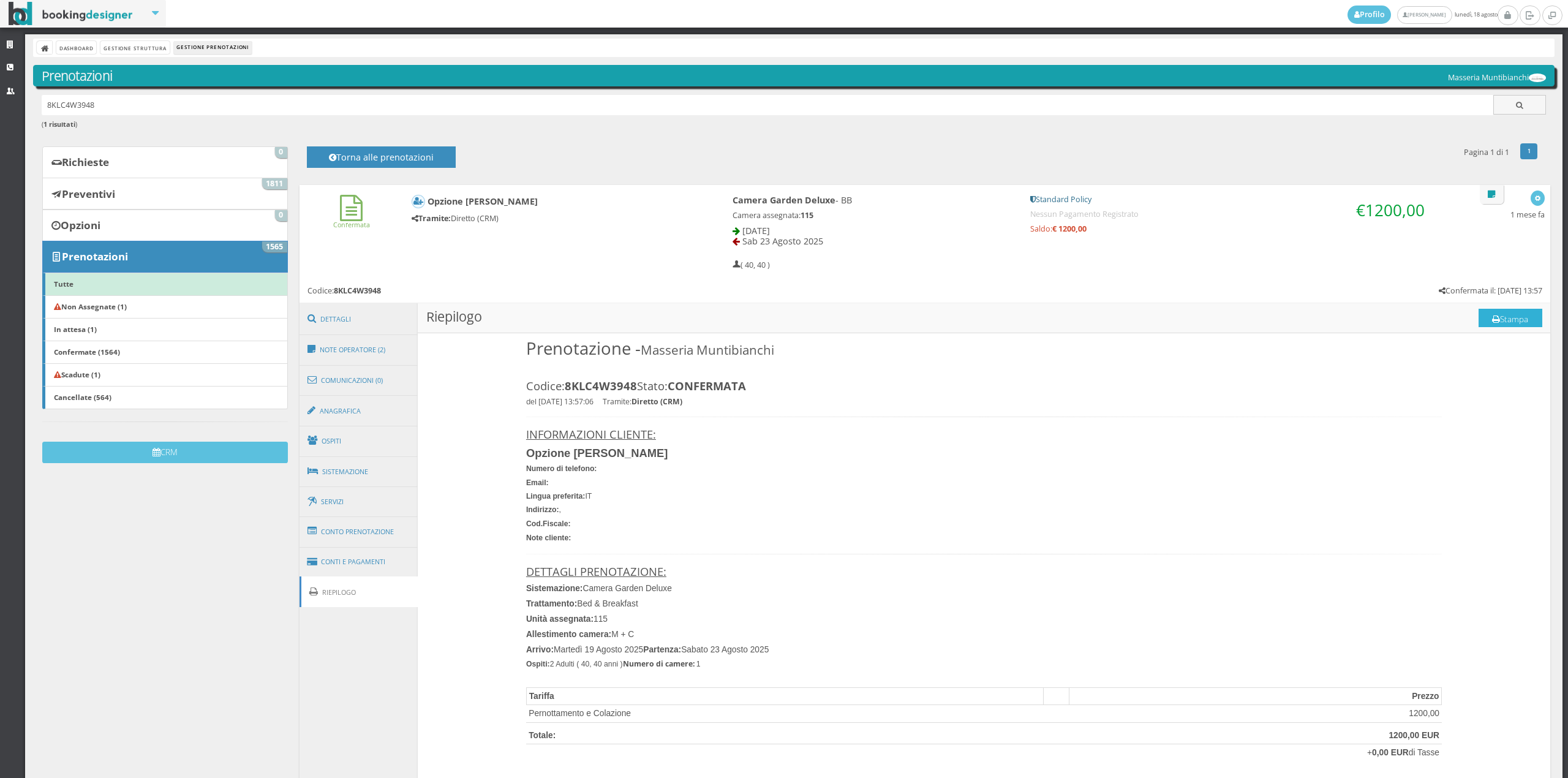
click at [1512, 317] on button "Stampa" at bounding box center [1511, 317] width 64 height 18
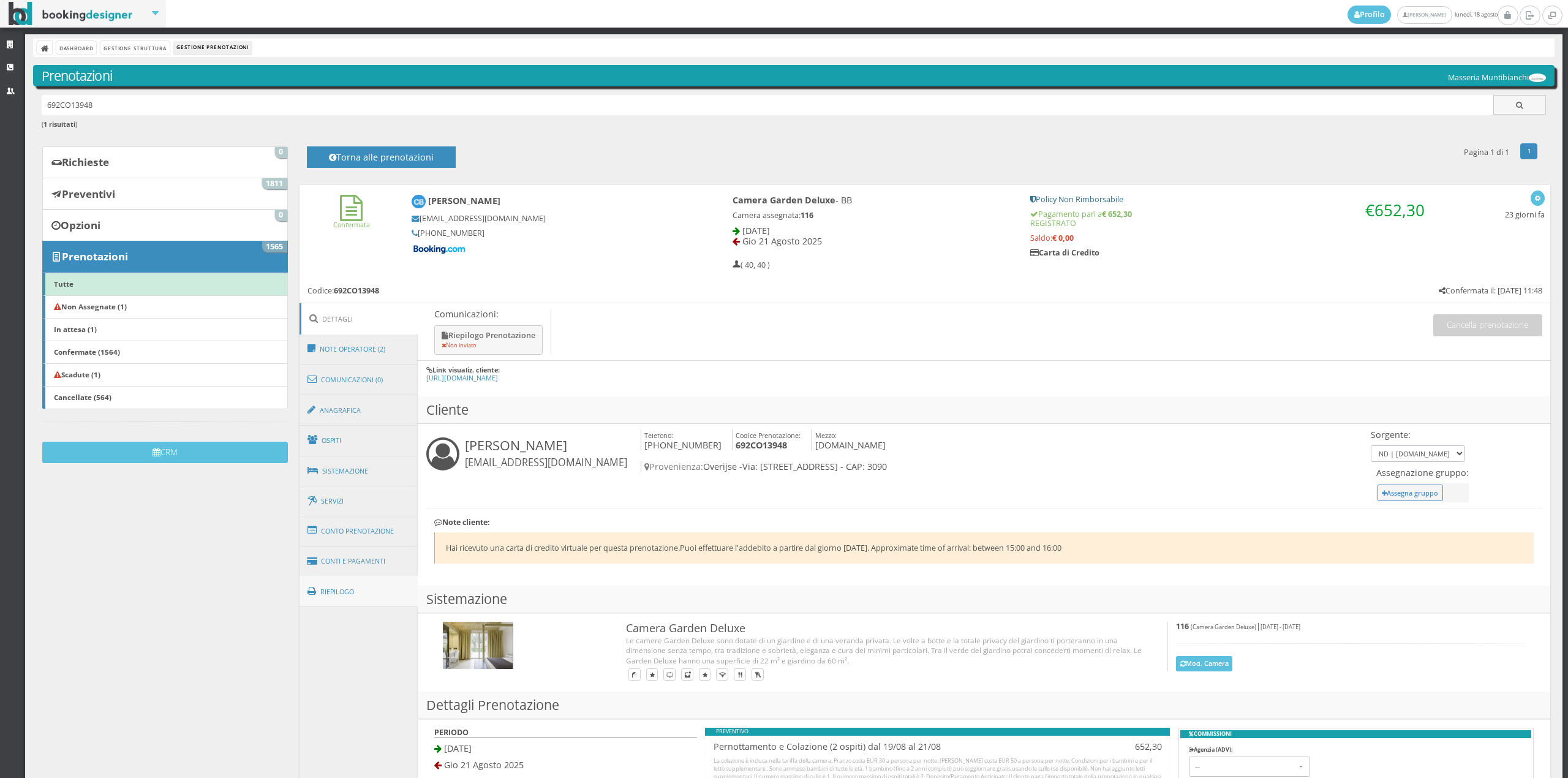
click at [373, 604] on div "Comunicazioni: Riepilogo Prenotazione Non inviato Cancella prenotazione Link vi…" at bounding box center [926, 688] width 1251 height 769
click at [373, 591] on link "Riepilogo" at bounding box center [359, 592] width 119 height 32
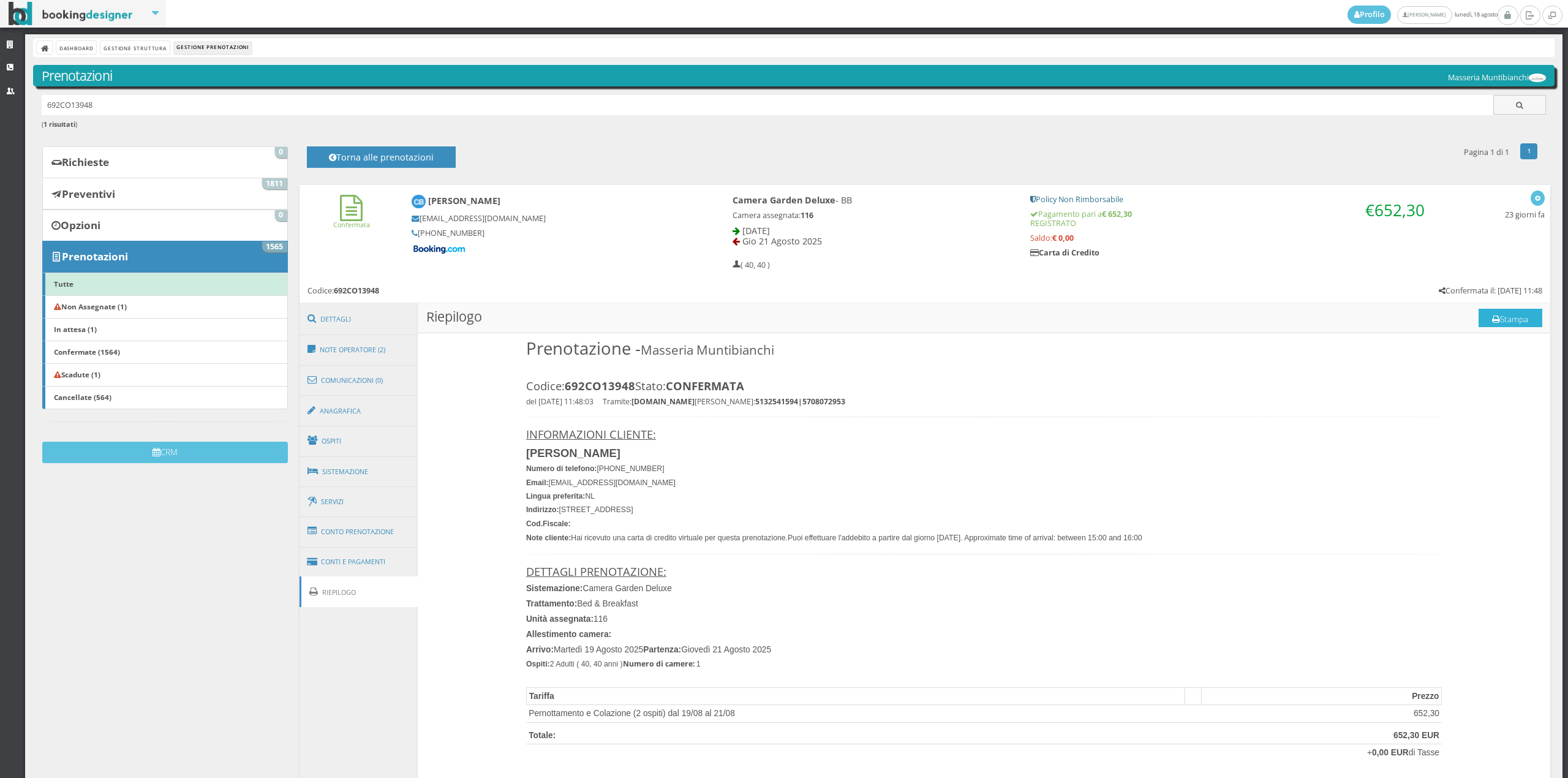
click at [1496, 319] on button "Stampa" at bounding box center [1511, 317] width 64 height 18
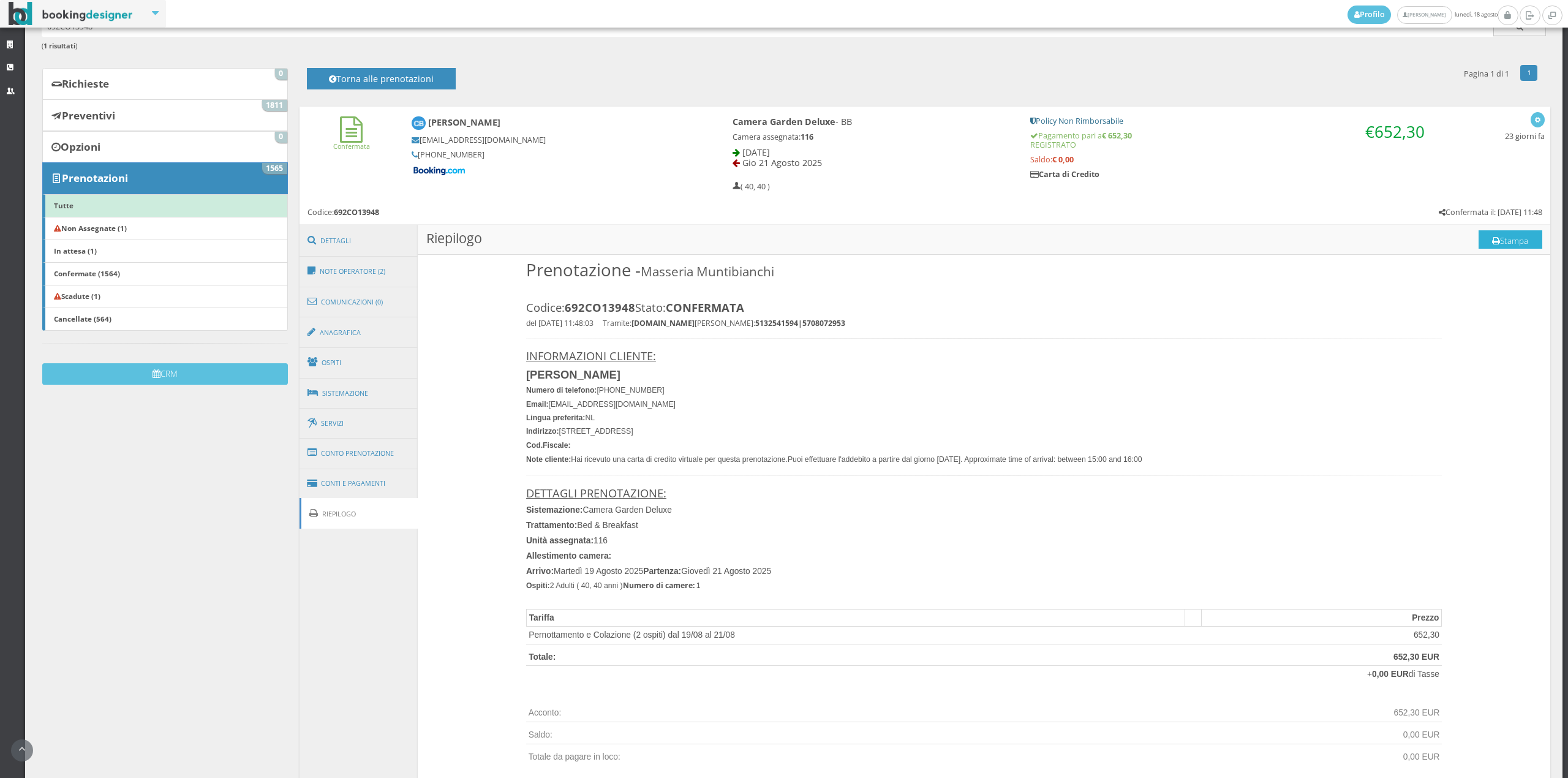
scroll to position [91, 0]
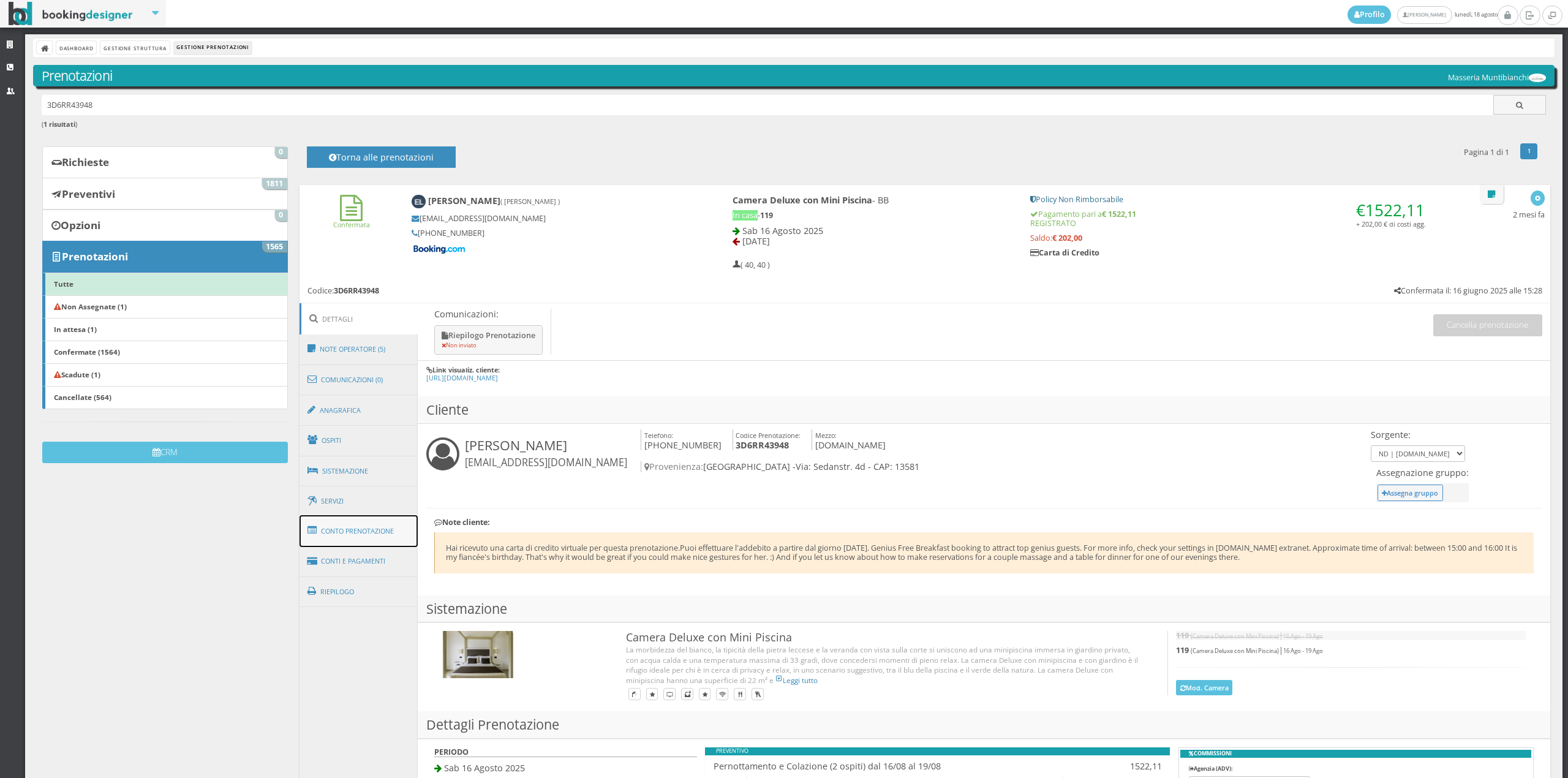
click at [346, 528] on link "Conto Prenotazione" at bounding box center [359, 531] width 119 height 32
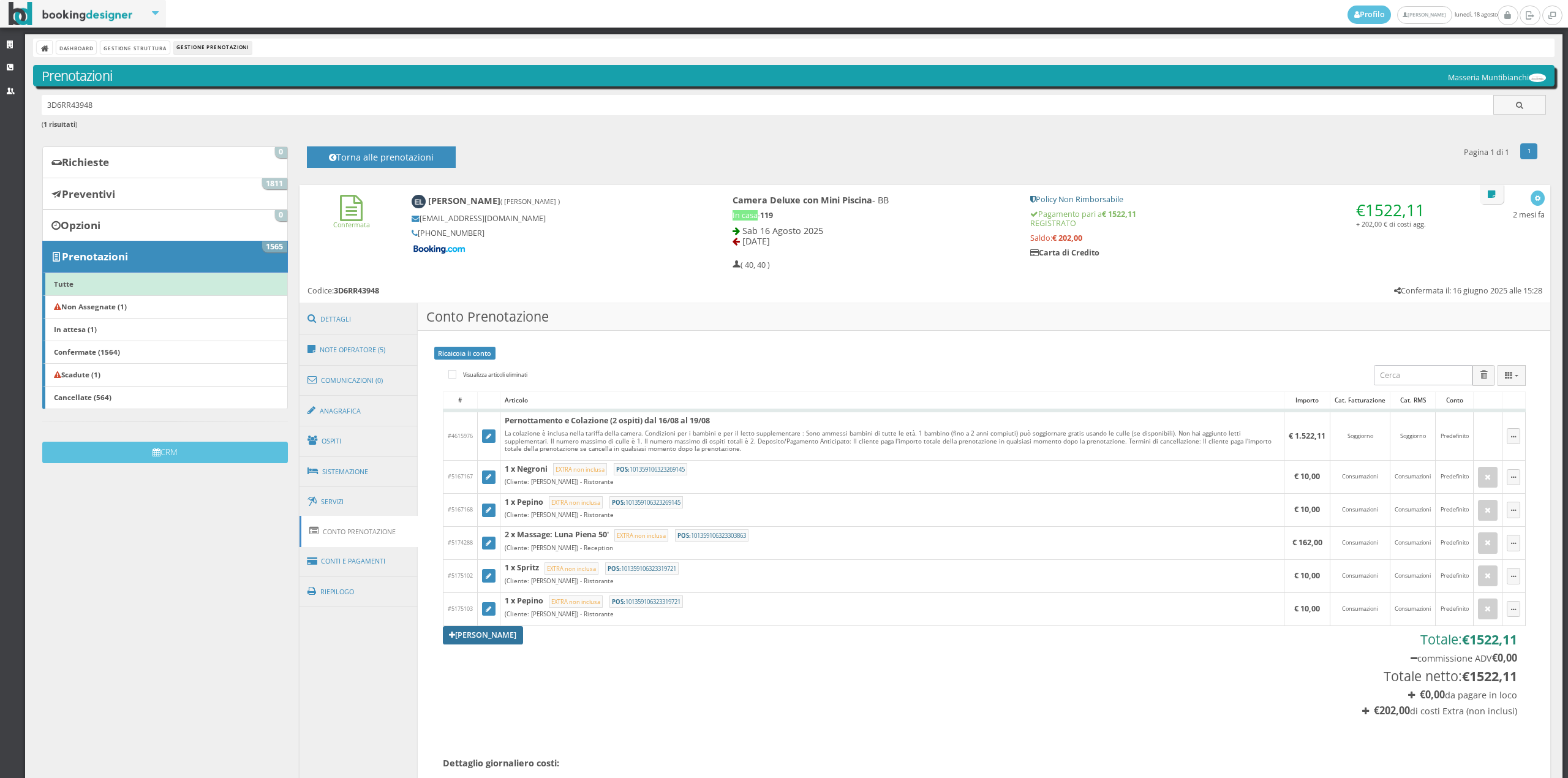
click at [498, 638] on link "[PERSON_NAME]" at bounding box center [483, 635] width 81 height 18
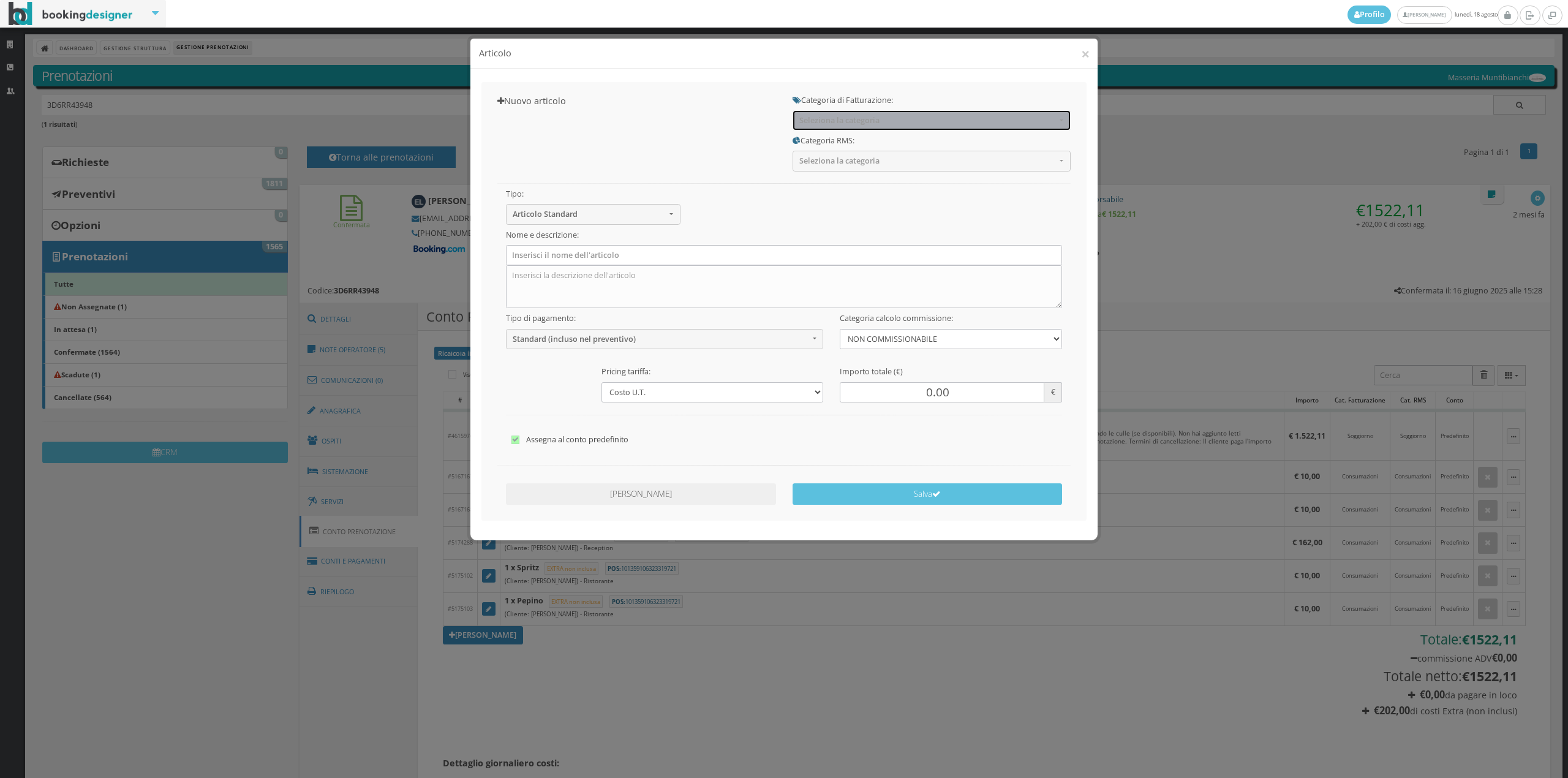
click at [838, 124] on span "Seleziona la categoria" at bounding box center [927, 120] width 257 height 9
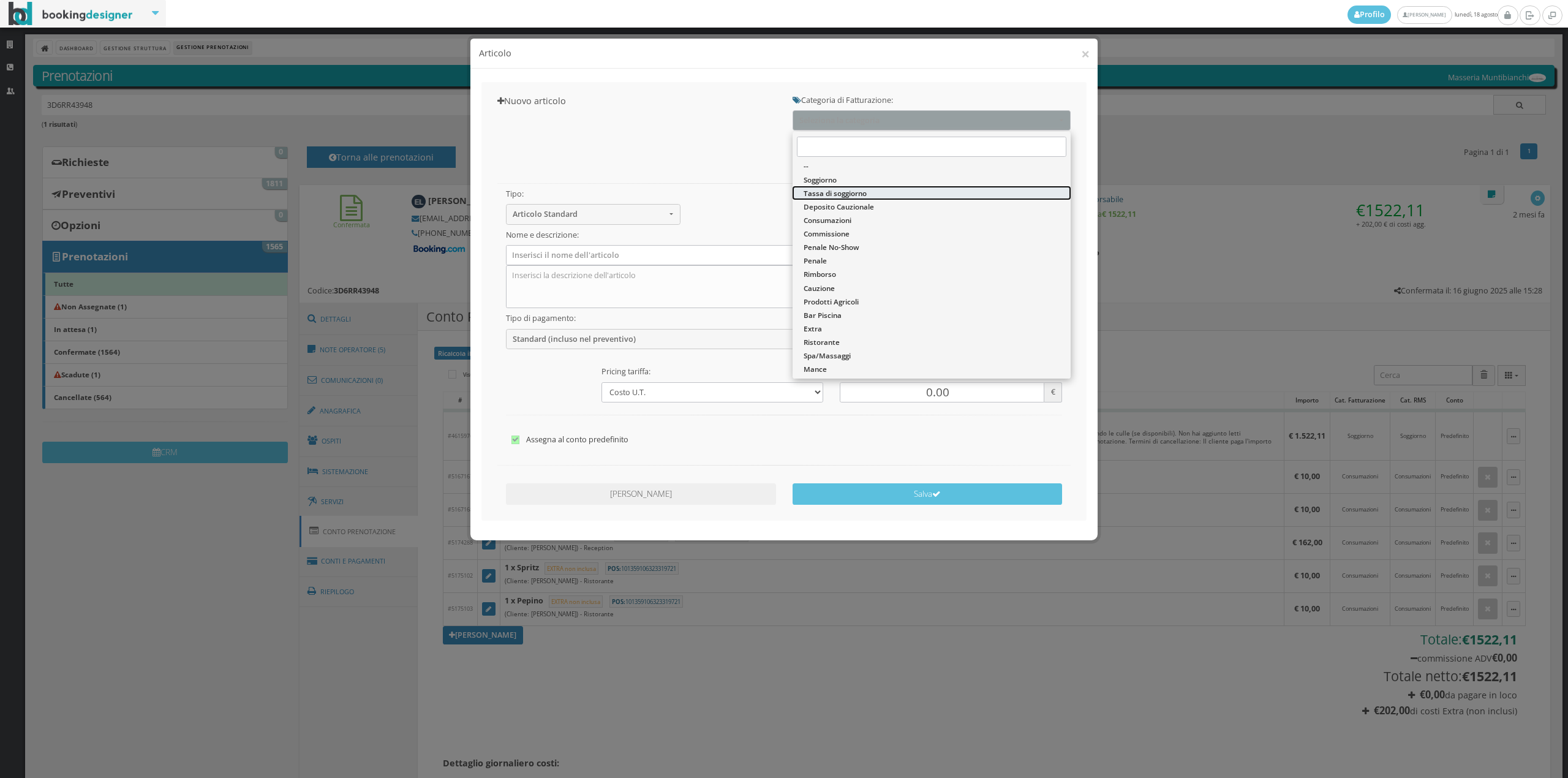
click at [826, 196] on span "Tassa di soggiorno" at bounding box center [835, 193] width 63 height 10
select select "13"
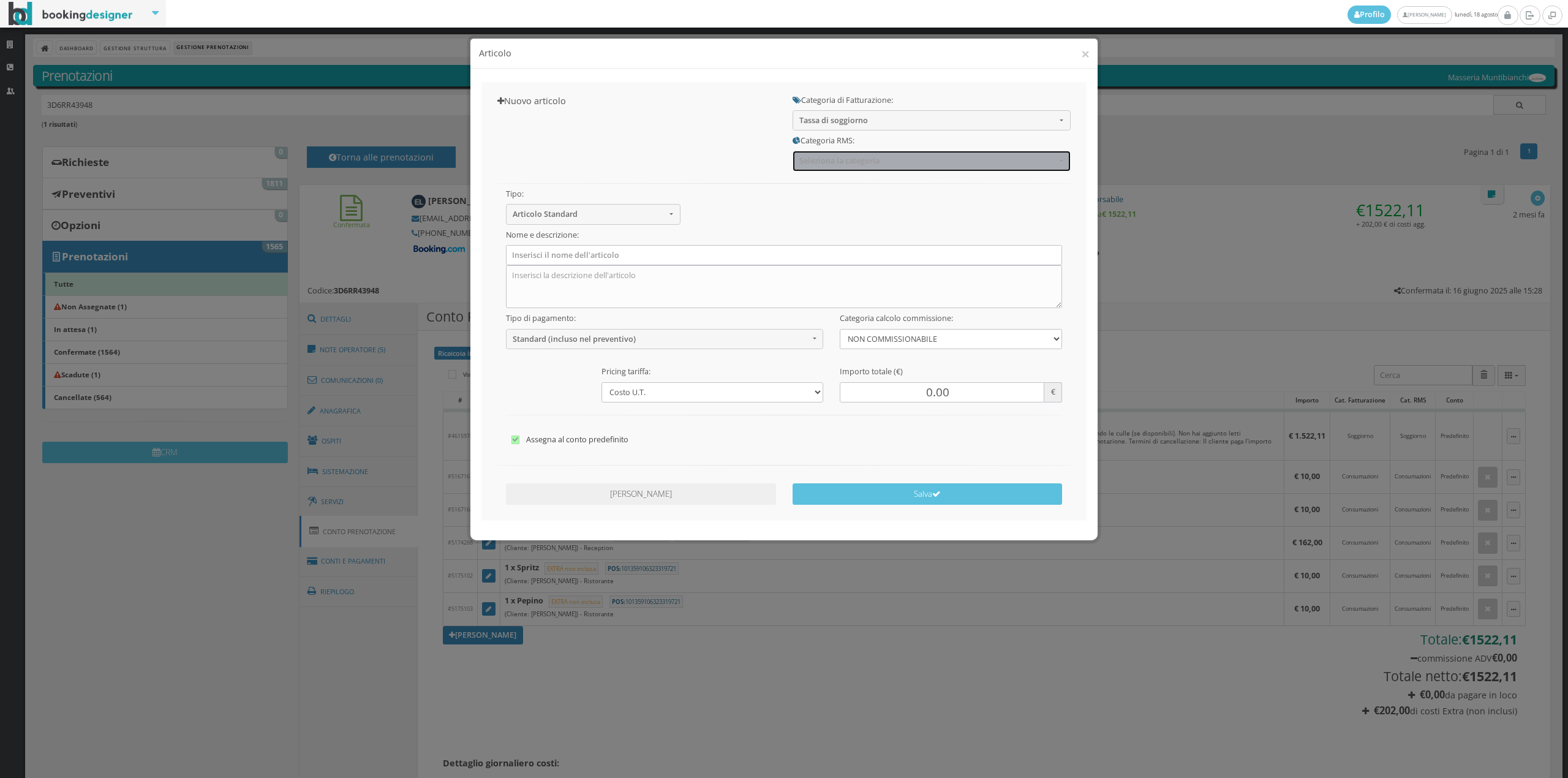
click at [819, 162] on span "Seleziona la categoria" at bounding box center [927, 161] width 257 height 9
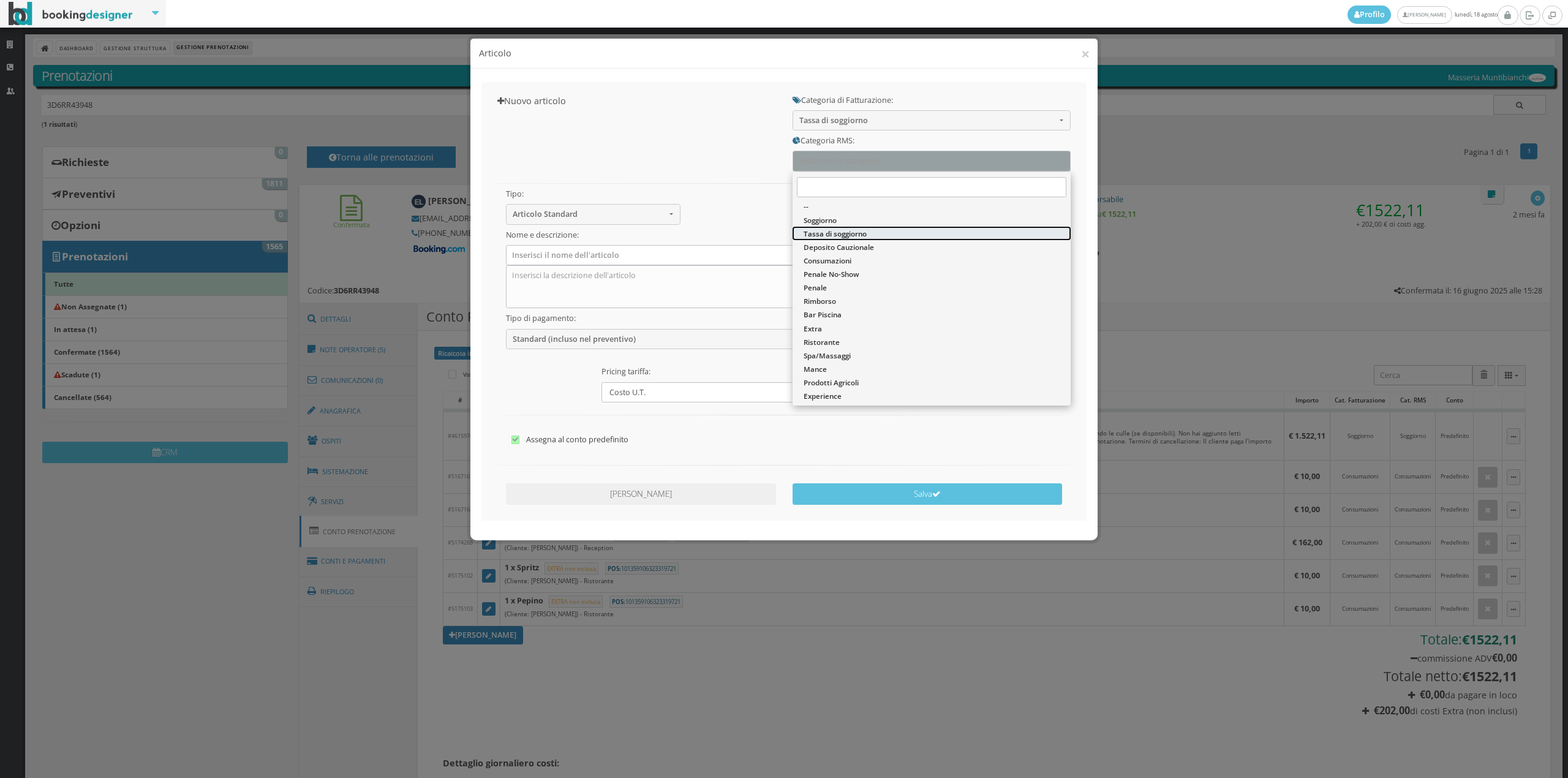
click at [819, 226] on link "Tassa di soggiorno" at bounding box center [931, 233] width 278 height 14
select select "13"
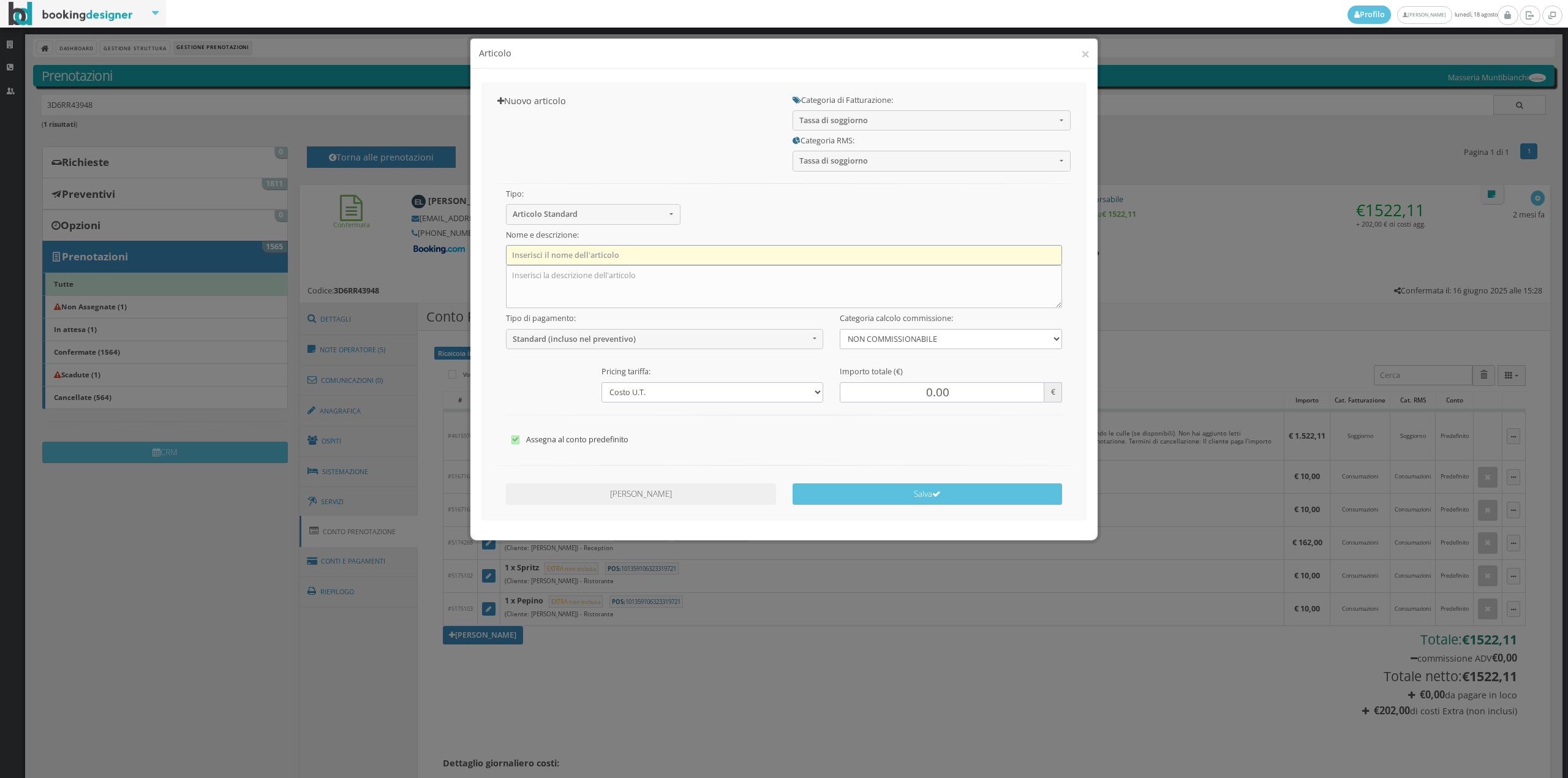
click at [725, 250] on input "text" at bounding box center [784, 255] width 557 height 20
type input "Tassa di Soggiorno"
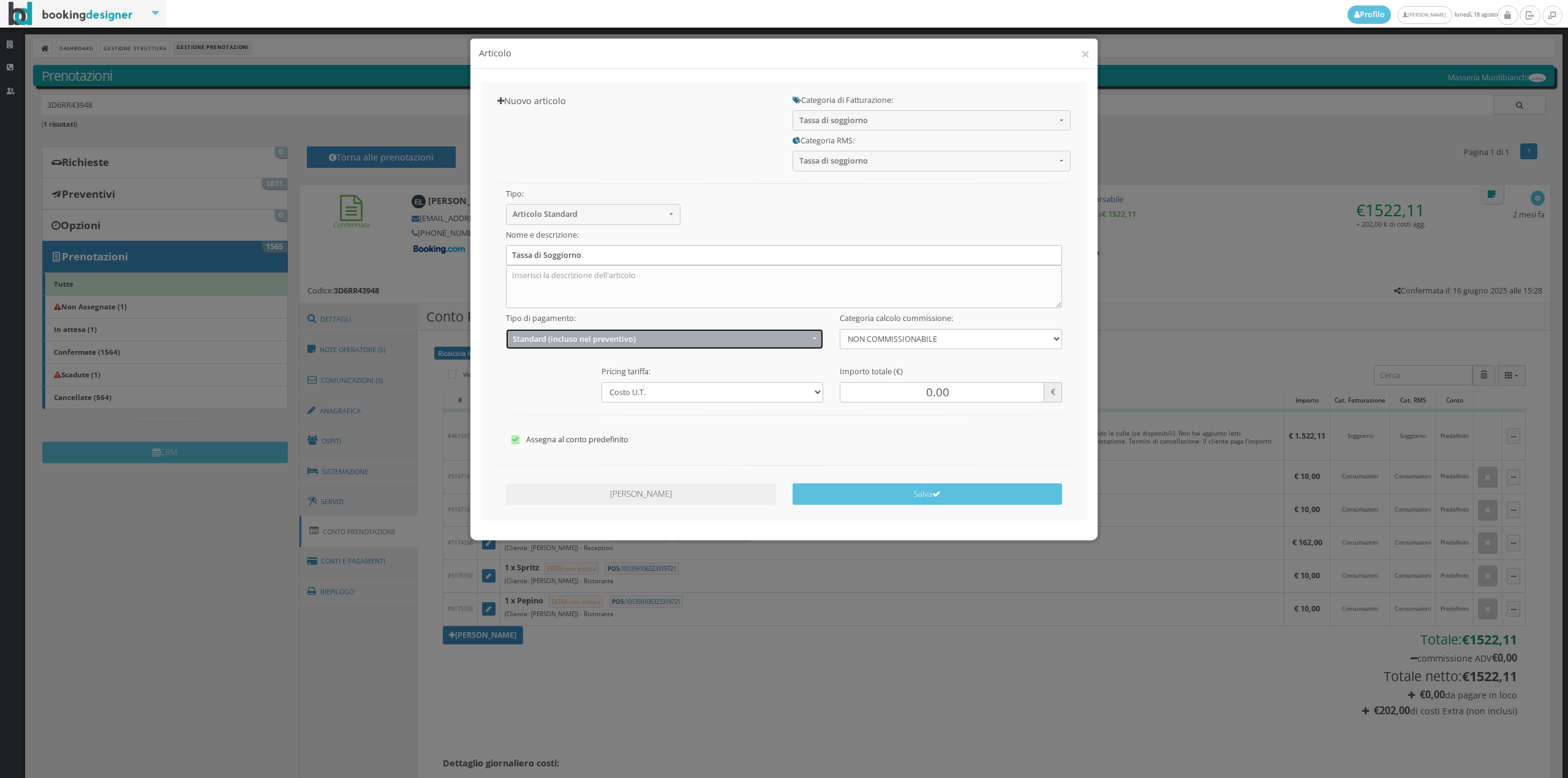
click at [608, 335] on span "Standard (incluso nel preventivo)" at bounding box center [661, 339] width 296 height 9
click at [557, 386] on span "EXTRA (non incluso nel preventivo)" at bounding box center [576, 386] width 118 height 10
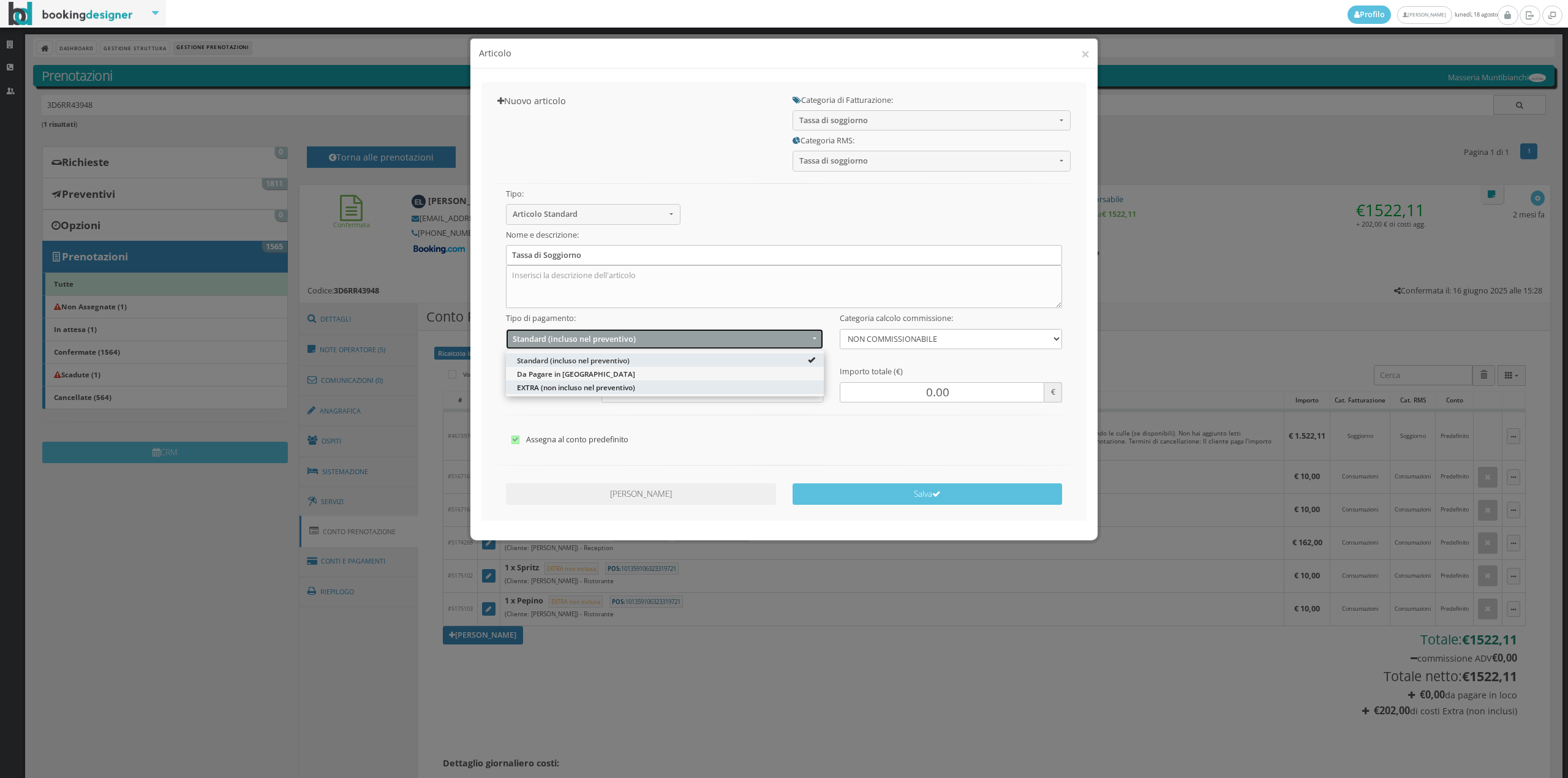
select select "2"
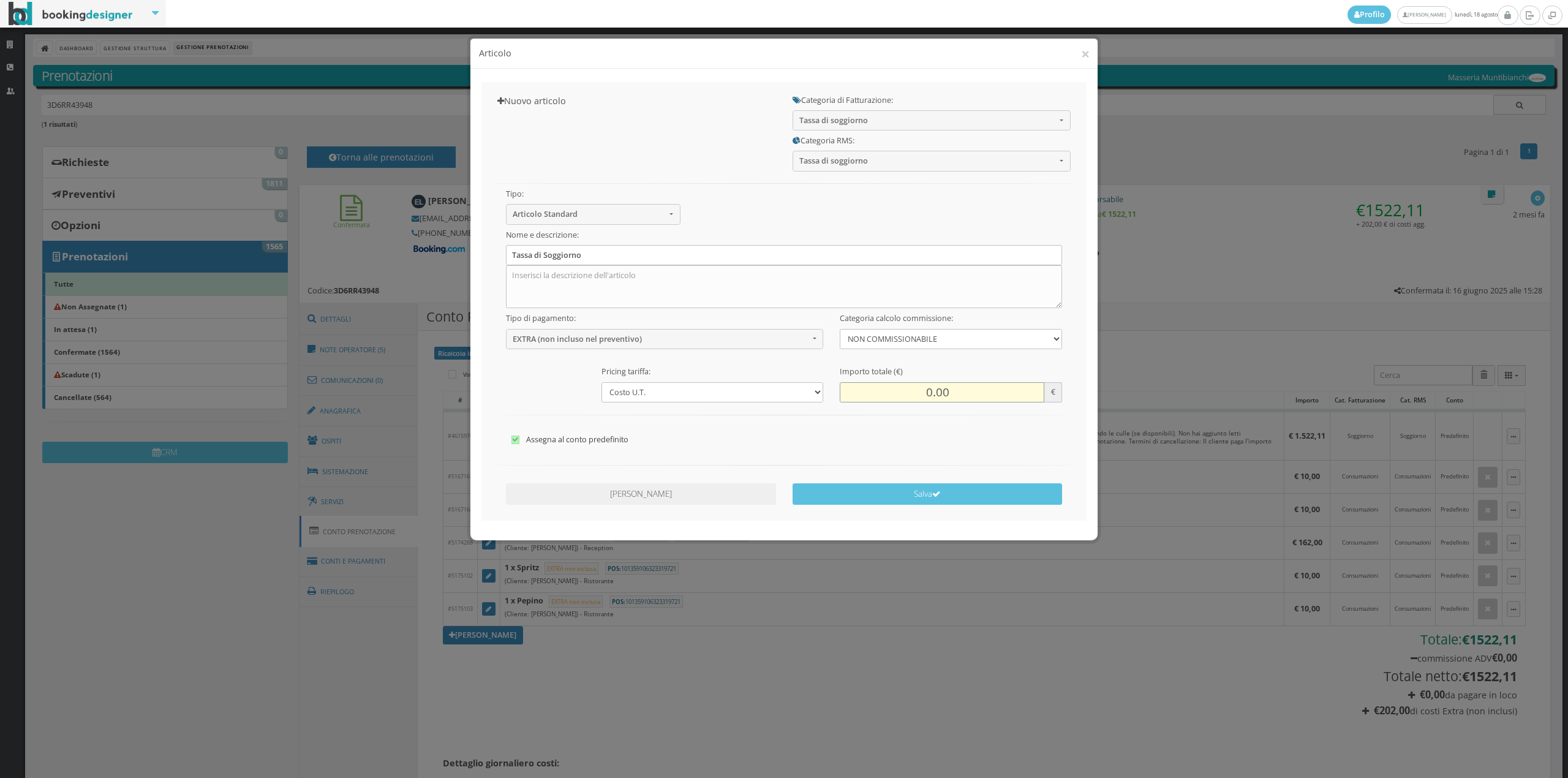
click at [910, 395] on input "0.00" at bounding box center [942, 392] width 204 height 20
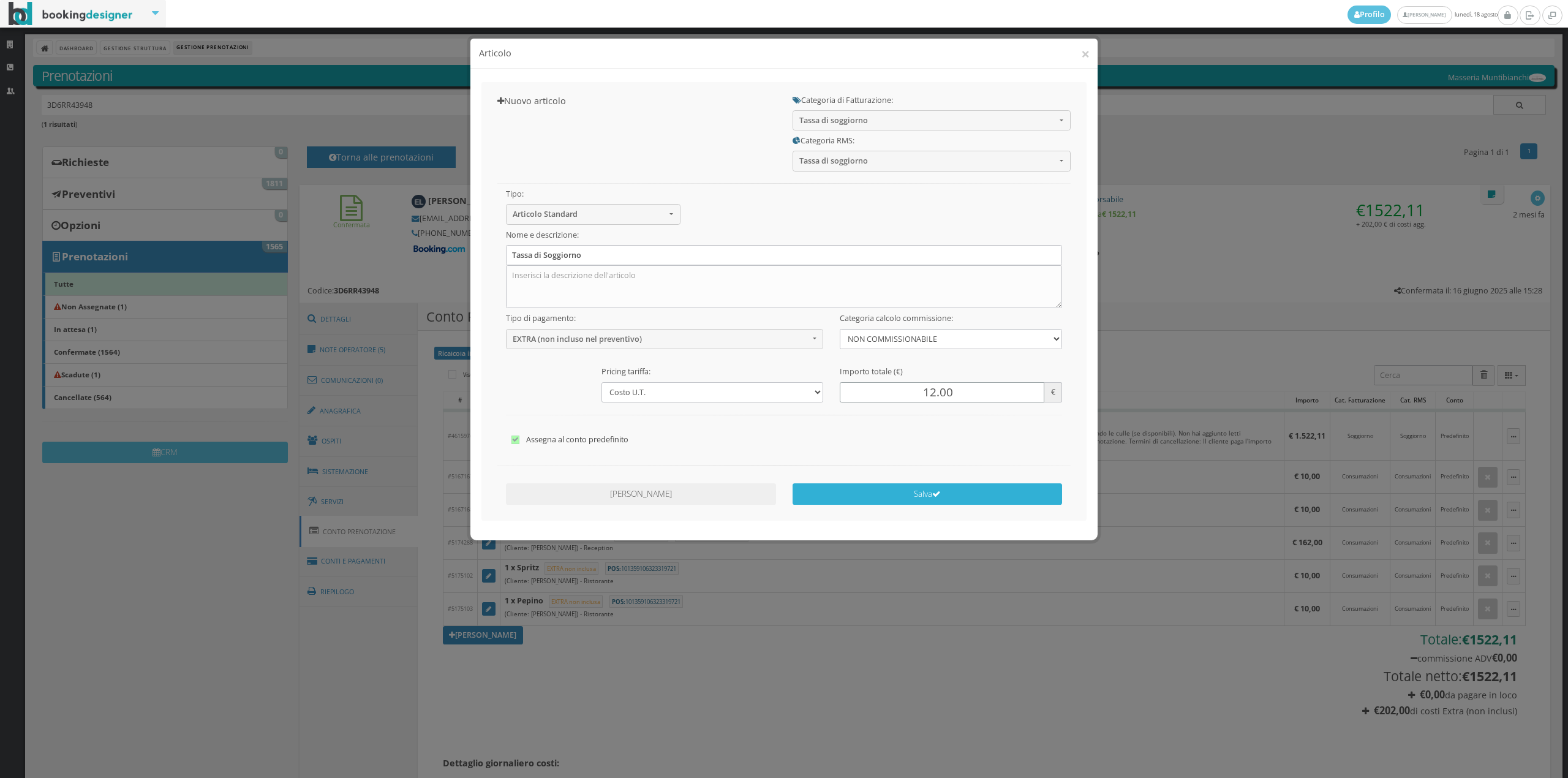
type input "12.00"
click at [922, 504] on button "Salva" at bounding box center [927, 493] width 270 height 21
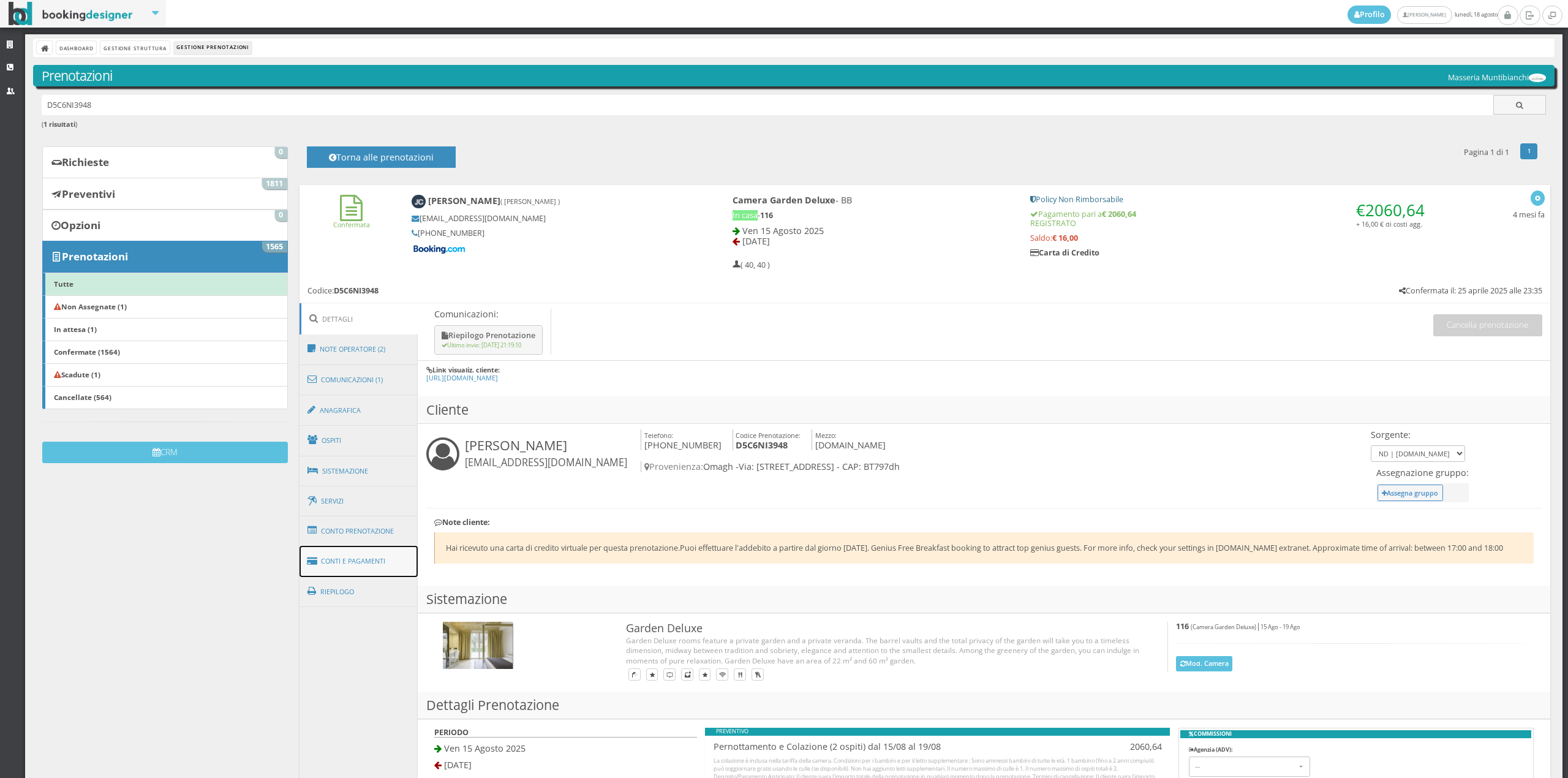
click at [393, 562] on link "Conti e Pagamenti" at bounding box center [359, 561] width 119 height 31
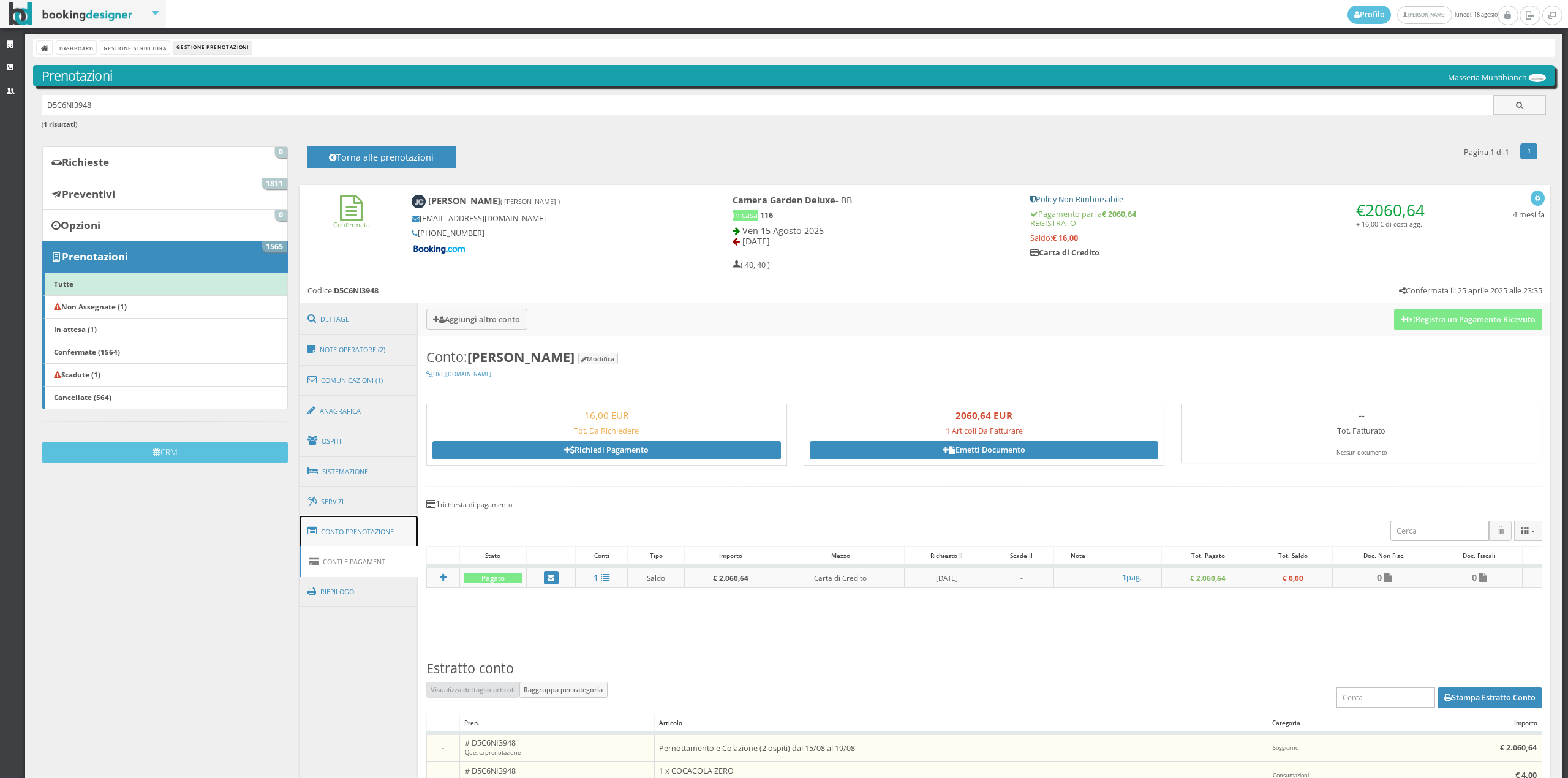
click at [382, 532] on link "Conto Prenotazione" at bounding box center [359, 532] width 119 height 32
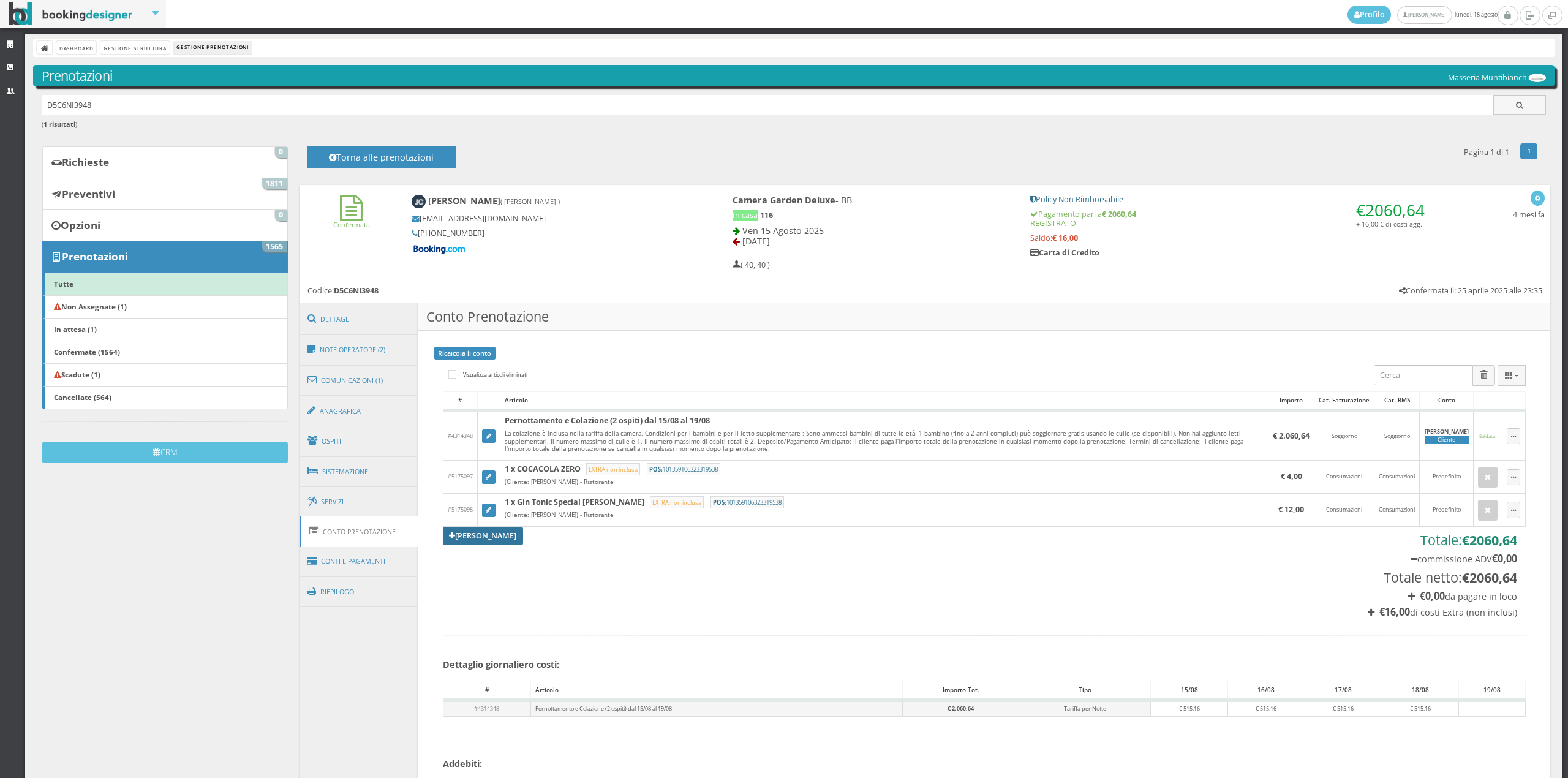
click at [469, 538] on link "[PERSON_NAME]" at bounding box center [483, 536] width 81 height 18
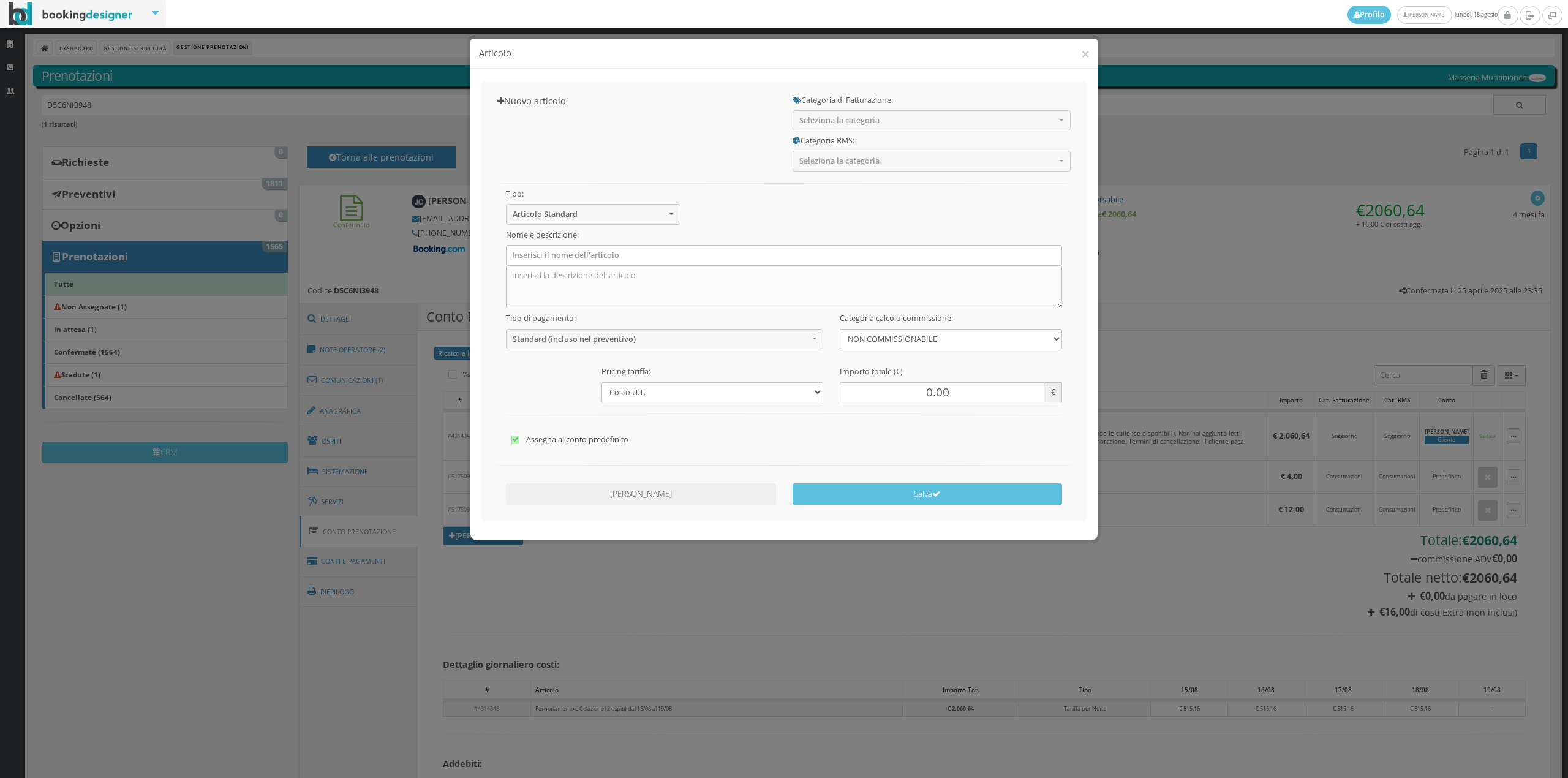
click at [919, 136] on h5 "Categoria RMS:" at bounding box center [931, 140] width 278 height 9
click at [900, 126] on button "Seleziona la categoria" at bounding box center [931, 121] width 278 height 20
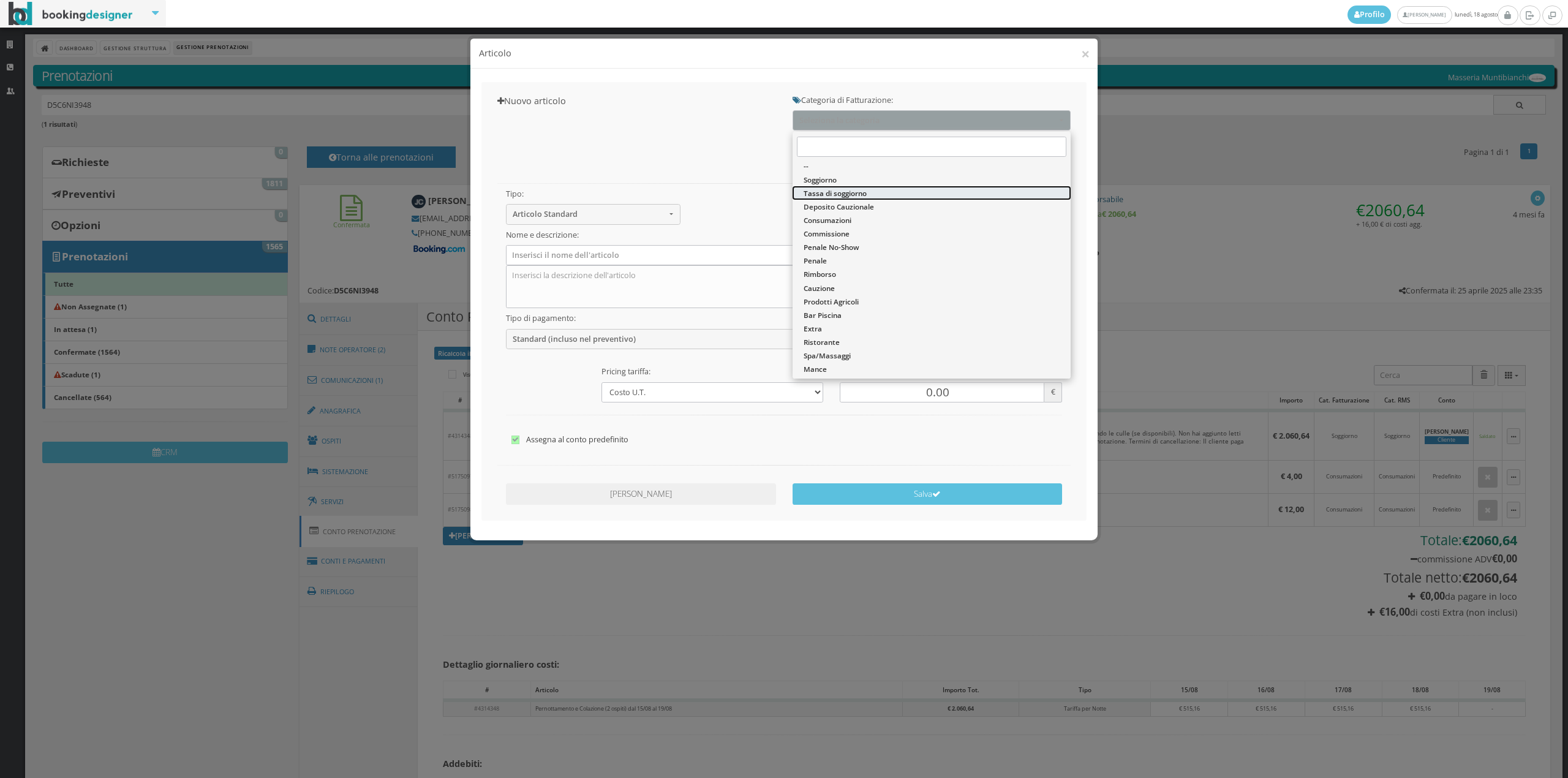
click at [866, 196] on span "Tassa di soggiorno" at bounding box center [835, 193] width 63 height 10
select select "13"
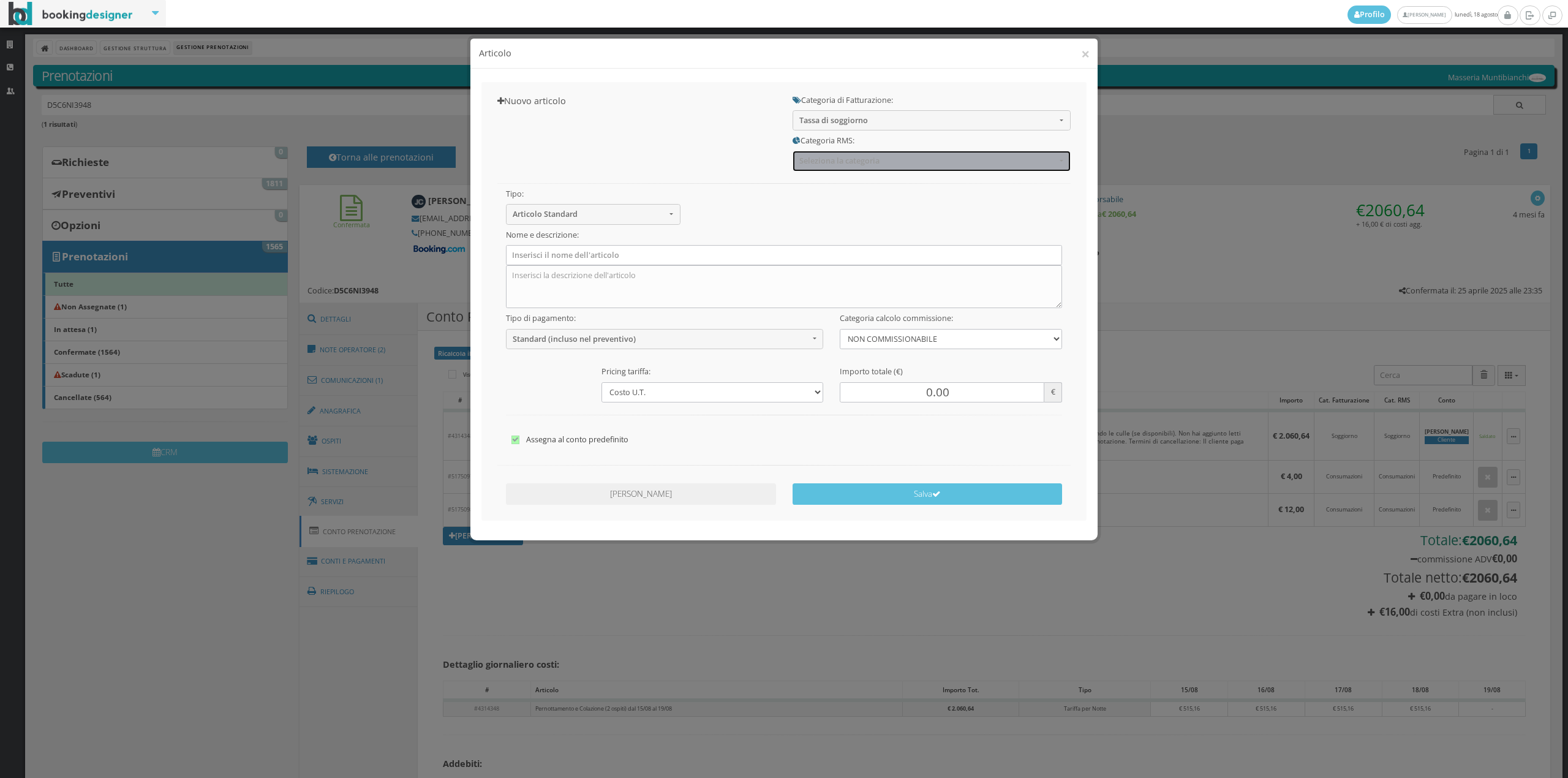
click at [851, 165] on span "Seleziona la categoria" at bounding box center [927, 161] width 257 height 9
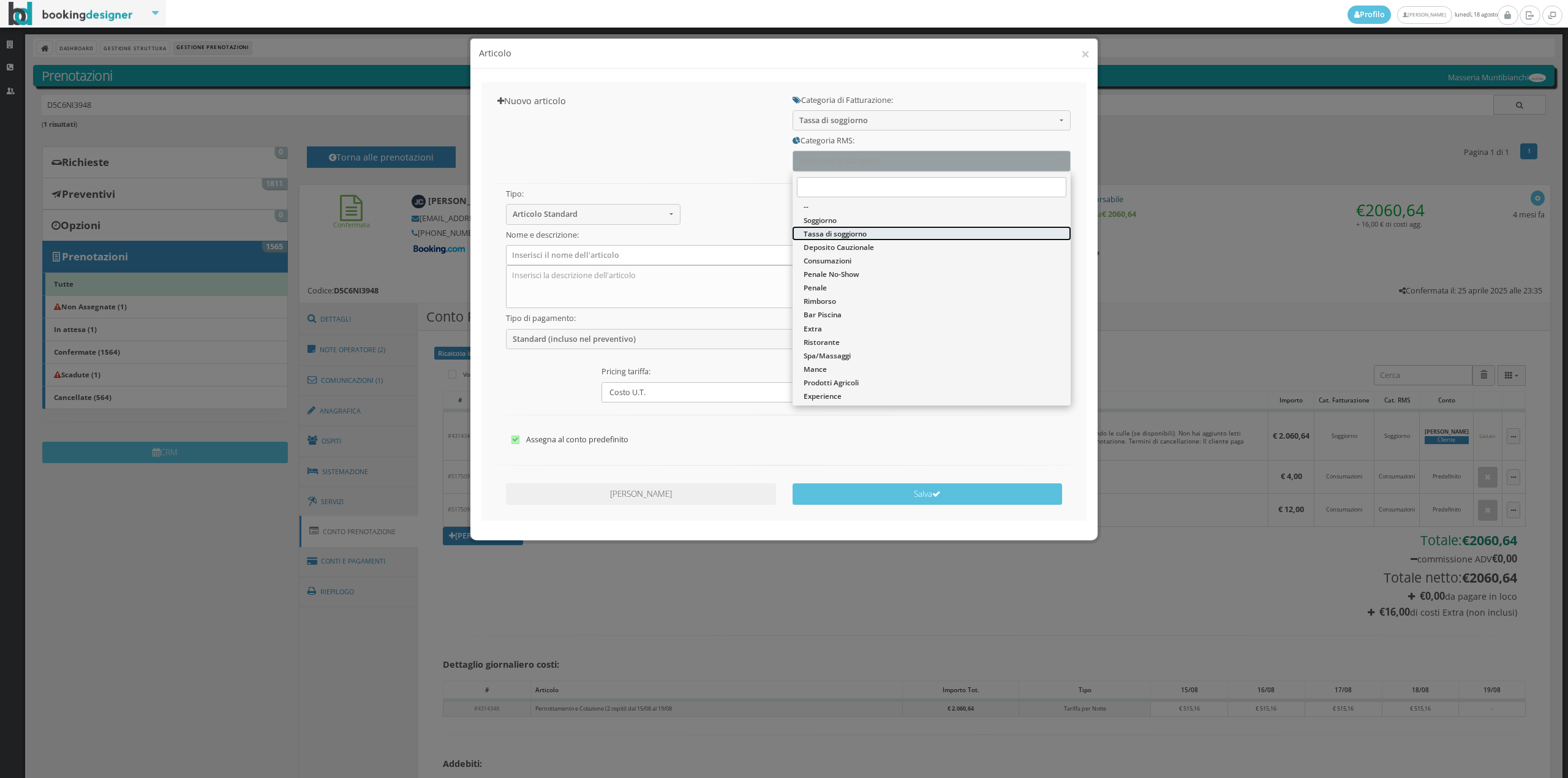
click at [848, 228] on link "Tassa di soggiorno" at bounding box center [931, 233] width 278 height 14
select select "13"
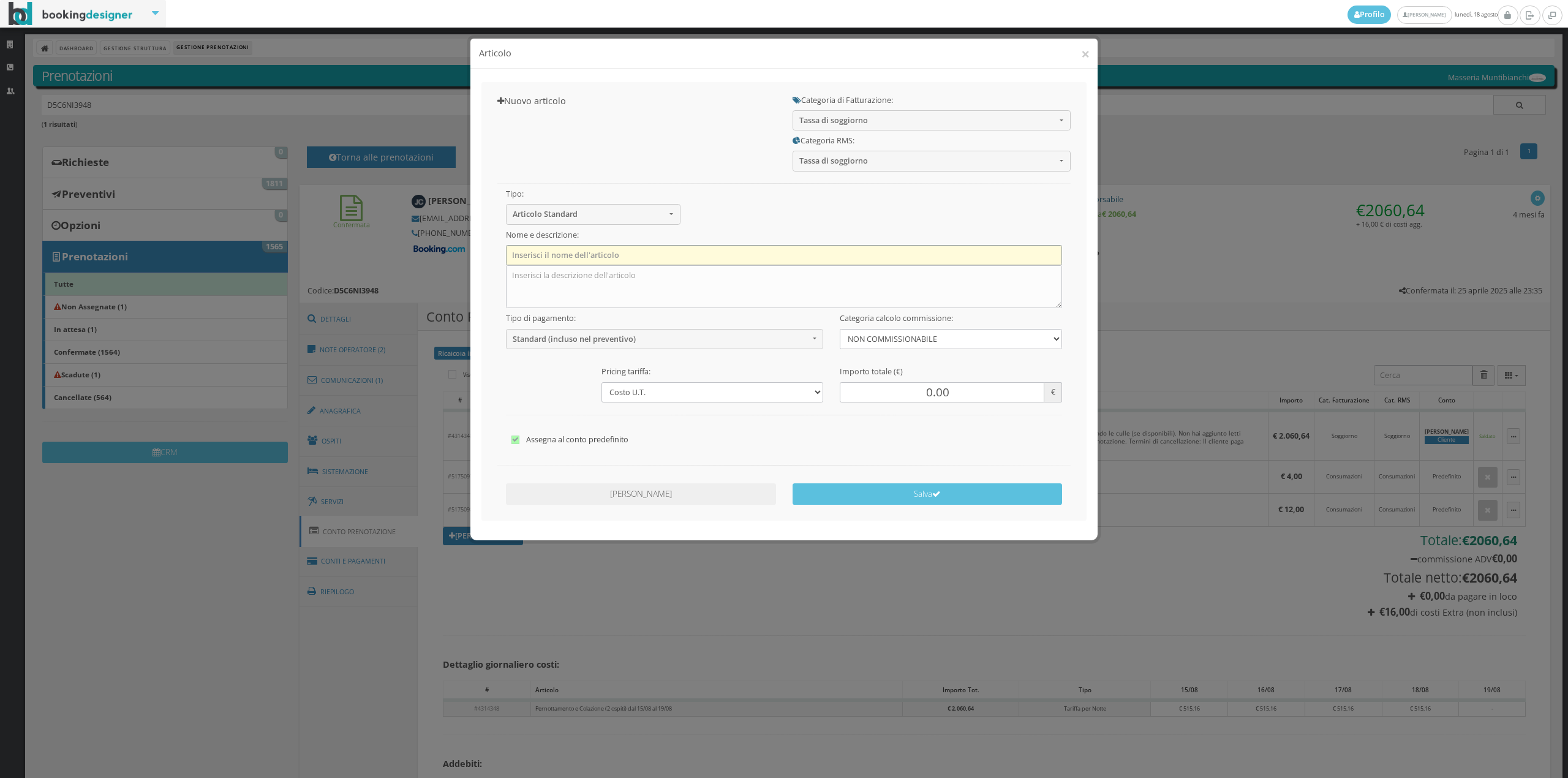
click at [579, 251] on input "text" at bounding box center [784, 255] width 557 height 20
type input "Tassa di Soggiorno"
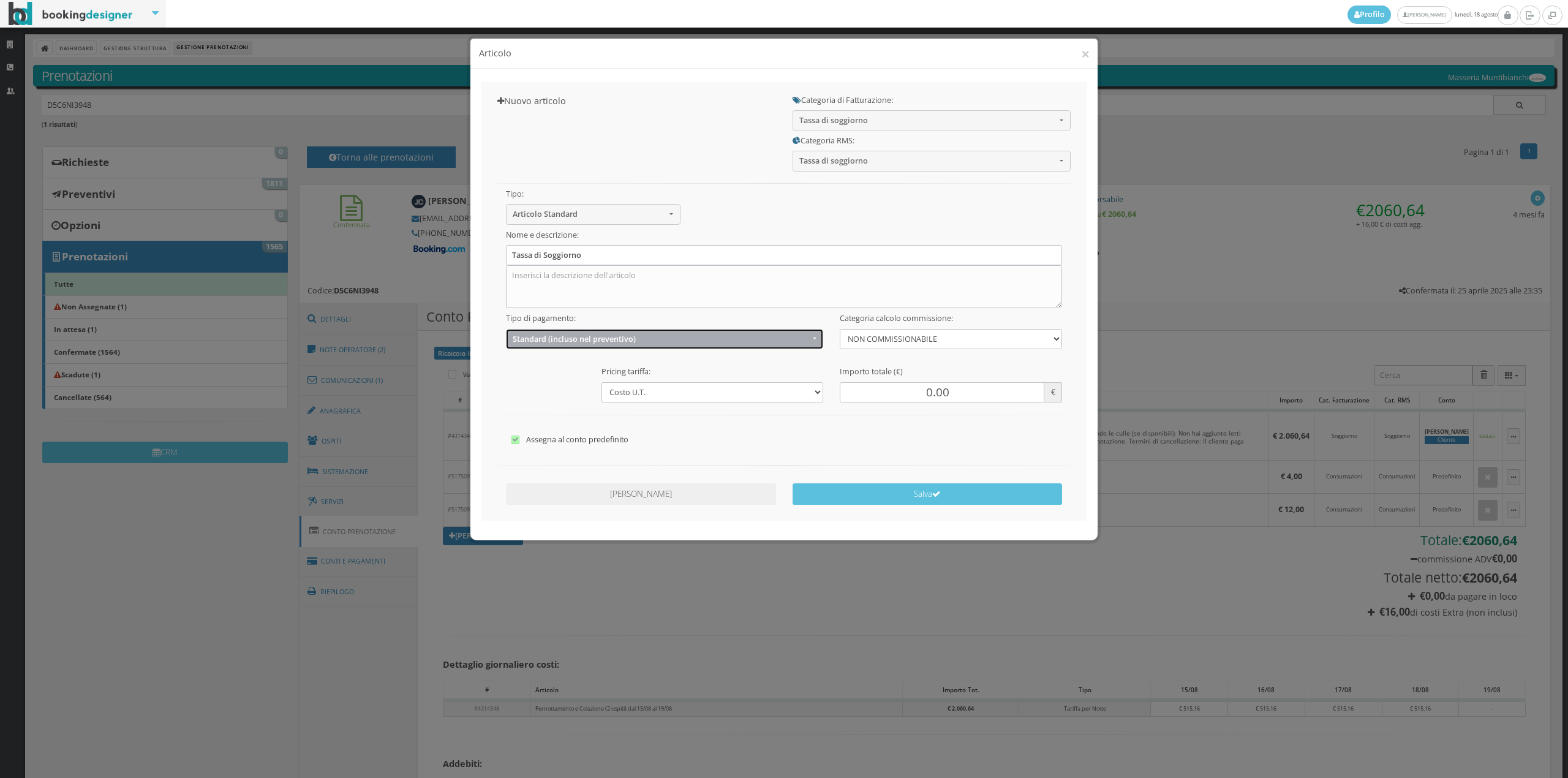
click at [552, 346] on button "Standard (incluso nel preventivo)" at bounding box center [664, 339] width 318 height 20
click at [549, 387] on span "EXTRA (non incluso nel preventivo)" at bounding box center [576, 386] width 118 height 10
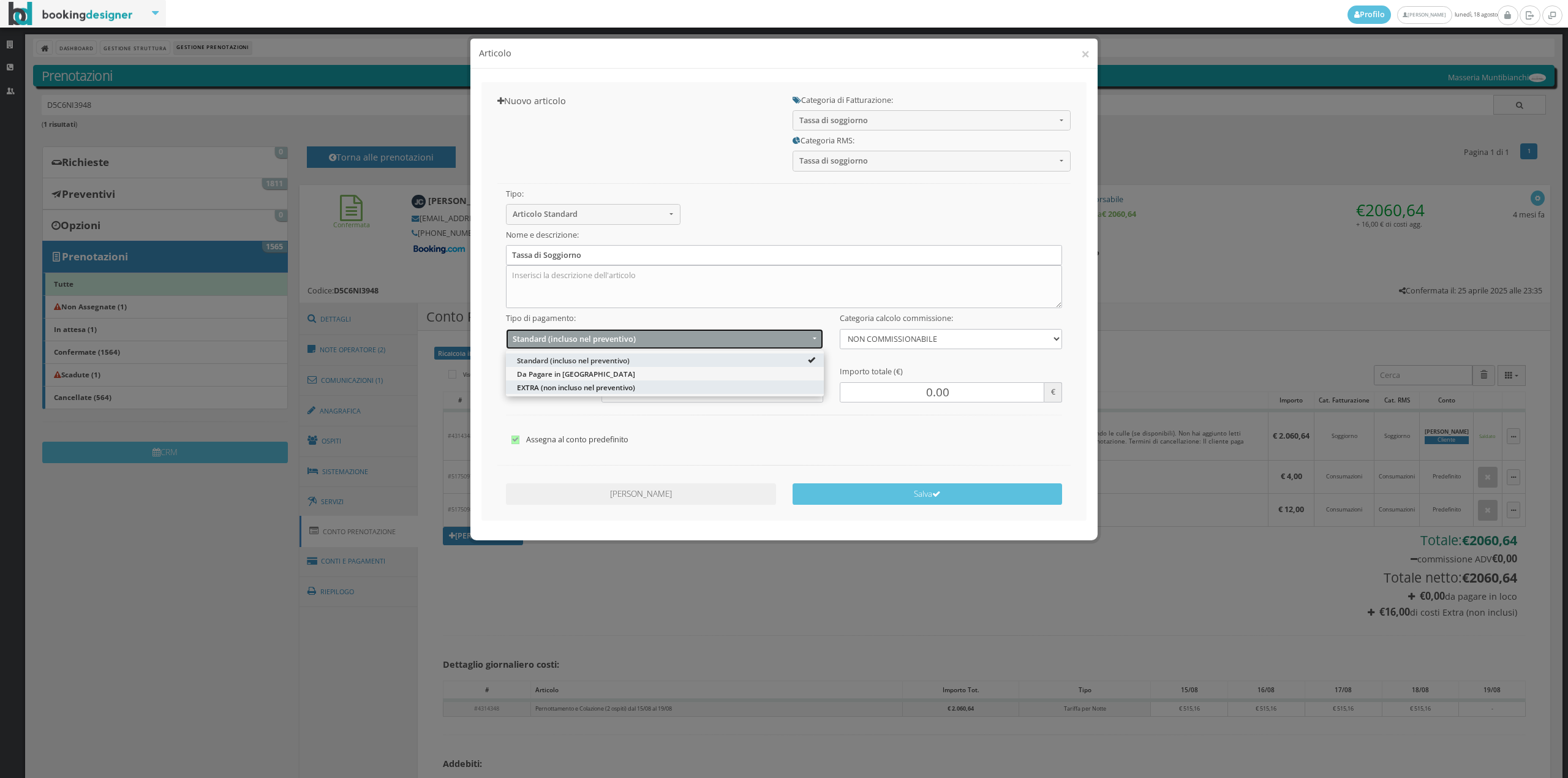
select select "2"
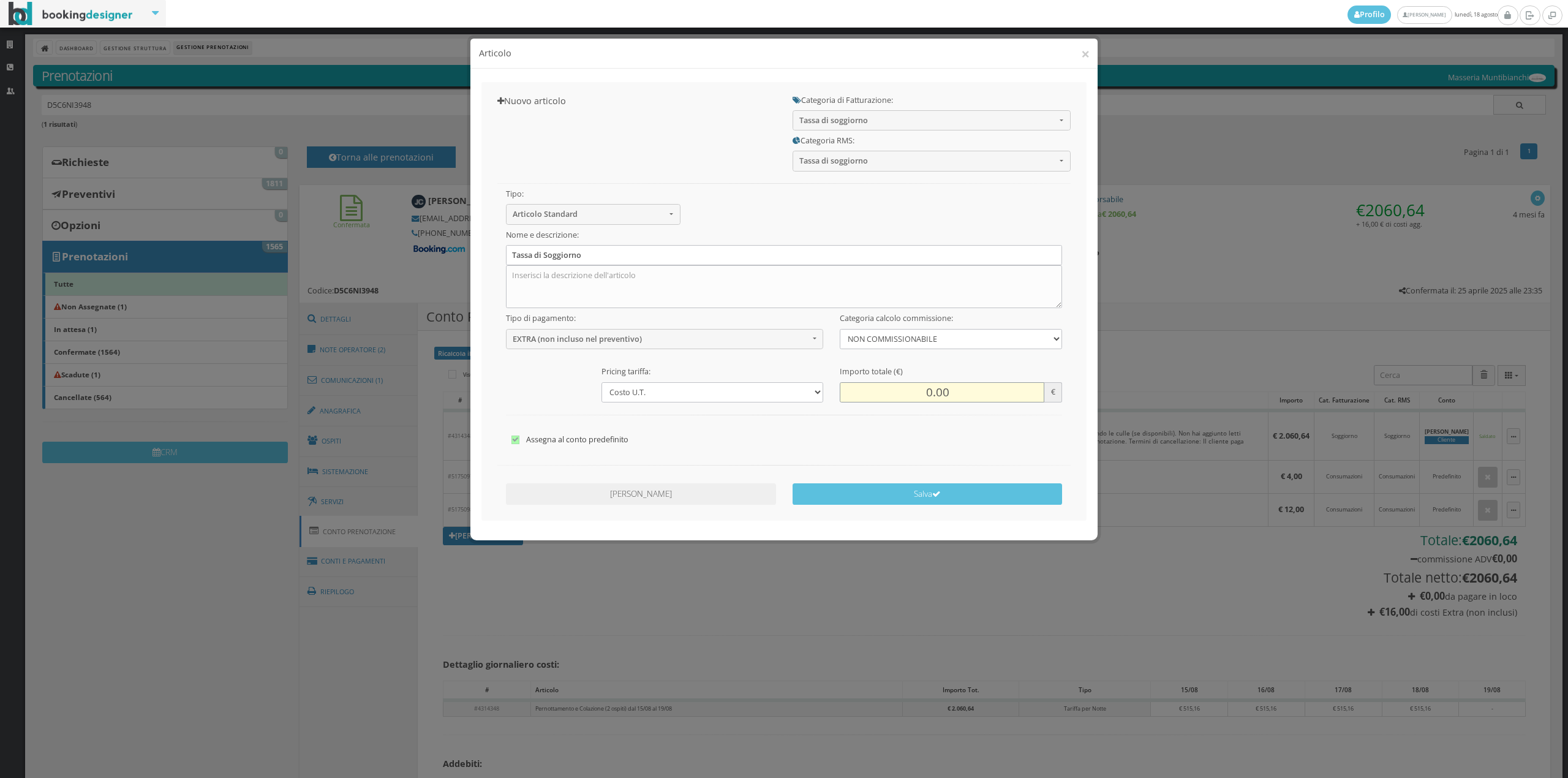
click at [918, 391] on input "0.00" at bounding box center [942, 392] width 204 height 20
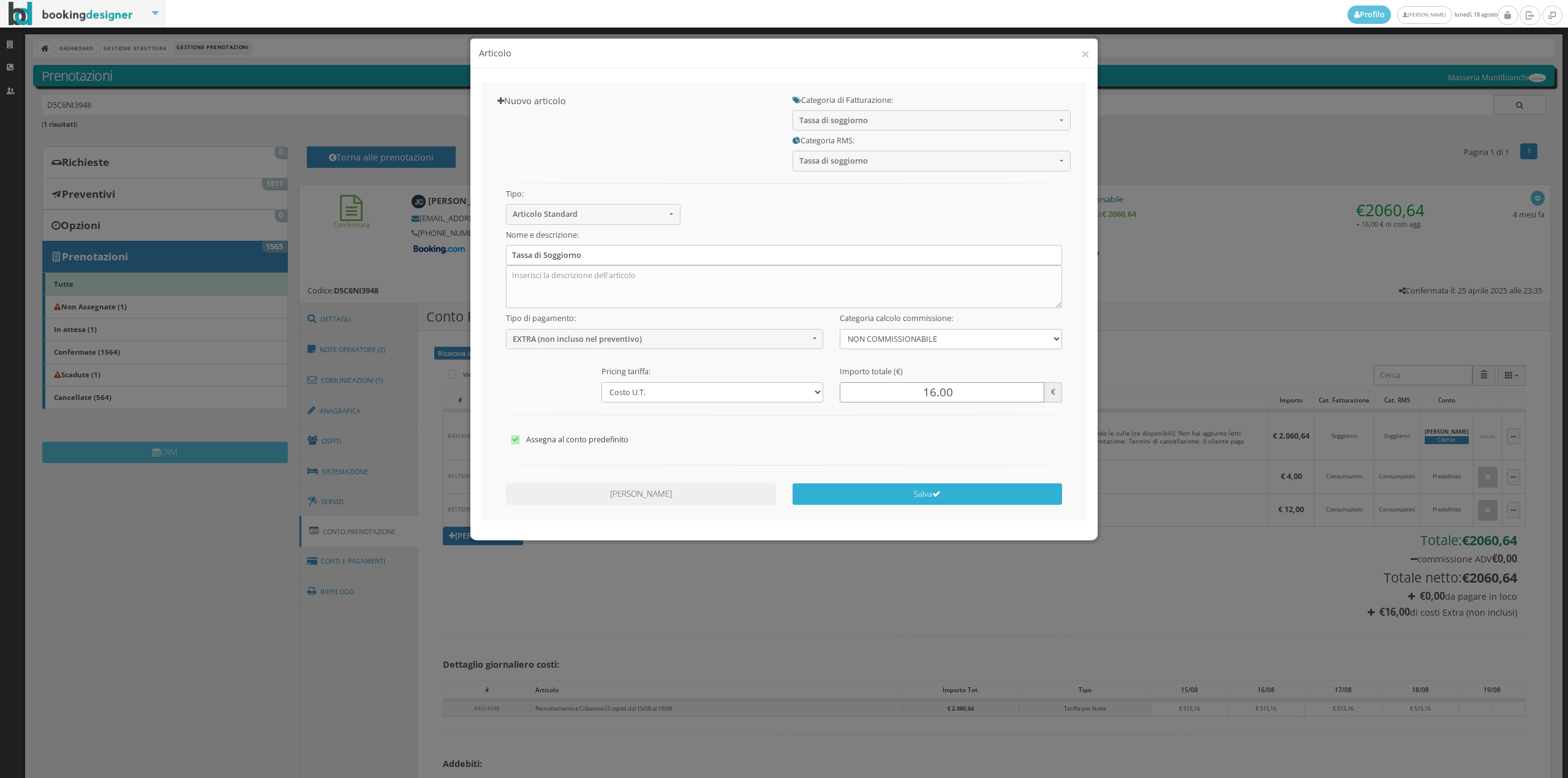
type input "16.00"
click at [973, 493] on button "Salva" at bounding box center [927, 493] width 270 height 21
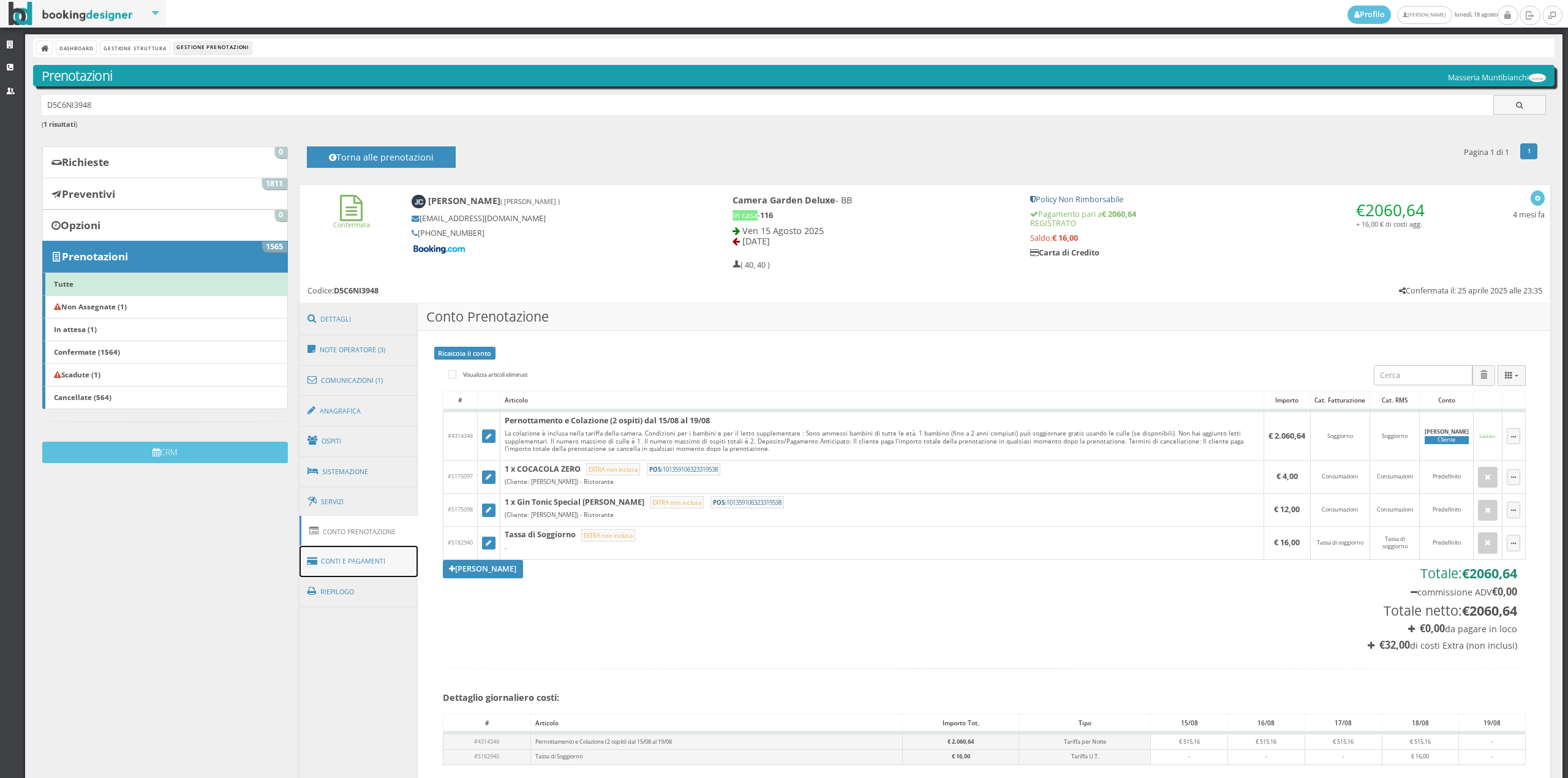
click at [371, 557] on link "Conti e Pagamenti" at bounding box center [359, 561] width 119 height 31
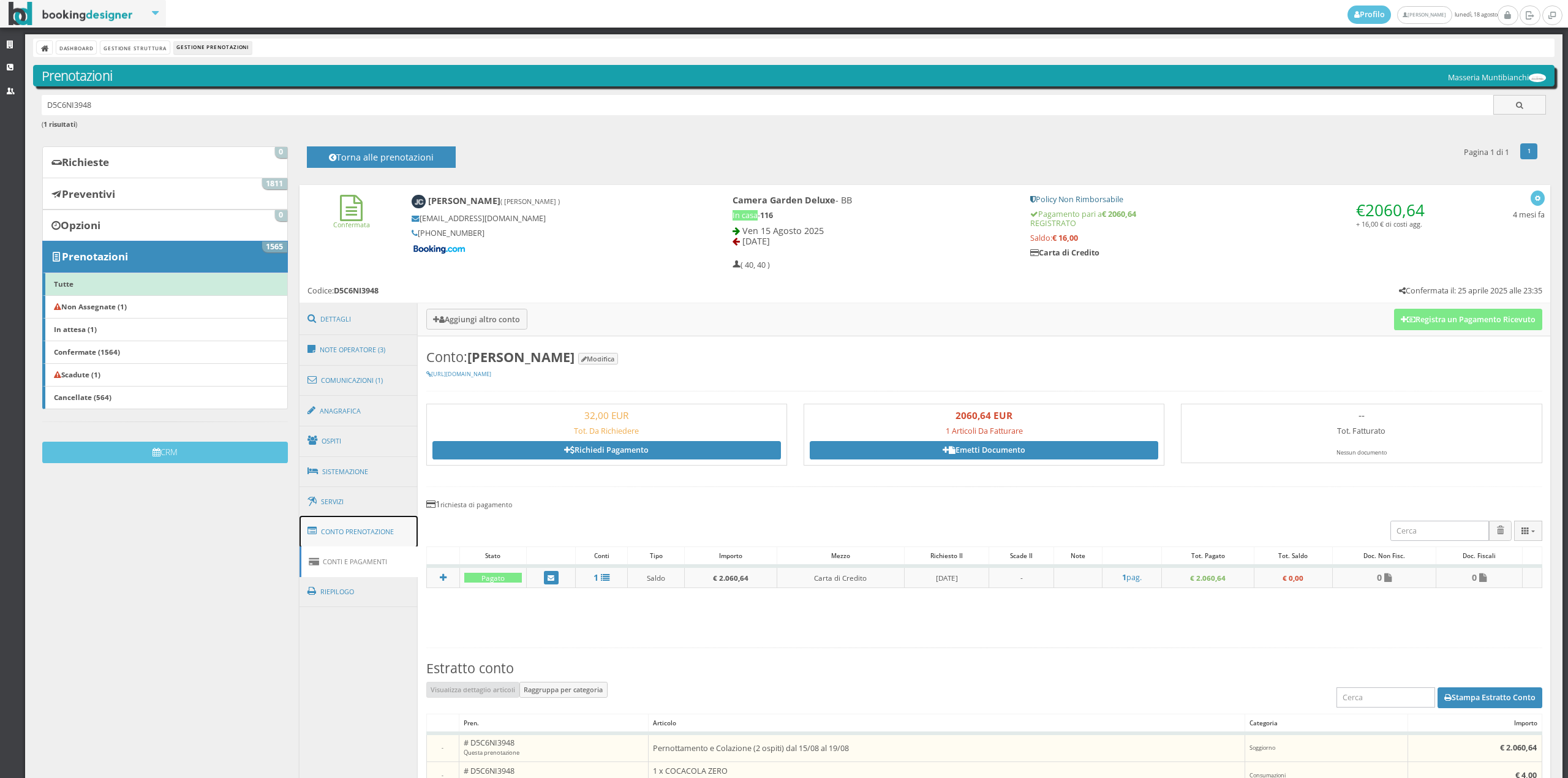
click at [375, 532] on link "Conto Prenotazione" at bounding box center [359, 532] width 119 height 32
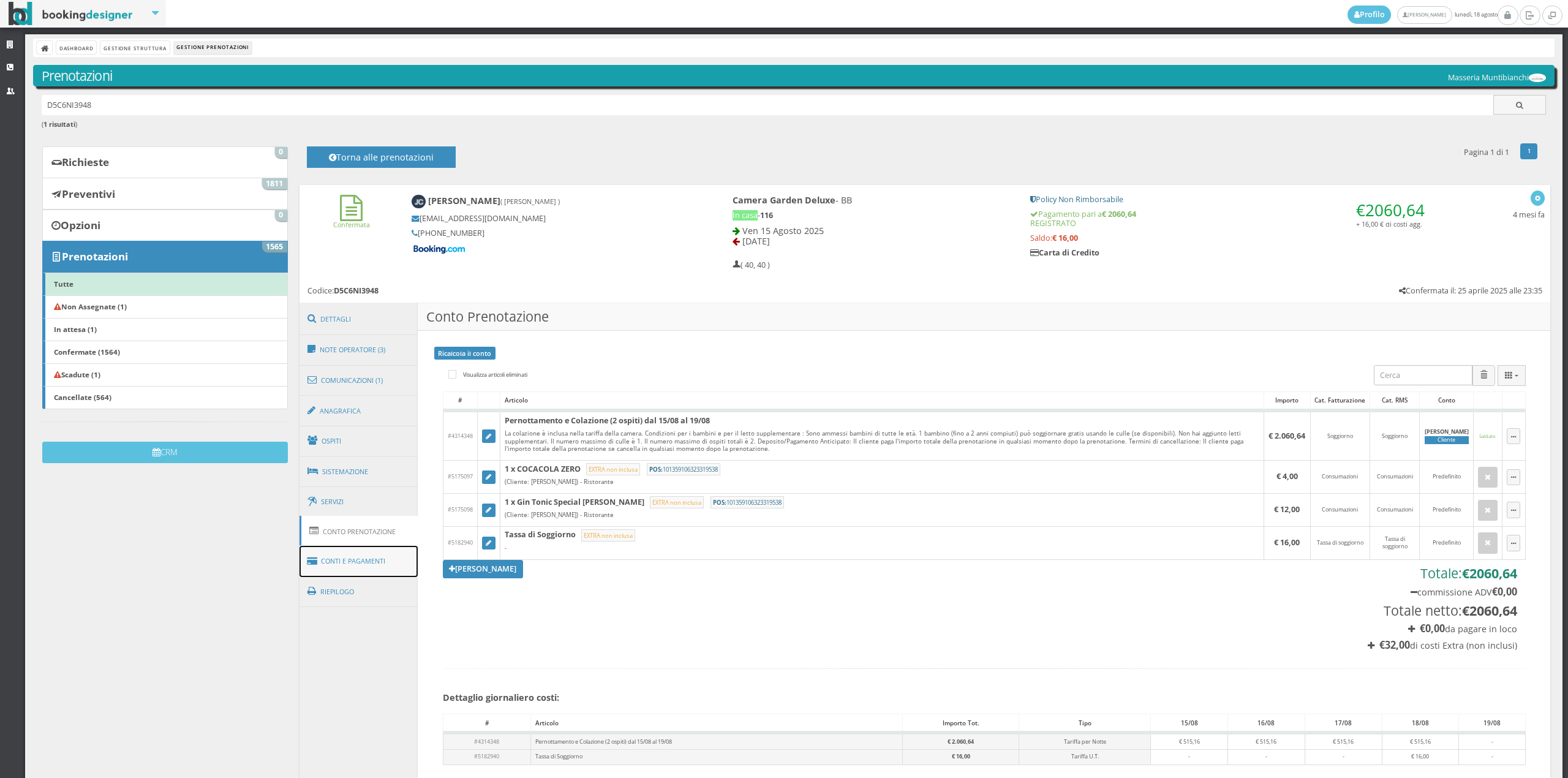
click at [373, 546] on link "Conti e Pagamenti" at bounding box center [359, 561] width 119 height 31
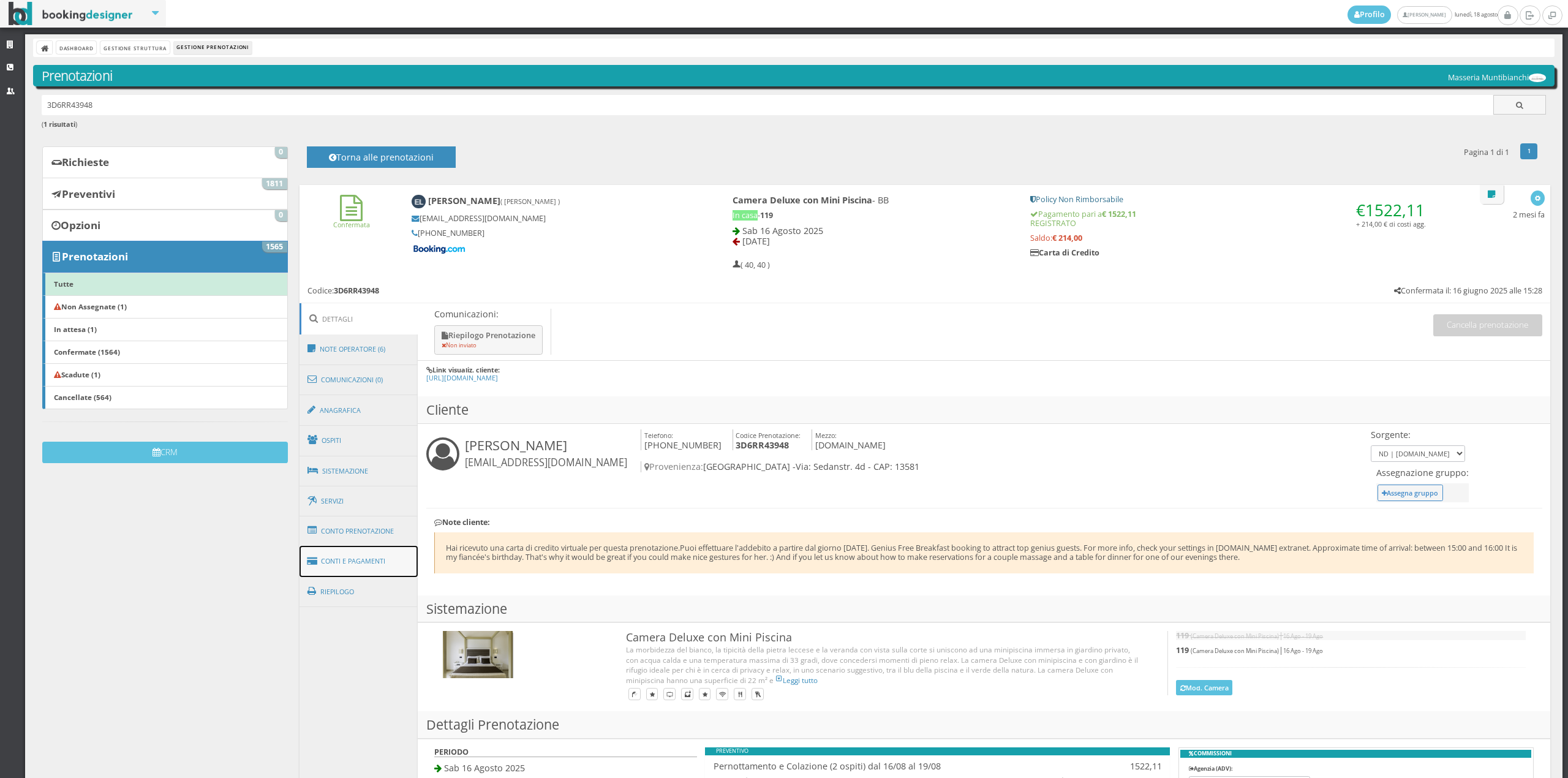
click at [391, 566] on link "Conti e Pagamenti" at bounding box center [359, 561] width 119 height 31
click at [367, 552] on link "Conti e Pagamenti" at bounding box center [359, 561] width 119 height 31
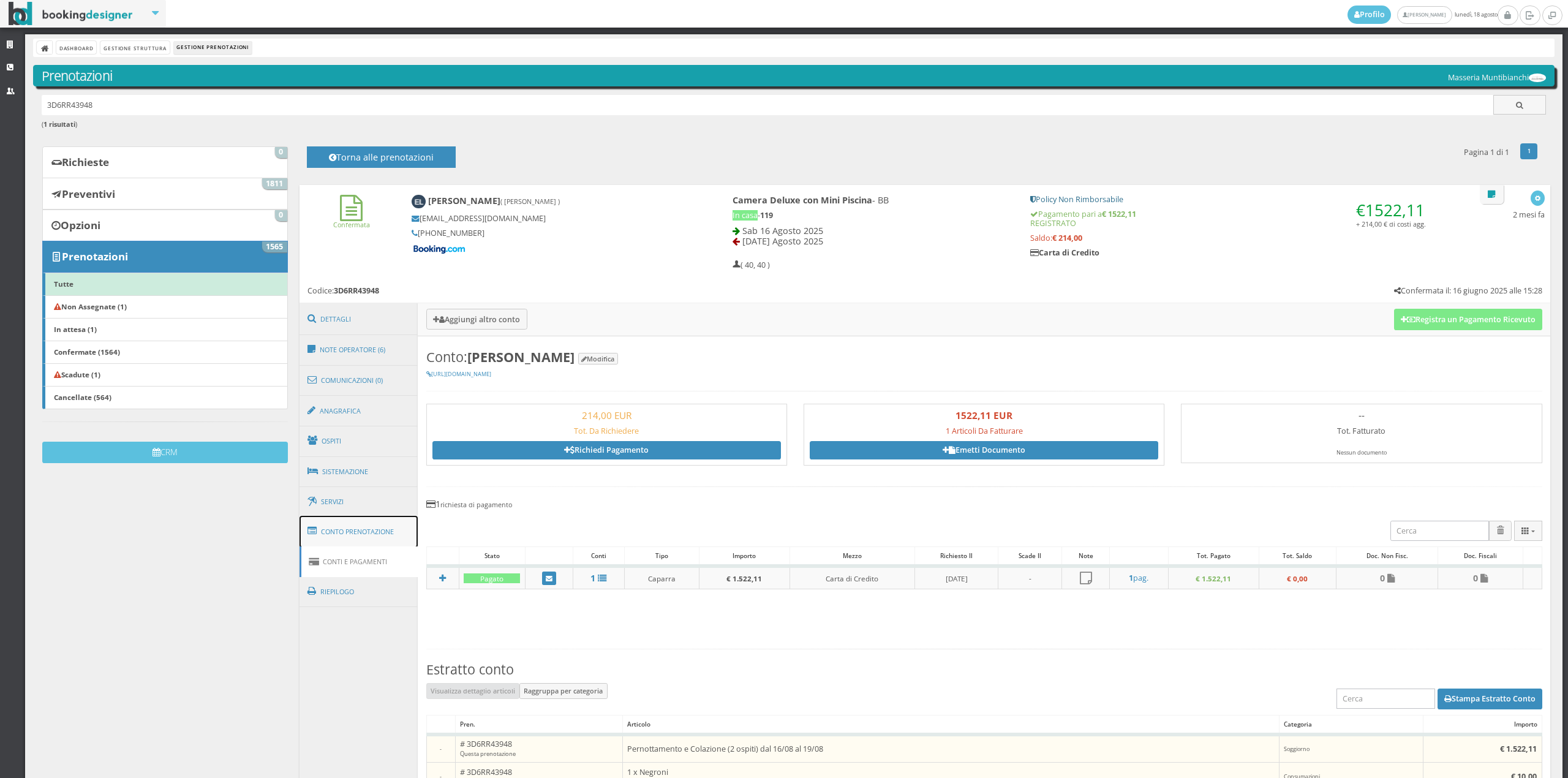
click at [373, 533] on link "Conto Prenotazione" at bounding box center [359, 532] width 119 height 32
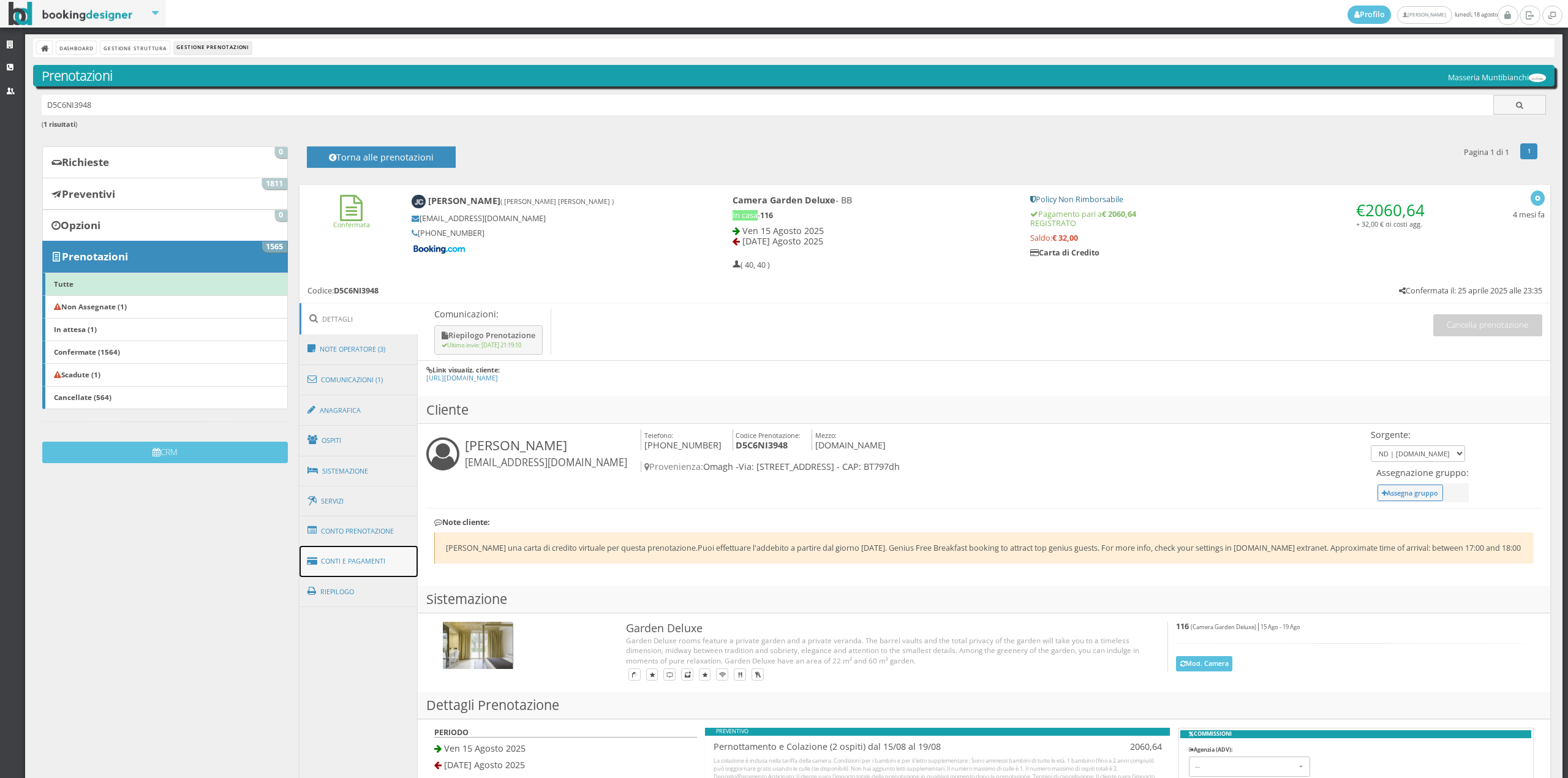
click at [362, 560] on link "Conti e Pagamenti" at bounding box center [359, 561] width 119 height 31
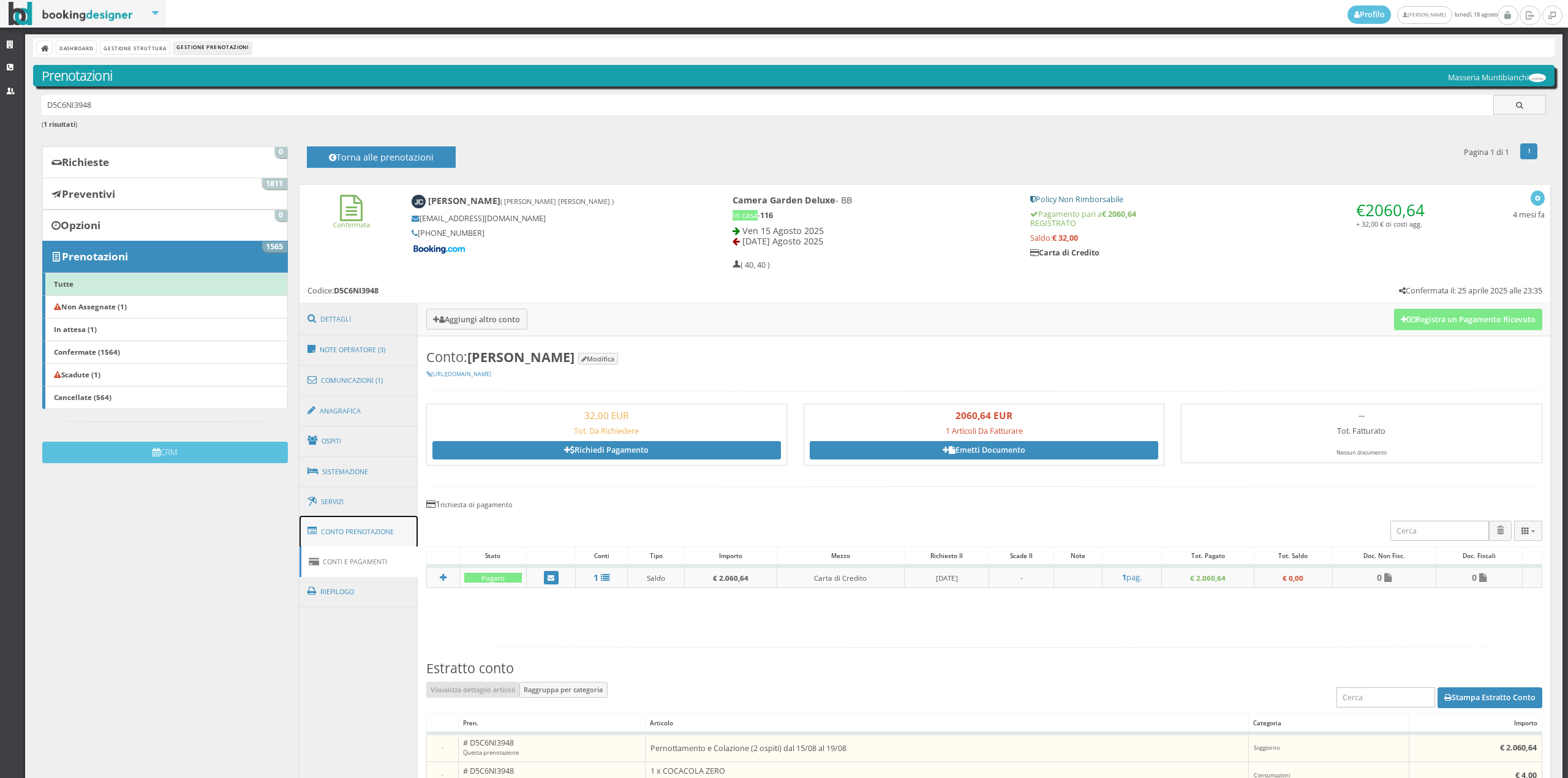
click at [366, 536] on link "Conto Prenotazione" at bounding box center [359, 532] width 119 height 32
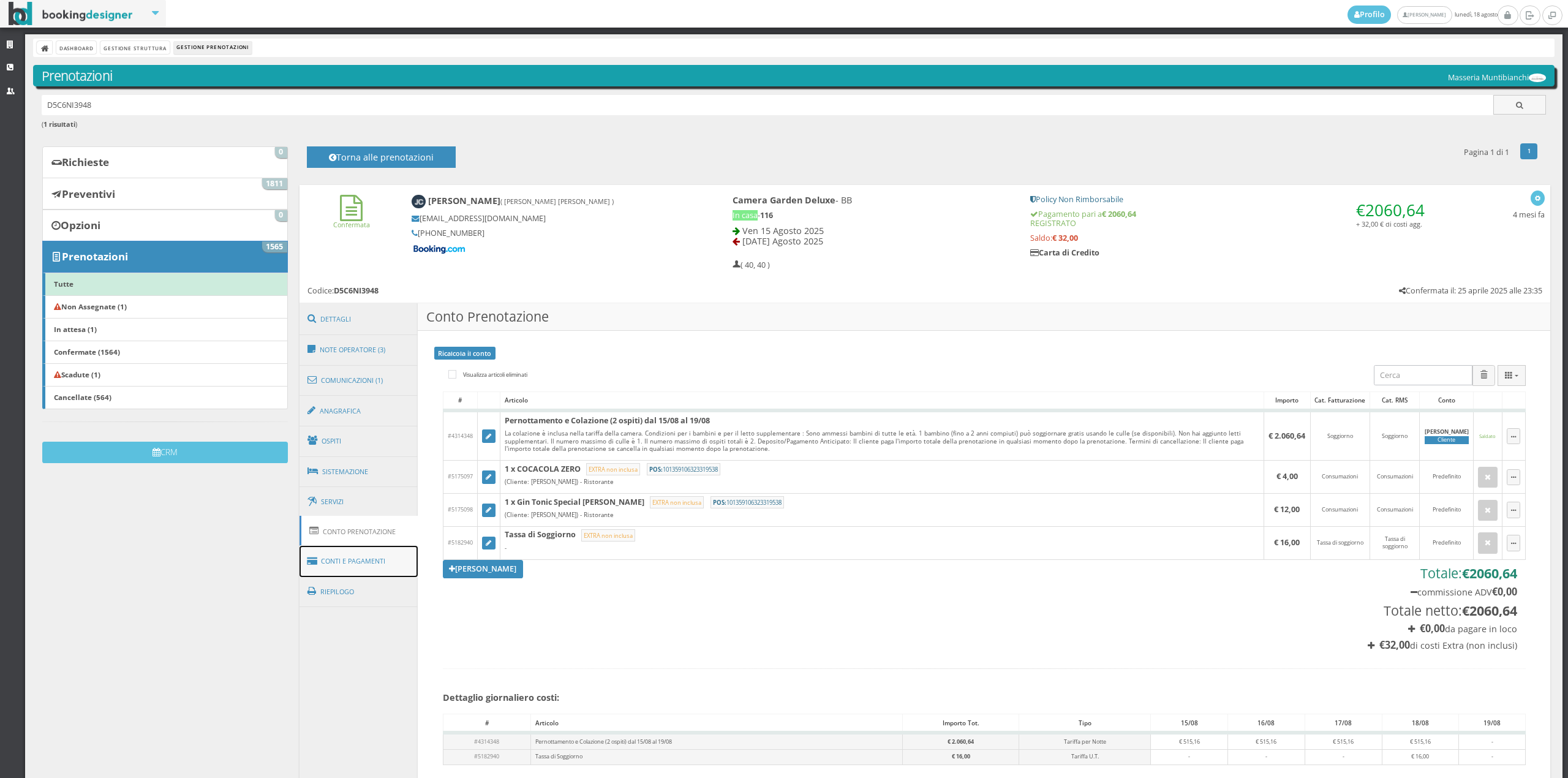
click at [389, 559] on link "Conti e Pagamenti" at bounding box center [359, 561] width 119 height 31
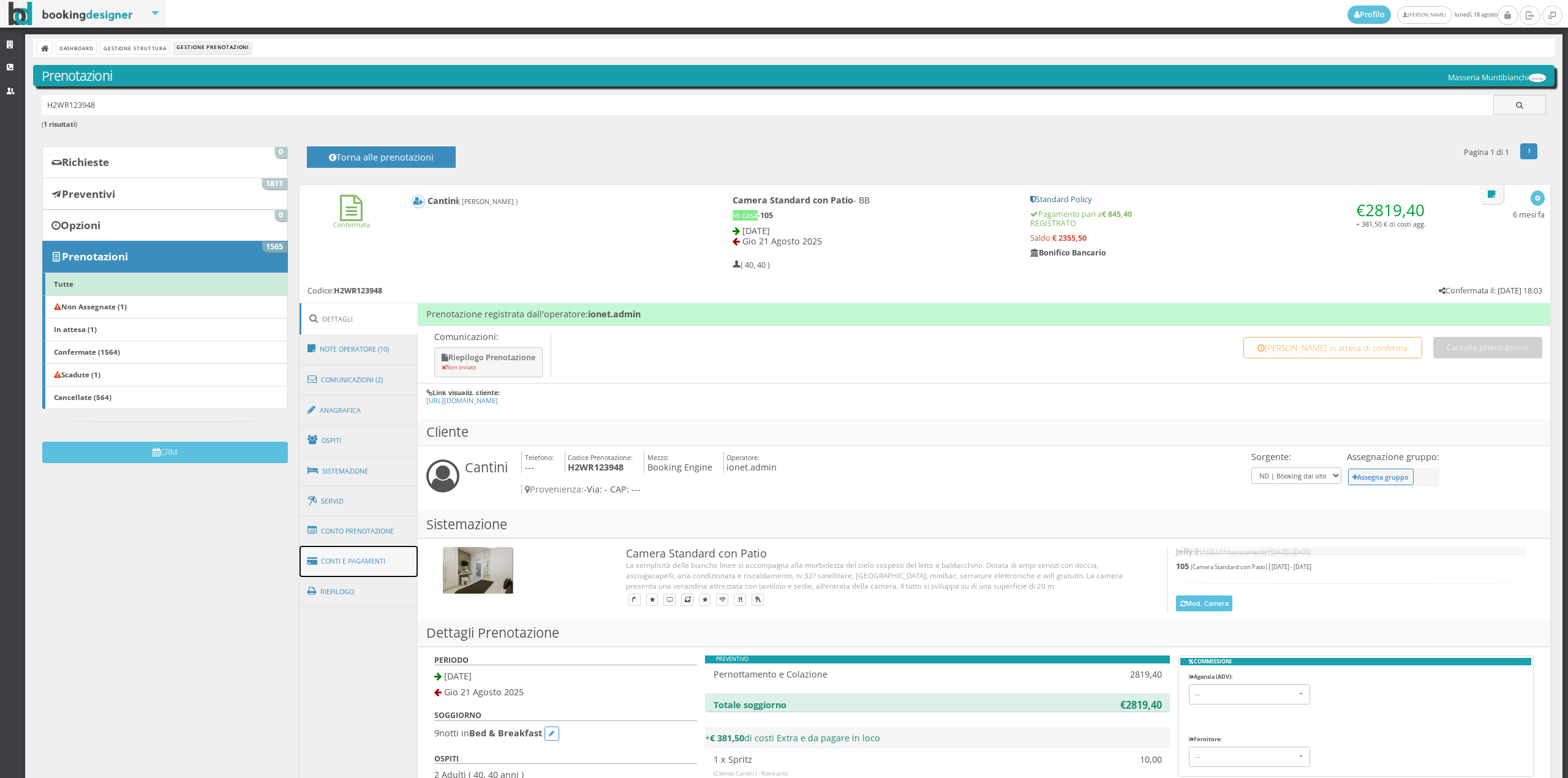
click at [381, 564] on link "Conti e Pagamenti" at bounding box center [359, 561] width 119 height 31
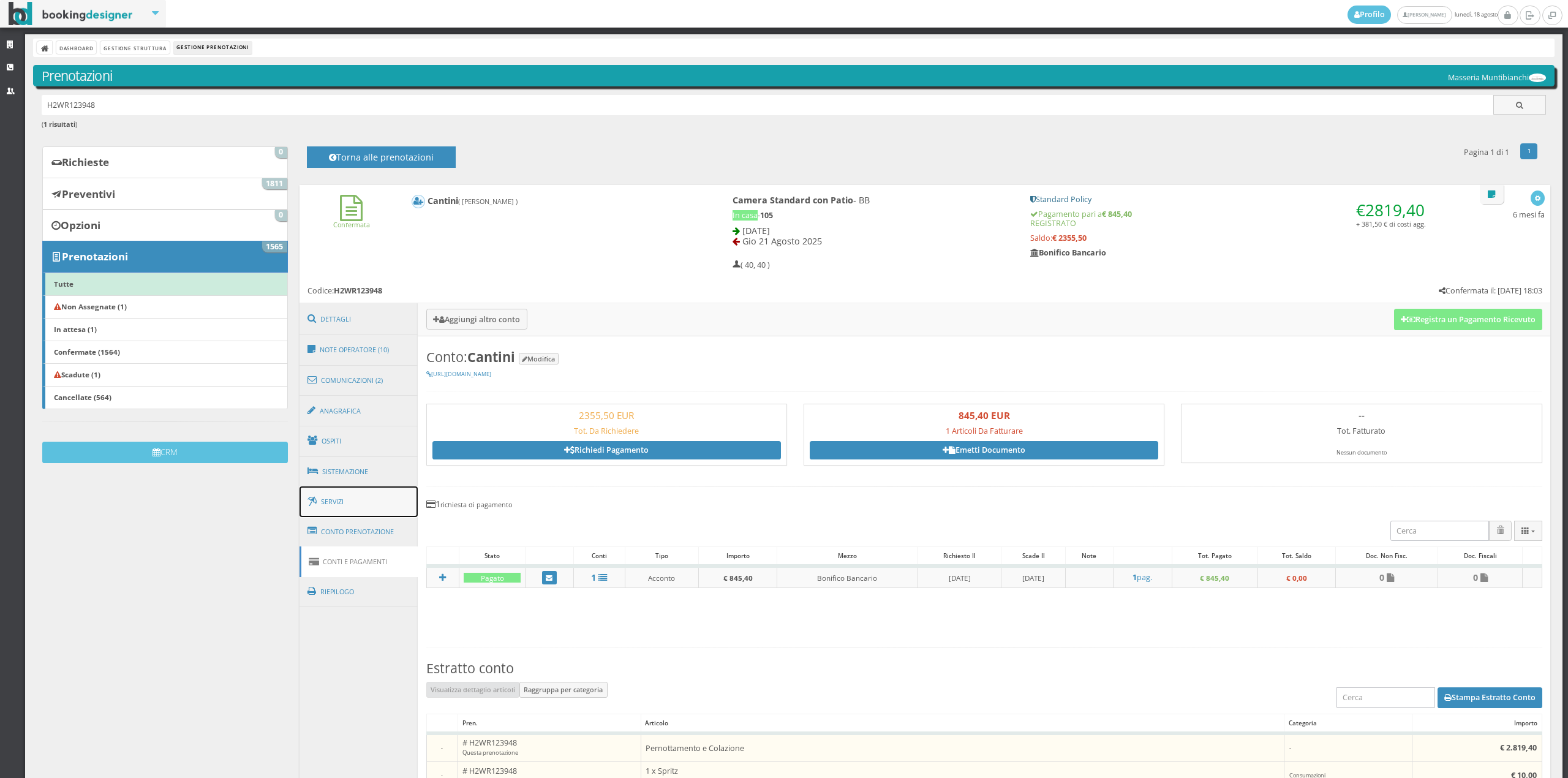
click at [375, 512] on link "Servizi" at bounding box center [359, 501] width 119 height 31
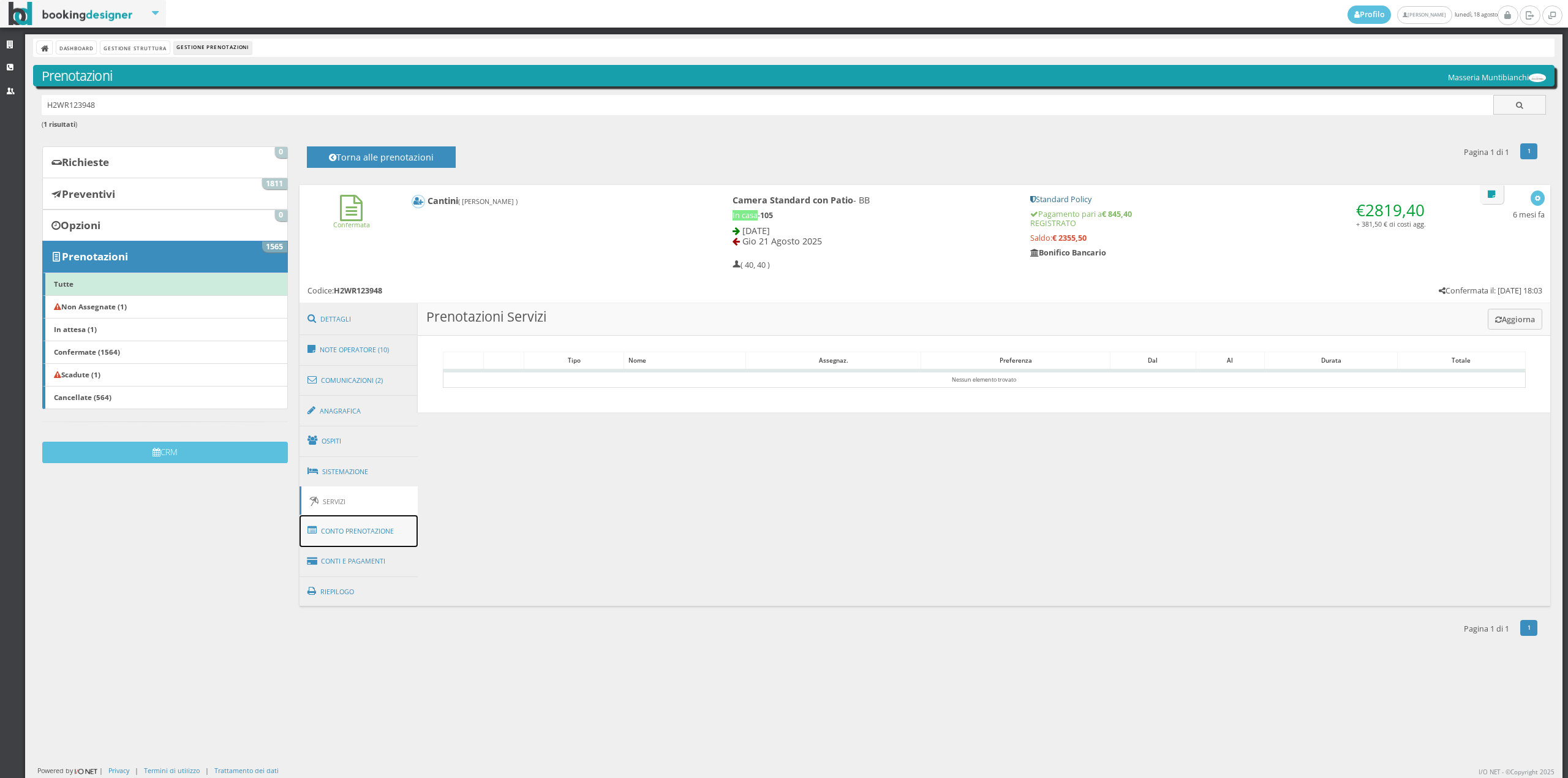
click at [373, 539] on link "Conto Prenotazione" at bounding box center [359, 531] width 119 height 32
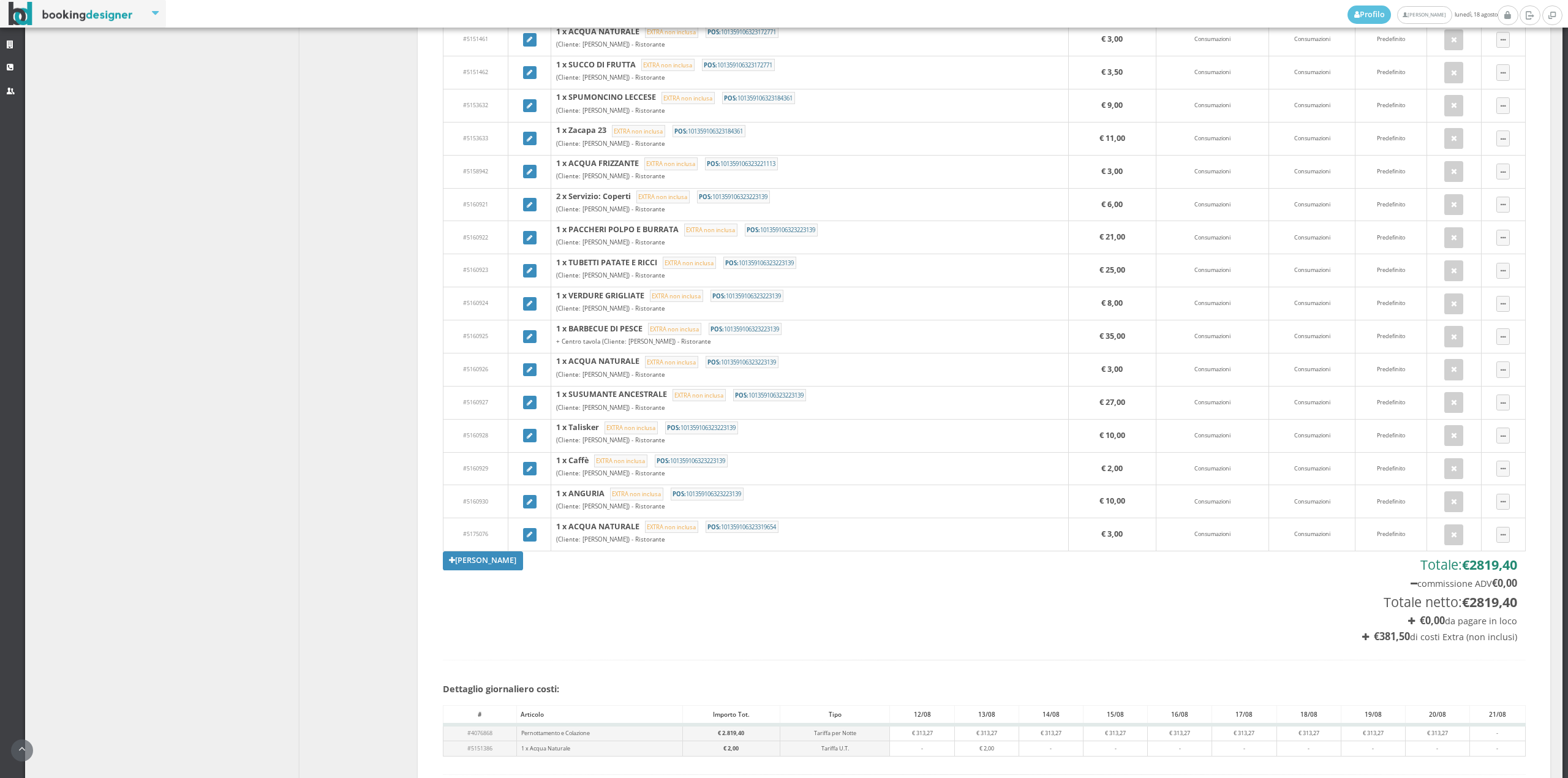
scroll to position [1028, 0]
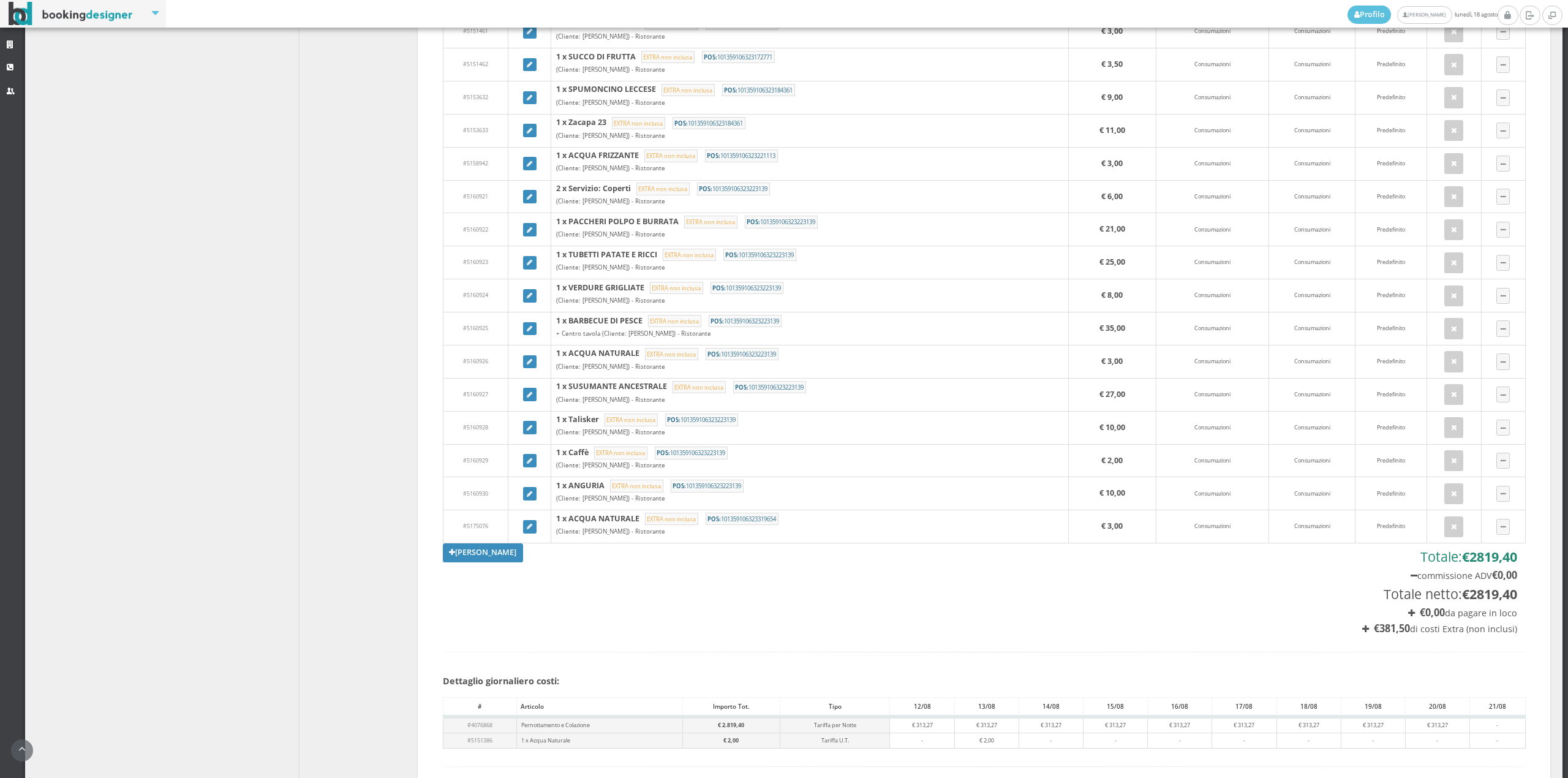
click at [489, 569] on section "[PERSON_NAME] Totale: € 2819,40 commissione ADV € 0,00 Totale netto: € 2819,40 …" at bounding box center [984, 589] width 1083 height 91
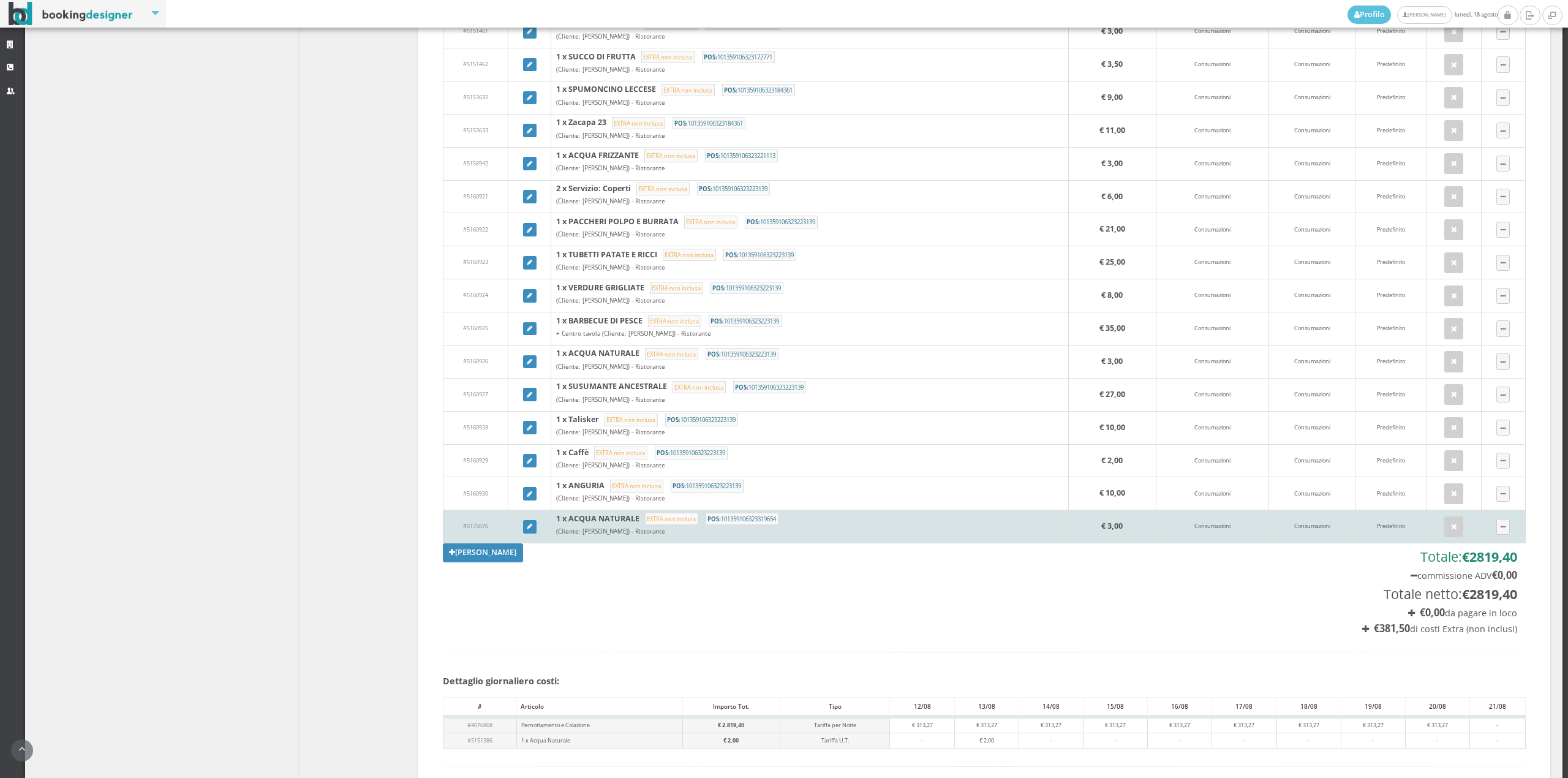
click at [474, 530] on span "#5175076" at bounding box center [475, 525] width 25 height 8
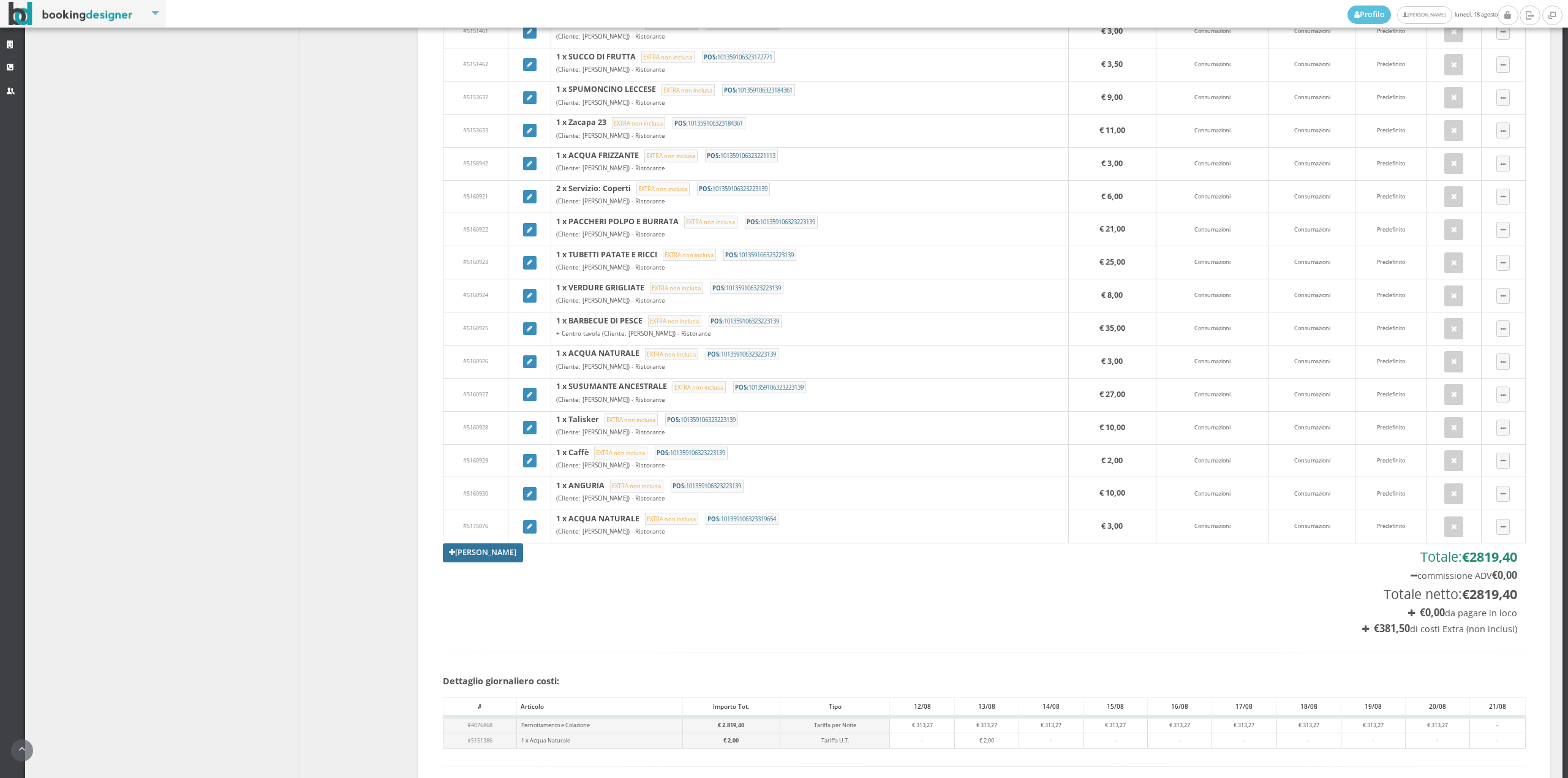
click at [474, 562] on link "[PERSON_NAME]" at bounding box center [483, 552] width 81 height 18
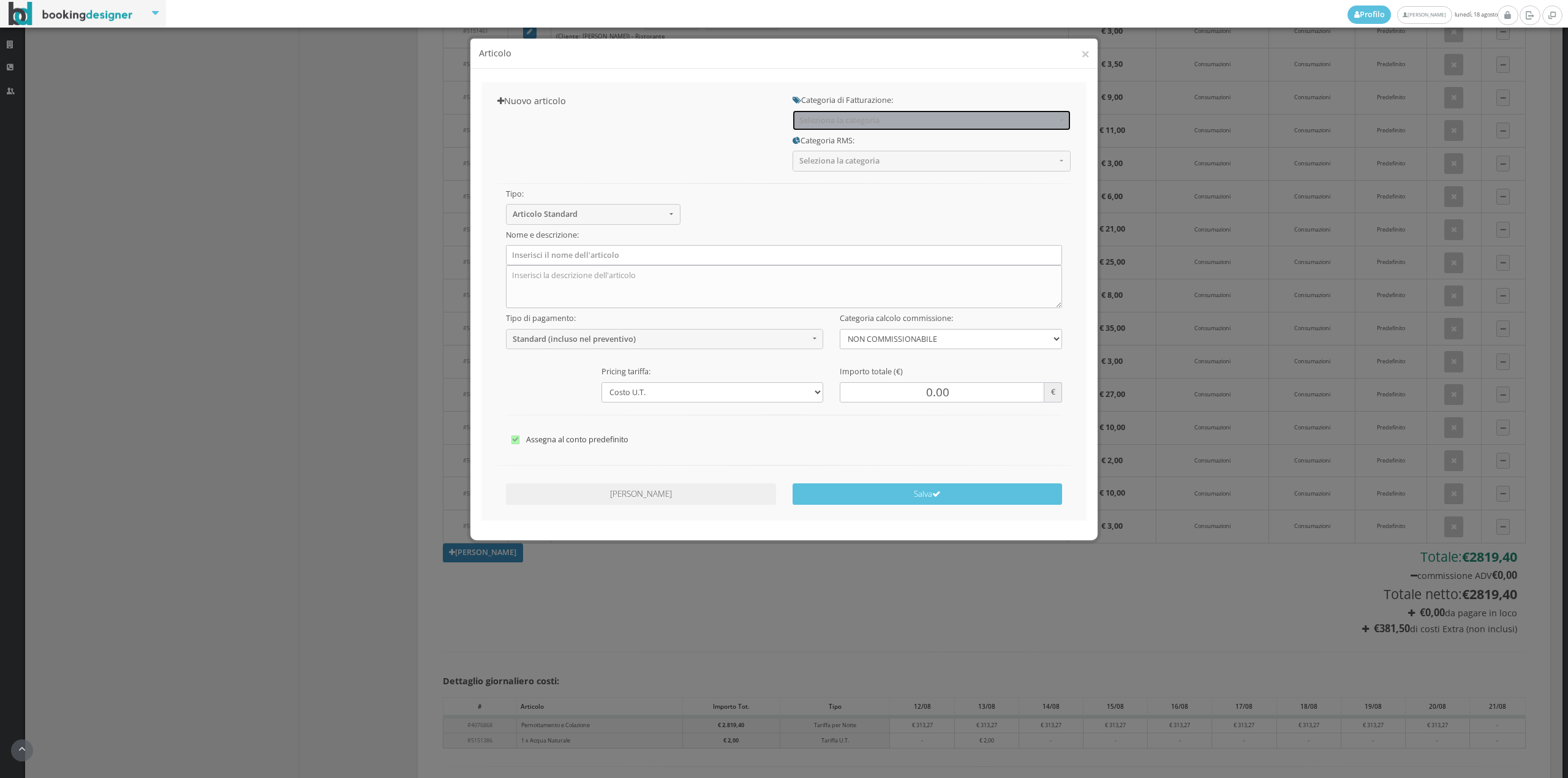
click at [834, 126] on button "Seleziona la categoria" at bounding box center [931, 121] width 278 height 20
click at [843, 128] on button "Seleziona la categoria" at bounding box center [931, 121] width 278 height 20
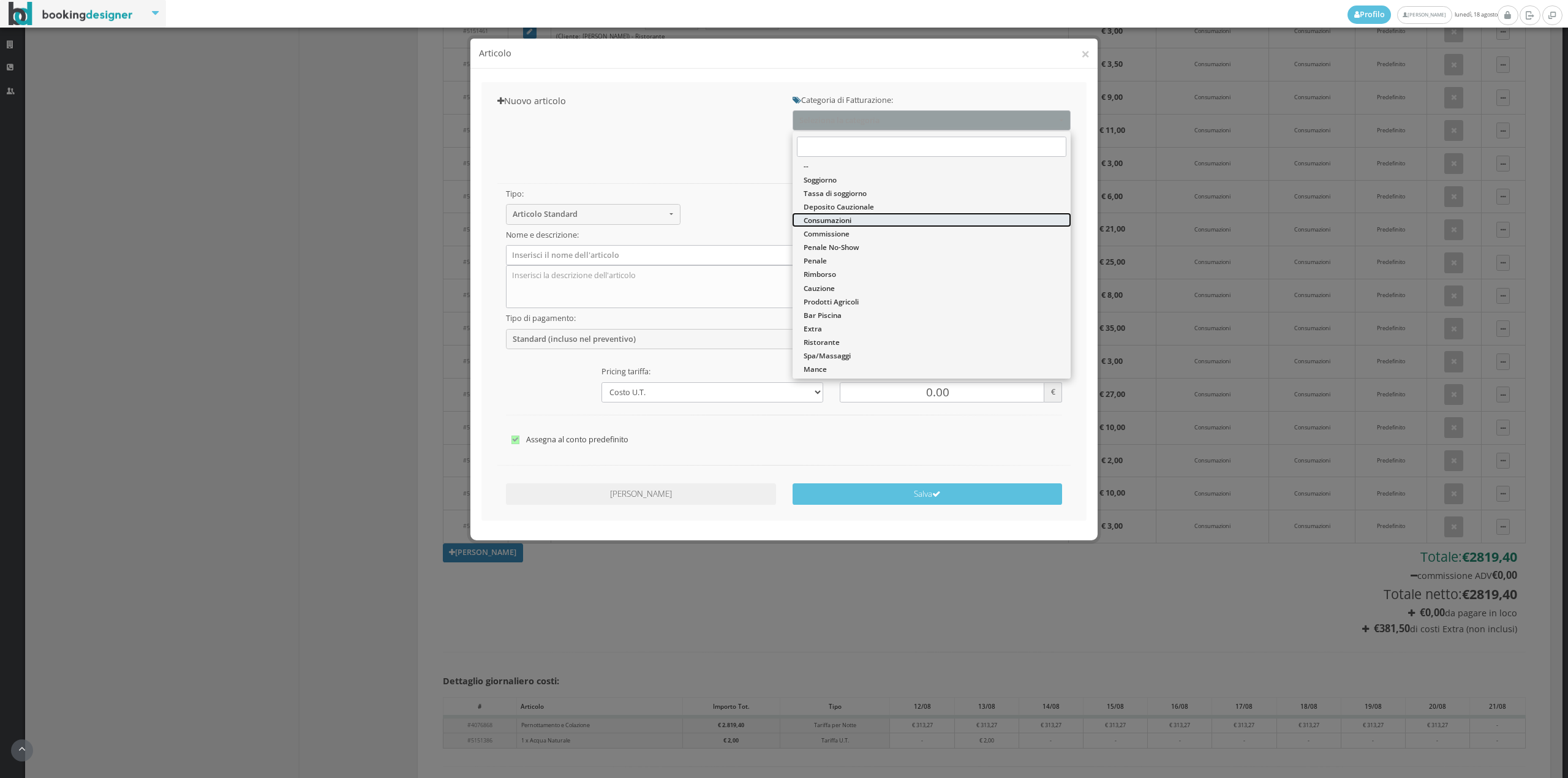
click at [830, 217] on span "Consumazioni" at bounding box center [827, 220] width 48 height 10
select select "26"
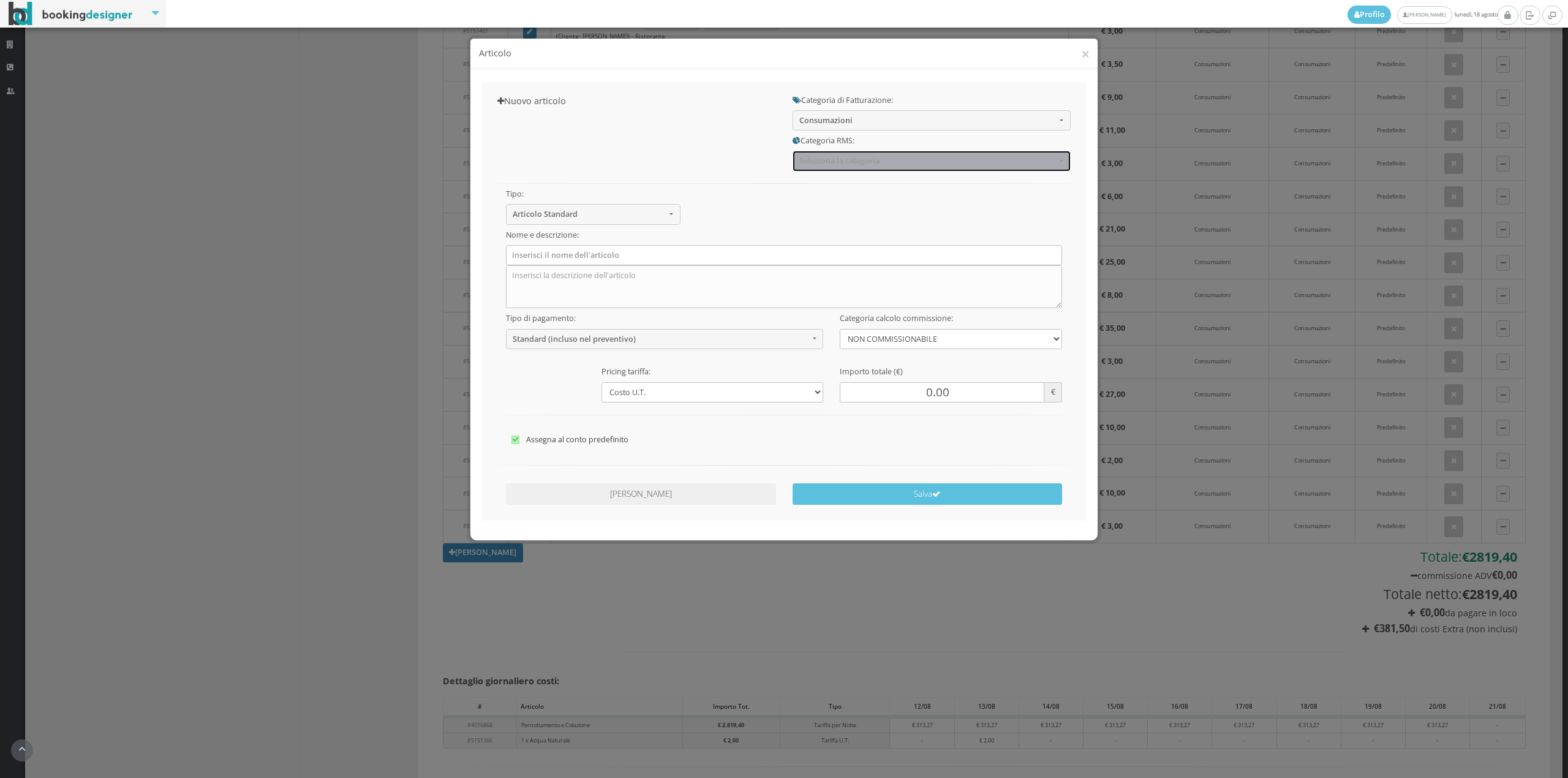
click at [829, 158] on span "Seleziona la categoria" at bounding box center [927, 161] width 257 height 9
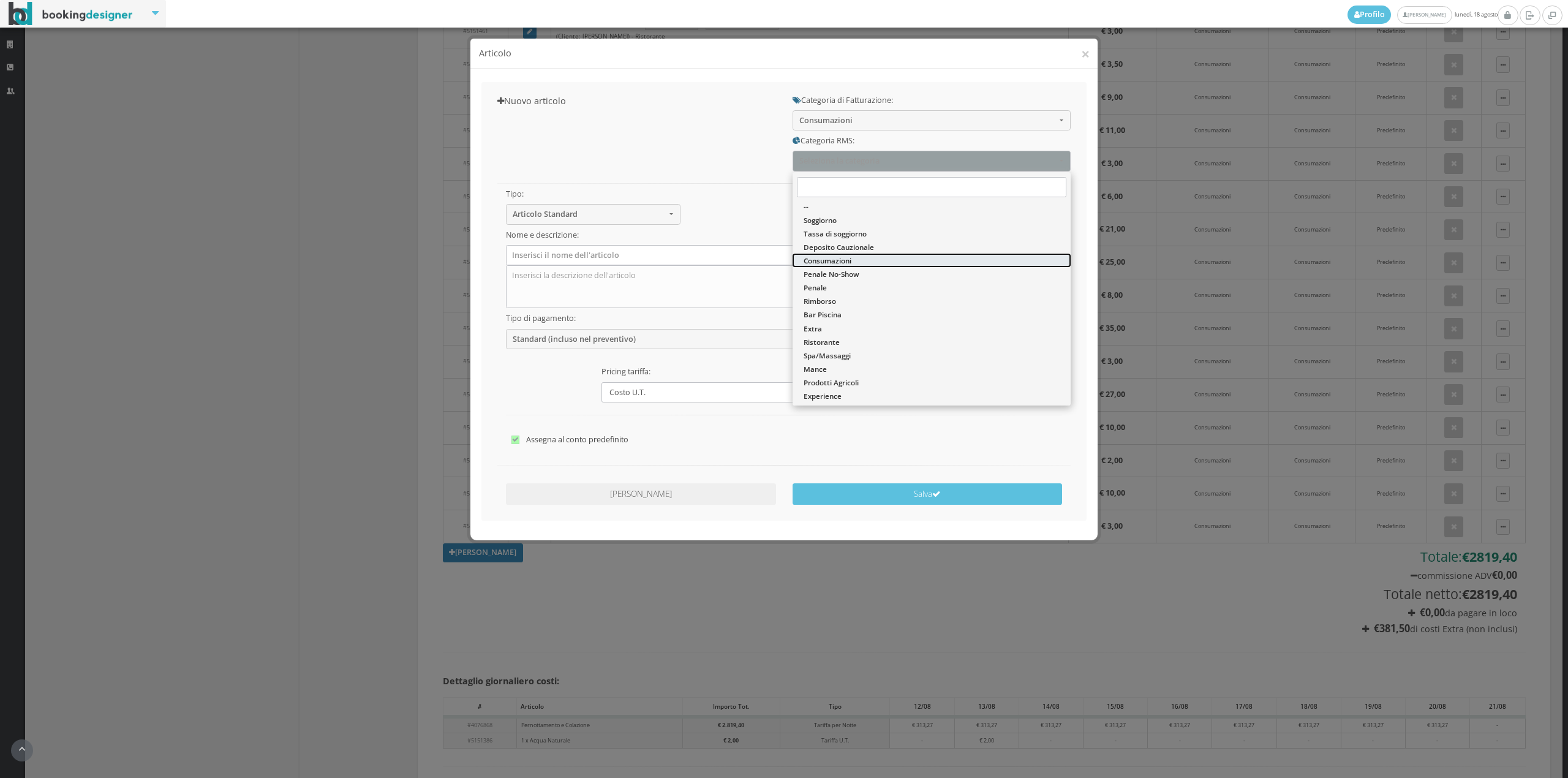
click at [823, 255] on link "Consumazioni" at bounding box center [931, 261] width 278 height 14
select select "36"
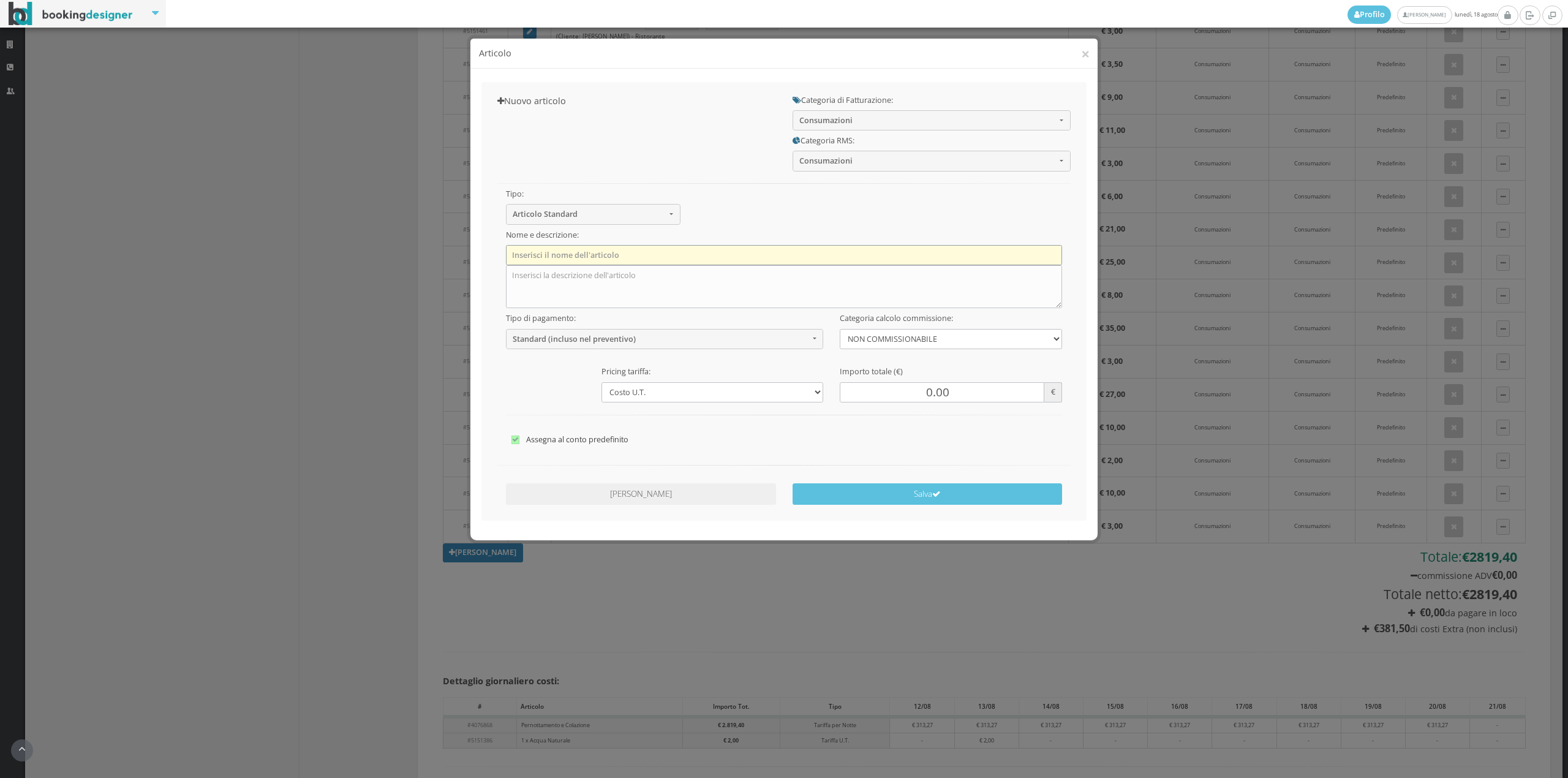
click at [723, 258] on input "text" at bounding box center [784, 255] width 557 height 20
type input "1 x Acqua Naturale"
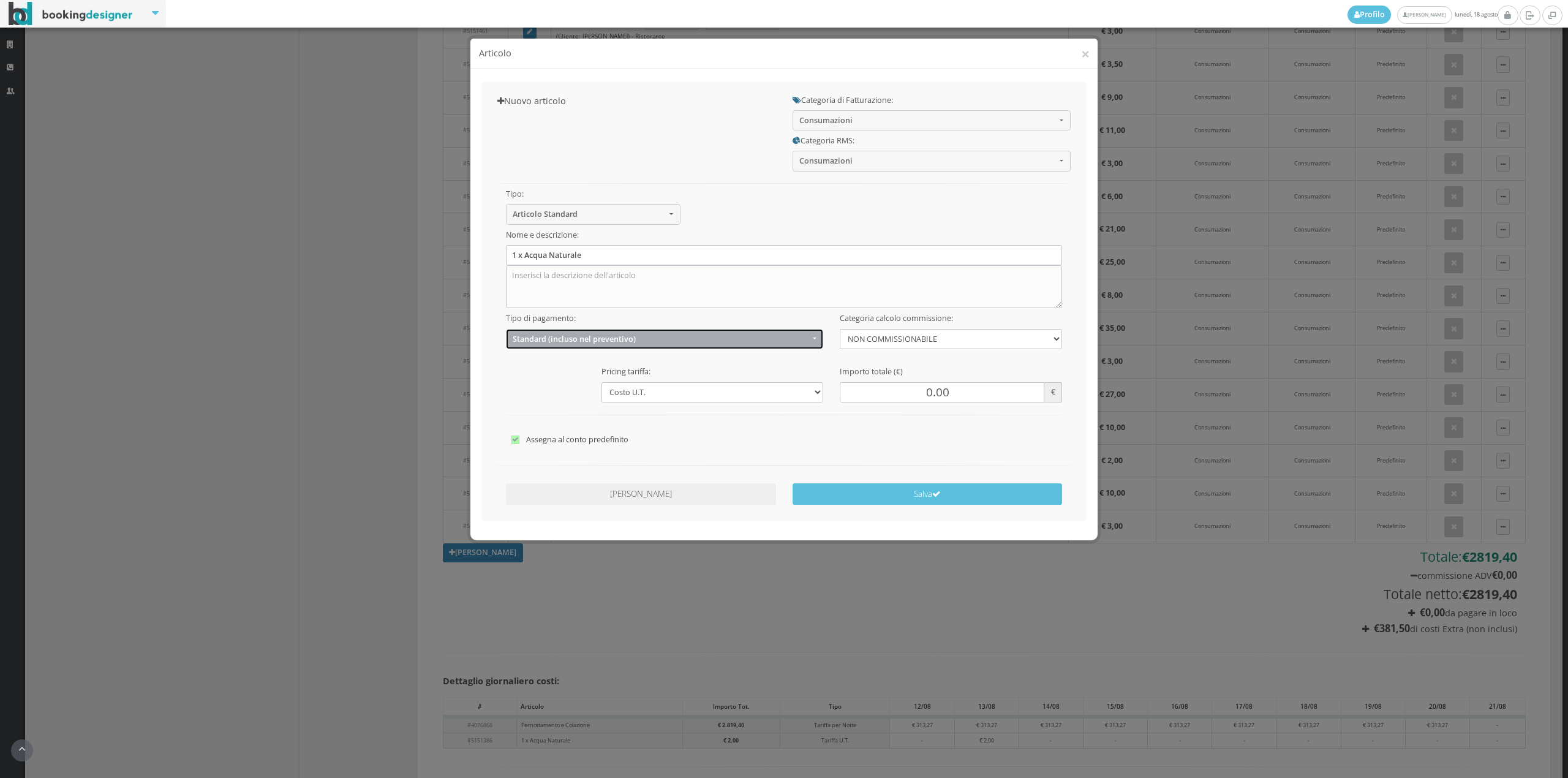
click at [598, 348] on button "Standard (incluso nel preventivo)" at bounding box center [664, 339] width 318 height 20
click at [560, 389] on span "EXTRA (non incluso nel preventivo)" at bounding box center [576, 386] width 118 height 10
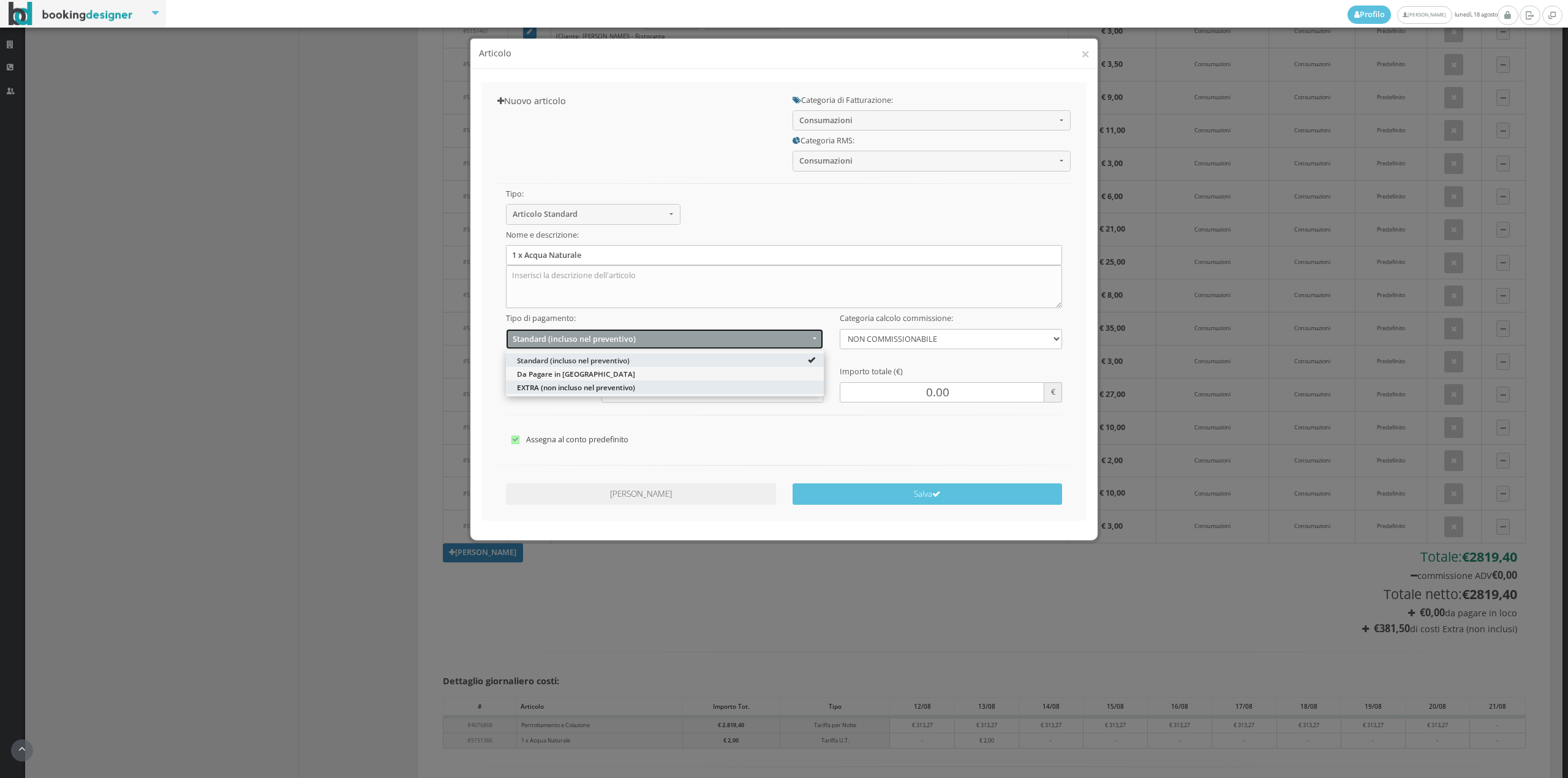
select select "2"
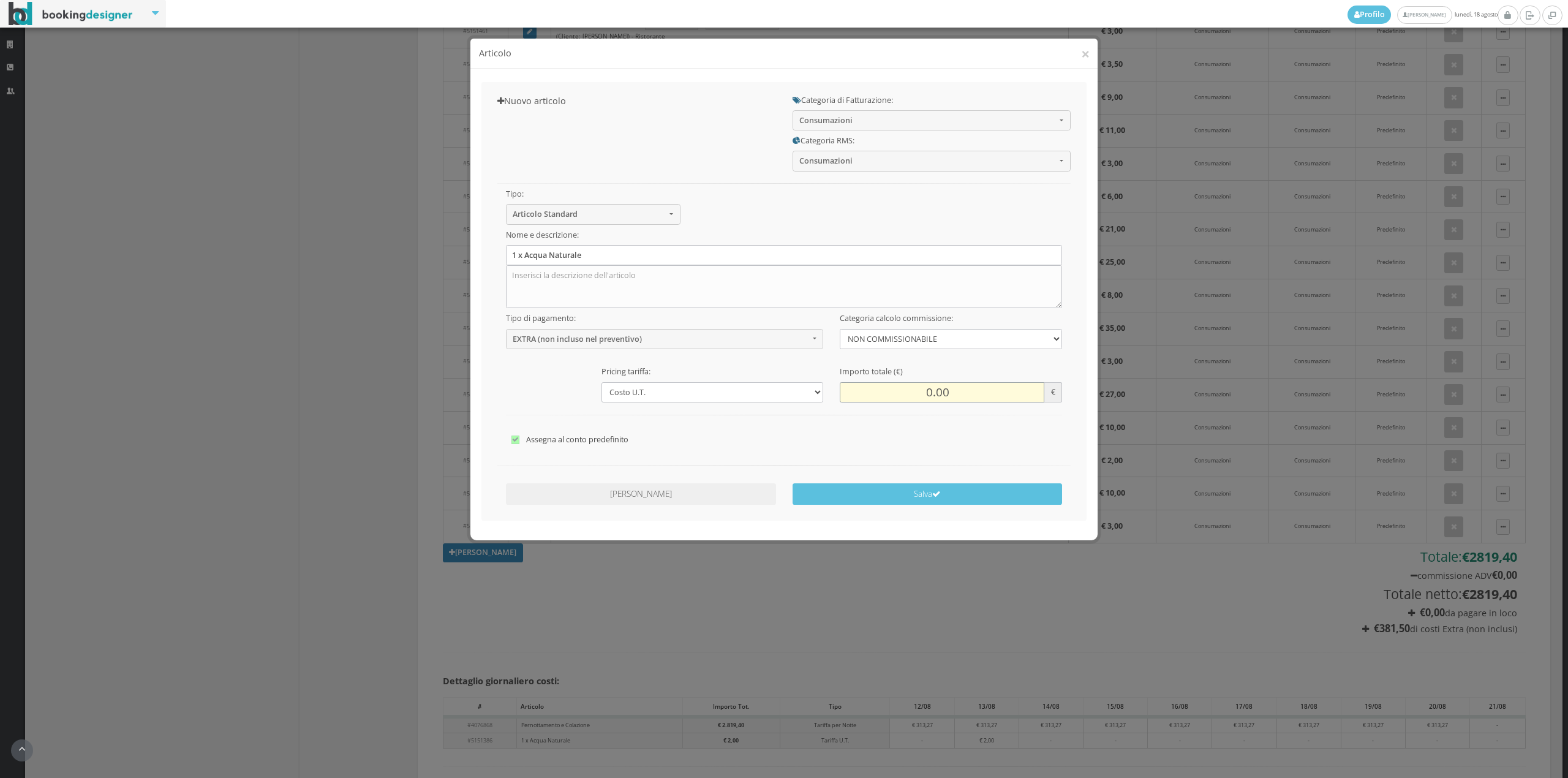
click at [912, 395] on input "0.00" at bounding box center [942, 392] width 204 height 20
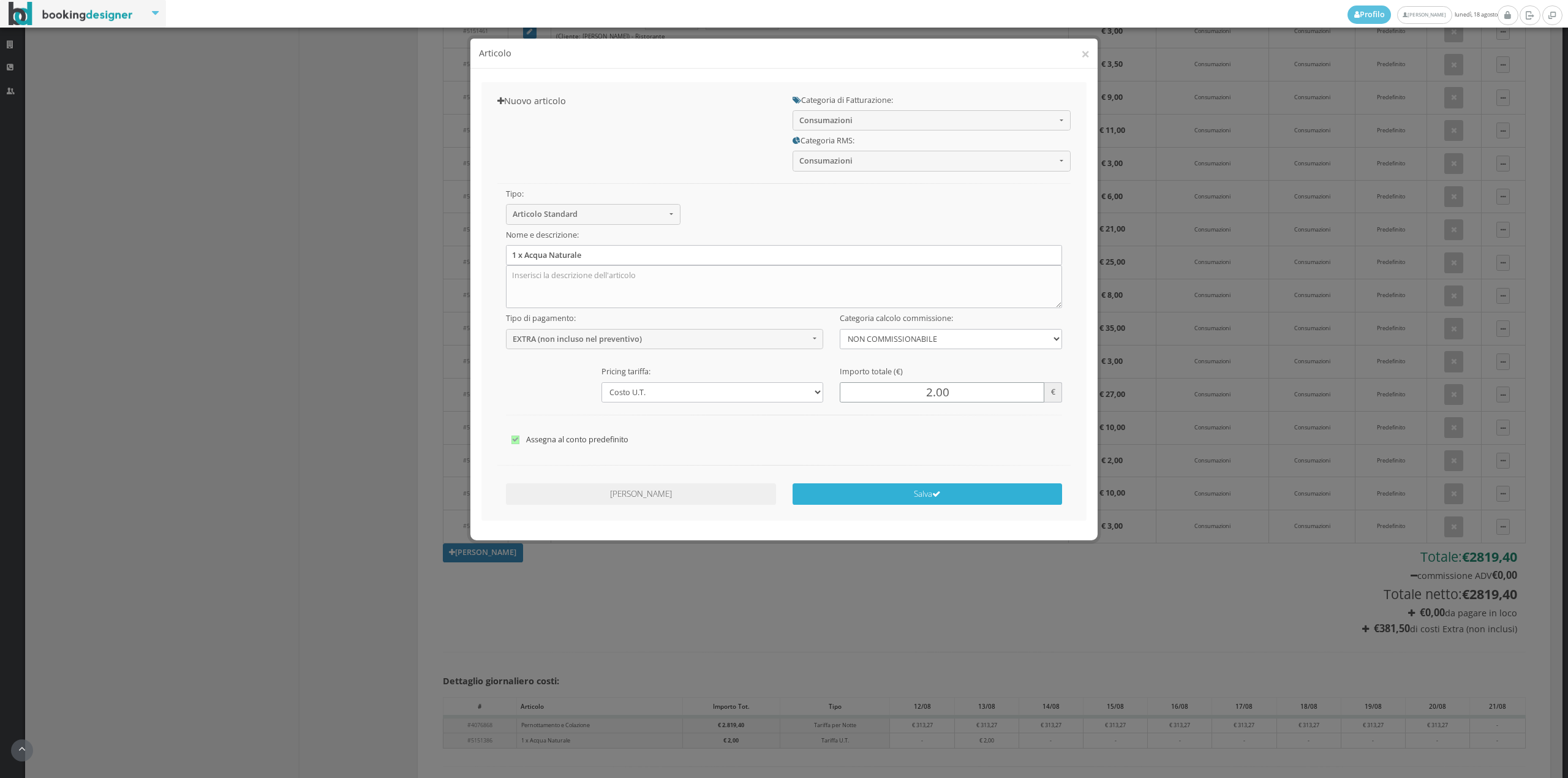
type input "2.00"
click at [960, 495] on button "Salva" at bounding box center [927, 493] width 270 height 21
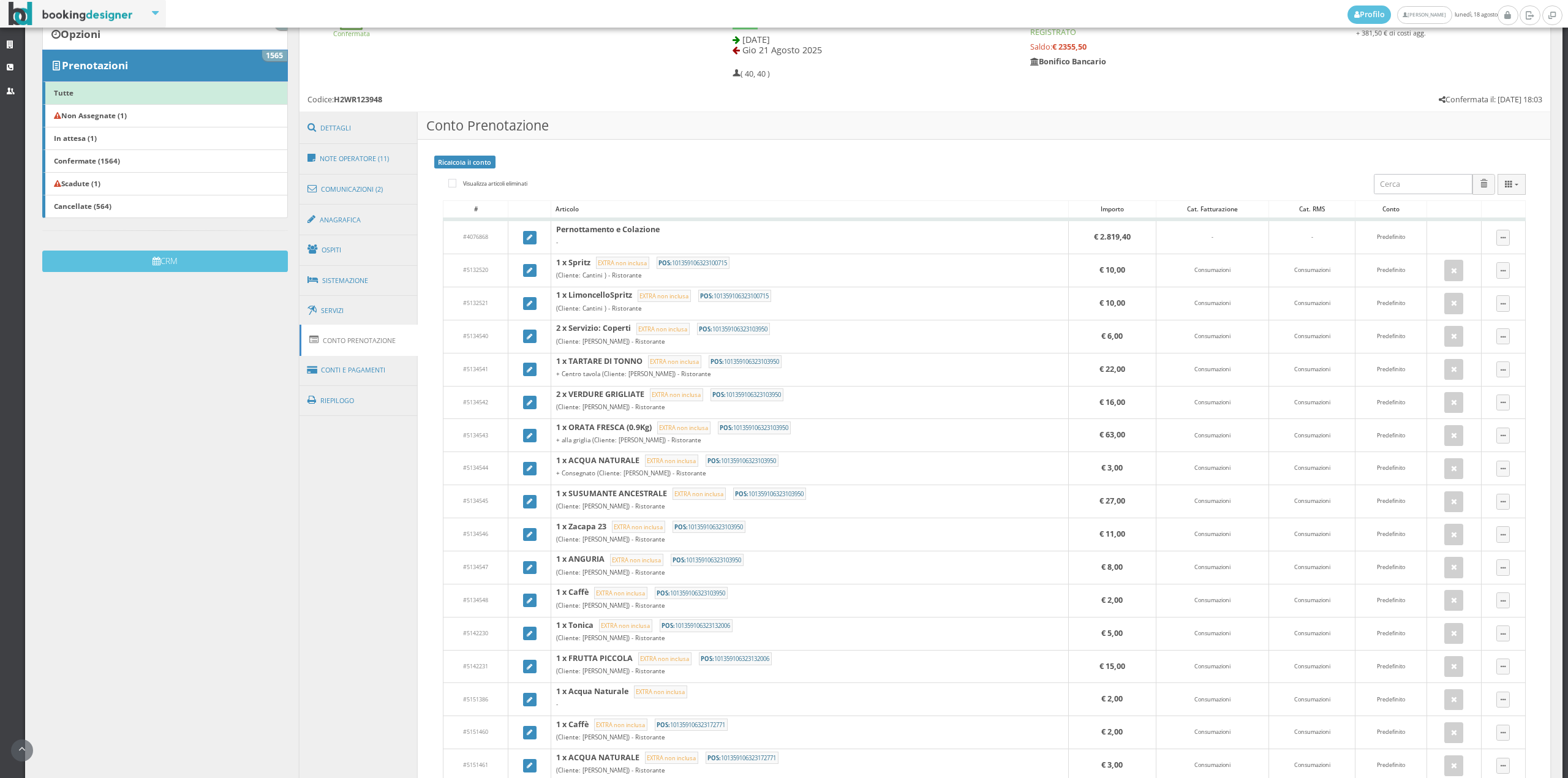
scroll to position [25, 0]
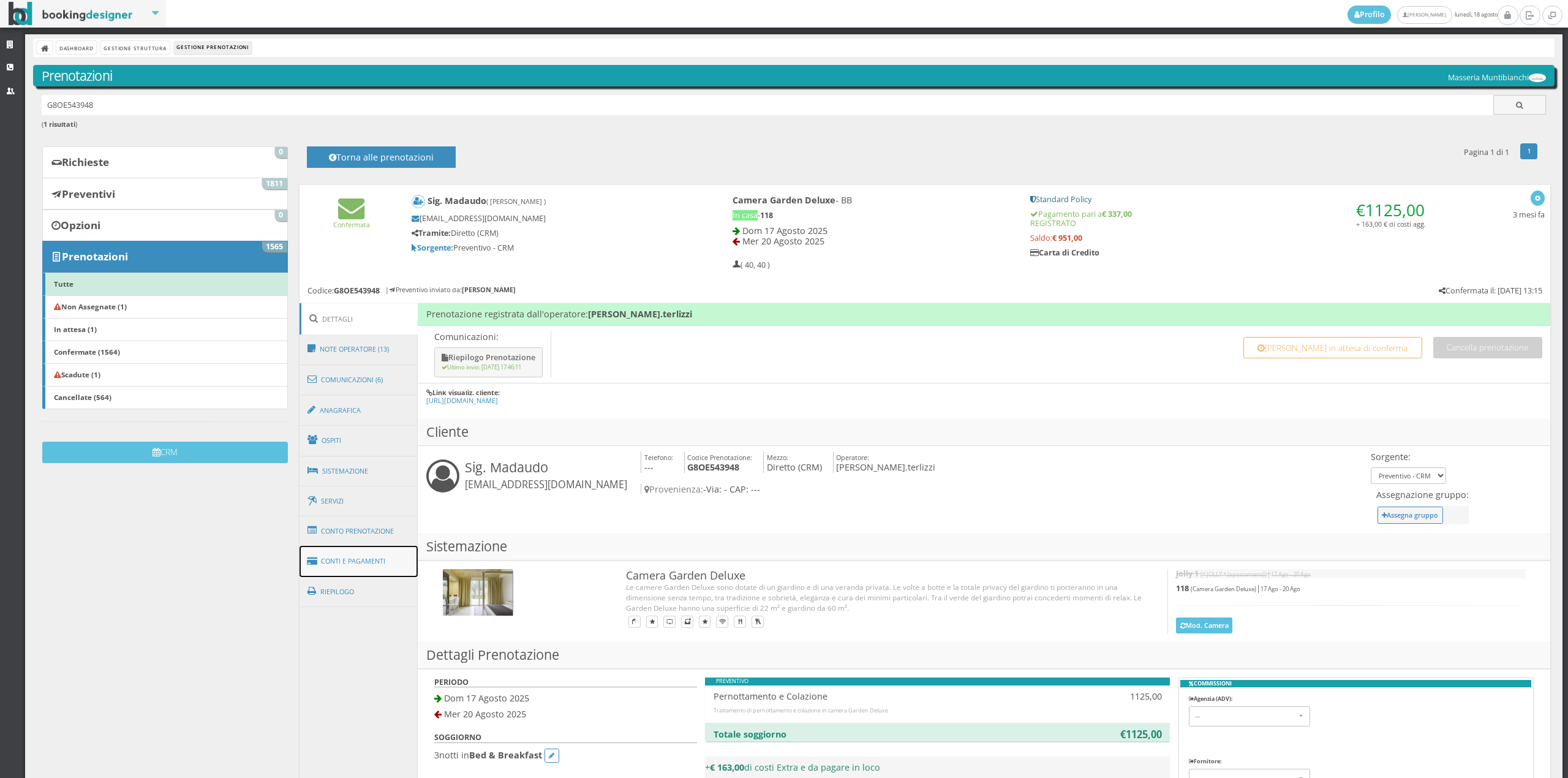
click at [358, 559] on link "Conti e Pagamenti" at bounding box center [359, 561] width 119 height 31
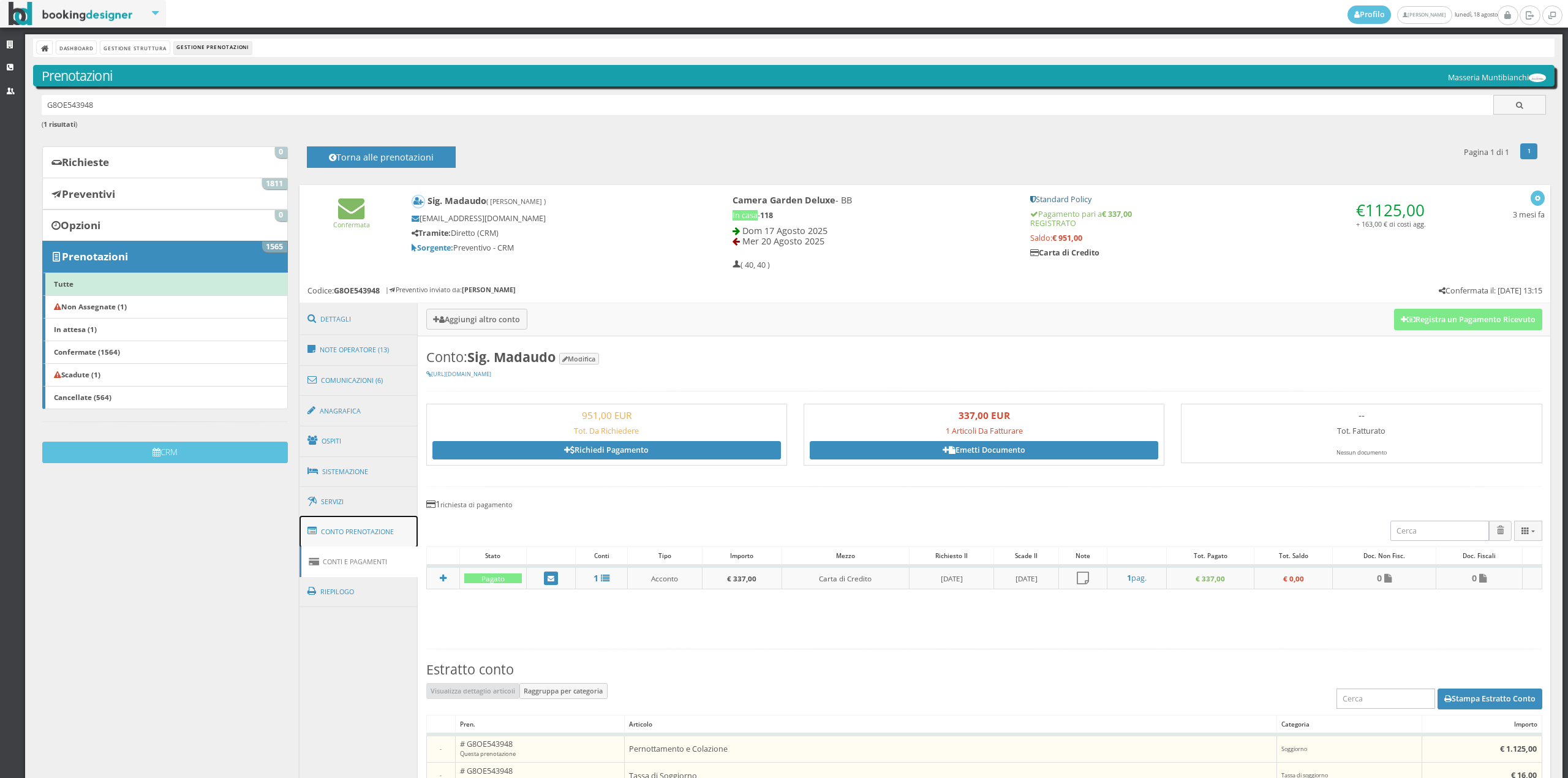
drag, startPoint x: 334, startPoint y: 532, endPoint x: 349, endPoint y: 536, distance: 15.5
click at [335, 532] on link "Conto Prenotazione" at bounding box center [359, 532] width 119 height 32
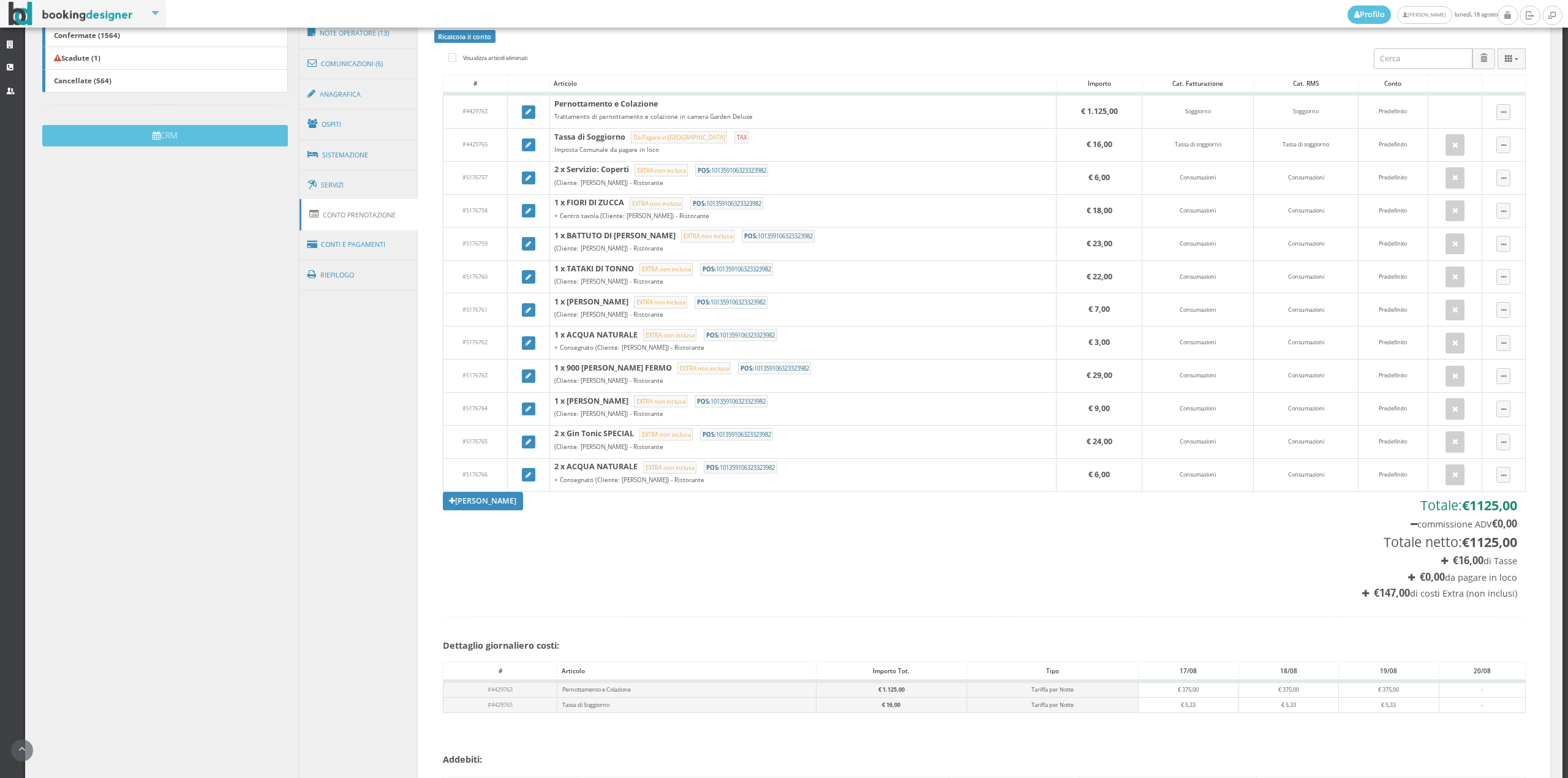
scroll to position [431, 0]
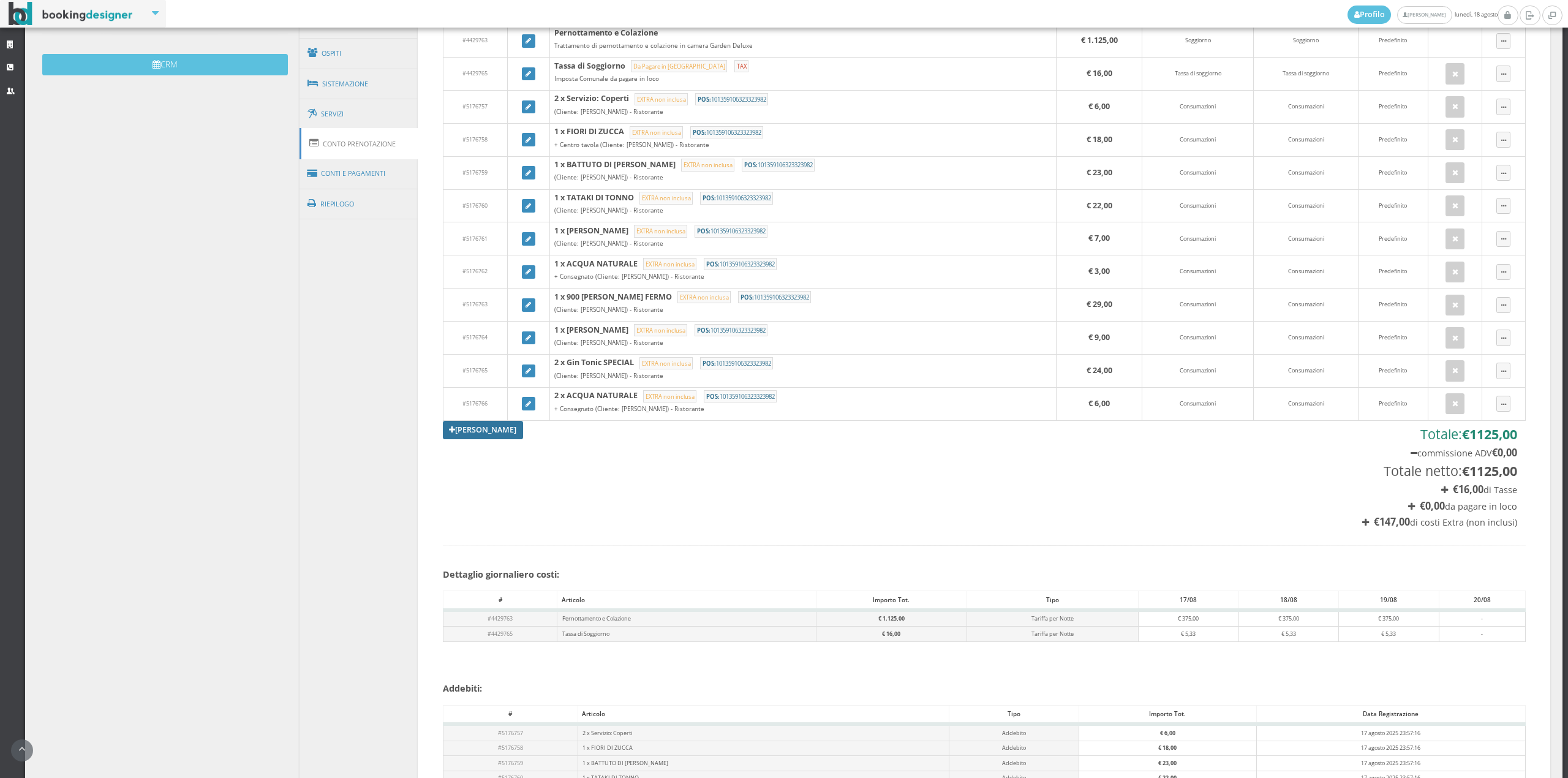
click at [500, 432] on link "[PERSON_NAME]" at bounding box center [483, 429] width 81 height 18
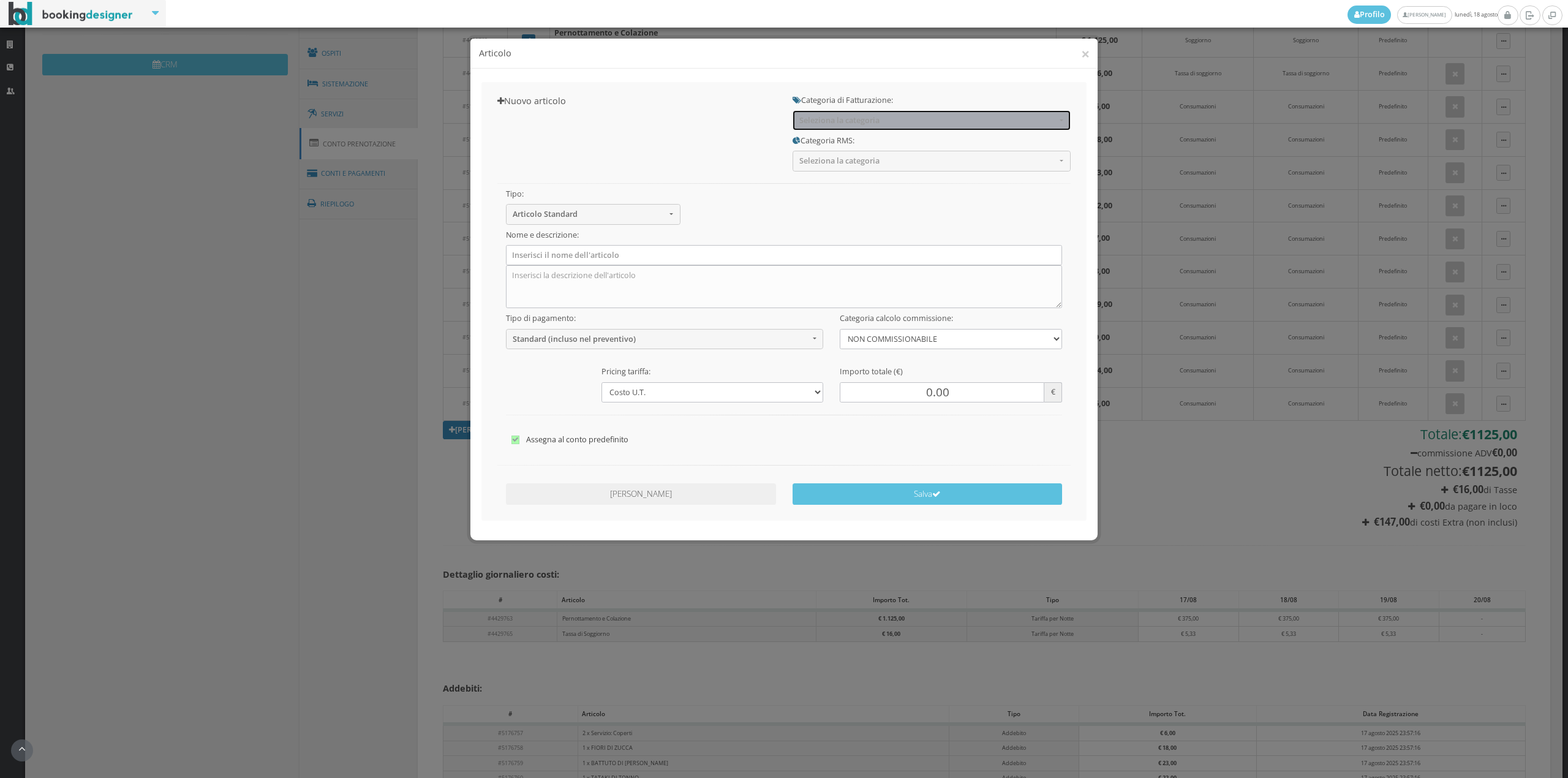
click at [805, 114] on button "Seleziona la categoria" at bounding box center [931, 121] width 278 height 20
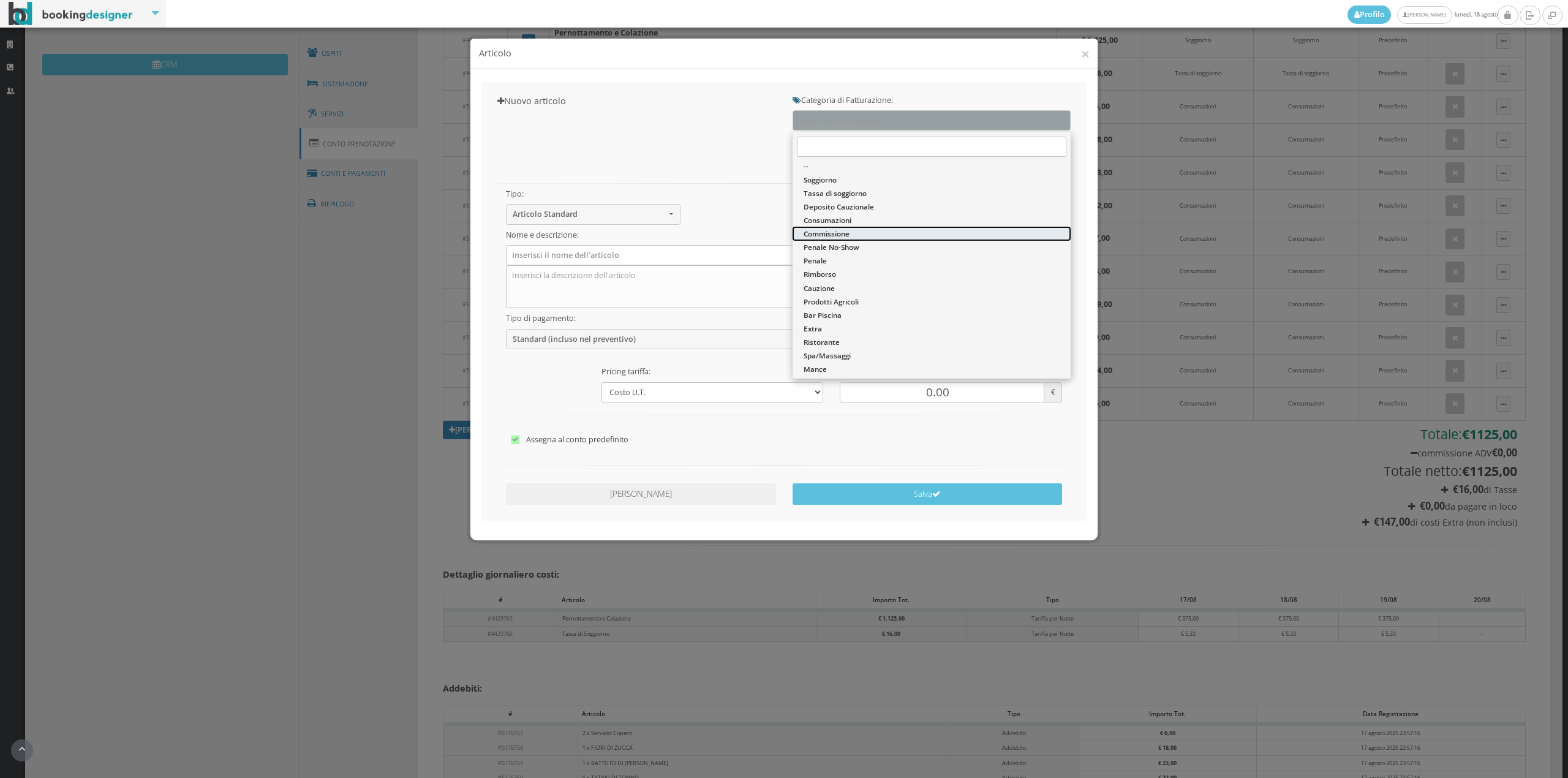
click at [843, 226] on link "Commissione" at bounding box center [931, 233] width 278 height 14
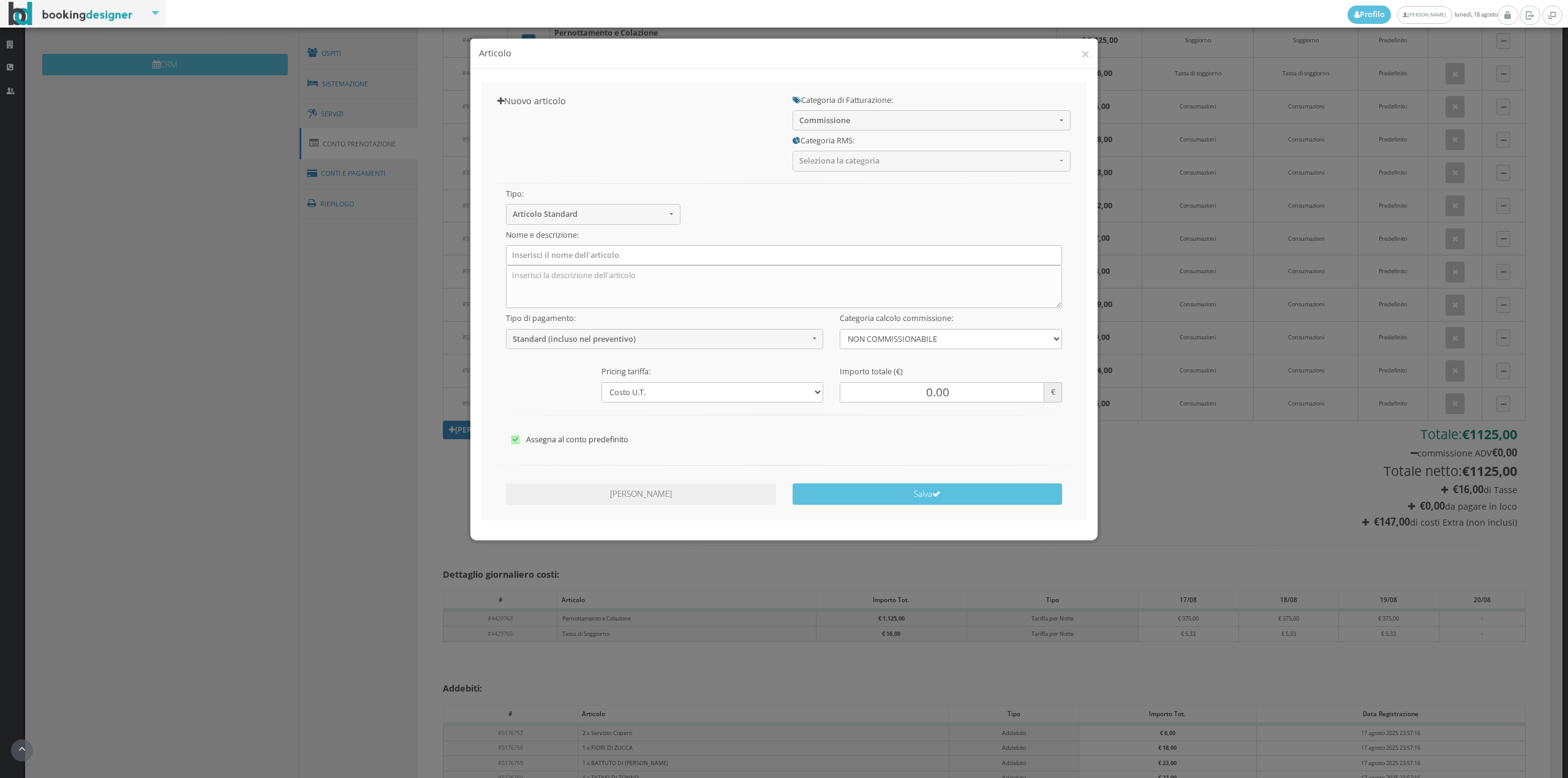
click at [843, 226] on div "Nome e descrizione:" at bounding box center [784, 266] width 573 height 84
click at [836, 116] on span "Commissione" at bounding box center [927, 120] width 257 height 9
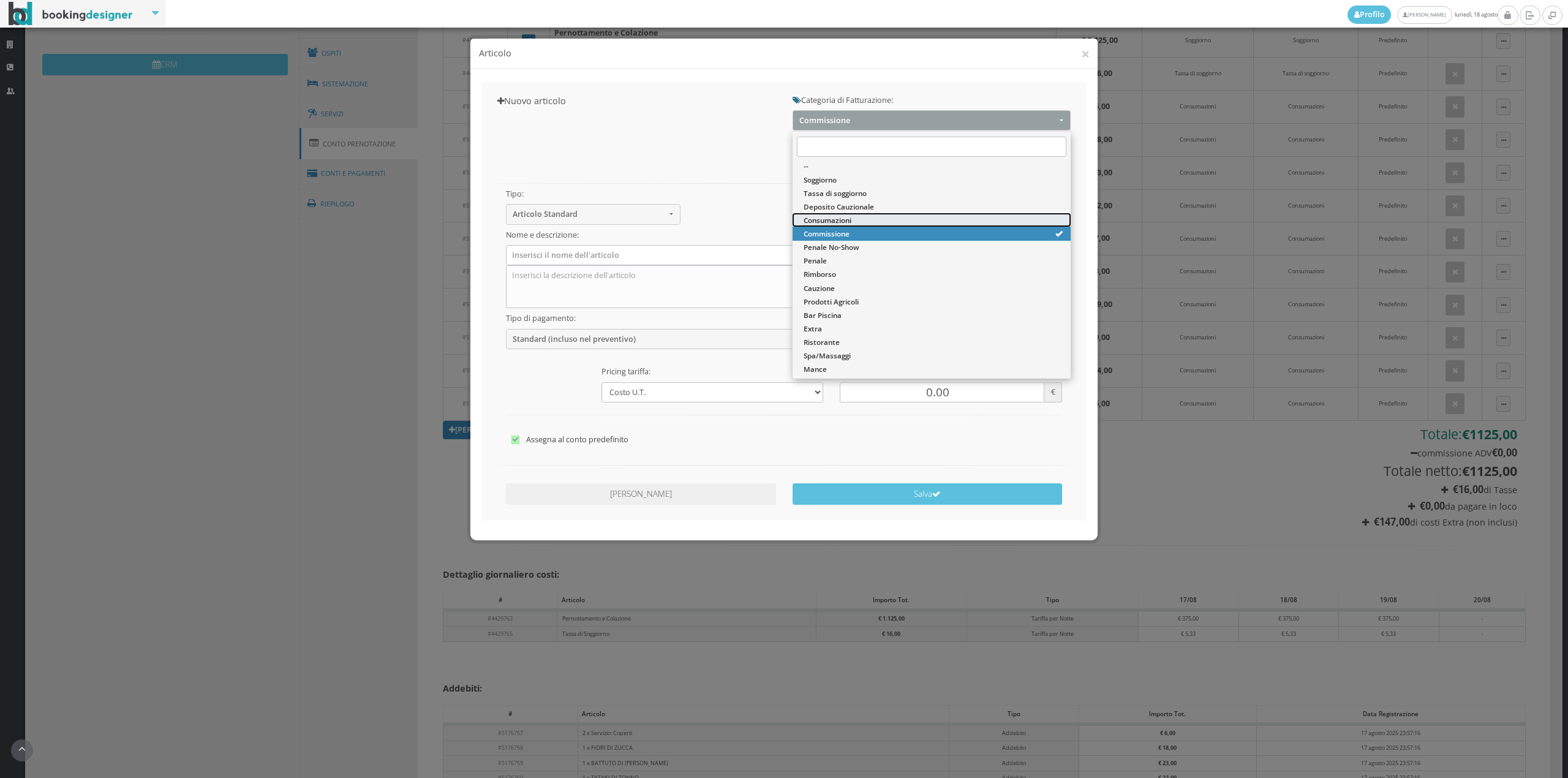
click at [834, 219] on span "Consumazioni" at bounding box center [827, 220] width 48 height 10
select select "26"
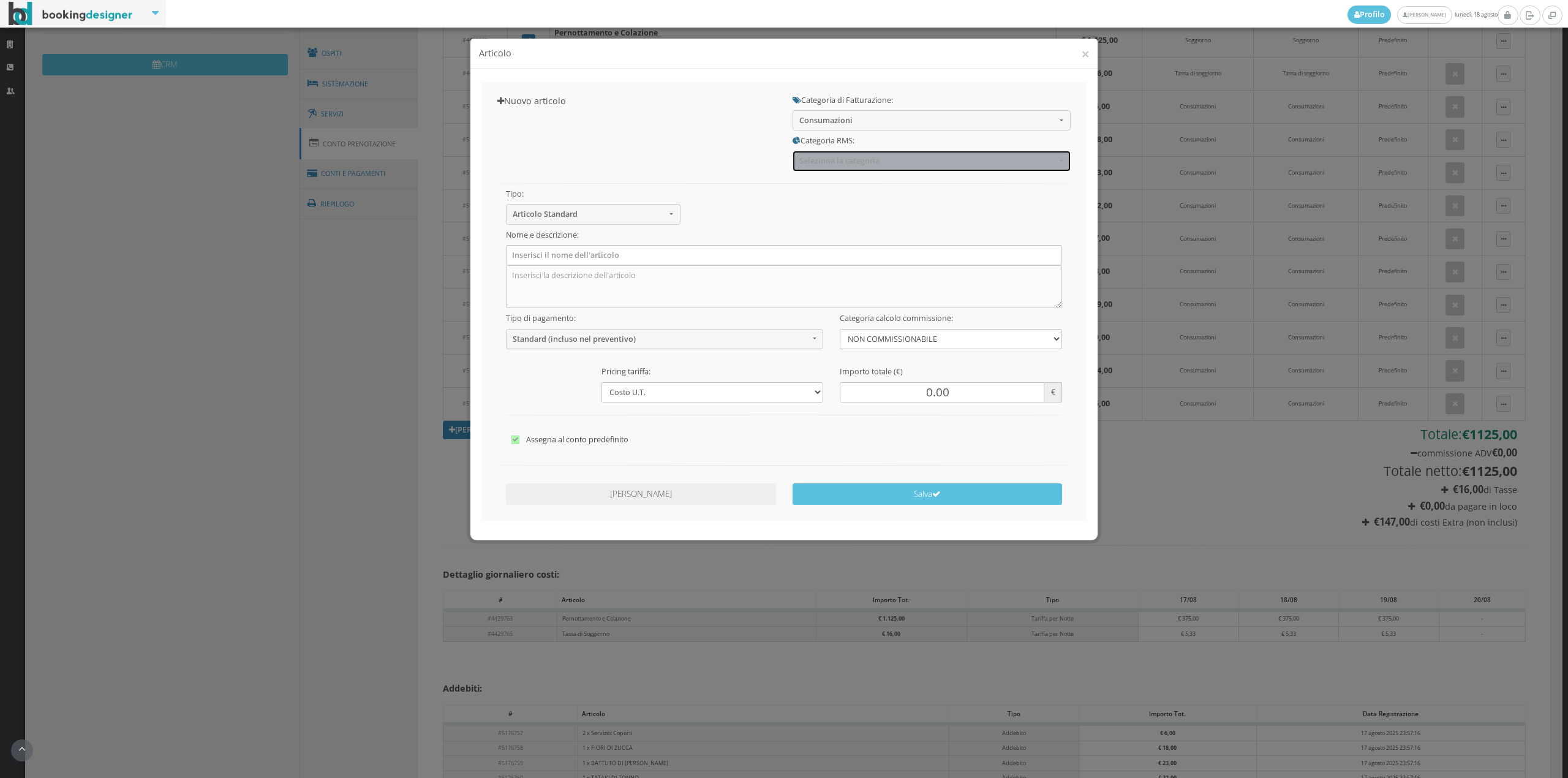
click at [828, 157] on span "Seleziona la categoria" at bounding box center [927, 161] width 257 height 9
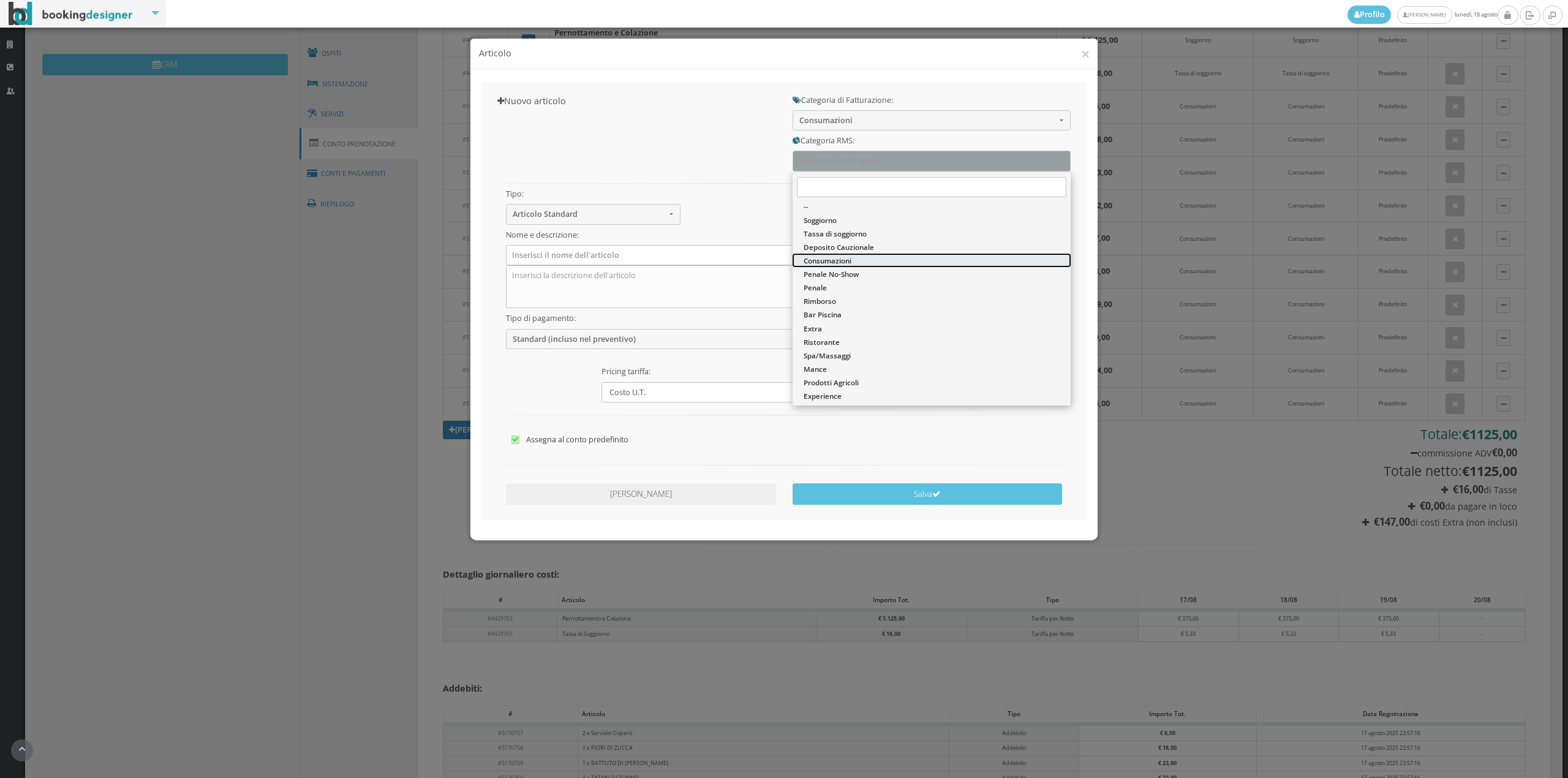
click at [827, 258] on span "Consumazioni" at bounding box center [827, 261] width 48 height 10
select select "36"
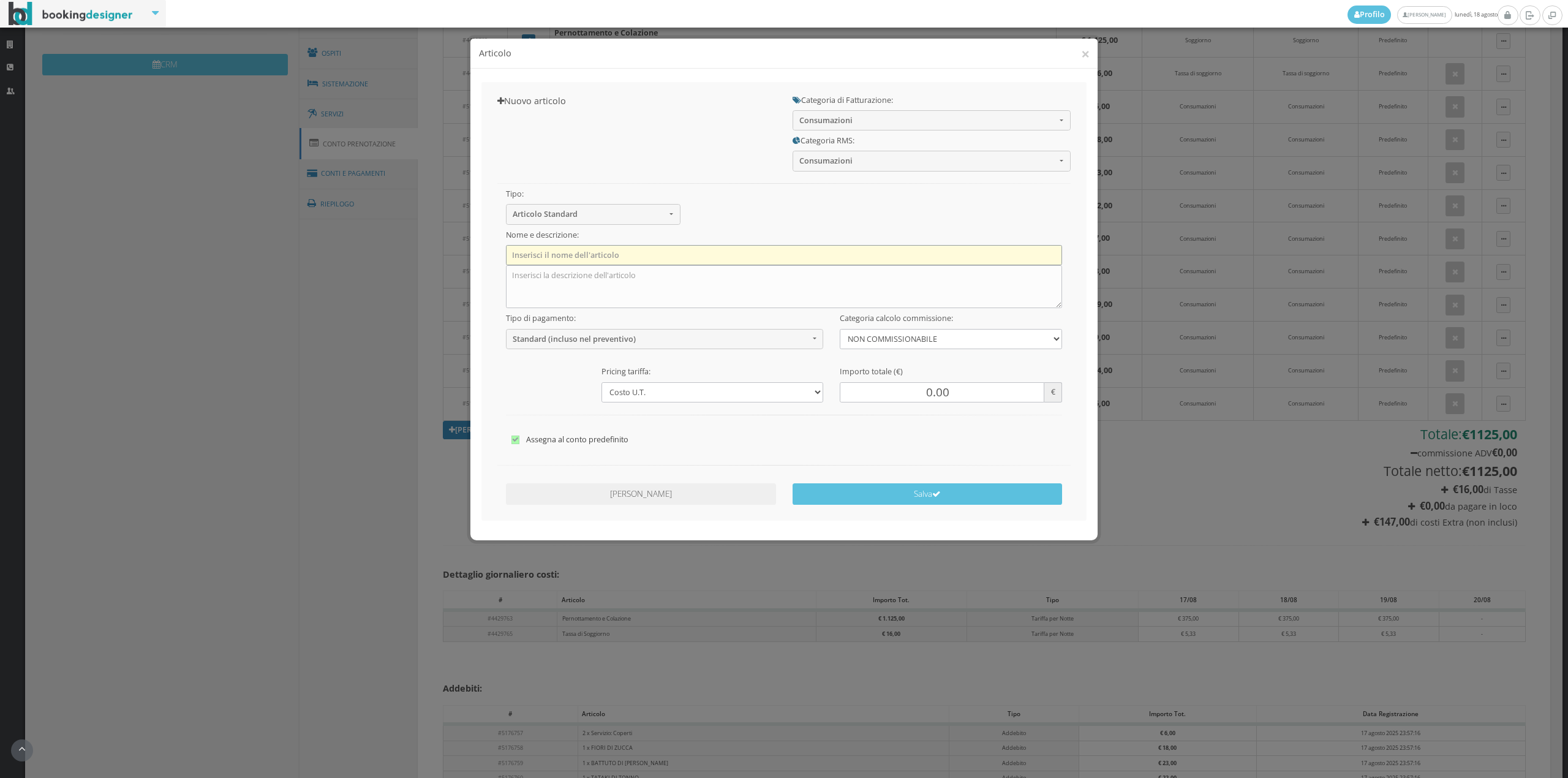
click at [691, 250] on input "text" at bounding box center [784, 255] width 557 height 20
type input "1 x Acqua Naturale"
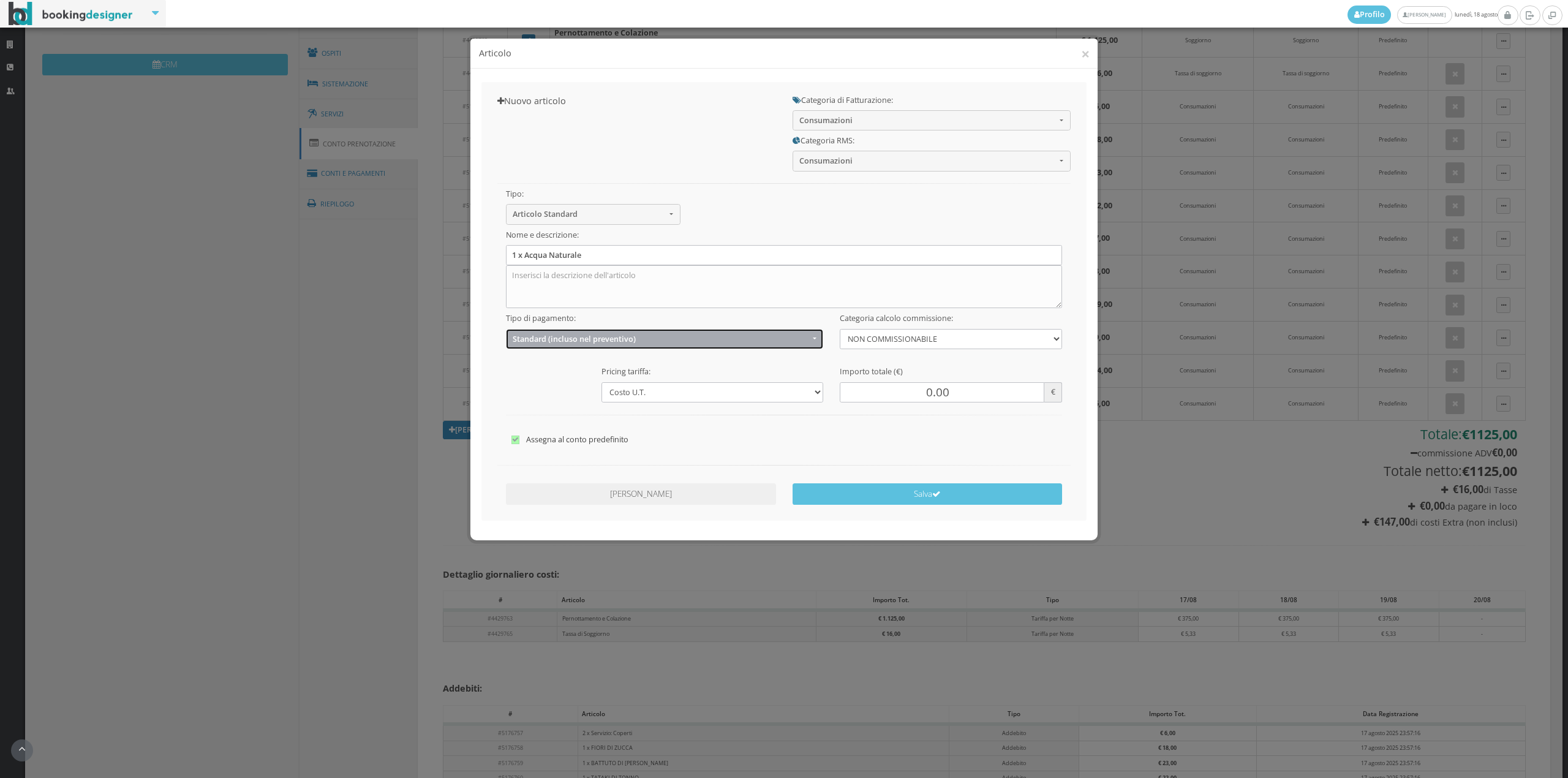
click at [569, 337] on span "Standard (incluso nel preventivo)" at bounding box center [661, 339] width 296 height 9
click at [549, 389] on span "EXTRA (non incluso nel preventivo)" at bounding box center [576, 386] width 118 height 10
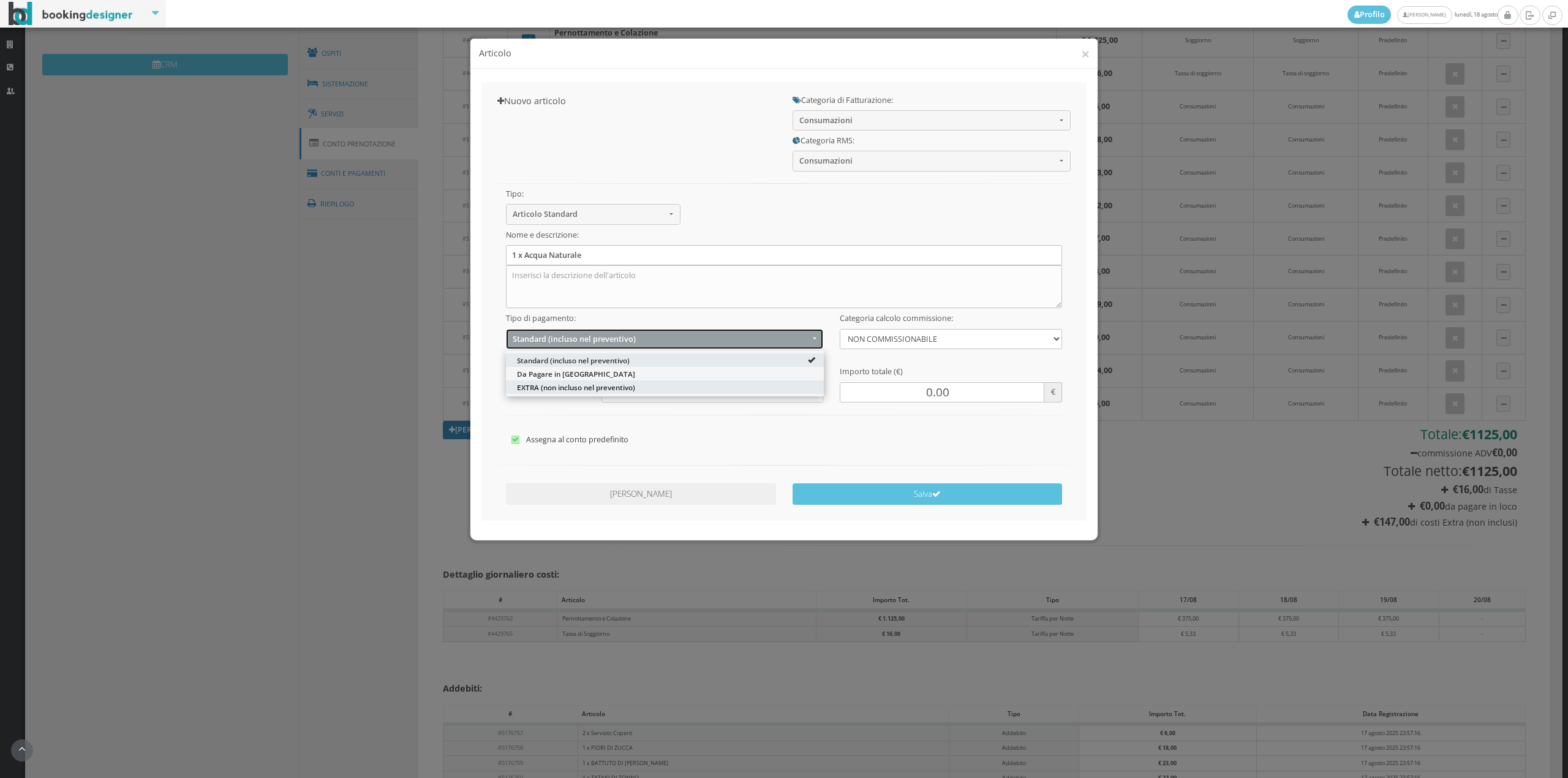
select select "2"
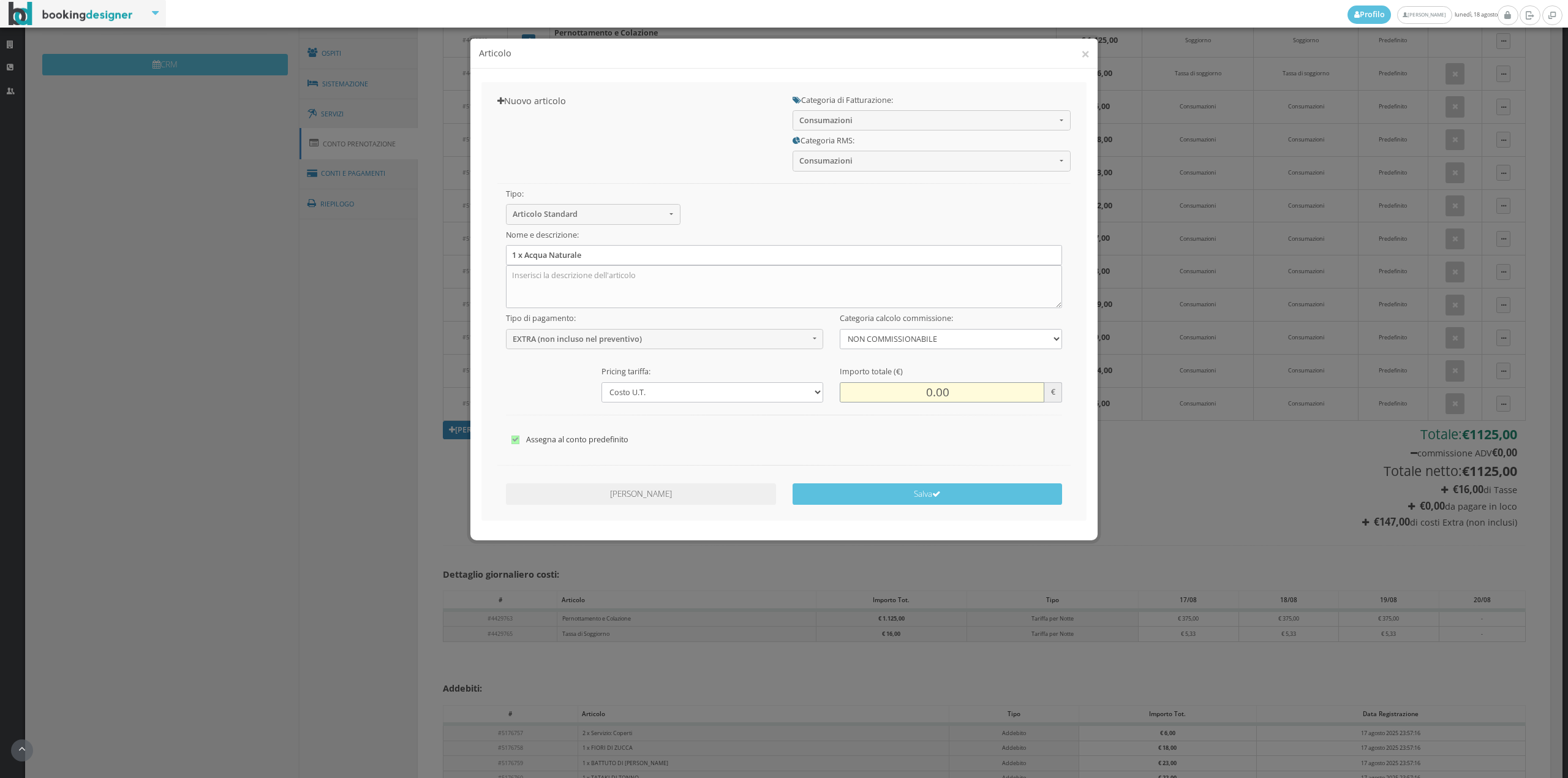
click at [904, 391] on input "0.00" at bounding box center [942, 392] width 204 height 20
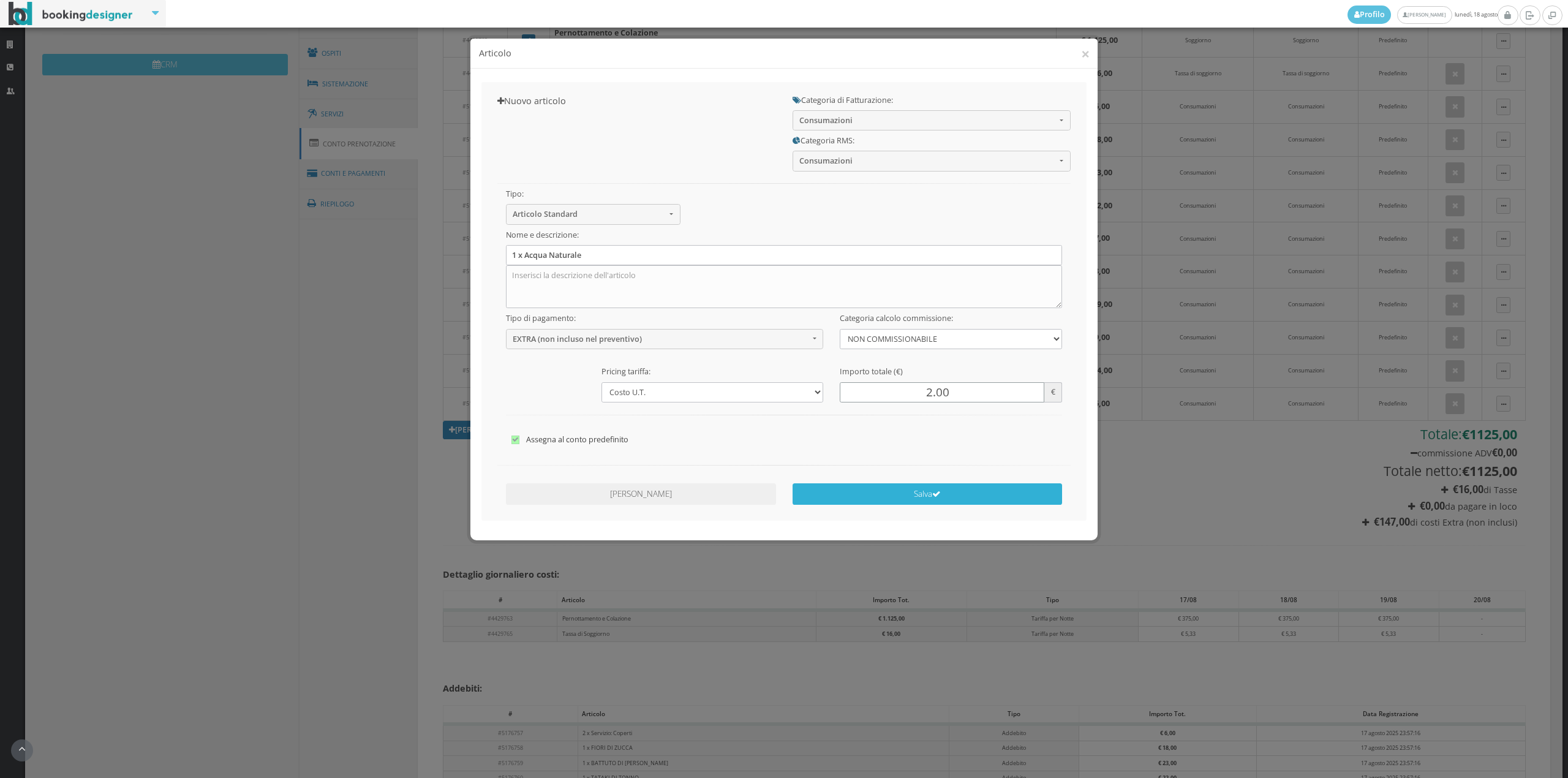
type input "2.00"
click at [942, 493] on button "Salva" at bounding box center [927, 493] width 270 height 21
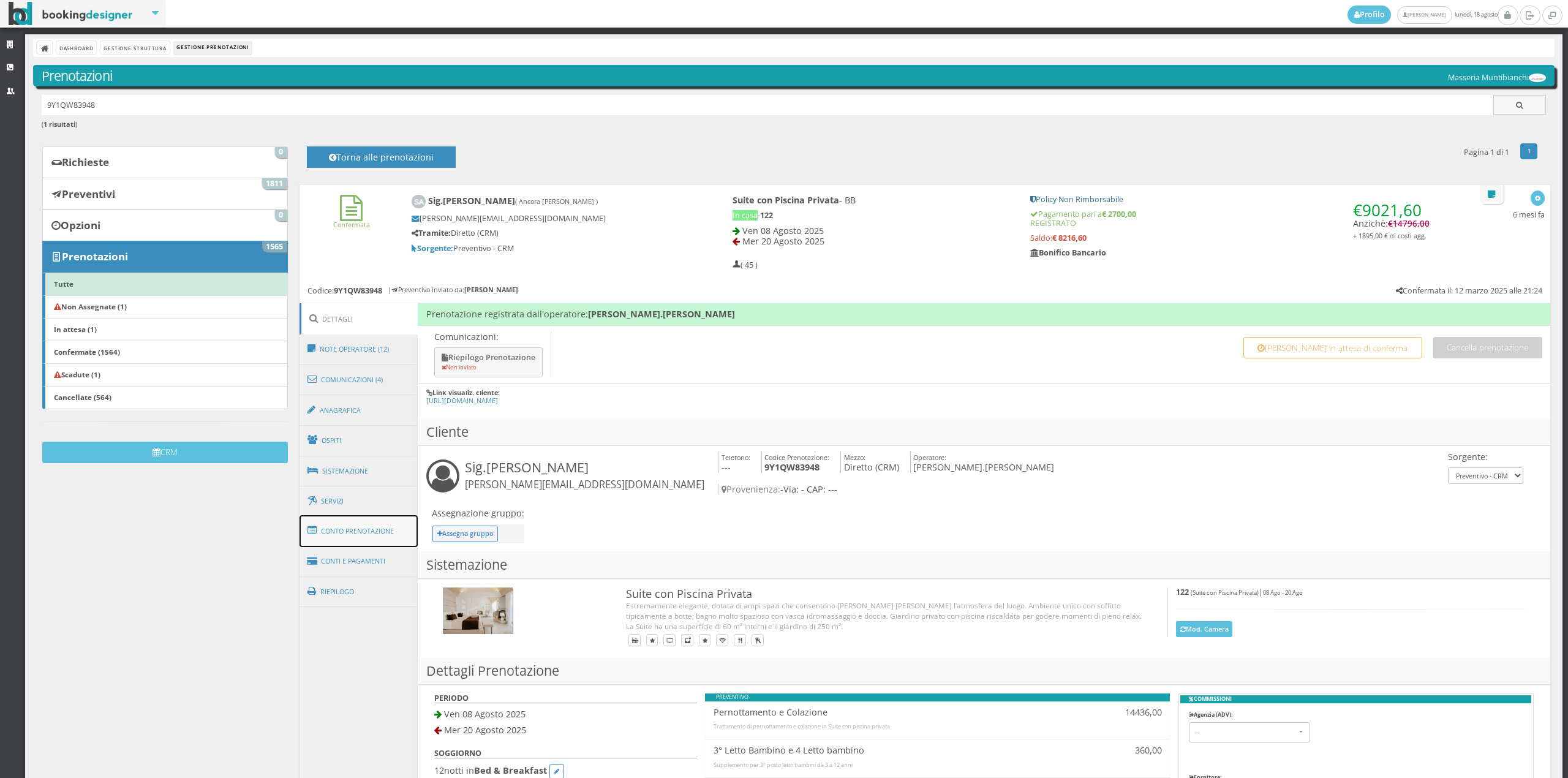
click at [378, 532] on link "Conto Prenotazione" at bounding box center [359, 531] width 119 height 32
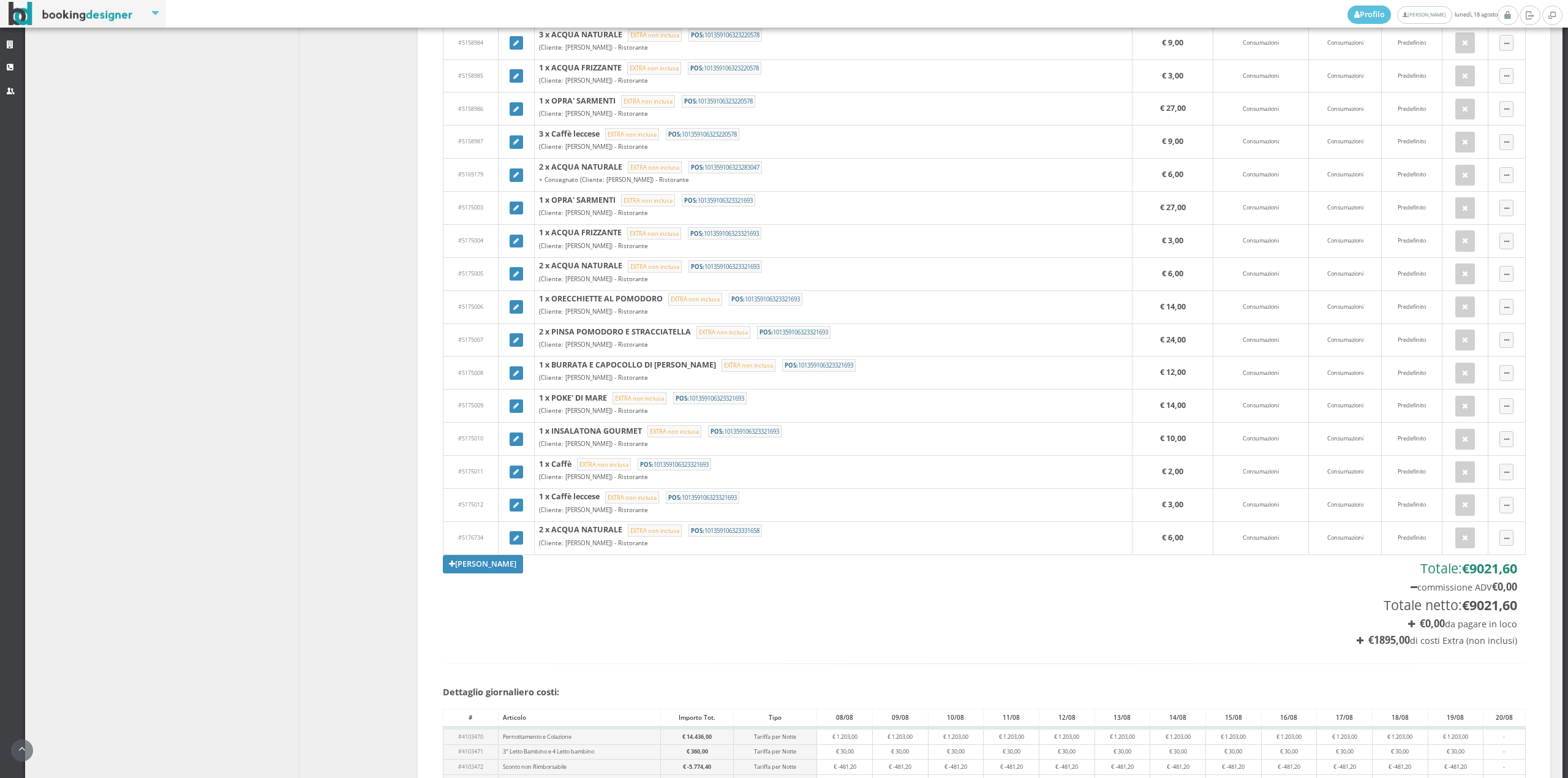
scroll to position [3121, 0]
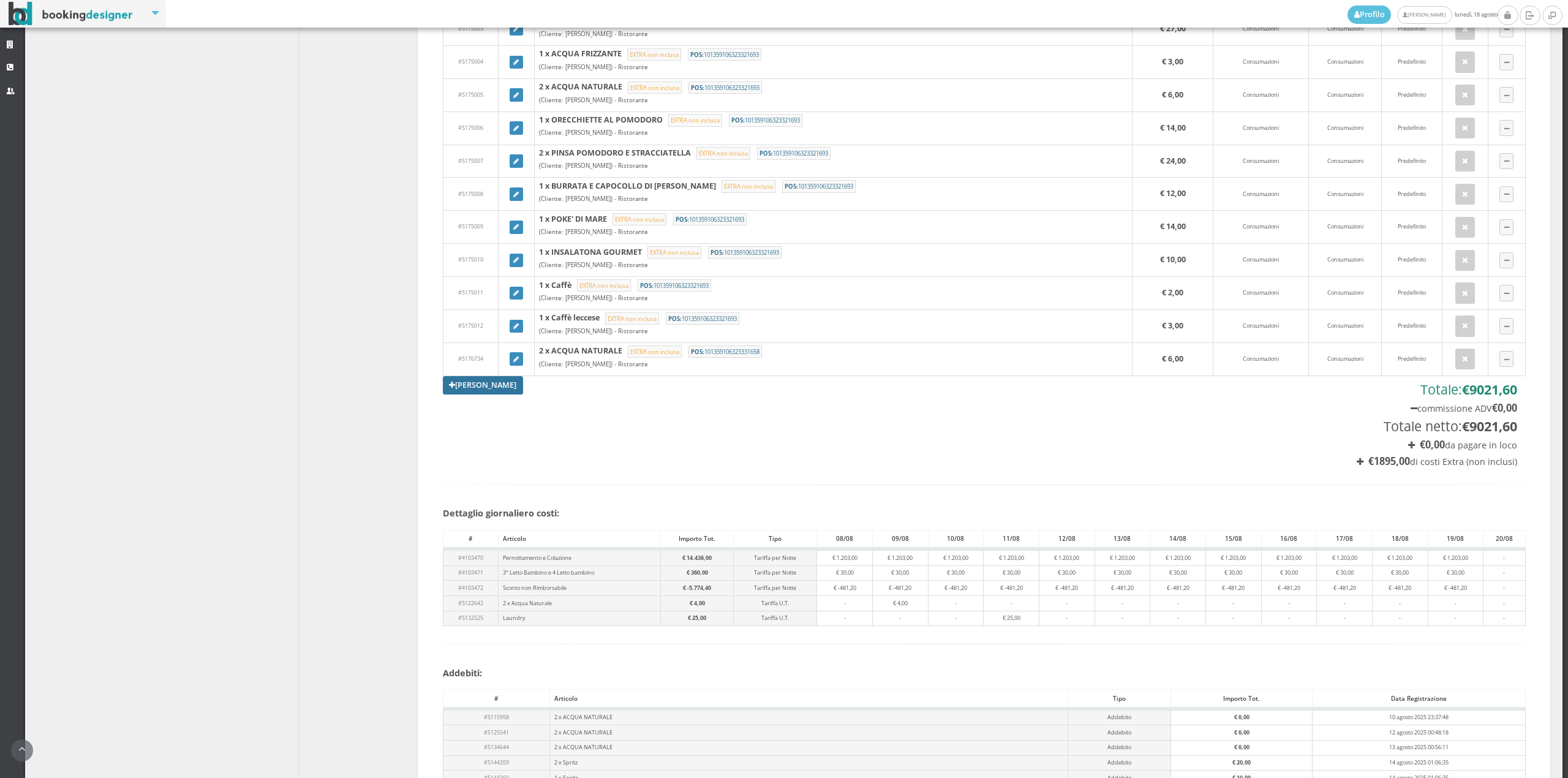
click at [468, 394] on link "[PERSON_NAME]" at bounding box center [483, 385] width 81 height 18
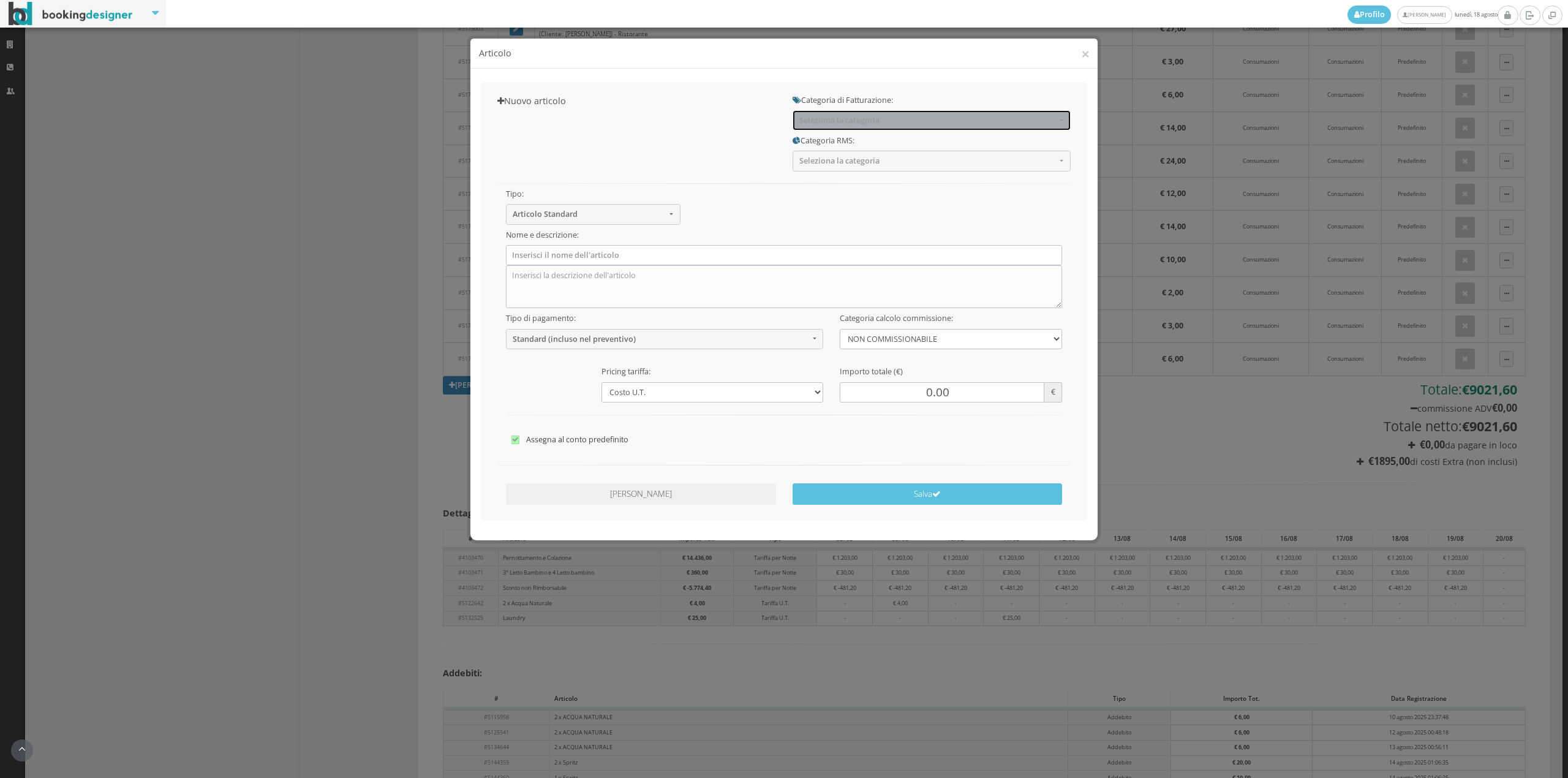
click at [822, 119] on span "Seleziona la categoria" at bounding box center [927, 120] width 257 height 9
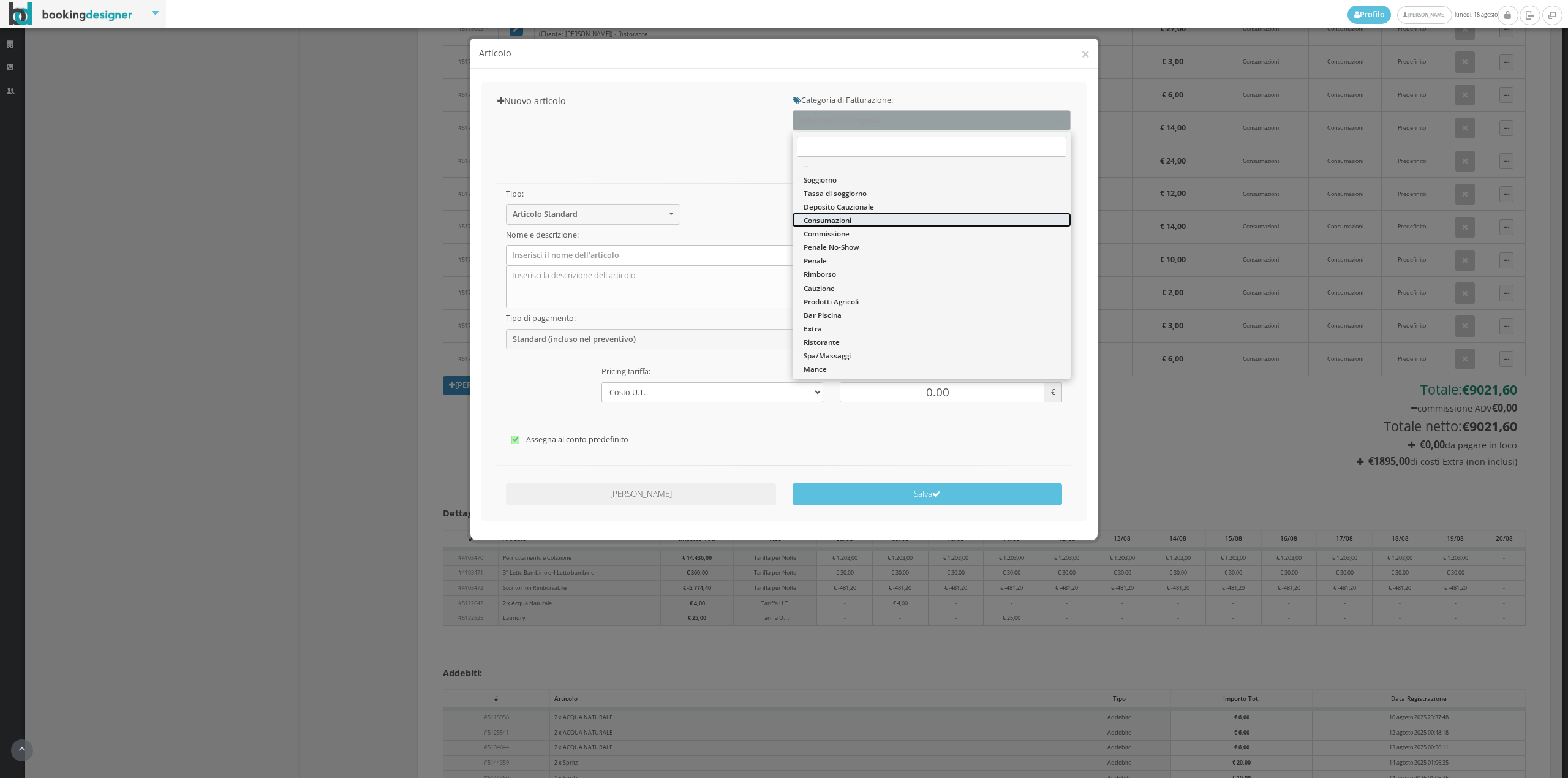
click at [830, 222] on span "Consumazioni" at bounding box center [827, 220] width 48 height 10
select select "26"
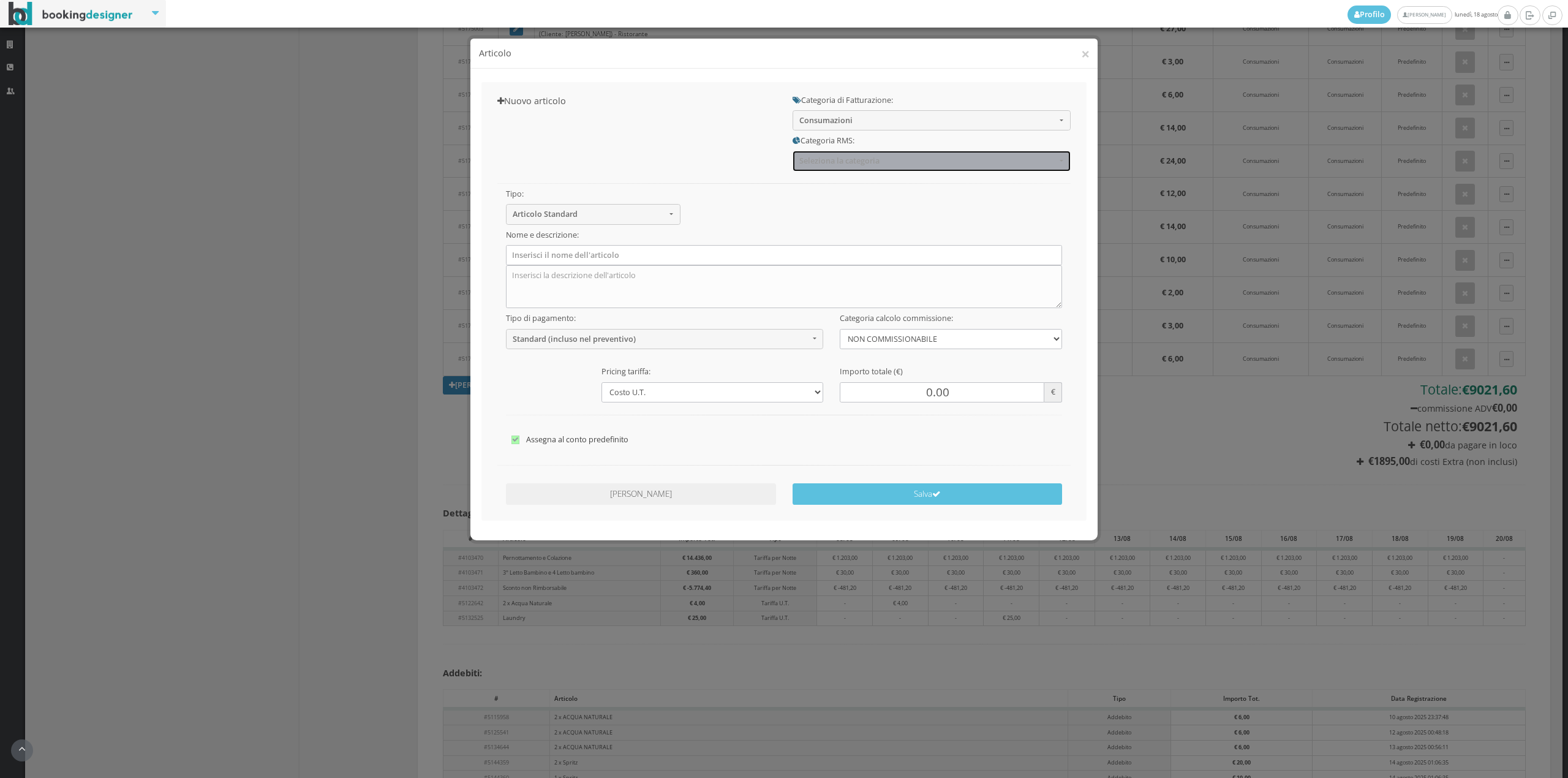
click at [831, 158] on span "Seleziona la categoria" at bounding box center [927, 161] width 257 height 9
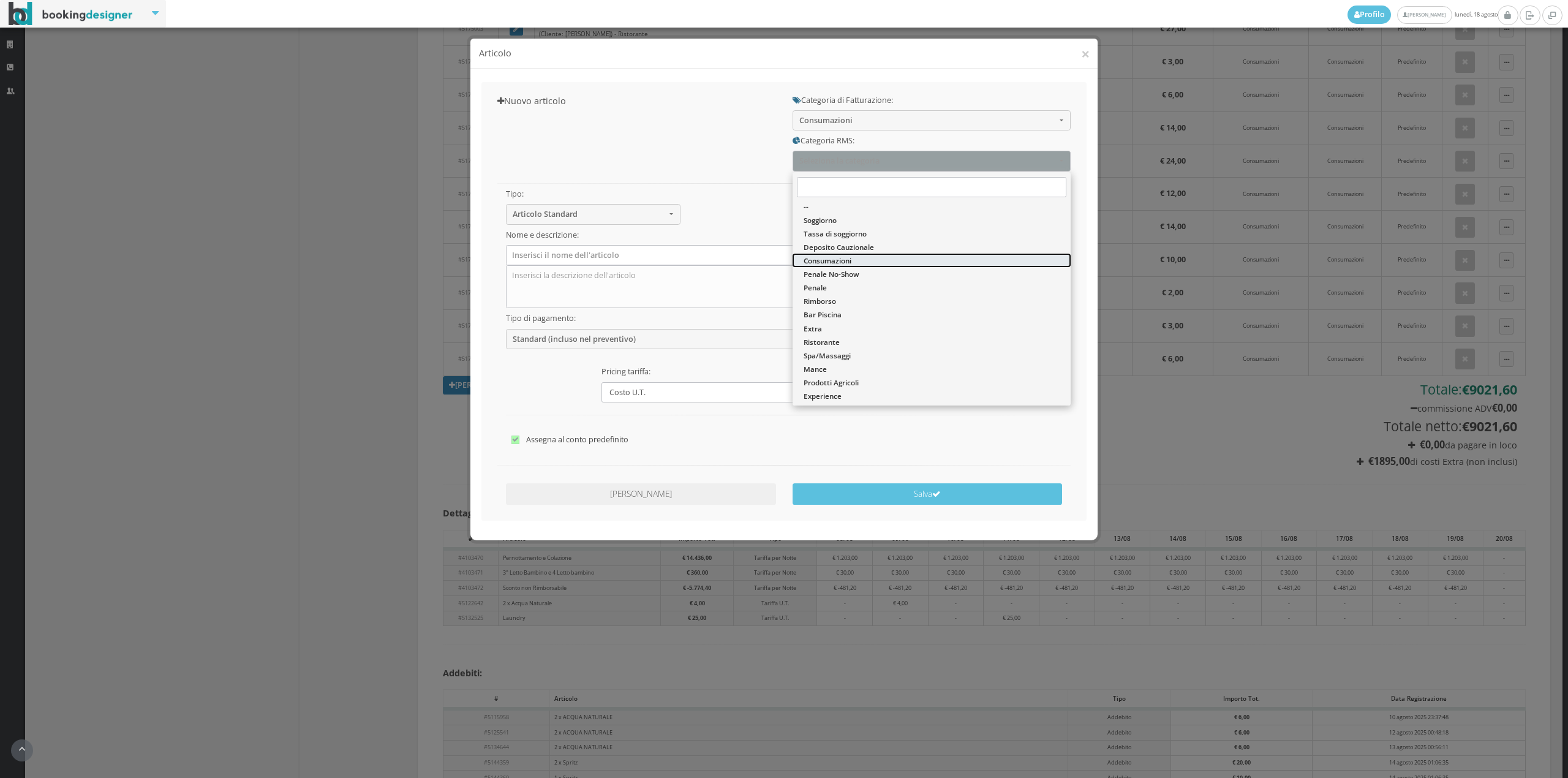
click at [822, 261] on span "Consumazioni" at bounding box center [827, 261] width 48 height 10
select select "36"
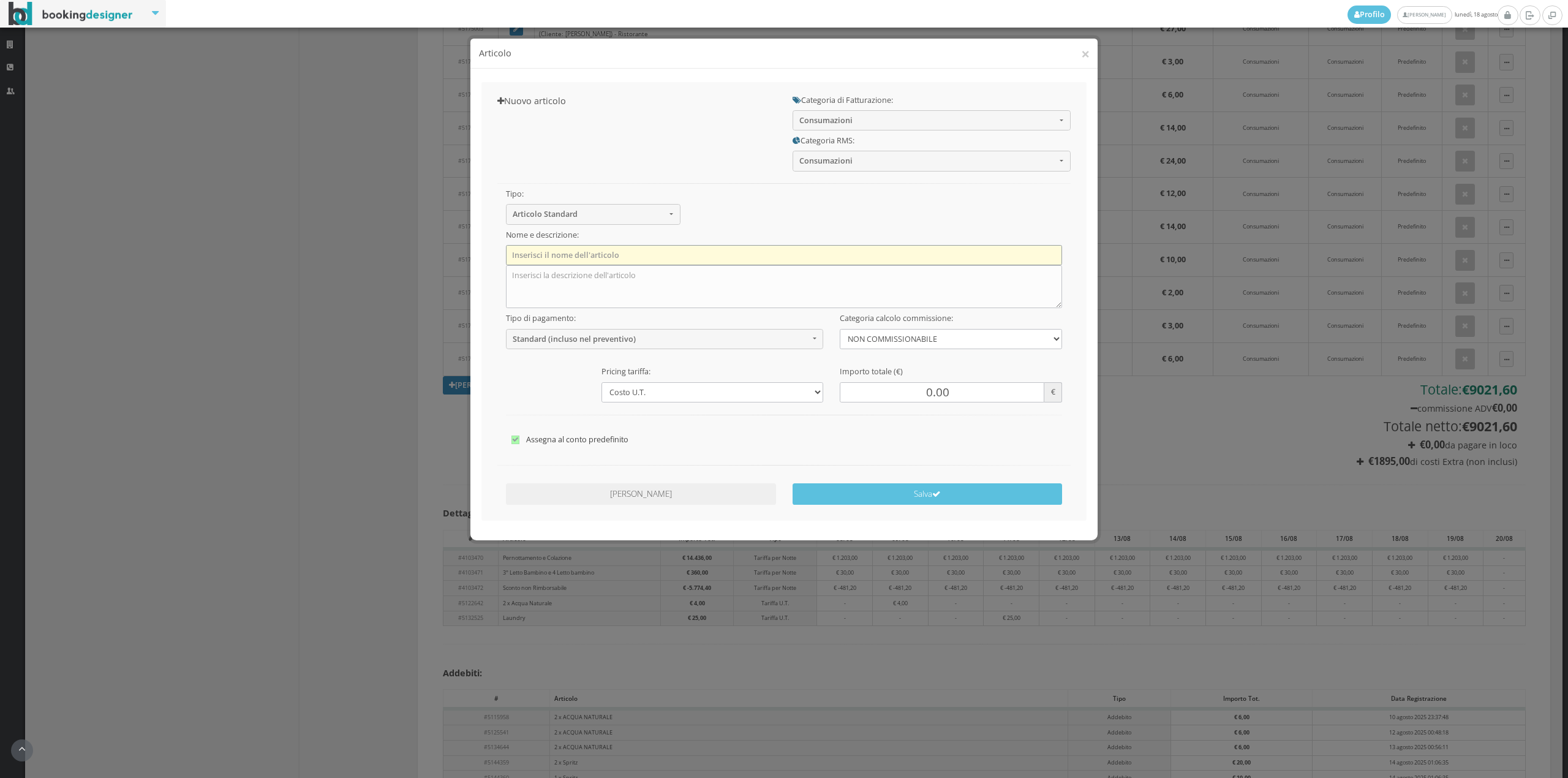
click at [556, 249] on input "text" at bounding box center [784, 255] width 557 height 20
click at [513, 247] on input "1 x Acqua Naturale" at bounding box center [784, 255] width 557 height 20
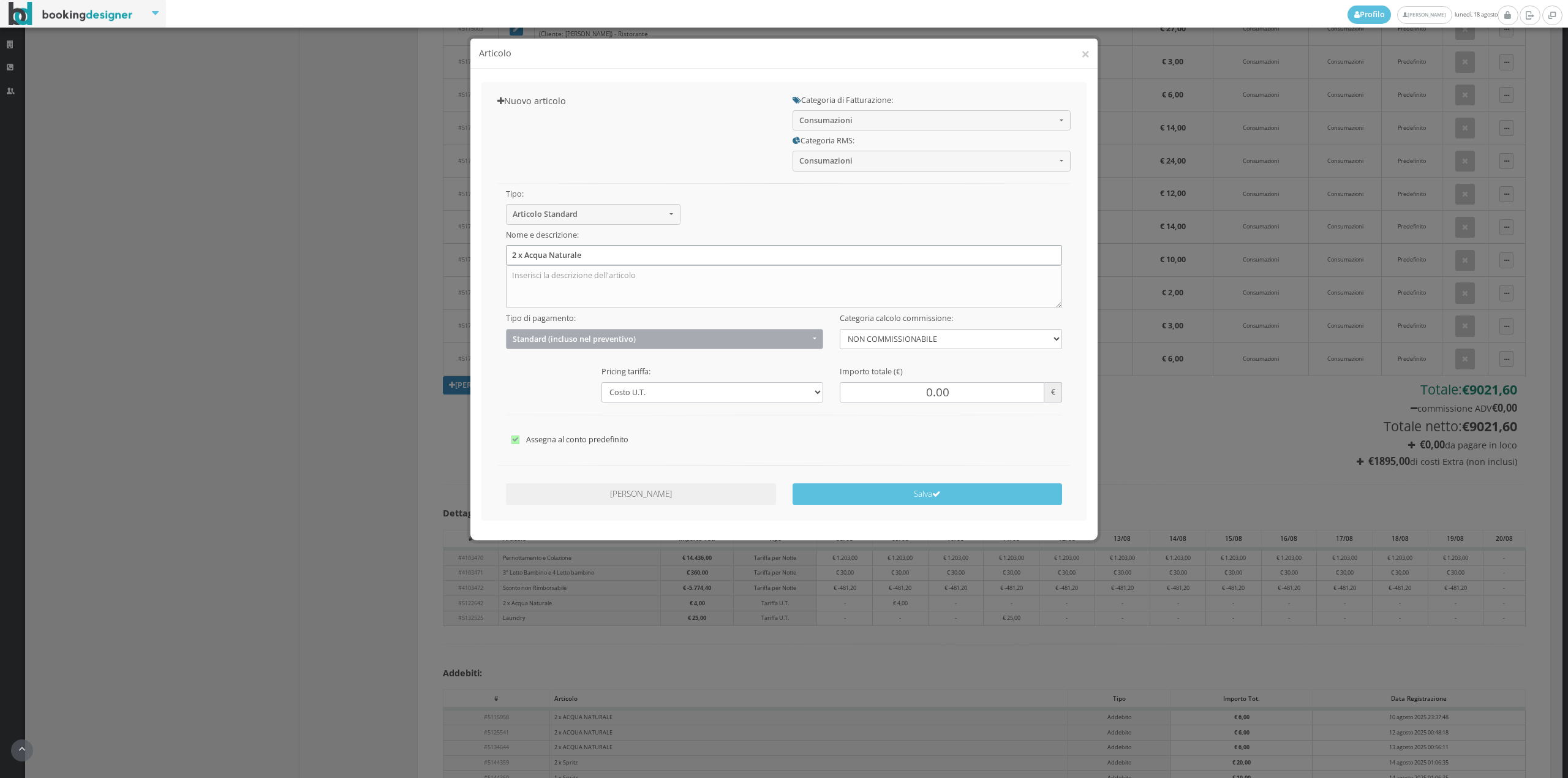
type input "2 x Acqua Naturale"
click at [525, 341] on span "Standard (incluso nel preventivo)" at bounding box center [661, 339] width 296 height 9
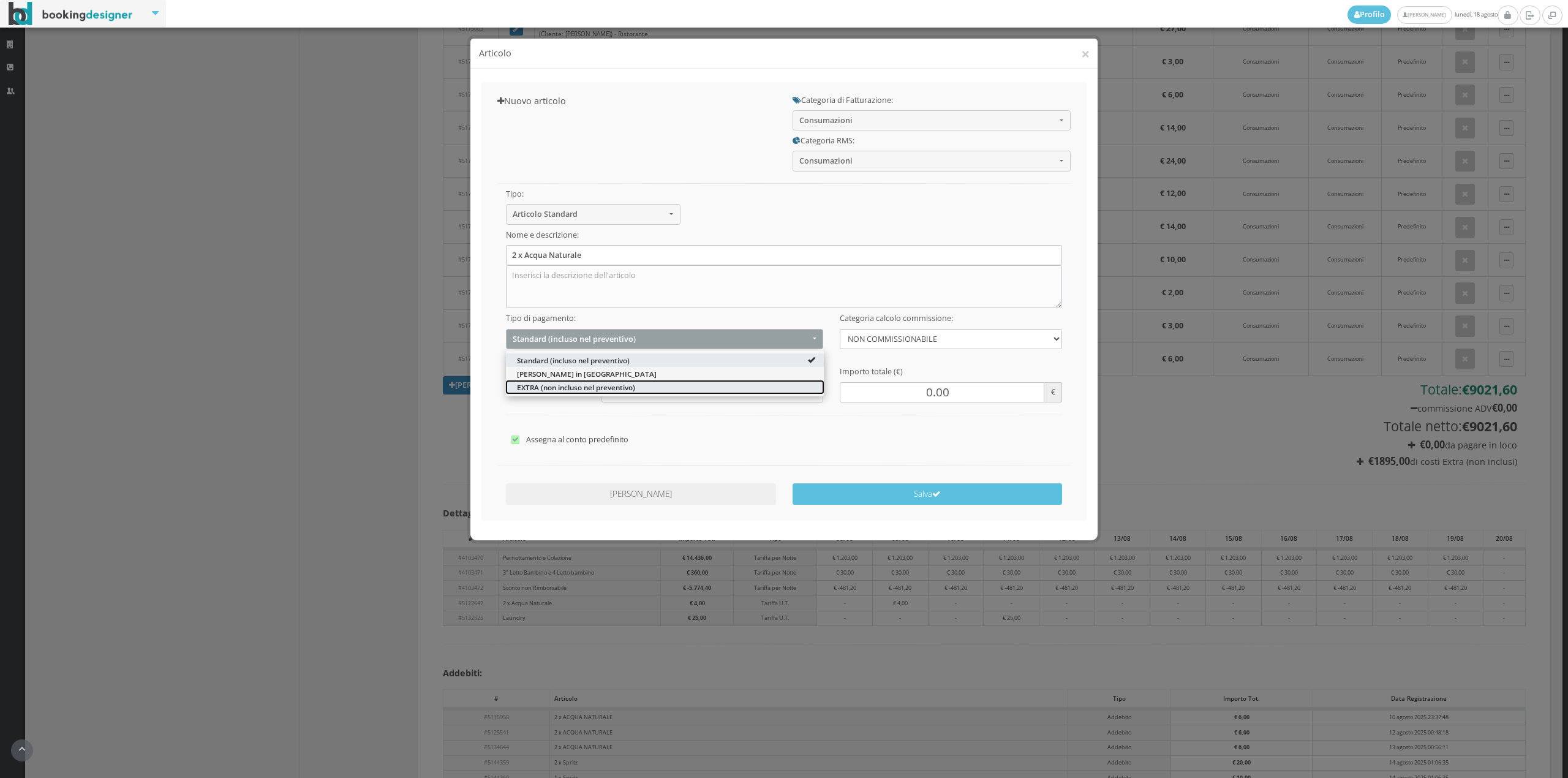
click at [554, 386] on span "EXTRA (non incluso nel preventivo)" at bounding box center [576, 386] width 118 height 10
select select "2"
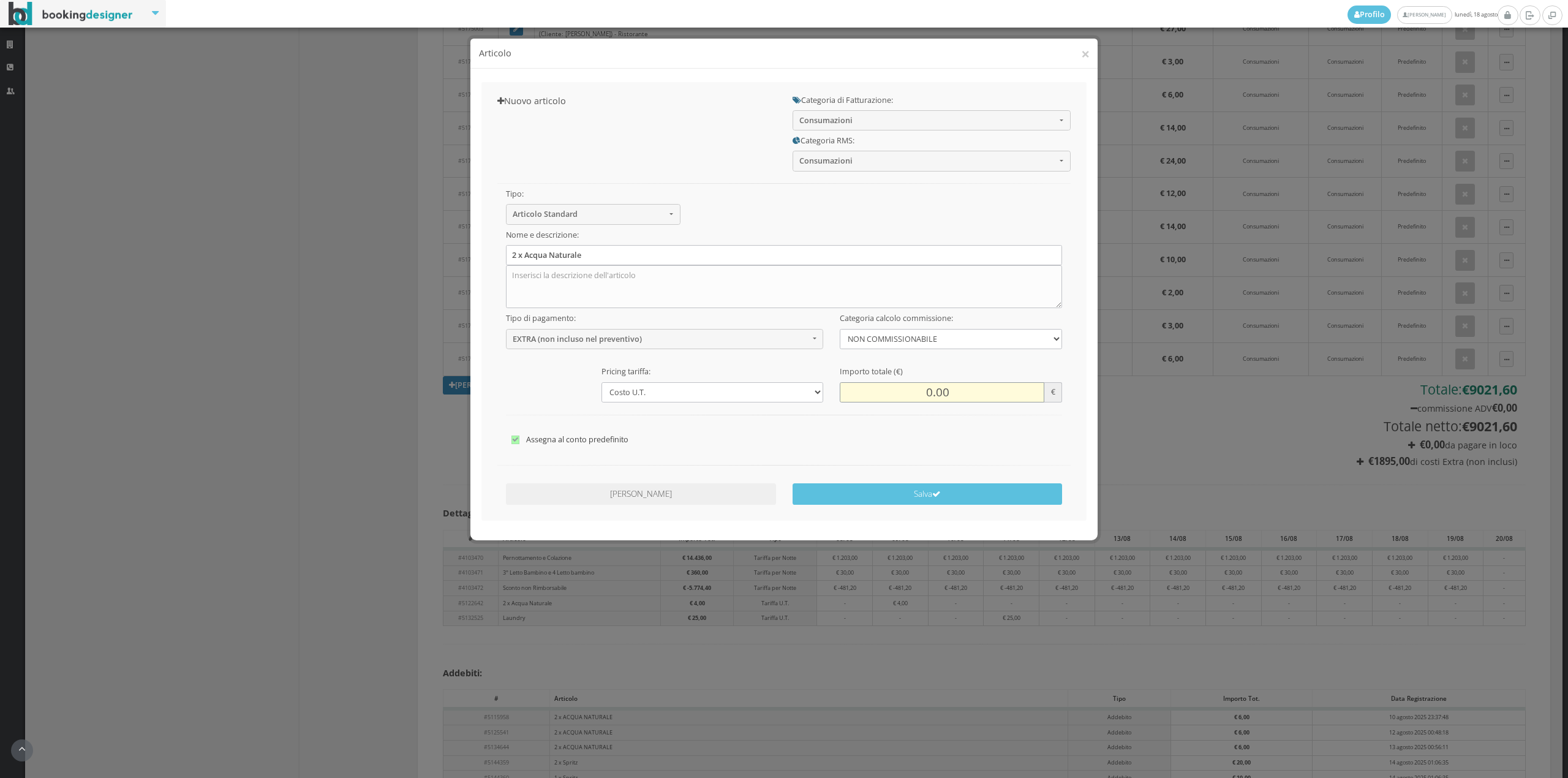
click at [916, 395] on input "0.00" at bounding box center [942, 392] width 204 height 20
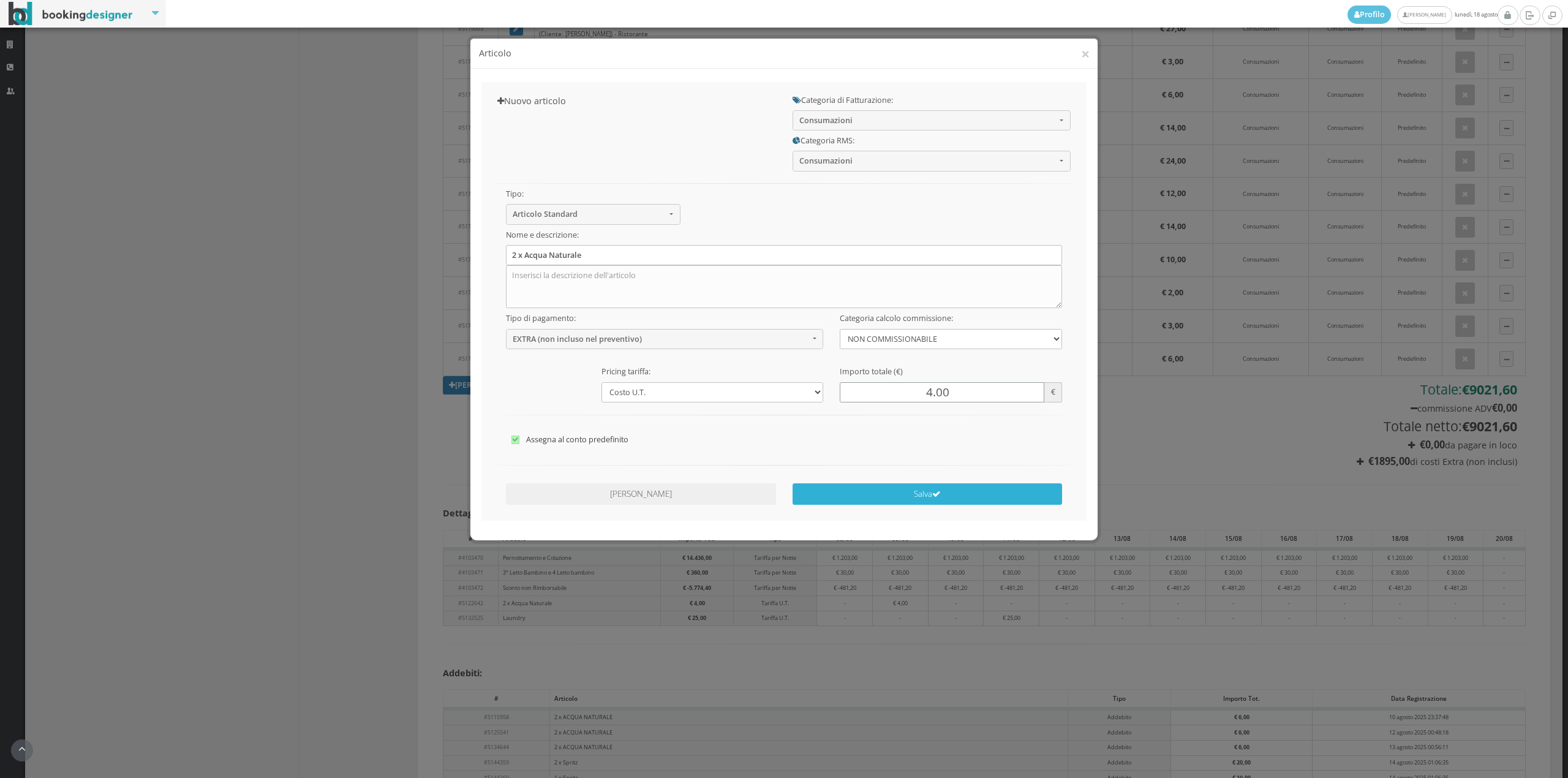
type input "4.00"
click at [896, 501] on button "Salva" at bounding box center [927, 493] width 270 height 21
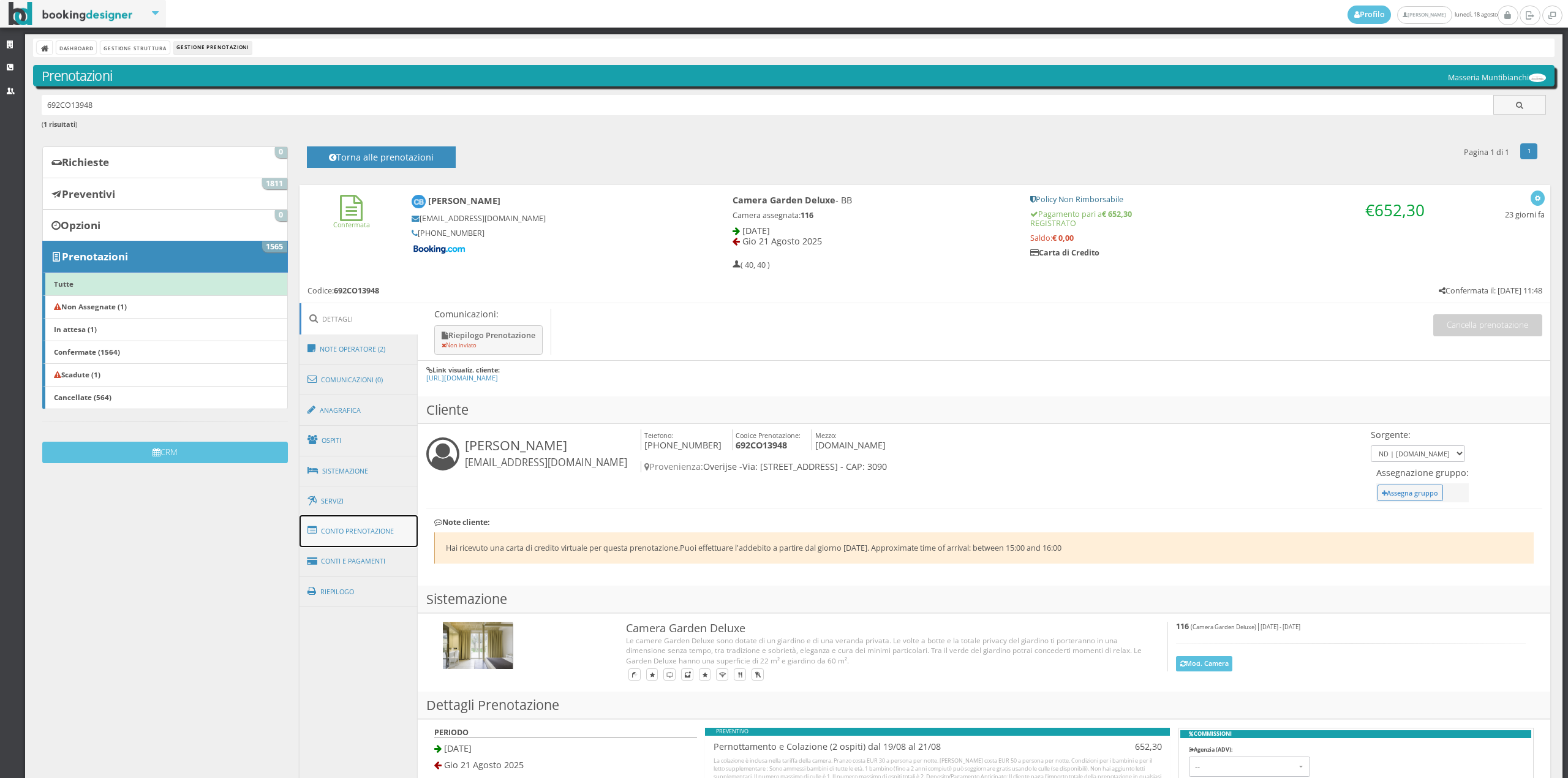
click at [362, 534] on link "Conto Prenotazione" at bounding box center [359, 531] width 119 height 32
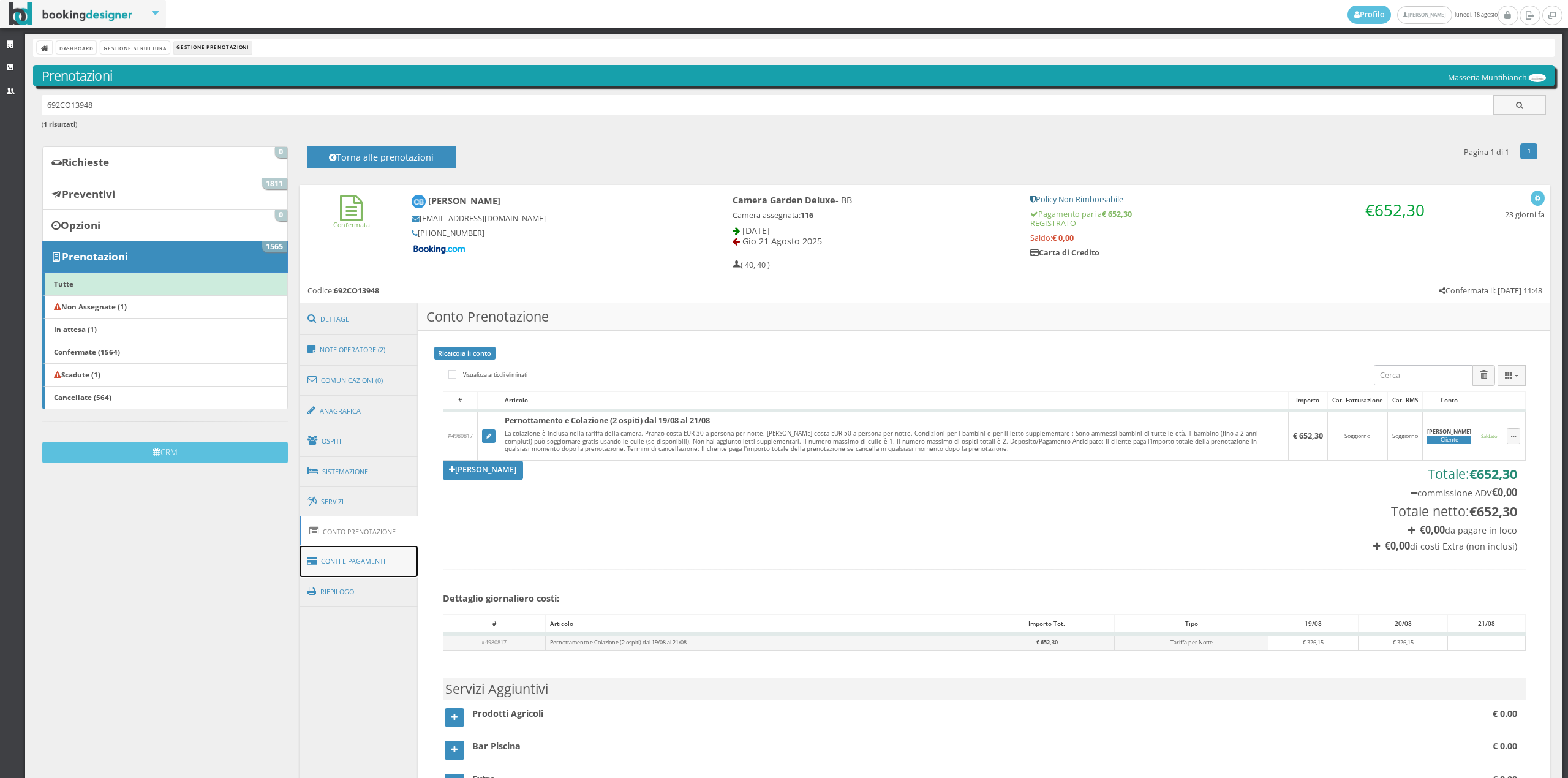
click at [353, 557] on link "Conti e Pagamenti" at bounding box center [359, 561] width 119 height 31
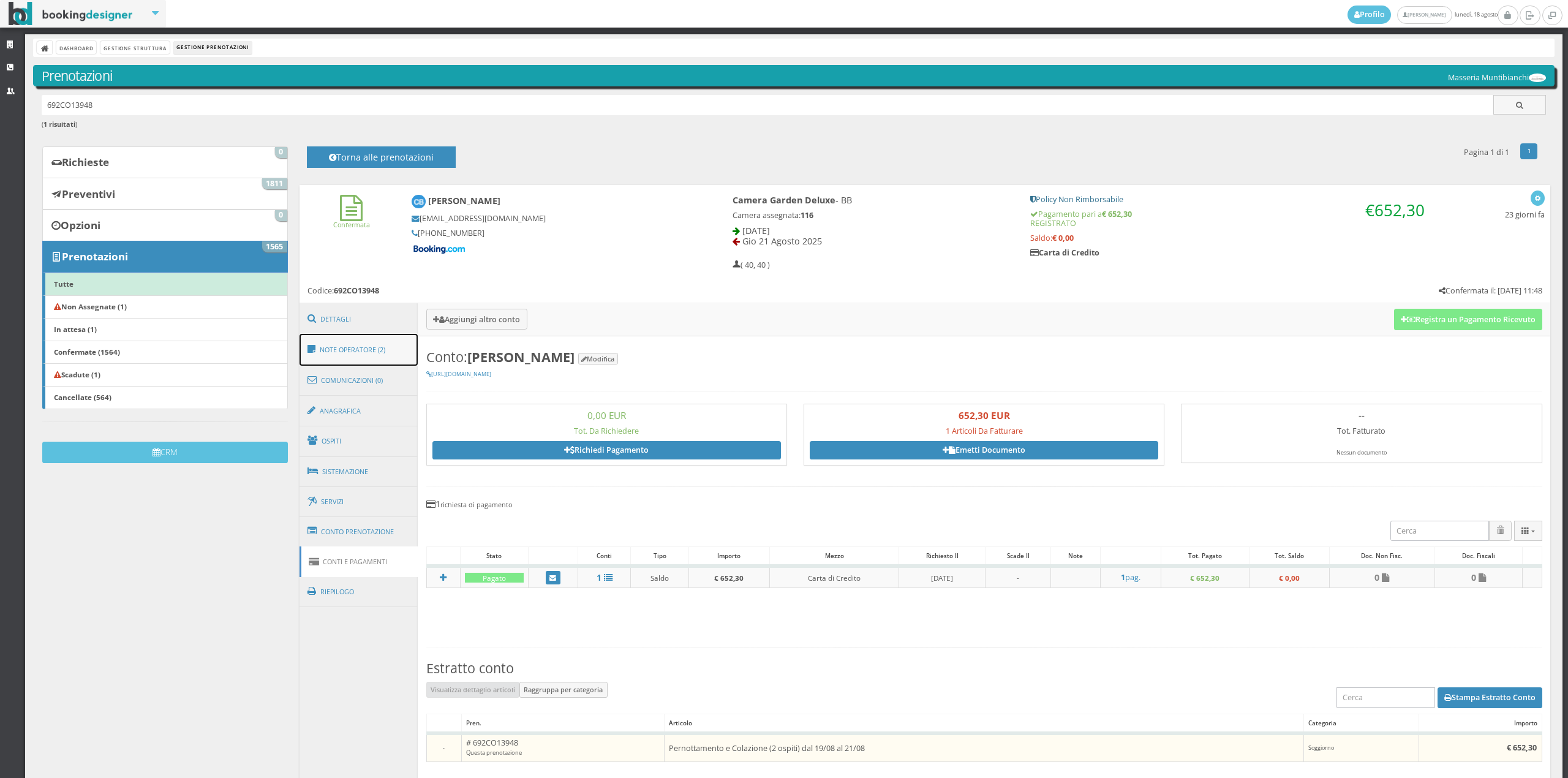
click at [355, 344] on link "Note Operatore (2)" at bounding box center [359, 350] width 119 height 32
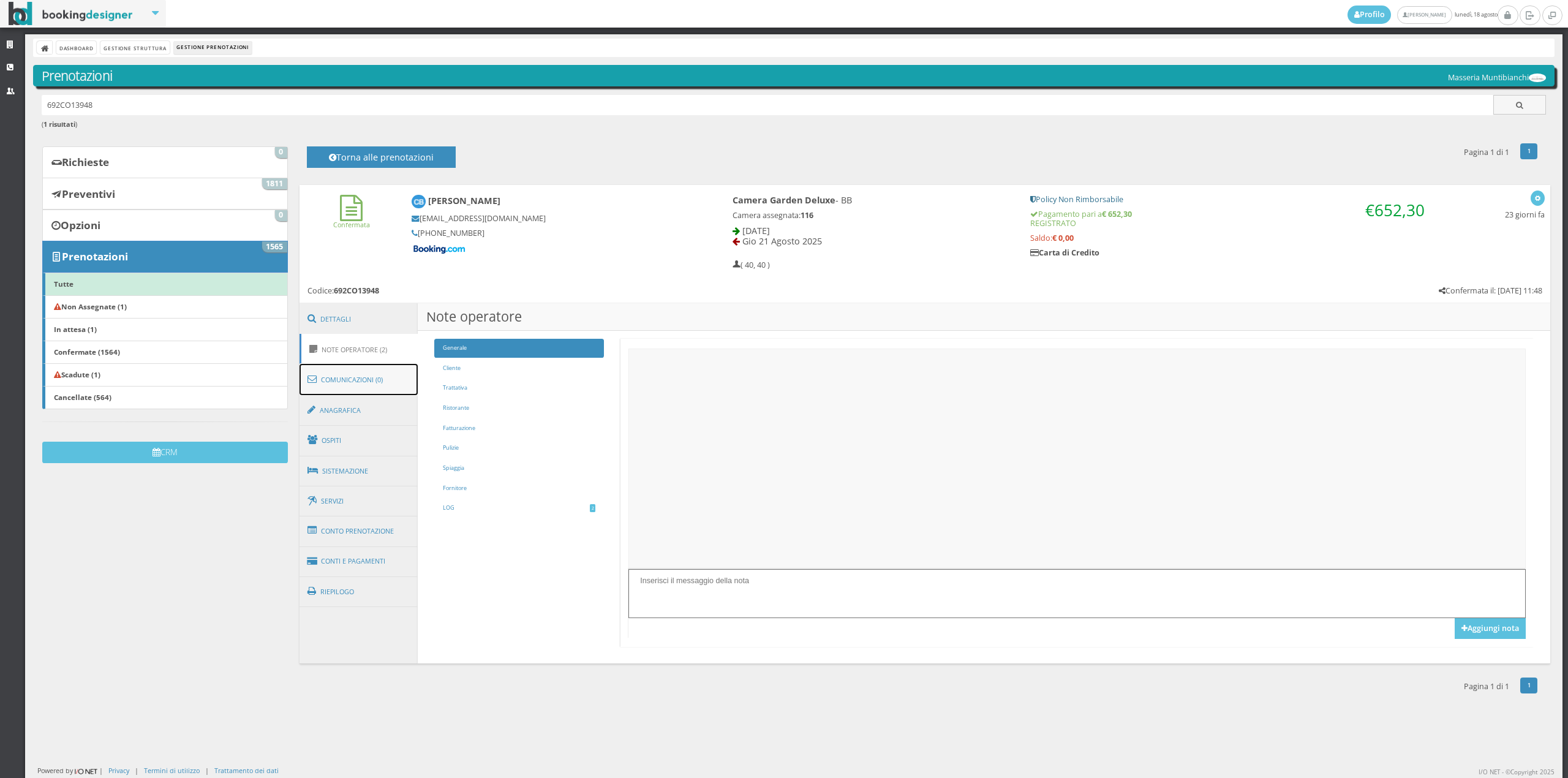
click at [365, 383] on link "Comunicazioni (0)" at bounding box center [359, 380] width 119 height 32
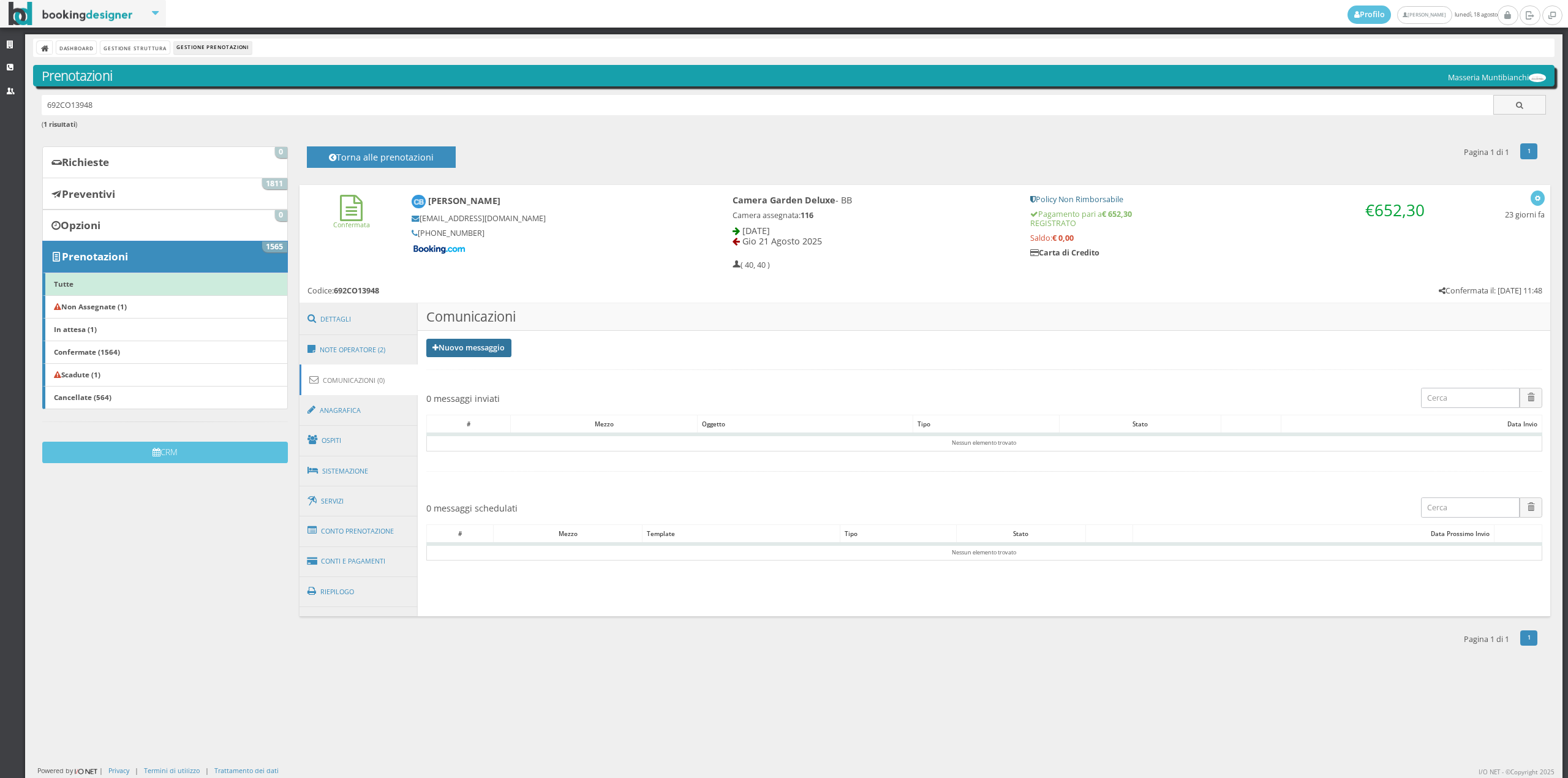
click at [447, 348] on link "Nuovo messaggio" at bounding box center [469, 347] width 86 height 18
click at [448, 365] on link "Riepilogo prenotazione" at bounding box center [477, 368] width 100 height 14
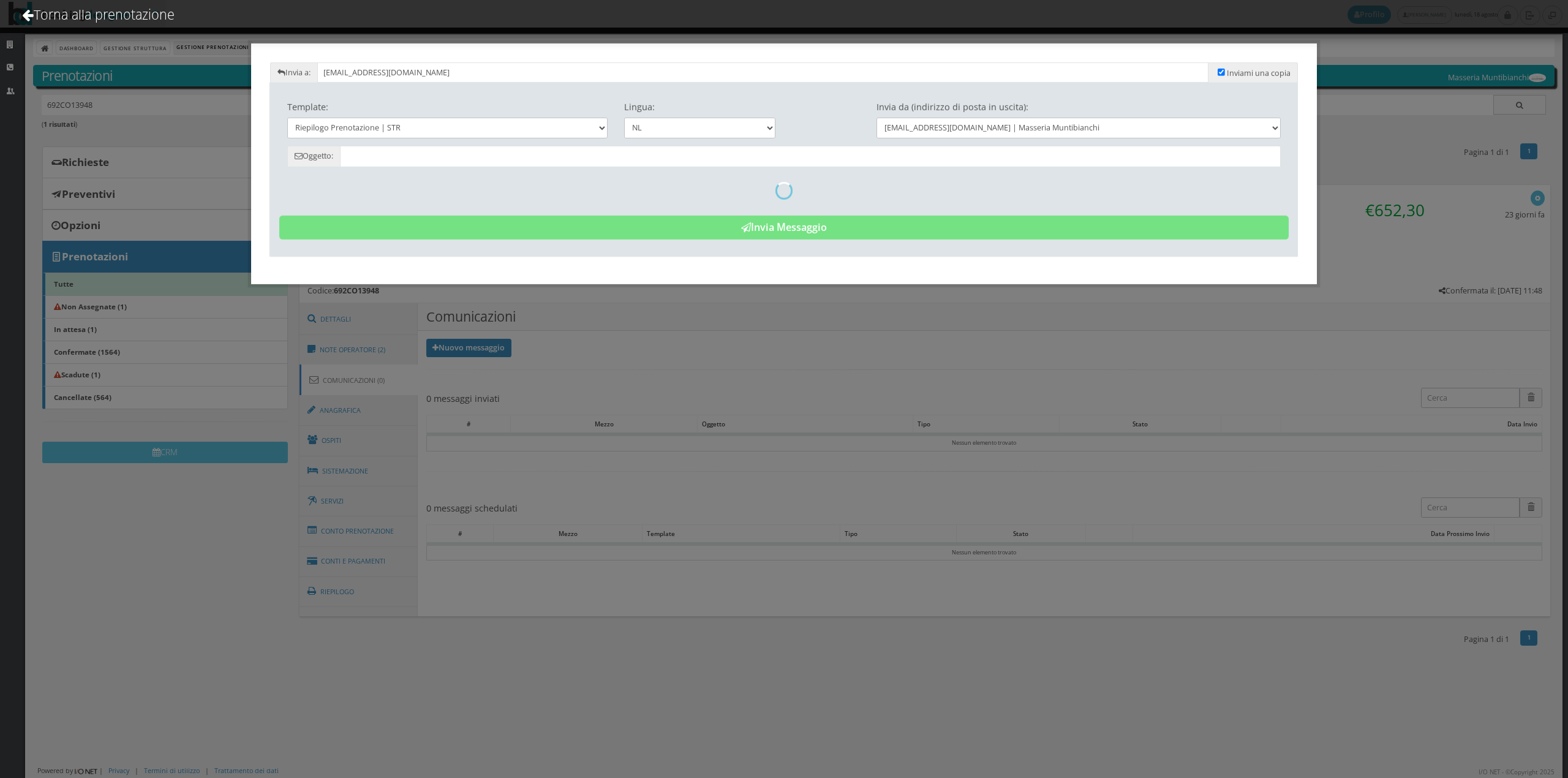
type input "Riepilogo Prenotazione - Celine Brichot - Cod. 692CO13948"
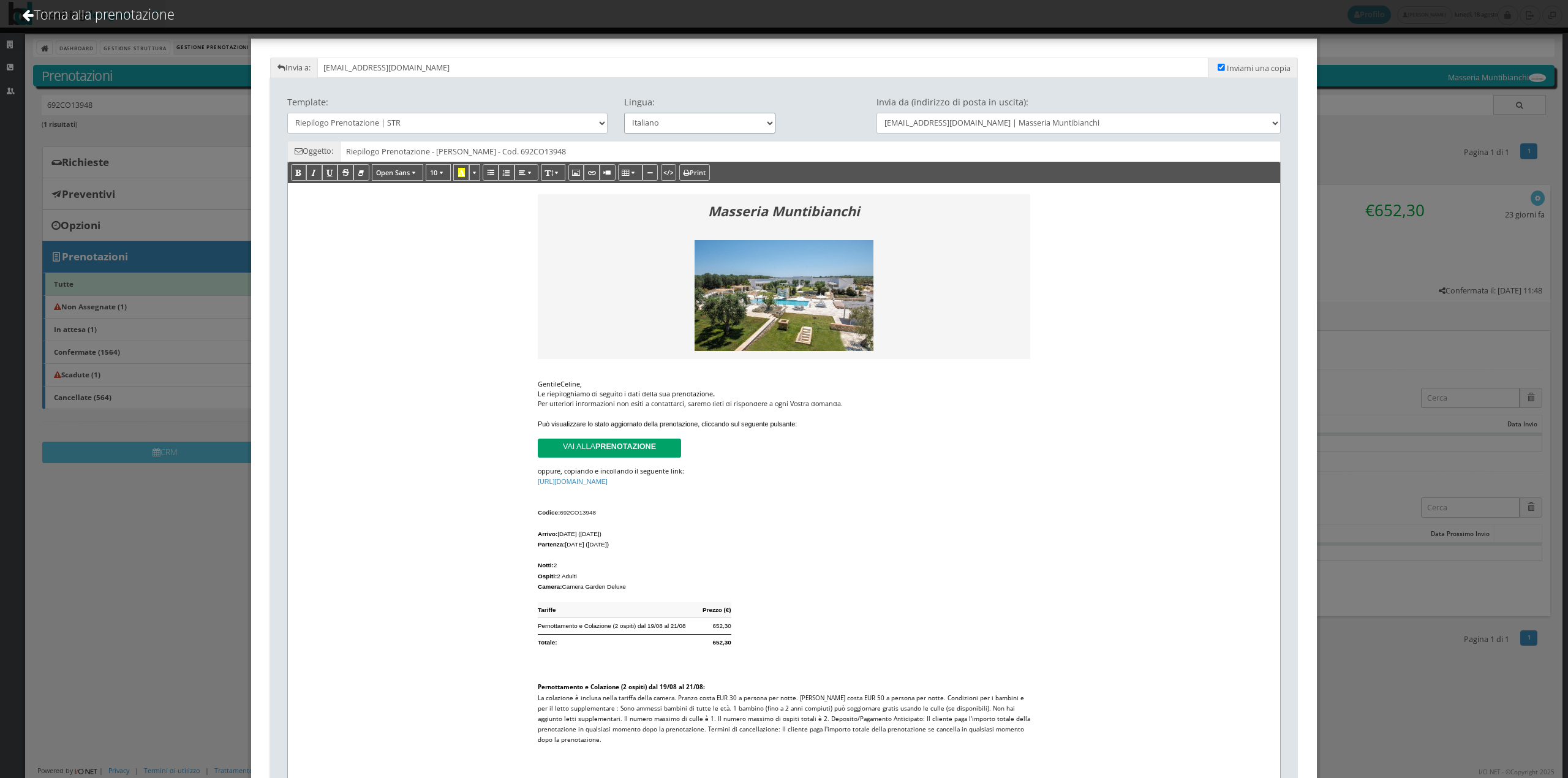
click at [701, 124] on select "Italiano Deutsch English Français" at bounding box center [700, 123] width 152 height 20
select select "en"
click at [624, 113] on select "Italiano Deutsch English Français" at bounding box center [700, 123] width 152 height 20
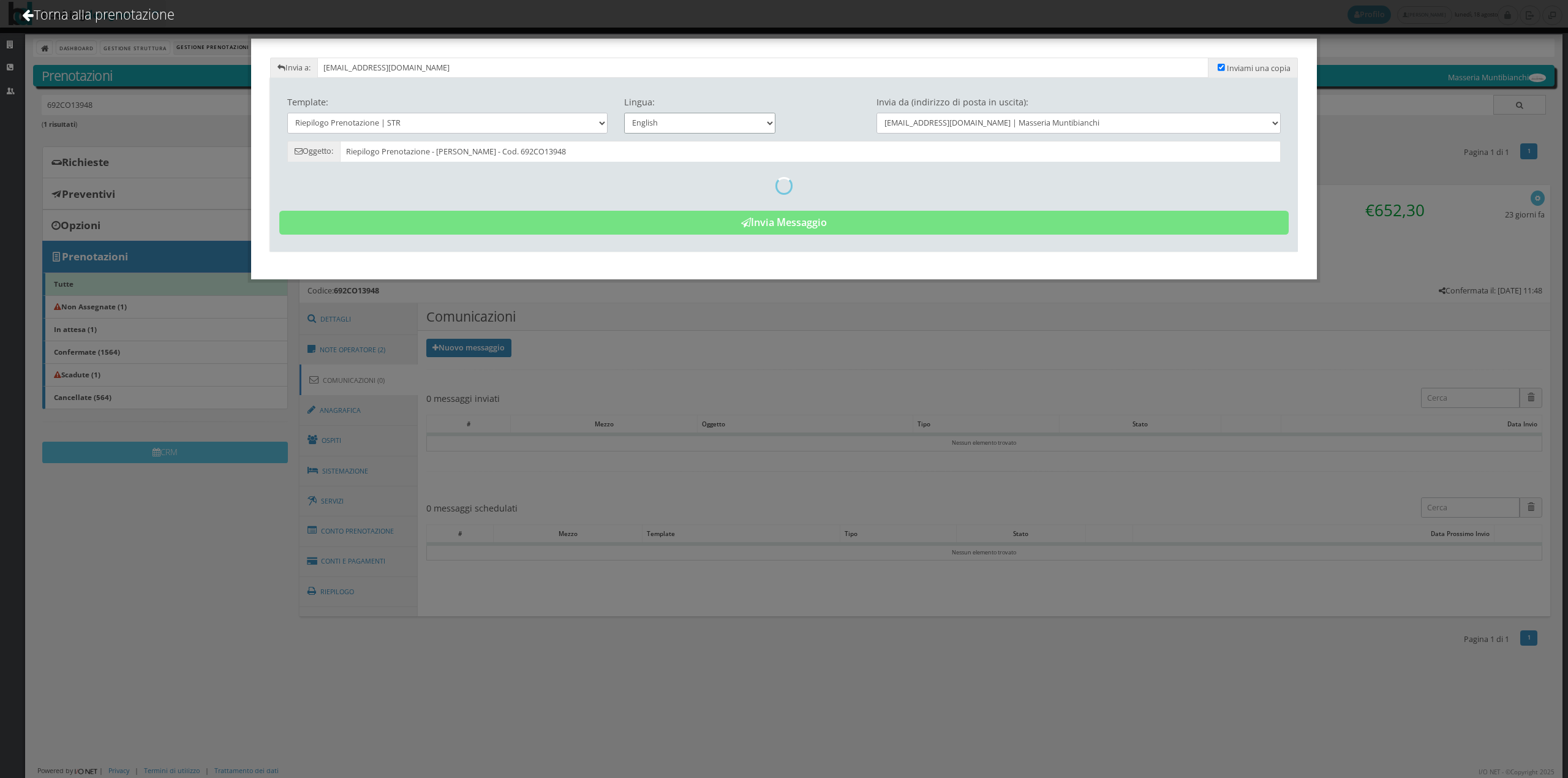
type input "Reservation Summary - Celine Brichot - Cod. 692CO13948"
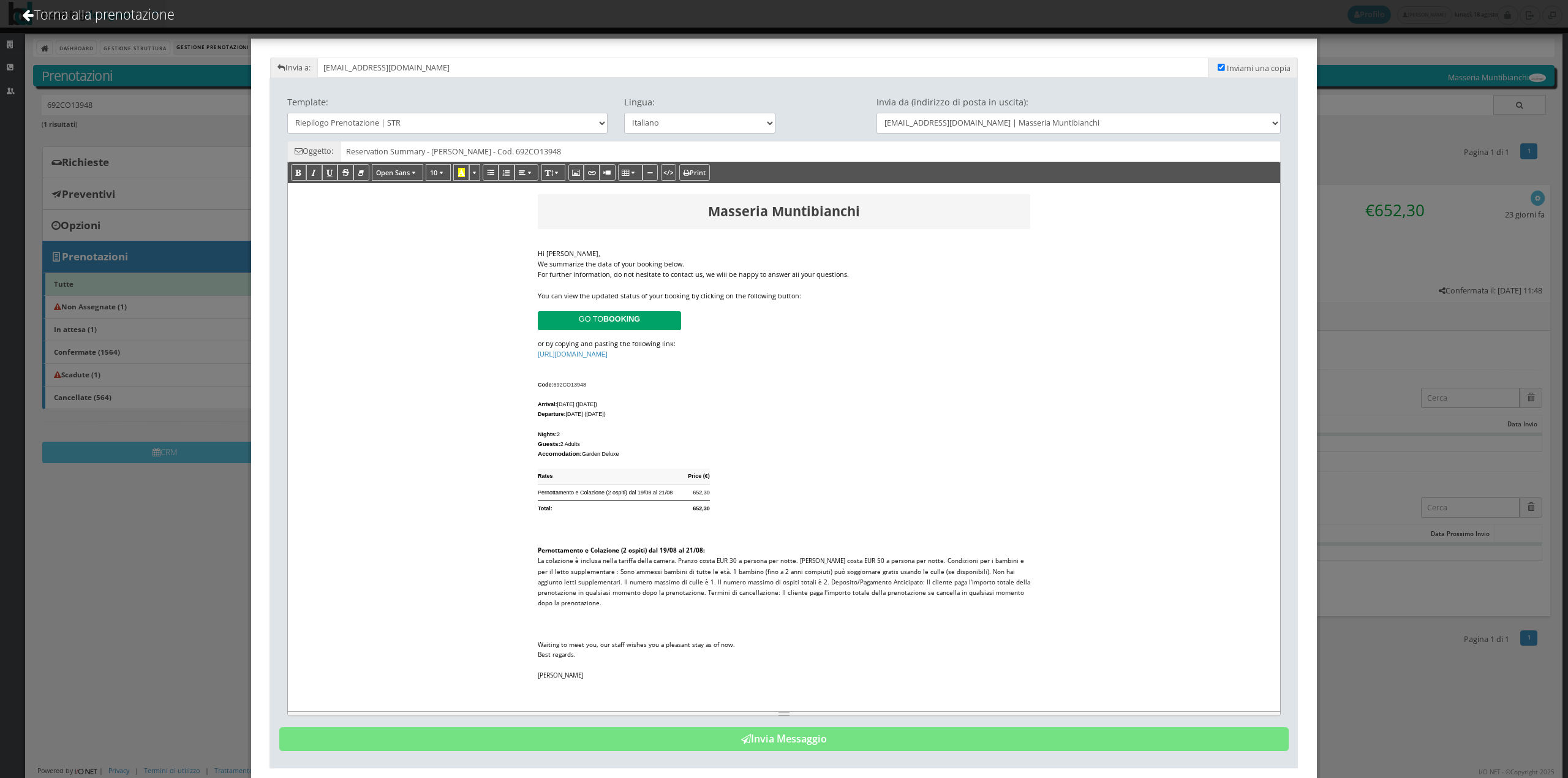
click at [686, 269] on div "We summarize the data of your booking below." at bounding box center [784, 264] width 493 height 10
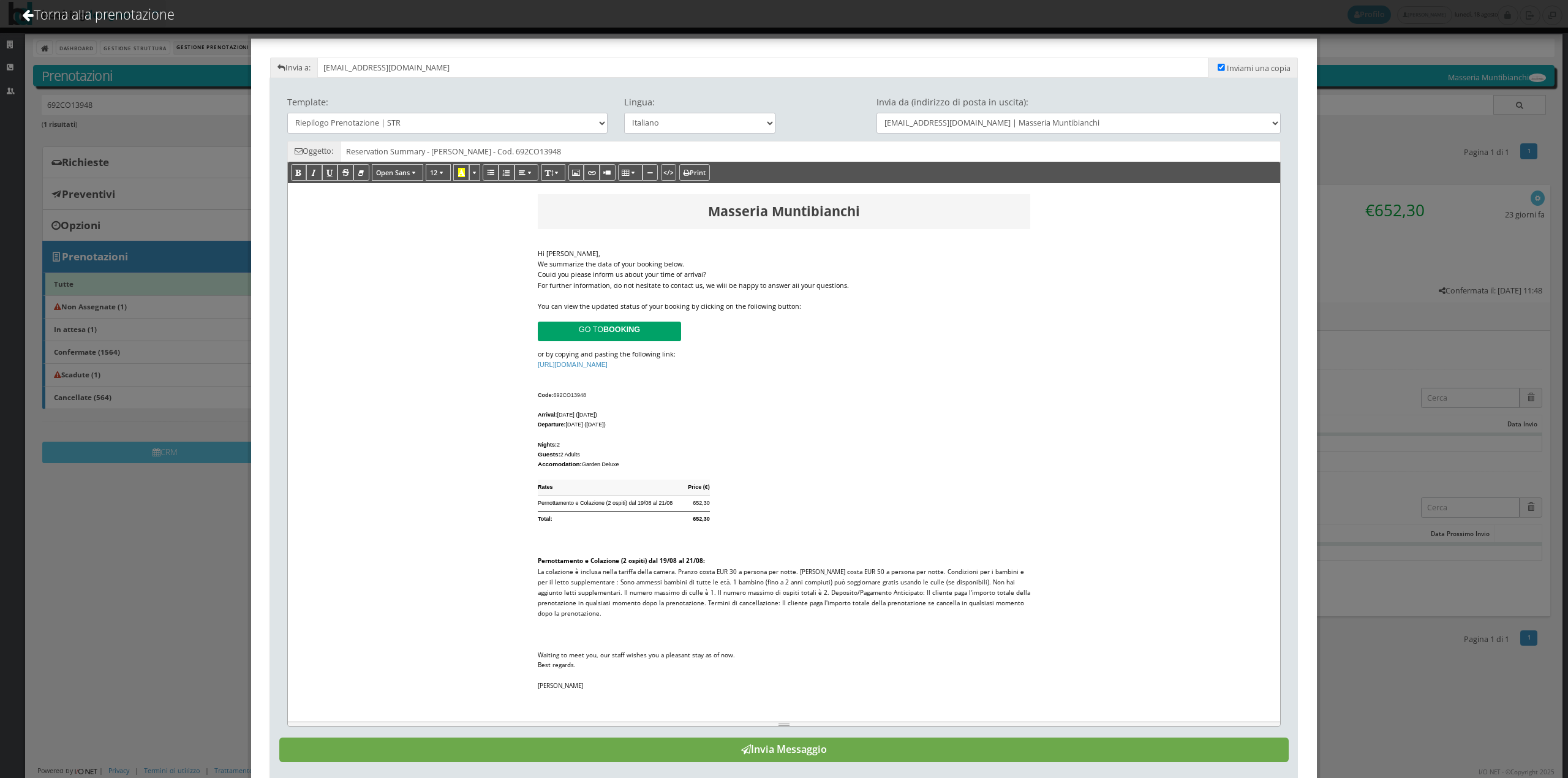
click at [650, 745] on button "Invia Messaggio" at bounding box center [784, 750] width 1010 height 25
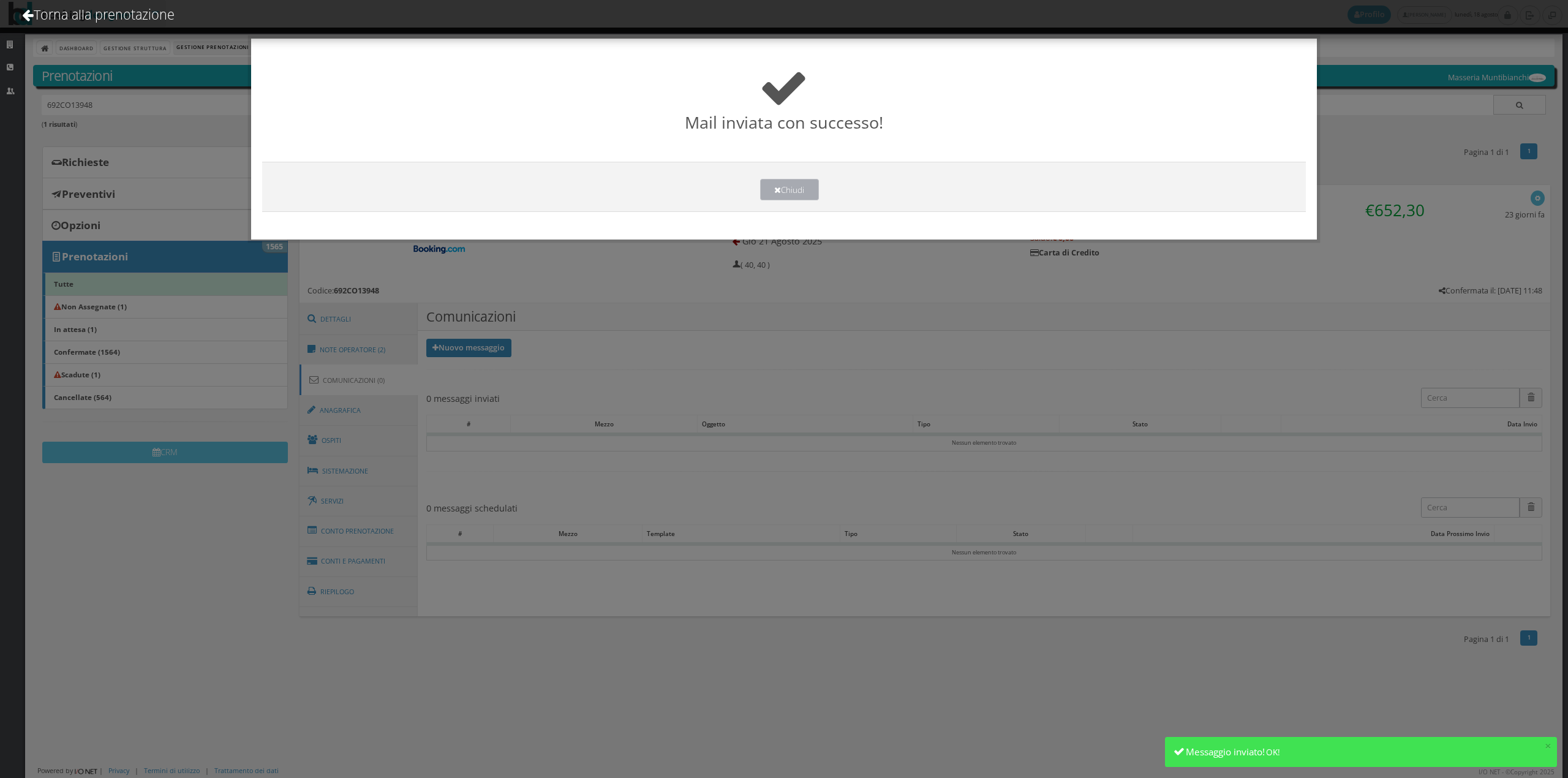
click at [787, 186] on button "Chiudi" at bounding box center [789, 189] width 59 height 21
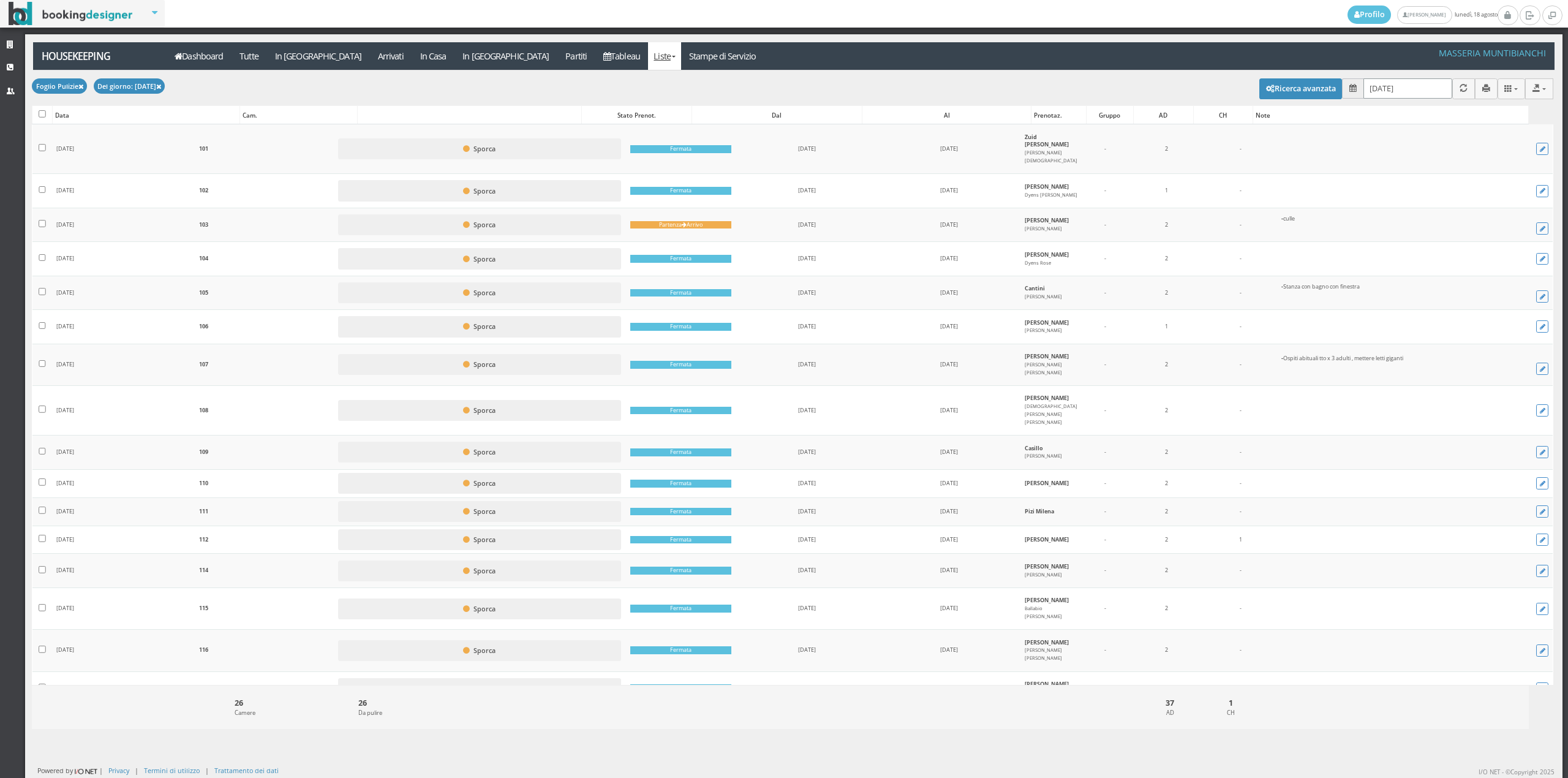
click at [1380, 93] on input "[DATE]" at bounding box center [1408, 89] width 89 height 20
click at [1412, 231] on link "19" at bounding box center [1408, 233] width 16 height 21
type input "[DATE]"
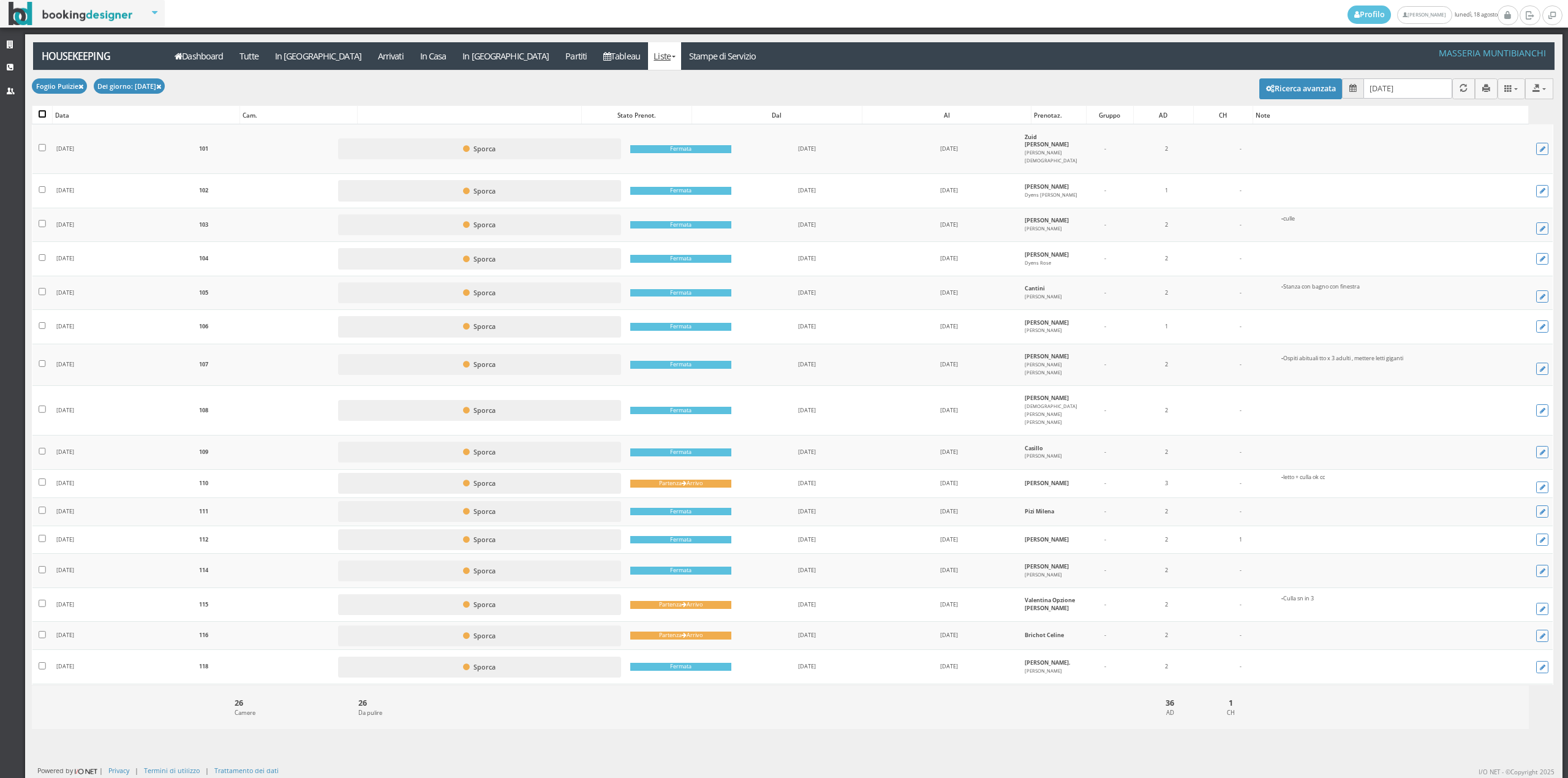
click at [44, 114] on input "checkbox" at bounding box center [42, 114] width 7 height 7
checkbox input "true"
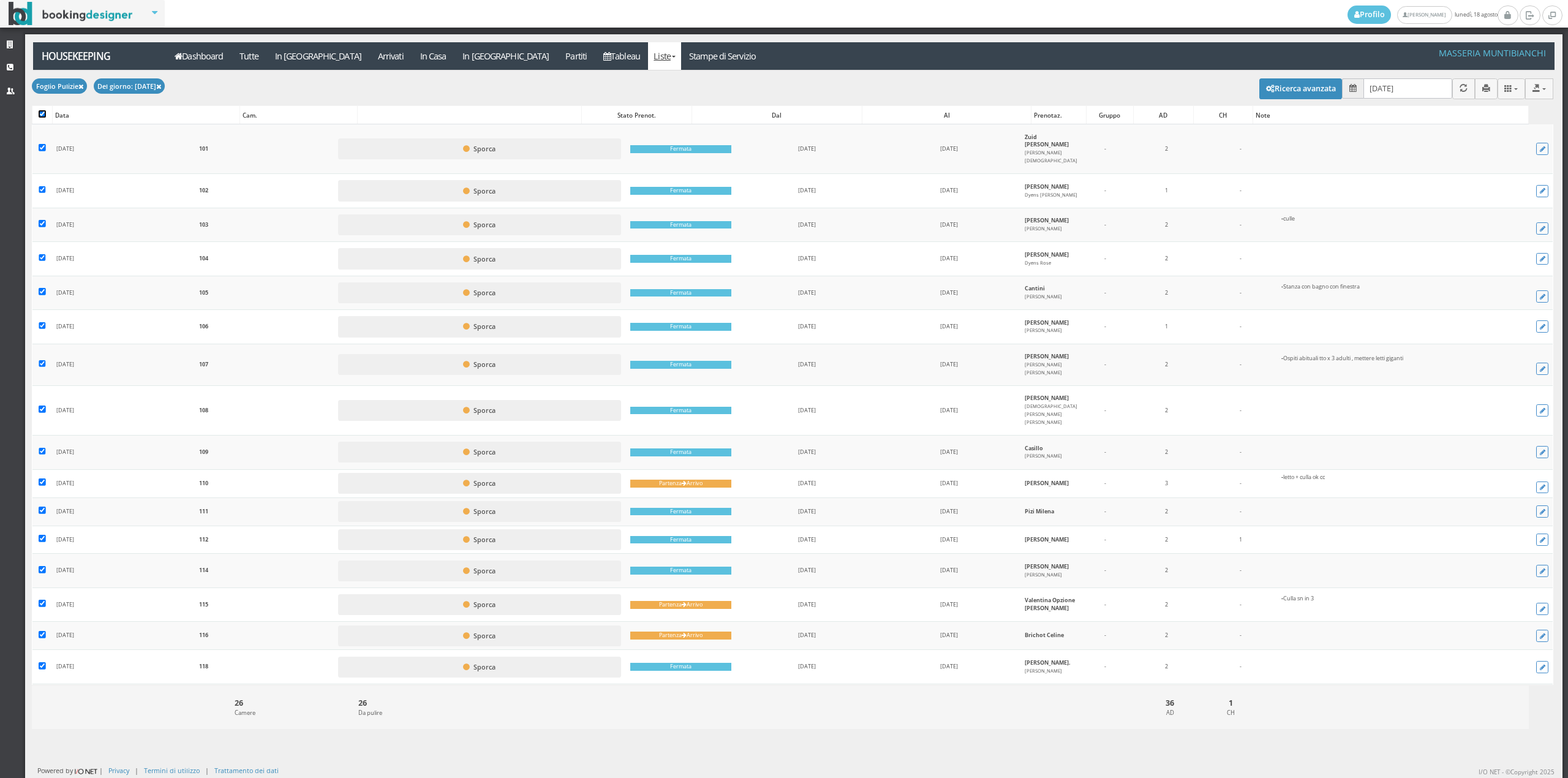
checkbox input "true"
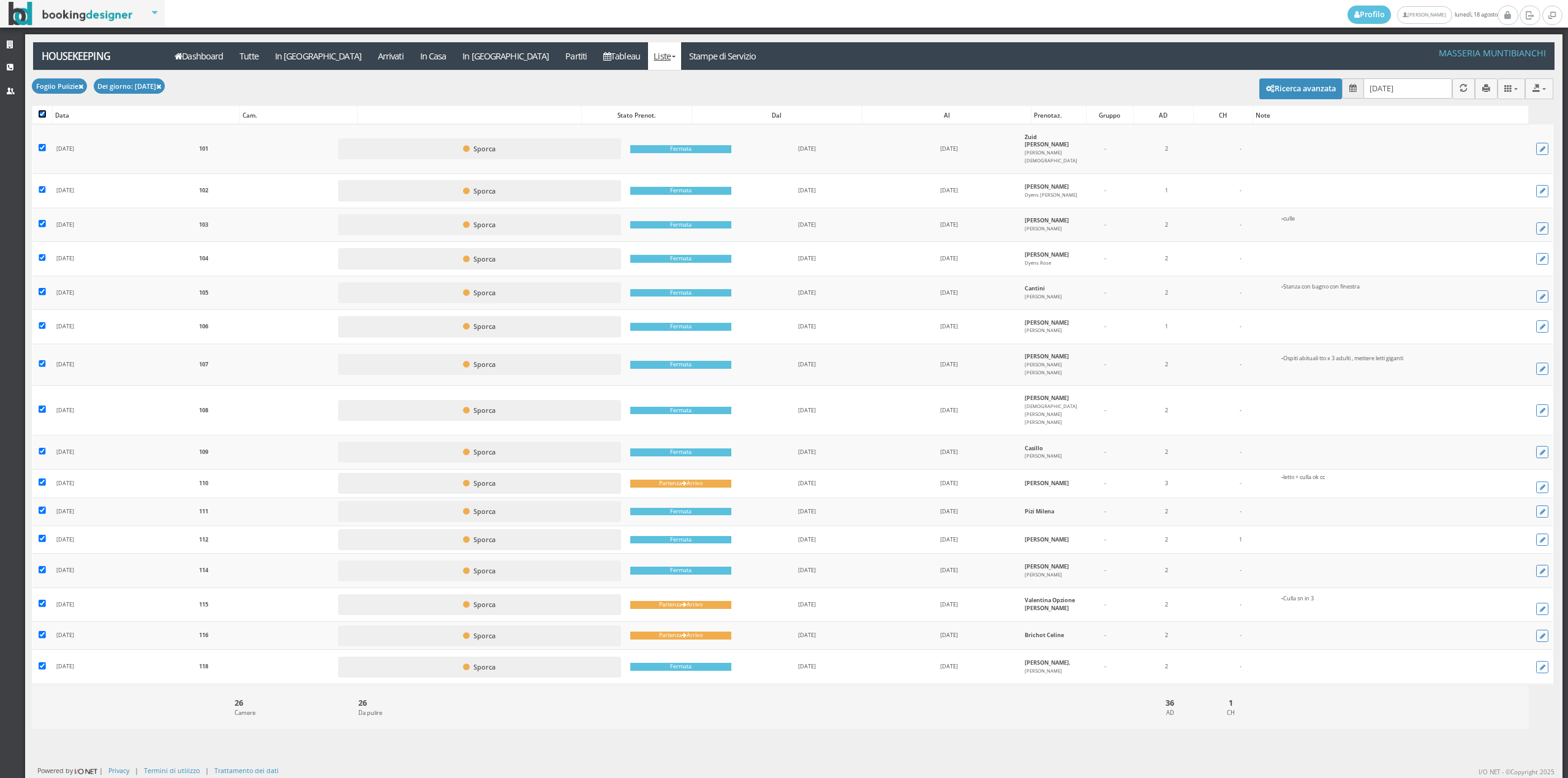
checkbox input "true"
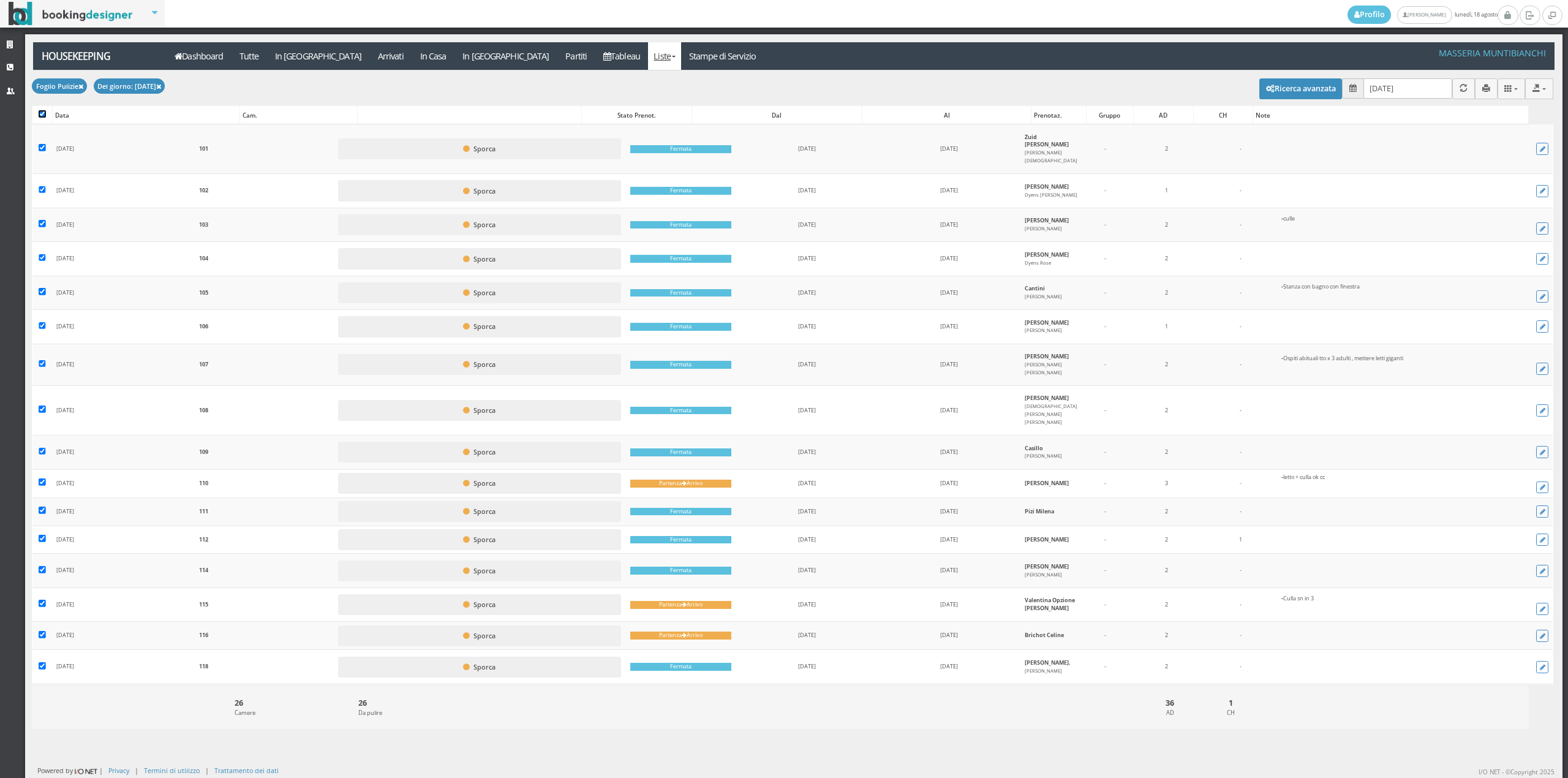
checkbox input "true"
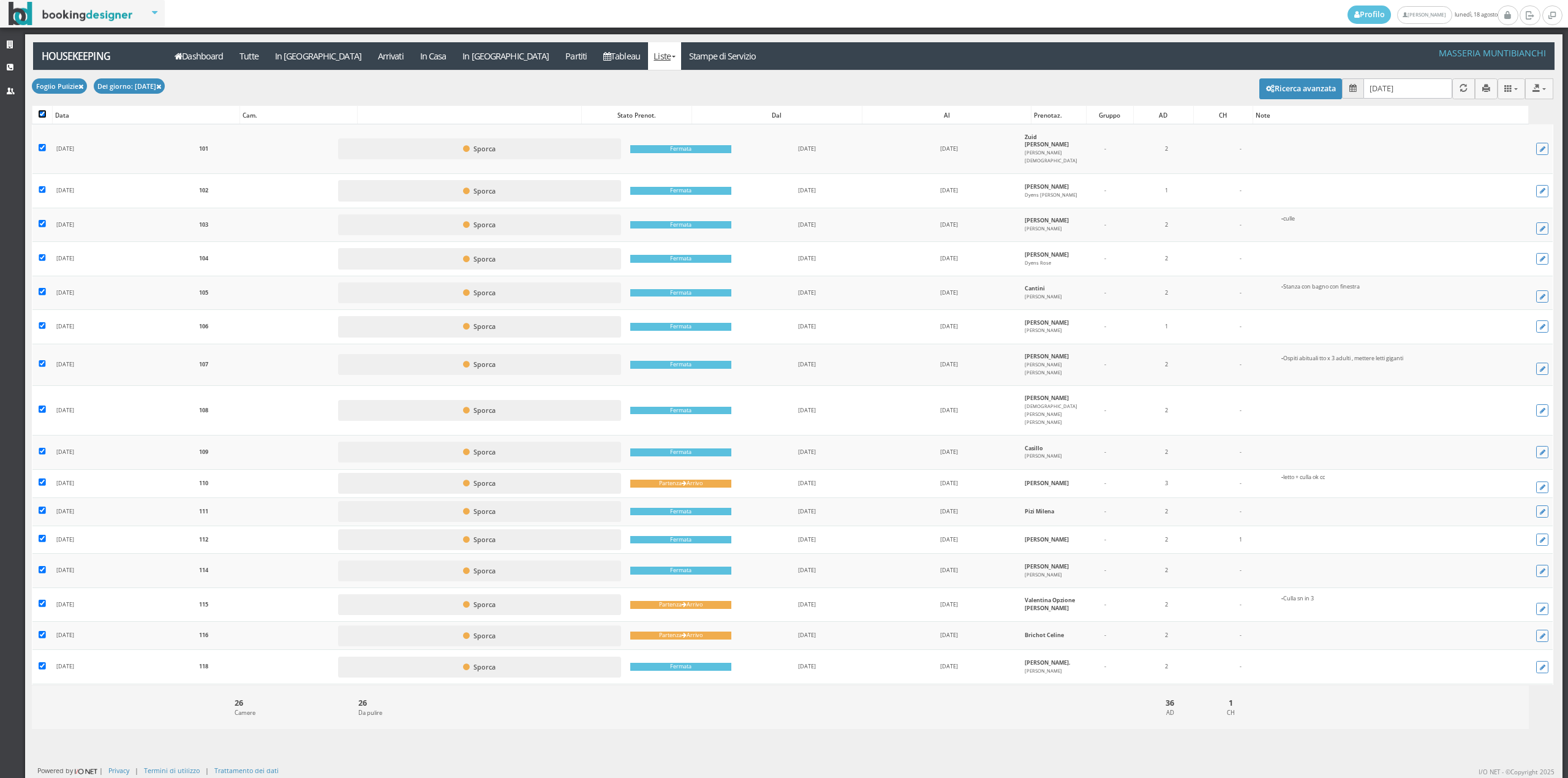
checkbox input "true"
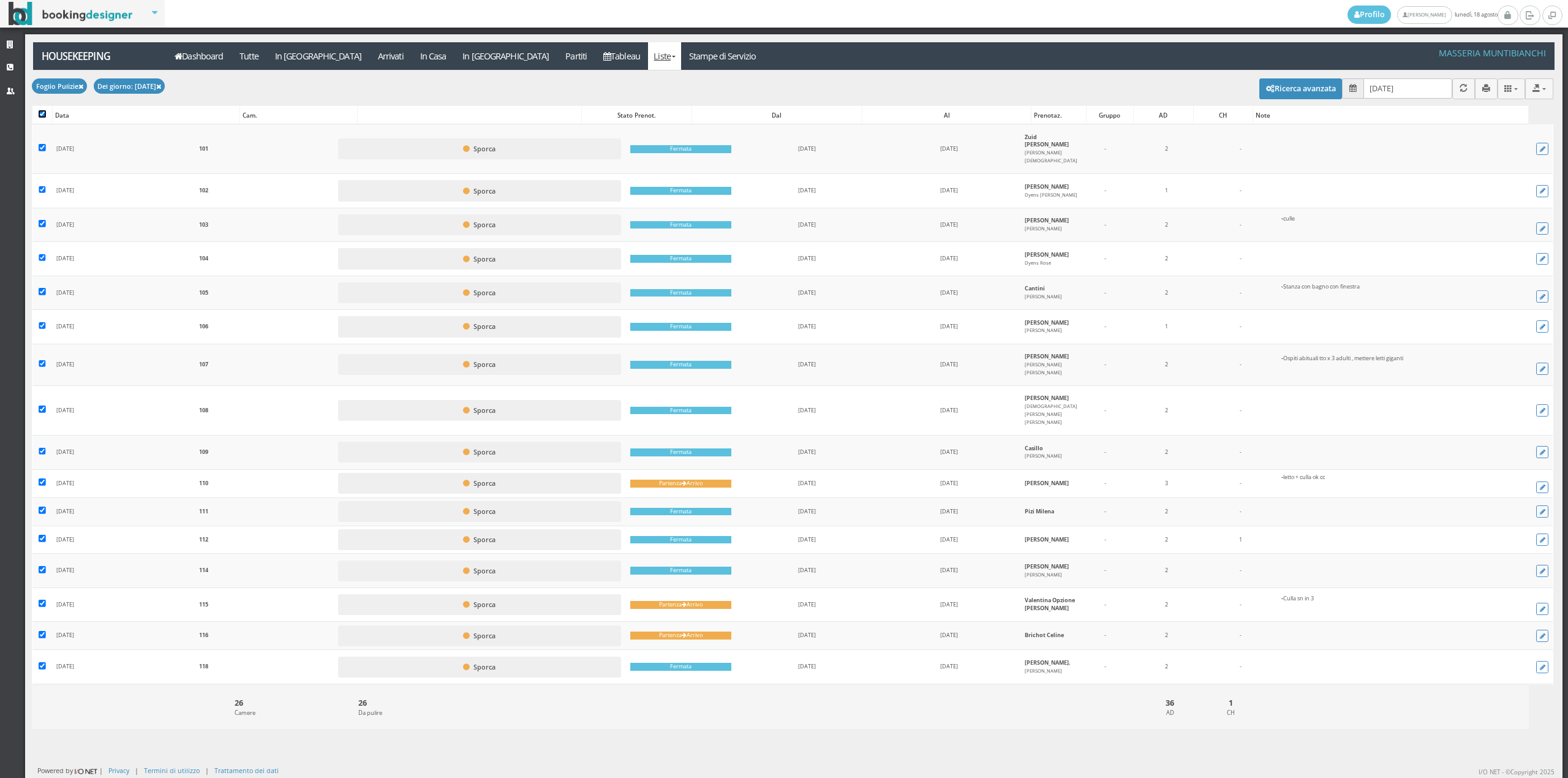
checkbox input "true"
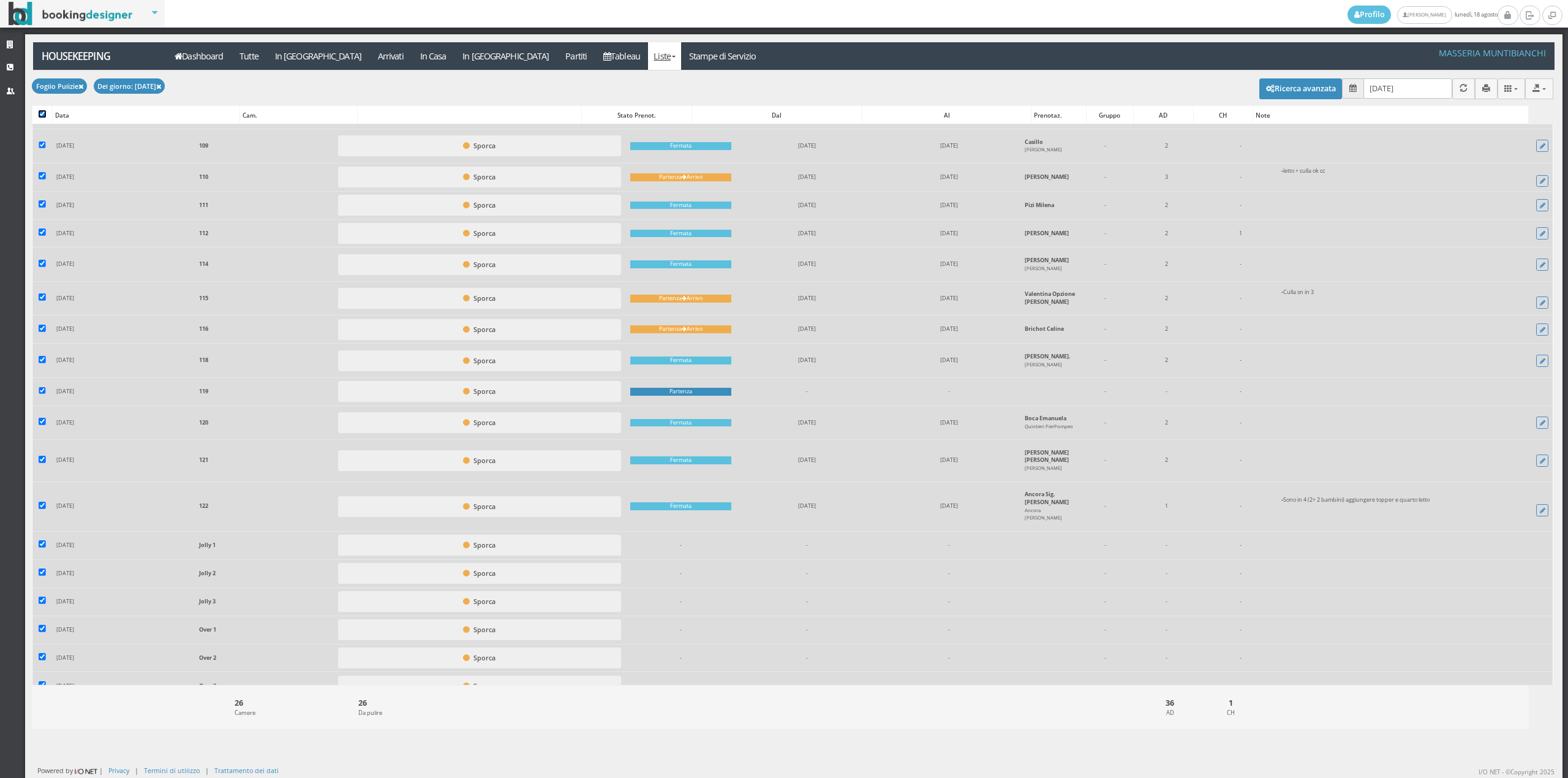
scroll to position [393, 0]
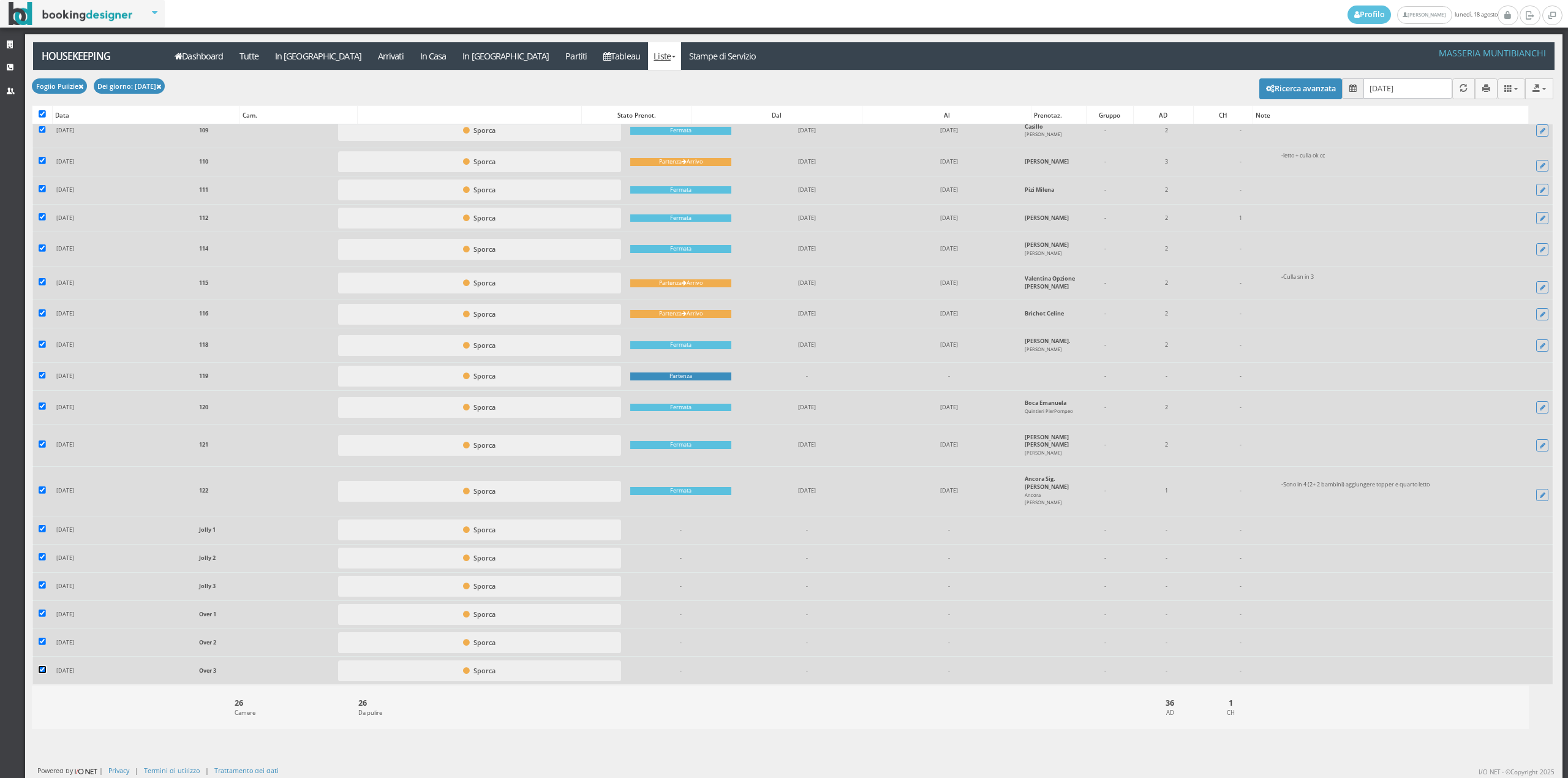
click at [40, 670] on input "checkbox" at bounding box center [42, 670] width 7 height 7
checkbox input "false"
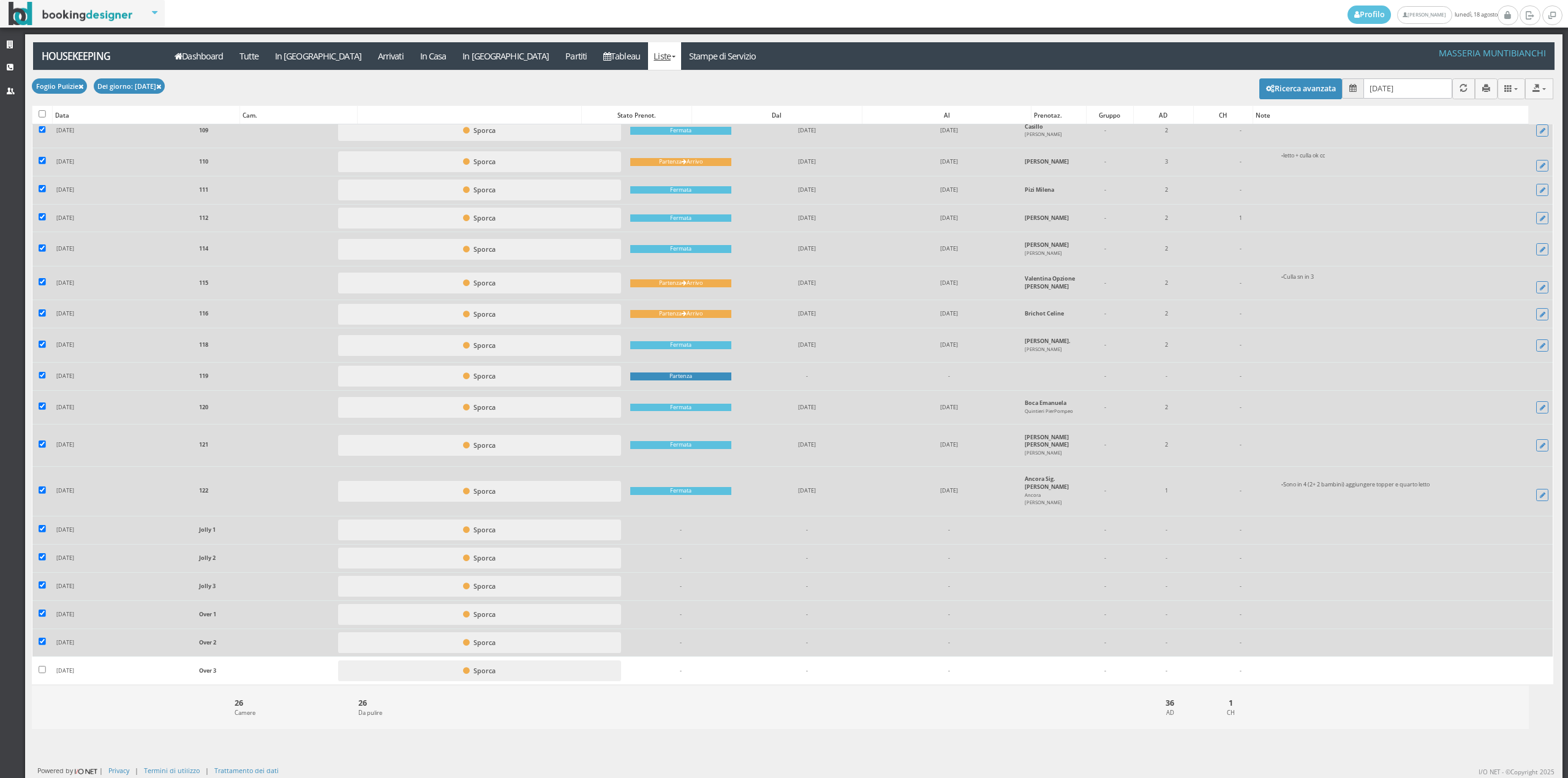
click at [37, 640] on td at bounding box center [42, 643] width 20 height 28
click at [44, 611] on input "checkbox" at bounding box center [42, 614] width 7 height 7
checkbox input "false"
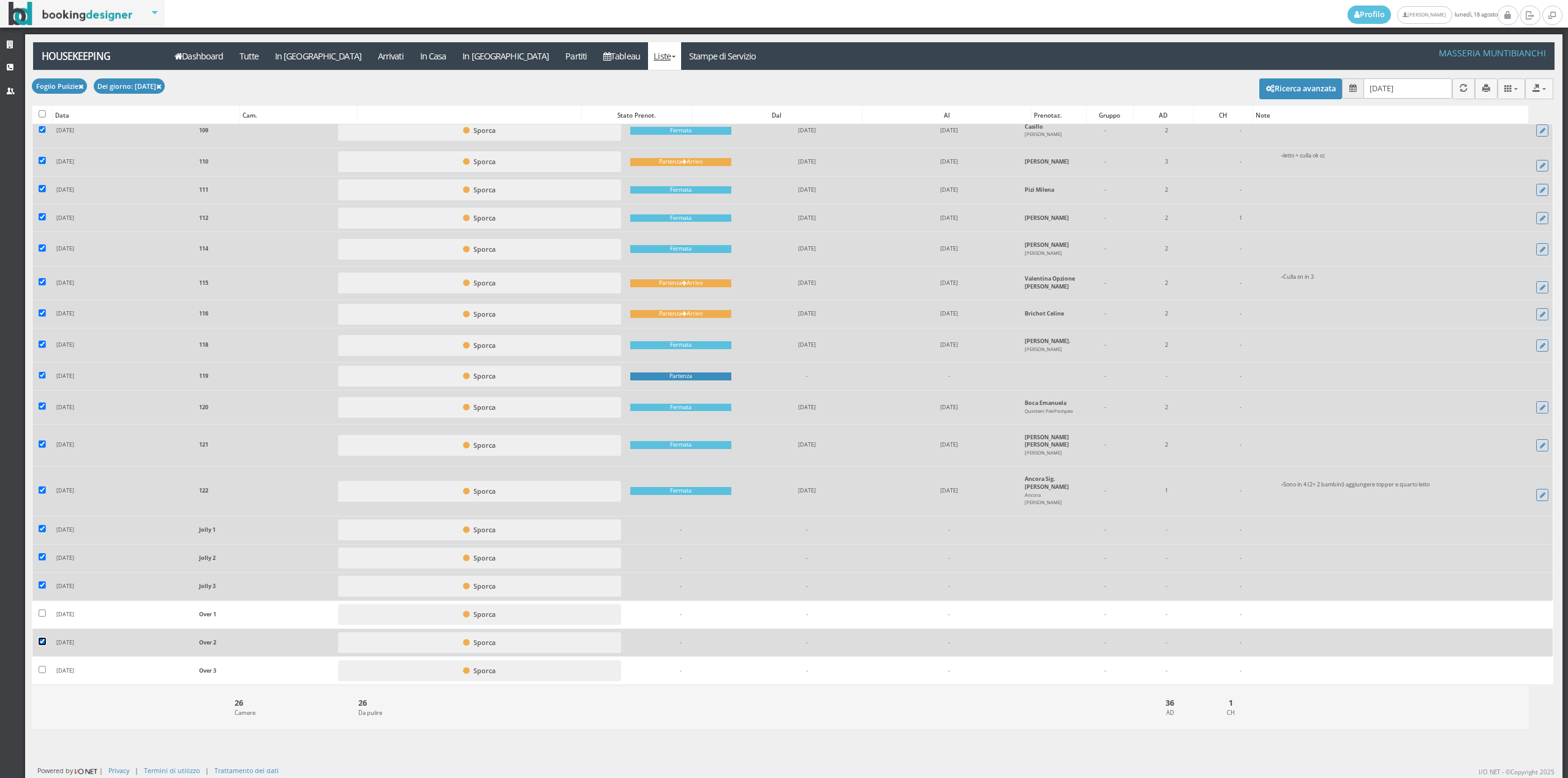
click at [41, 640] on input "checkbox" at bounding box center [42, 641] width 7 height 7
checkbox input "false"
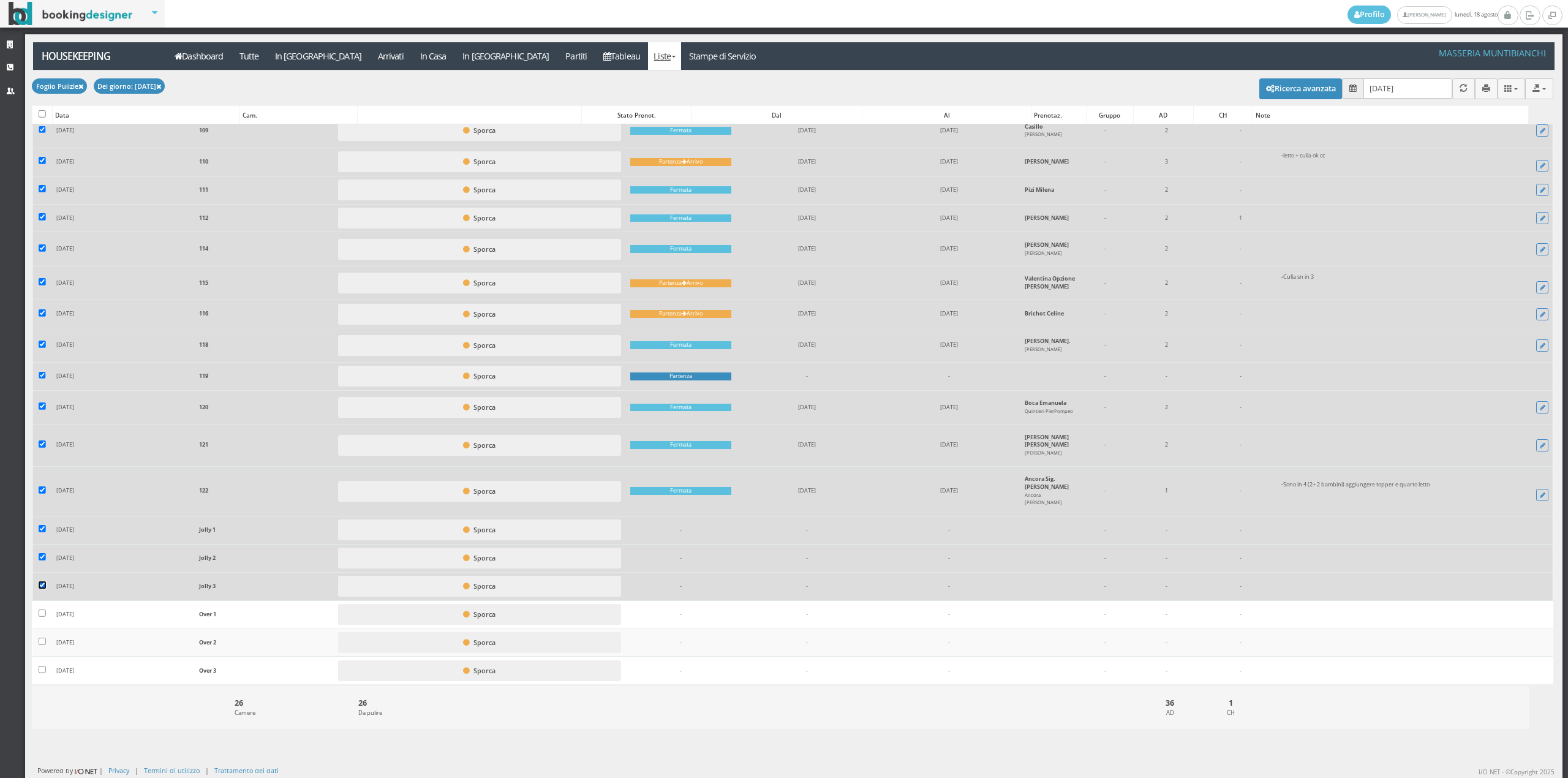
click at [41, 586] on input "checkbox" at bounding box center [42, 585] width 7 height 7
checkbox input "false"
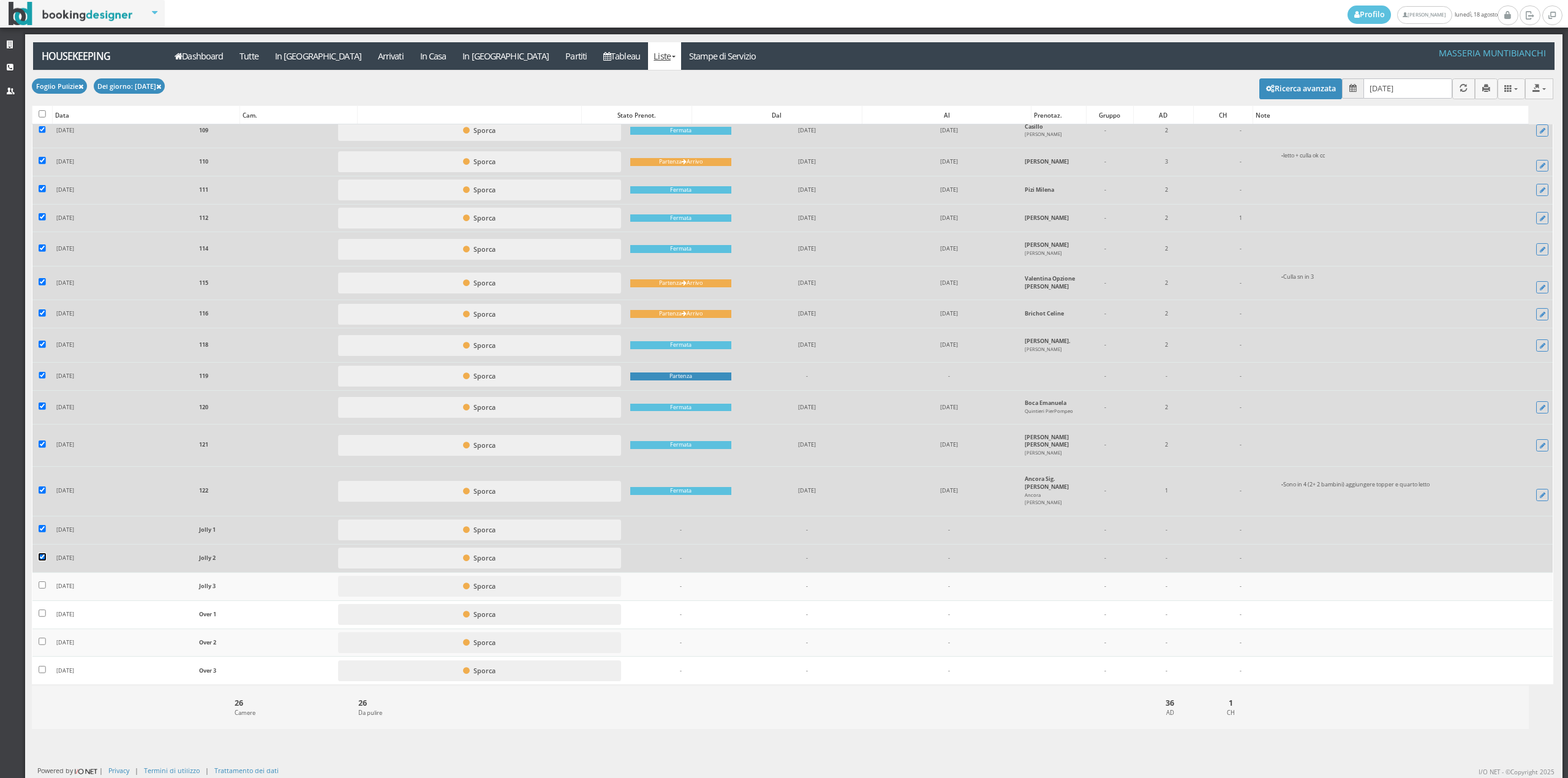
click at [42, 554] on input "checkbox" at bounding box center [42, 557] width 7 height 7
checkbox input "false"
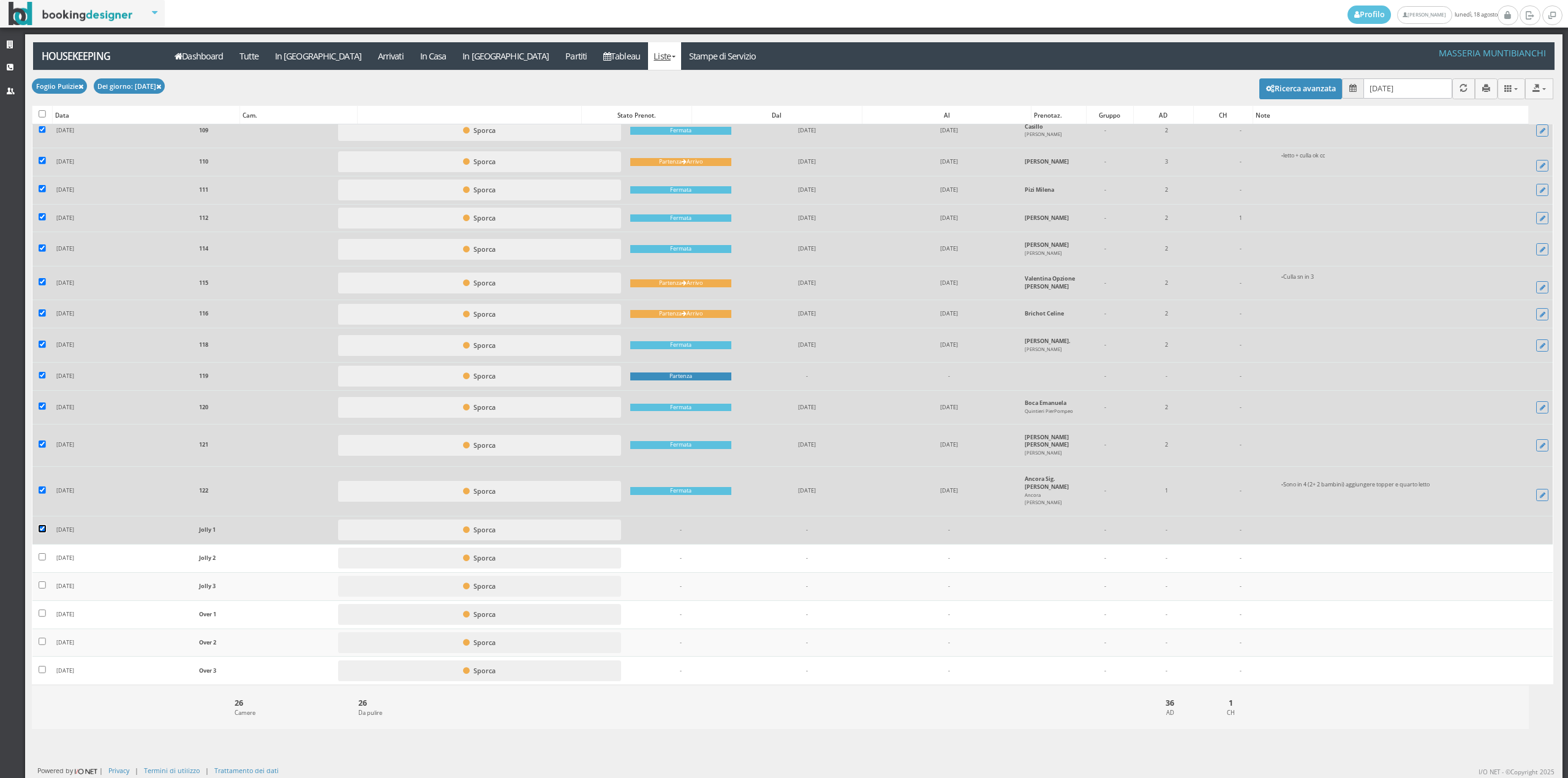
click at [44, 528] on input "checkbox" at bounding box center [42, 528] width 7 height 7
checkbox input "false"
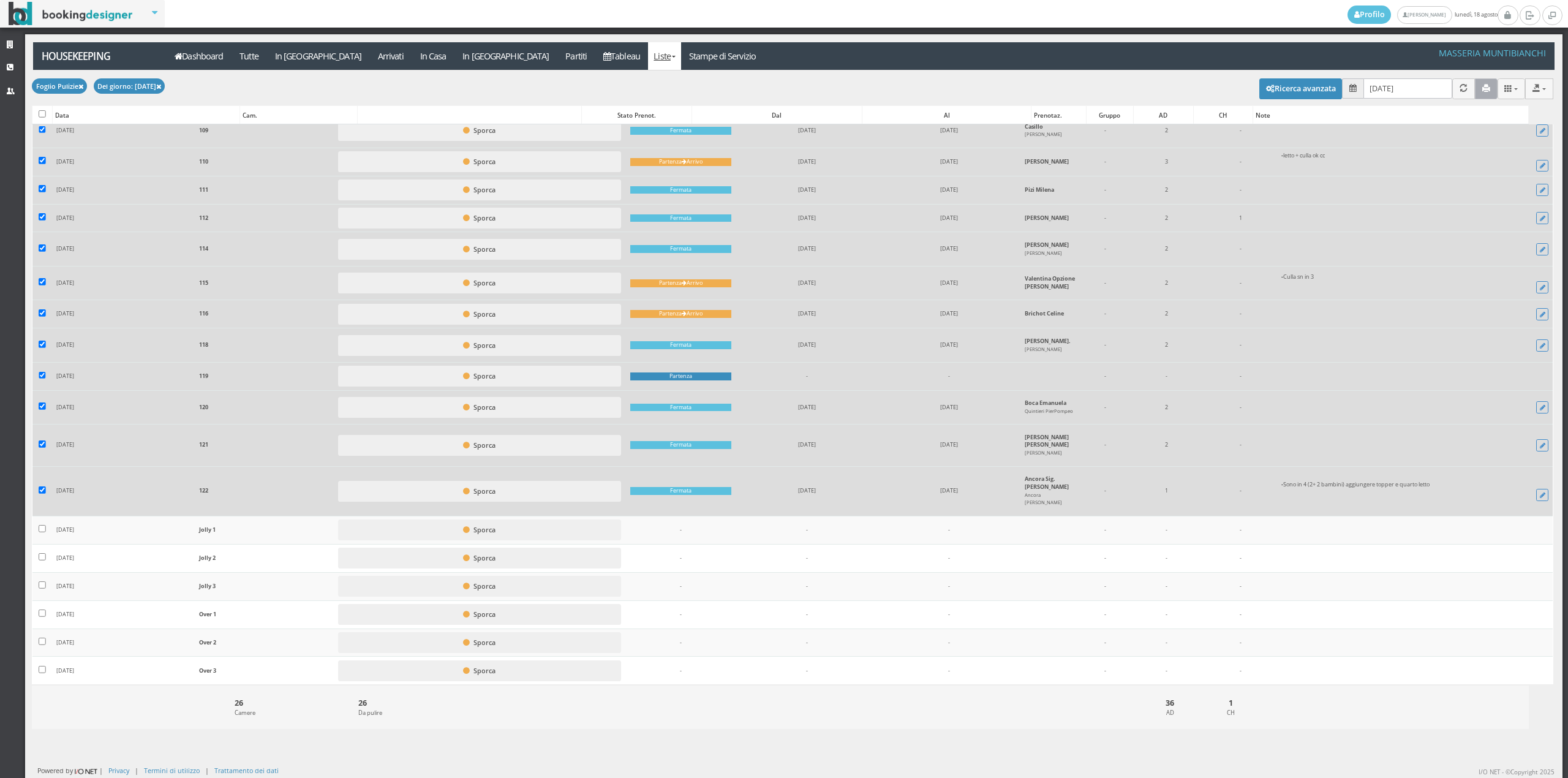
click at [1481, 89] on button "button" at bounding box center [1486, 89] width 23 height 20
click at [681, 57] on link "Stampe di Servizio" at bounding box center [723, 56] width 83 height 28
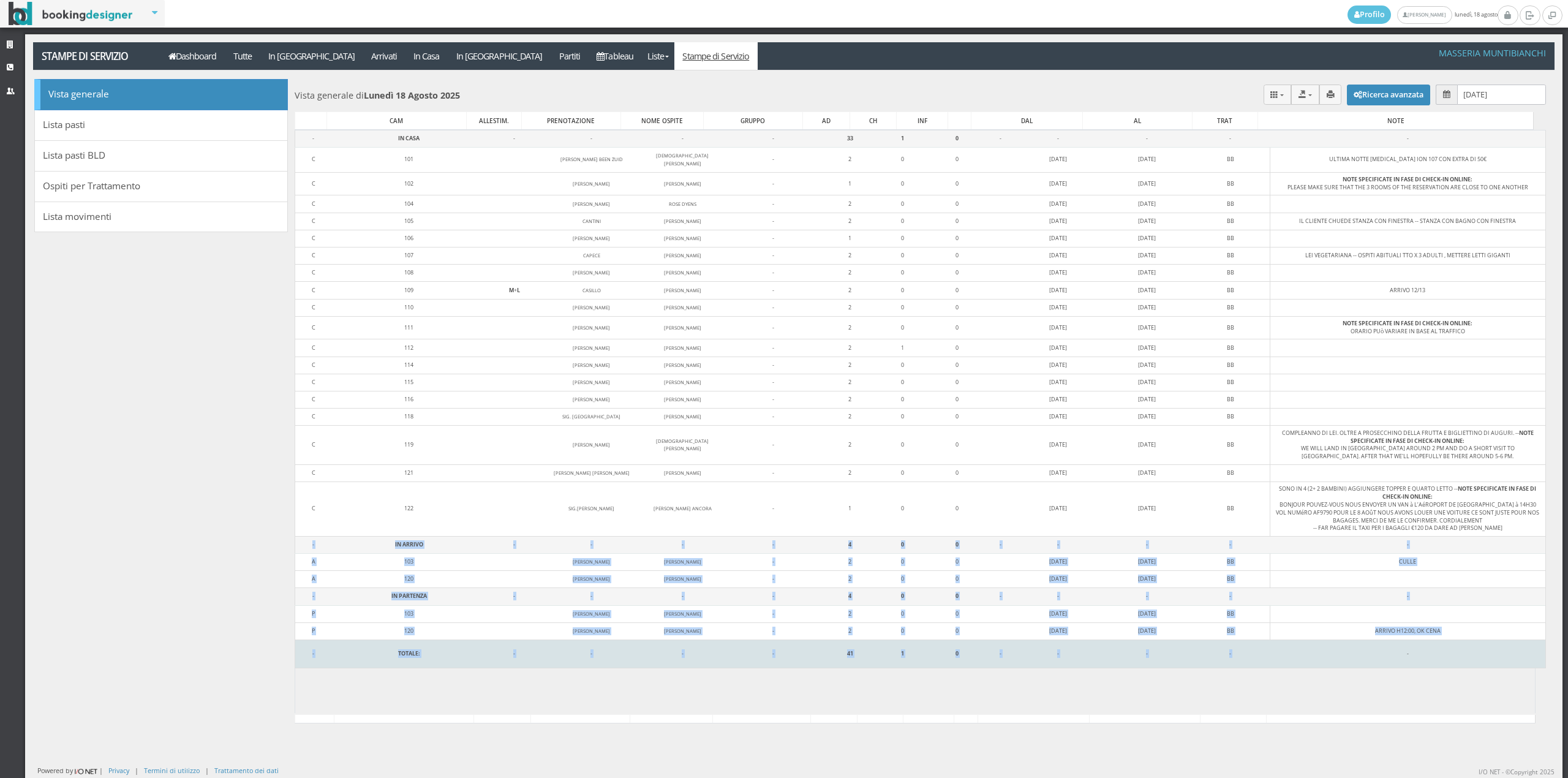
drag, startPoint x: 308, startPoint y: 536, endPoint x: 1375, endPoint y: 660, distance: 1074.2
click at [1375, 660] on tbody "- IN CASA - - - - 33 1 0 - - - - - C 101 YOLANDA BEEN ZUID CHRISTIAN VAN BEEM -…" at bounding box center [920, 399] width 1251 height 539
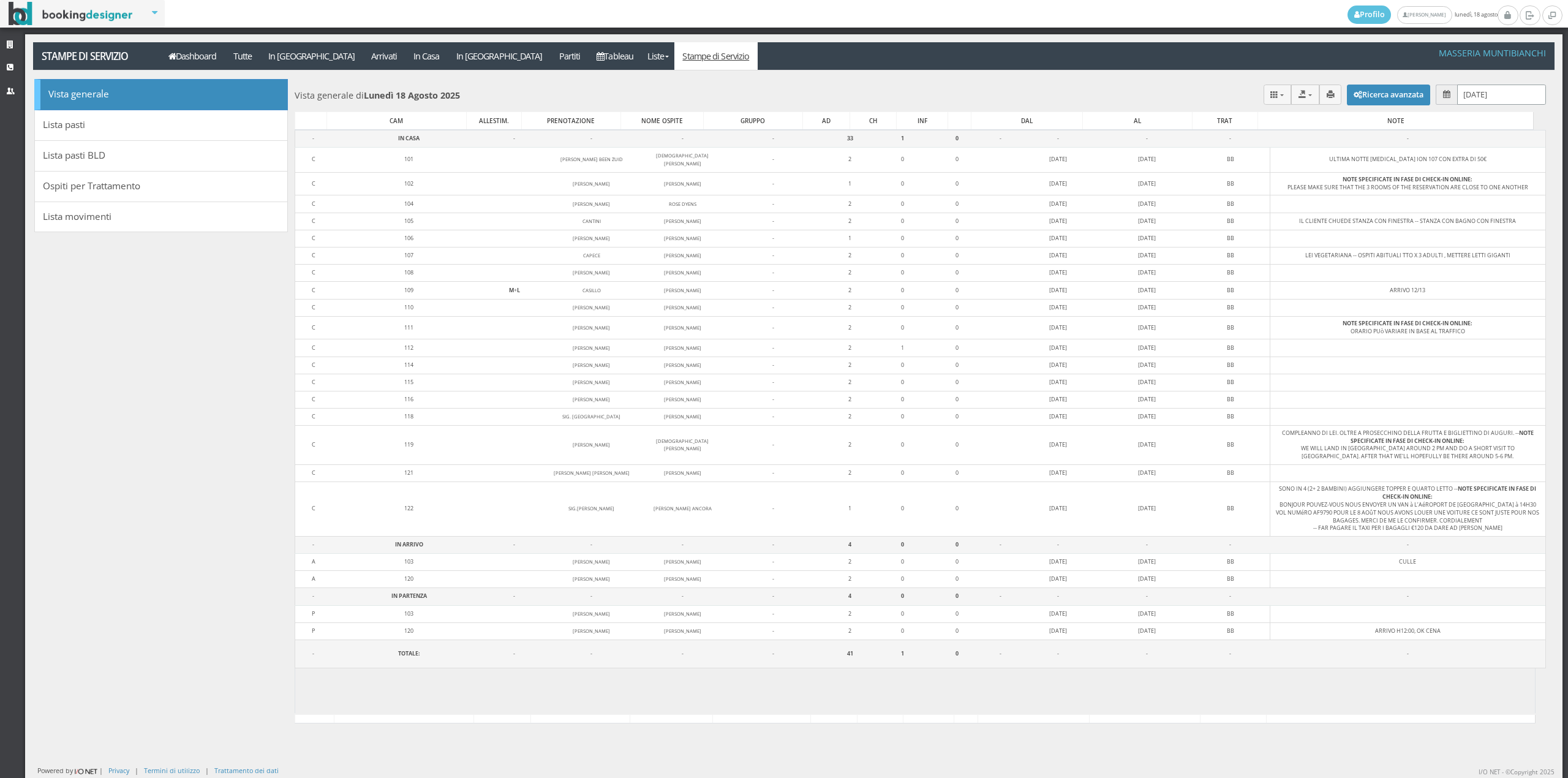
click at [1476, 95] on input "18/08/2025" at bounding box center [1502, 95] width 89 height 20
click at [1469, 242] on link "19" at bounding box center [1467, 238] width 16 height 21
type input "19/08/2025"
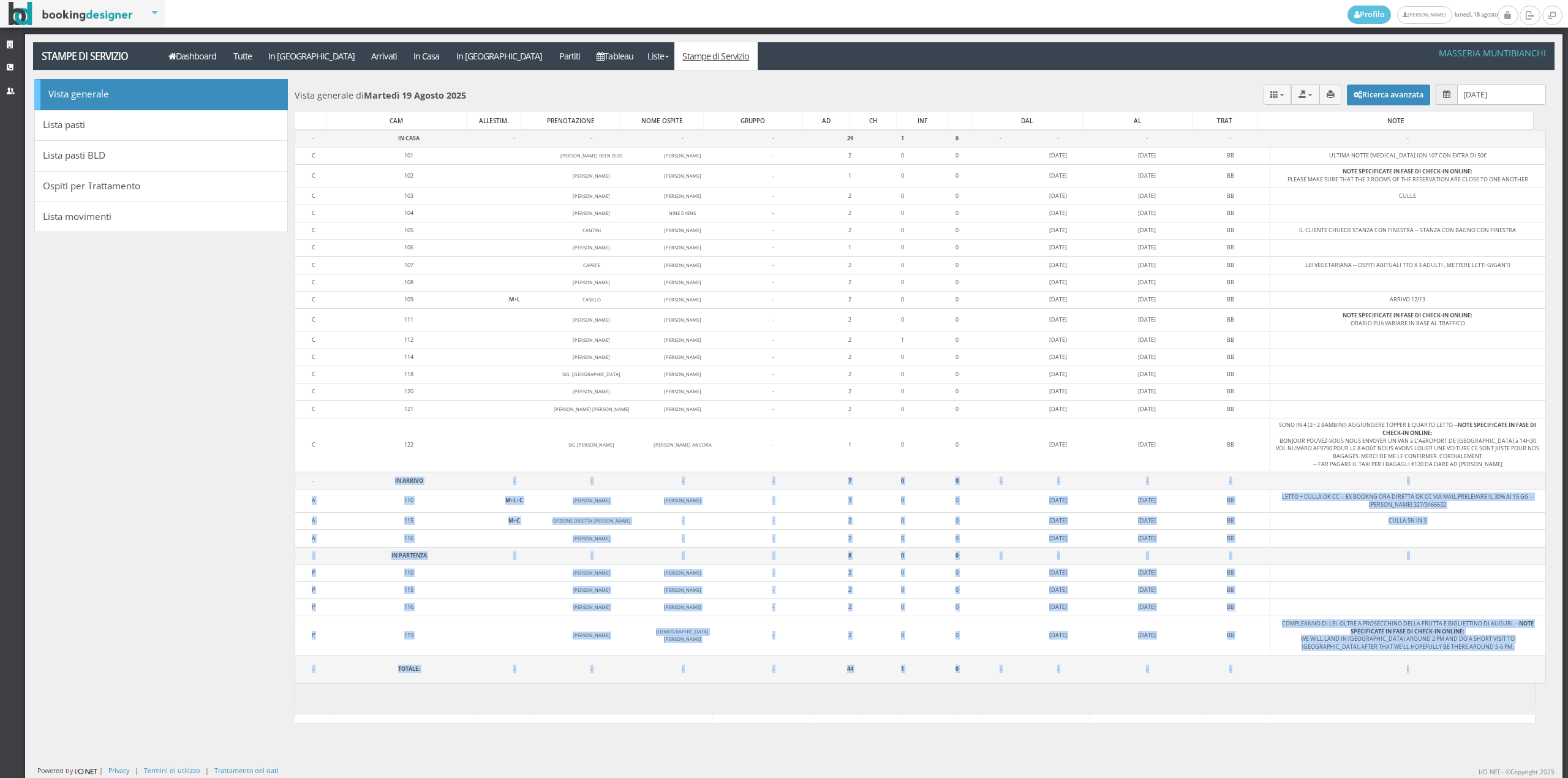
drag, startPoint x: 341, startPoint y: 483, endPoint x: 1421, endPoint y: 703, distance: 1102.2
click at [1421, 703] on div "Caricamento in corso CAM ALLESTIM. PRENOTAZIONE NOME OSPITE GRUPPO AD CH INF DA…" at bounding box center [920, 421] width 1251 height 584
click at [309, 52] on a=pms-arrival-reservations"] "In [GEOGRAPHIC_DATA]" at bounding box center [311, 56] width 103 height 28
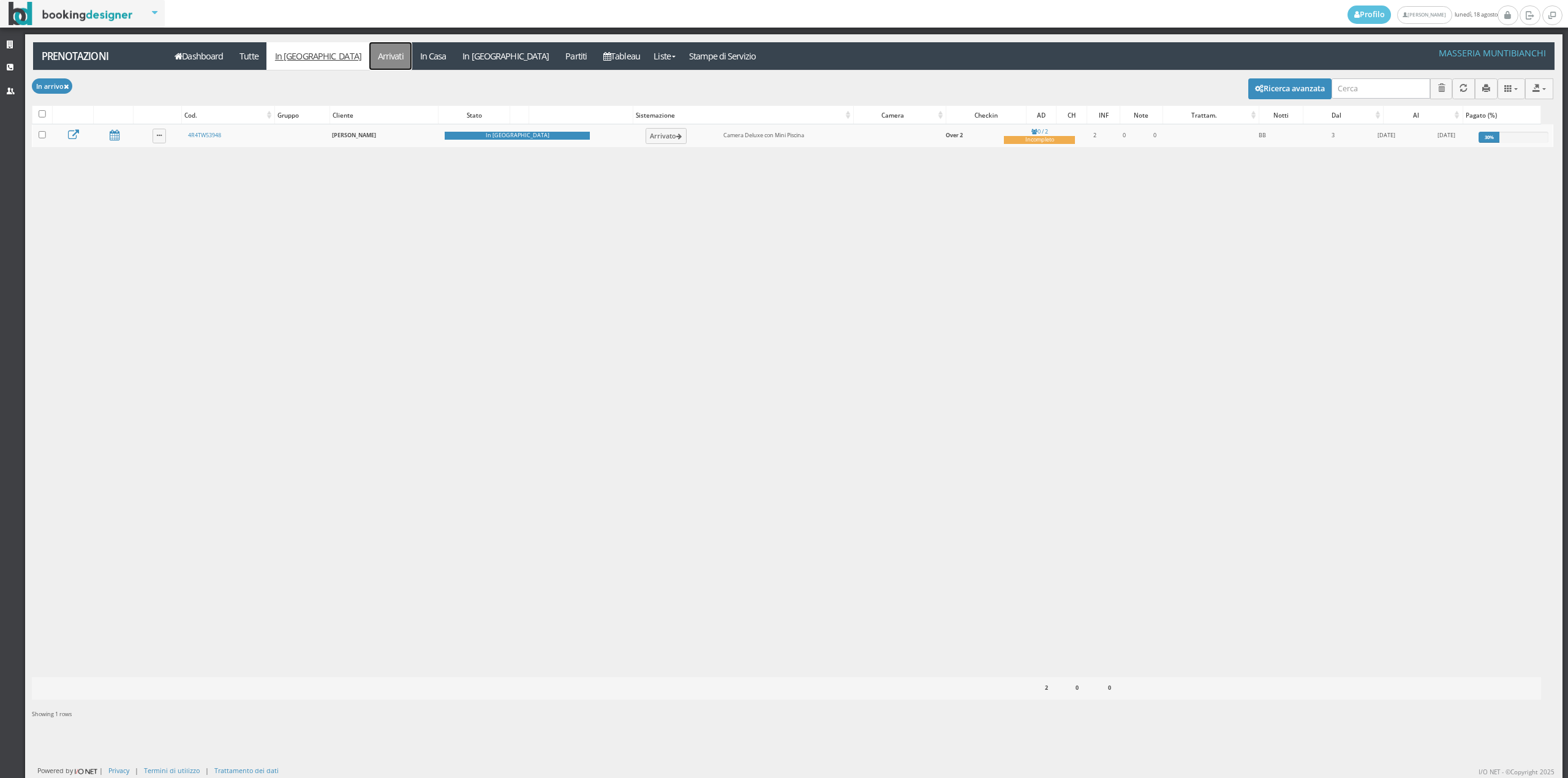
click at [370, 56] on link "Arrivati" at bounding box center [391, 56] width 42 height 28
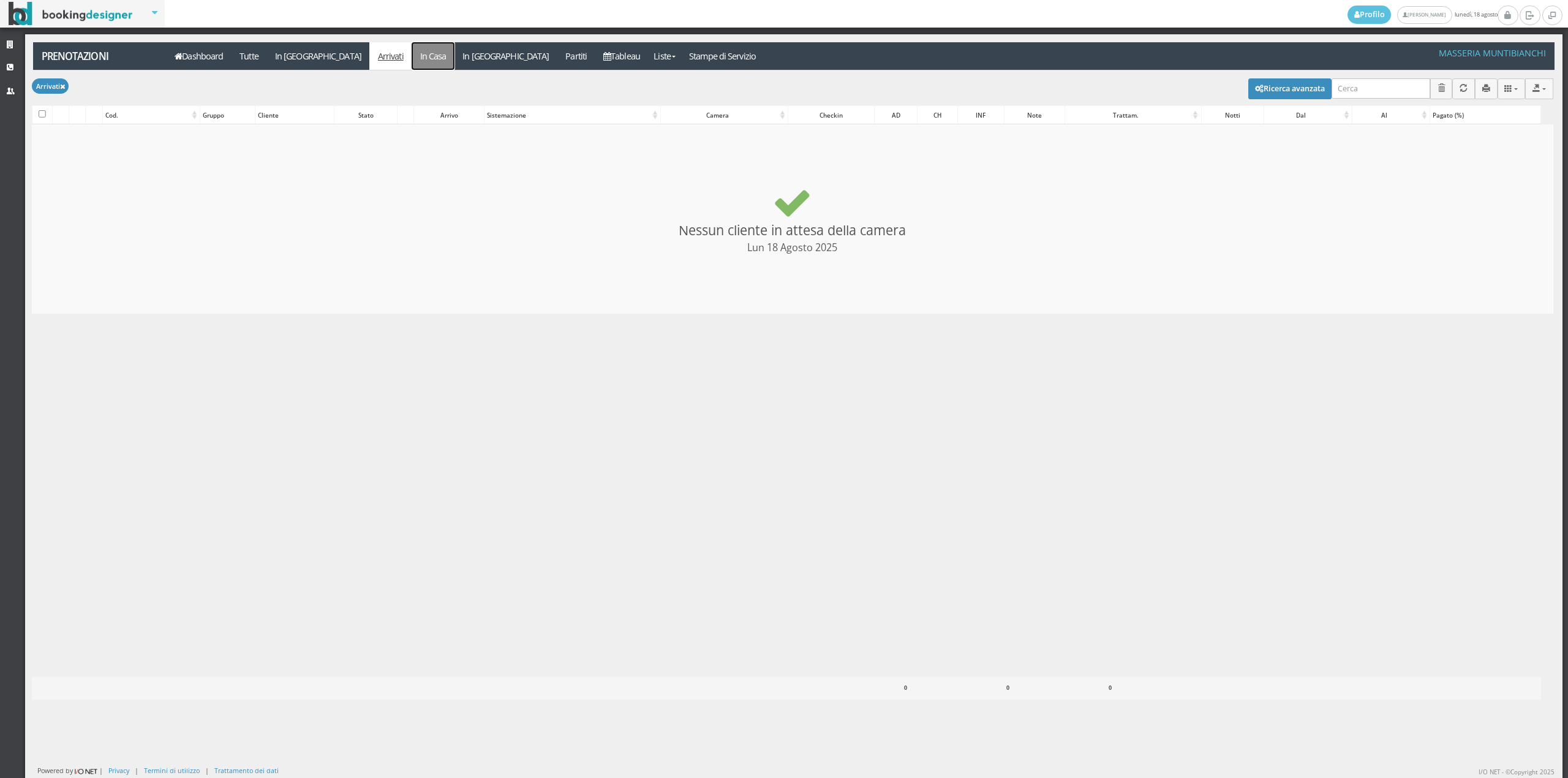
click at [412, 62] on link "In Casa" at bounding box center [433, 56] width 43 height 28
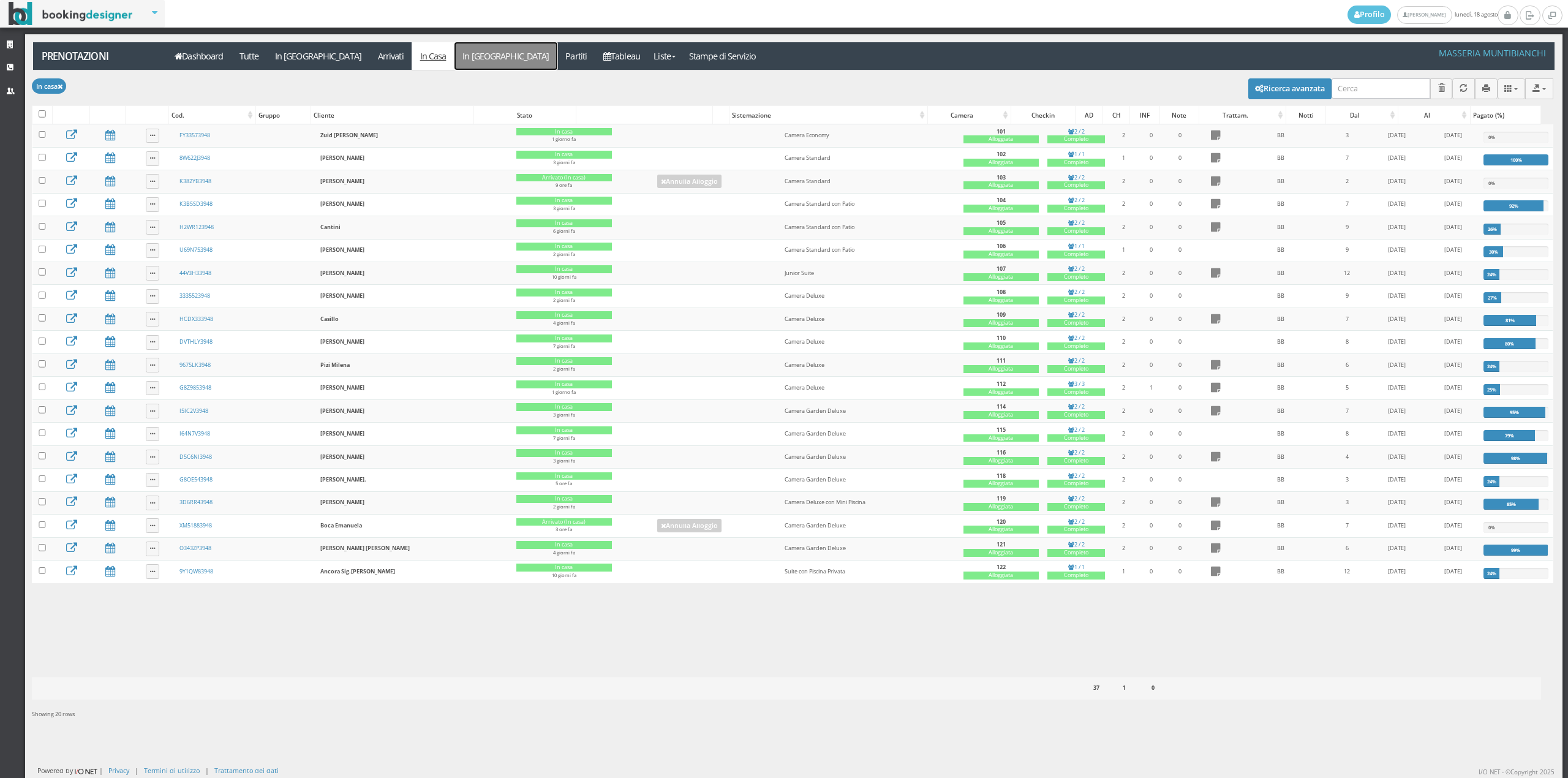
click at [455, 64] on link "In [GEOGRAPHIC_DATA]" at bounding box center [506, 56] width 103 height 28
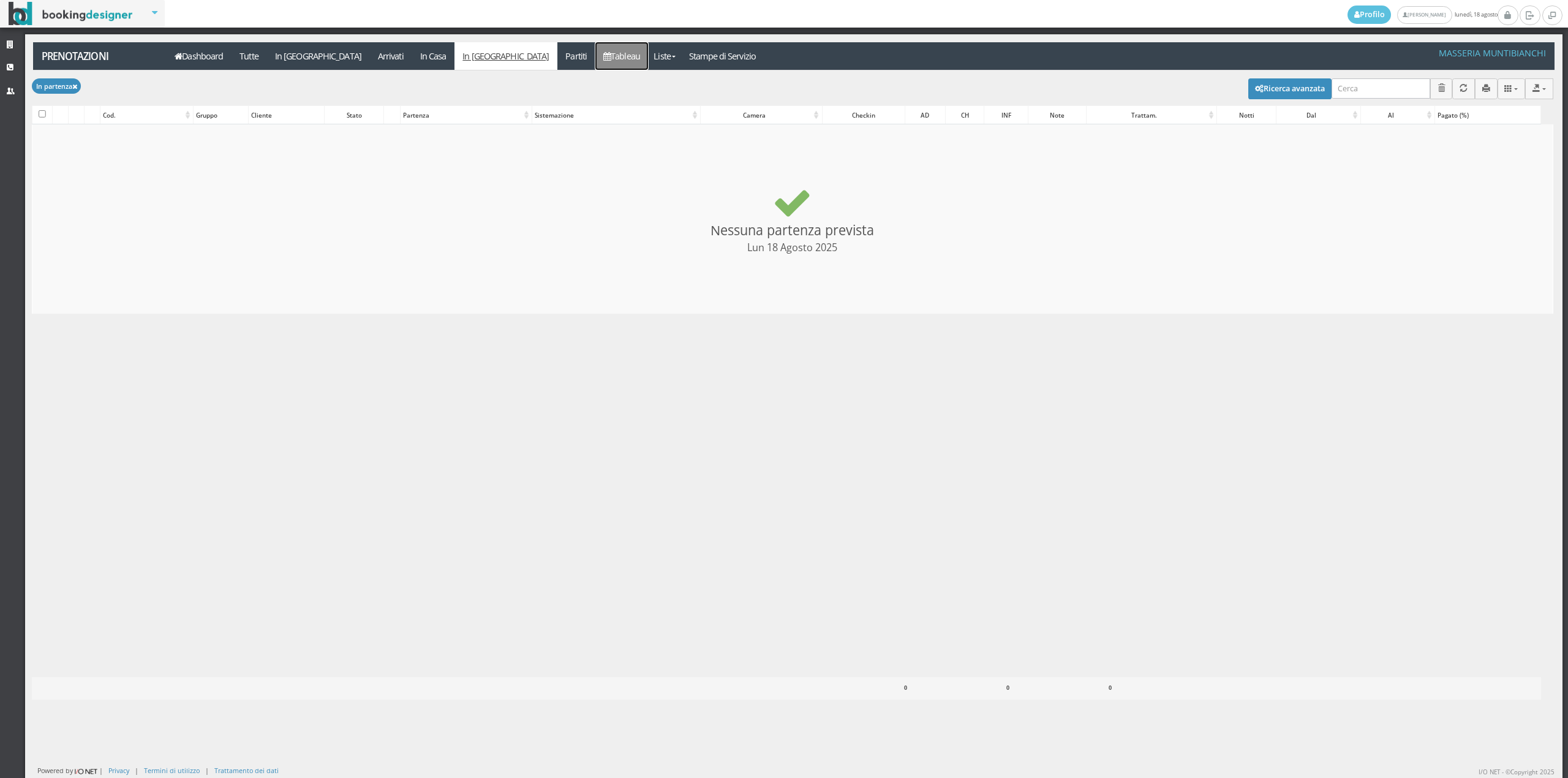
click at [595, 57] on link "Tableau" at bounding box center [621, 56] width 53 height 28
